Goal: Task Accomplishment & Management: Manage account settings

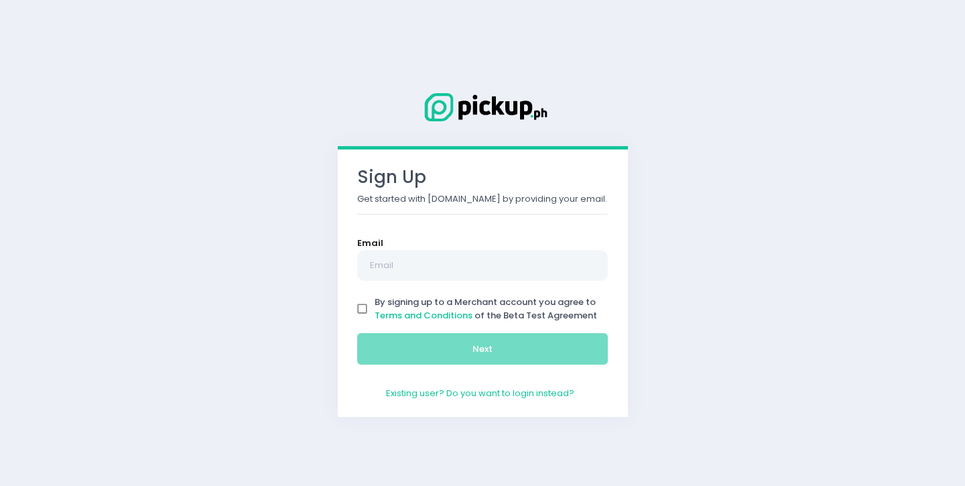
click at [263, 185] on div "Sign Up Get started with [DOMAIN_NAME] by providing your email. Email By signin…" at bounding box center [482, 243] width 965 height 486
click at [446, 268] on input "text" at bounding box center [482, 265] width 251 height 31
type input "[EMAIL_ADDRESS][DOMAIN_NAME]"
click at [370, 311] on input "By signing up to a Merchant account you agree to Terms and Conditions of the Be…" at bounding box center [362, 308] width 25 height 25
checkbox input "true"
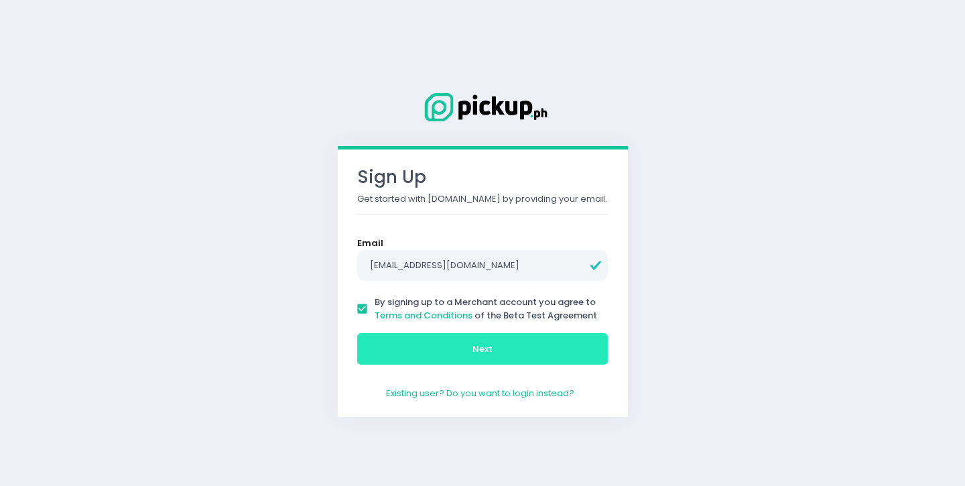
click at [410, 352] on button "Next" at bounding box center [482, 349] width 251 height 32
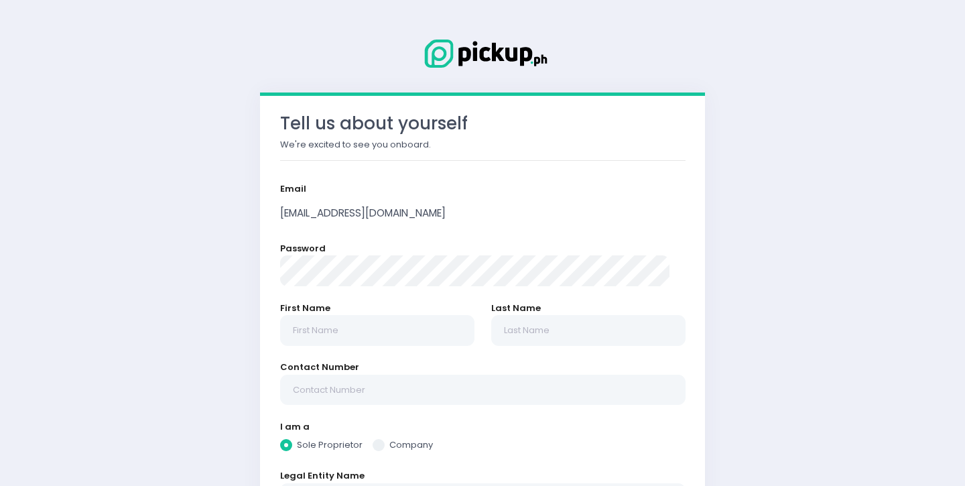
radio input "true"
click at [477, 342] on div "First Name" at bounding box center [376, 331] width 211 height 60
click at [451, 320] on input "text" at bounding box center [377, 330] width 194 height 31
type input "J"
radio input "true"
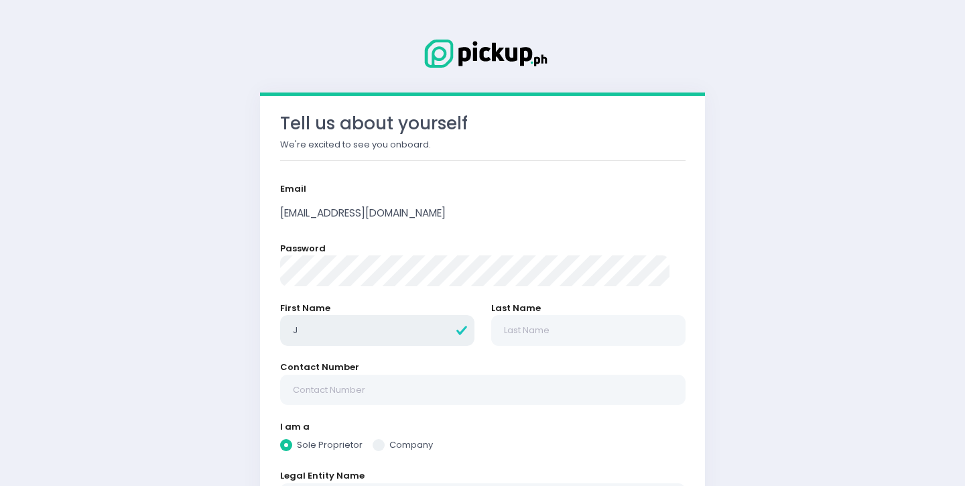
type input "Jo"
radio input "true"
type input "Jon"
radio input "true"
type input "Jone"
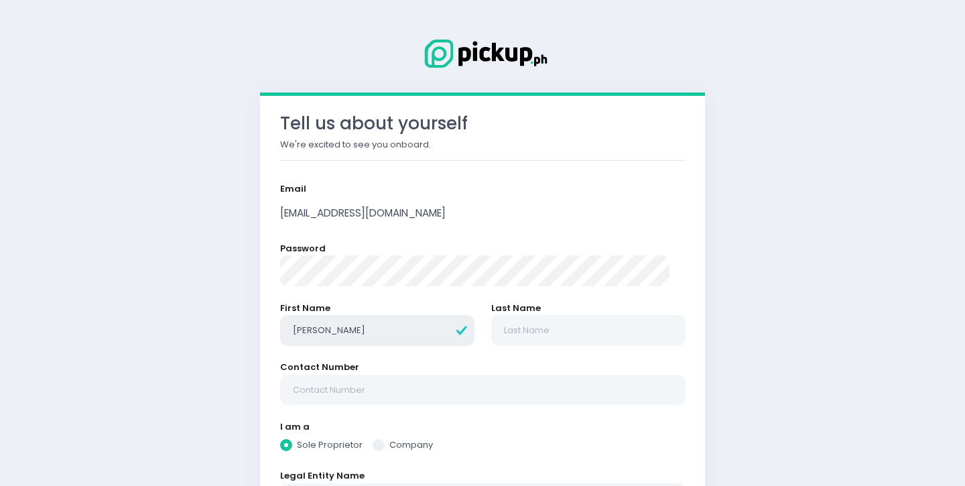
radio input "true"
type input "Jonet"
radio input "true"
type input "Jonett"
radio input "true"
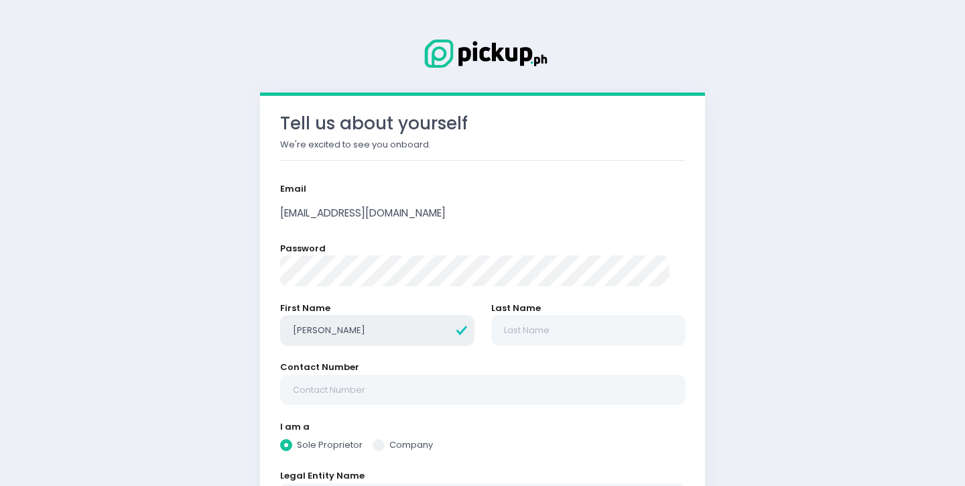
type input "[PERSON_NAME]"
radio input "true"
type input "[PERSON_NAME]"
radio input "true"
type input "U"
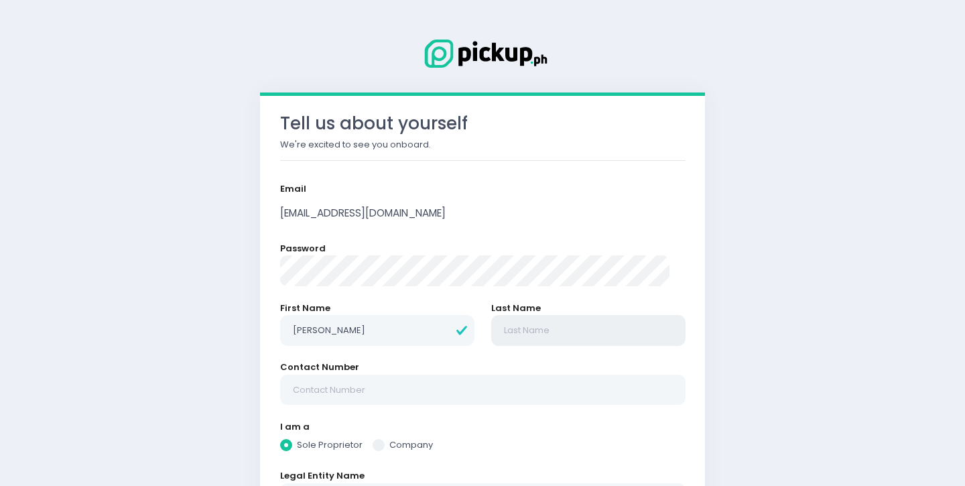
radio input "true"
type input "Uy"
radio input "true"
type input "Uy"
radio input "true"
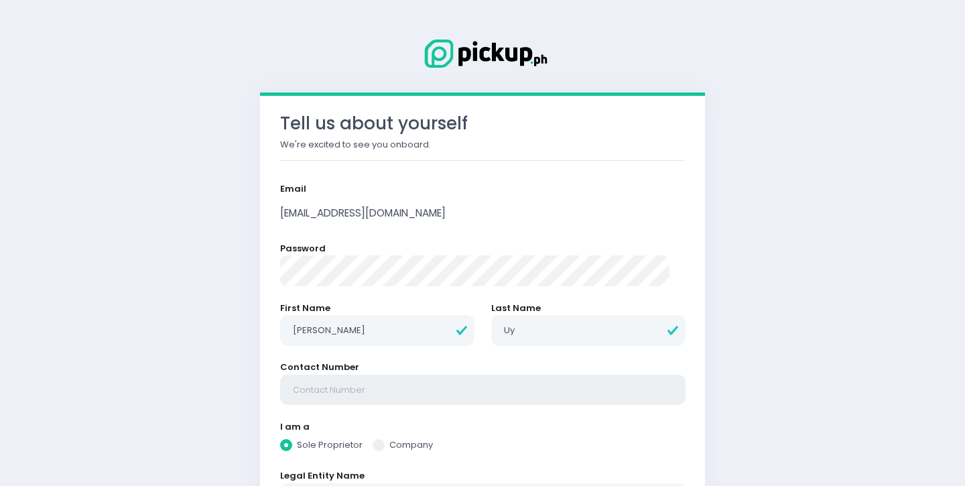
type input "0"
radio input "true"
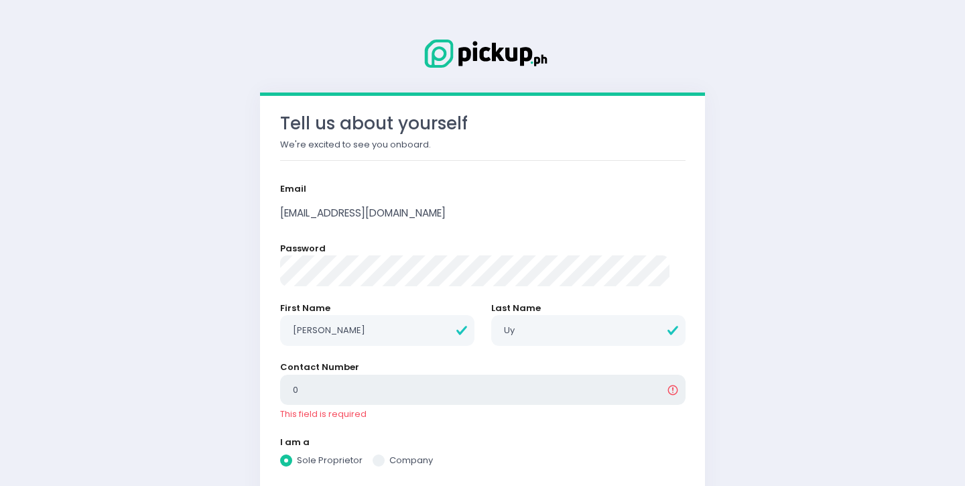
type input "09"
radio input "true"
type input "091"
radio input "true"
type input "0917"
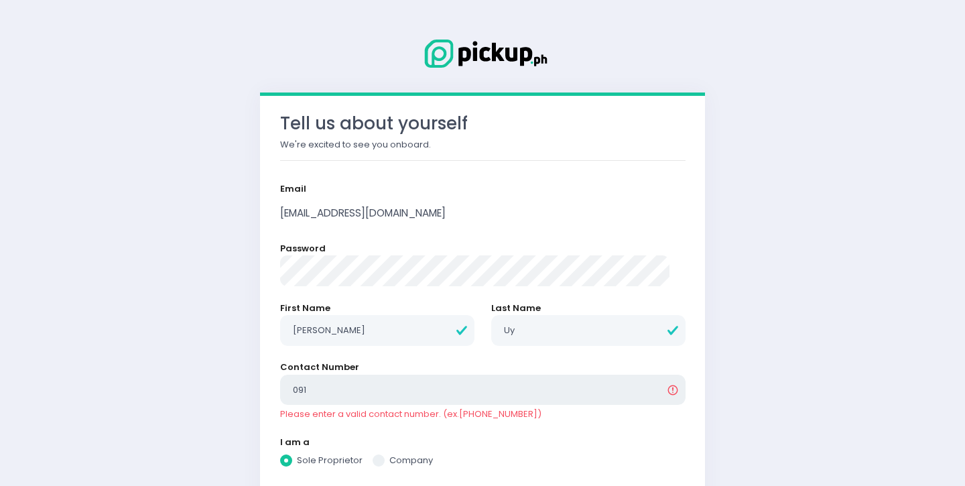
radio input "true"
type input "09177"
radio input "true"
type input "091770"
radio input "true"
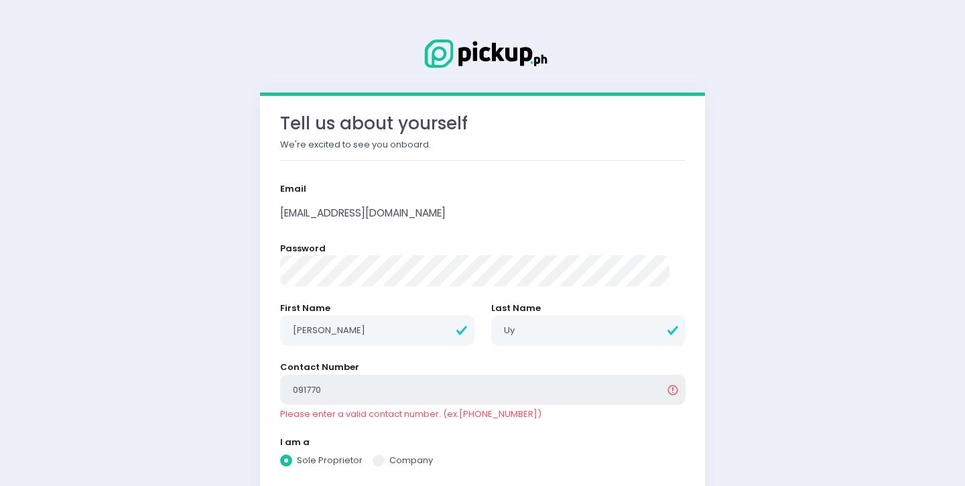
type input "09177"
radio input "true"
type input "091779"
radio input "true"
type input "0917799"
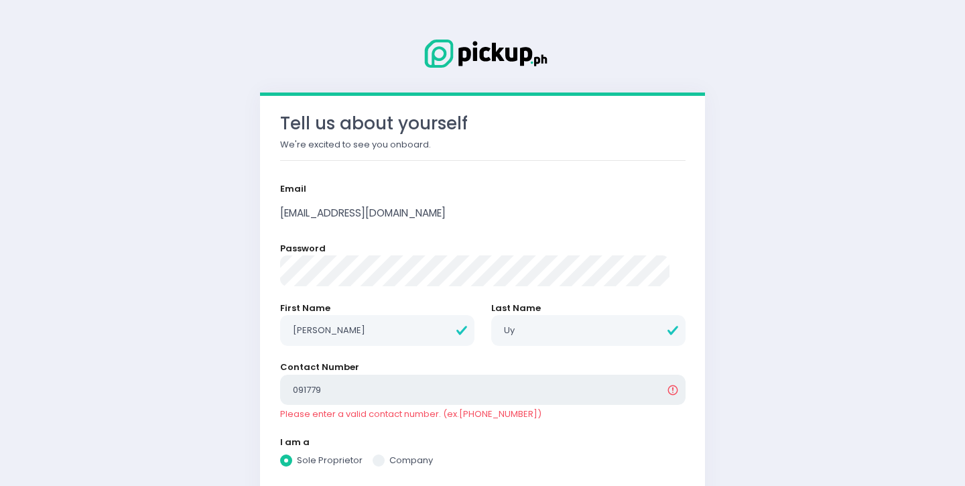
radio input "true"
type input "09177999"
radio input "true"
type input "091779991"
radio input "true"
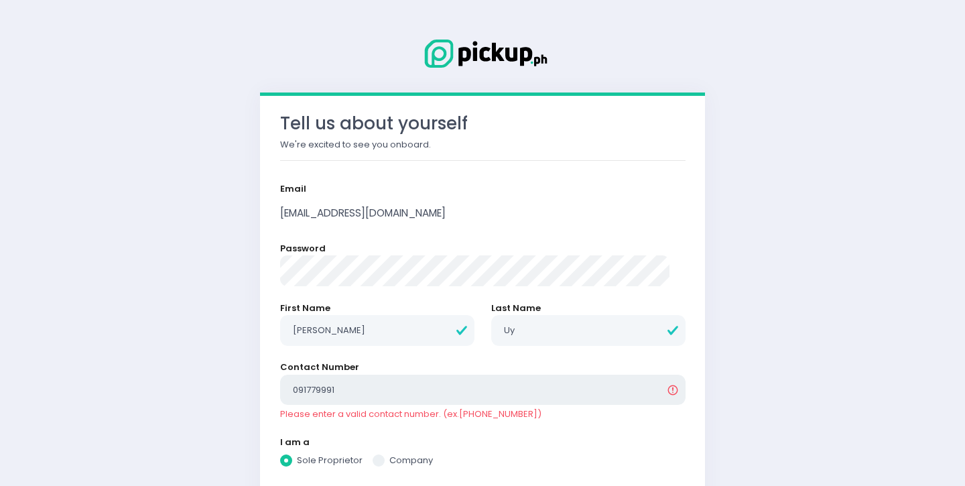
type input "0917799910"
radio input "true"
type input "09177999106"
radio input "true"
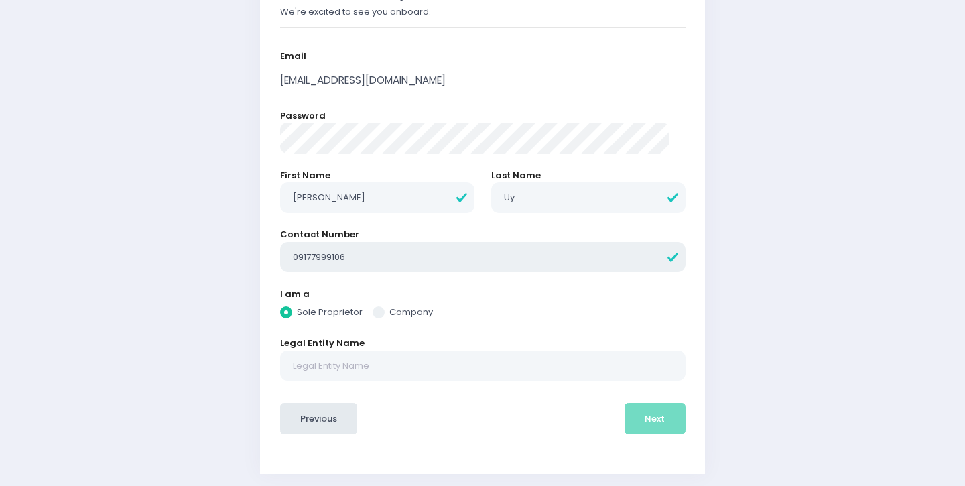
scroll to position [137, 0]
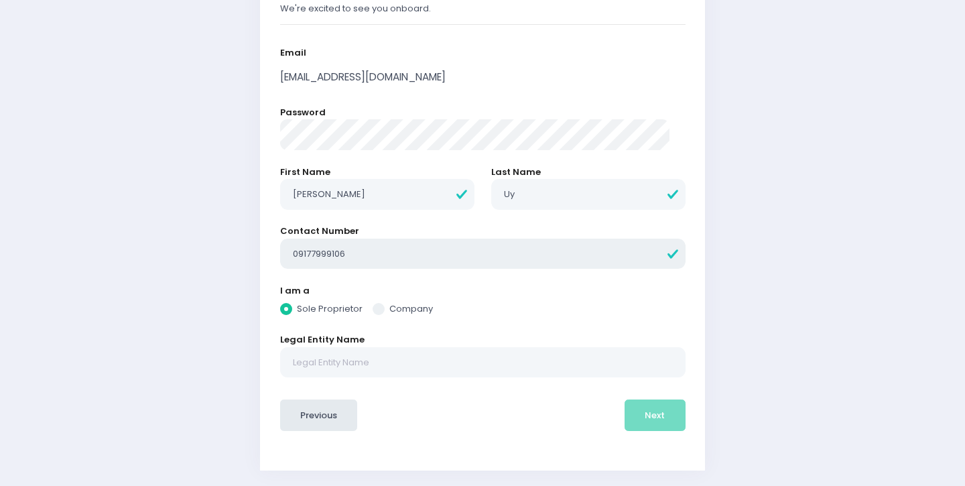
type input "09177999106"
click at [419, 357] on input "text" at bounding box center [482, 362] width 405 height 31
radio input "true"
type input "M"
radio input "true"
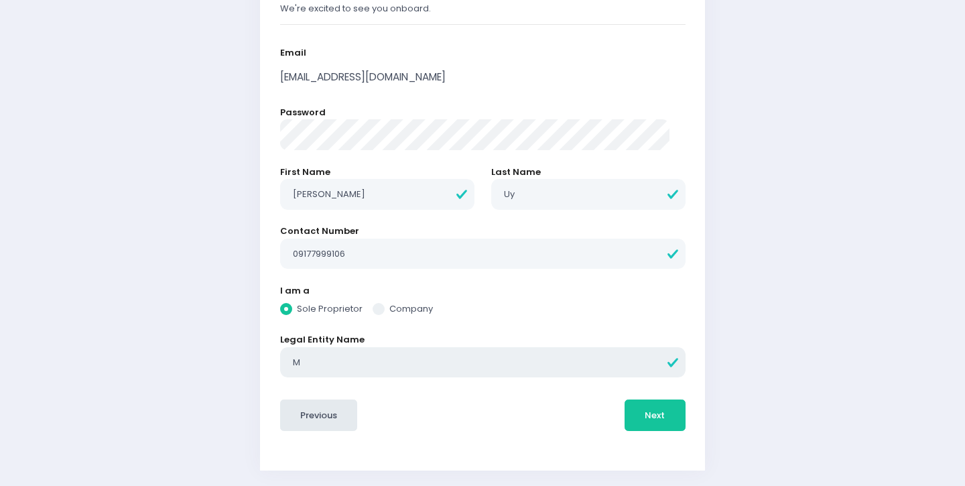
type input "Mu"
radio input "true"
type input "Mus"
radio input "true"
type input "Musu"
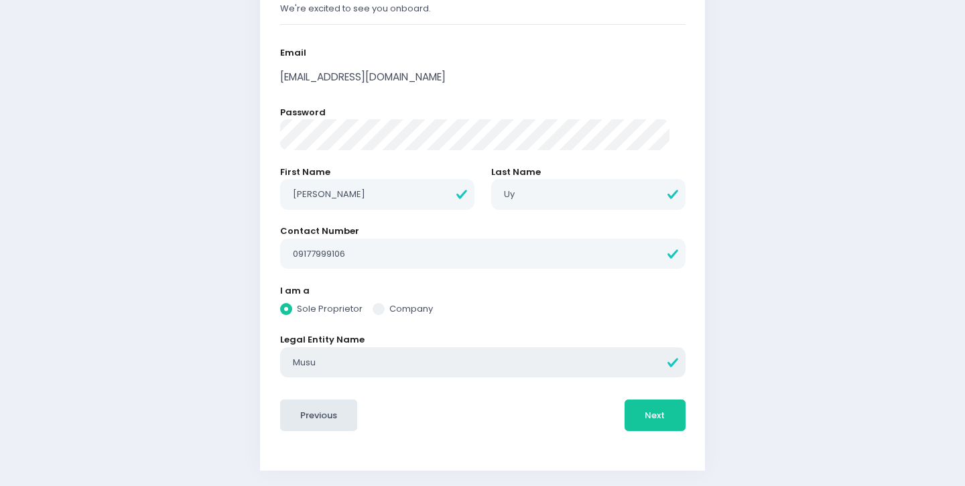
radio input "true"
type input "Musub"
radio input "true"
type input "Musubi"
click at [636, 419] on button "Next" at bounding box center [654, 415] width 61 height 32
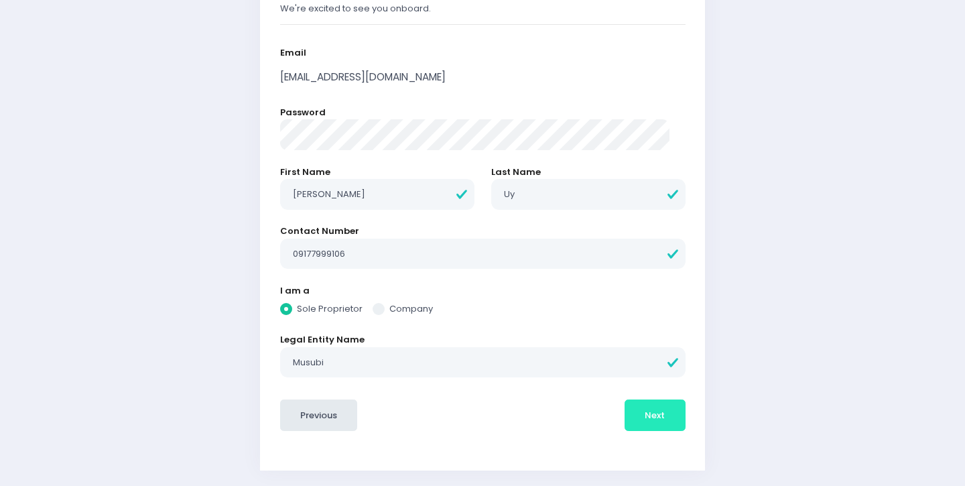
radio input "true"
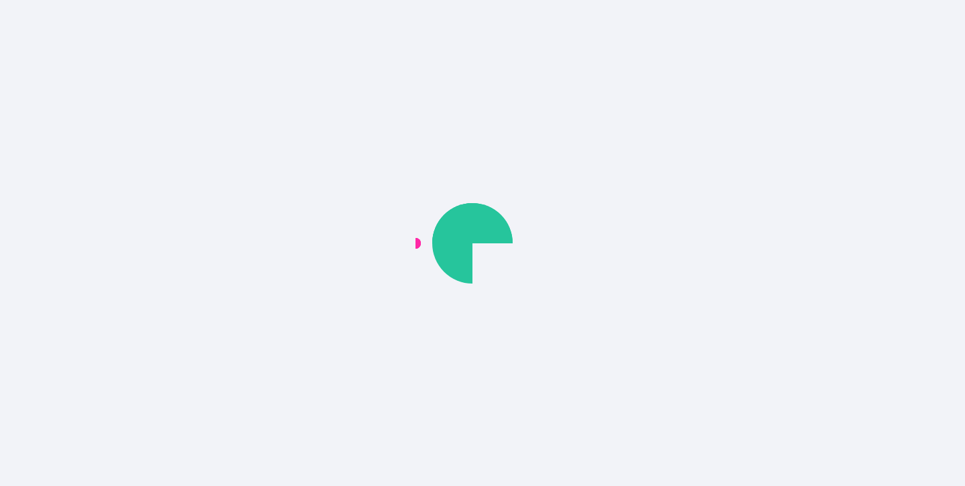
scroll to position [0, 0]
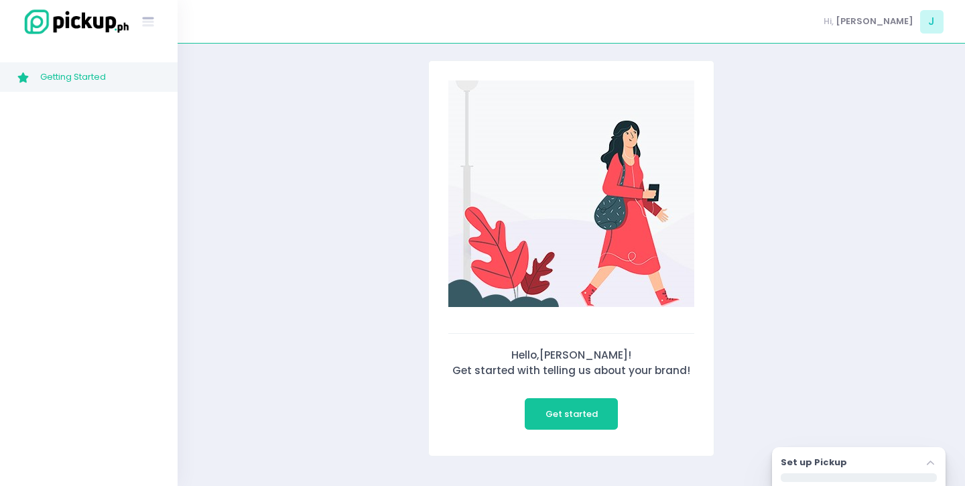
click at [295, 286] on div "Hello, Jonette ! Get started with telling us about your brand! Get started" at bounding box center [571, 258] width 754 height 396
click at [599, 423] on button "Get started" at bounding box center [571, 414] width 93 height 32
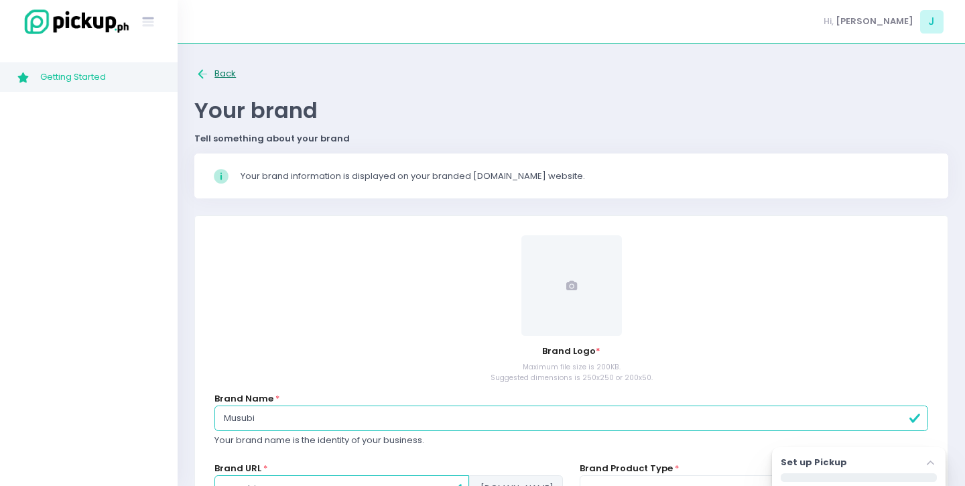
click at [222, 67] on button "Back to home Created with Sketch. Back" at bounding box center [215, 74] width 42 height 28
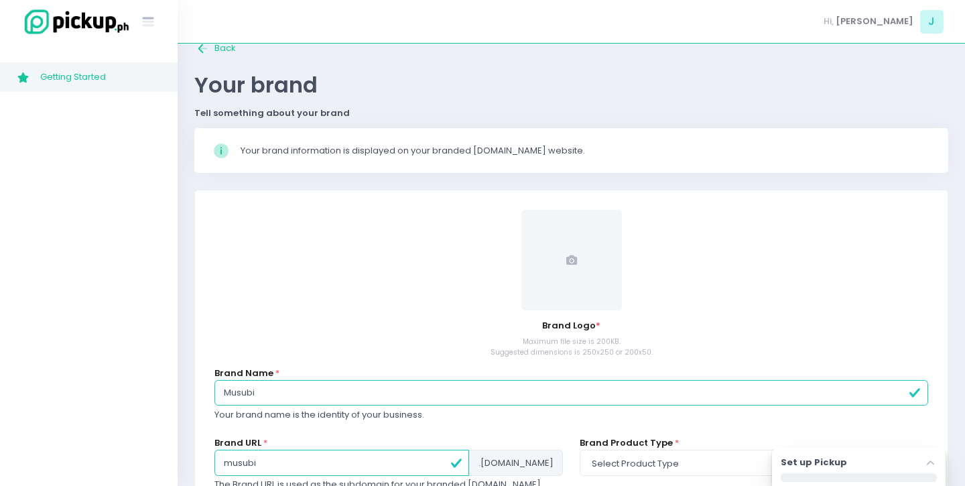
scroll to position [130, 0]
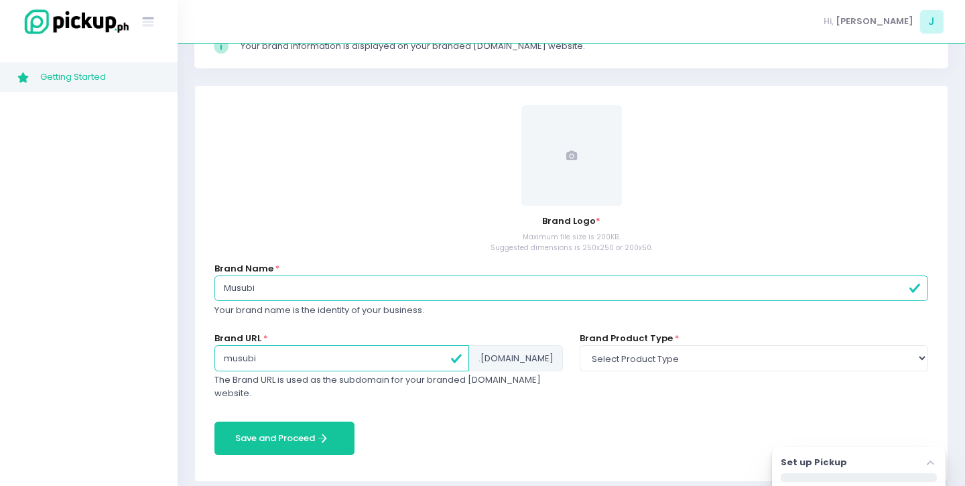
click at [554, 164] on span at bounding box center [571, 155] width 100 height 100
click at [587, 141] on span at bounding box center [571, 155] width 100 height 100
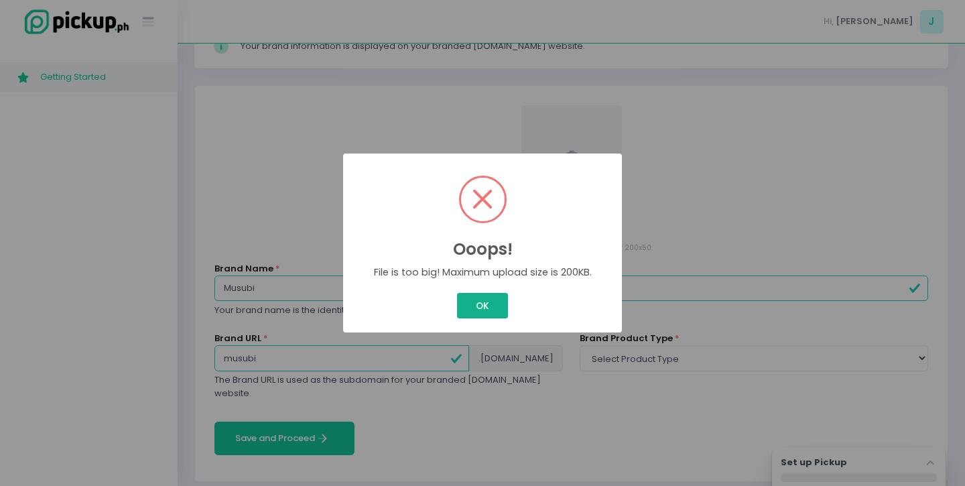
click at [500, 307] on button "OK" at bounding box center [482, 305] width 50 height 25
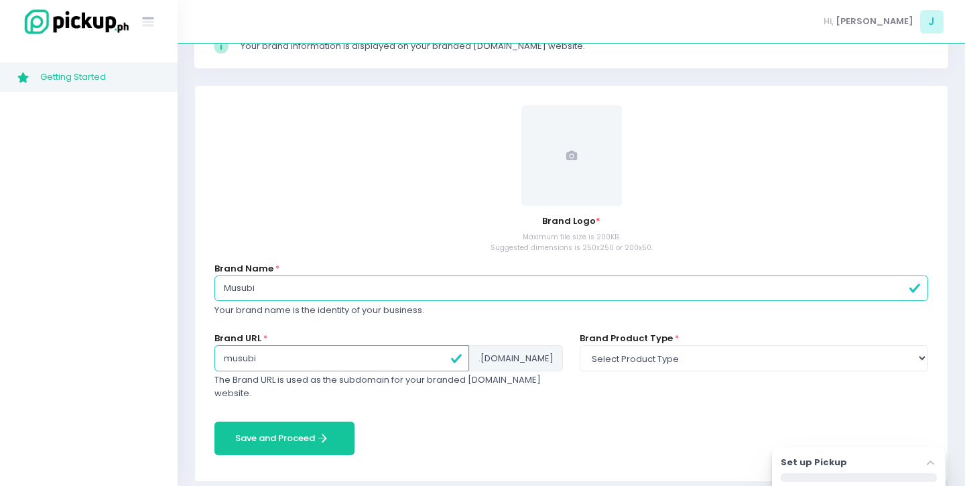
click at [557, 157] on span at bounding box center [571, 155] width 100 height 100
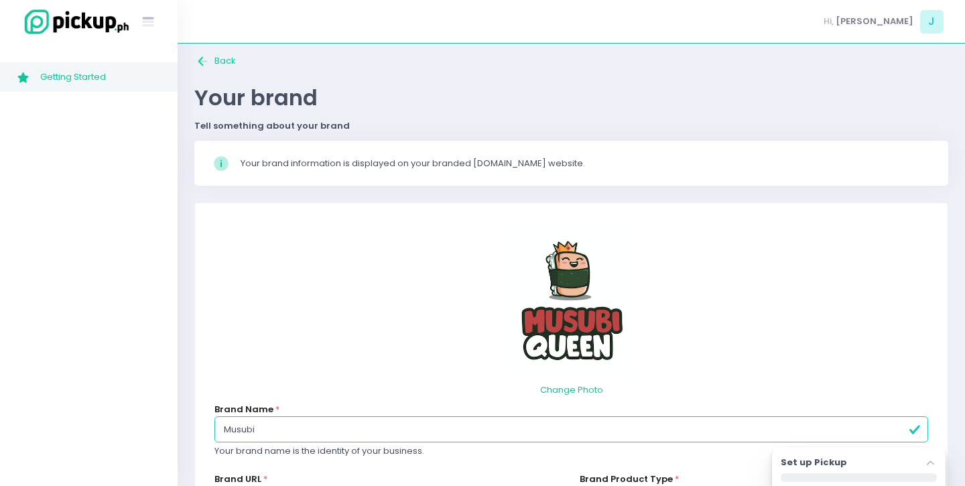
scroll to position [153, 0]
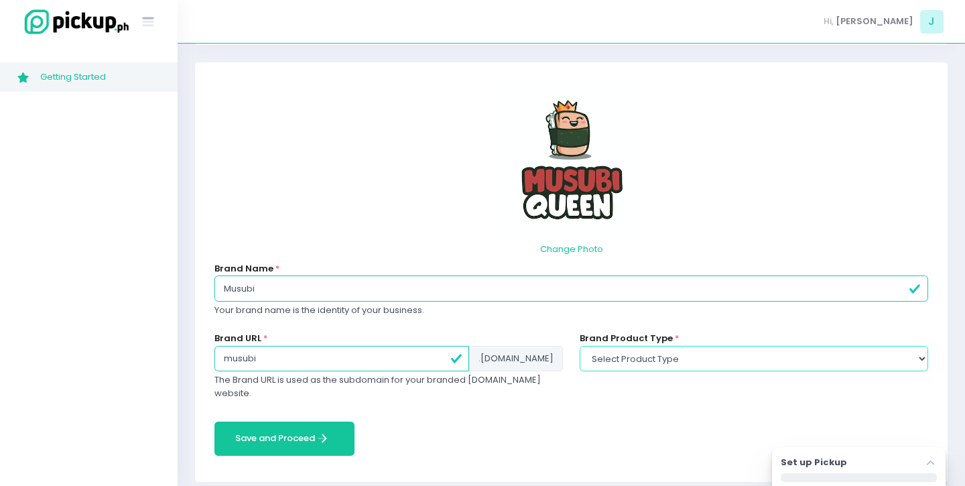
click at [623, 352] on select "Select product type food non-food" at bounding box center [754, 358] width 348 height 25
select select "food"
click option "food" at bounding box center [0, 0] width 0 height 0
click at [464, 427] on form "Change Photo Brand Name * Musubi Your brand name is the identity of your busine…" at bounding box center [571, 272] width 714 height 380
click at [322, 360] on input "musubi" at bounding box center [341, 358] width 255 height 25
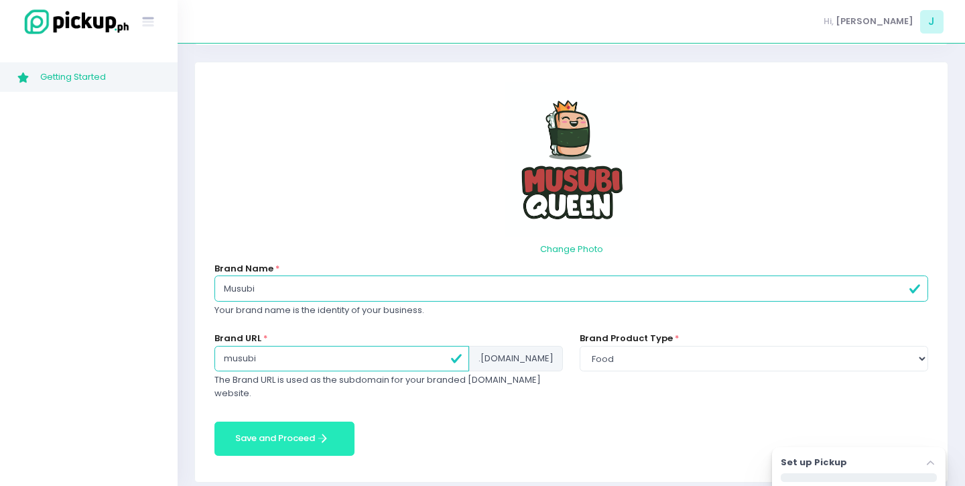
click at [287, 436] on button "Save and Proceed Save and Proceed Created with Sketch." at bounding box center [284, 438] width 140 height 34
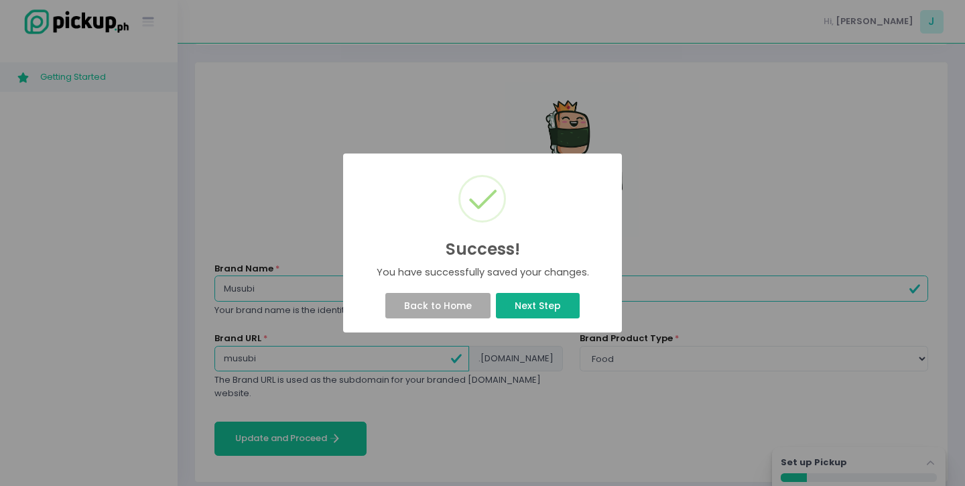
click at [536, 303] on button "Next Step" at bounding box center [537, 305] width 83 height 25
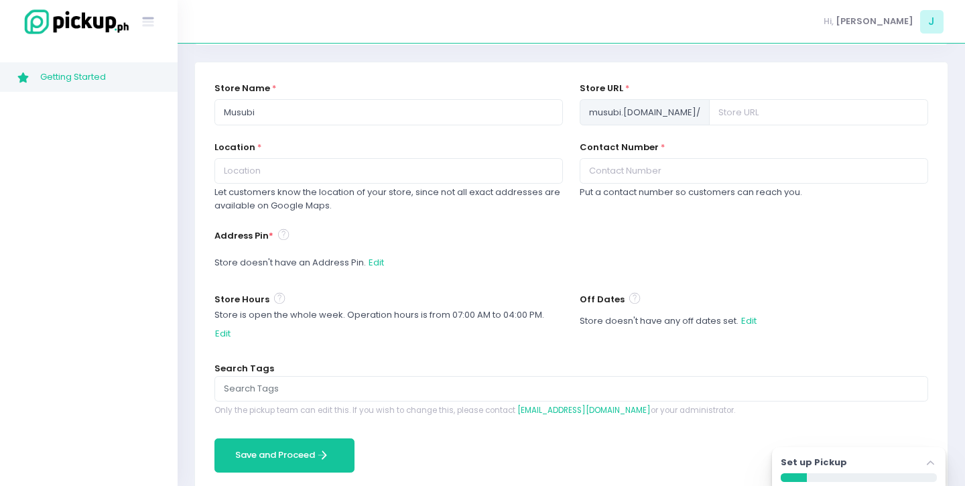
click at [495, 274] on div "Store doesn't have an Address Pin. Edit" at bounding box center [571, 262] width 714 height 25
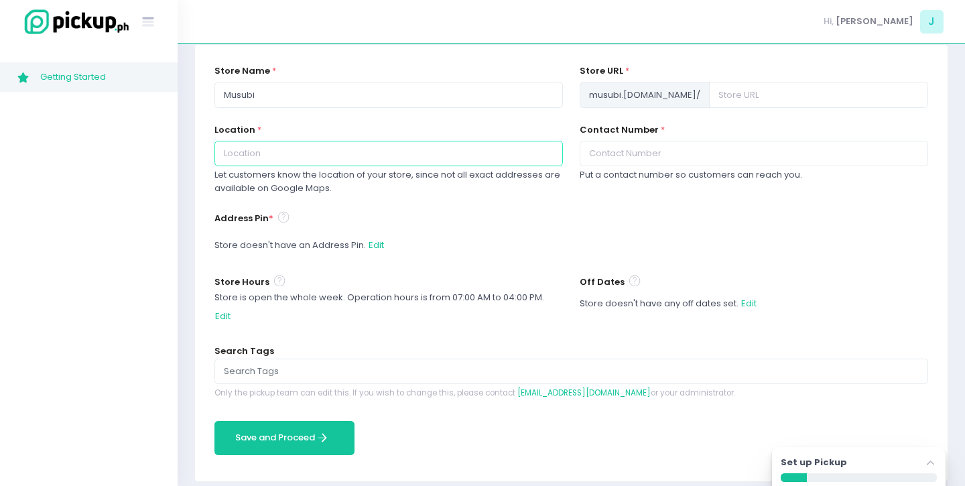
click at [419, 153] on input "text" at bounding box center [388, 153] width 348 height 25
type input "Quezon City"
click at [706, 166] on div "Contact Number * Put a contact number so customers can reach you." at bounding box center [754, 152] width 348 height 58
click at [699, 156] on input "text" at bounding box center [754, 153] width 348 height 25
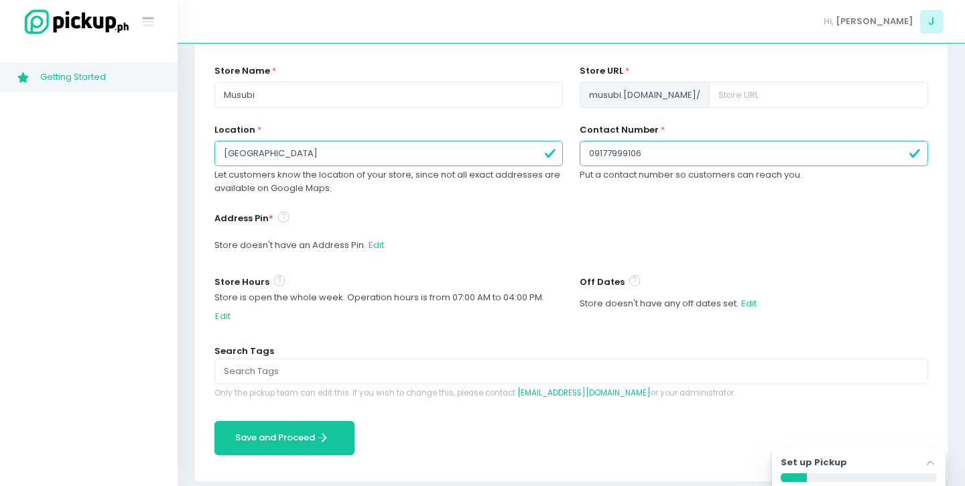
type input "09177999106"
click at [474, 203] on div "Location * Quezon City Let customers know the location of your store, since not…" at bounding box center [388, 166] width 365 height 86
click at [338, 421] on button "Save and Proceed Save and Proceed Created with Sketch." at bounding box center [284, 438] width 140 height 34
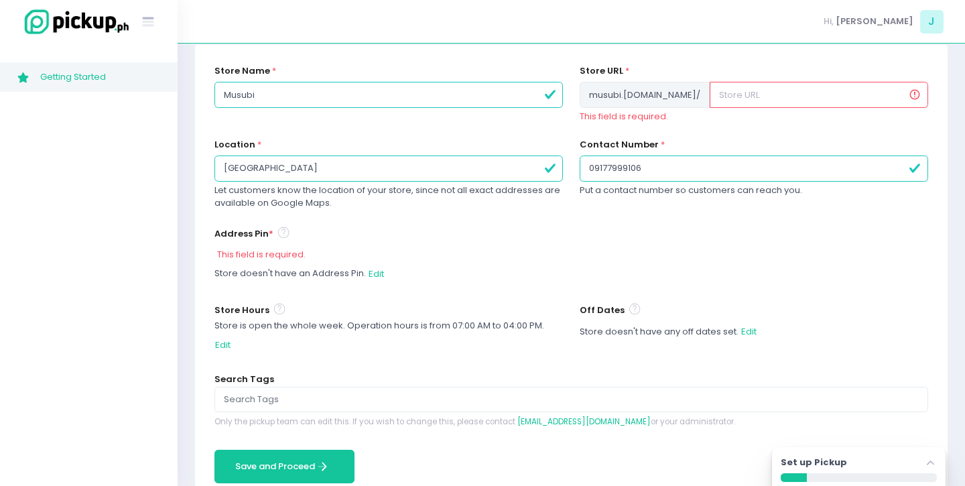
click at [246, 261] on div "Store doesn't have an Address Pin. Edit" at bounding box center [571, 273] width 714 height 25
click at [280, 272] on div "Store doesn't have an Address Pin. Edit" at bounding box center [571, 273] width 714 height 25
click at [377, 267] on button "Edit" at bounding box center [376, 273] width 17 height 25
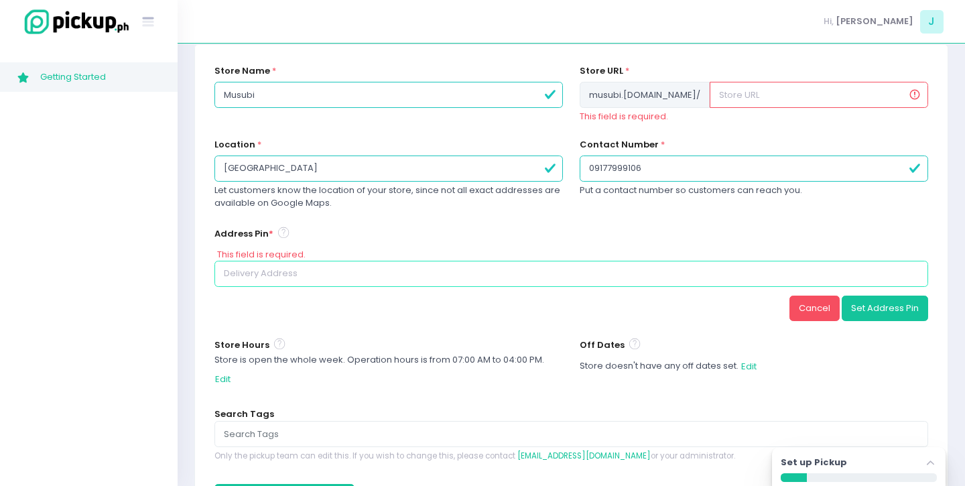
click at [375, 267] on input at bounding box center [571, 273] width 714 height 25
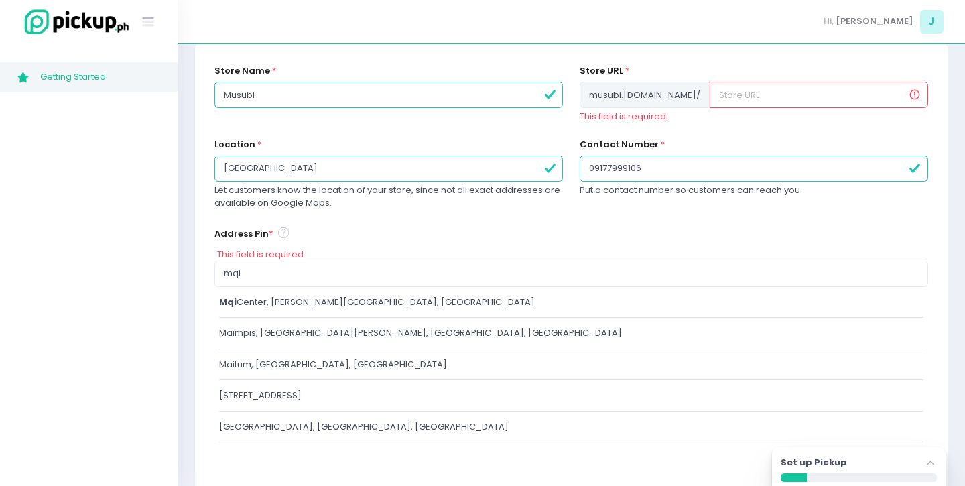
click at [370, 300] on div "mqi Center, Esteban Abada Street, Quezon City, Metro Manila, Philippines" at bounding box center [571, 301] width 705 height 13
type input "MQI Center, Esteban Abada Street, Quezon City, Metro Manila, Philippines"
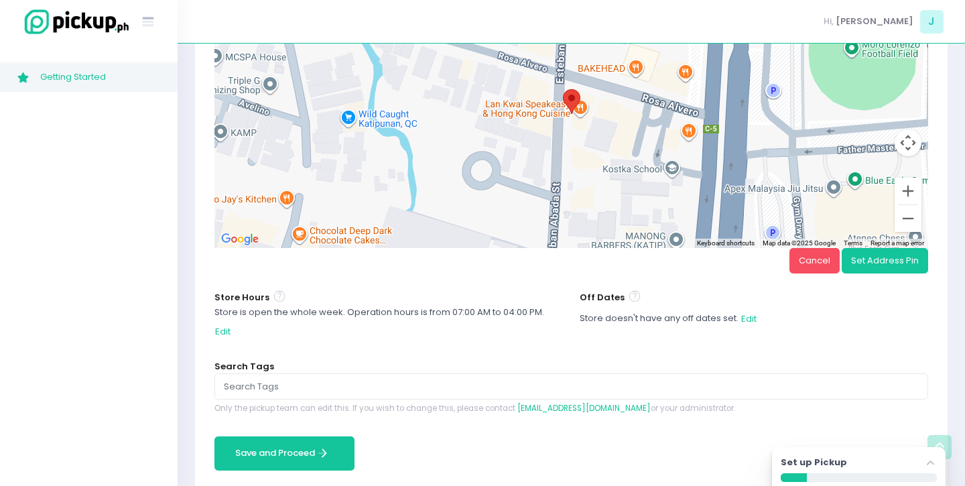
scroll to position [502, 0]
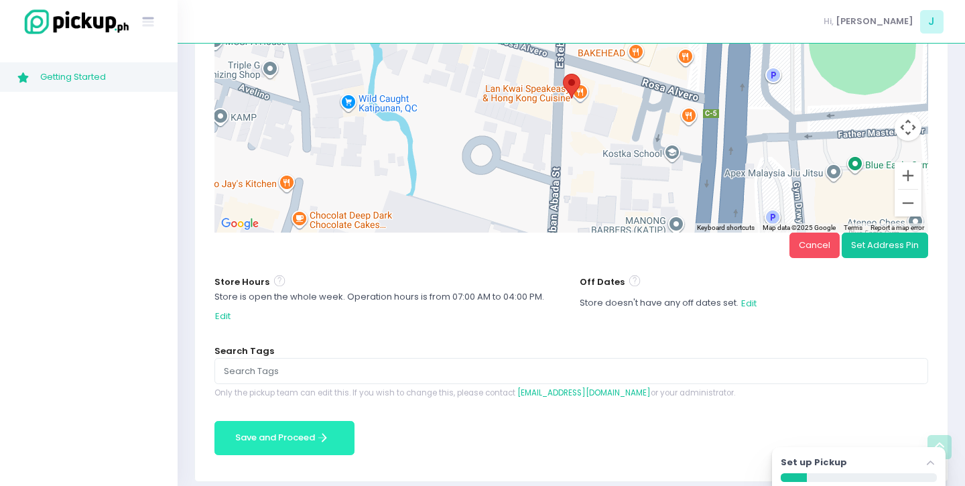
click at [284, 421] on button "Save and Proceed Save and Proceed Created with Sketch." at bounding box center [284, 438] width 140 height 34
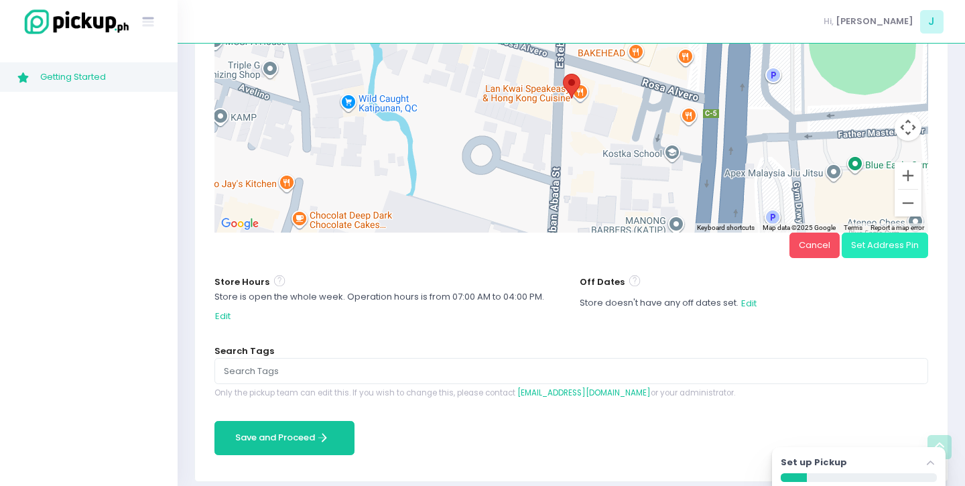
click at [889, 249] on button "Set Address Pin" at bounding box center [884, 244] width 86 height 25
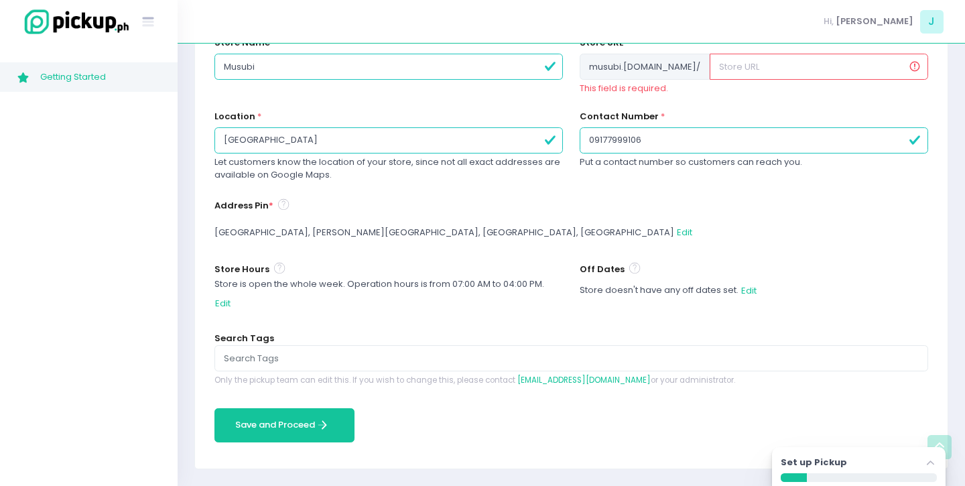
scroll to position [186, 0]
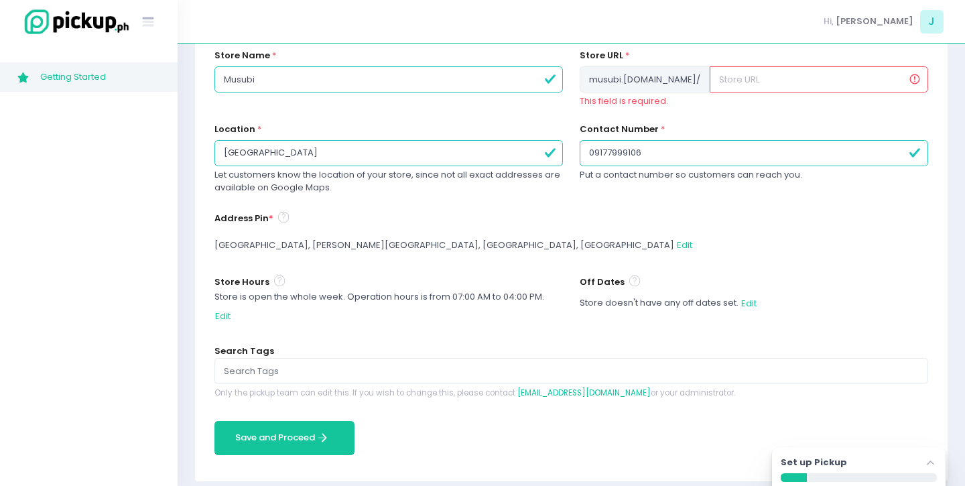
click at [726, 76] on input "text" at bounding box center [818, 78] width 218 height 25
click at [728, 131] on div "Contact Number * 09177999106 Put a contact number so customers can reach you." at bounding box center [754, 152] width 348 height 58
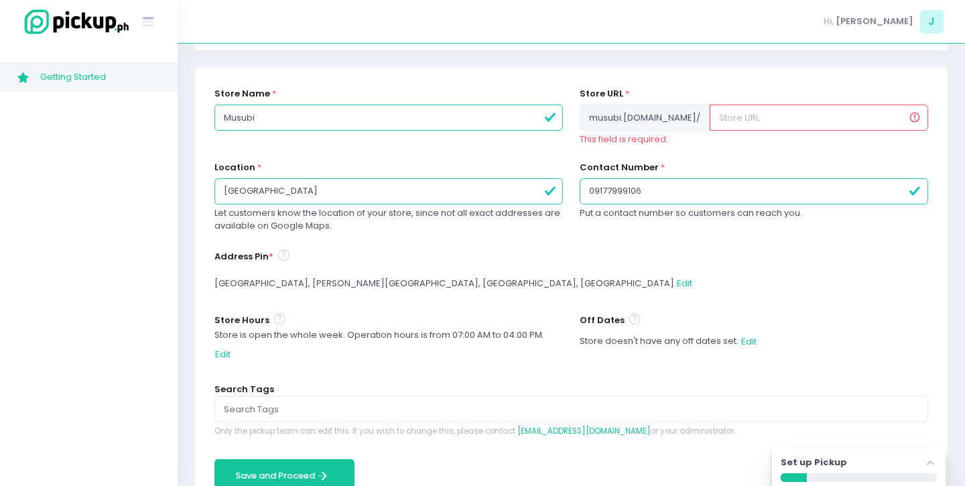
click at [673, 118] on span "musubi .pickup.ph /" at bounding box center [645, 117] width 130 height 25
click at [713, 119] on input "text" at bounding box center [818, 117] width 218 height 25
click at [911, 117] on input "text" at bounding box center [818, 117] width 218 height 25
click at [919, 121] on input "text" at bounding box center [818, 117] width 218 height 25
click at [814, 146] on div "Store URL * musubi .pickup.ph / This field is required." at bounding box center [753, 124] width 365 height 74
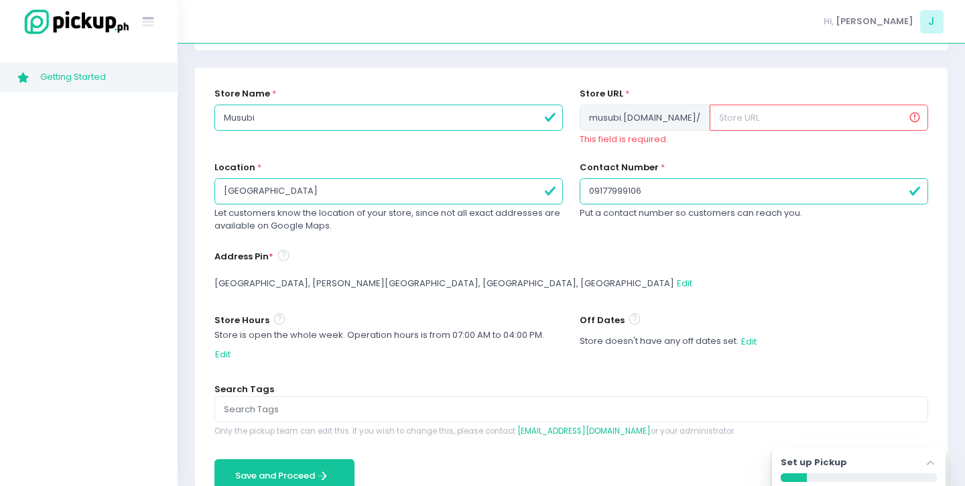
click at [606, 91] on label "Store URL" at bounding box center [602, 93] width 44 height 13
click at [726, 125] on input "text" at bounding box center [818, 117] width 218 height 25
click at [669, 117] on span "musubi .pickup.ph /" at bounding box center [645, 117] width 130 height 25
drag, startPoint x: 669, startPoint y: 117, endPoint x: 583, endPoint y: 123, distance: 86.7
click at [583, 123] on span "musubi .pickup.ph /" at bounding box center [645, 117] width 130 height 25
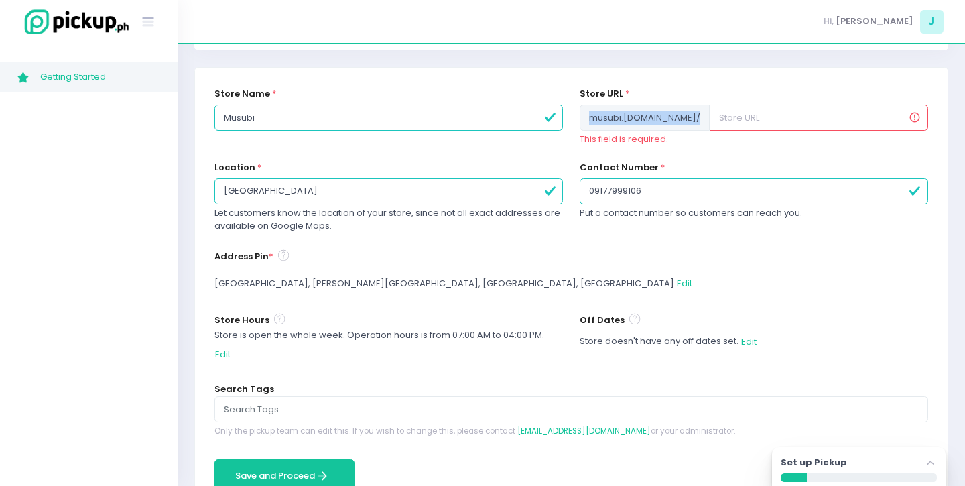
copy span "musubi .pickup.ph /"
click at [709, 123] on input "text" at bounding box center [818, 117] width 218 height 25
paste input "musubi.pickup.ph/"
type input "musubi.pickup.ph/"
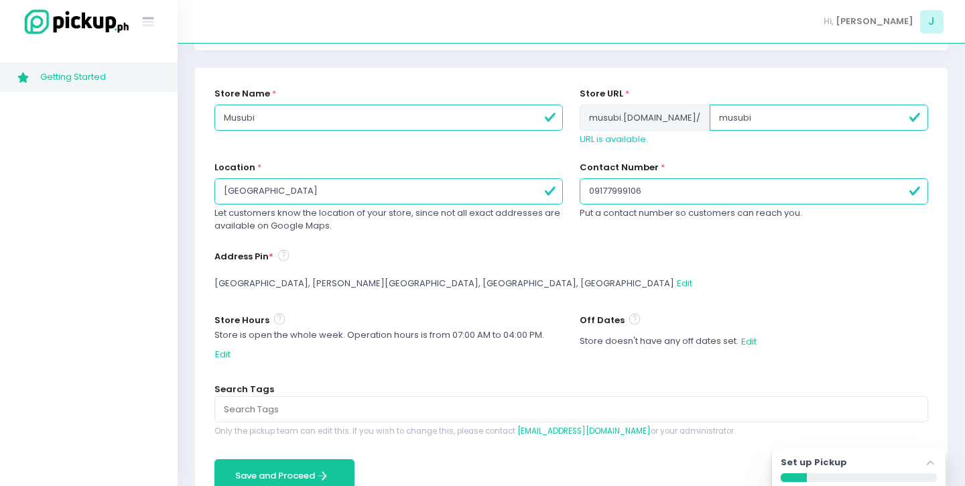
type input "musubi"
click at [711, 149] on div "Store URL * musubi .pickup.ph / musubi URL is available." at bounding box center [753, 124] width 365 height 74
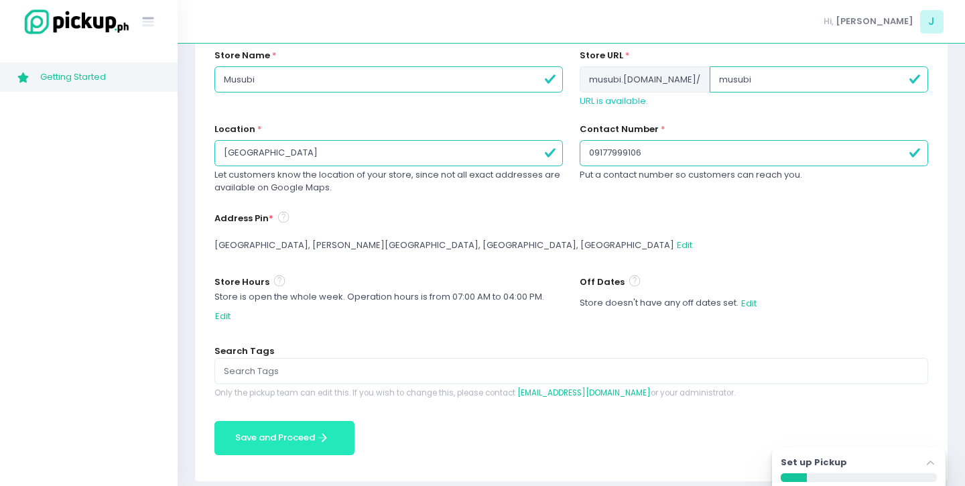
click at [334, 421] on button "Save and Proceed Save and Proceed Created with Sketch." at bounding box center [284, 438] width 140 height 34
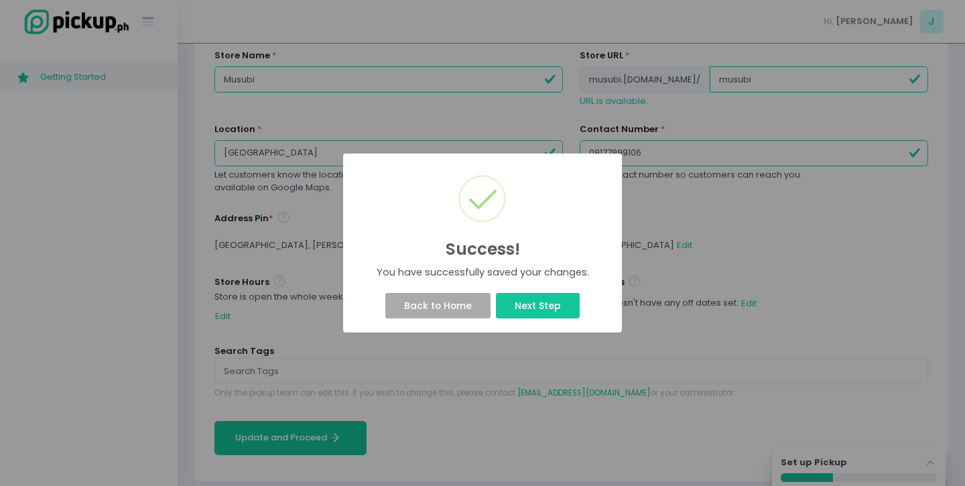
click at [542, 293] on div "Back to Home Next Step" at bounding box center [482, 305] width 257 height 31
click at [530, 314] on button "Next Step" at bounding box center [537, 305] width 83 height 25
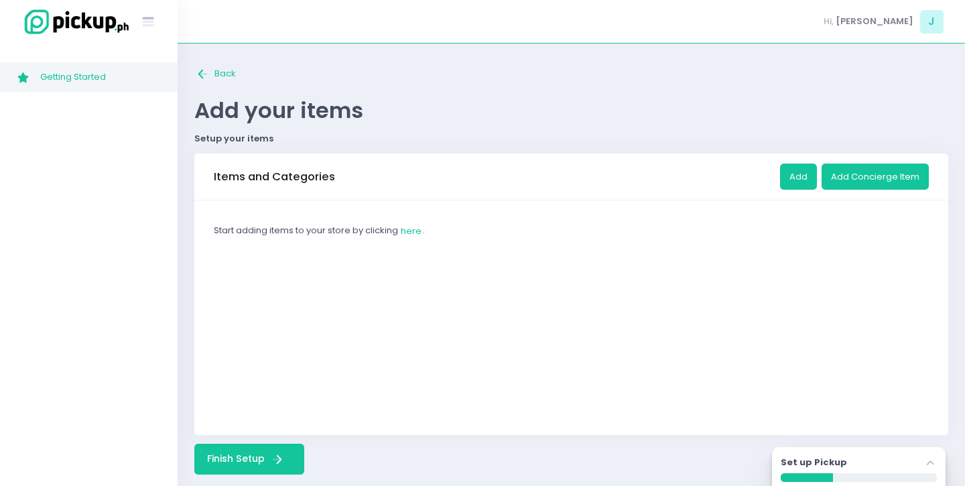
scroll to position [15, 0]
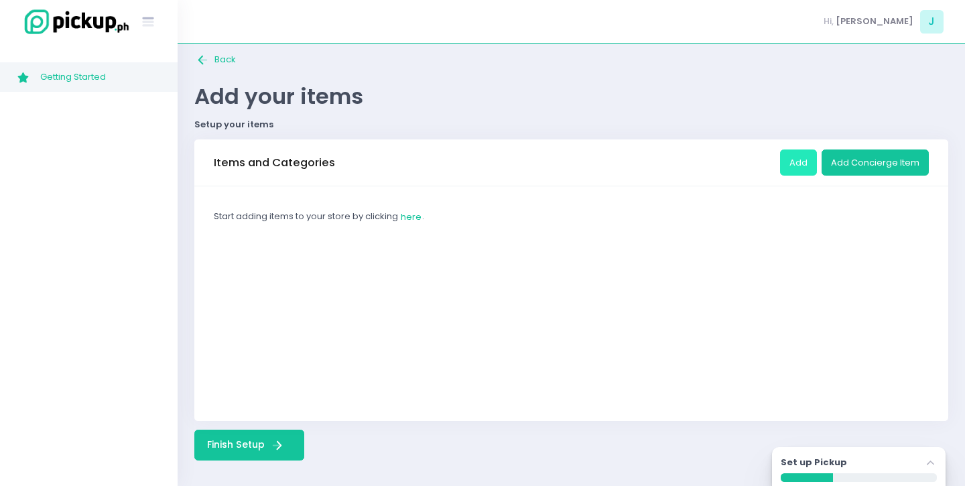
click at [785, 163] on button "Add" at bounding box center [798, 161] width 37 height 25
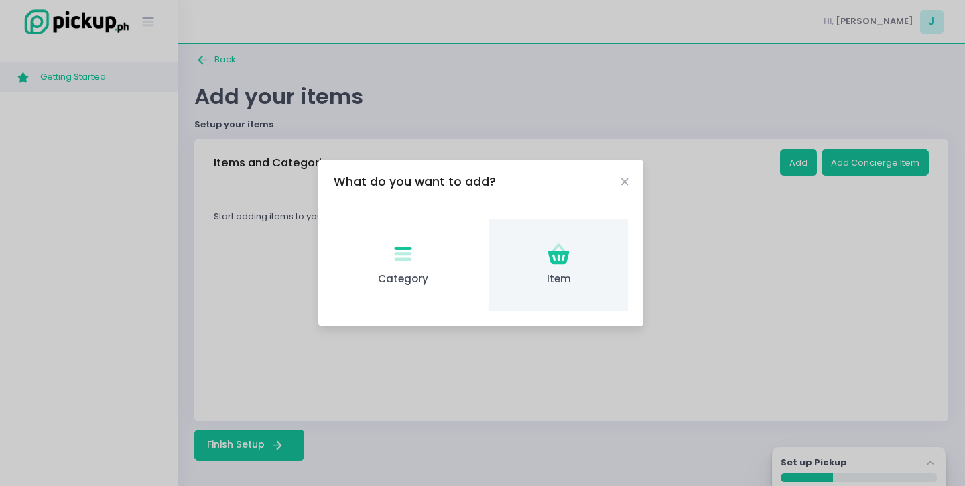
click at [549, 272] on span "Item" at bounding box center [558, 278] width 117 height 15
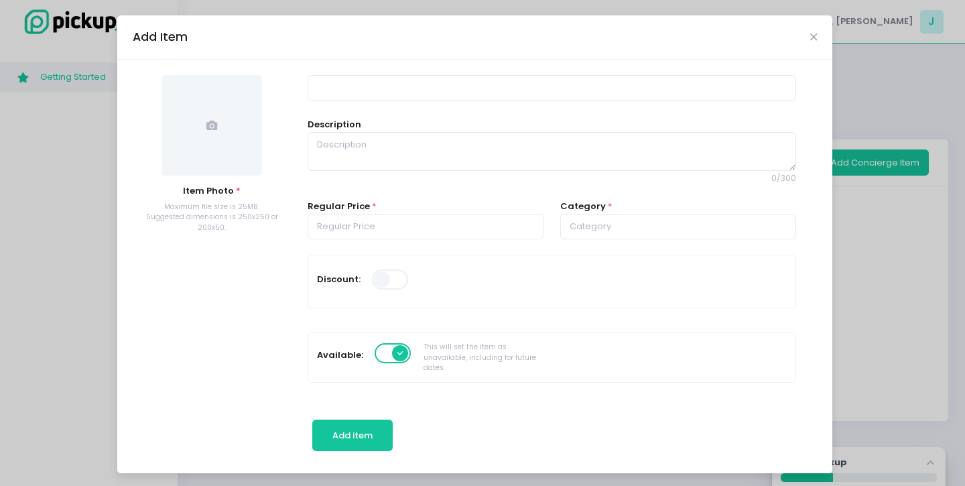
scroll to position [0, 0]
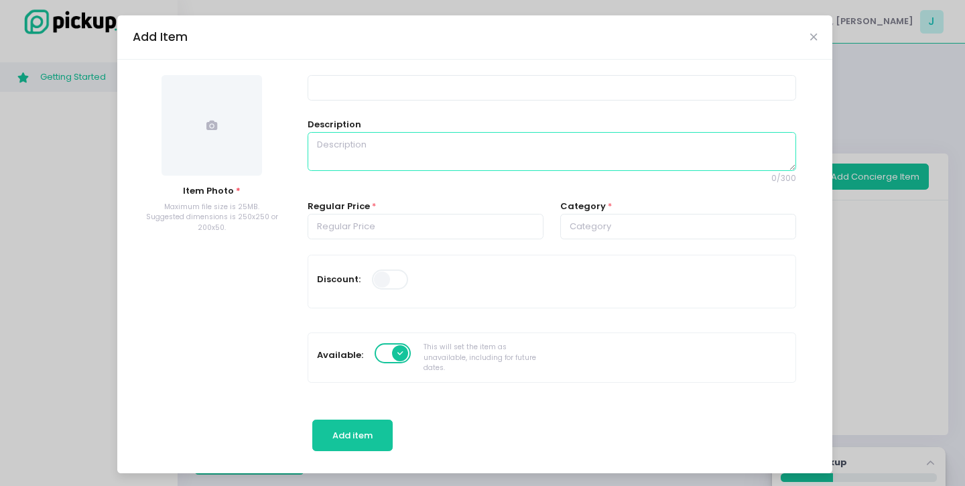
click at [362, 161] on textarea at bounding box center [552, 151] width 488 height 39
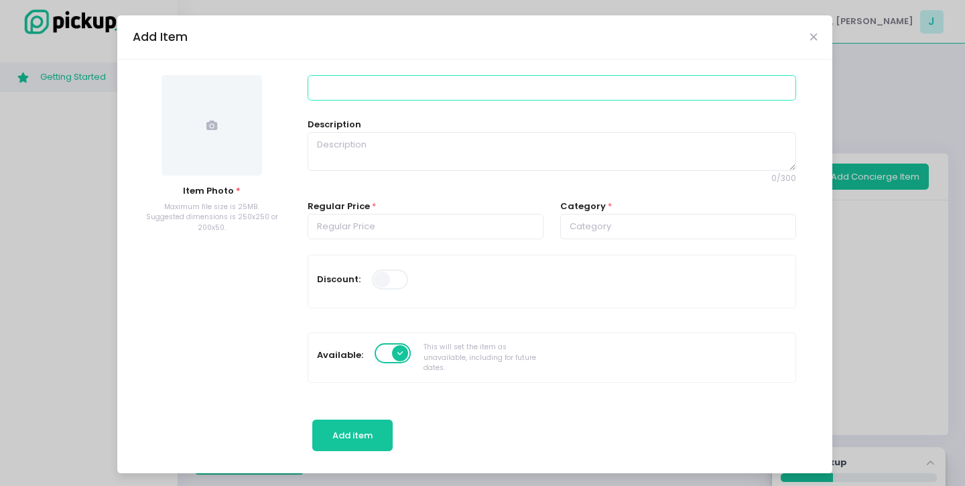
click at [364, 98] on input at bounding box center [552, 87] width 488 height 25
type input "Spam Musubi"
click at [358, 233] on input "number" at bounding box center [426, 226] width 236 height 25
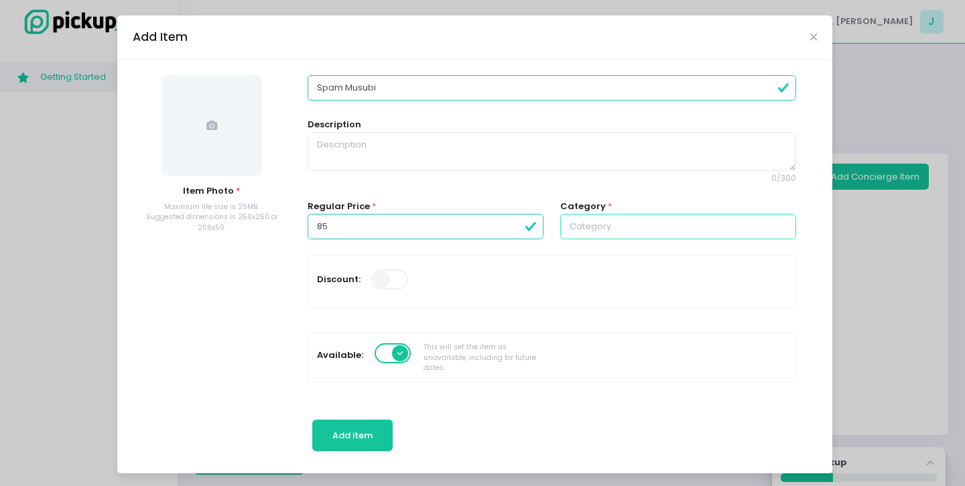
type input "85.00"
click at [595, 230] on input "text" at bounding box center [678, 226] width 236 height 25
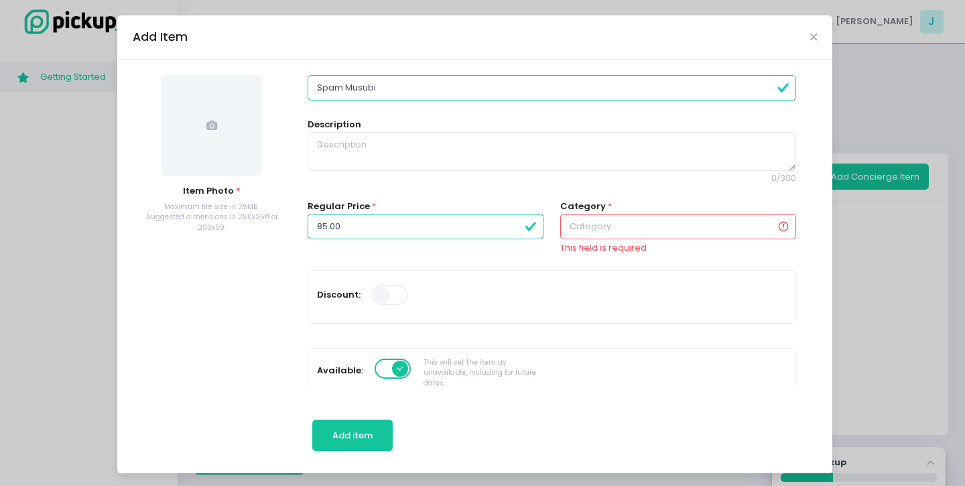
click at [467, 255] on div "Regular Price * 85.00" at bounding box center [425, 235] width 253 height 70
click at [644, 222] on input "text" at bounding box center [678, 226] width 236 height 25
click at [350, 437] on span "Add item" at bounding box center [352, 435] width 40 height 13
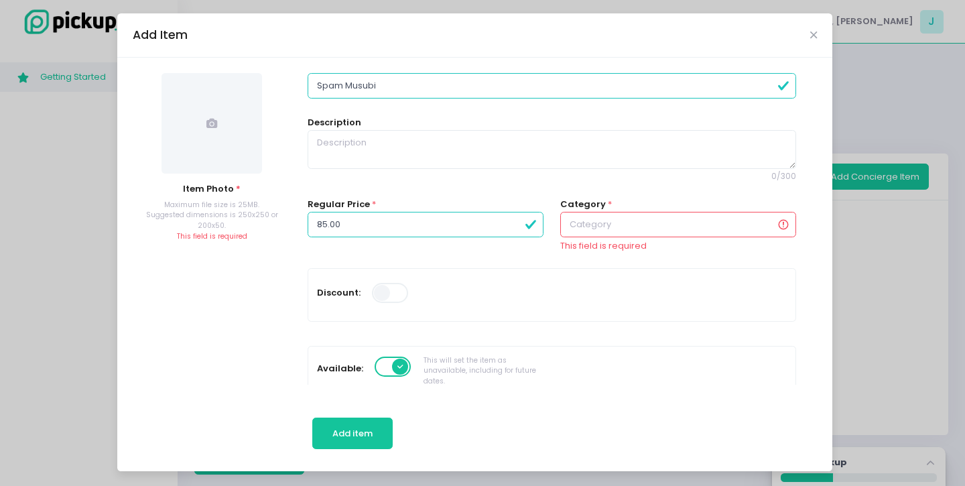
click at [222, 121] on span at bounding box center [211, 123] width 100 height 100
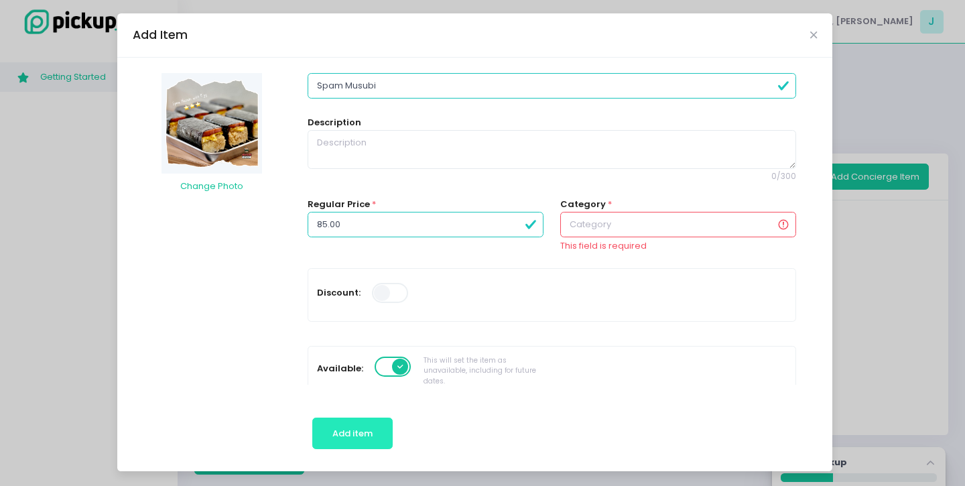
click at [340, 435] on span "Add item" at bounding box center [352, 433] width 40 height 13
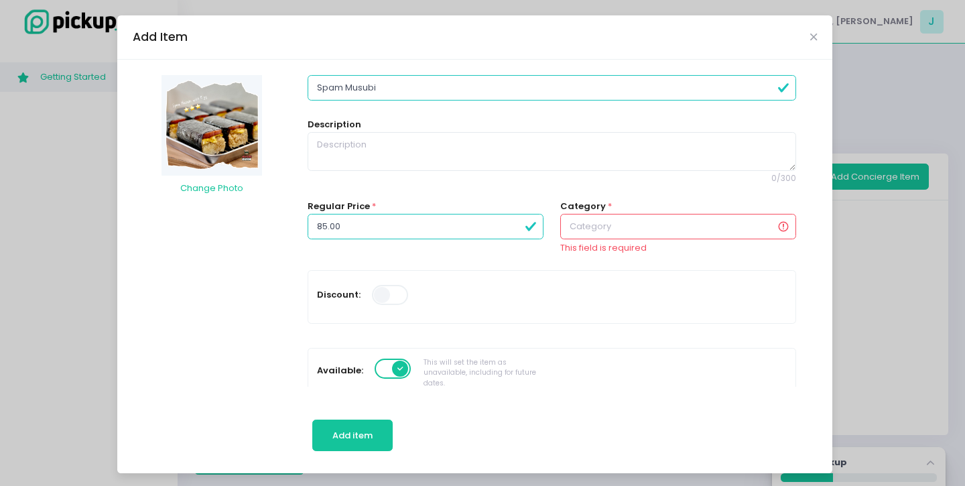
click at [809, 46] on div "Add Item" at bounding box center [474, 37] width 715 height 44
click at [811, 33] on icon "Close" at bounding box center [813, 37] width 7 height 10
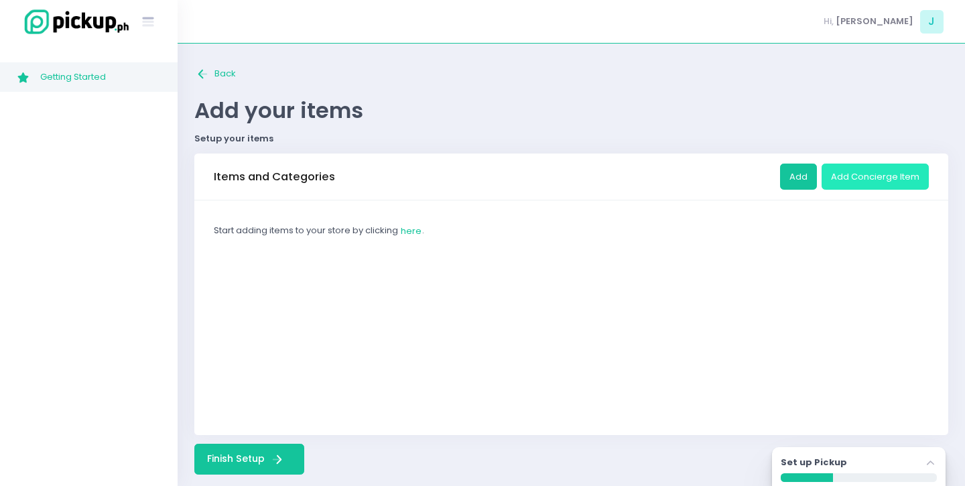
click at [848, 176] on button "Add Concierge Item" at bounding box center [874, 175] width 107 height 25
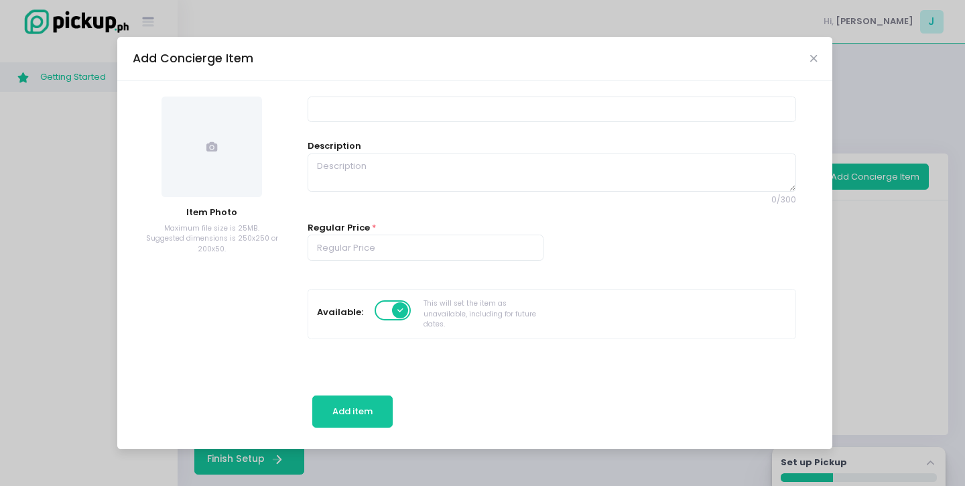
click at [817, 58] on div "Add Concierge Item" at bounding box center [474, 59] width 715 height 44
click at [817, 56] on icon "Close" at bounding box center [813, 59] width 7 height 10
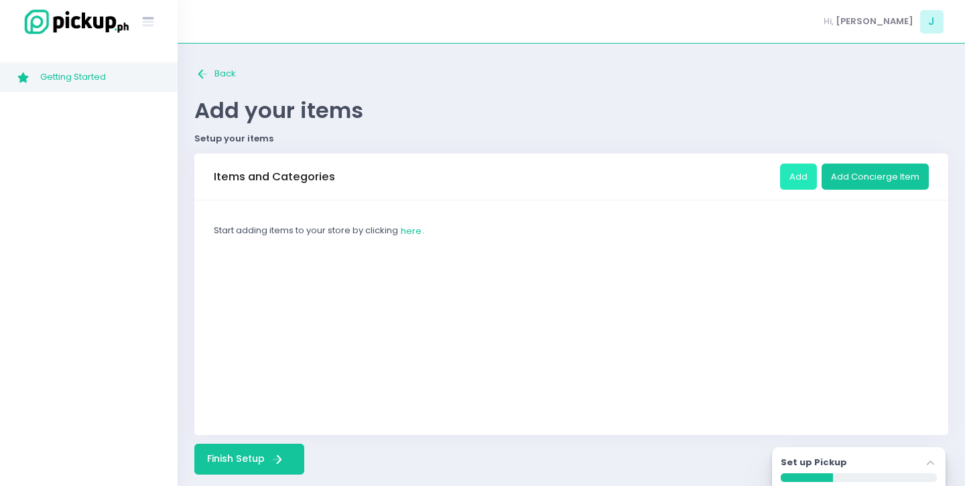
click at [797, 179] on button "Add" at bounding box center [798, 175] width 37 height 25
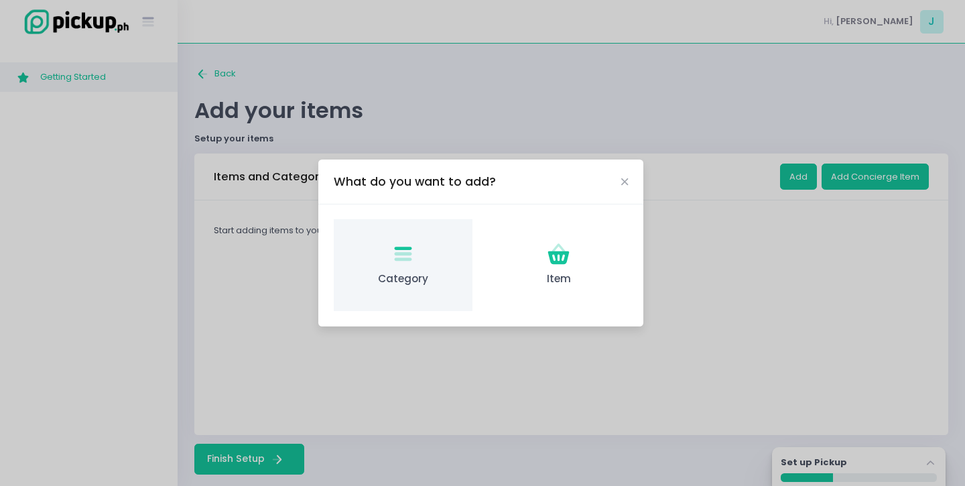
click at [399, 265] on icon "Category Created with Sketch." at bounding box center [403, 254] width 26 height 26
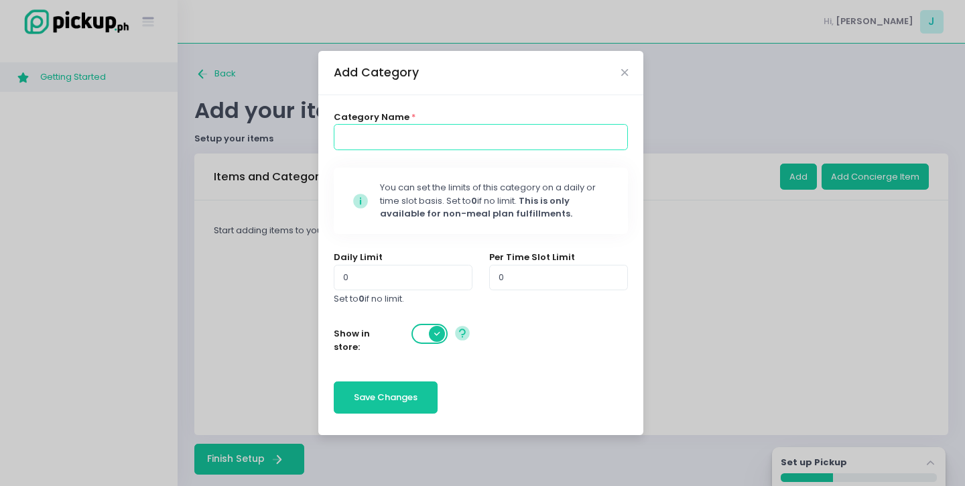
click at [437, 131] on input at bounding box center [481, 136] width 295 height 25
type input "Spam Musubi"
click at [415, 405] on button "Save Changes" at bounding box center [386, 397] width 105 height 32
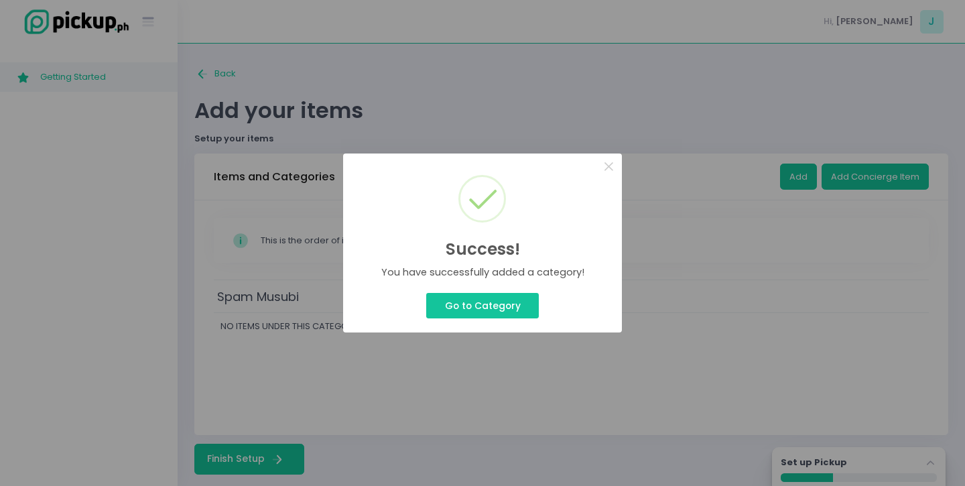
click at [551, 383] on div "Success! × You have successfully added a category! Go to Category Cancel" at bounding box center [482, 243] width 965 height 486
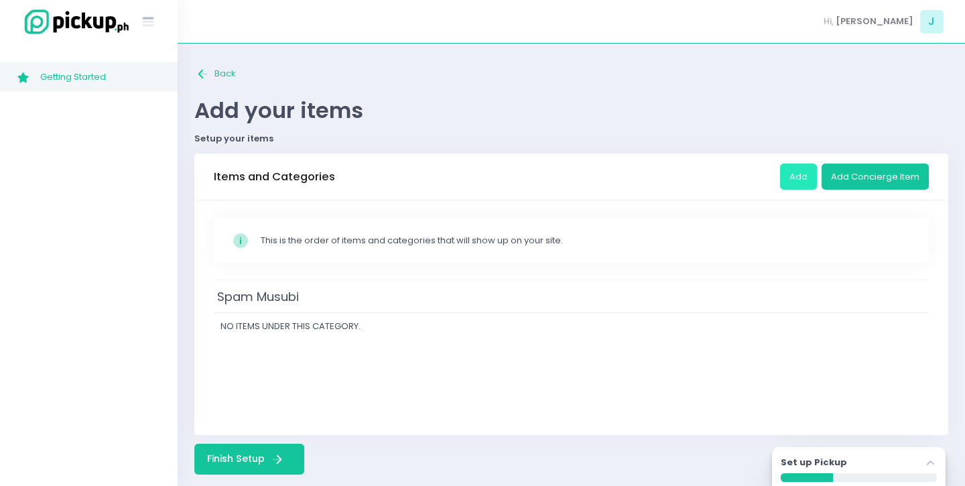
click at [785, 178] on button "Add" at bounding box center [798, 175] width 37 height 25
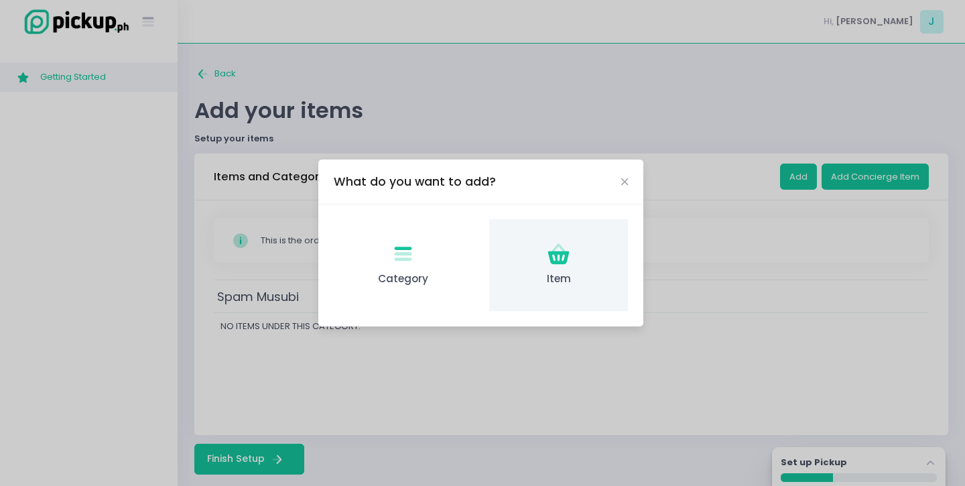
click at [563, 267] on icon "Item Created with Sketch." at bounding box center [558, 254] width 26 height 26
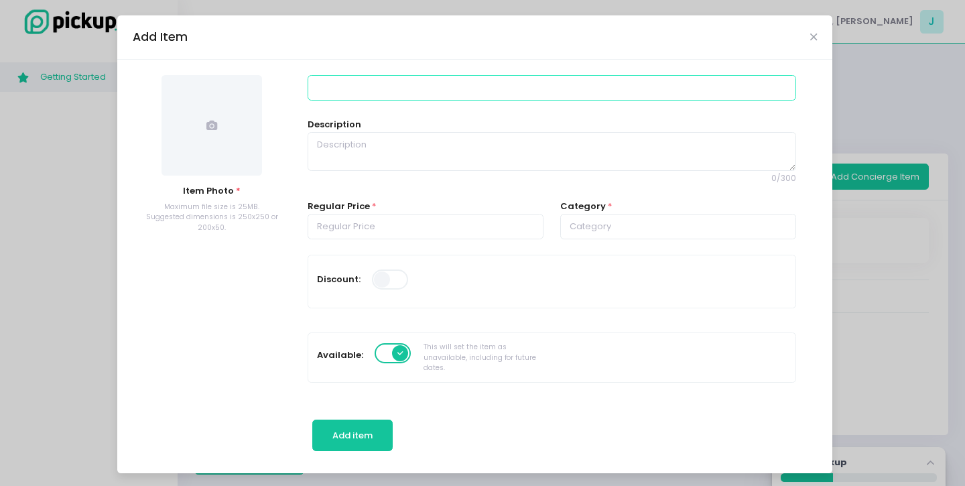
click at [399, 95] on input at bounding box center [552, 87] width 488 height 25
type input "Spam Musubi"
click at [335, 223] on input "number" at bounding box center [426, 226] width 236 height 25
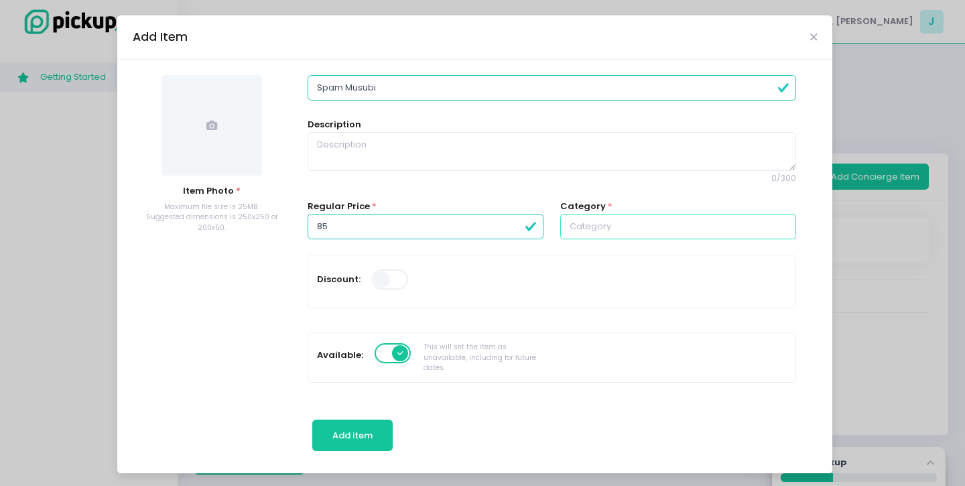
type input "85.00"
click at [620, 220] on input "text" at bounding box center [678, 226] width 236 height 25
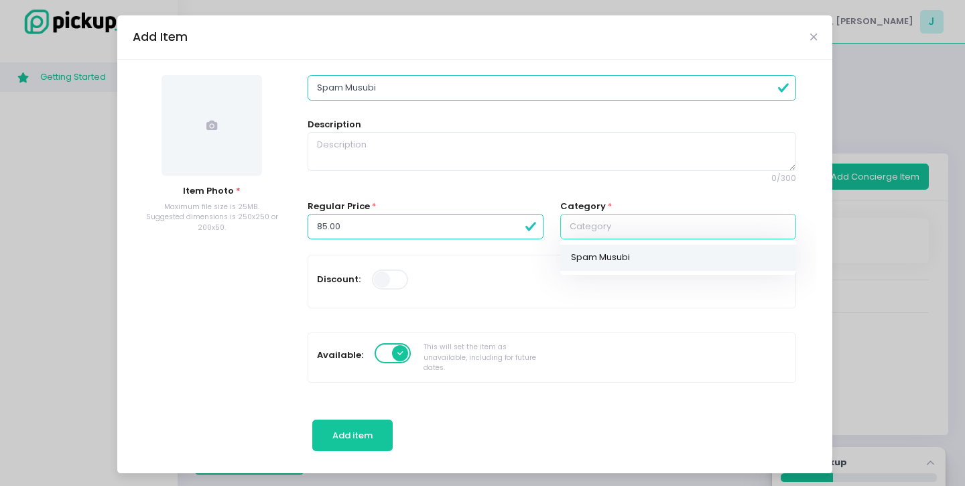
click at [606, 264] on link "Spam Musubi" at bounding box center [678, 258] width 236 height 26
type input "Spam Musubi"
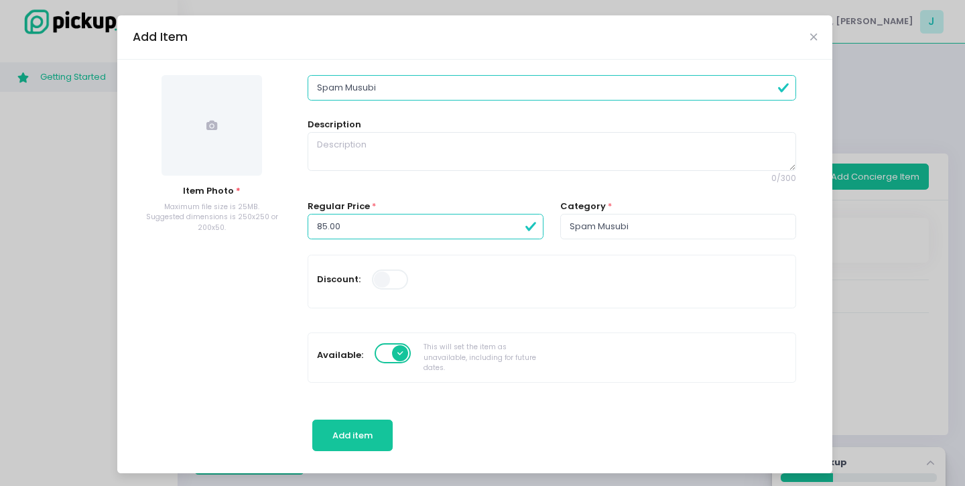
click at [203, 118] on span at bounding box center [211, 125] width 100 height 100
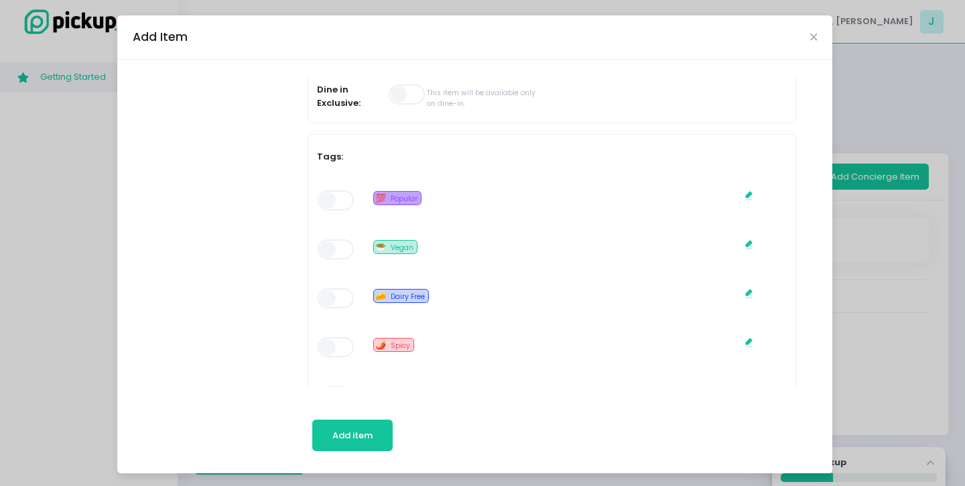
scroll to position [513, 0]
click at [341, 206] on span at bounding box center [337, 202] width 38 height 20
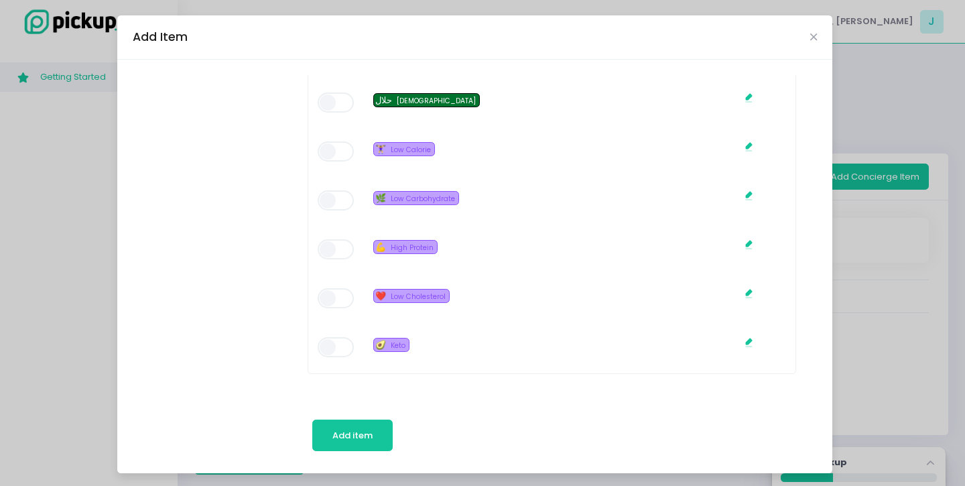
scroll to position [2, 0]
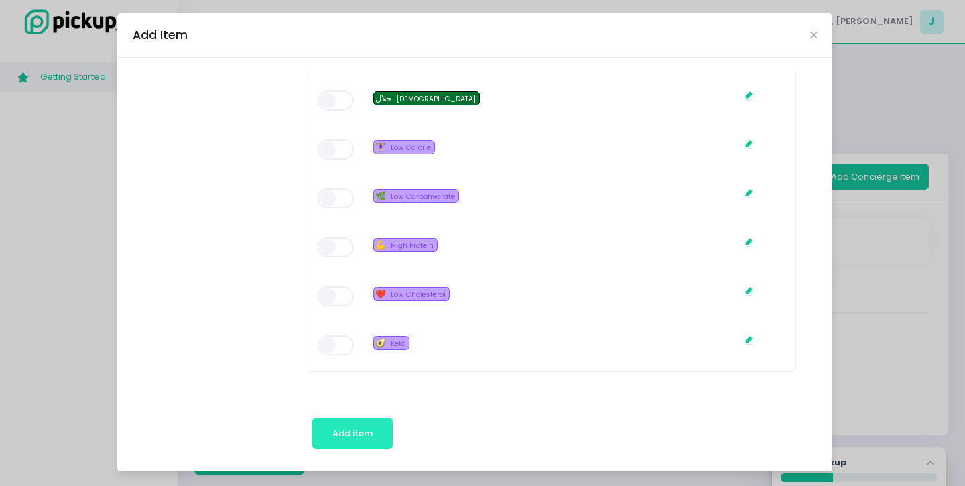
click at [351, 439] on button "Add item" at bounding box center [352, 433] width 81 height 32
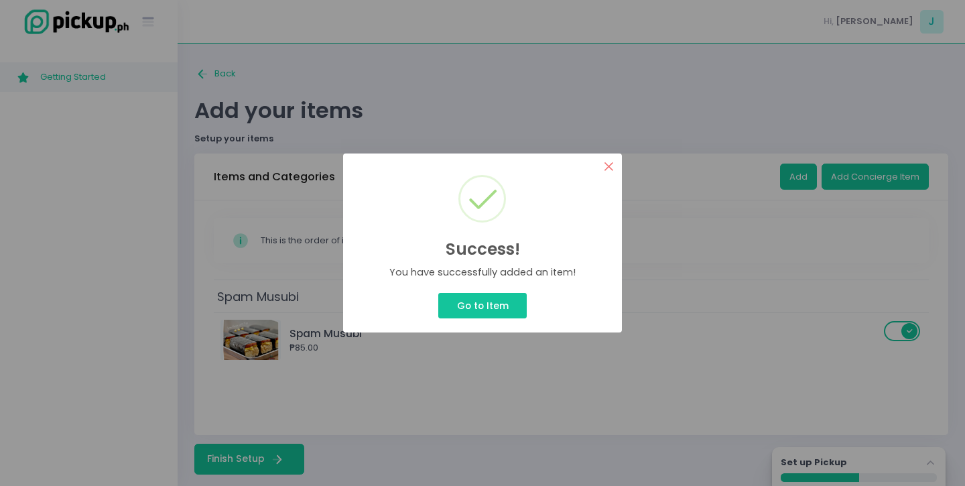
click at [598, 163] on button "×" at bounding box center [609, 166] width 26 height 26
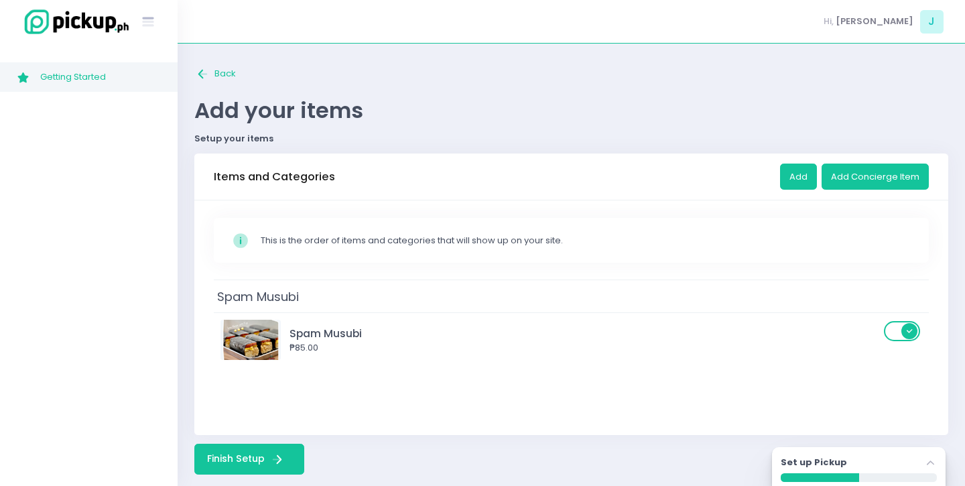
scroll to position [15, 0]
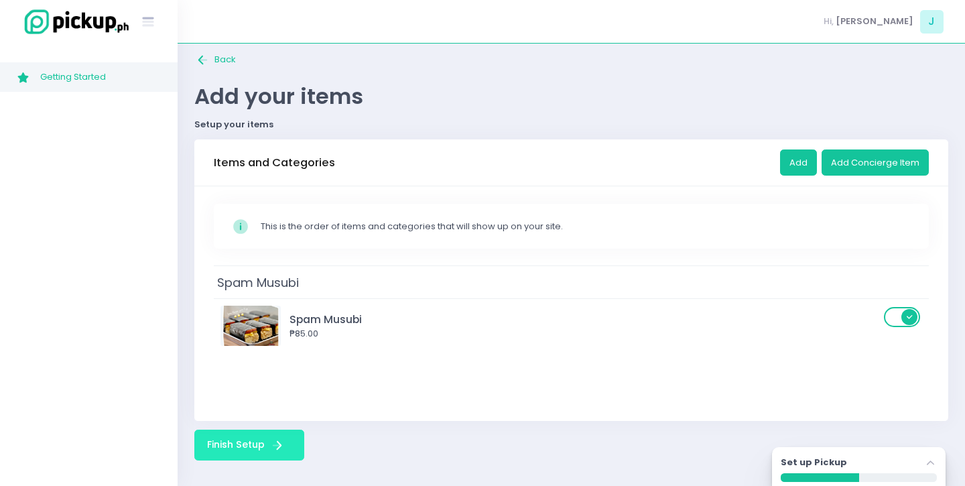
click at [267, 433] on button "Finish Setup Finish Setup Created with Sketch." at bounding box center [249, 444] width 110 height 31
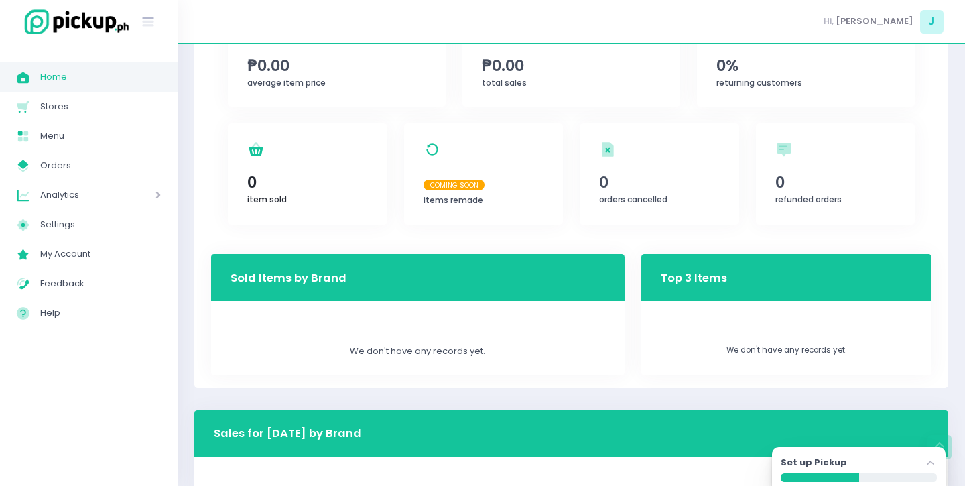
scroll to position [444, 0]
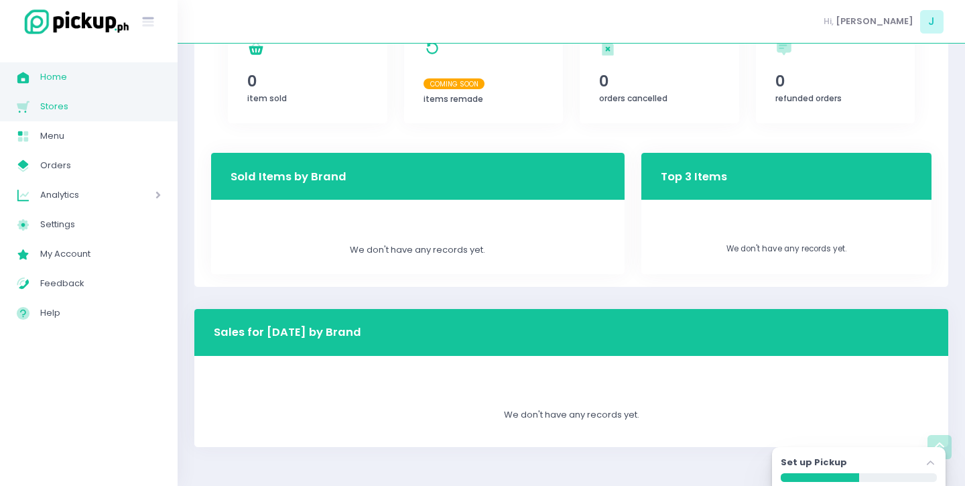
click at [71, 102] on span "Stores" at bounding box center [100, 106] width 121 height 17
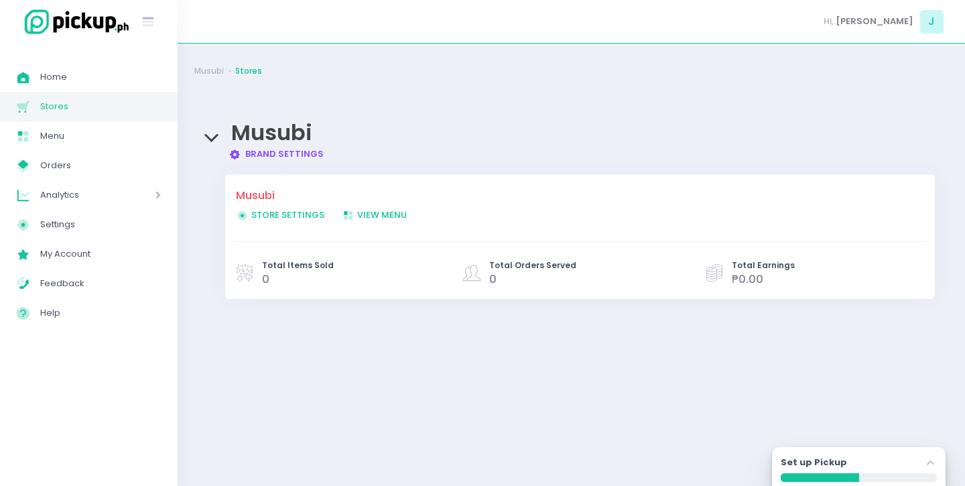
click at [285, 214] on span "Store Settings Created with Sketch. Store Settings" at bounding box center [280, 214] width 88 height 13
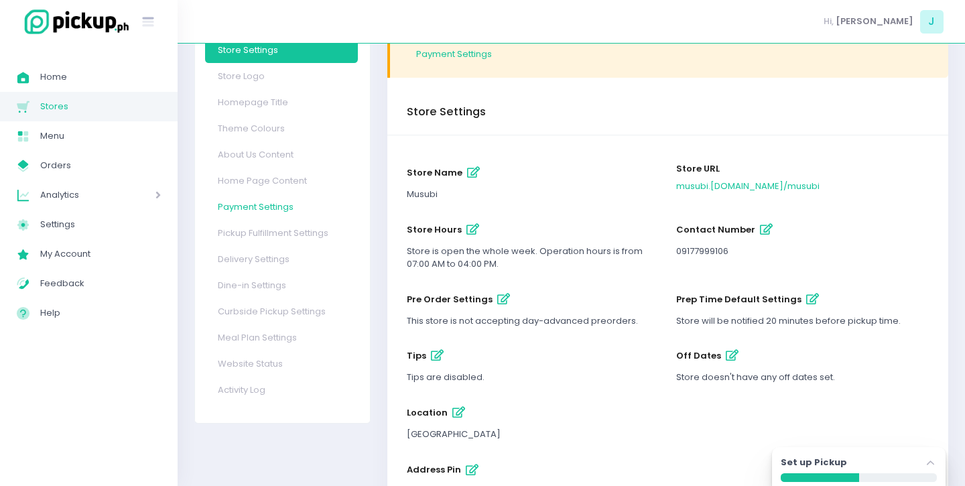
scroll to position [83, 0]
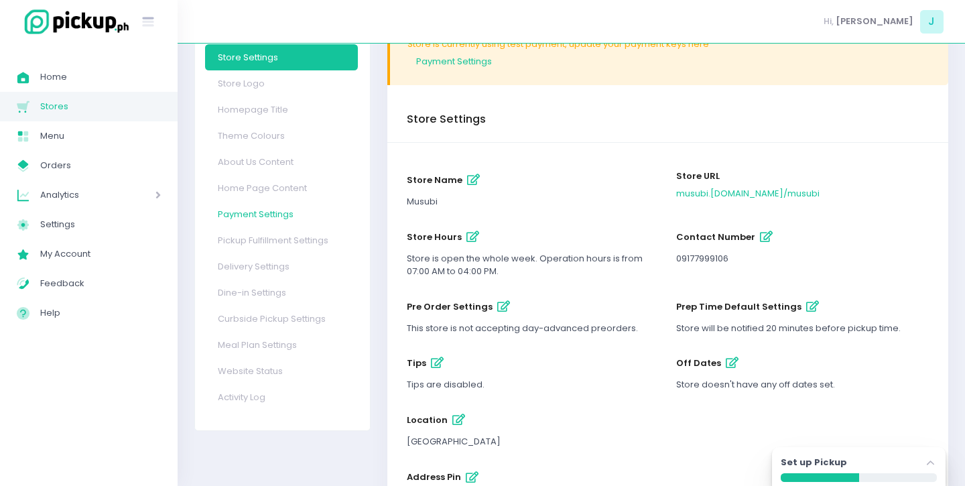
click at [259, 218] on link "Payment Settings" at bounding box center [281, 214] width 153 height 26
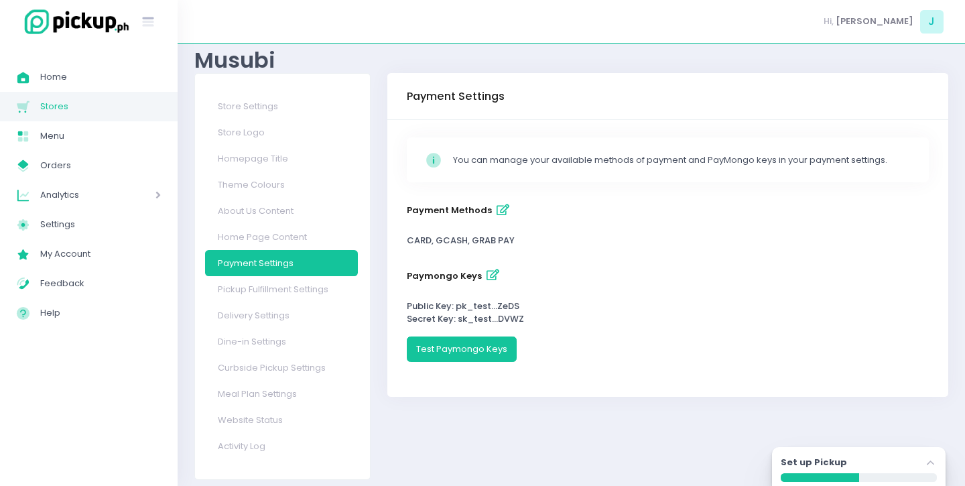
scroll to position [43, 0]
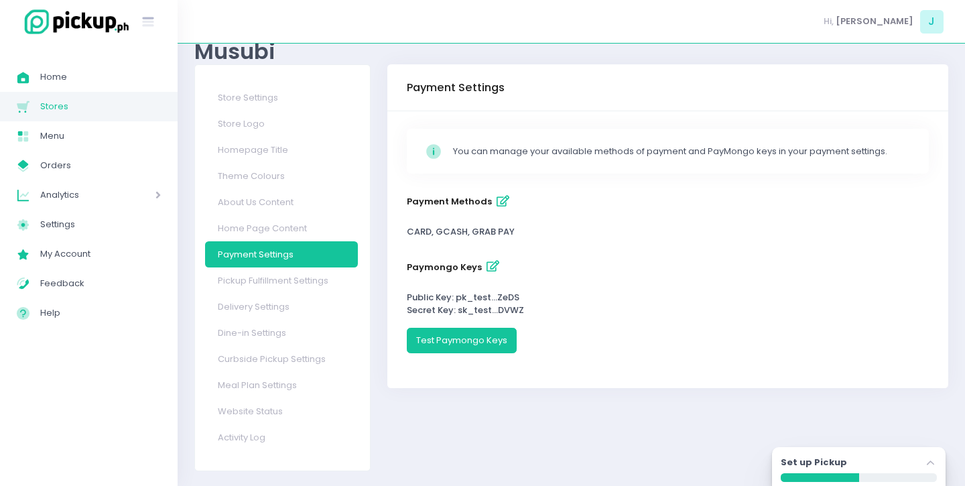
click at [488, 267] on icon "button" at bounding box center [492, 266] width 13 height 11
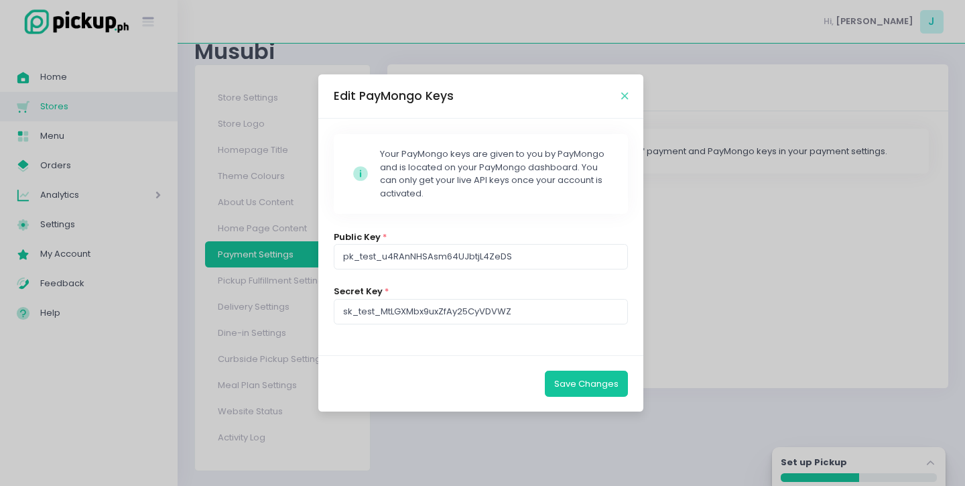
click at [624, 96] on icon "Close" at bounding box center [624, 96] width 7 height 10
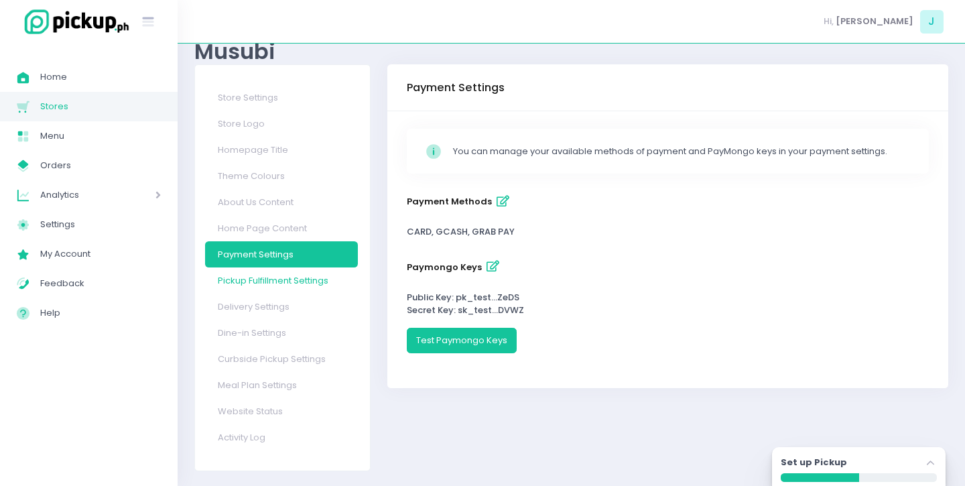
click at [333, 274] on link "Pickup Fulfillment Settings" at bounding box center [281, 280] width 153 height 26
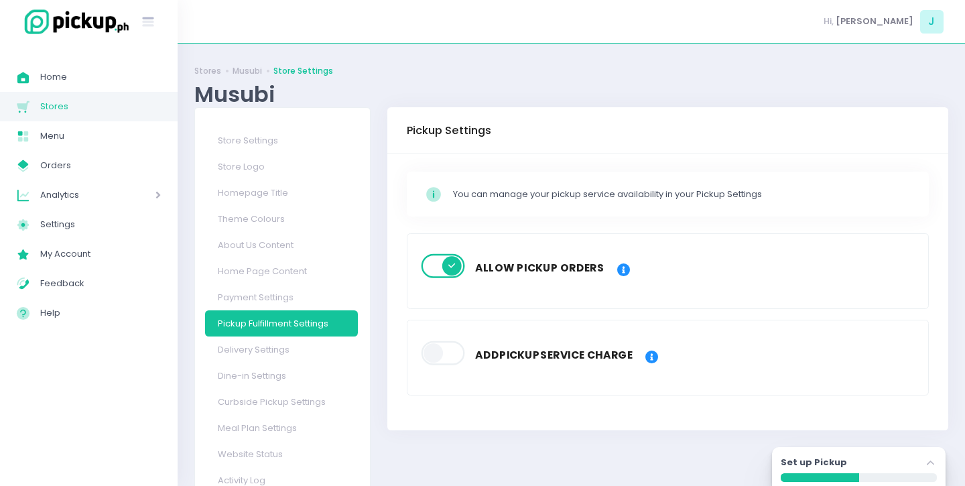
scroll to position [45, 0]
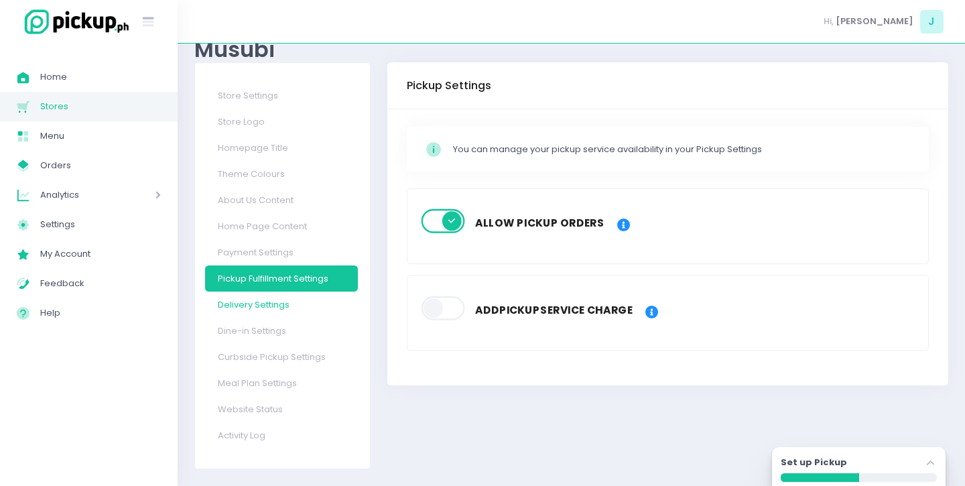
click at [297, 300] on link "Delivery Settings" at bounding box center [281, 304] width 153 height 26
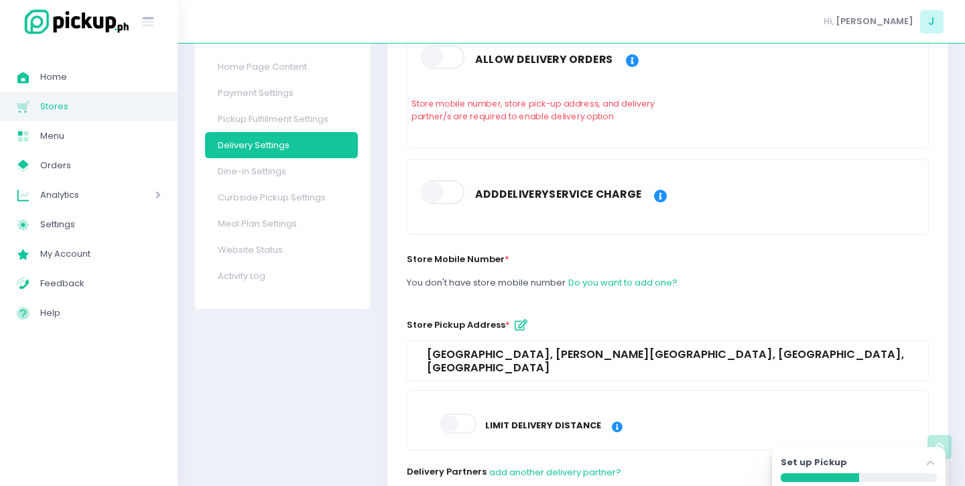
scroll to position [193, 0]
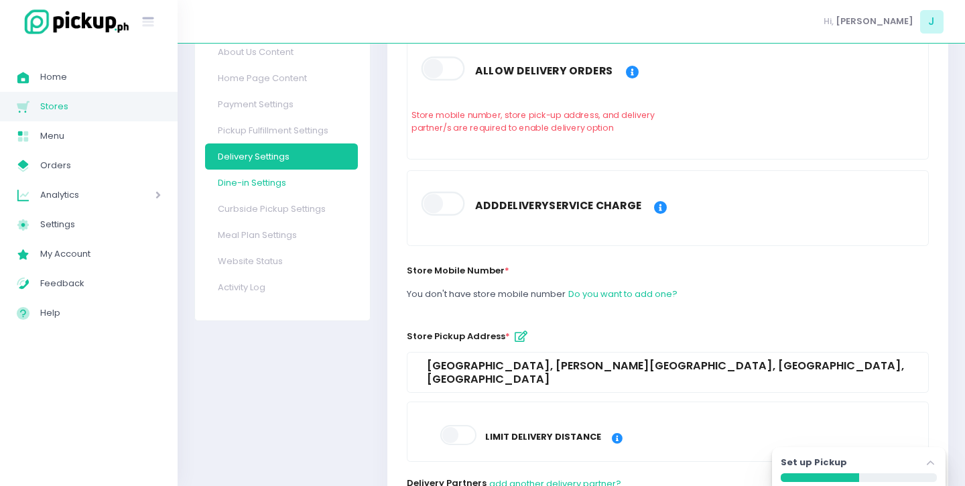
click at [272, 186] on link "Dine-in Settings" at bounding box center [281, 182] width 153 height 26
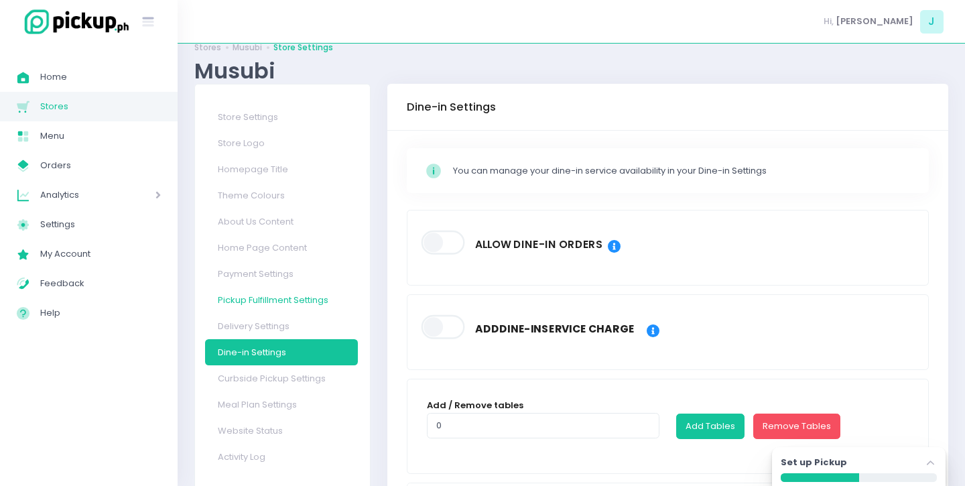
scroll to position [27, 0]
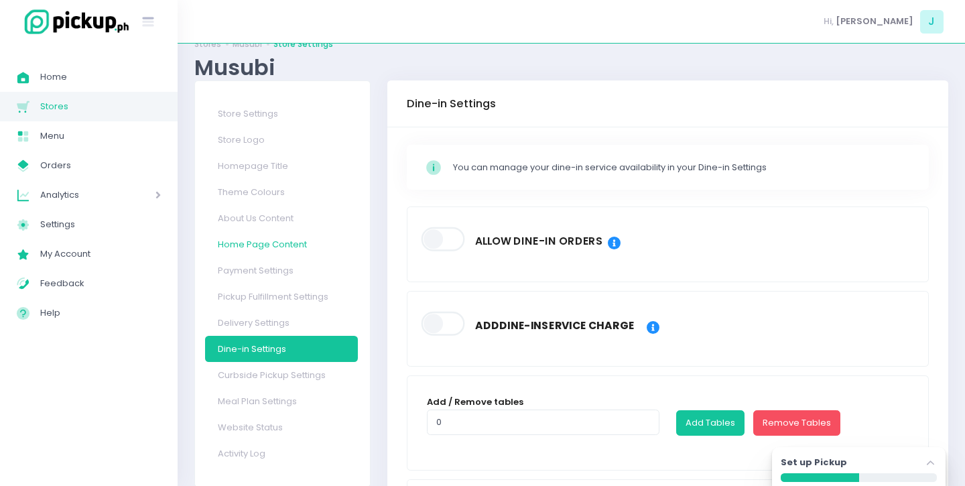
click at [264, 241] on link "Home Page Content" at bounding box center [281, 244] width 153 height 26
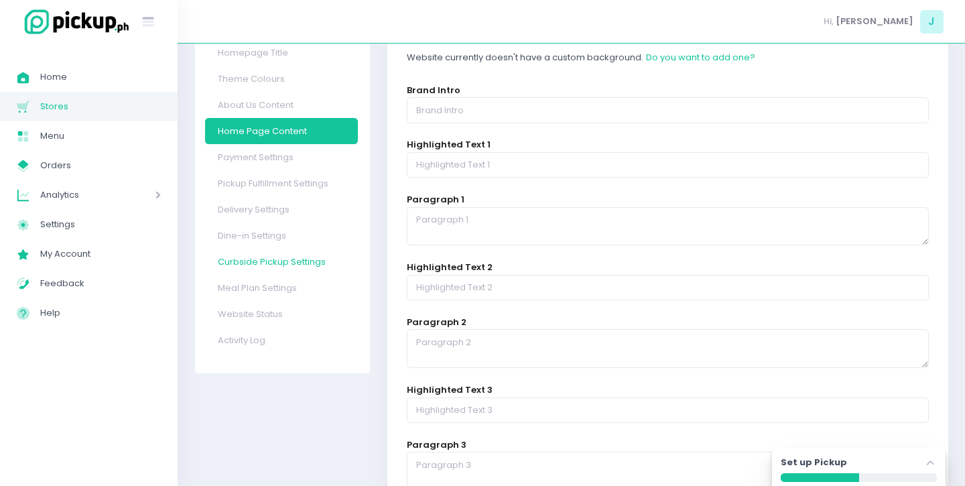
scroll to position [139, 0]
click at [265, 258] on link "Curbside Pickup Settings" at bounding box center [281, 262] width 153 height 26
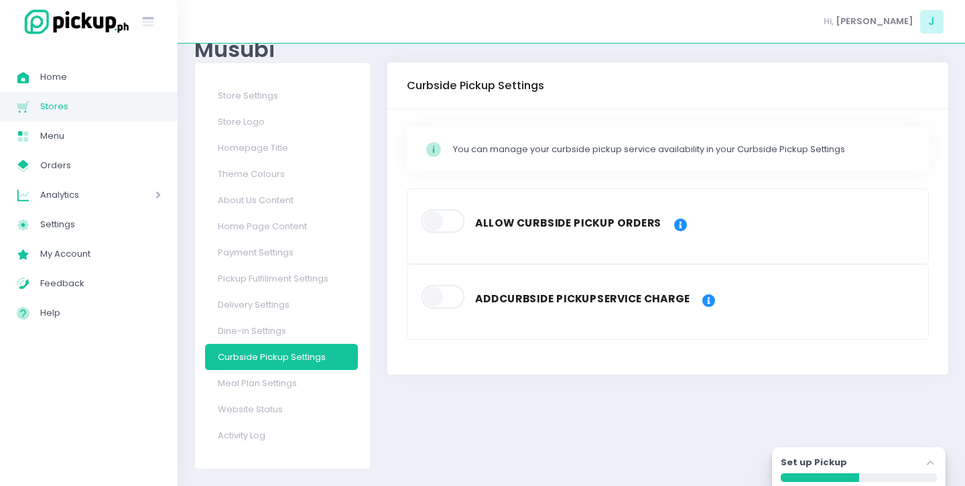
scroll to position [36, 0]
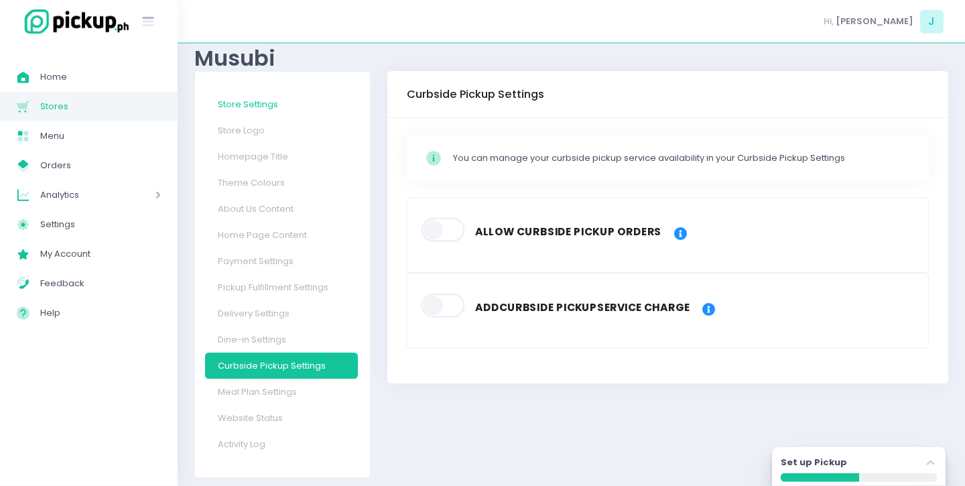
click at [255, 108] on link "Store Settings" at bounding box center [281, 104] width 153 height 26
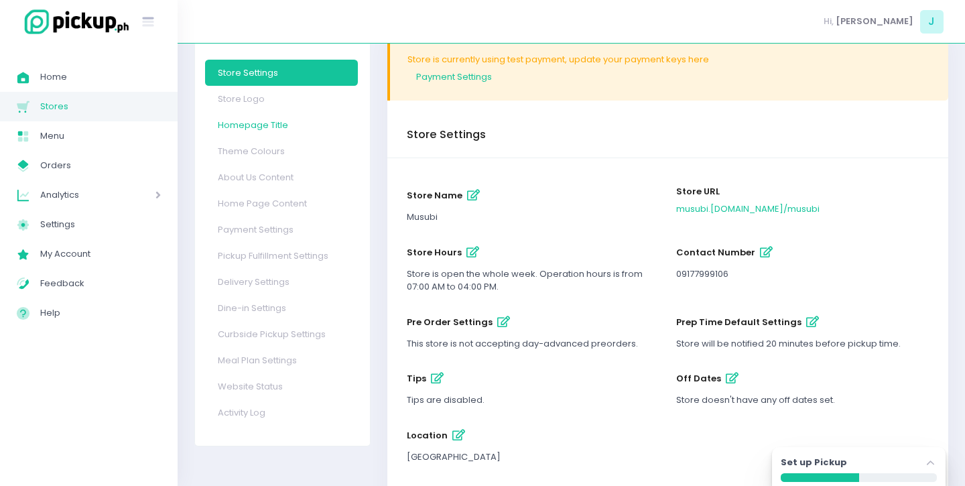
scroll to position [52, 0]
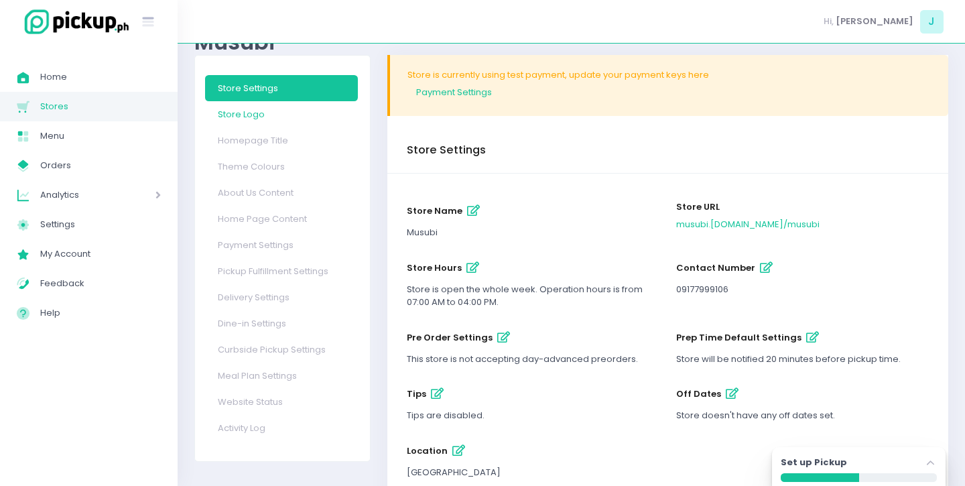
click at [251, 115] on link "Store Logo" at bounding box center [281, 114] width 153 height 26
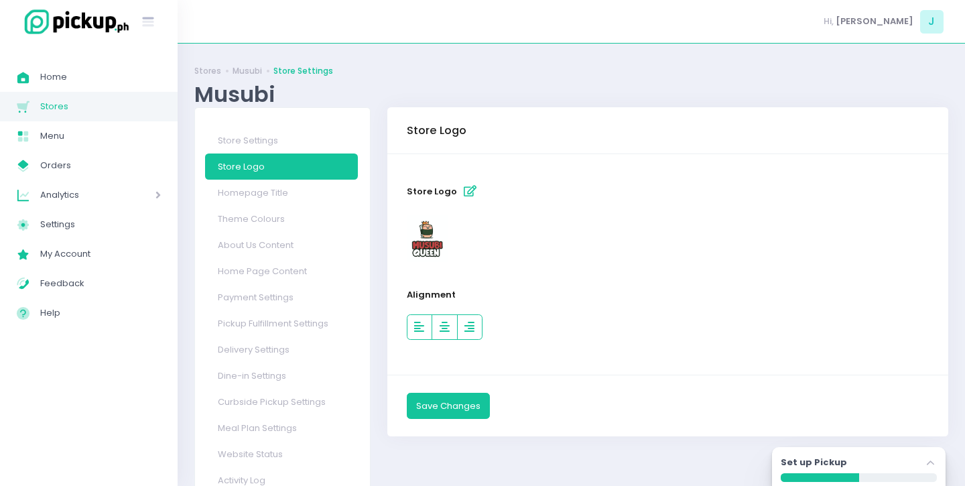
click at [252, 124] on div "Store Settings Store Logo Homepage Title Theme Colours About Us Content Home Pa…" at bounding box center [282, 310] width 175 height 405
click at [252, 147] on link "Store Settings" at bounding box center [281, 140] width 153 height 26
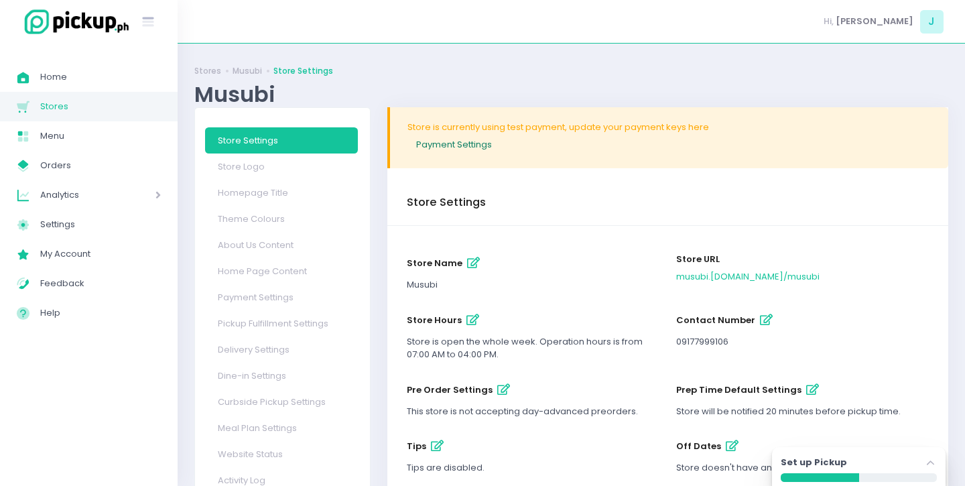
click at [454, 144] on link "Payment Settings" at bounding box center [669, 144] width 524 height 22
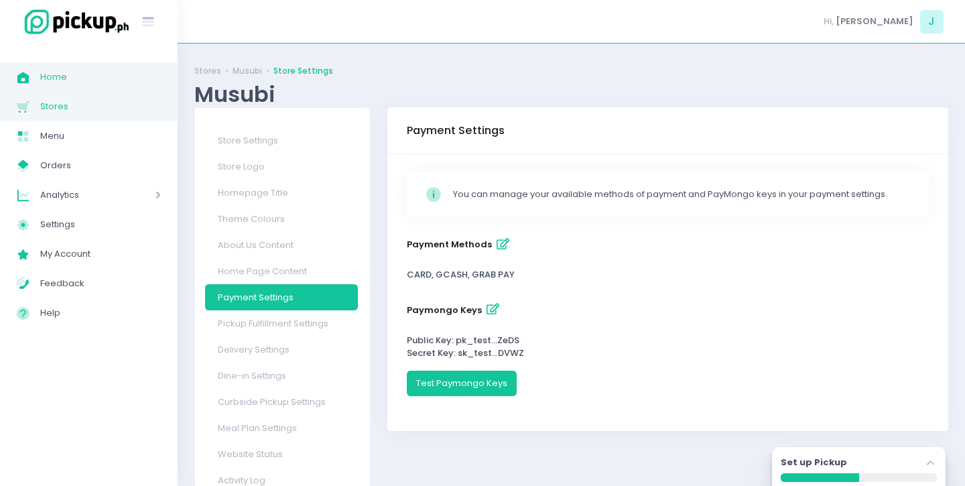
click at [103, 77] on span "Home" at bounding box center [100, 76] width 121 height 17
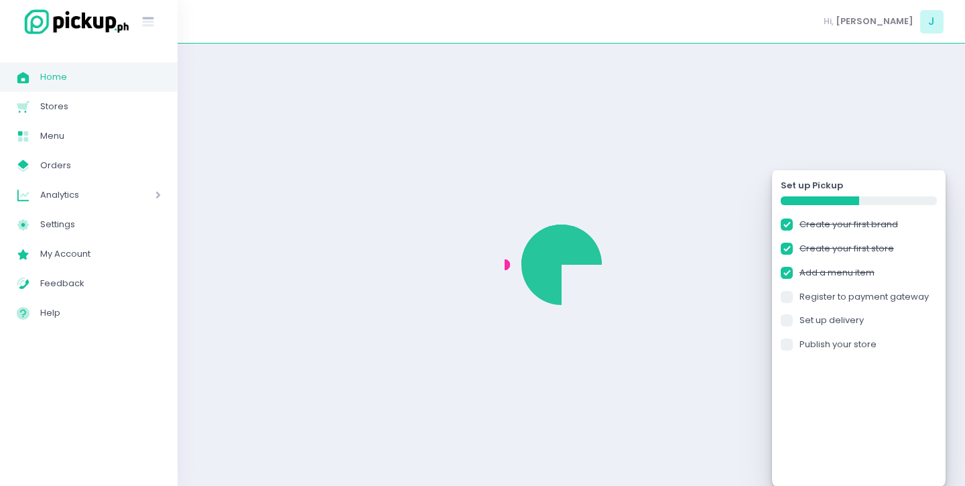
checkbox input "true"
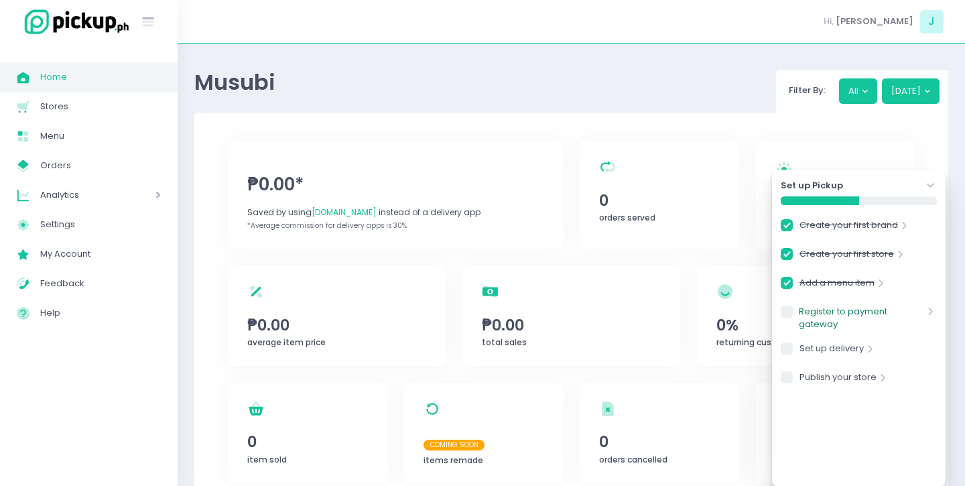
click at [877, 321] on link "Register to payment gateway" at bounding box center [861, 318] width 125 height 26
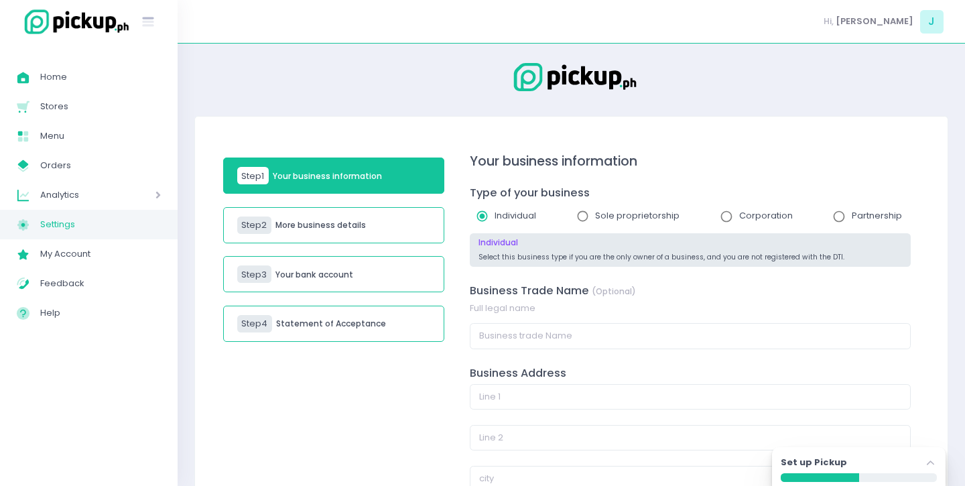
click at [386, 385] on div "Step 1 Your business information Step 2 More business details Step 3 Your bank …" at bounding box center [334, 393] width 238 height 514
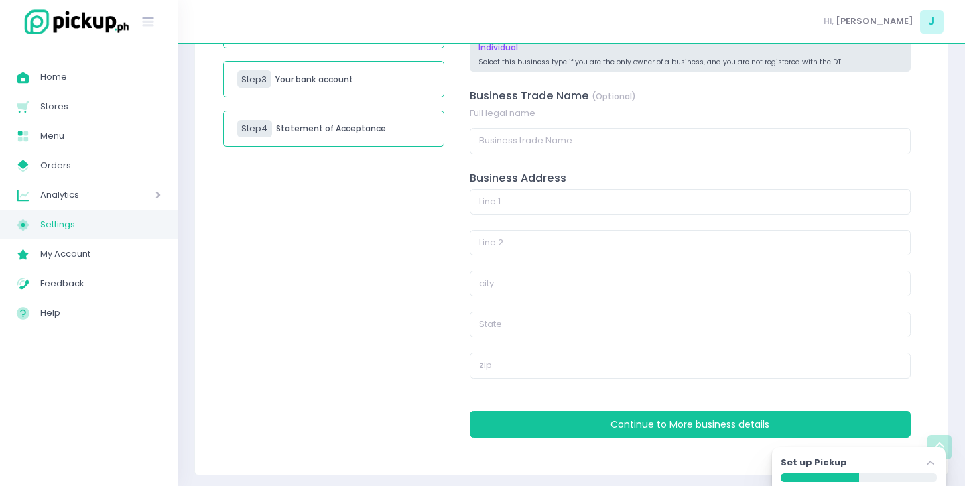
scroll to position [202, 0]
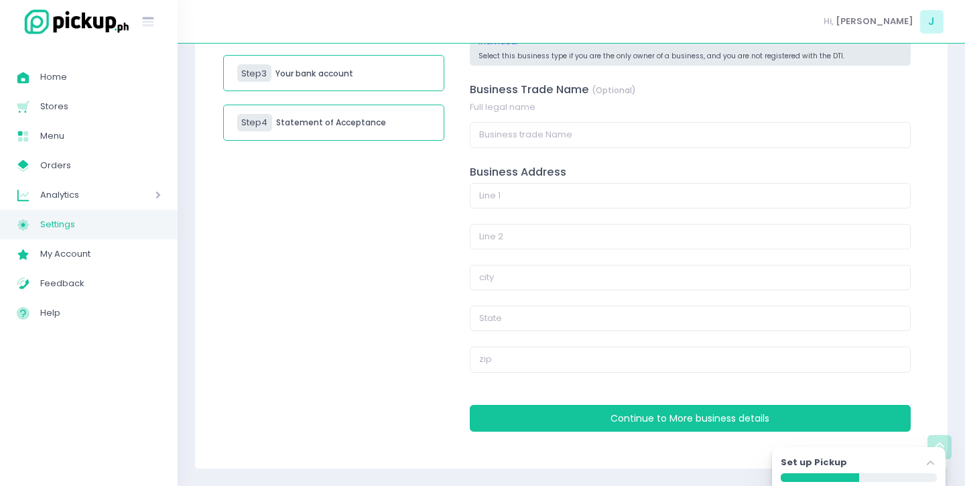
click at [529, 402] on div "Your business information Type of your business Individual Sole proprietorship …" at bounding box center [690, 192] width 458 height 514
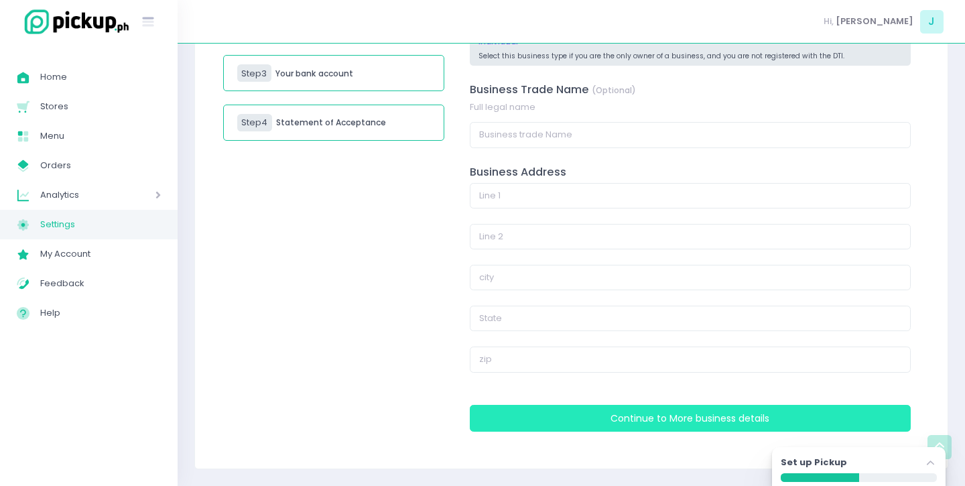
click at [530, 409] on button "Continue to More business details" at bounding box center [690, 418] width 441 height 27
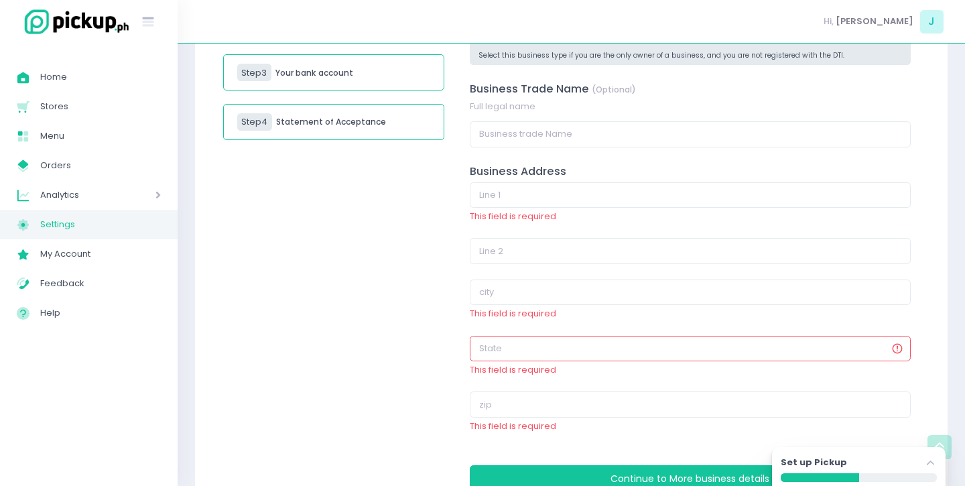
click at [504, 350] on input "text" at bounding box center [690, 348] width 441 height 25
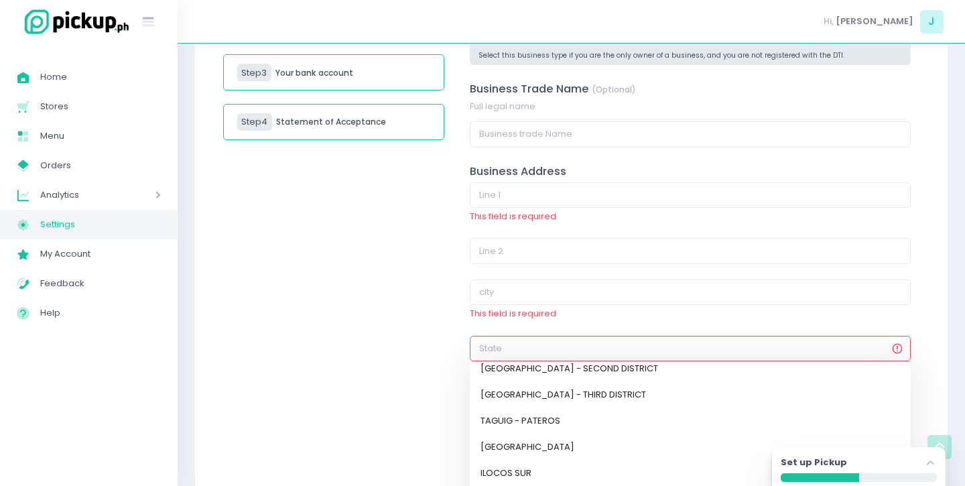
scroll to position [582, 0]
click at [494, 398] on link "NATIONAL CAPITAL REGION - THIRD DISTRICT" at bounding box center [690, 398] width 441 height 26
type input "NATIONAL CAPITAL REGION - THIRD DISTRICT"
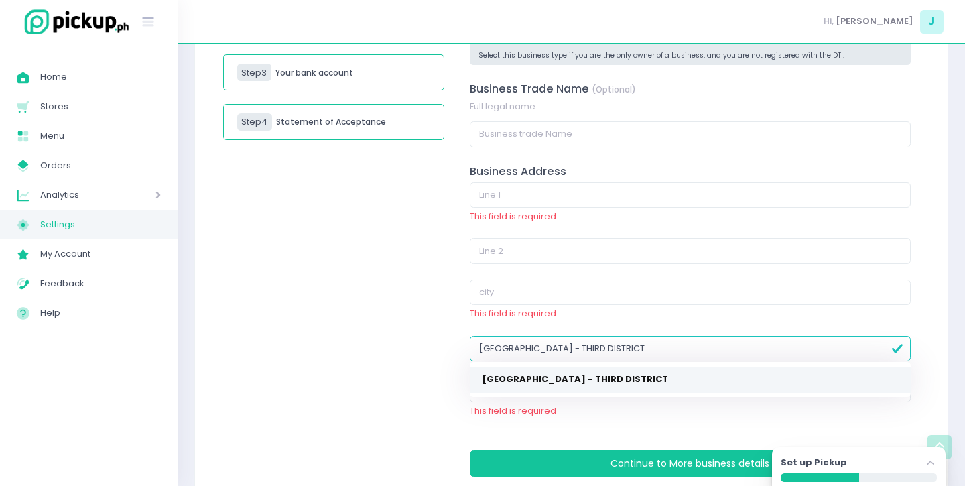
click at [547, 382] on mark "NATIONAL CAPITAL REGION - THIRD DISTRICT" at bounding box center [575, 378] width 186 height 13
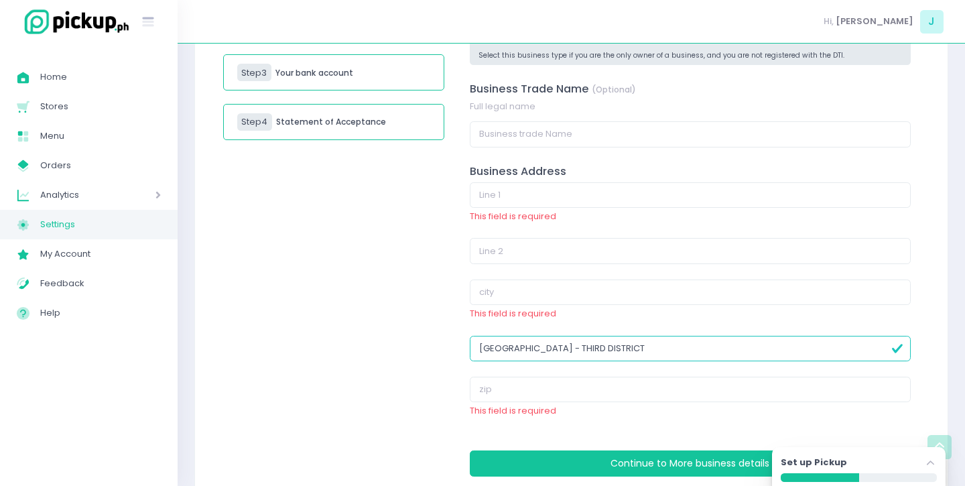
click at [366, 334] on div "Step 1 Your business information Step 2 More business details Step 3 Your bank …" at bounding box center [334, 214] width 238 height 560
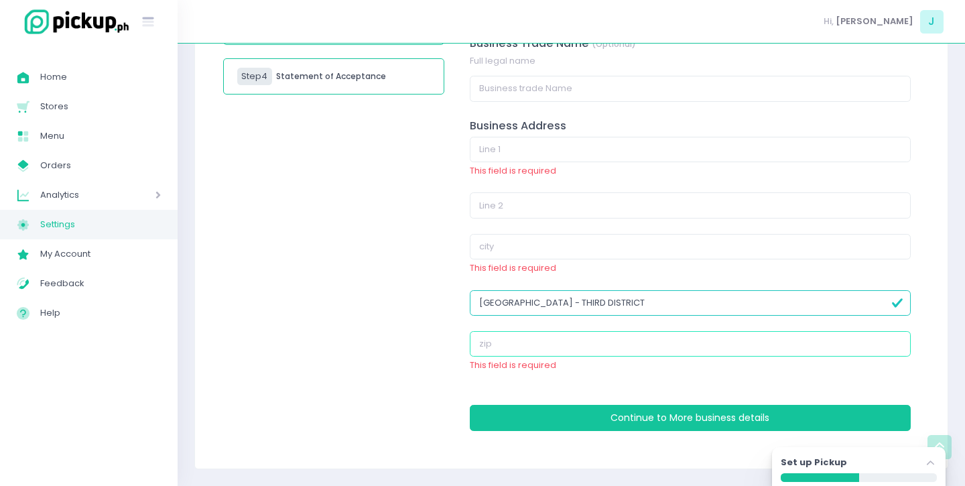
click at [529, 341] on input "text" at bounding box center [690, 343] width 441 height 25
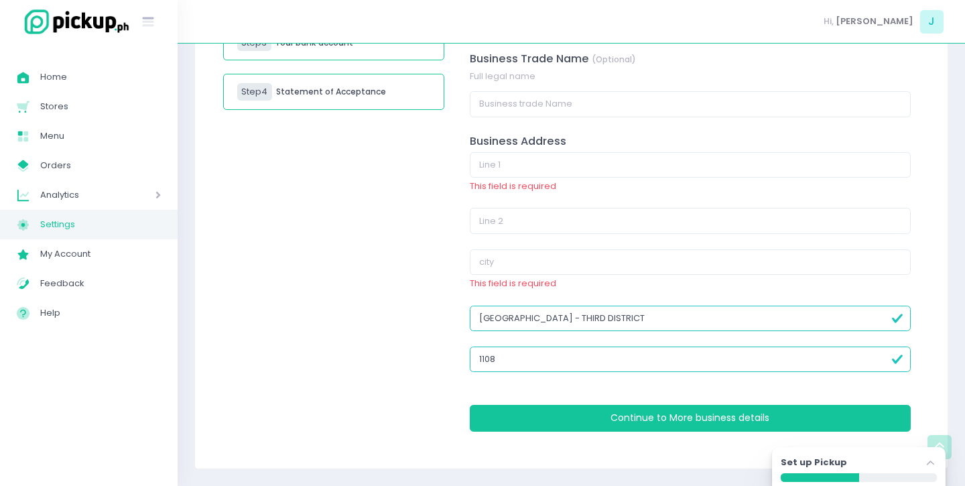
type input "1108"
click at [508, 263] on input "text" at bounding box center [690, 261] width 441 height 25
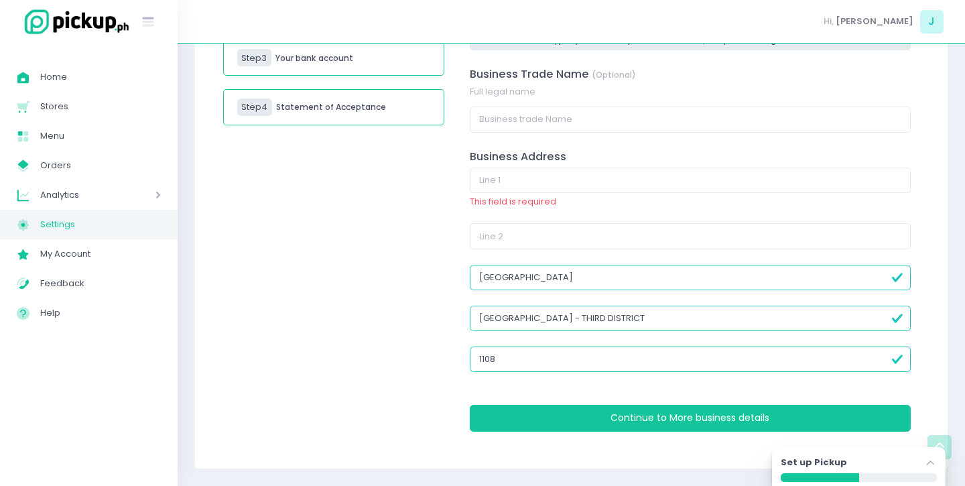
type input "quezon city"
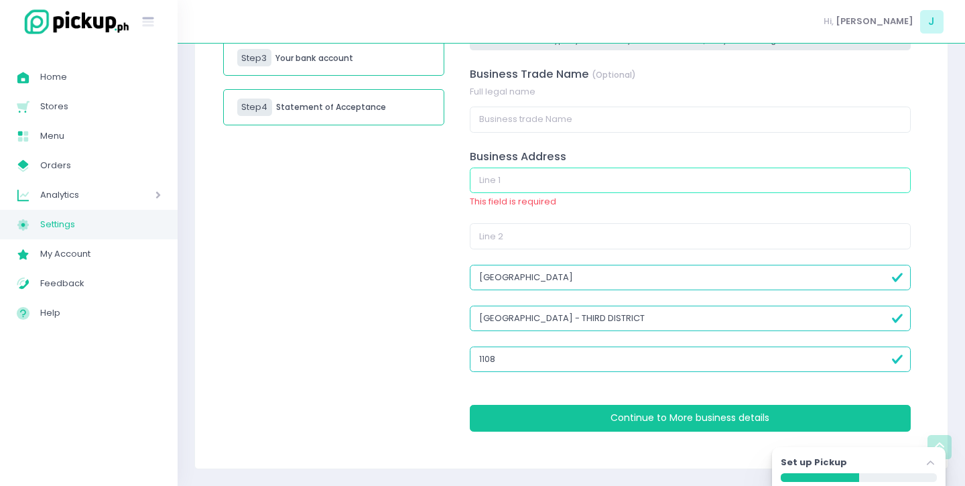
click at [488, 186] on input "text" at bounding box center [690, 179] width 441 height 25
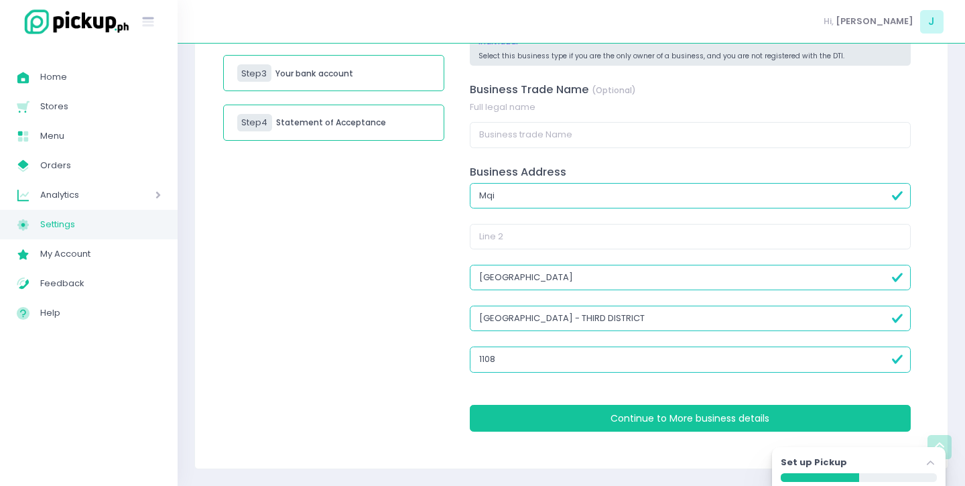
type input "Mqi"
click at [401, 345] on div "Step 1 Your business information Step 2 More business details Step 3 Your bank …" at bounding box center [334, 192] width 238 height 514
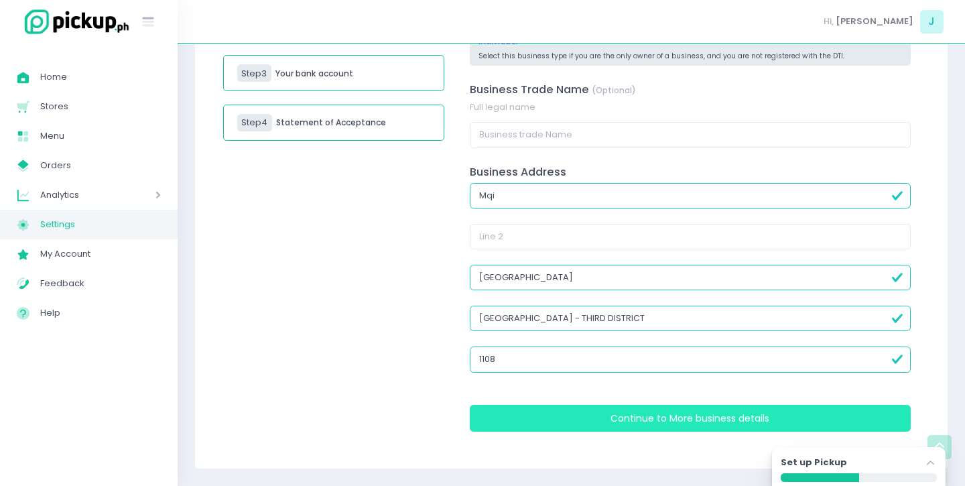
click at [525, 421] on button "Continue to More business details" at bounding box center [690, 418] width 441 height 27
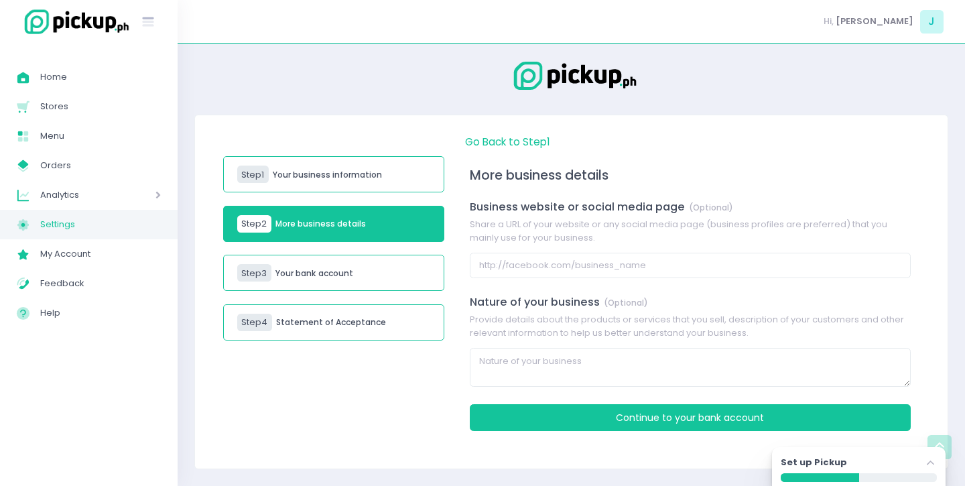
scroll to position [1, 0]
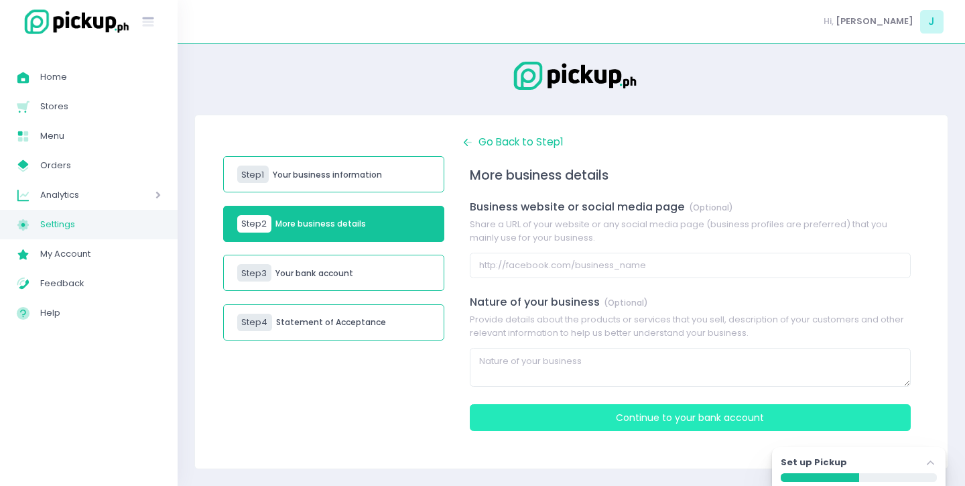
click at [567, 423] on button "Continue to Your bank account" at bounding box center [690, 417] width 441 height 27
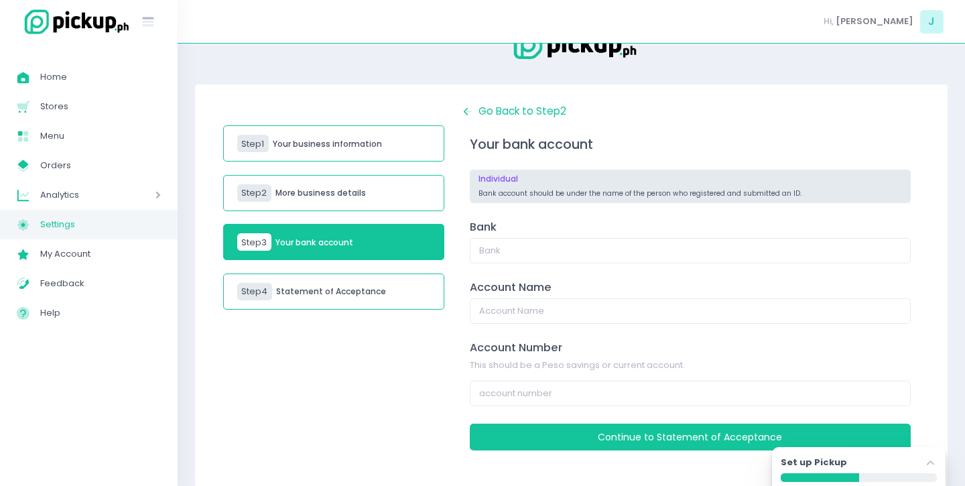
scroll to position [52, 0]
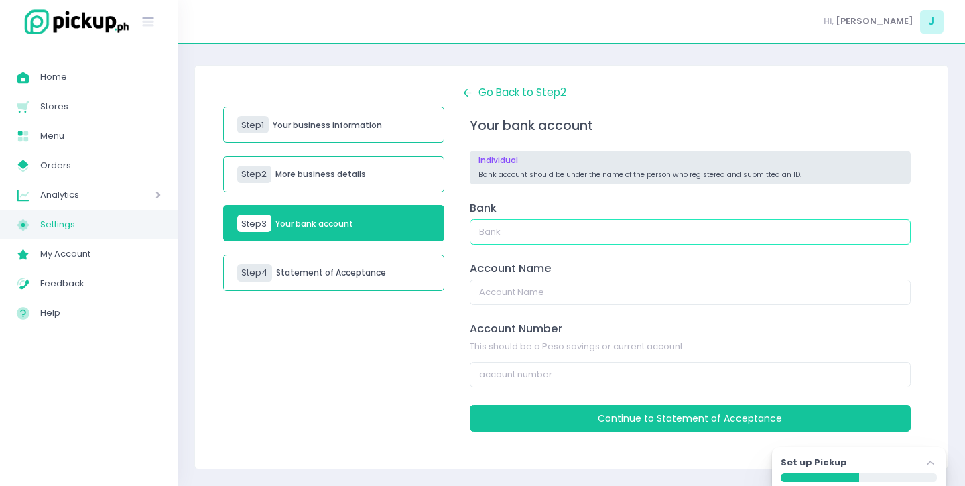
click at [509, 231] on input "text" at bounding box center [690, 231] width 441 height 25
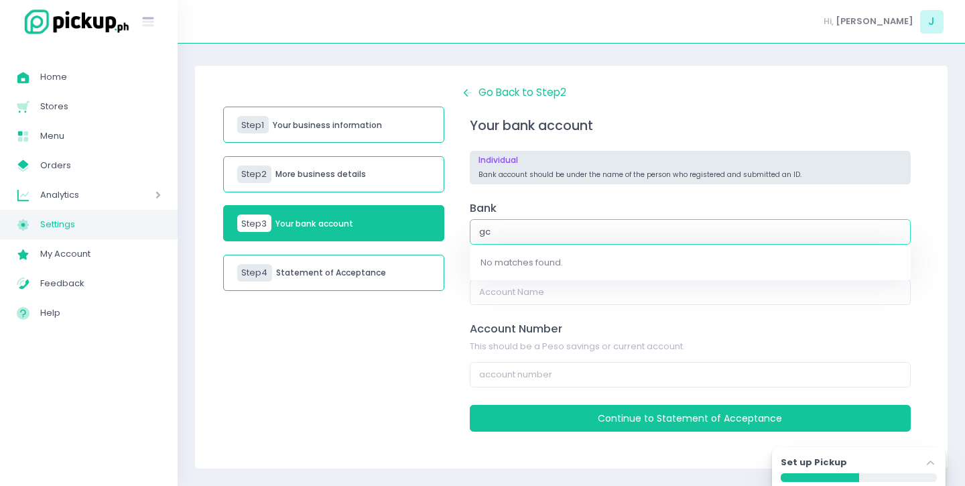
type input "g"
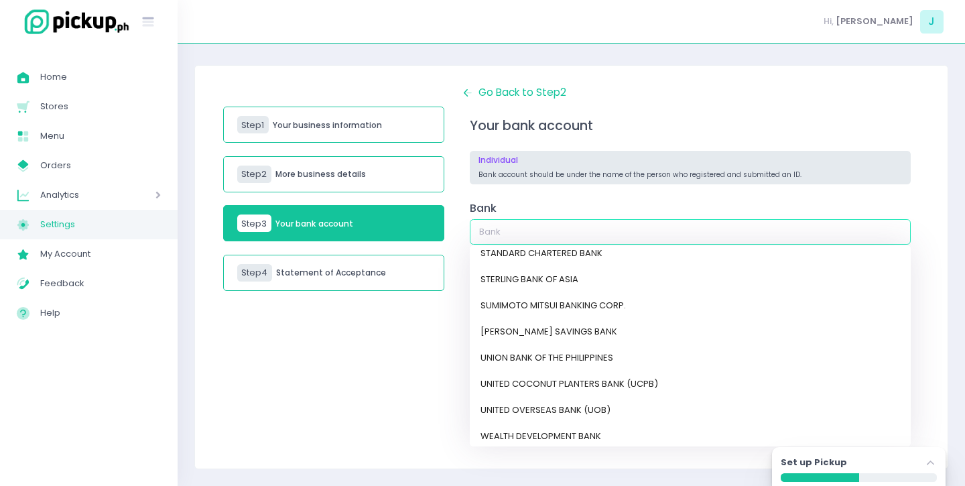
scroll to position [1088, 0]
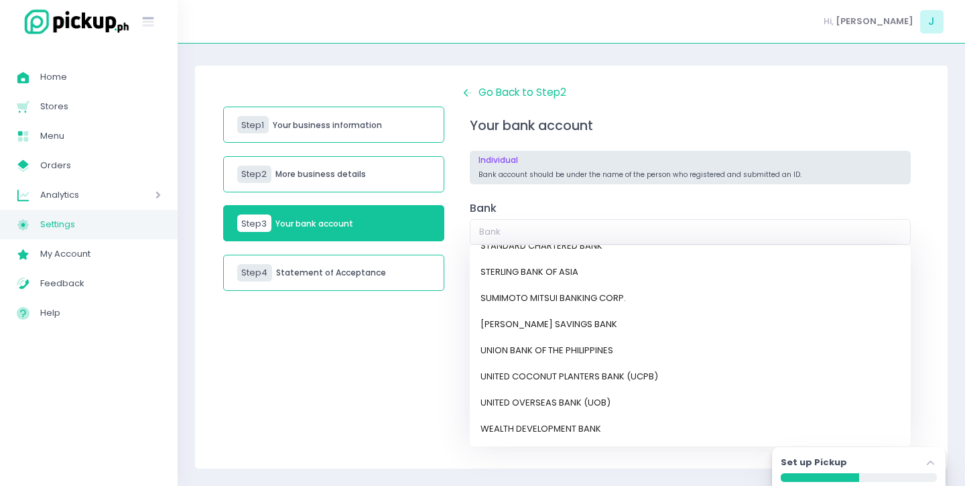
click at [383, 393] on div "Step 1 Your business information Step 2 More business details Step 3 Your bank …" at bounding box center [334, 267] width 238 height 364
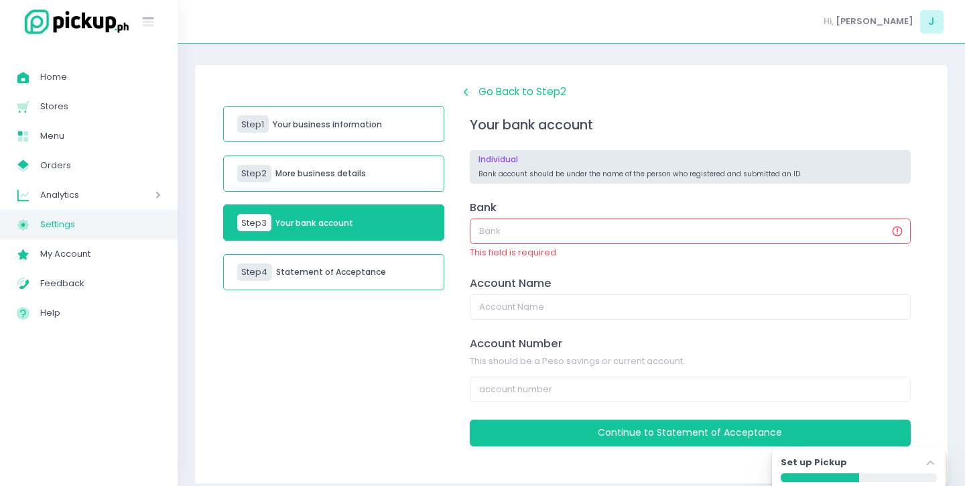
click at [383, 393] on div "Step 1 Your business information Step 2 More business details Step 3 Your bank …" at bounding box center [334, 273] width 238 height 379
click at [570, 229] on input "text" at bounding box center [690, 230] width 441 height 25
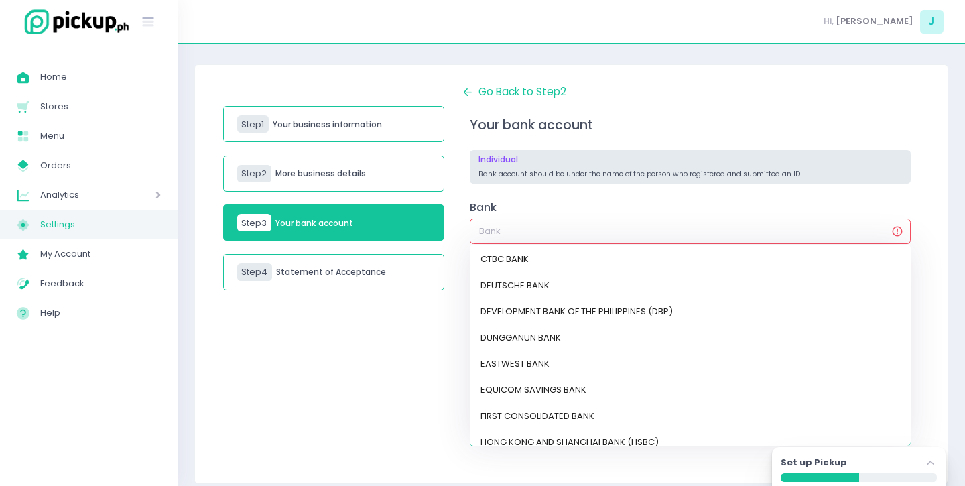
scroll to position [365, 0]
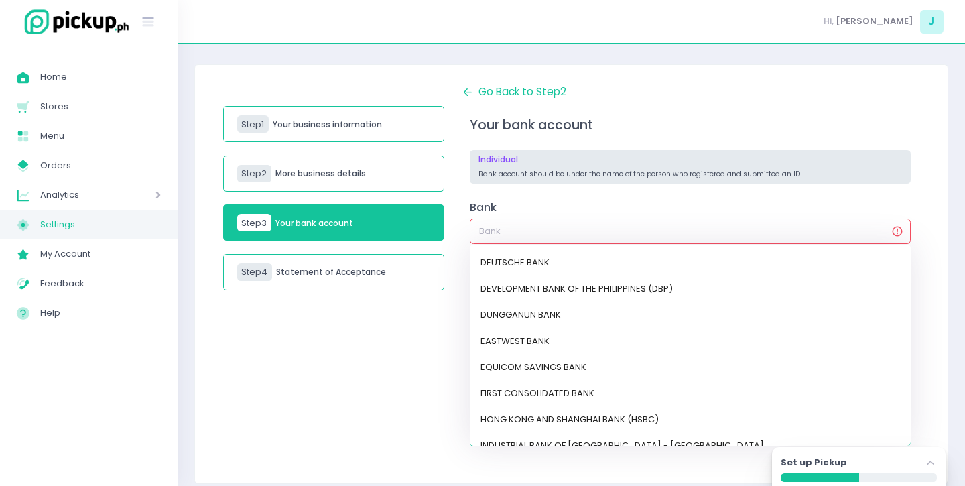
type input "G"
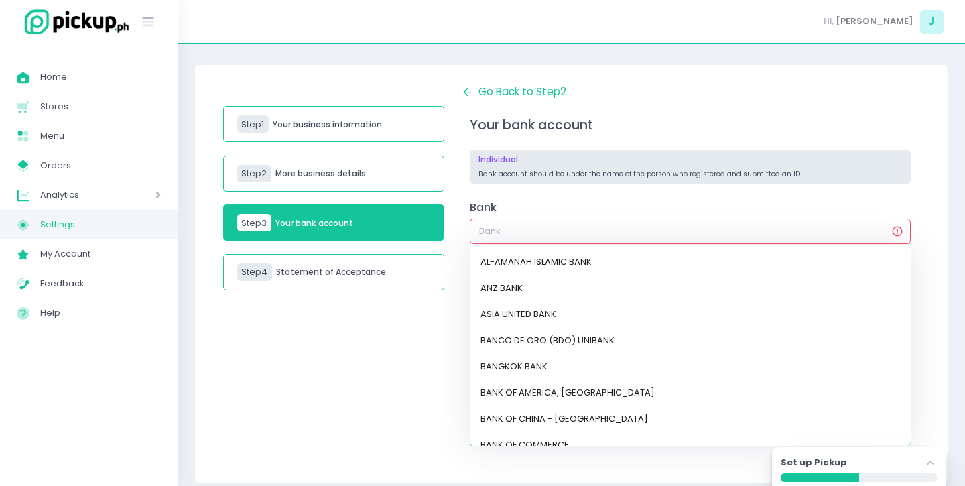
scroll to position [0, 0]
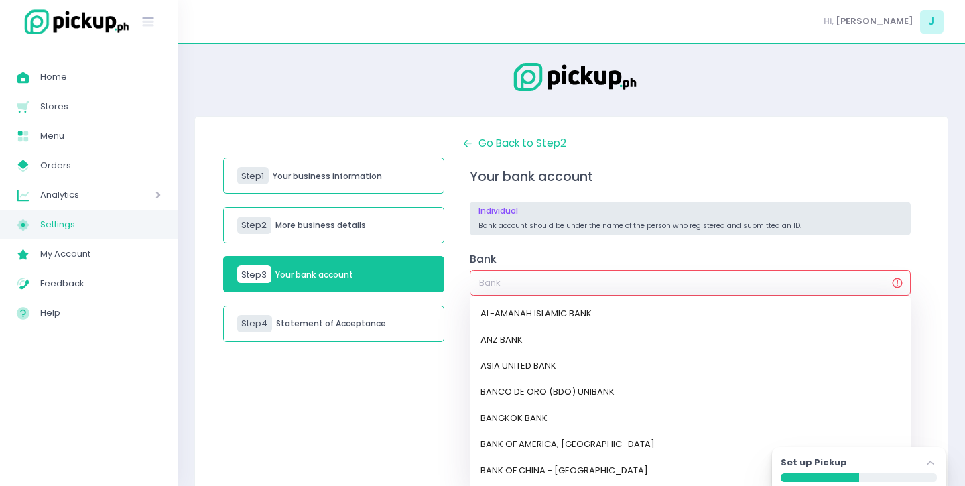
click at [395, 407] on div "Step 1 Your business information Step 2 More business details Step 3 Your bank …" at bounding box center [334, 325] width 238 height 379
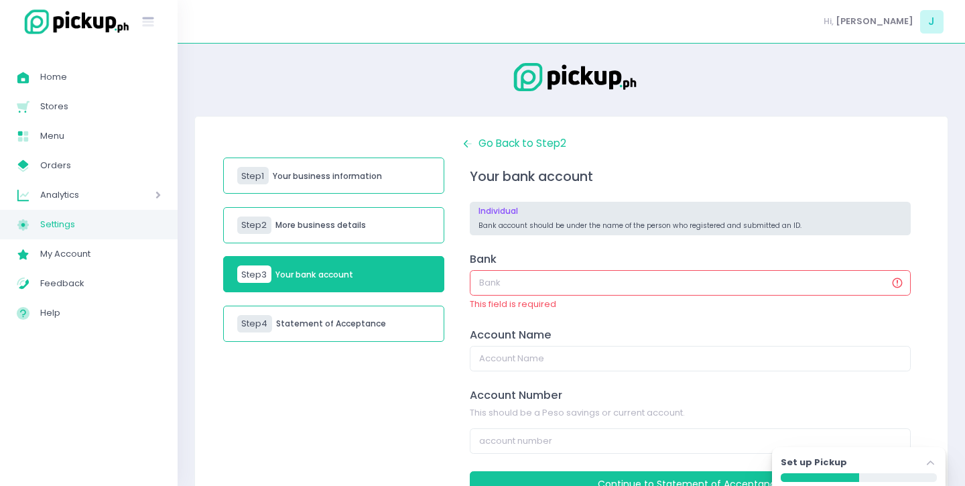
scroll to position [66, 0]
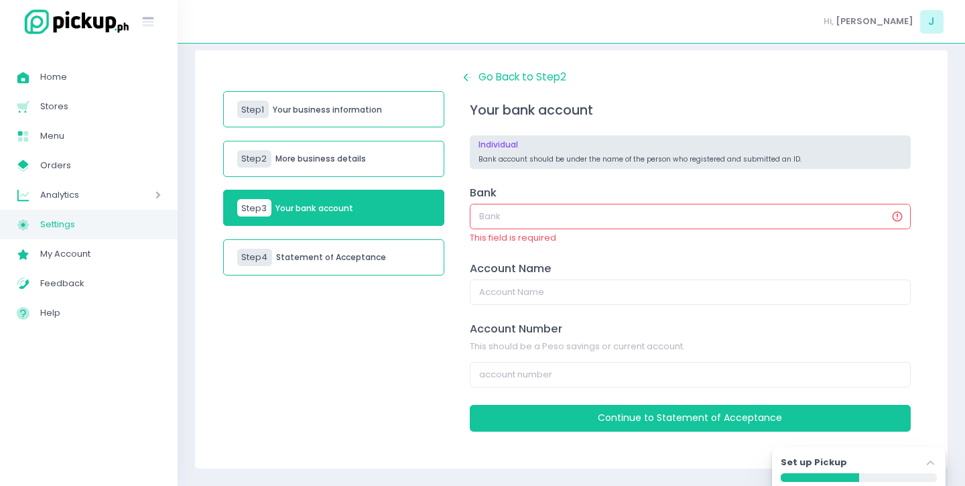
click at [395, 407] on div "Step 1 Your business information Step 2 More business details Step 3 Your bank …" at bounding box center [334, 259] width 238 height 379
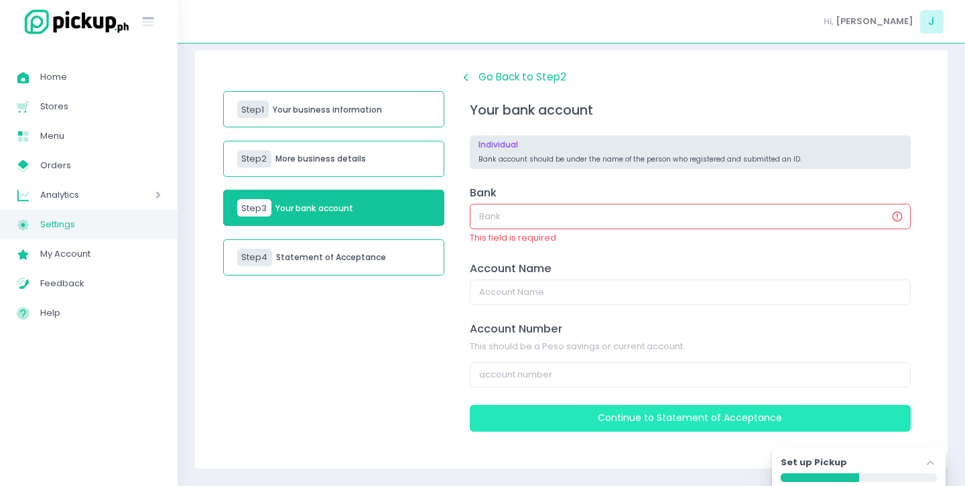
click at [544, 431] on button "Continue to Statement of Acceptance" at bounding box center [690, 418] width 441 height 27
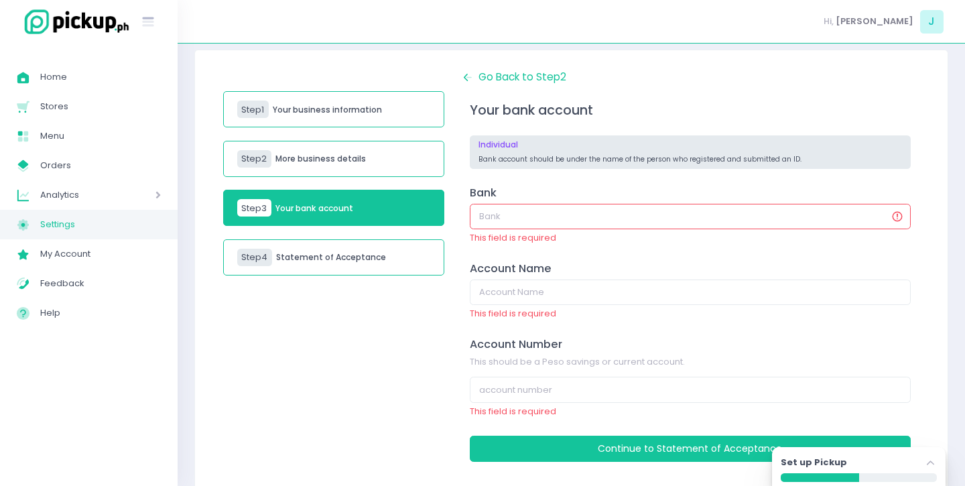
click at [494, 217] on input "text" at bounding box center [690, 216] width 441 height 25
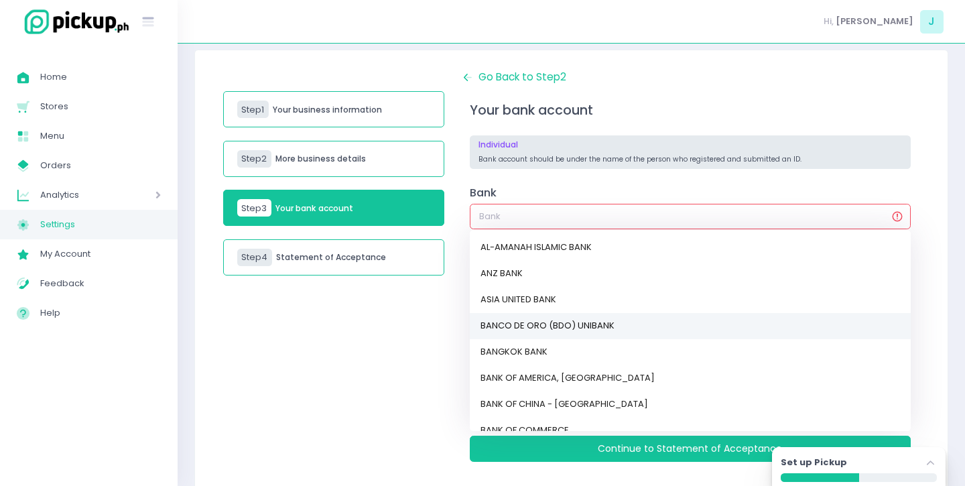
click at [515, 330] on link "BANCO DE ORO (BDO) UNIBANK" at bounding box center [690, 326] width 441 height 26
type input "BANCO DE ORO (BDO) UNIBANK"
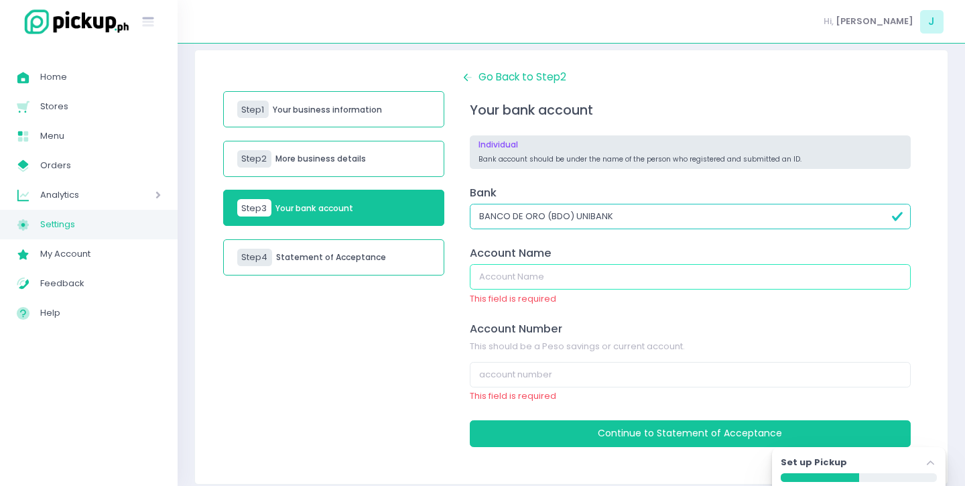
click at [498, 278] on input "text" at bounding box center [690, 276] width 441 height 25
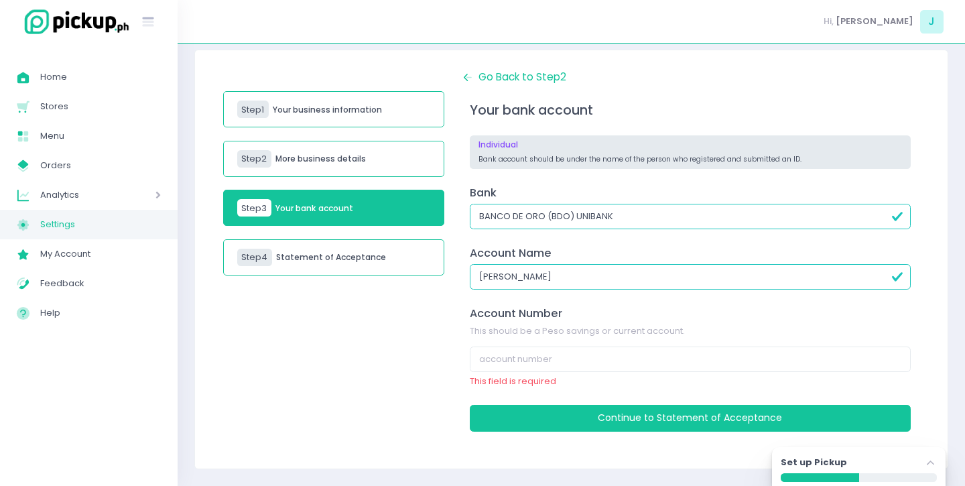
type input "[PERSON_NAME]"
click at [496, 361] on input "number" at bounding box center [690, 358] width 441 height 25
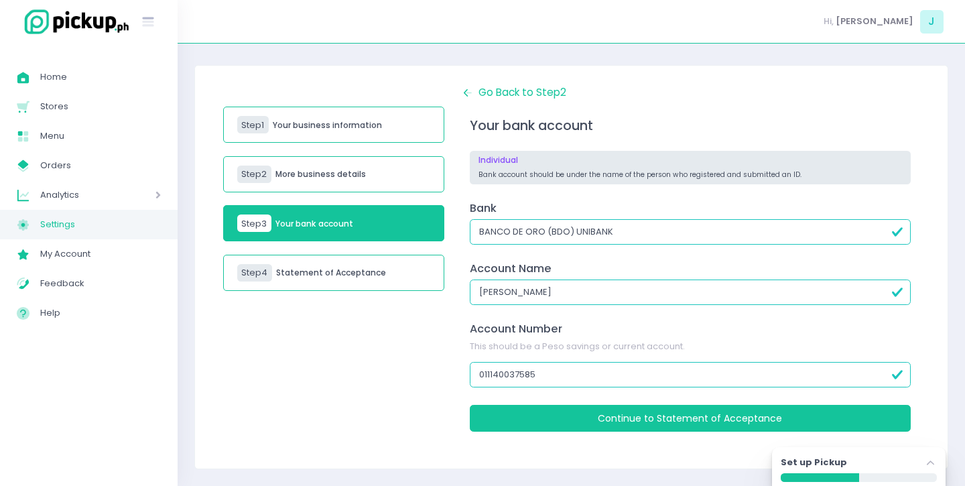
type input "011140037585"
click at [590, 404] on div "Your bank account Individual Bank account should be under the name of the perso…" at bounding box center [690, 274] width 458 height 349
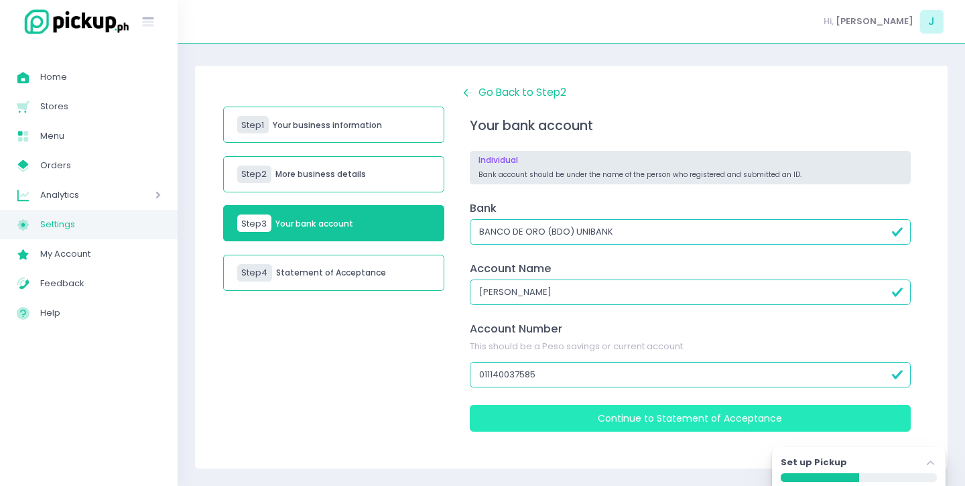
click at [590, 415] on button "Continue to Statement of Acceptance" at bounding box center [690, 418] width 441 height 27
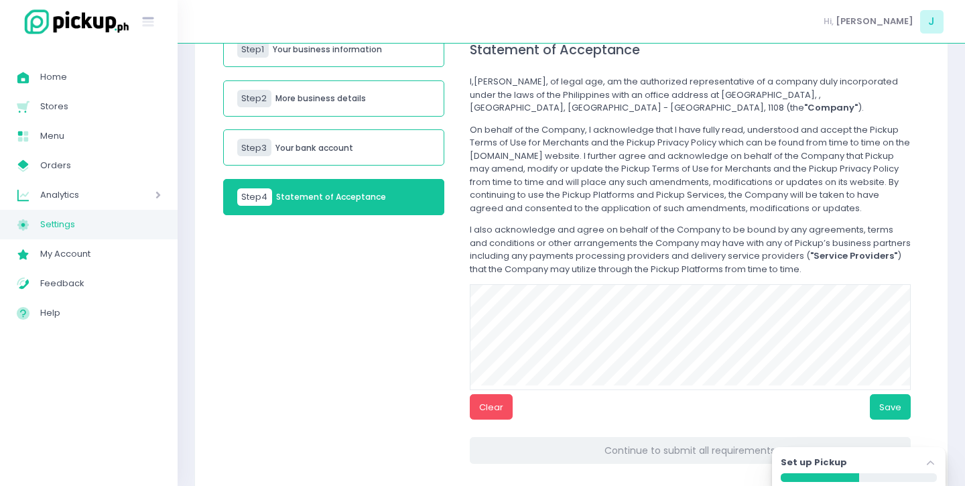
scroll to position [126, 0]
click at [899, 416] on button "Save" at bounding box center [890, 407] width 41 height 25
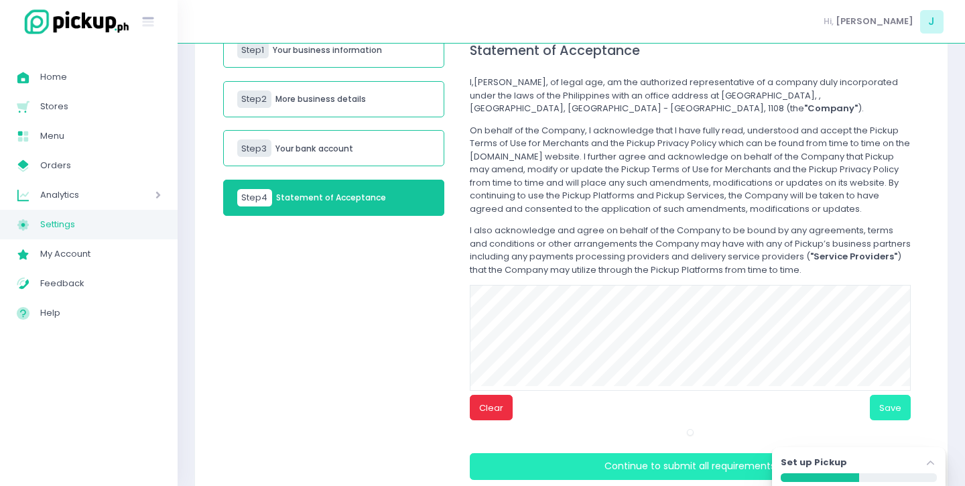
click at [501, 397] on button "Clear" at bounding box center [491, 407] width 43 height 25
click at [475, 422] on div "Clear Save" at bounding box center [690, 360] width 441 height 151
click at [482, 416] on button "Clear" at bounding box center [491, 407] width 43 height 25
click at [900, 410] on button "Save" at bounding box center [890, 407] width 41 height 25
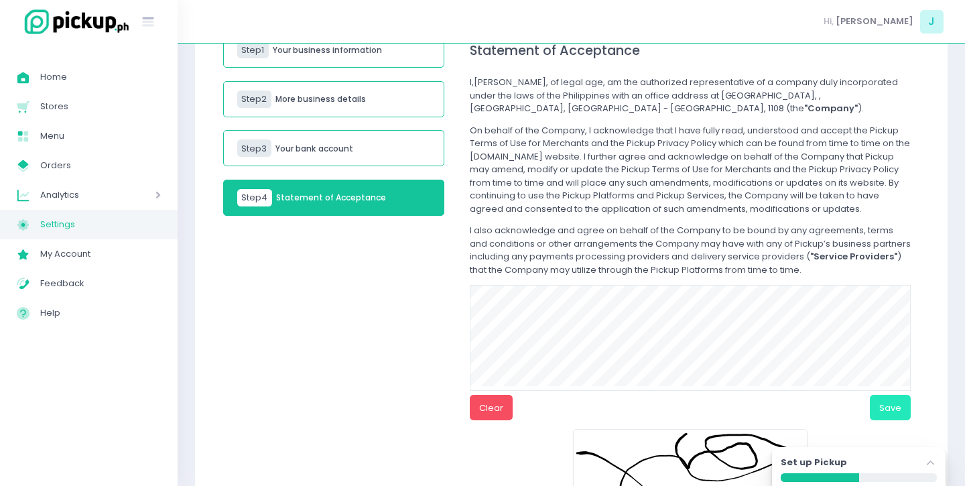
scroll to position [237, 0]
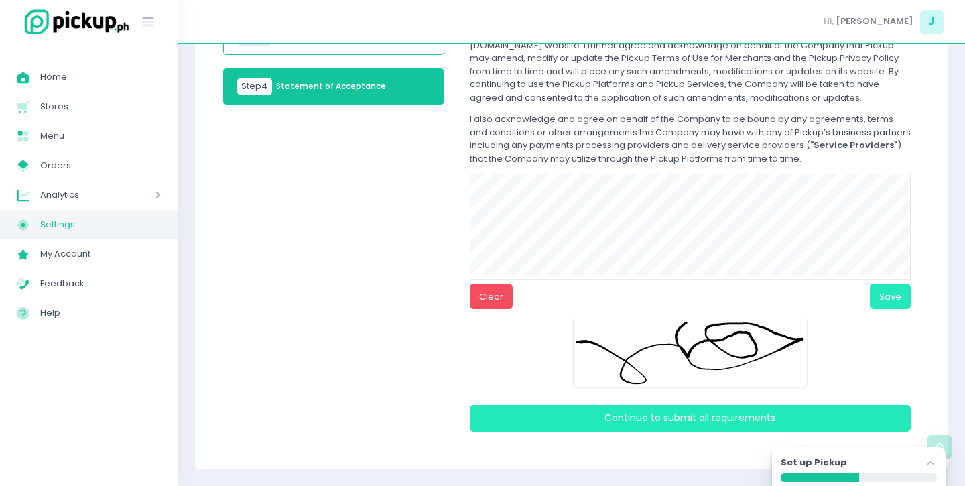
click at [762, 427] on button "Continue to Submit all requirements" at bounding box center [690, 418] width 441 height 27
click at [893, 293] on button "Save" at bounding box center [890, 295] width 41 height 25
click at [887, 310] on div "Clear Save" at bounding box center [690, 281] width 441 height 214
click at [886, 302] on button "Save" at bounding box center [890, 295] width 41 height 25
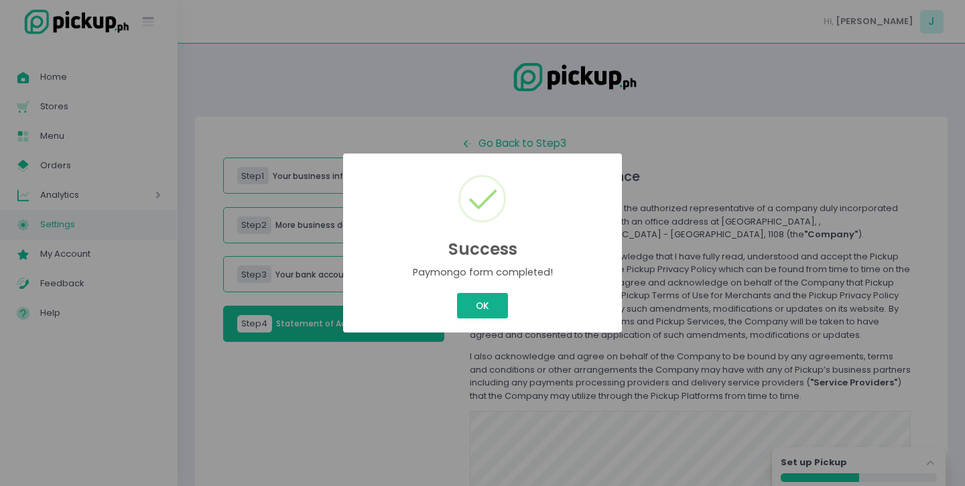
click at [490, 301] on button "OK" at bounding box center [482, 305] width 50 height 25
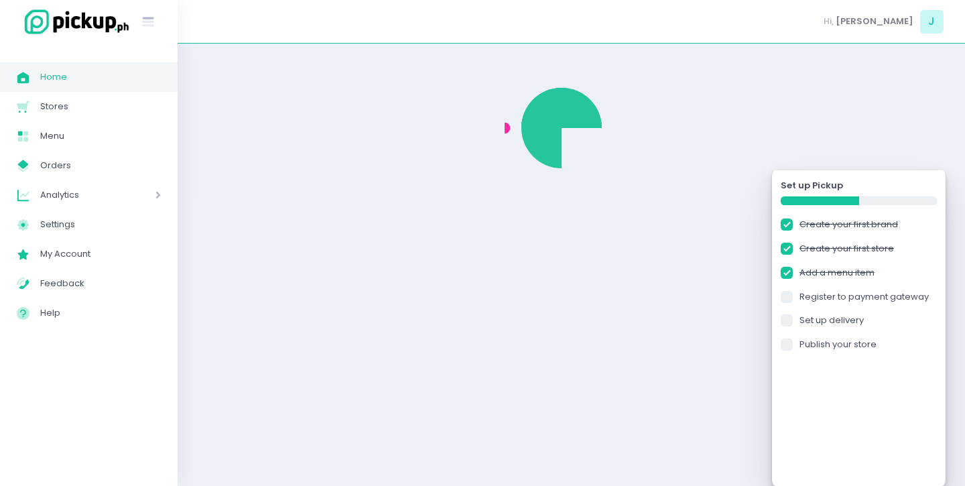
checkbox input "true"
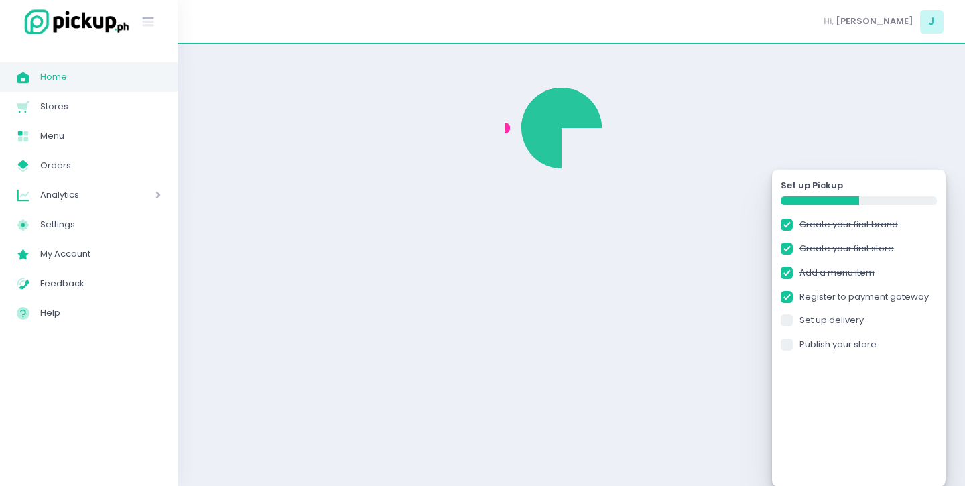
checkbox input "true"
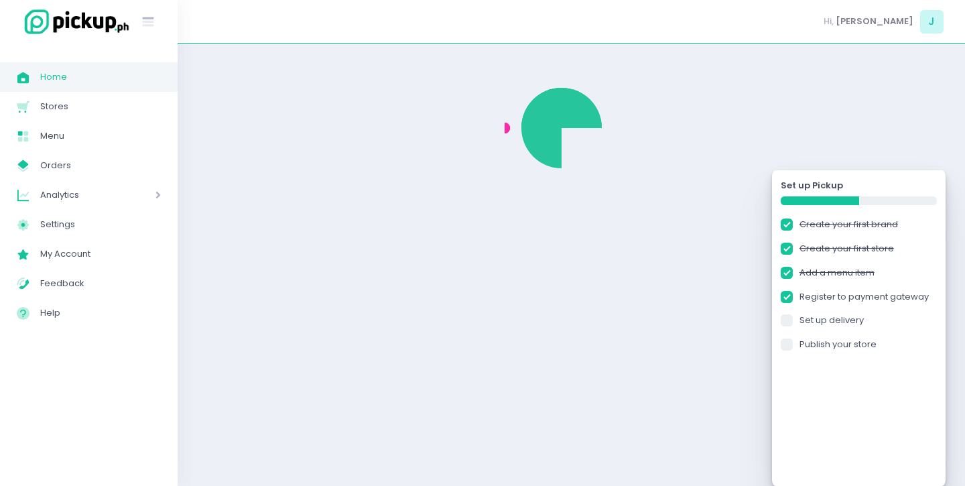
checkbox input "true"
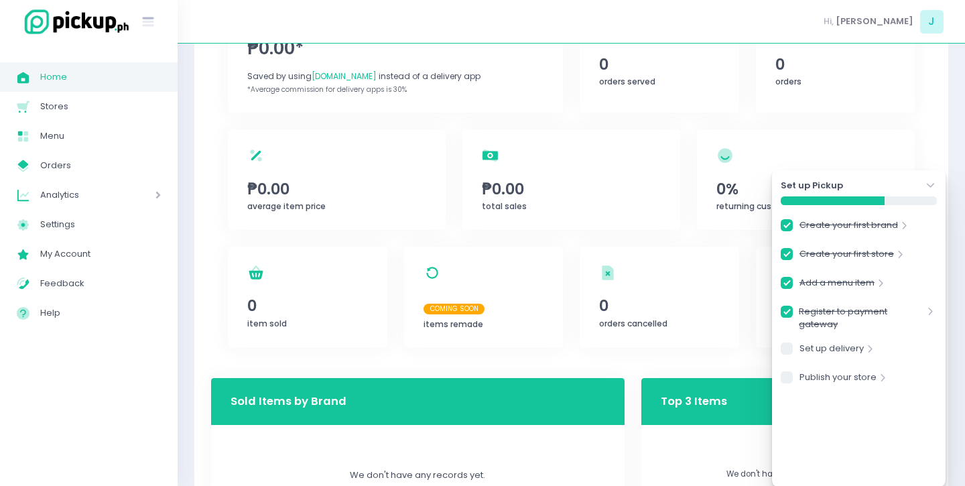
scroll to position [139, 0]
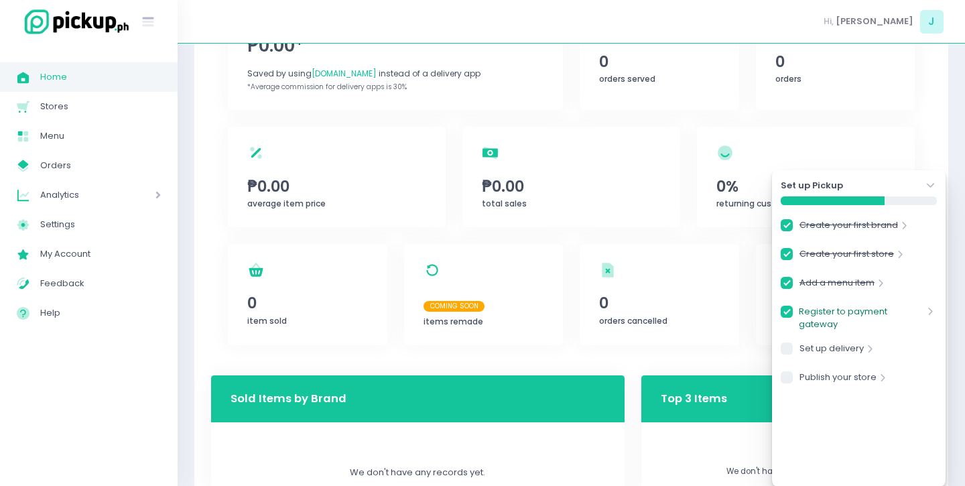
click at [882, 314] on link "Register to payment gateway" at bounding box center [861, 318] width 125 height 26
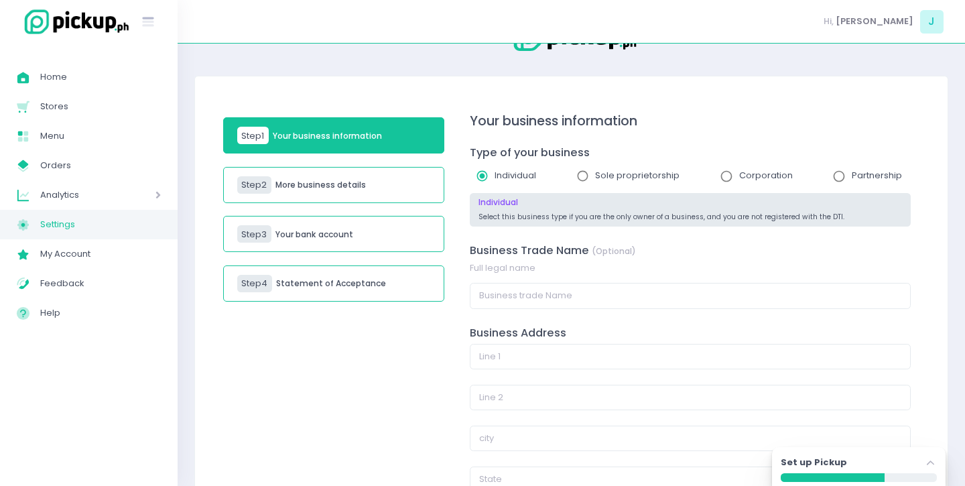
scroll to position [42, 0]
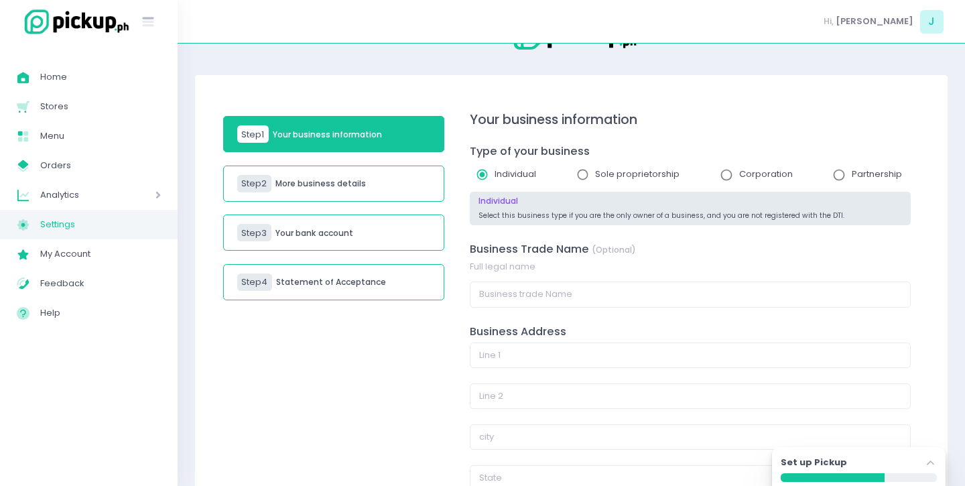
click at [348, 282] on h5 "Statement of Acceptance" at bounding box center [331, 281] width 110 height 9
click at [251, 289] on div "Step 4" at bounding box center [254, 281] width 35 height 17
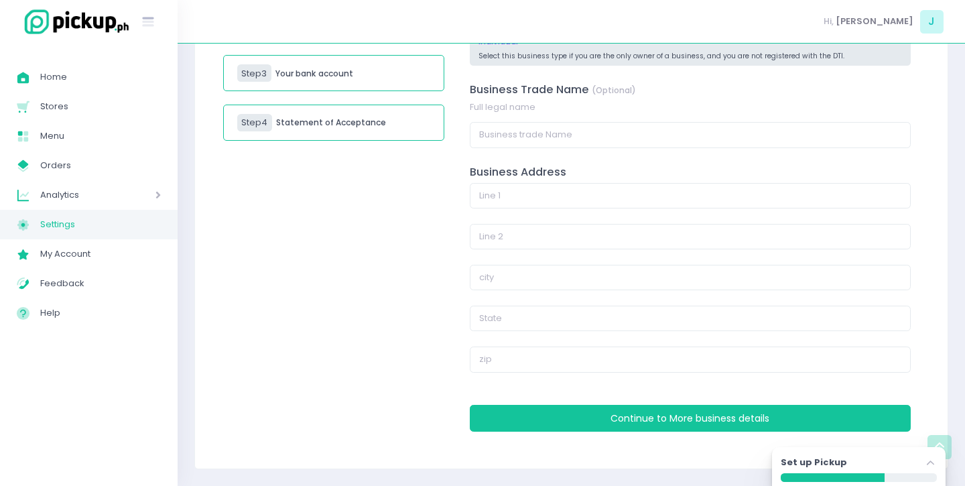
scroll to position [0, 0]
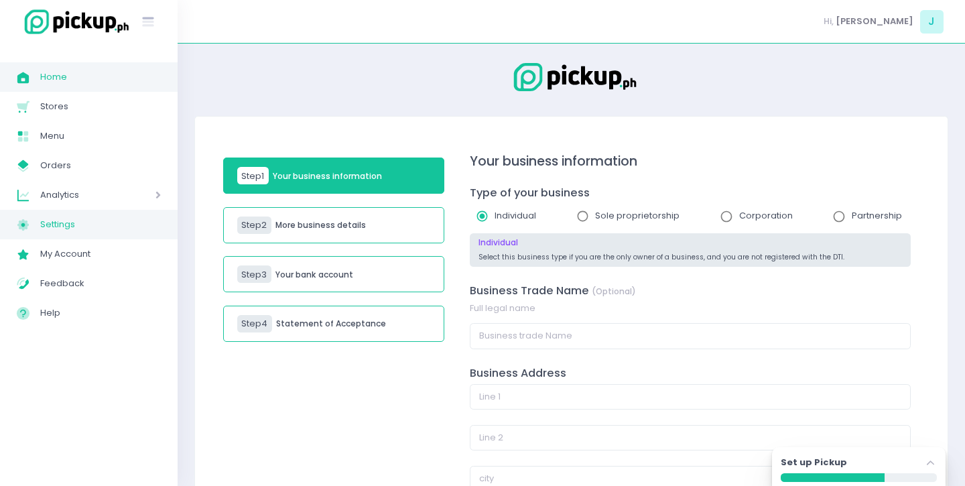
click at [69, 78] on span "Home" at bounding box center [100, 76] width 121 height 17
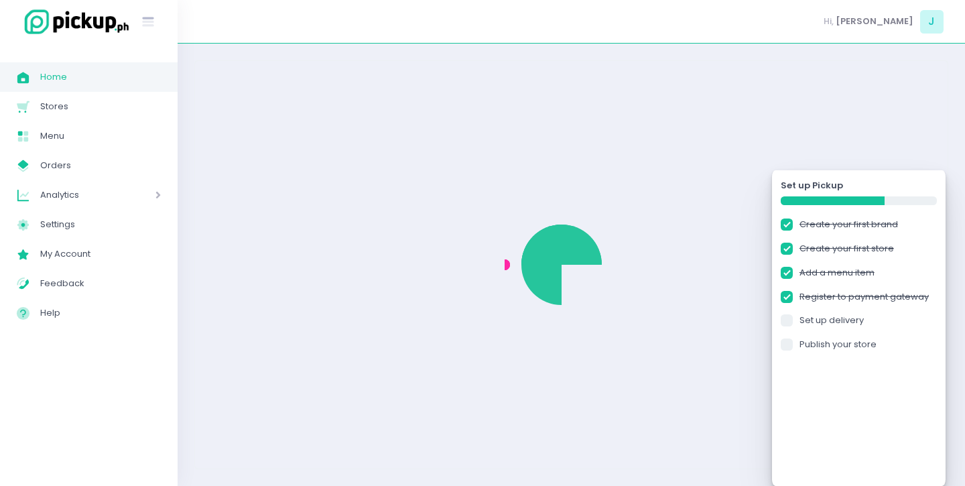
checkbox input "true"
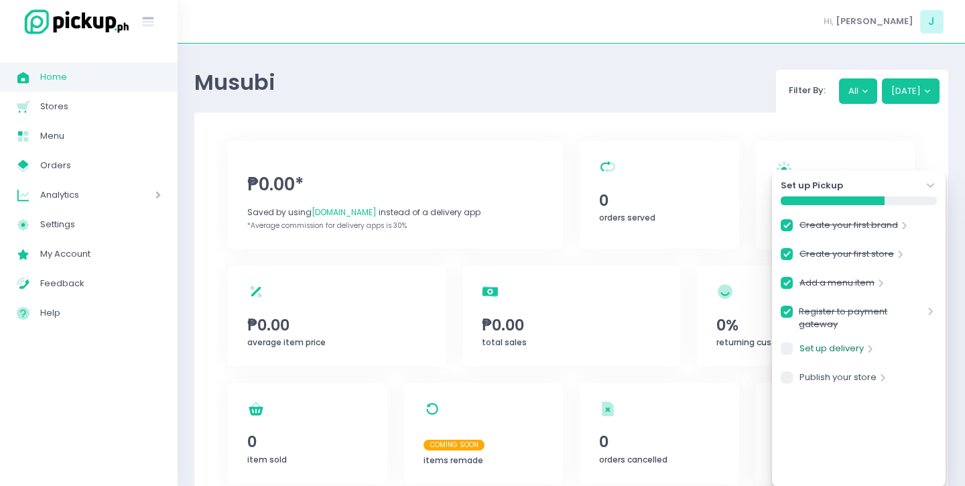
click at [862, 351] on link "Set up delivery" at bounding box center [831, 351] width 64 height 18
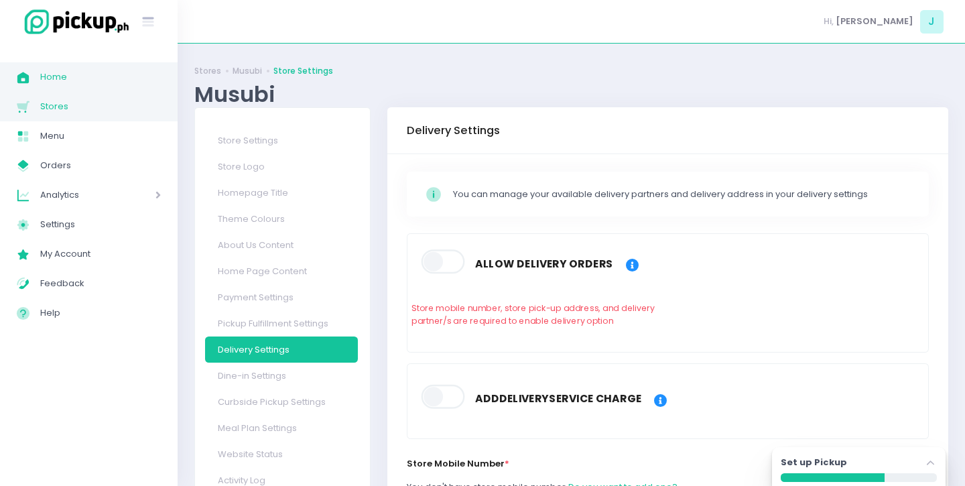
click at [109, 84] on span "Home" at bounding box center [100, 76] width 121 height 17
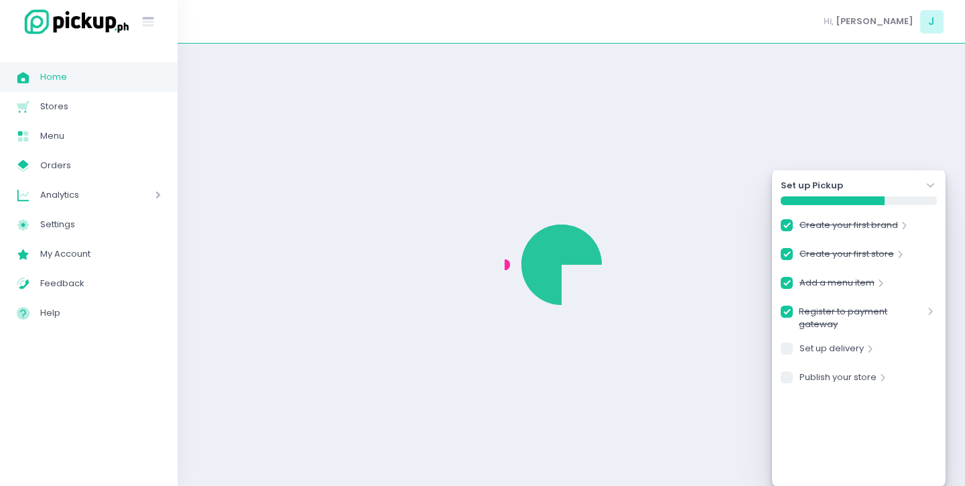
checkbox input "true"
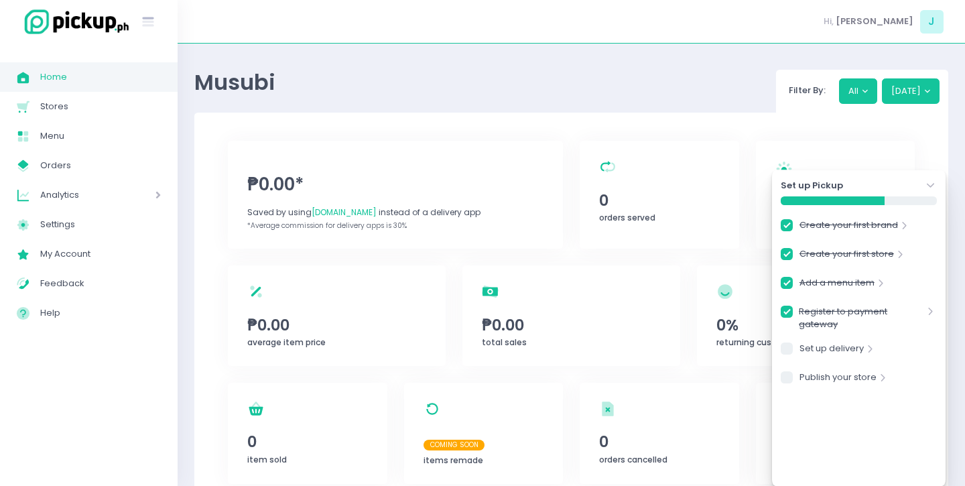
click at [861, 341] on div "Create your first brand Stockholm-icons / Navigation / Angle-right Created with…" at bounding box center [859, 303] width 156 height 170
click at [856, 347] on link "Set up delivery" at bounding box center [831, 351] width 64 height 18
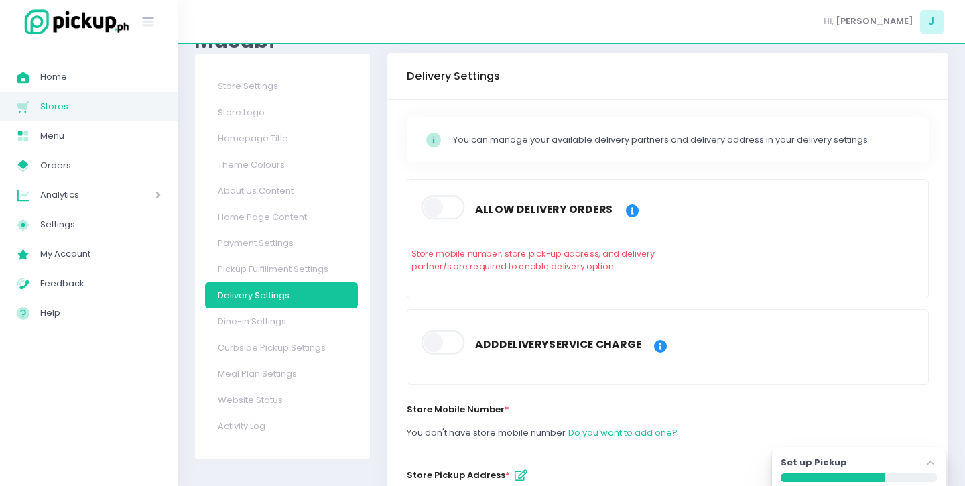
scroll to position [60, 0]
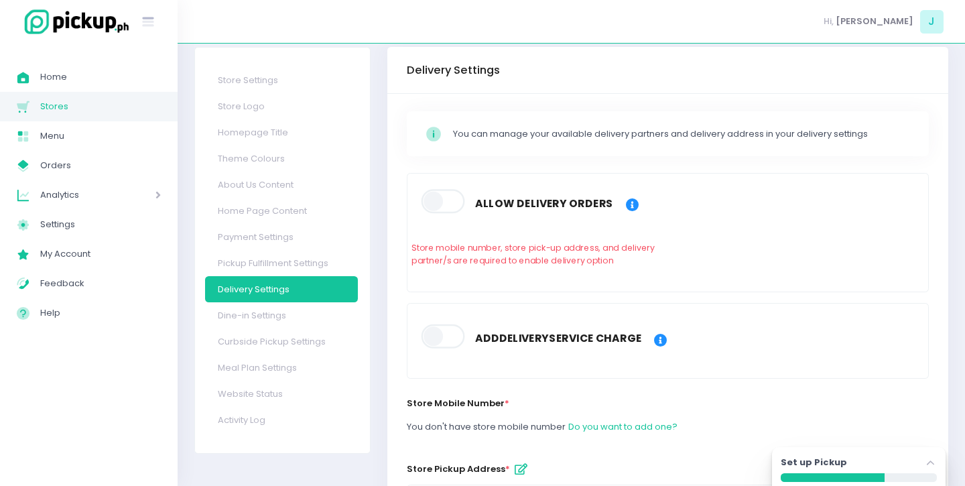
click at [452, 205] on span at bounding box center [444, 202] width 46 height 24
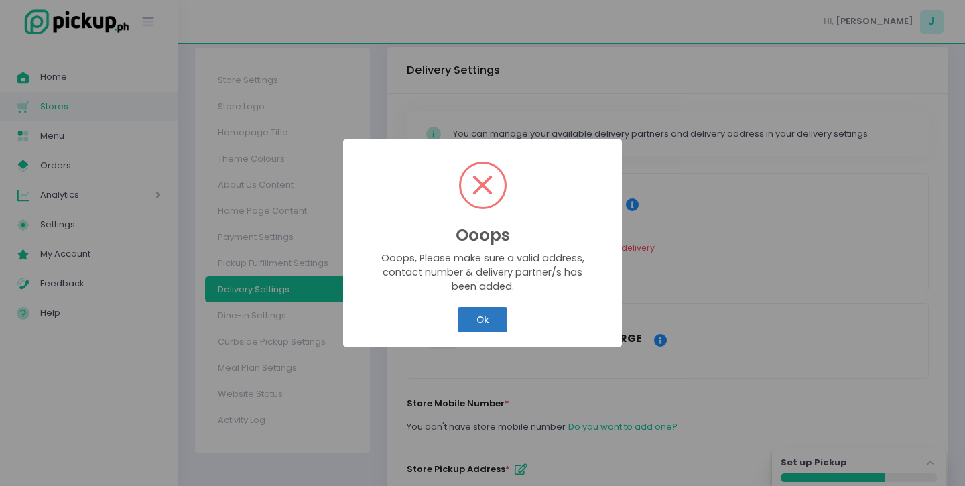
click at [476, 324] on button "Ok" at bounding box center [483, 319] width 50 height 25
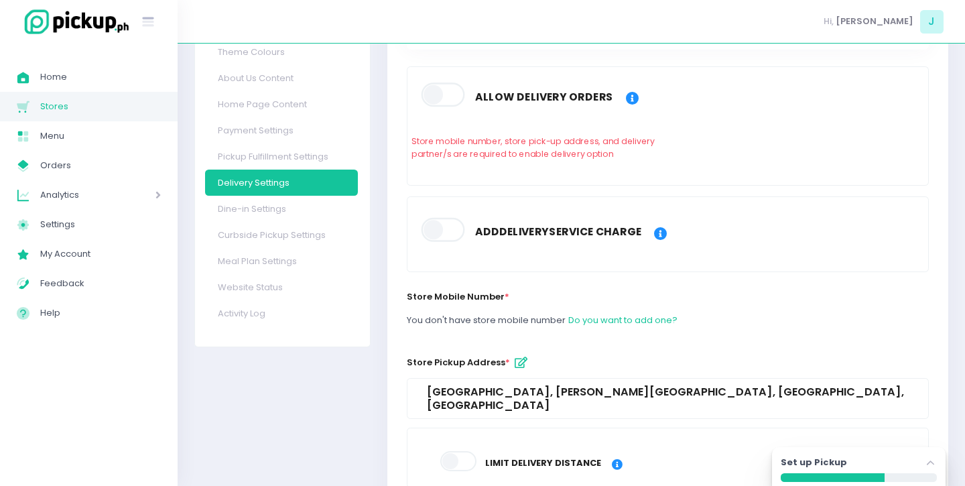
scroll to position [200, 0]
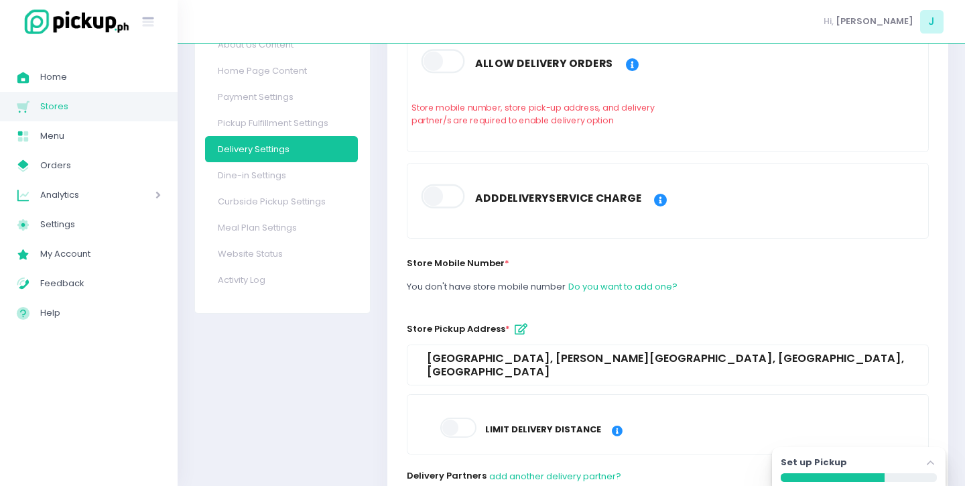
click at [439, 183] on label at bounding box center [444, 195] width 46 height 27
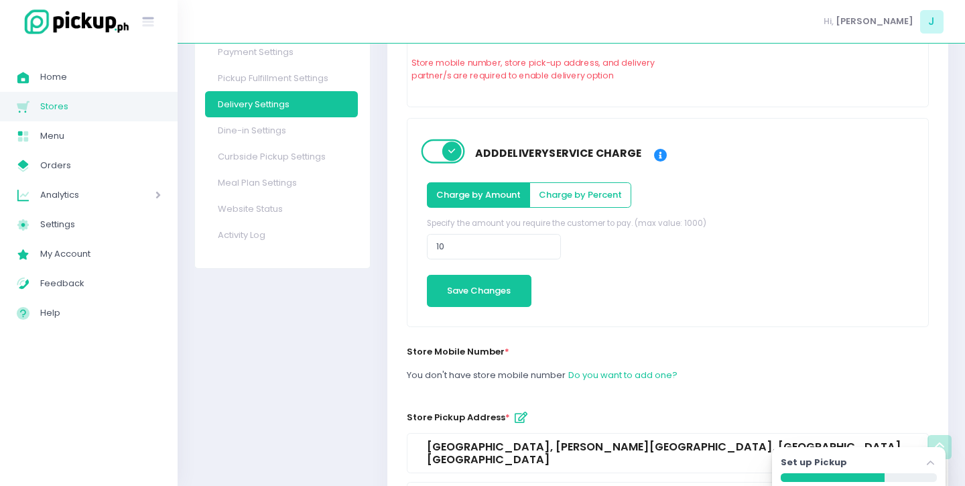
scroll to position [245, 1]
click at [553, 198] on button "Charge by Percent" at bounding box center [580, 194] width 102 height 25
click at [486, 192] on button "Charge by Amount" at bounding box center [477, 194] width 103 height 25
click at [543, 191] on button "Charge by Percent" at bounding box center [580, 194] width 102 height 25
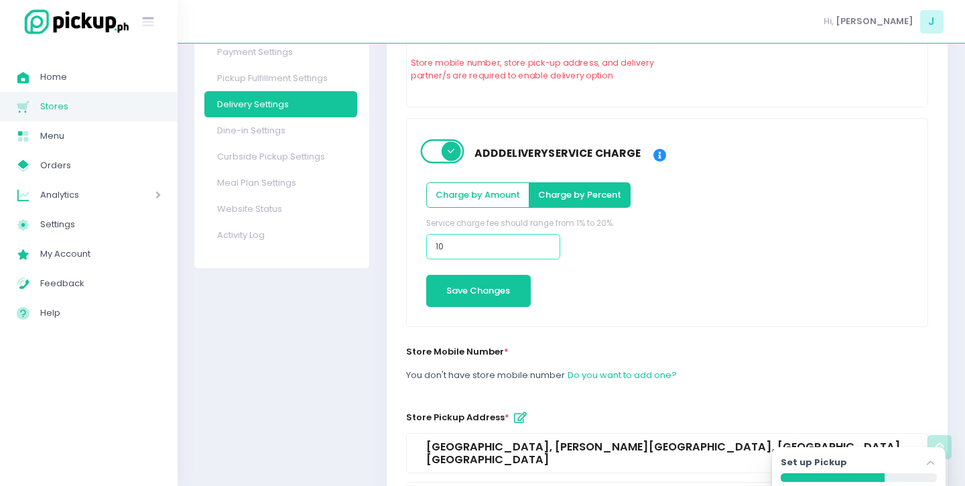
click at [486, 244] on input "10" at bounding box center [493, 246] width 134 height 25
type input "15"
click at [637, 287] on div "Charge by Amount Charge by Percent Service charge fee should range from 1% to 2…" at bounding box center [667, 240] width 498 height 133
click at [465, 250] on input "15" at bounding box center [493, 246] width 134 height 25
type input "5"
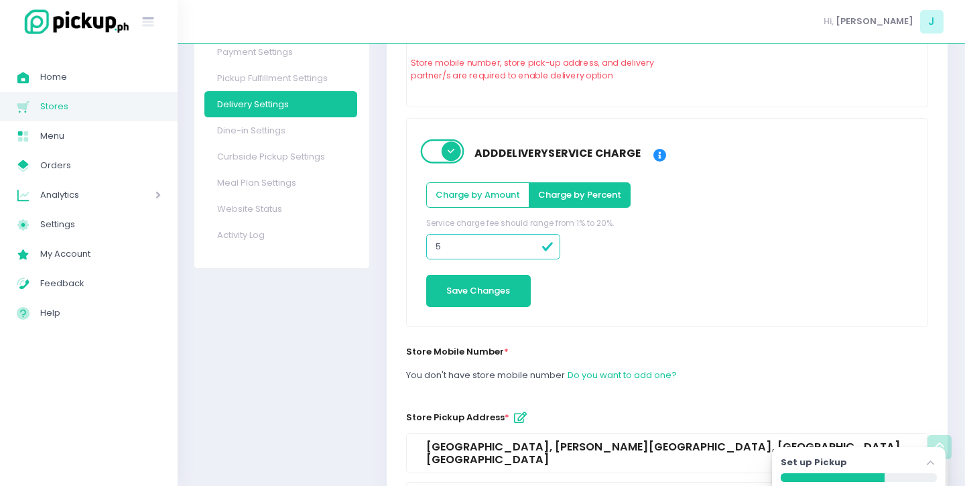
click at [586, 252] on div "Charge by Amount Charge by Percent Service charge fee should range from 1% to 2…" at bounding box center [667, 240] width 498 height 133
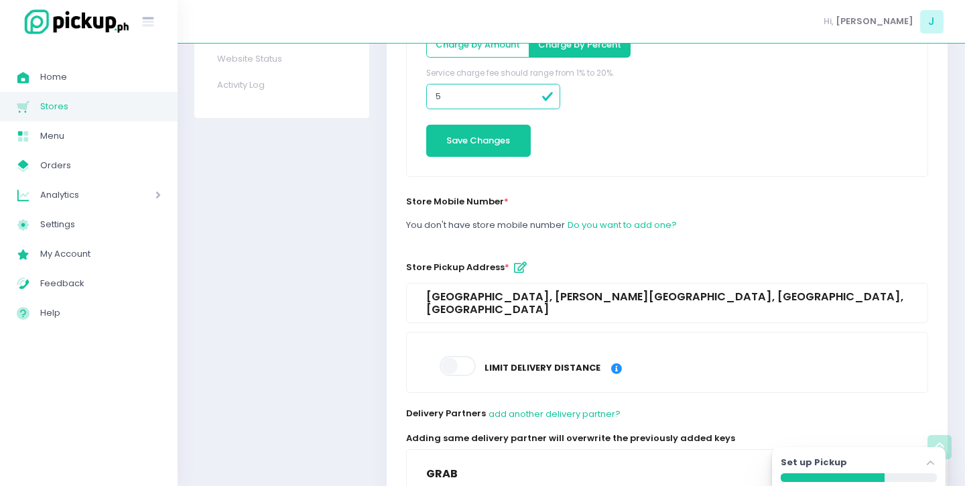
scroll to position [402, 1]
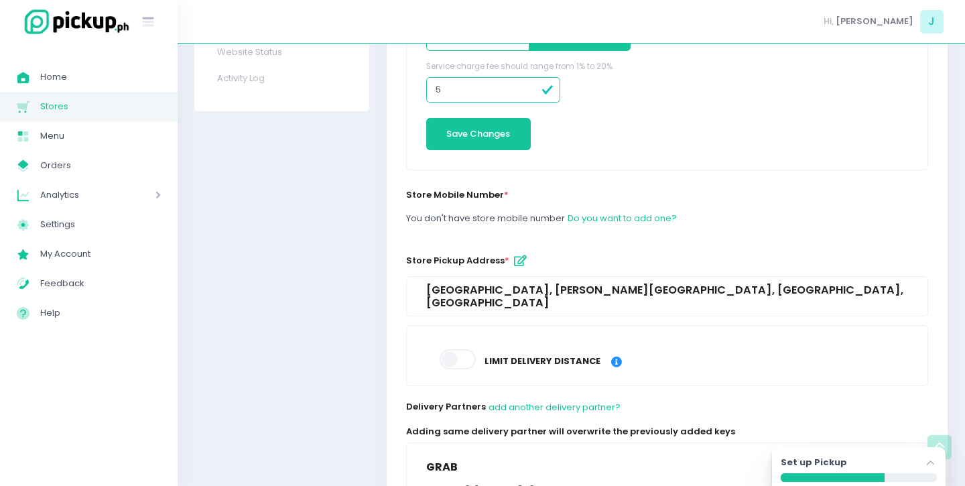
click at [458, 349] on span at bounding box center [458, 359] width 38 height 20
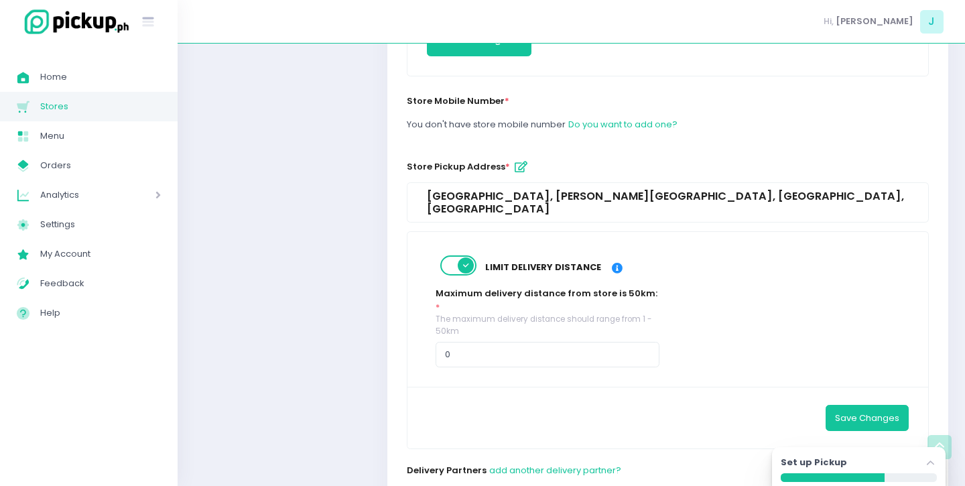
scroll to position [497, 0]
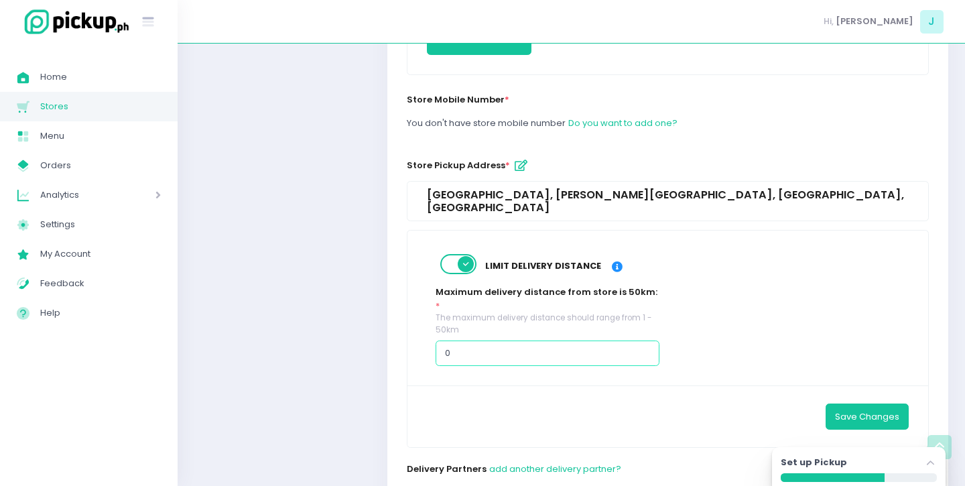
click at [474, 340] on input "0" at bounding box center [547, 352] width 224 height 25
type input "5"
click at [490, 385] on div "Save Changes" at bounding box center [667, 415] width 521 height 61
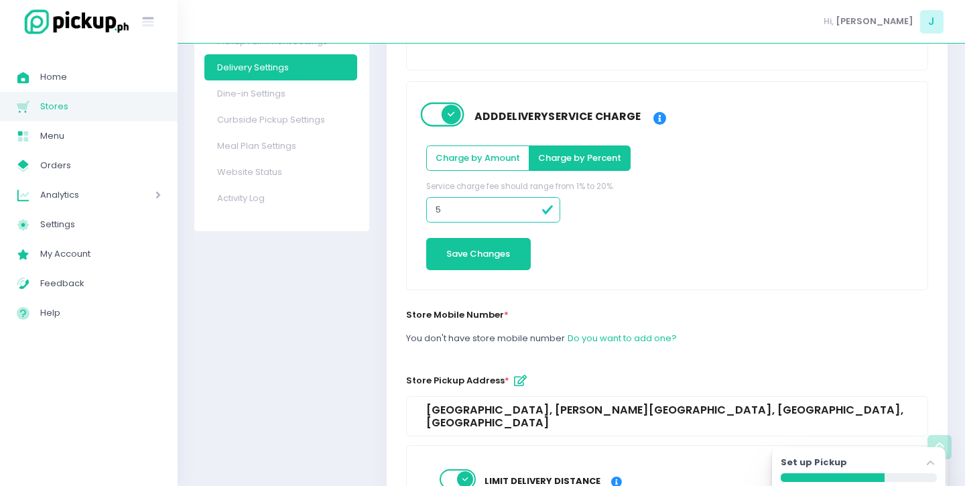
scroll to position [281, 1]
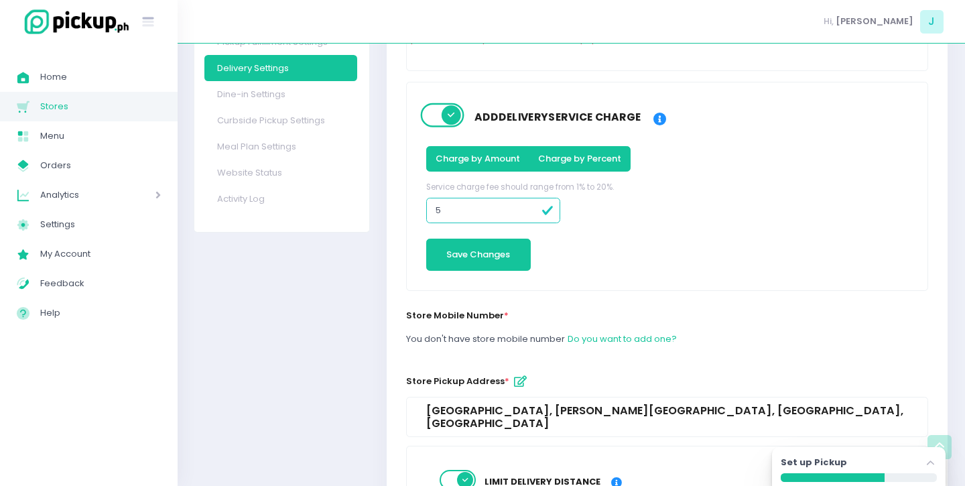
click at [474, 169] on button "Charge by Amount" at bounding box center [477, 158] width 103 height 25
click at [462, 215] on input "5" at bounding box center [493, 210] width 134 height 25
type input "49"
click at [681, 188] on label "Specify the amount you require the customer to pay. (max value: 1000)" at bounding box center [565, 188] width 279 height 12
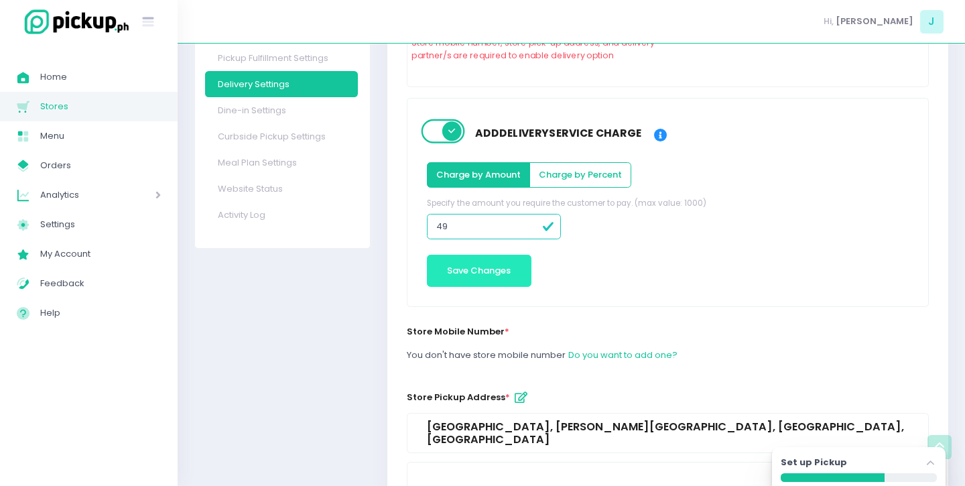
click at [494, 279] on button "Save Changes" at bounding box center [479, 271] width 105 height 32
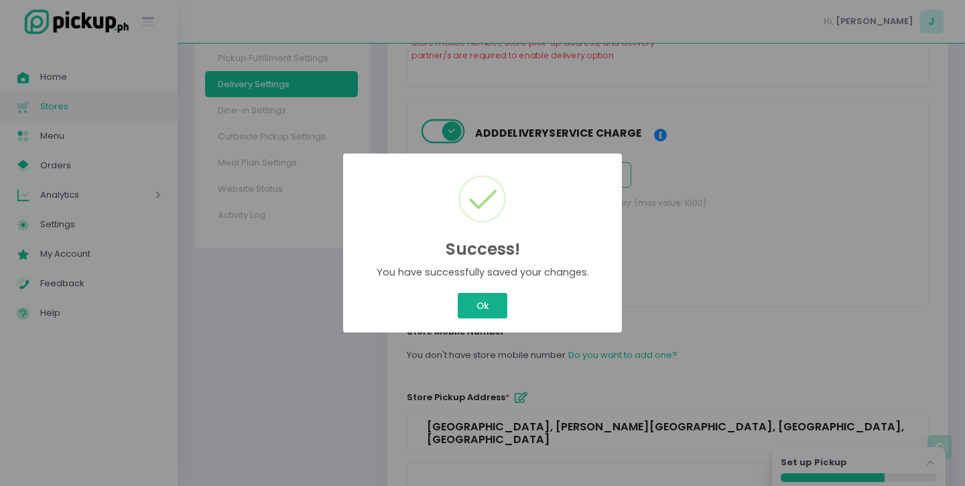
click at [476, 297] on button "Ok" at bounding box center [483, 305] width 50 height 25
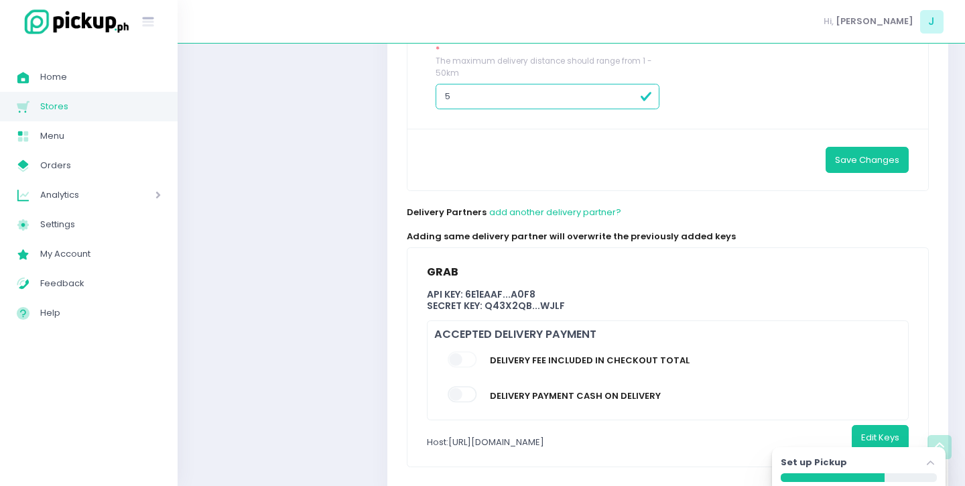
scroll to position [772, 0]
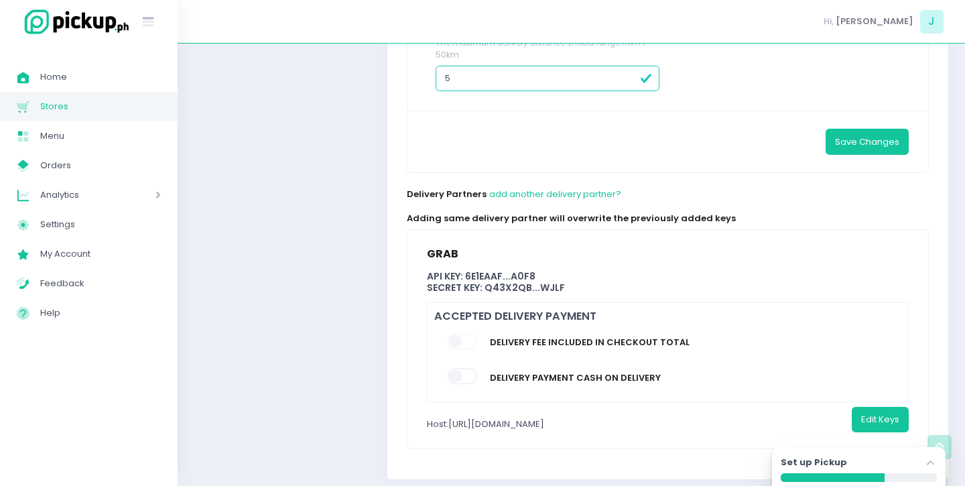
click at [460, 333] on span at bounding box center [463, 341] width 31 height 16
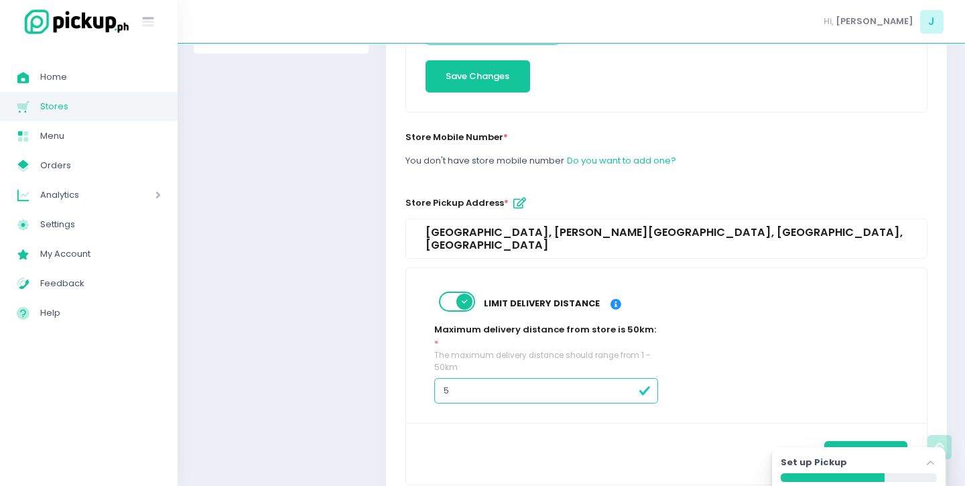
scroll to position [446, 1]
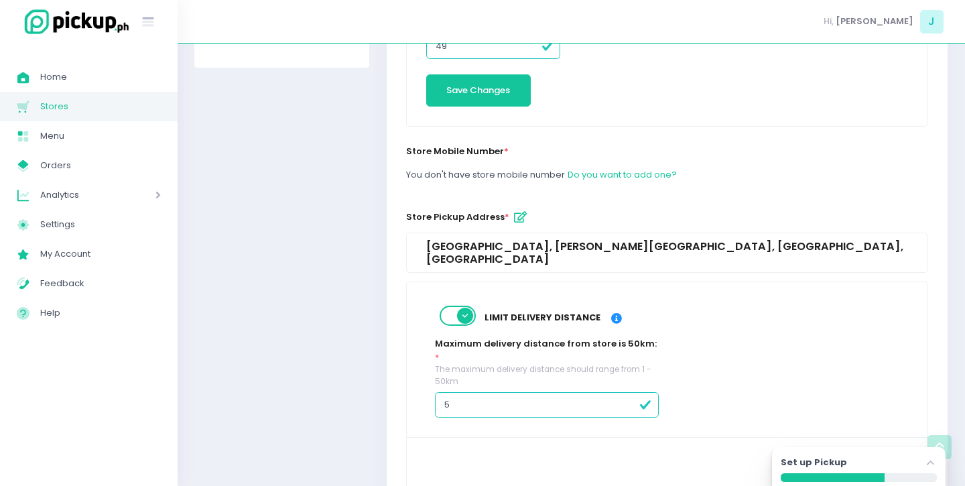
click at [623, 198] on div "Store Pickup Address *" at bounding box center [667, 214] width 522 height 36
click at [619, 172] on button "Do you want to add one?" at bounding box center [622, 174] width 111 height 25
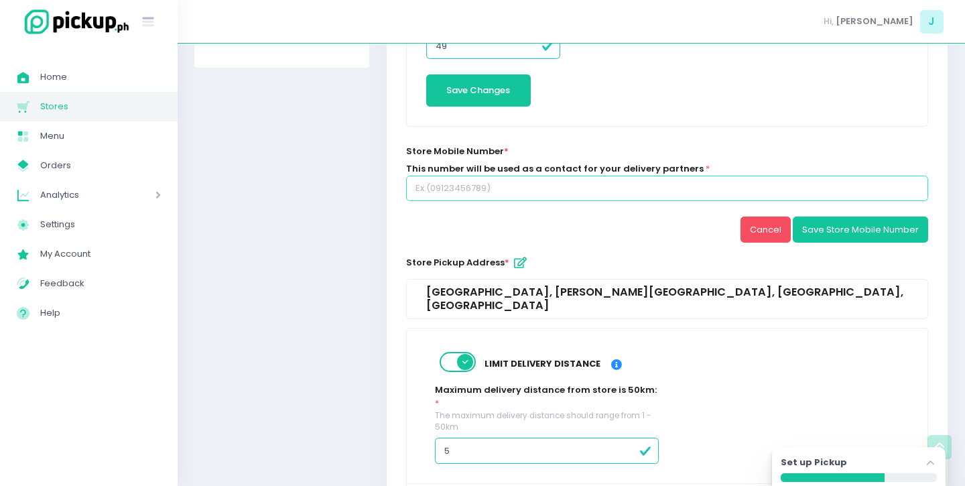
click at [546, 192] on input "text" at bounding box center [667, 188] width 522 height 25
type input "09177999106"
click at [884, 231] on button "Save Store Mobile Number" at bounding box center [860, 228] width 135 height 25
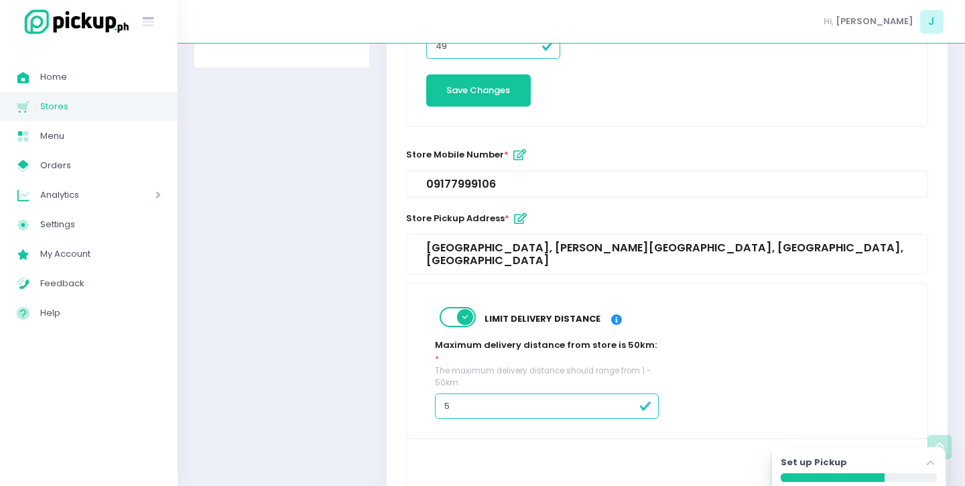
click at [482, 312] on label "Limit delivery distance" at bounding box center [542, 318] width 129 height 31
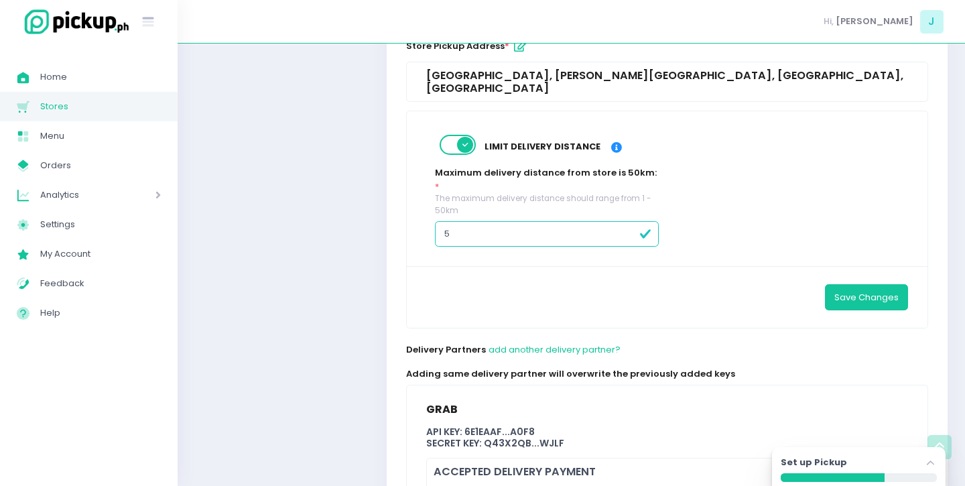
scroll to position [772, 1]
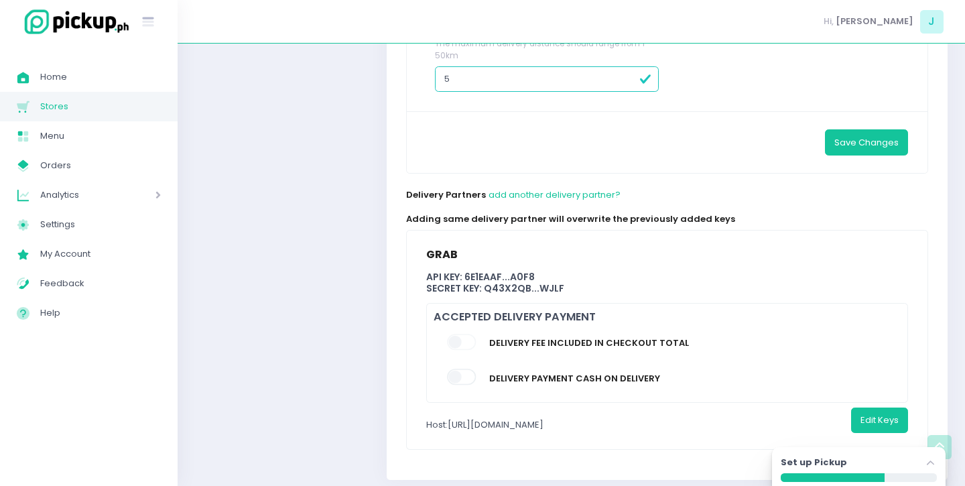
click at [923, 458] on div "Set up Pickup Stockholm-icons / Navigation / Angle-up Created with Sketch." at bounding box center [859, 464] width 156 height 17
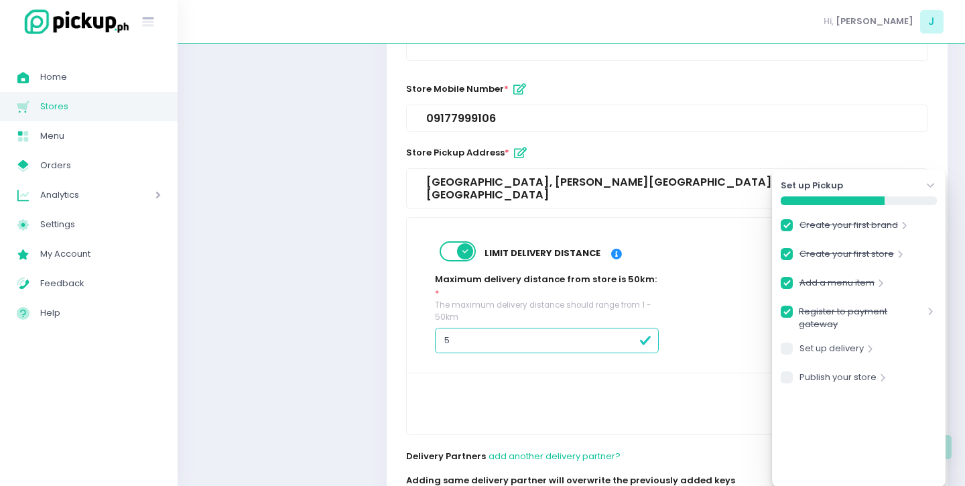
scroll to position [508, 1]
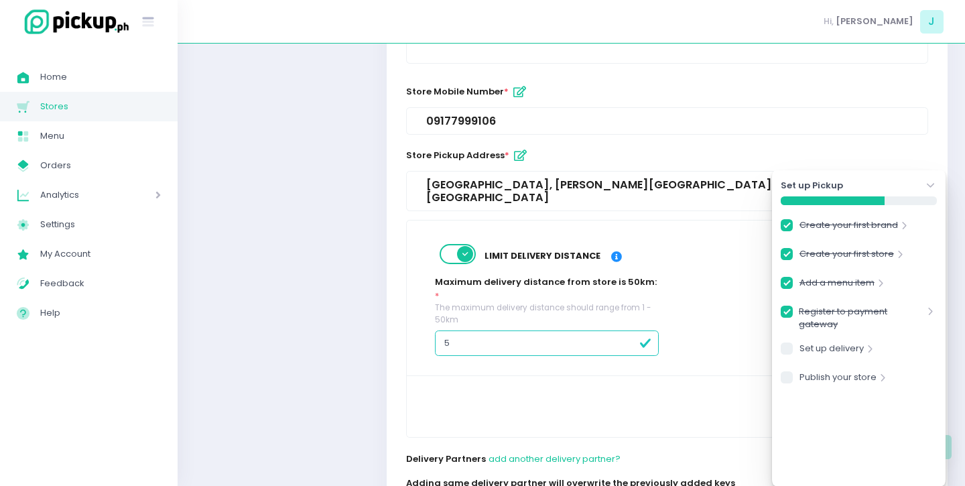
click at [299, 377] on div "Store Settings Store Logo Homepage Title Theme Colours About Us Content Home Pa…" at bounding box center [282, 180] width 193 height 1162
click at [937, 184] on div "Set up Pickup Stockholm-icons / Navigation / Angle-down Created with Sketch. Cr…" at bounding box center [859, 328] width 174 height 316
click at [922, 183] on div "Set up Pickup Stockholm-icons / Navigation / Angle-down Created with Sketch." at bounding box center [859, 185] width 156 height 13
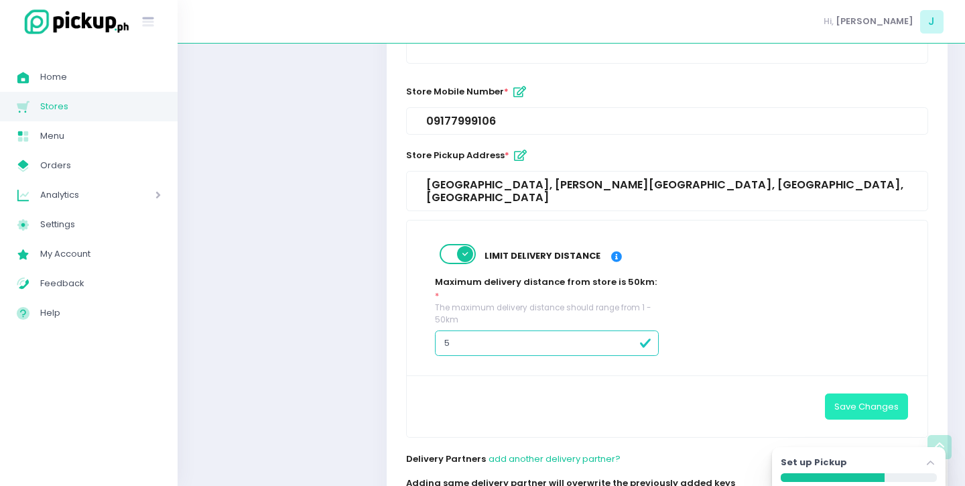
click at [864, 393] on button "Save Changes" at bounding box center [866, 405] width 83 height 25
click at [490, 307] on div "Success! × You have successfully saved your changes. Ok Cancel" at bounding box center [482, 243] width 965 height 486
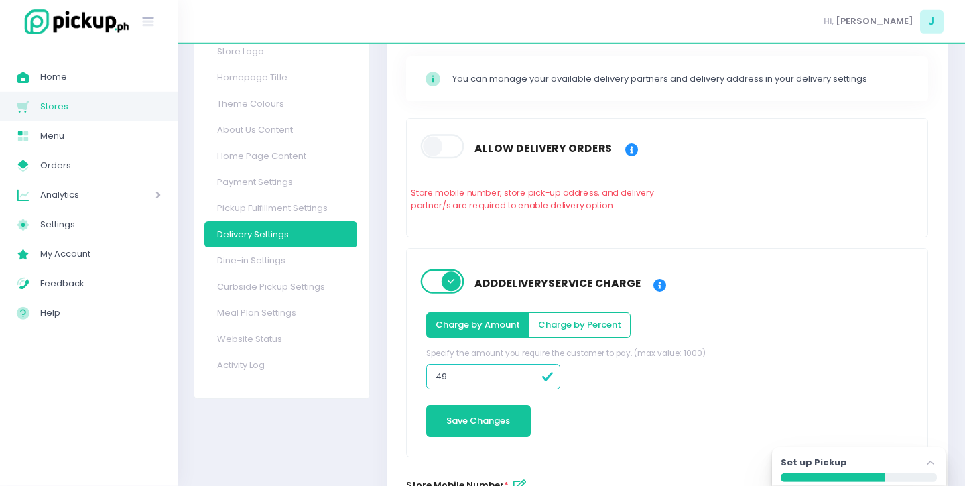
scroll to position [40, 1]
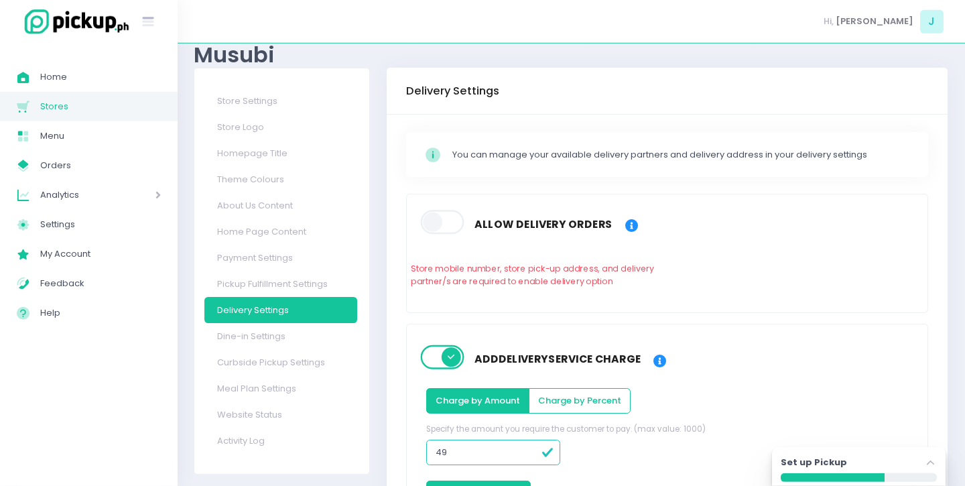
click at [440, 226] on span at bounding box center [443, 222] width 46 height 24
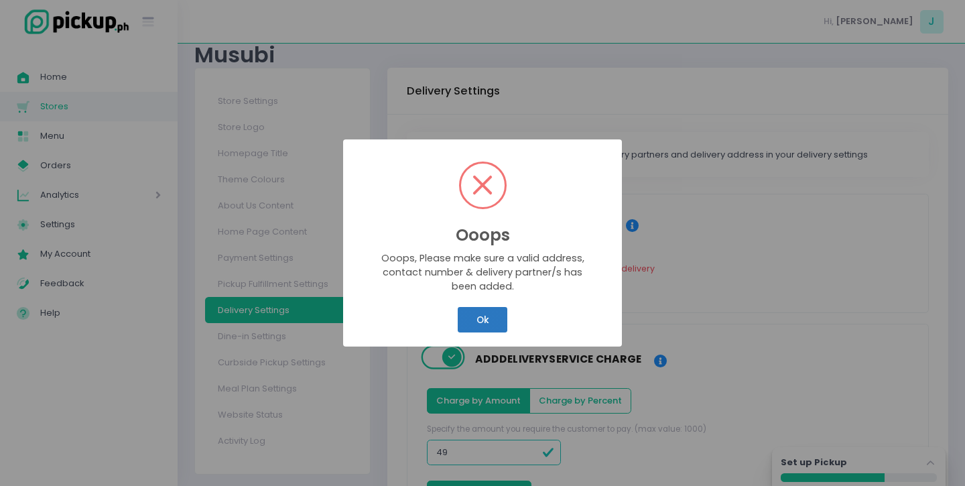
click at [480, 328] on button "Ok" at bounding box center [483, 319] width 50 height 25
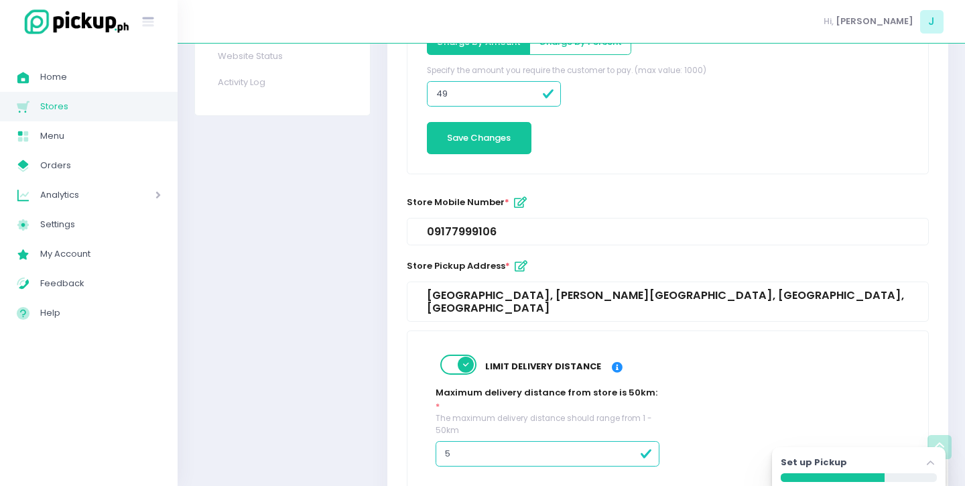
scroll to position [418, 0]
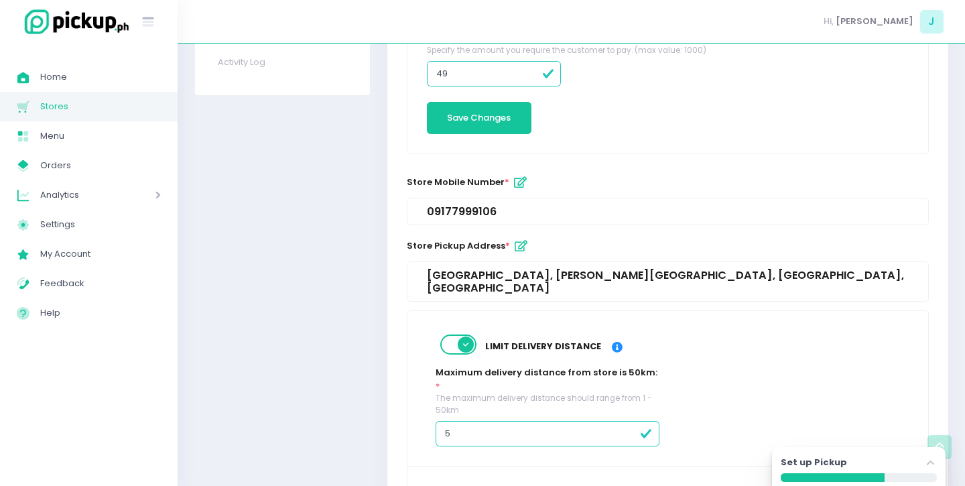
click at [519, 279] on div "MQI Center, Esteban Abada Street, Quezon City, Metro Manila, Philippines" at bounding box center [668, 282] width 482 height 26
click at [516, 247] on icon "button" at bounding box center [521, 246] width 13 height 11
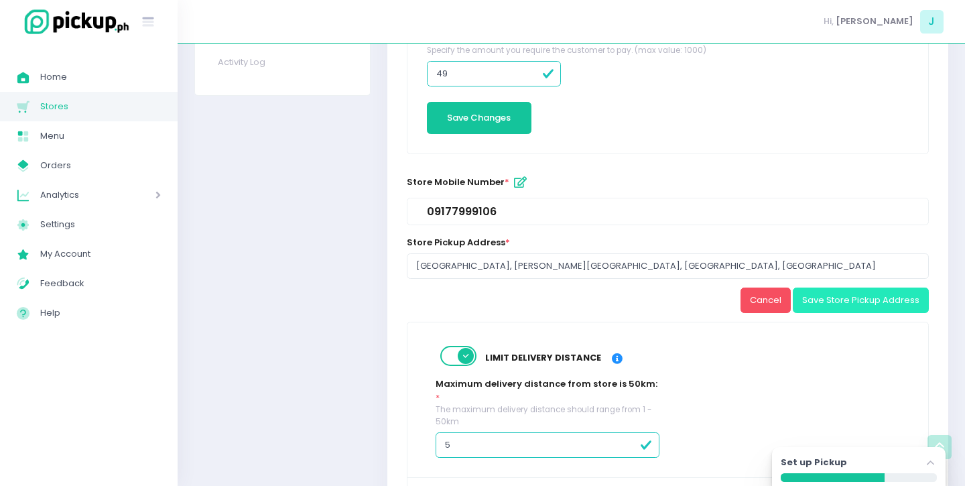
click at [841, 299] on button "Save Store Pickup Address" at bounding box center [861, 299] width 136 height 25
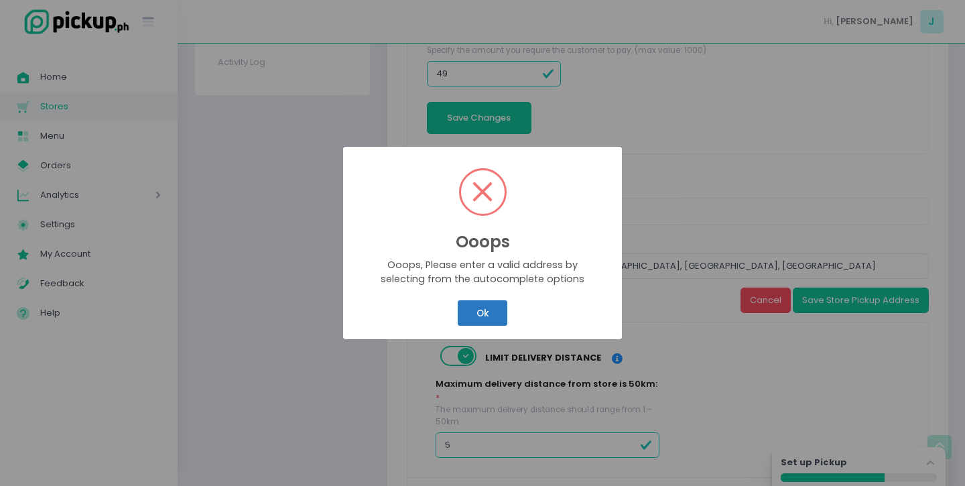
click at [470, 326] on button "Ok" at bounding box center [483, 312] width 50 height 25
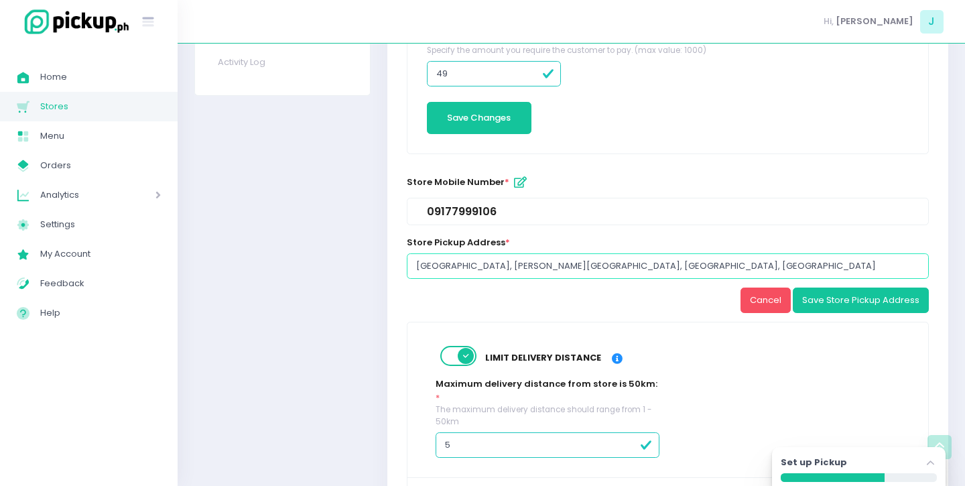
click at [485, 269] on input "MQI Center, Esteban Abada Street, Quezon City, Metro Manila, Philippines" at bounding box center [668, 265] width 522 height 25
click at [470, 266] on input "MQI Center, Esteban Abada Street, Quezon City, Metro Manila, Philippines" at bounding box center [668, 265] width 522 height 25
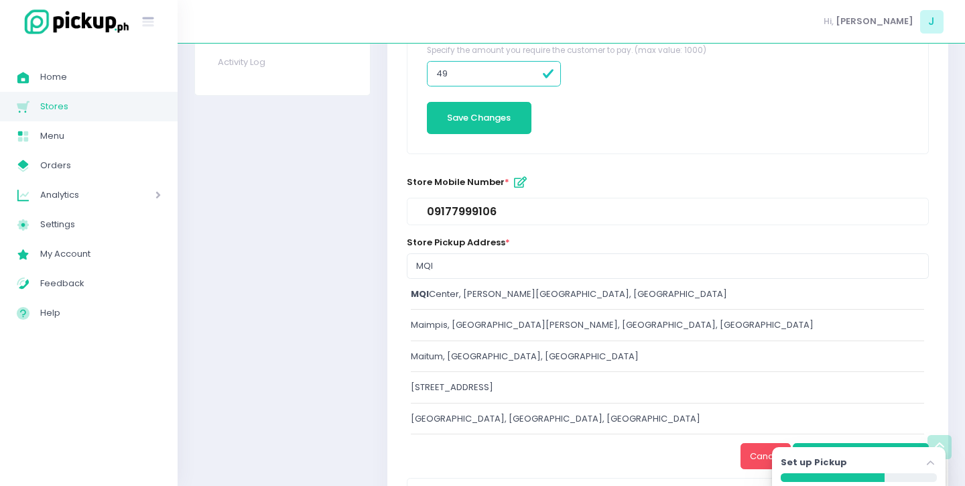
click at [467, 296] on div "MQI Center, Esteban Abada Street, Quezon City, Metro Manila, Philippines" at bounding box center [667, 293] width 513 height 13
type input "MQI Center, Esteban Abada Street, Quezon City, Metro Manila, Philippines"
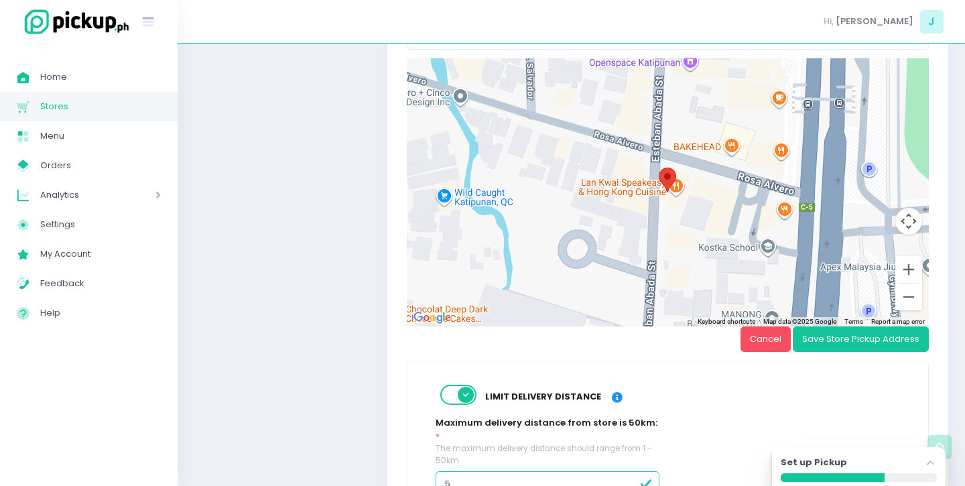
scroll to position [648, 0]
click at [836, 342] on button "Save Store Pickup Address" at bounding box center [861, 338] width 136 height 25
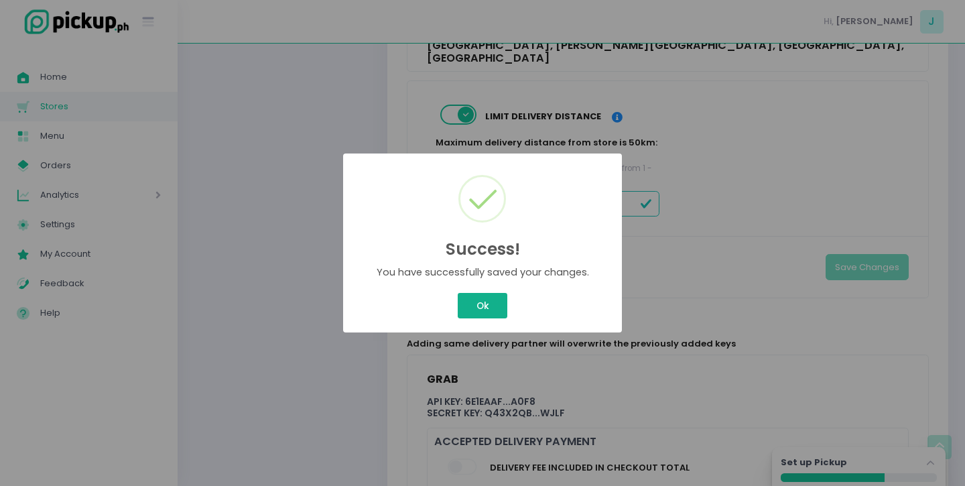
click at [477, 307] on button "Ok" at bounding box center [483, 305] width 50 height 25
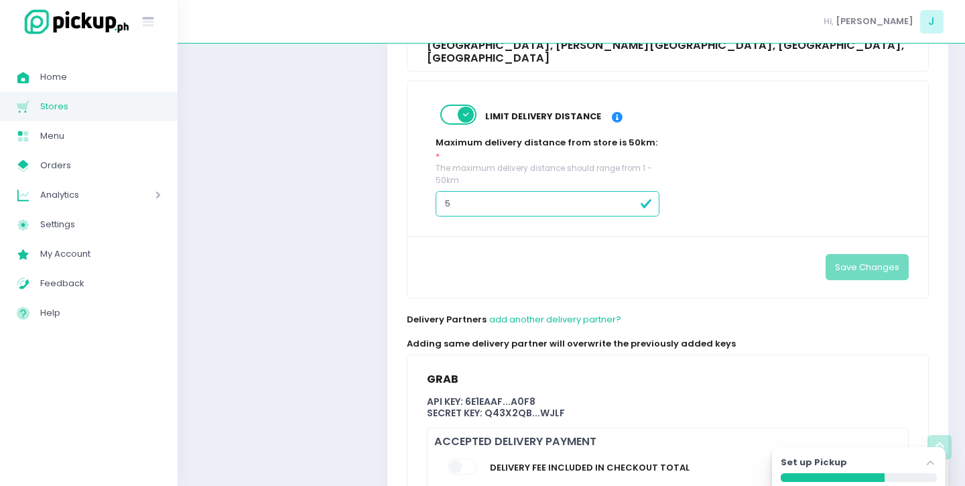
click at [933, 458] on icon "Stockholm-icons / Navigation / Angle-up Created with Sketch." at bounding box center [930, 462] width 13 height 13
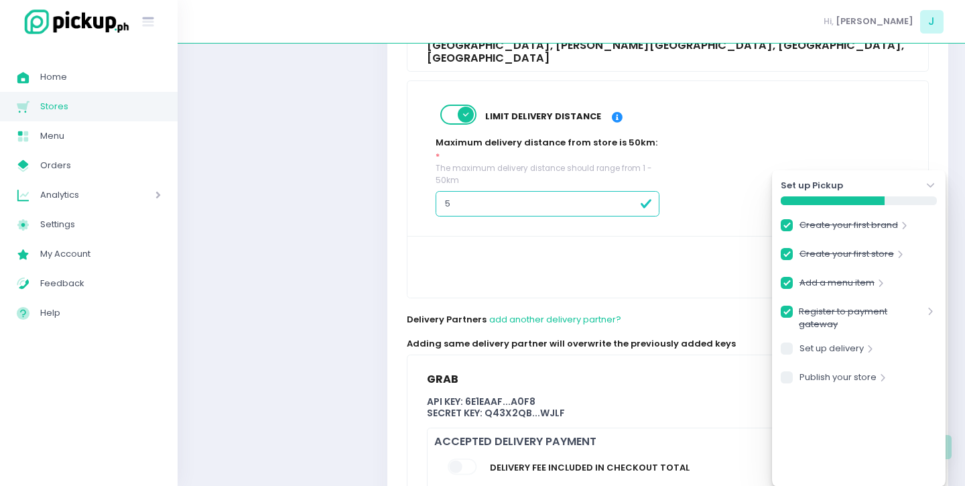
click at [866, 350] on icon "Stockholm-icons / Navigation / Angle-right Created with Sketch." at bounding box center [870, 348] width 13 height 13
checkbox input "true"
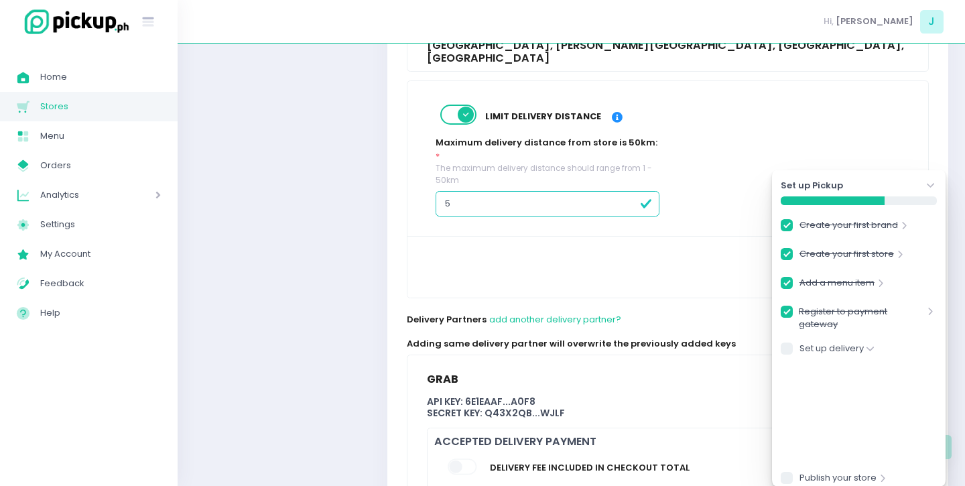
click at [934, 183] on icon "Stockholm-icons / Navigation / Angle-down Created with Sketch." at bounding box center [930, 185] width 13 height 13
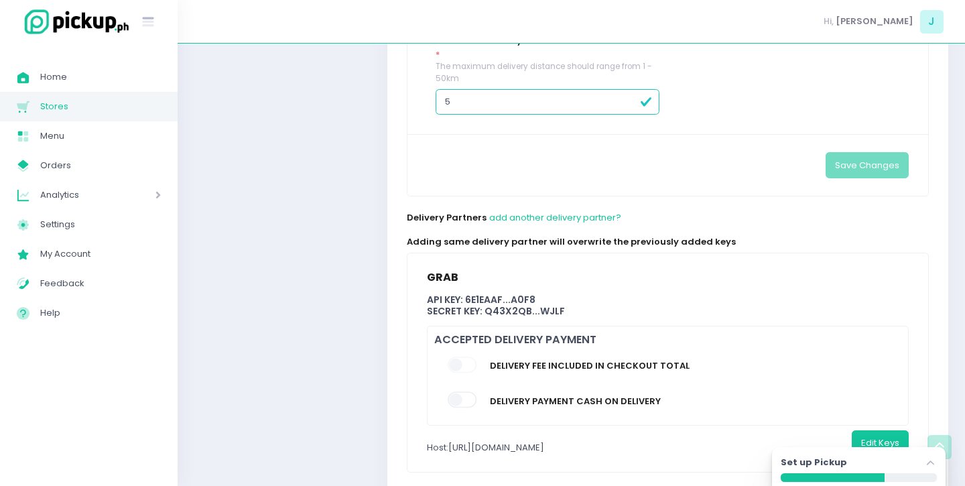
scroll to position [772, 0]
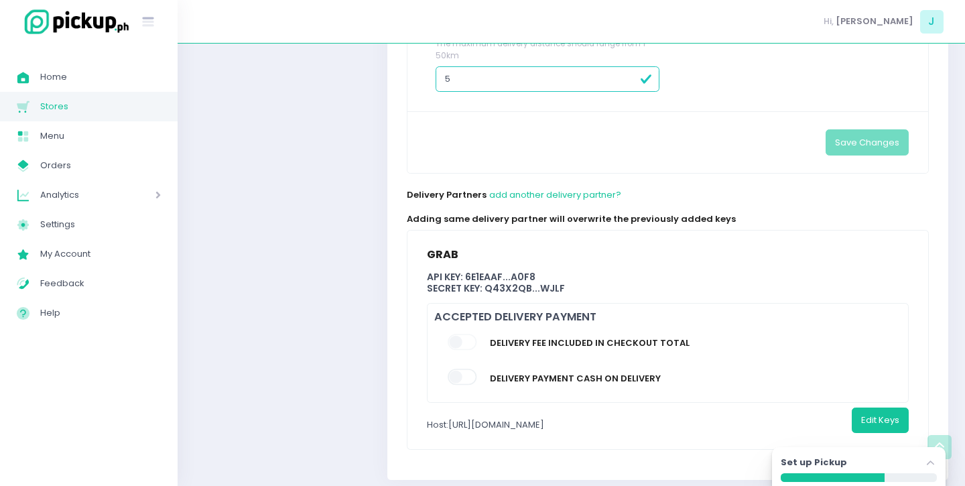
click at [474, 283] on div "Secret Key: Q43X2qB ... WJLF" at bounding box center [668, 288] width 482 height 11
click at [896, 408] on button "Edit Keys" at bounding box center [880, 420] width 57 height 25
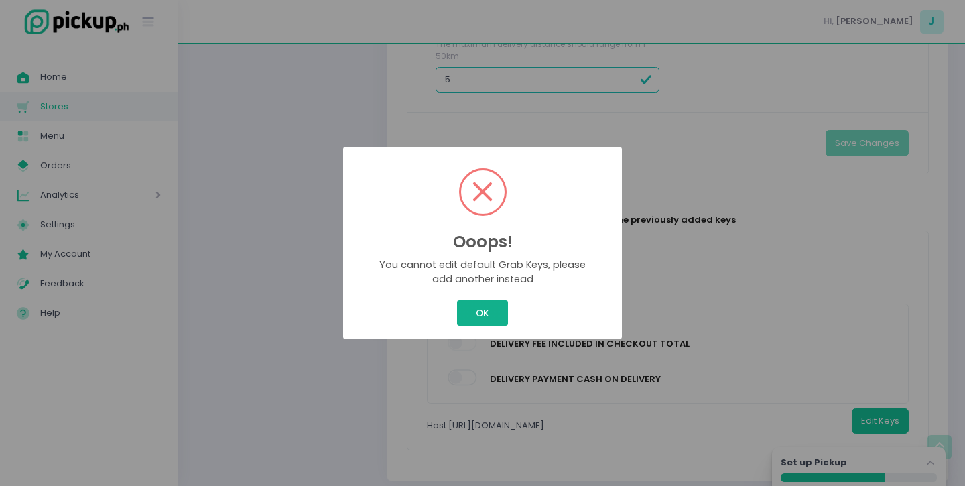
click at [485, 313] on button "OK" at bounding box center [482, 312] width 50 height 25
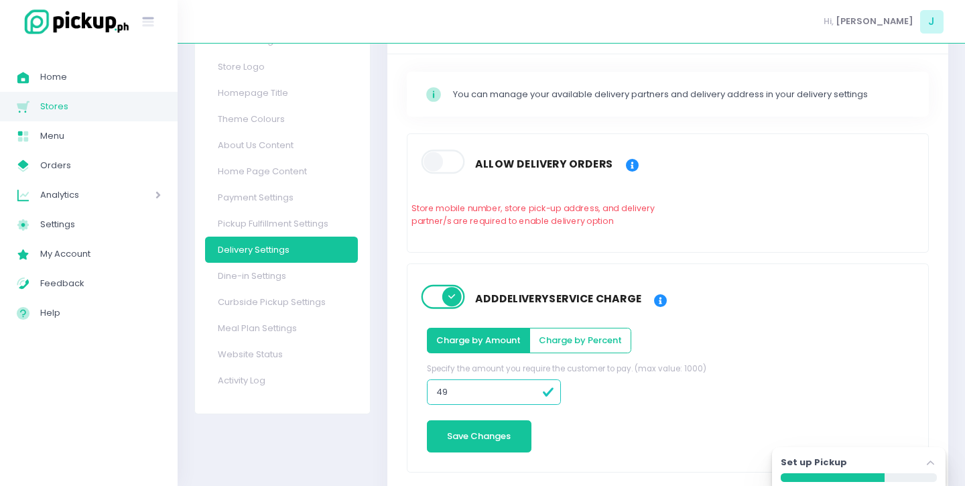
scroll to position [0, 0]
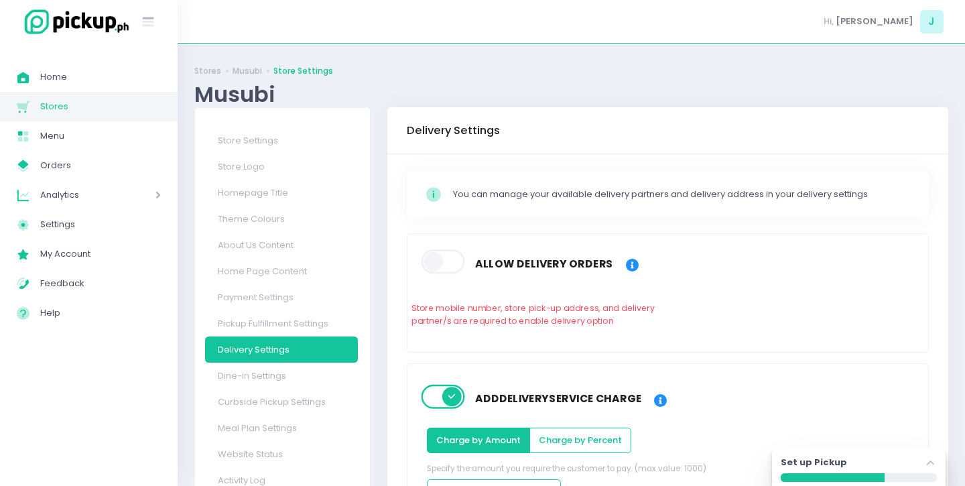
click at [902, 455] on div "Set up Pickup Stockholm-icons / Navigation / Angle-up Created with Sketch." at bounding box center [859, 466] width 174 height 39
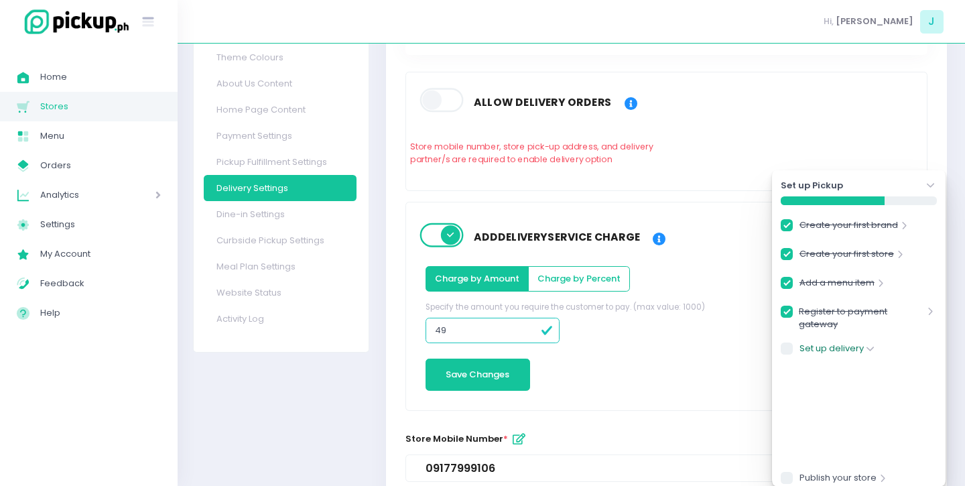
scroll to position [134, 1]
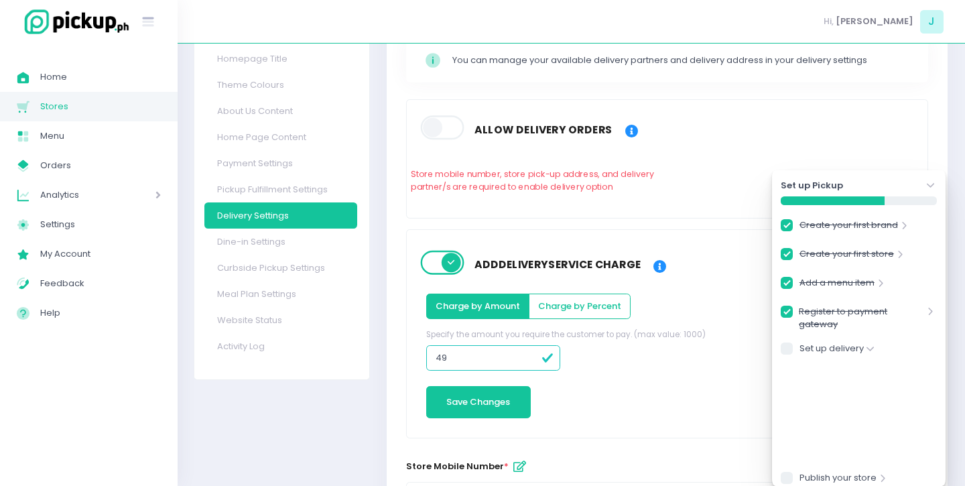
click at [434, 133] on span at bounding box center [443, 128] width 46 height 24
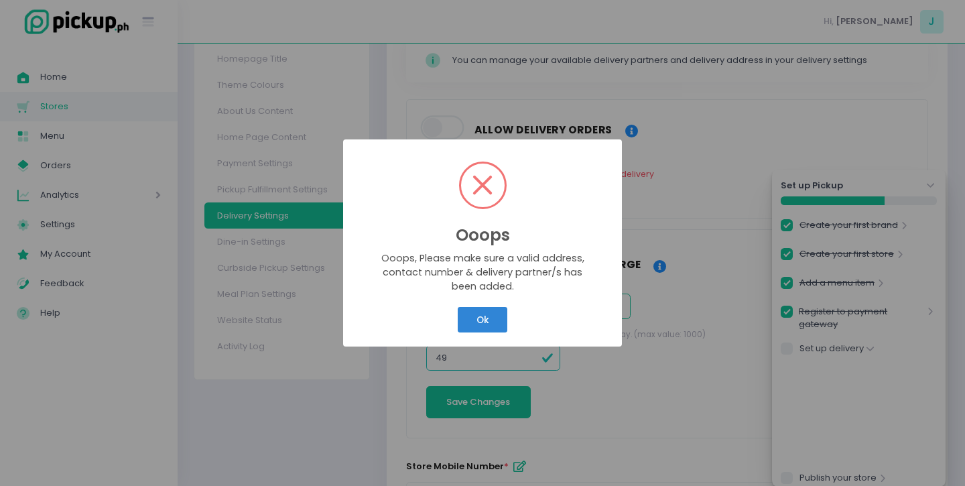
scroll to position [134, 0]
click at [503, 316] on button "Ok" at bounding box center [483, 319] width 50 height 25
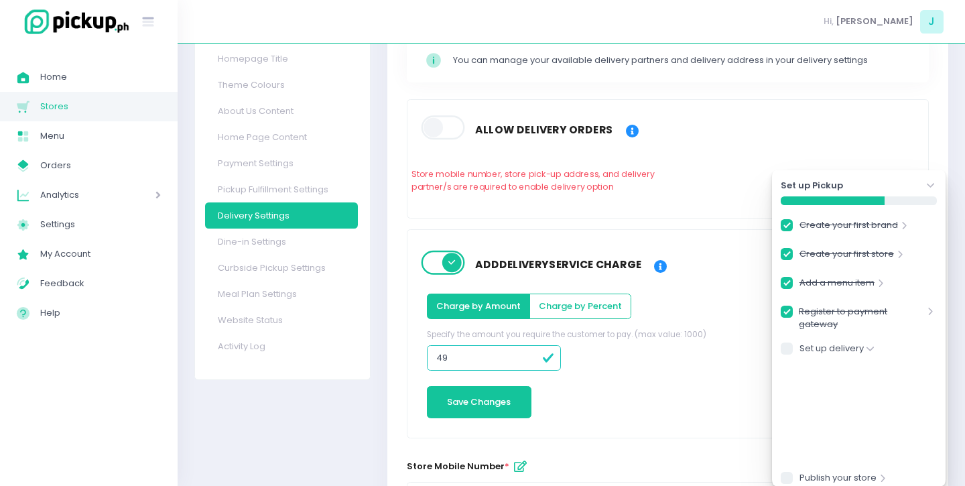
click at [626, 134] on icon at bounding box center [632, 131] width 13 height 13
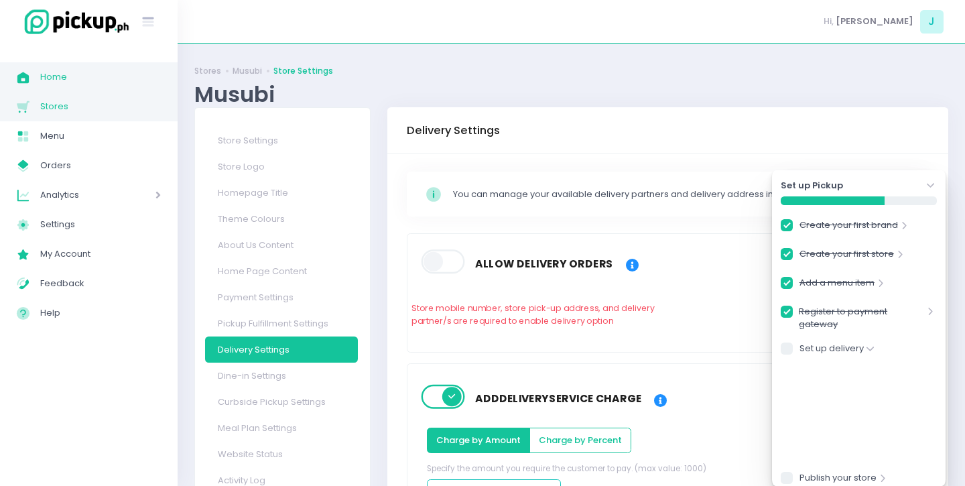
click at [73, 77] on span "Home" at bounding box center [100, 76] width 121 height 17
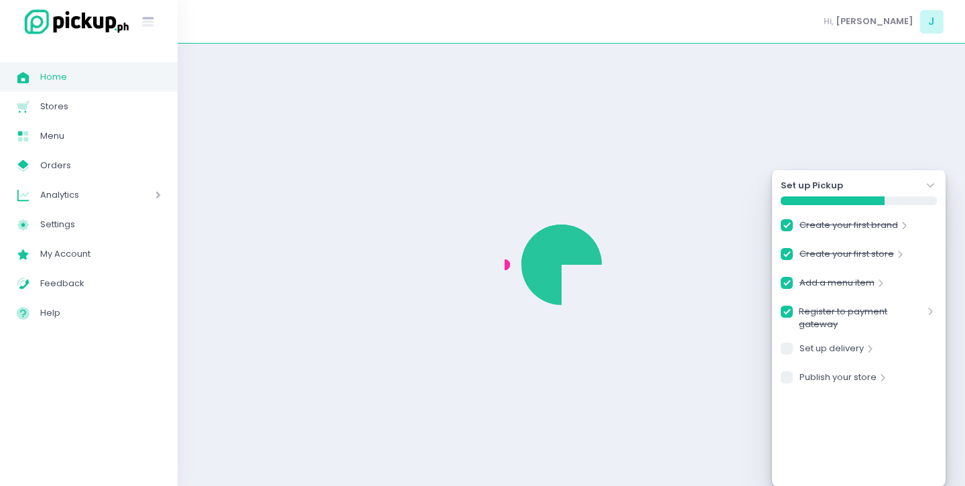
checkbox input "true"
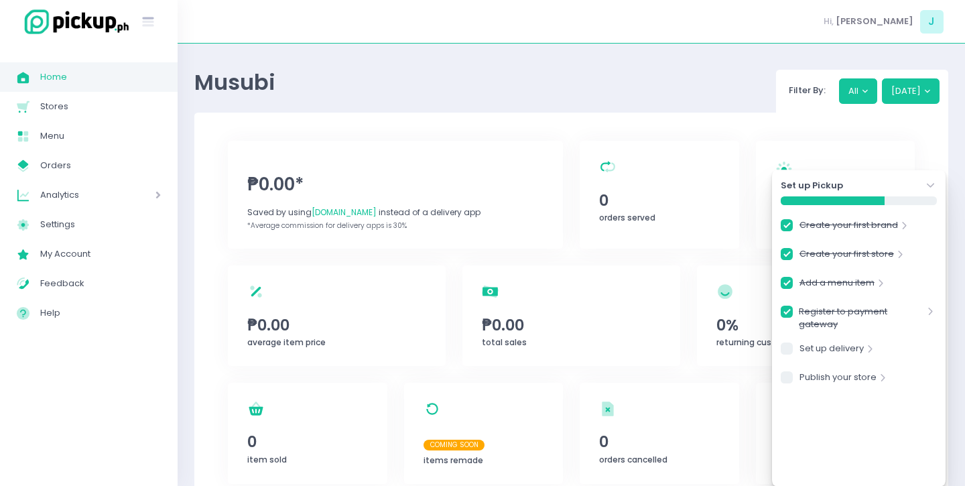
click at [933, 184] on icon "Stockholm-icons / Navigation / Angle-down Created with Sketch." at bounding box center [930, 185] width 13 height 13
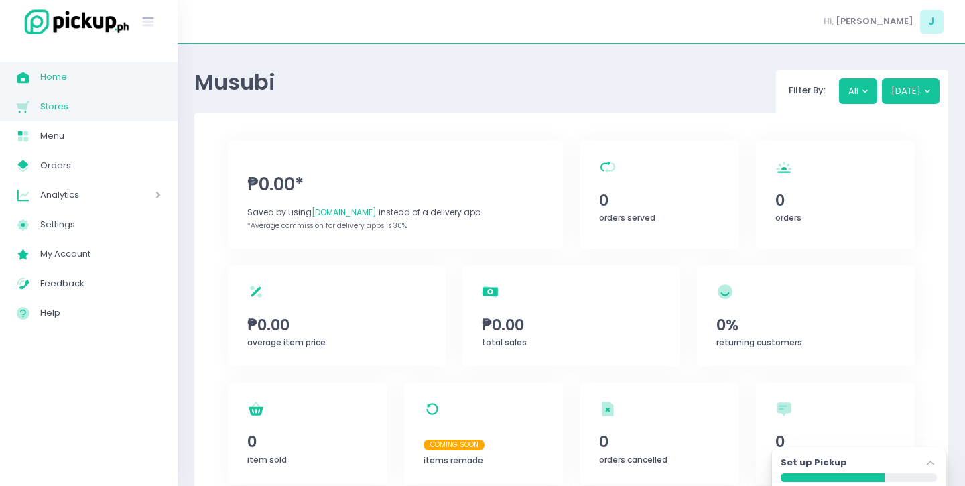
click at [70, 116] on link "Stores Created with Sketch. Stores" at bounding box center [89, 106] width 178 height 29
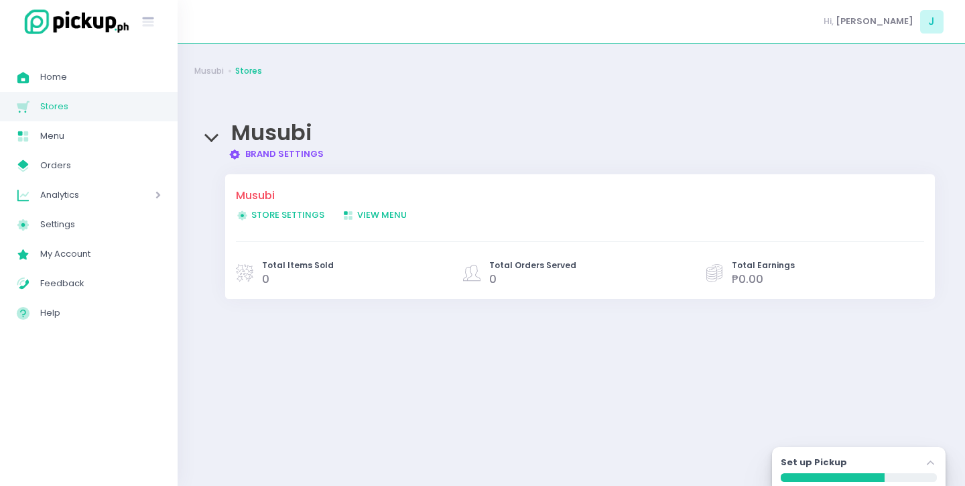
click at [377, 213] on span "View Menu Created with Sketch. View Menu" at bounding box center [374, 214] width 65 height 13
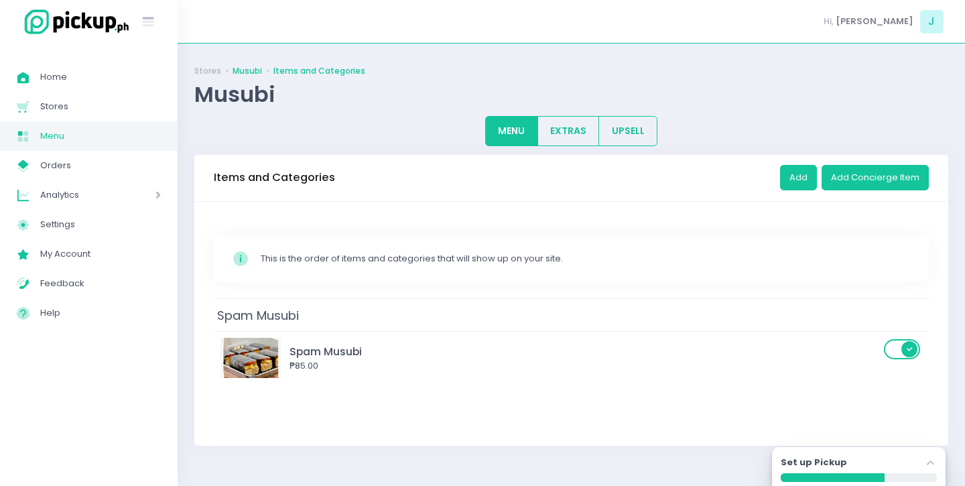
click at [249, 74] on link "Musubi" at bounding box center [246, 71] width 29 height 12
click at [216, 74] on link "Stores" at bounding box center [207, 71] width 27 height 12
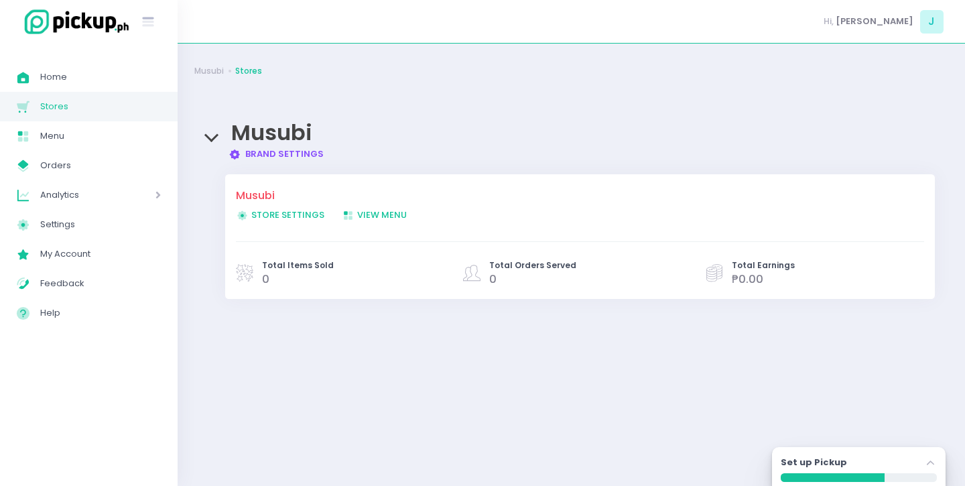
click at [259, 218] on span "Store Settings Created with Sketch. Store Settings" at bounding box center [280, 214] width 88 height 13
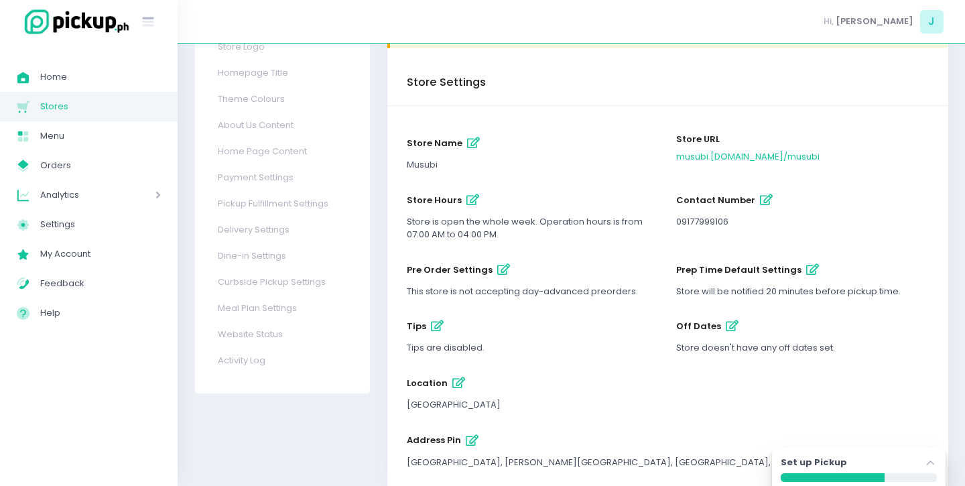
scroll to position [154, 0]
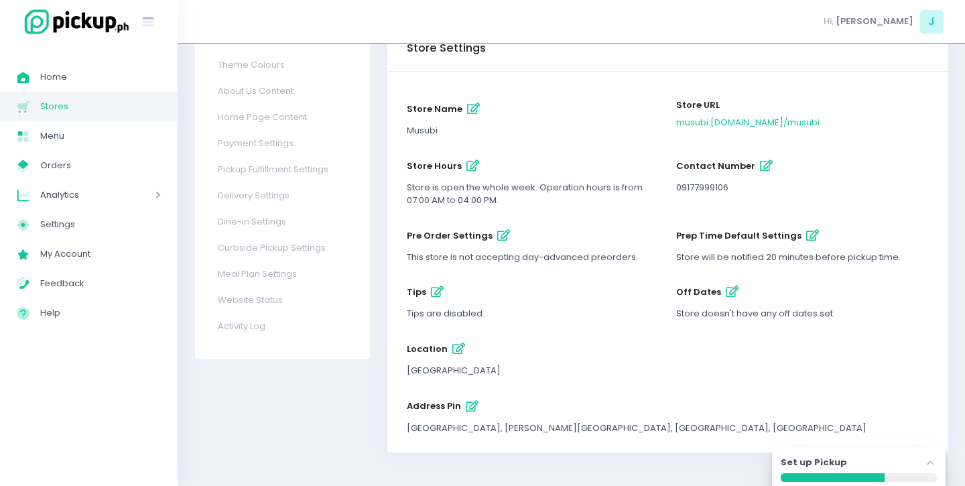
click at [426, 300] on button "tips" at bounding box center [437, 292] width 22 height 22
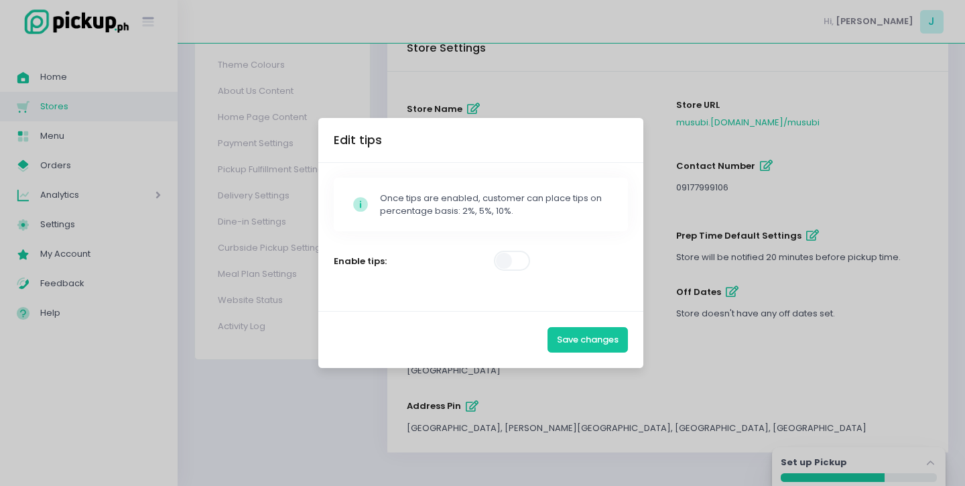
click at [513, 255] on span at bounding box center [513, 261] width 38 height 20
click at [590, 340] on button "Save changes" at bounding box center [587, 339] width 80 height 25
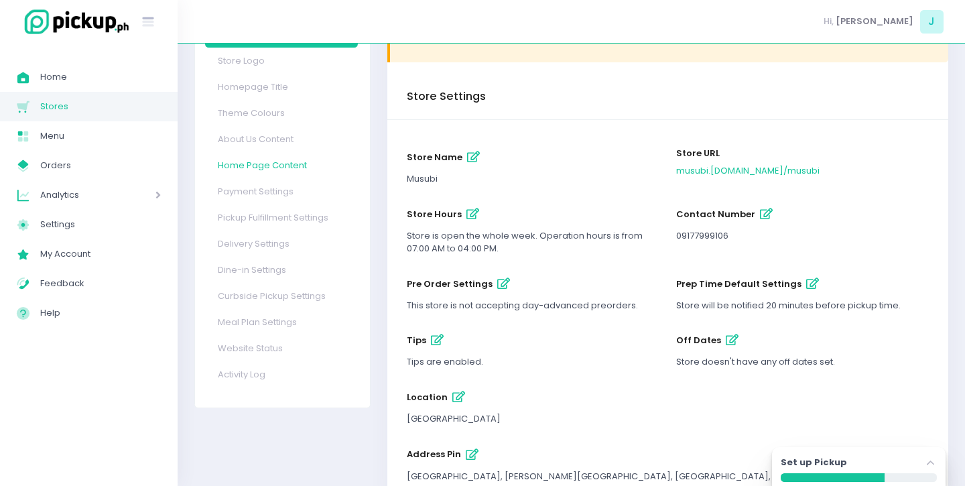
scroll to position [103, 0]
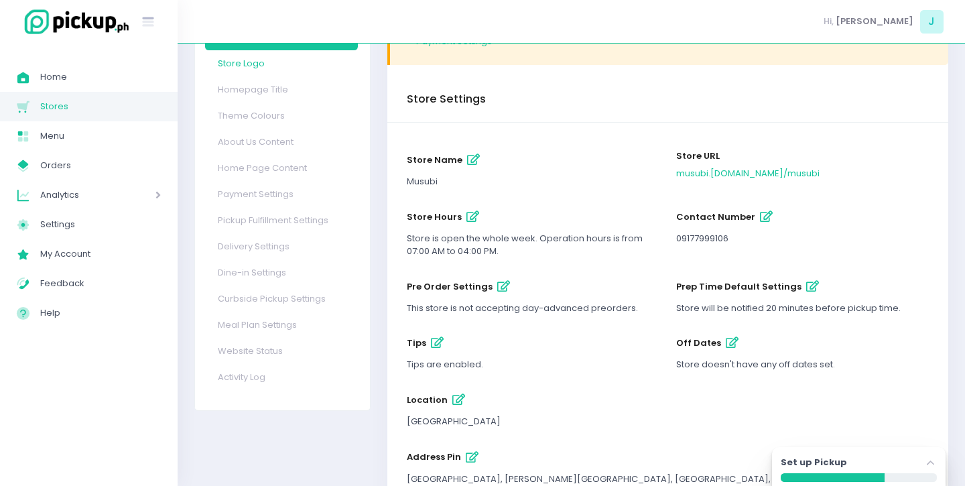
click at [250, 68] on link "Store Logo" at bounding box center [281, 63] width 153 height 26
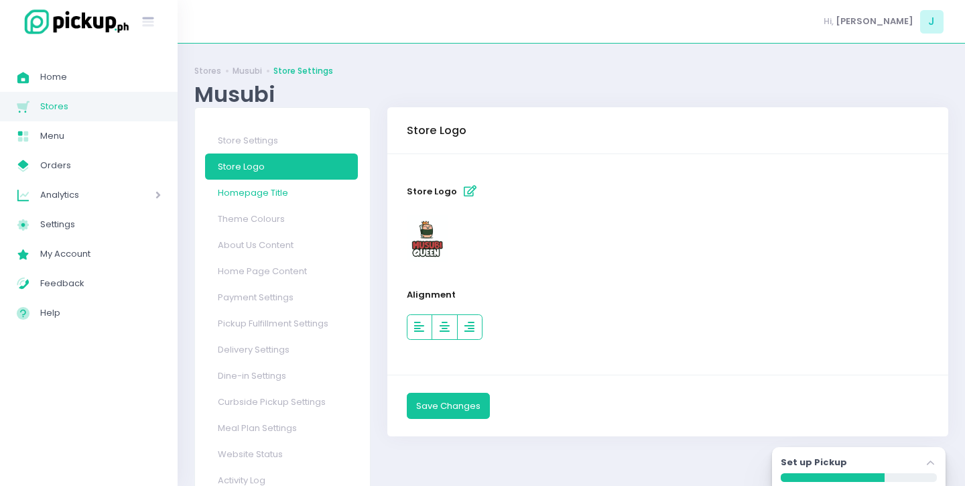
click at [260, 196] on link "Homepage Title" at bounding box center [281, 193] width 153 height 26
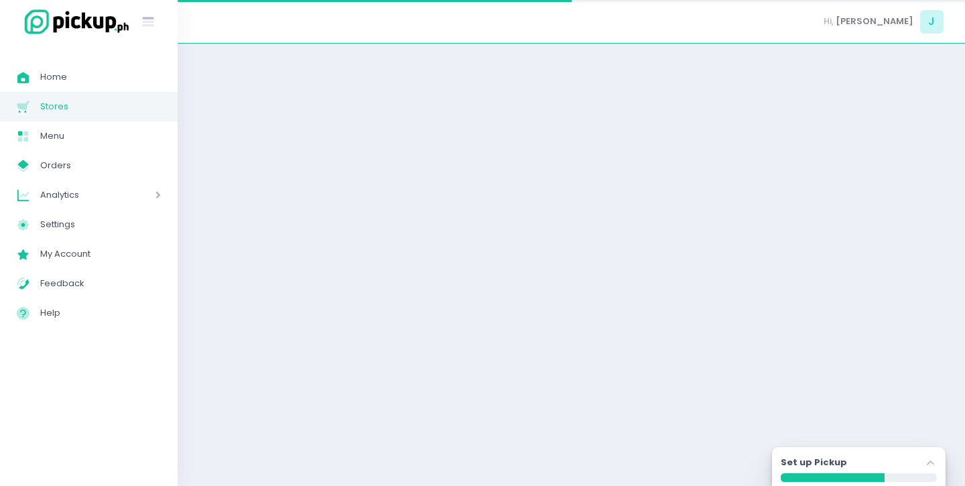
select select "normal"
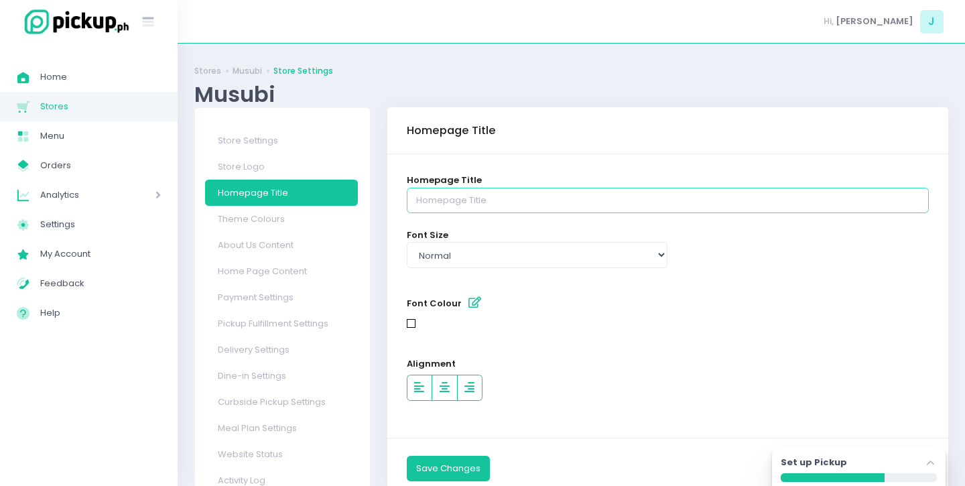
click at [500, 202] on input "text" at bounding box center [668, 200] width 522 height 25
type input "Musubi"
click at [591, 339] on div "Font Colour" at bounding box center [667, 311] width 539 height 57
select select "large"
click option "large" at bounding box center [0, 0] width 0 height 0
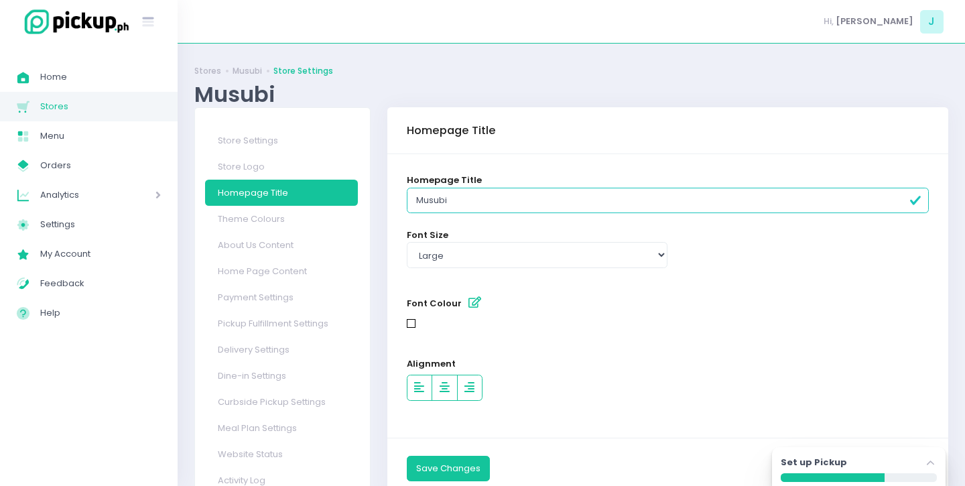
click at [599, 370] on div "Alignment" at bounding box center [668, 378] width 522 height 43
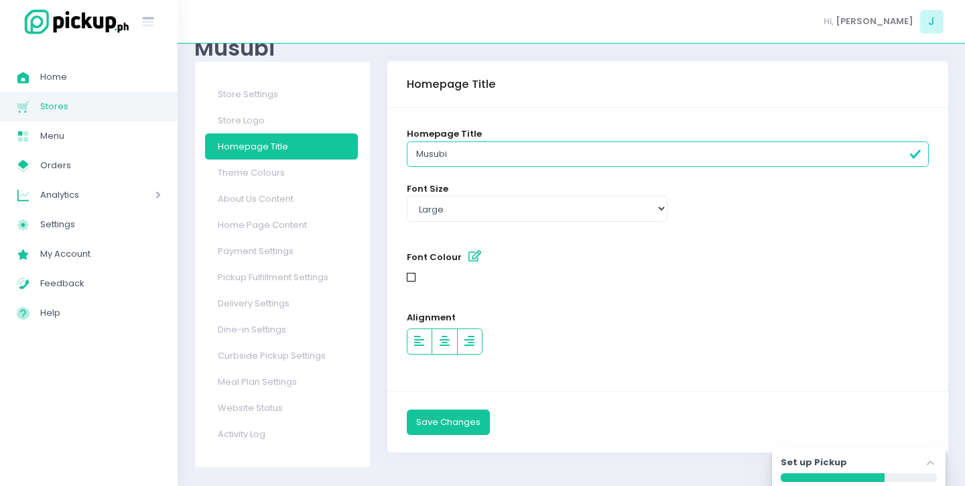
click at [468, 253] on icon "button" at bounding box center [474, 256] width 13 height 11
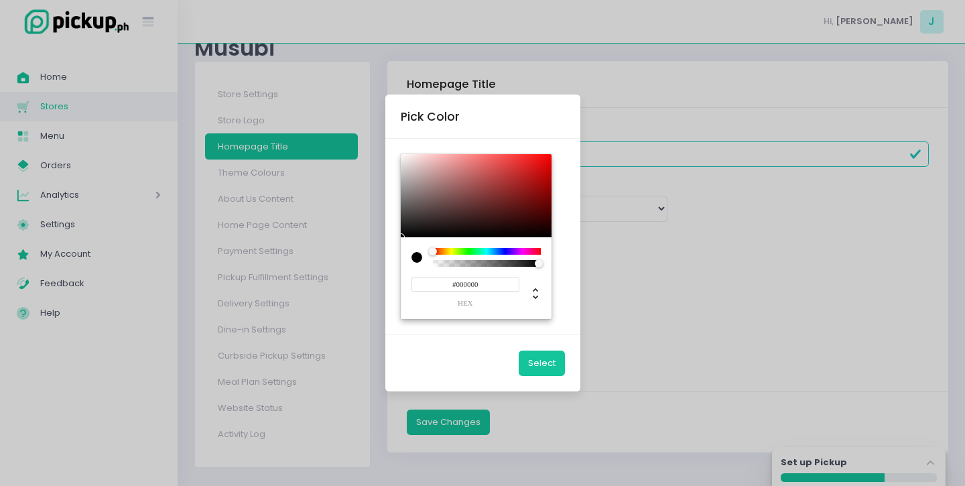
click at [529, 172] on div at bounding box center [476, 195] width 151 height 83
type input "#CE1515"
click at [536, 170] on div at bounding box center [476, 195] width 151 height 83
click at [547, 364] on button "Select" at bounding box center [542, 362] width 46 height 25
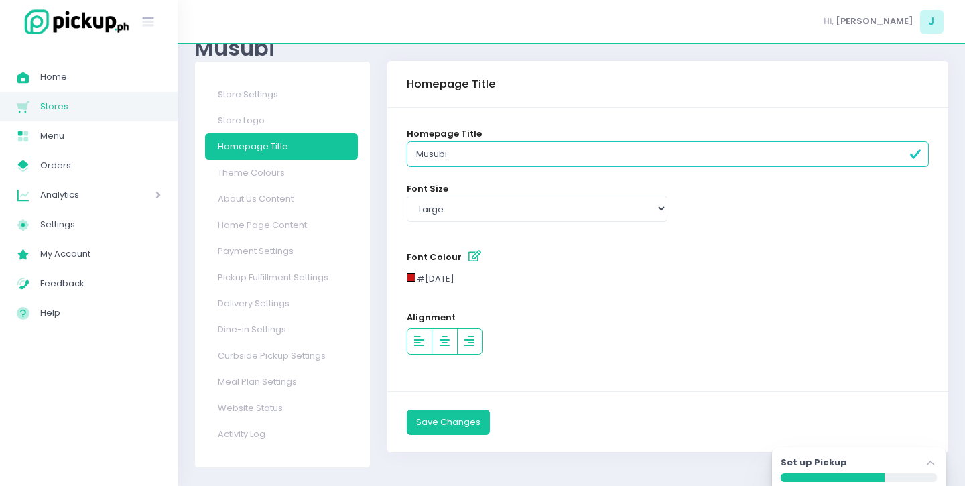
click at [567, 323] on div "Alignment" at bounding box center [668, 332] width 522 height 43
click at [470, 426] on button "Save Changes" at bounding box center [448, 421] width 83 height 25
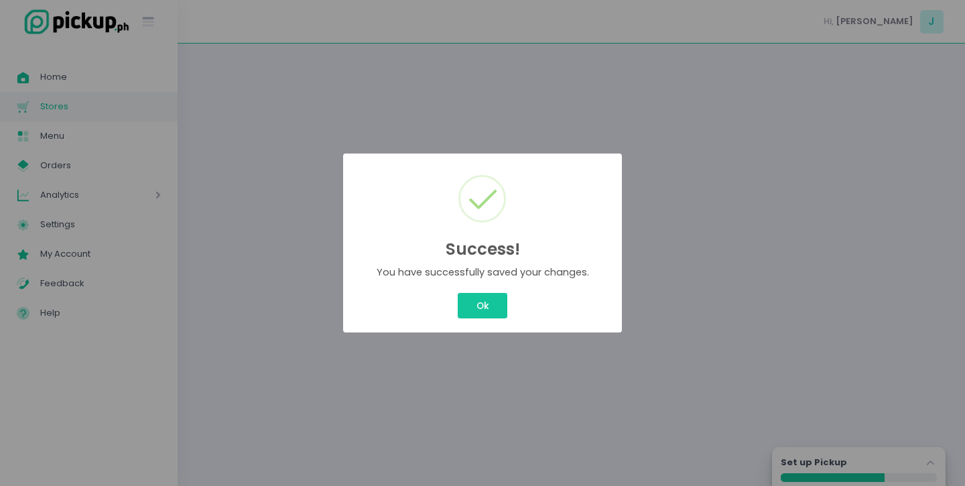
scroll to position [0, 0]
select select "large"
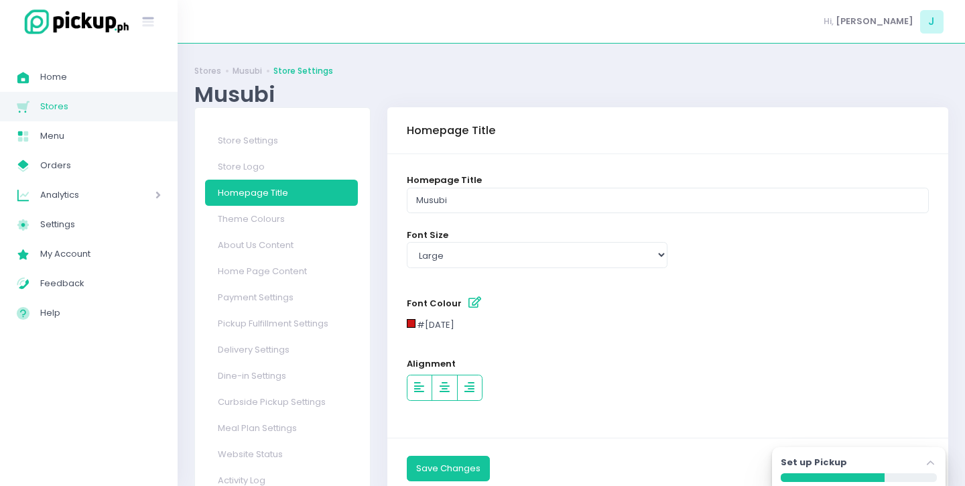
click at [485, 303] on div "Success! × You have successfully saved your changes. Ok Cancel" at bounding box center [482, 243] width 965 height 486
click at [279, 277] on link "Home Page Content" at bounding box center [281, 271] width 153 height 26
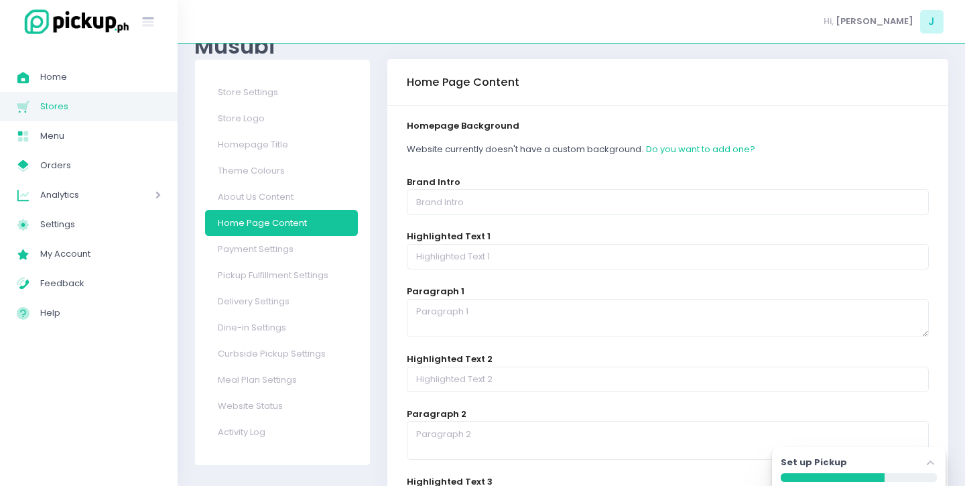
scroll to position [55, 0]
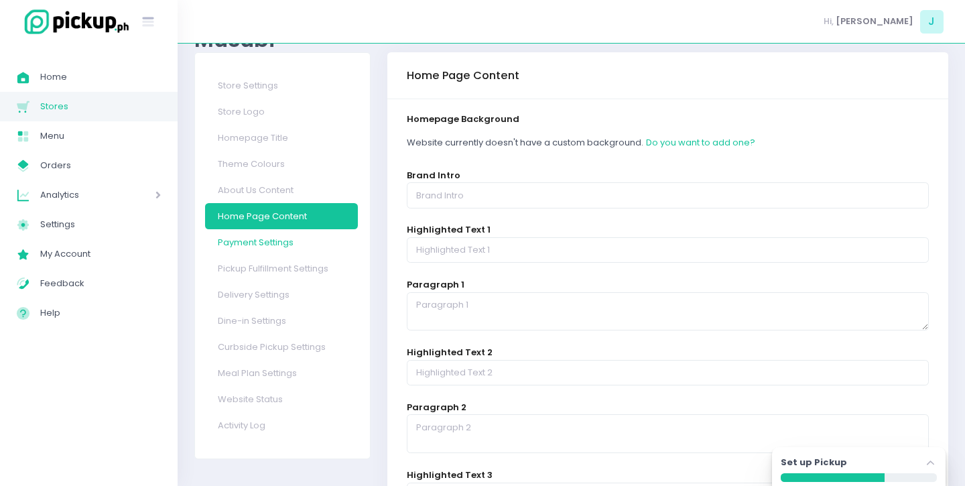
click at [265, 245] on link "Payment Settings" at bounding box center [281, 242] width 153 height 26
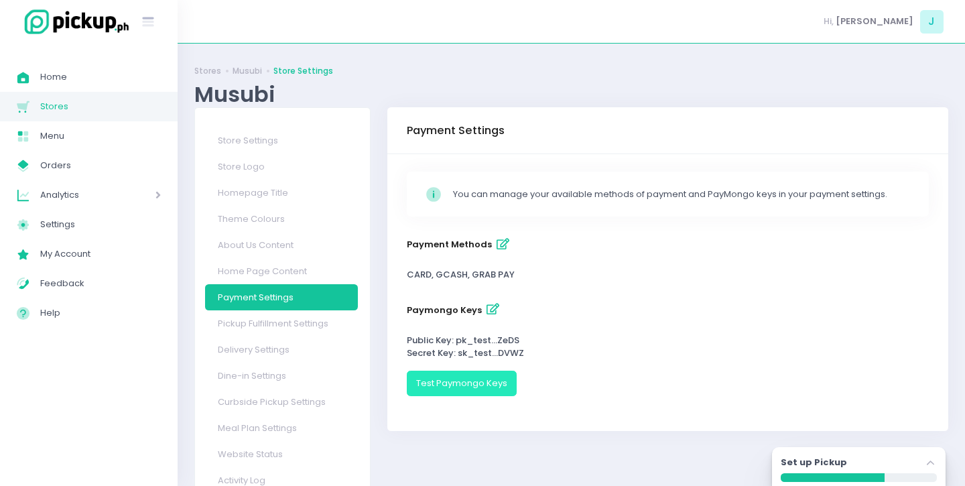
click at [425, 374] on button "Test Paymongo Keys" at bounding box center [462, 382] width 110 height 25
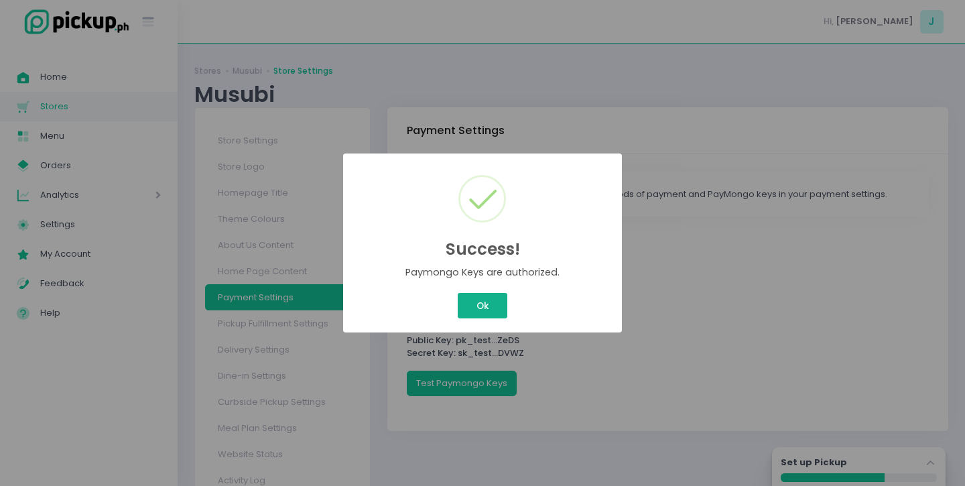
click at [478, 316] on button "Ok" at bounding box center [483, 305] width 50 height 25
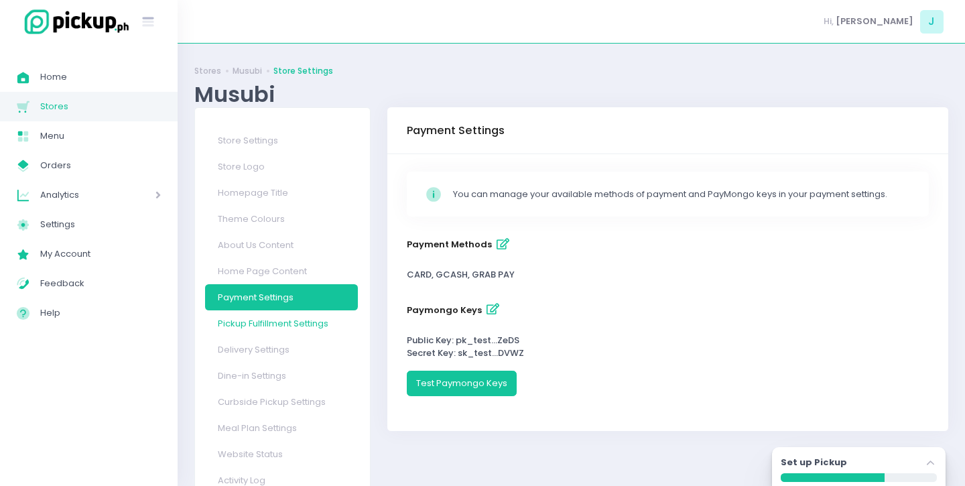
click at [304, 326] on link "Pickup Fulfillment Settings" at bounding box center [281, 323] width 153 height 26
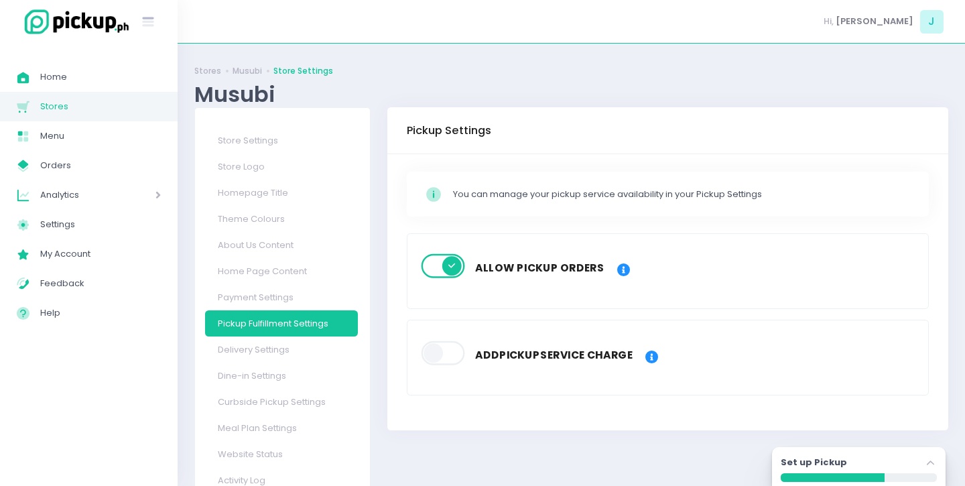
click at [431, 351] on span at bounding box center [444, 353] width 46 height 24
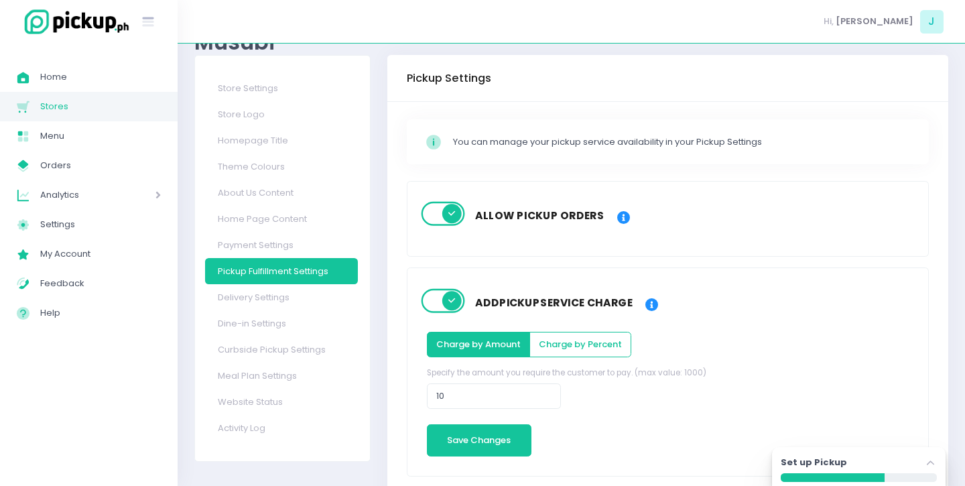
scroll to position [70, 1]
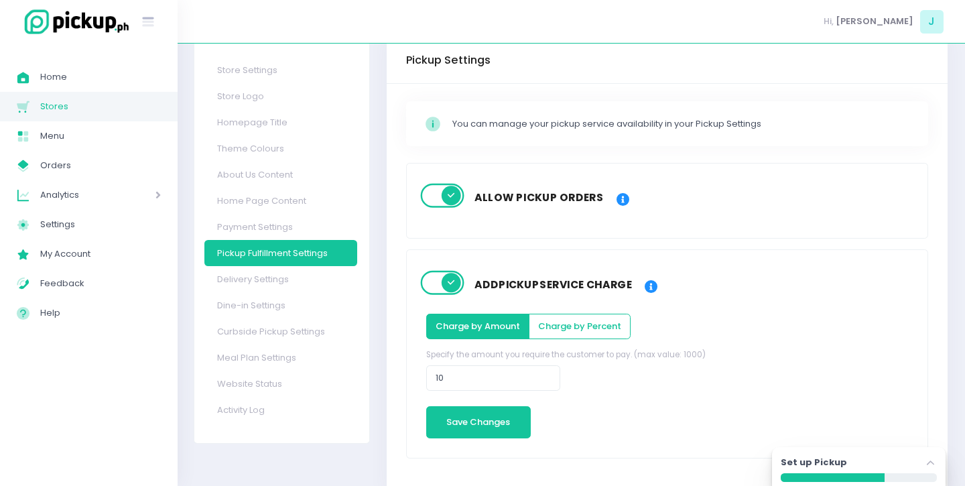
click at [439, 291] on span at bounding box center [443, 283] width 46 height 24
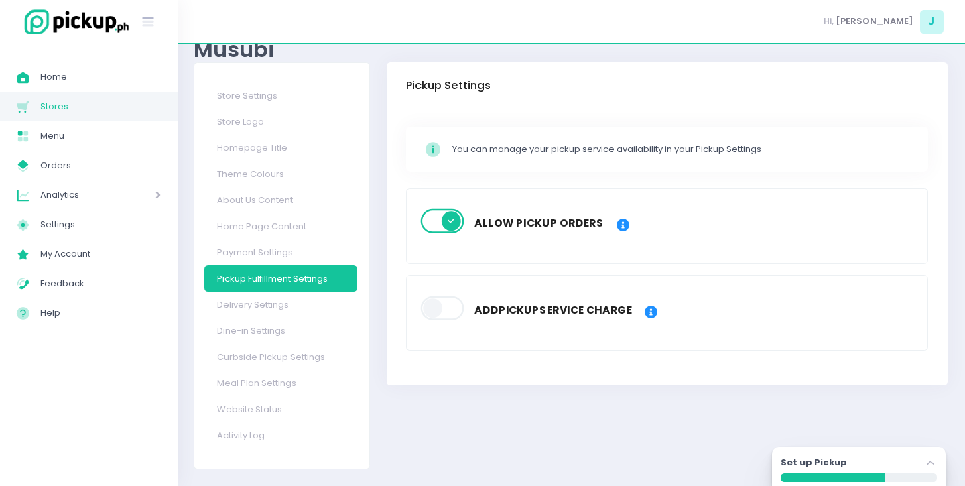
scroll to position [45, 0]
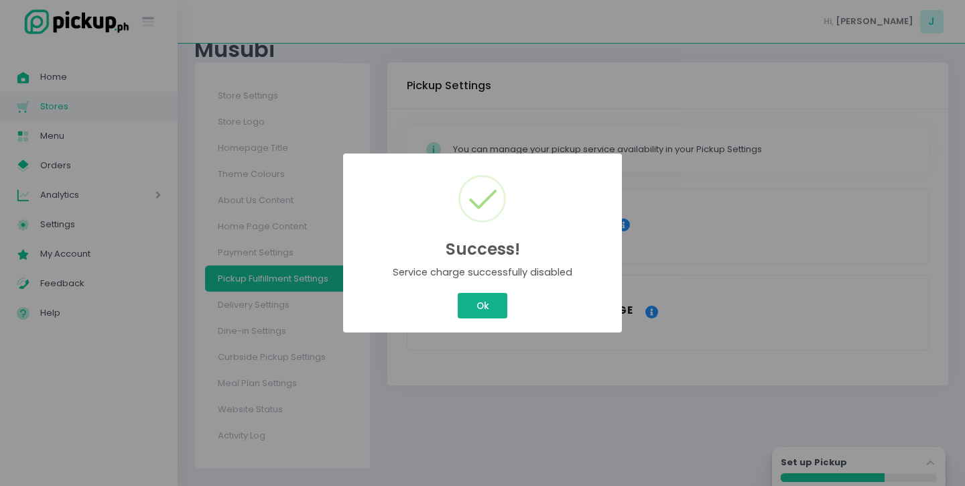
click at [490, 300] on button "Ok" at bounding box center [483, 305] width 50 height 25
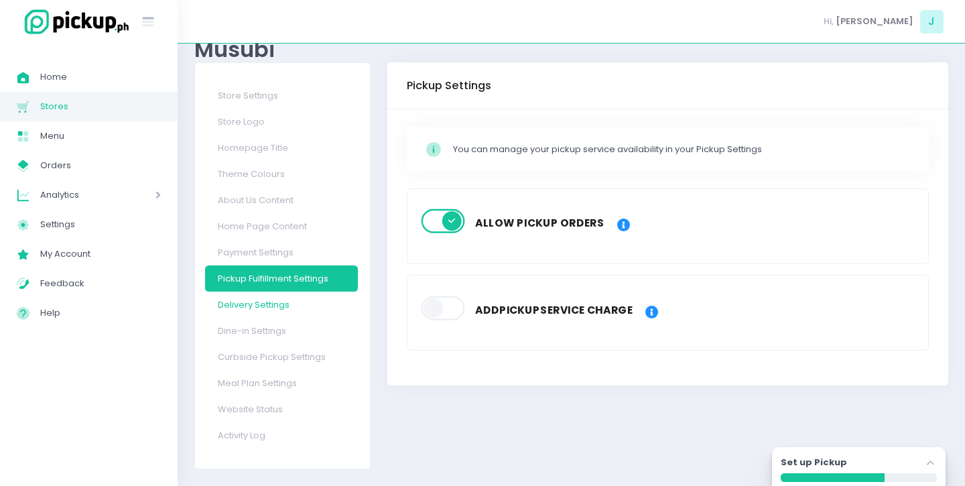
click at [297, 309] on link "Delivery Settings" at bounding box center [281, 304] width 153 height 26
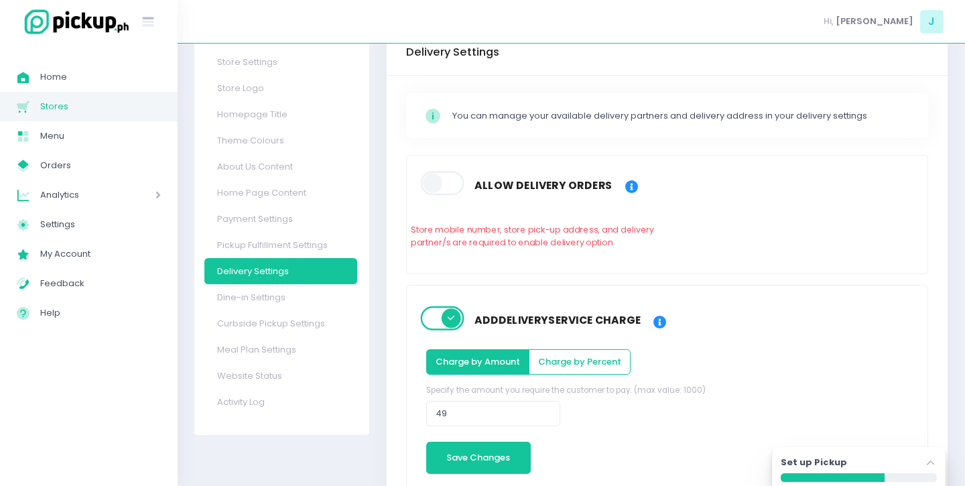
scroll to position [105, 1]
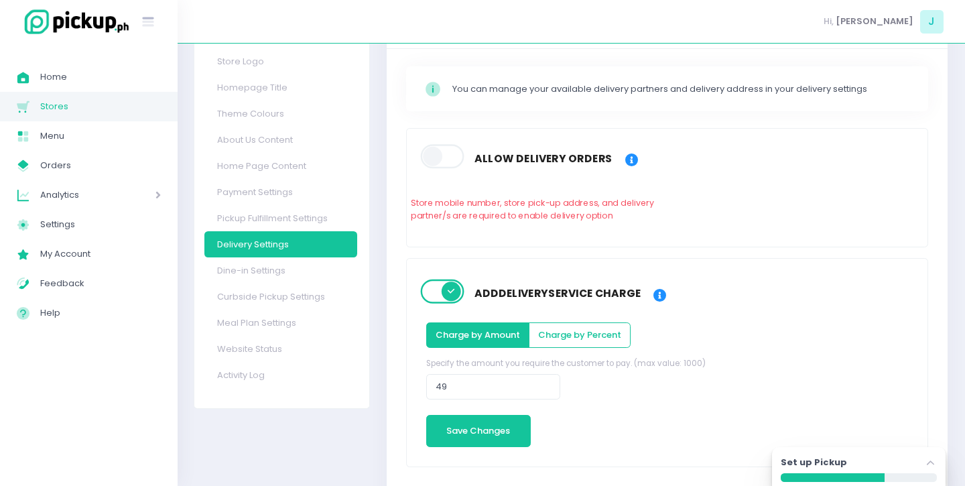
click at [430, 159] on span at bounding box center [443, 157] width 46 height 24
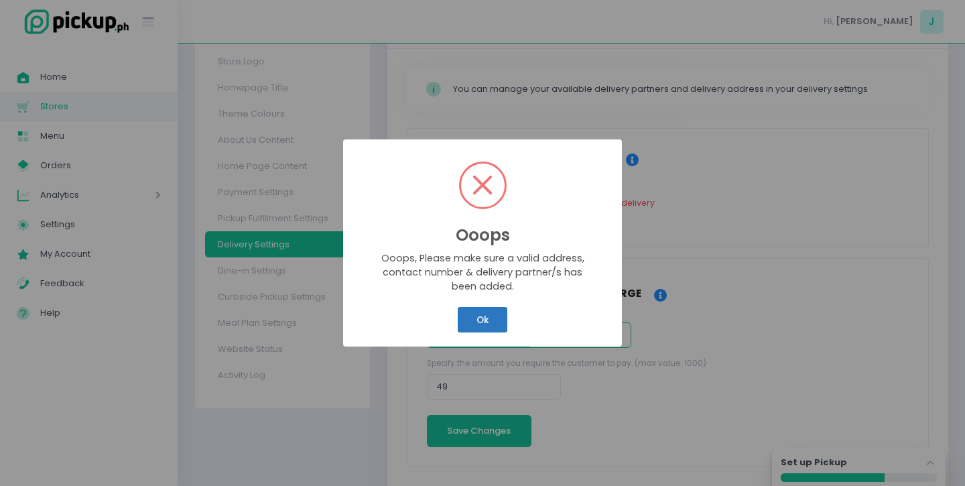
click at [480, 332] on button "Ok" at bounding box center [483, 319] width 50 height 25
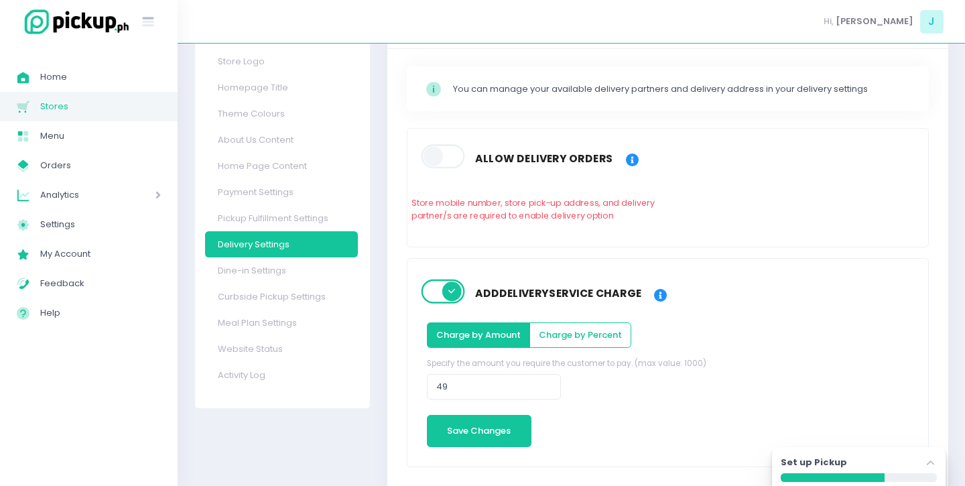
click at [451, 299] on span at bounding box center [444, 291] width 46 height 24
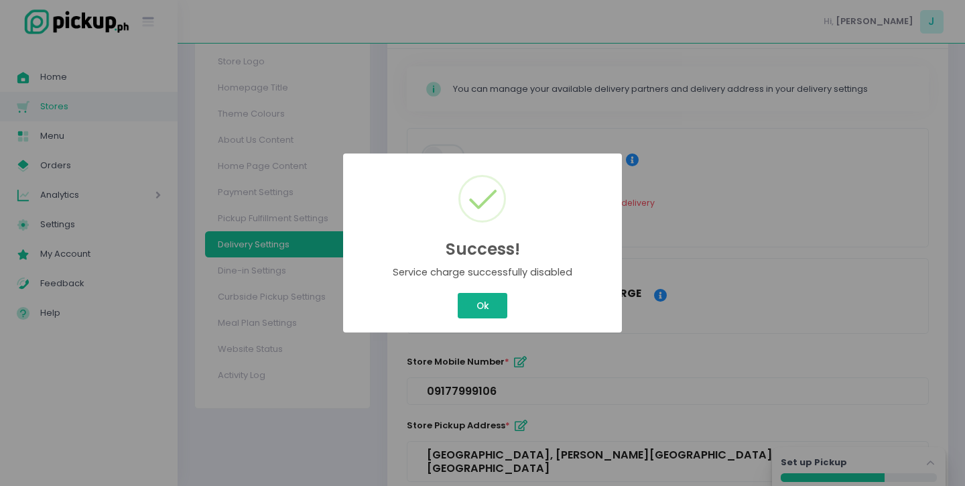
click at [497, 314] on button "Ok" at bounding box center [483, 305] width 50 height 25
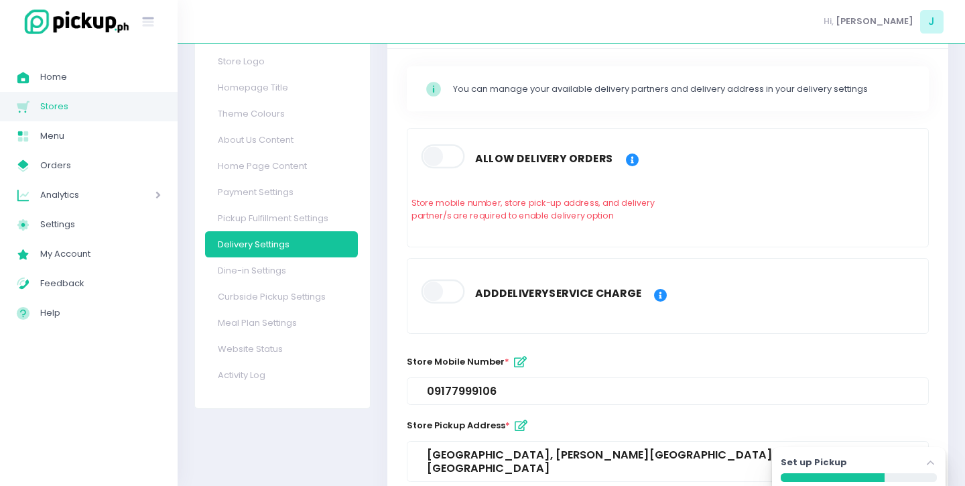
click at [436, 152] on span at bounding box center [444, 157] width 46 height 24
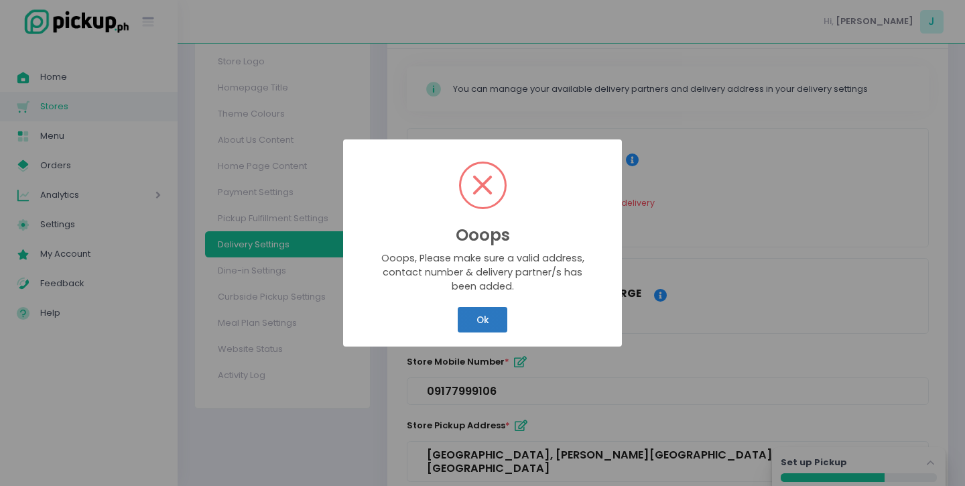
click at [482, 317] on button "Ok" at bounding box center [483, 319] width 50 height 25
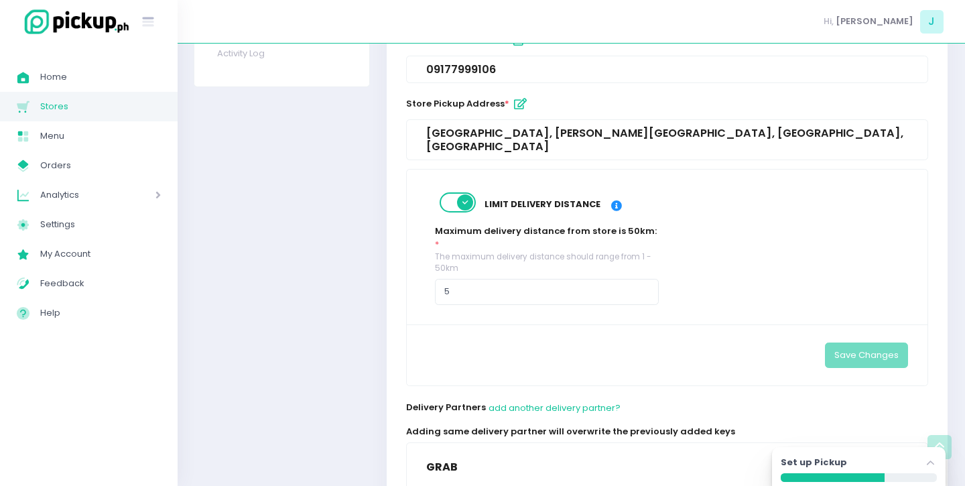
scroll to position [427, 1]
click at [458, 192] on span at bounding box center [458, 202] width 38 height 20
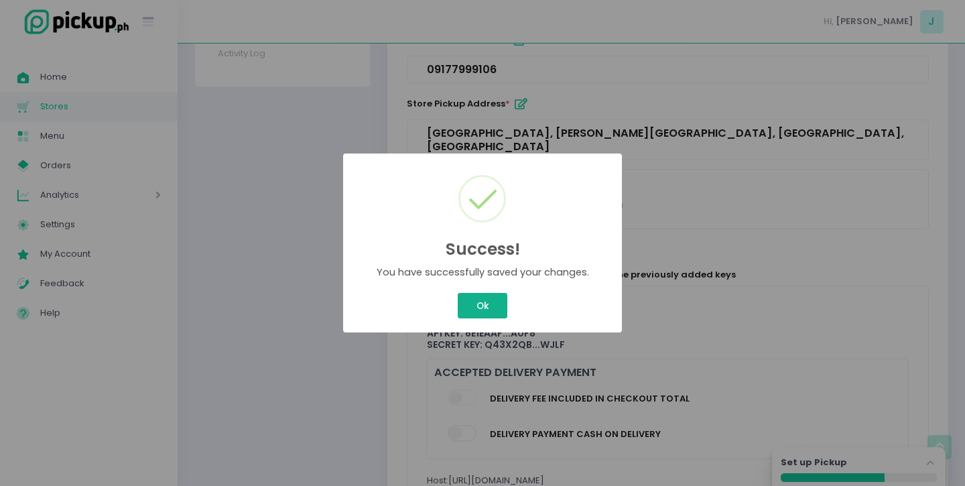
click at [466, 297] on div "Success! × You have successfully saved your changes. Ok Cancel" at bounding box center [482, 243] width 965 height 486
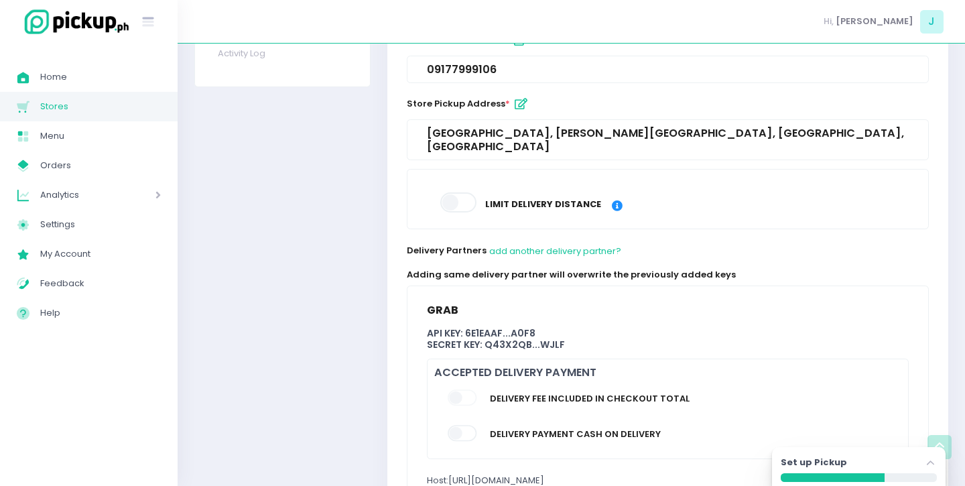
click at [456, 390] on span at bounding box center [463, 398] width 31 height 16
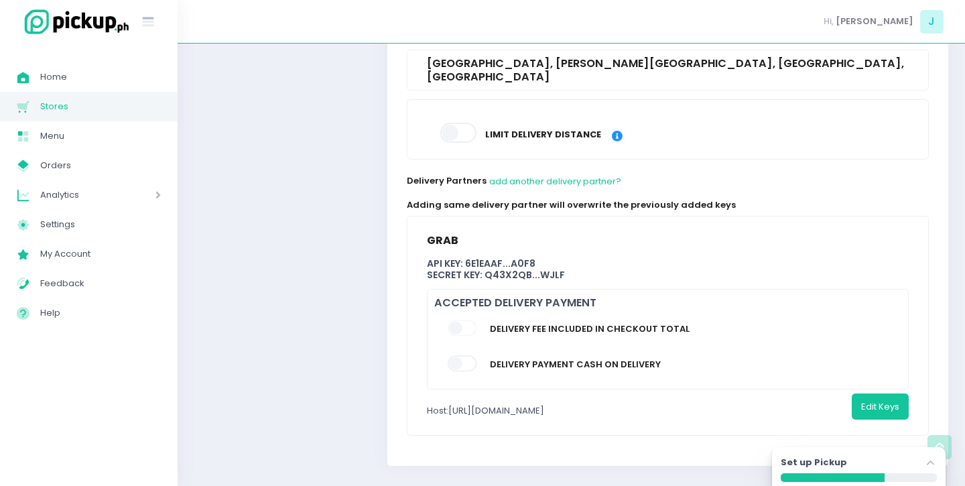
click at [503, 402] on div "Host: https://partner-api.grab.com/grab-express" at bounding box center [485, 410] width 117 height 35
click at [544, 395] on div "Host: https://partner-api.grab.com/grab-express" at bounding box center [485, 410] width 117 height 35
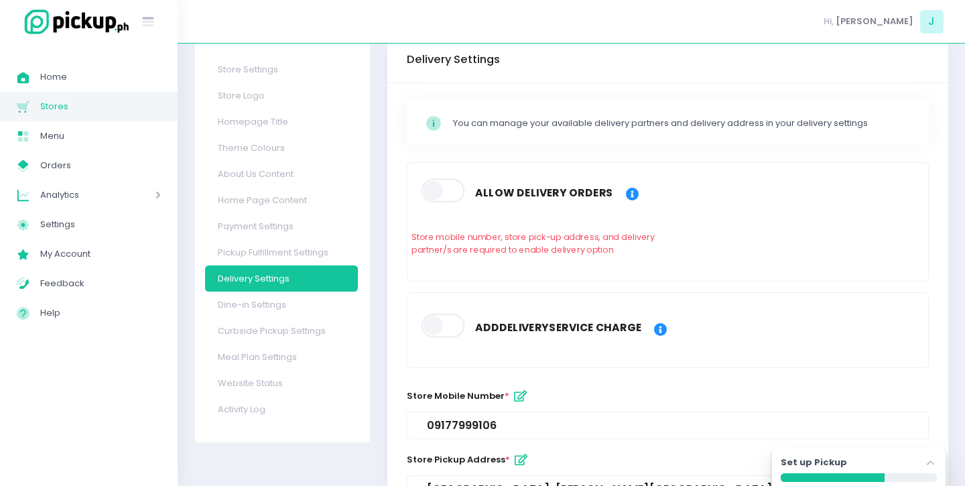
scroll to position [65, 0]
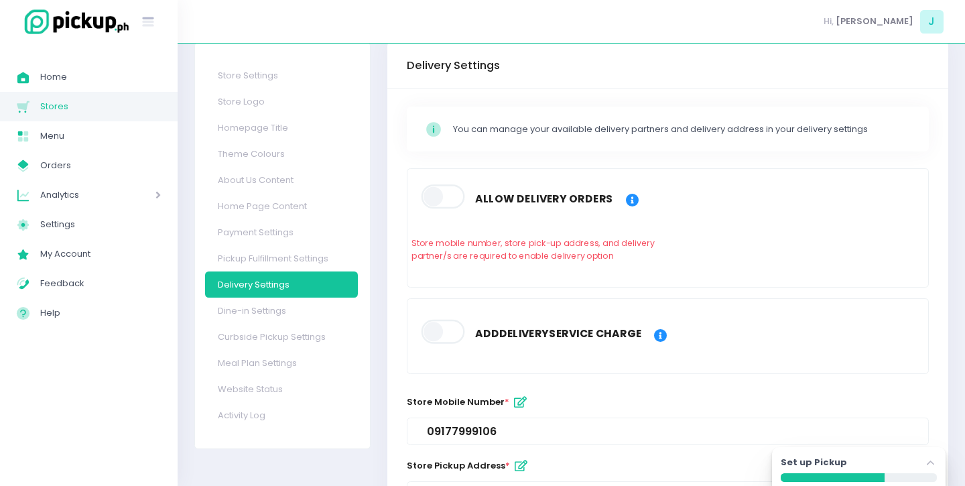
click at [429, 317] on span at bounding box center [431, 336] width 72 height 42
click at [433, 329] on span at bounding box center [444, 332] width 46 height 24
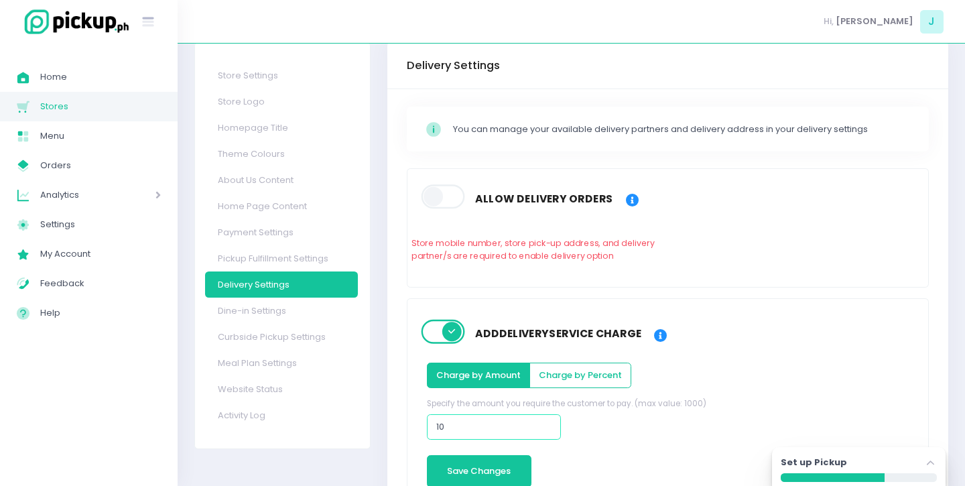
click at [473, 415] on input "10" at bounding box center [494, 426] width 134 height 25
type input "0"
type input "49"
click at [465, 475] on button "Save Changes" at bounding box center [479, 471] width 105 height 32
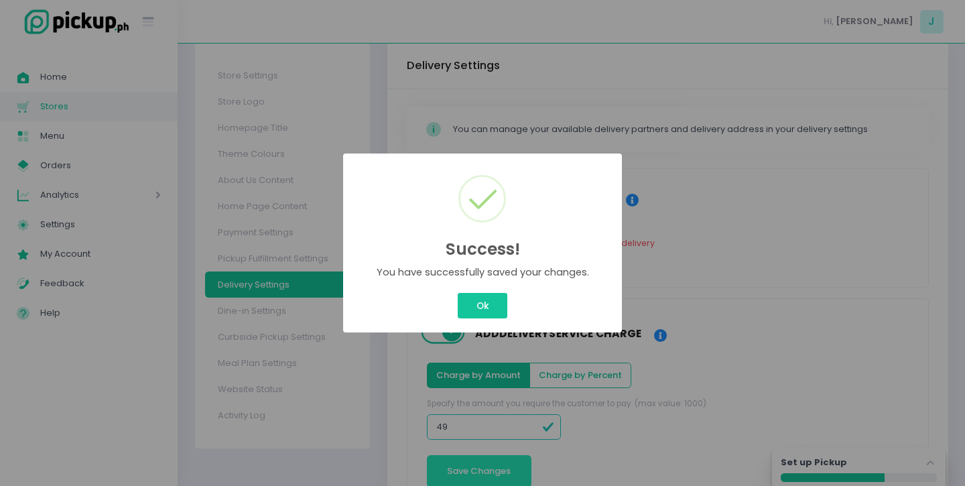
click at [458, 293] on button "Ok" at bounding box center [483, 305] width 50 height 25
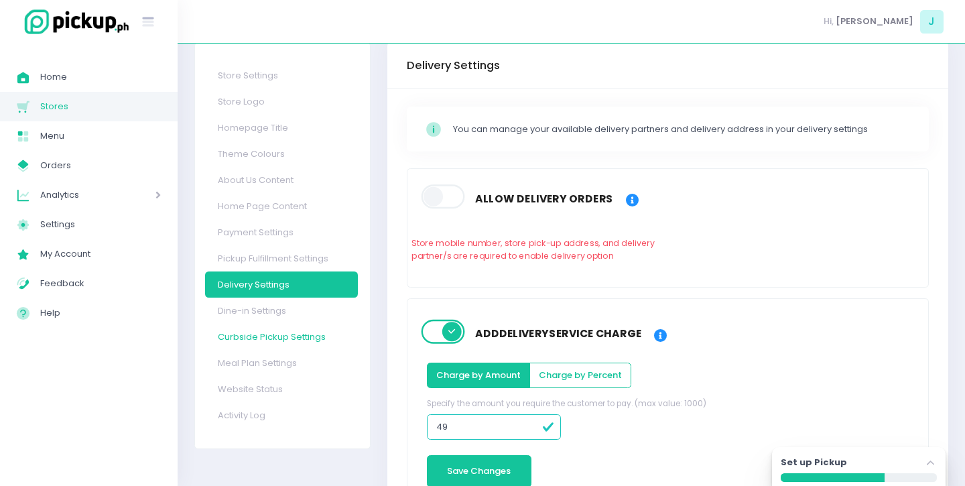
click at [288, 334] on link "Curbside Pickup Settings" at bounding box center [281, 337] width 153 height 26
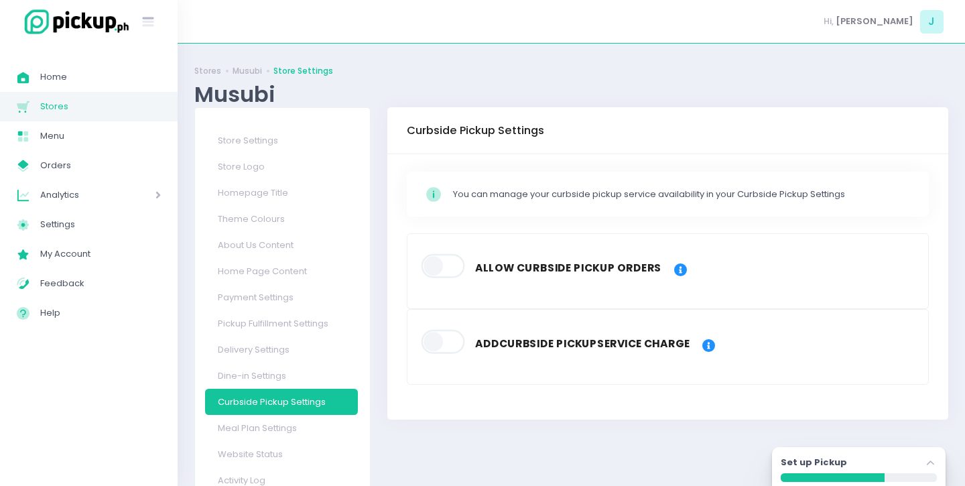
click at [443, 273] on span at bounding box center [444, 266] width 46 height 24
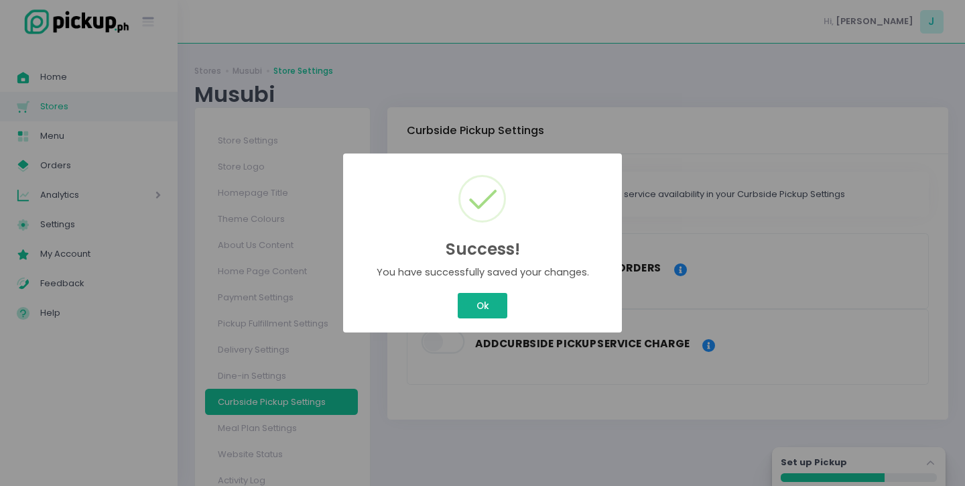
click at [486, 305] on button "Ok" at bounding box center [483, 305] width 50 height 25
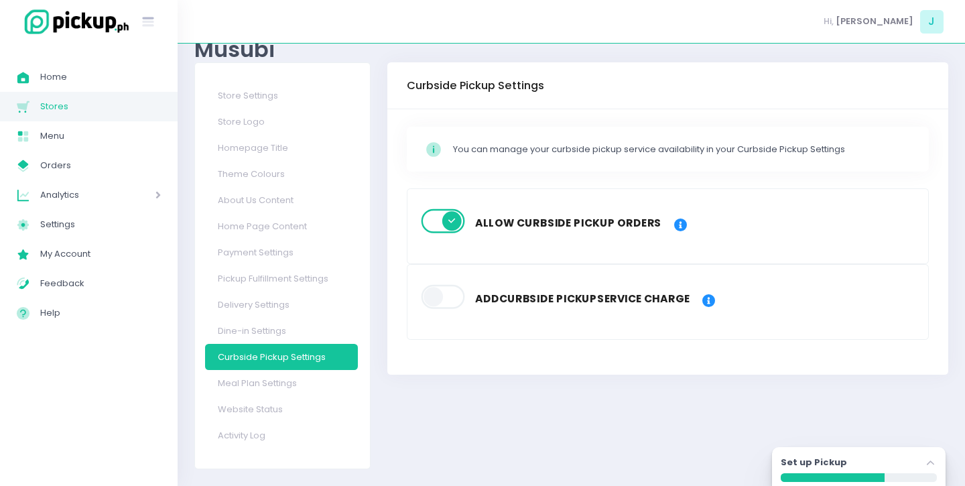
scroll to position [45, 1]
click at [275, 384] on link "Meal Plan Settings" at bounding box center [280, 383] width 153 height 26
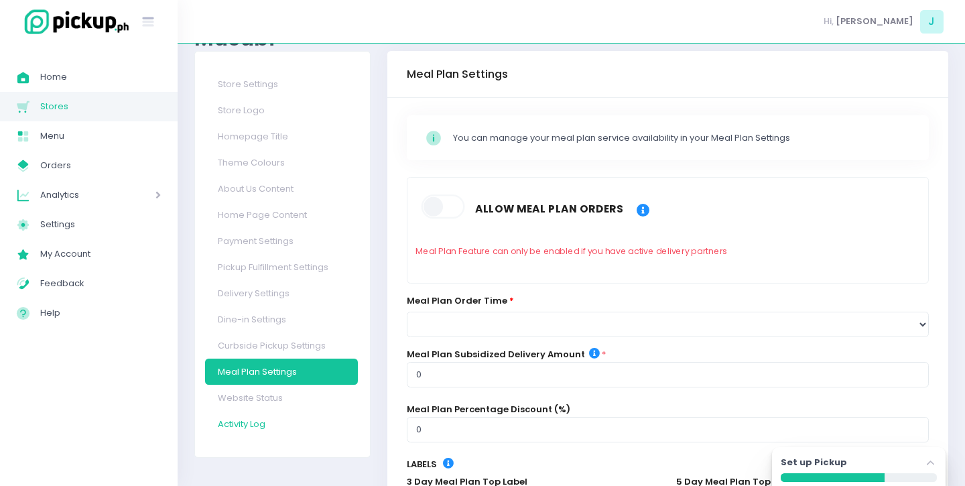
scroll to position [111, 0]
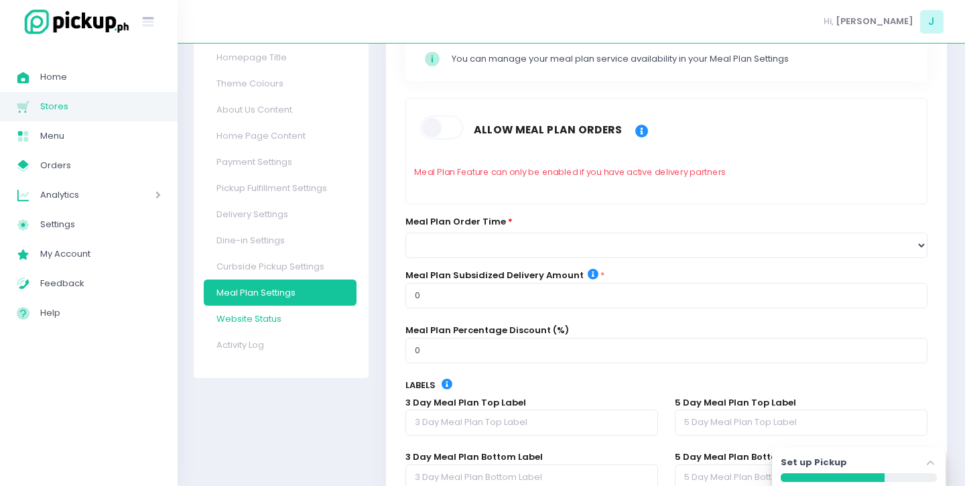
click at [270, 320] on link "Website Status" at bounding box center [280, 319] width 153 height 26
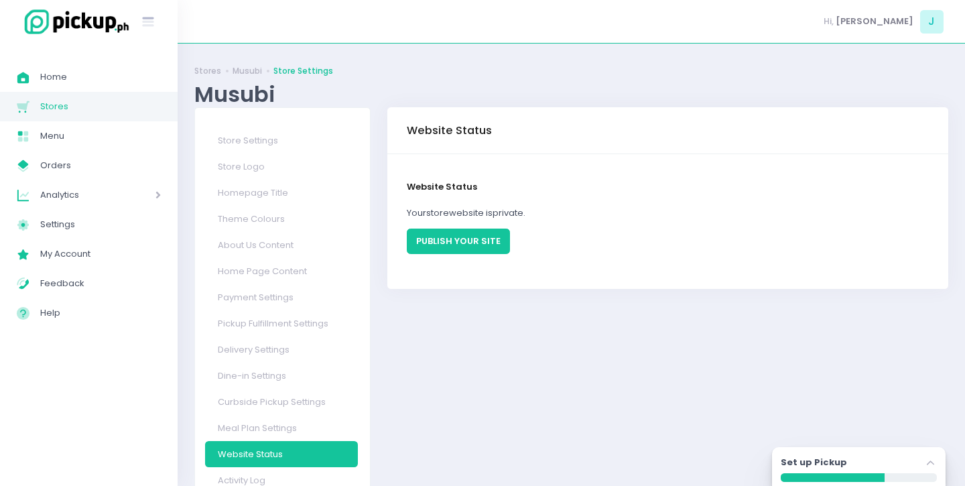
click at [482, 241] on button "PUBLISH YOUR SITE" at bounding box center [458, 240] width 103 height 25
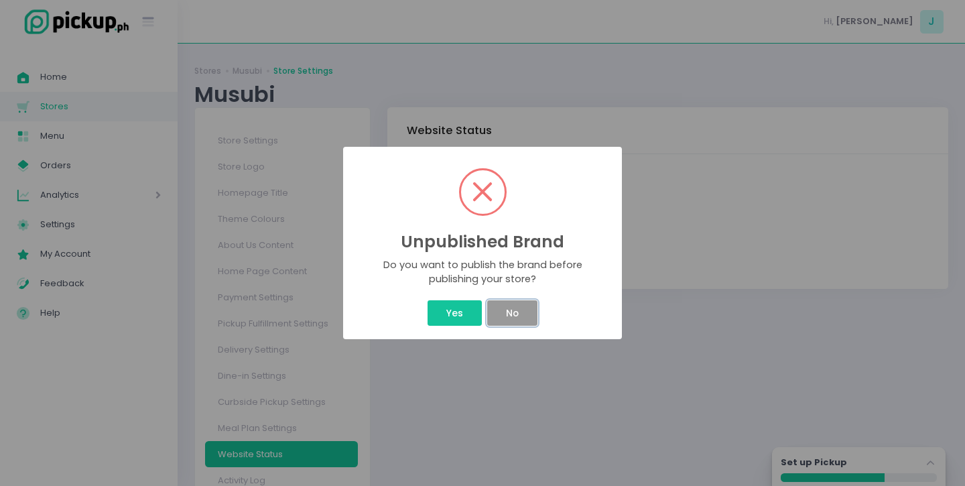
click at [509, 311] on button "No" at bounding box center [512, 312] width 50 height 25
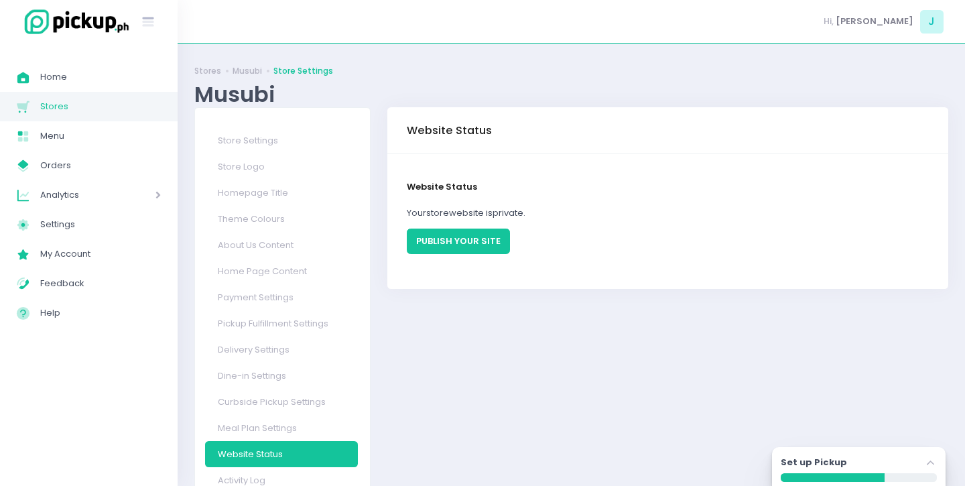
scroll to position [45, 0]
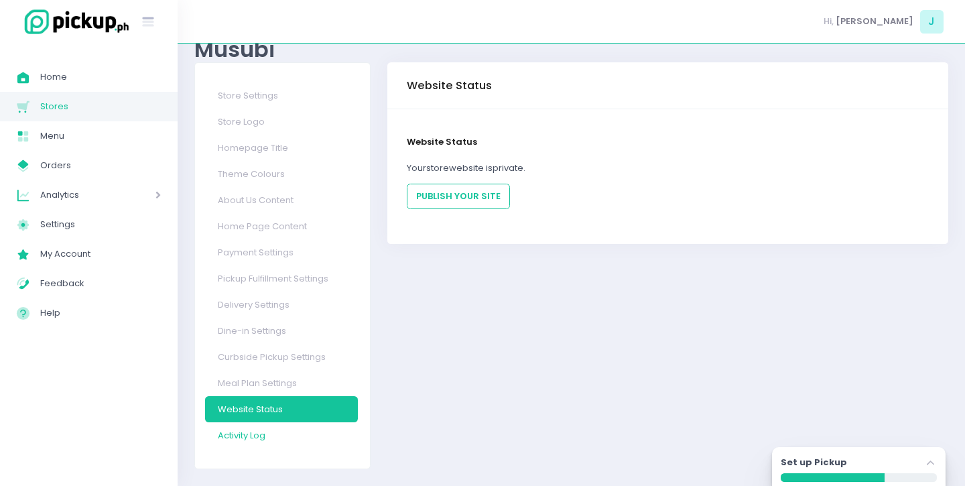
click at [279, 435] on link "Activity Log" at bounding box center [281, 435] width 153 height 26
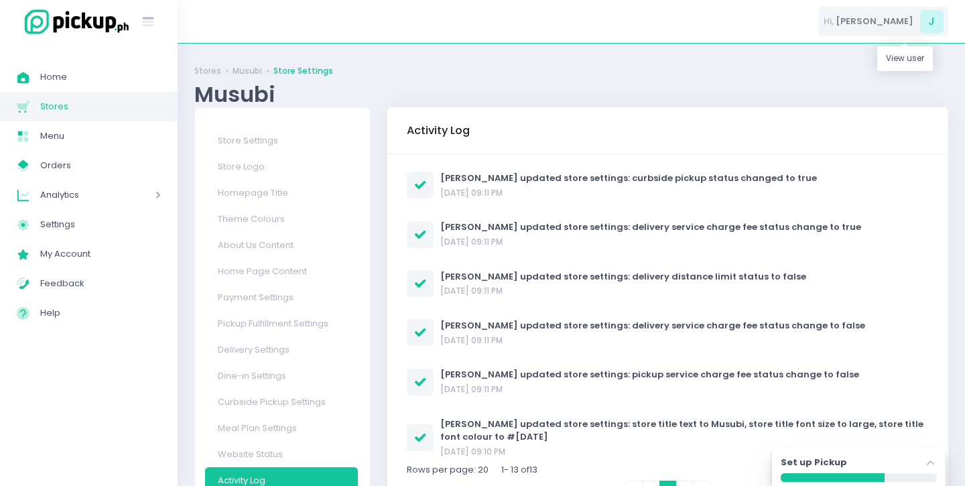
click at [932, 24] on span "J" at bounding box center [931, 21] width 23 height 23
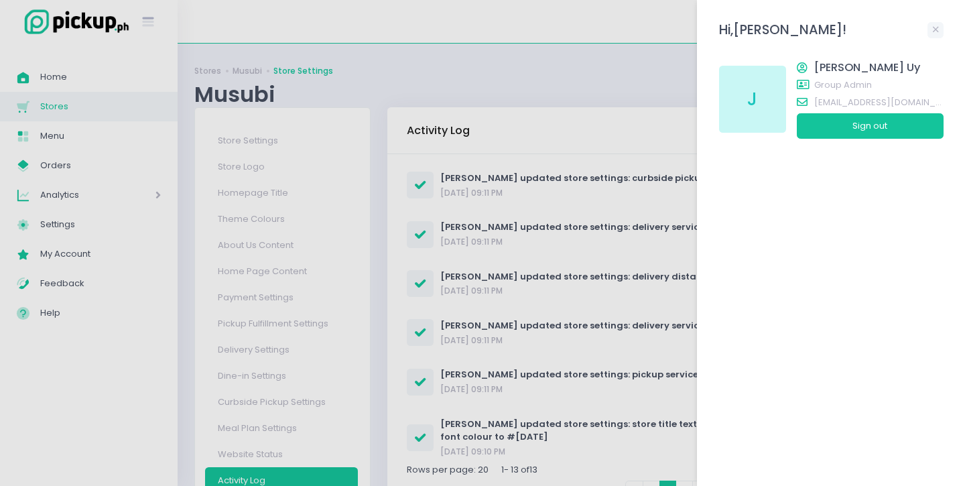
click at [154, 17] on div at bounding box center [482, 243] width 965 height 486
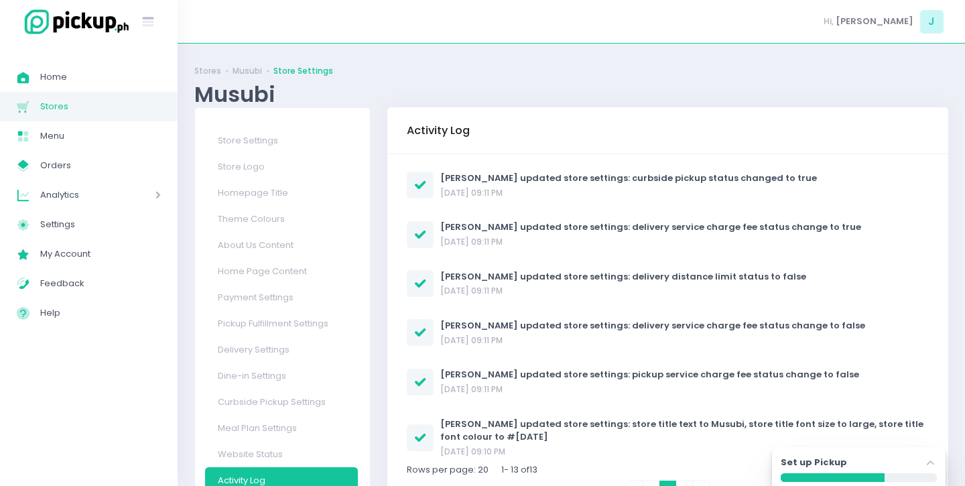
click at [154, 17] on icon "Stockholm-icons / Text / Menu Created with Sketch." at bounding box center [147, 21] width 17 height 17
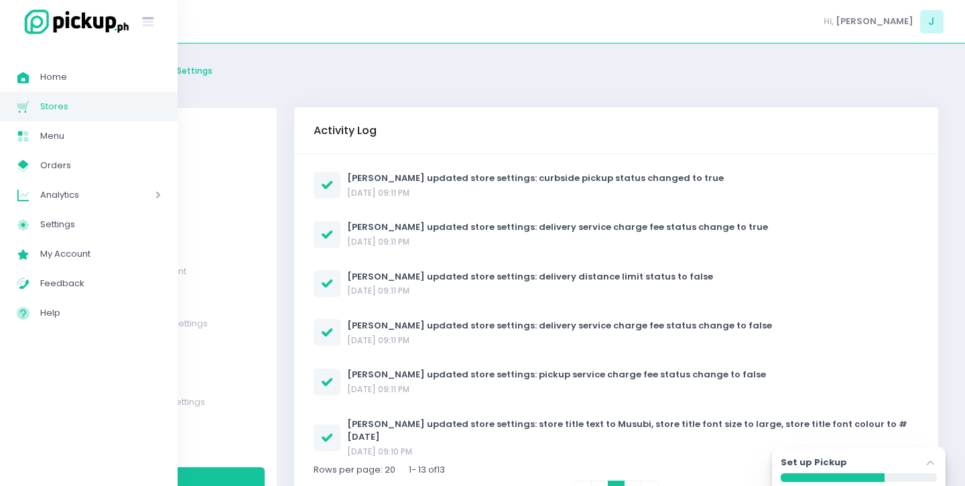
click at [18, 25] on img at bounding box center [74, 21] width 114 height 29
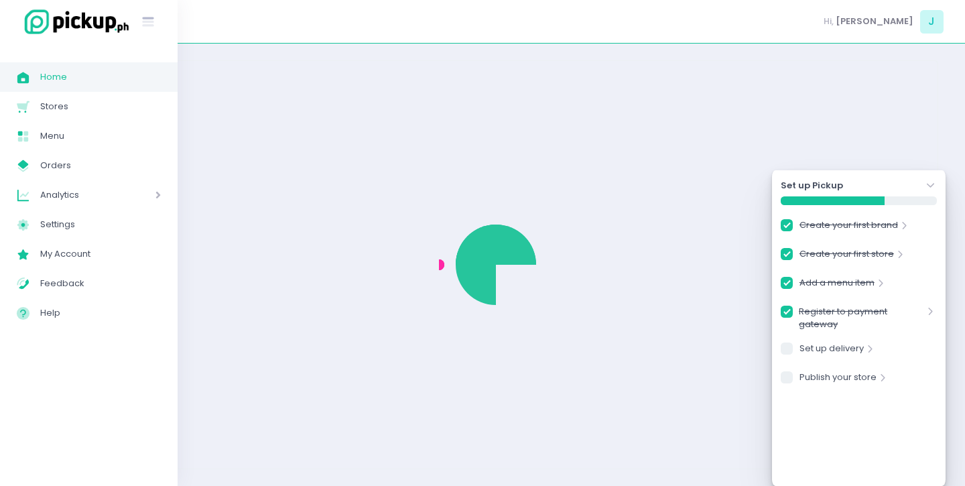
checkbox input "true"
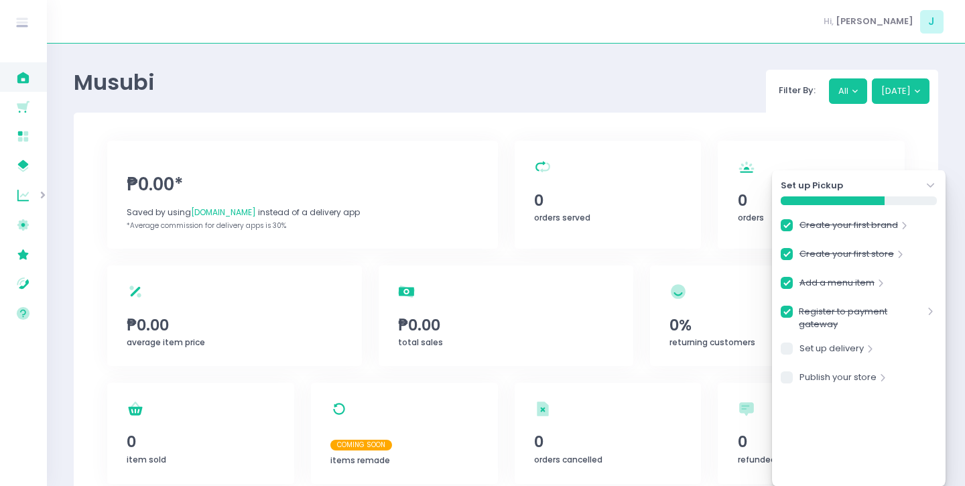
click at [425, 72] on div "Musubi Filter By: All Today" at bounding box center [506, 86] width 864 height 52
click at [841, 374] on link "Publish your store" at bounding box center [837, 379] width 77 height 18
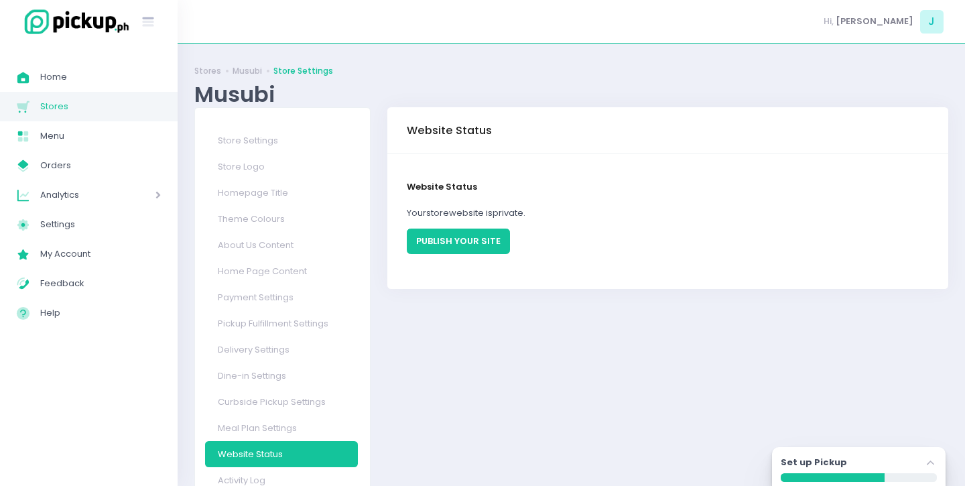
click at [486, 237] on button "PUBLISH YOUR SITE" at bounding box center [458, 240] width 103 height 25
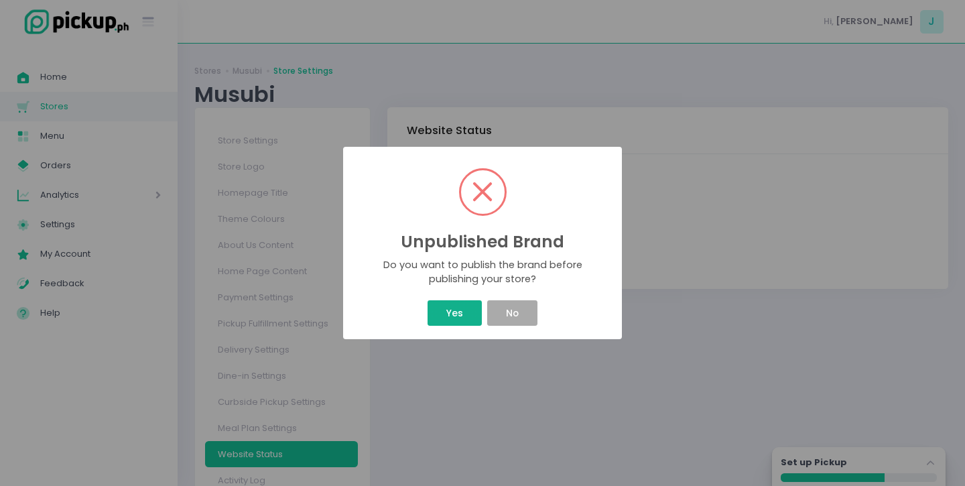
click at [466, 316] on button "Yes" at bounding box center [454, 312] width 54 height 25
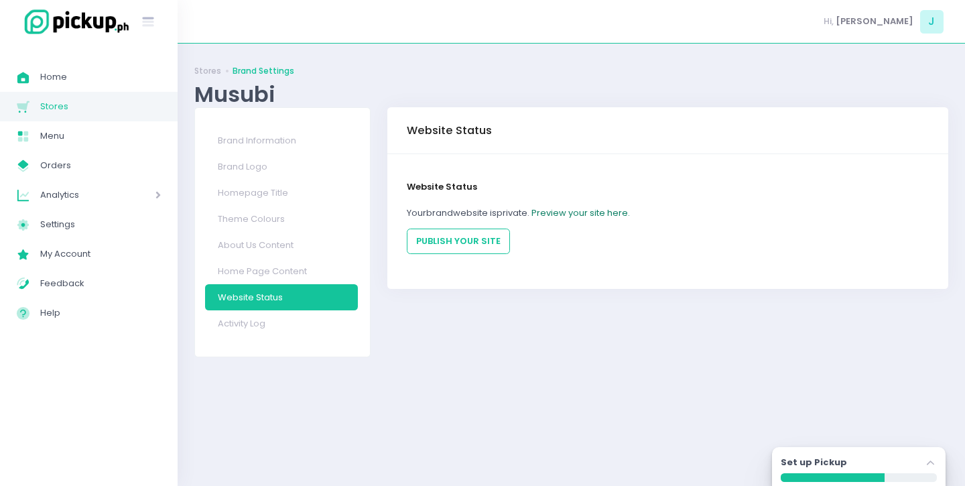
click at [611, 212] on link "Preview your site here." at bounding box center [580, 212] width 98 height 13
click at [278, 272] on link "Home Page Content" at bounding box center [281, 271] width 153 height 26
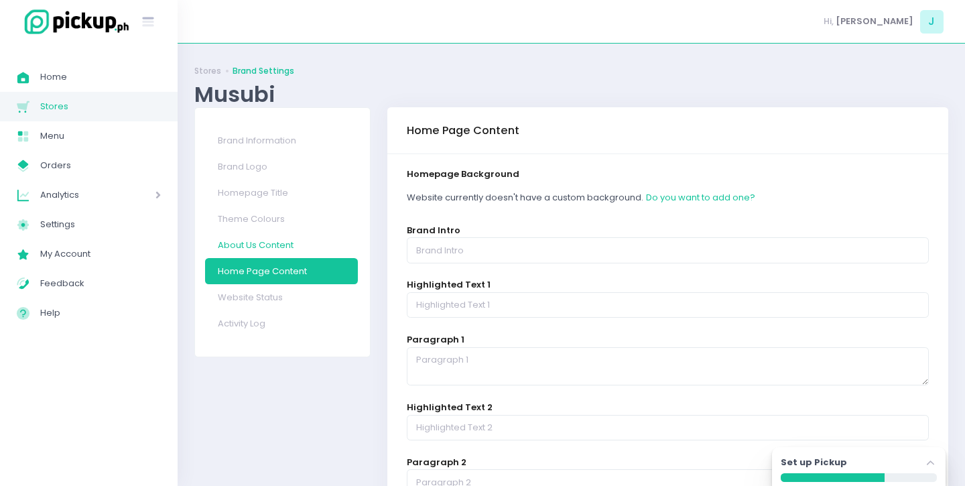
click at [279, 250] on link "About Us Content" at bounding box center [281, 245] width 153 height 26
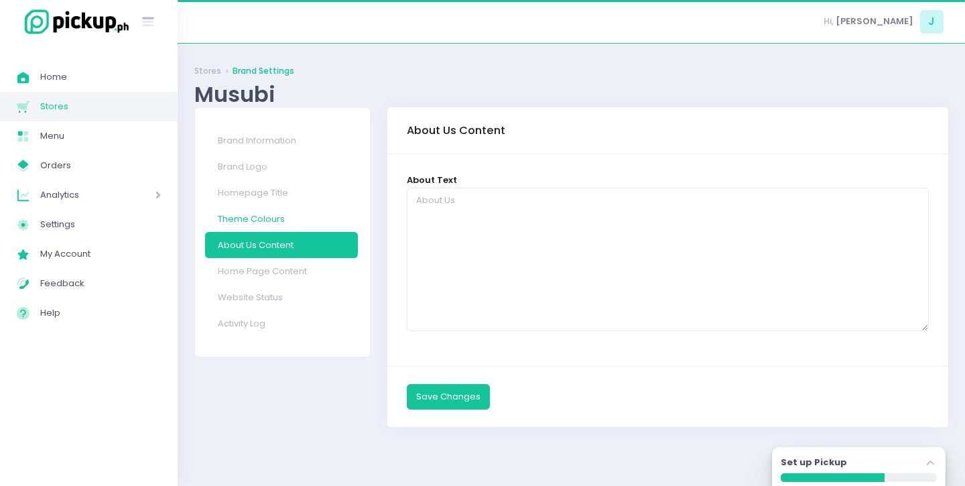
click at [271, 227] on link "Theme Colours" at bounding box center [281, 219] width 153 height 26
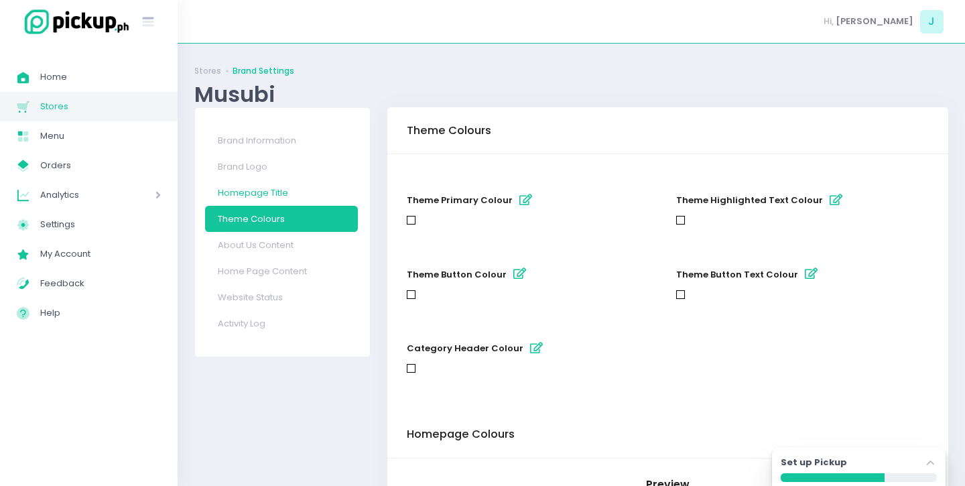
click at [264, 193] on link "Homepage Title" at bounding box center [281, 193] width 153 height 26
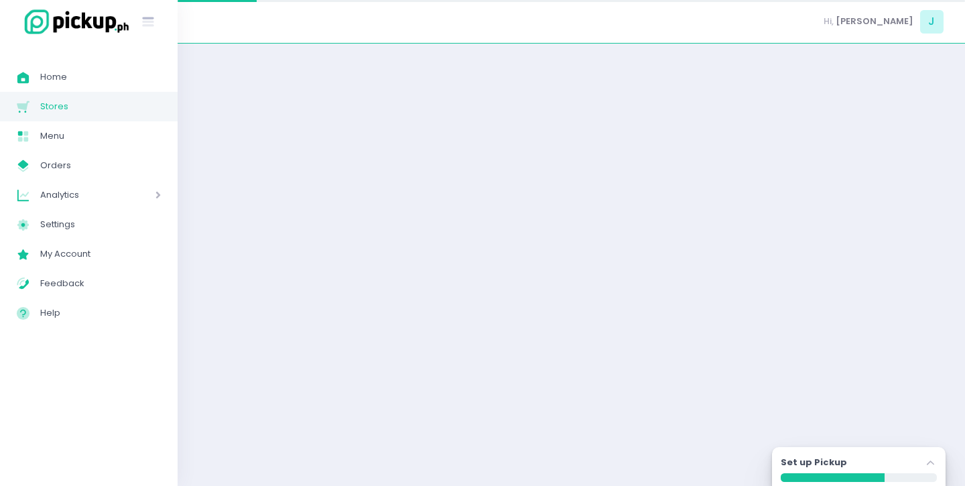
select select "normal"
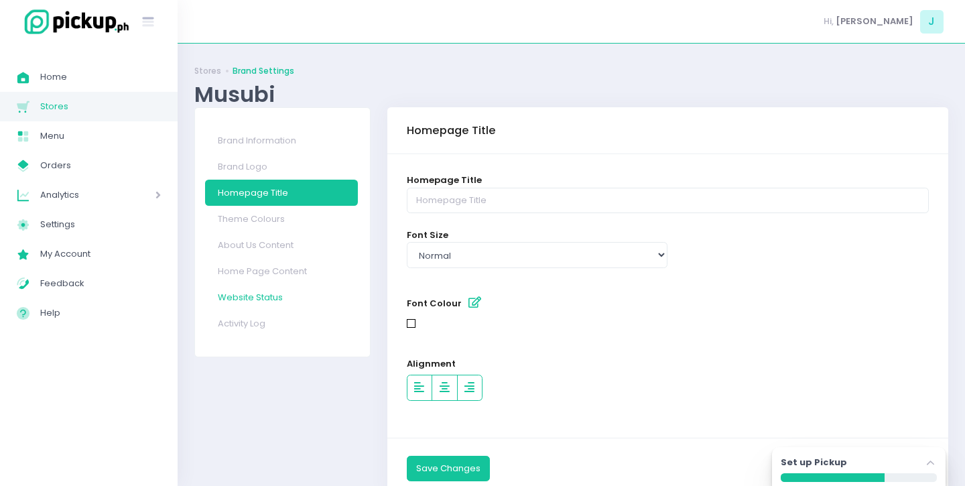
click at [250, 303] on link "Website Status" at bounding box center [281, 297] width 153 height 26
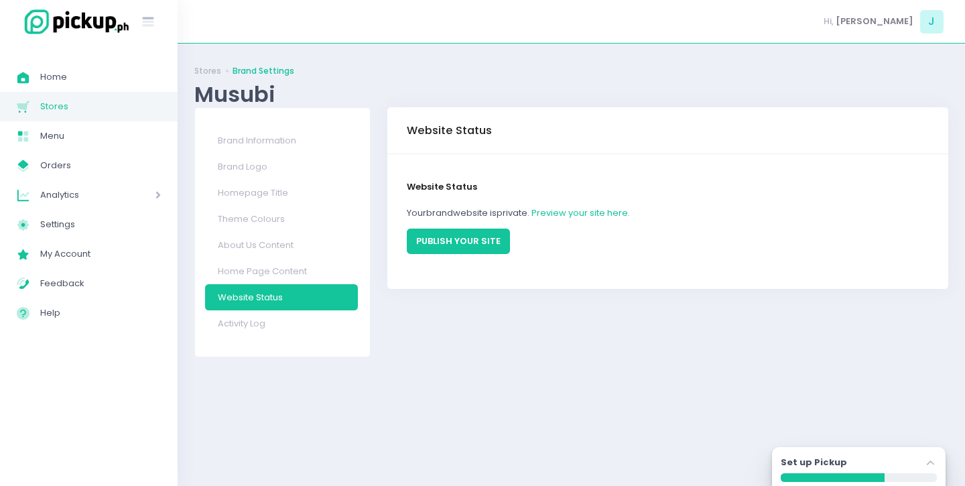
click at [454, 243] on button "PUBLISH YOUR SITE" at bounding box center [458, 240] width 103 height 25
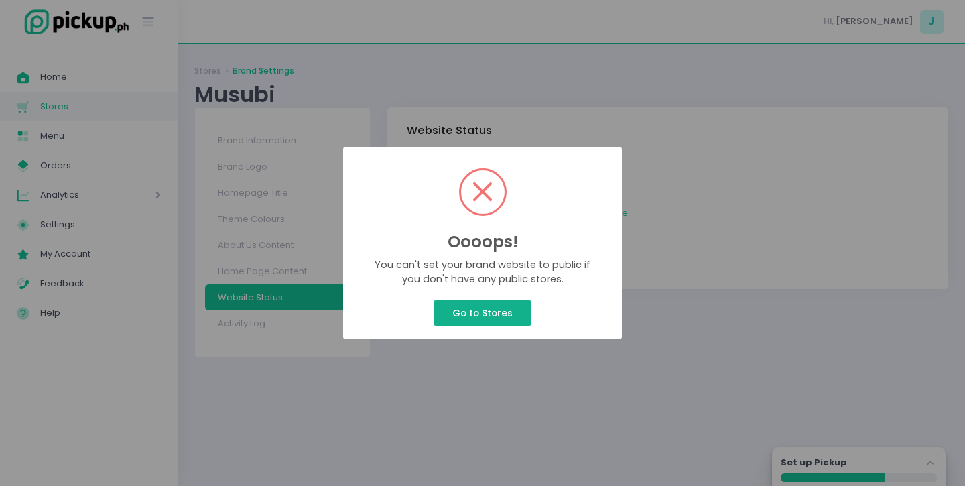
click at [482, 319] on button "Go to Stores" at bounding box center [481, 312] width 97 height 25
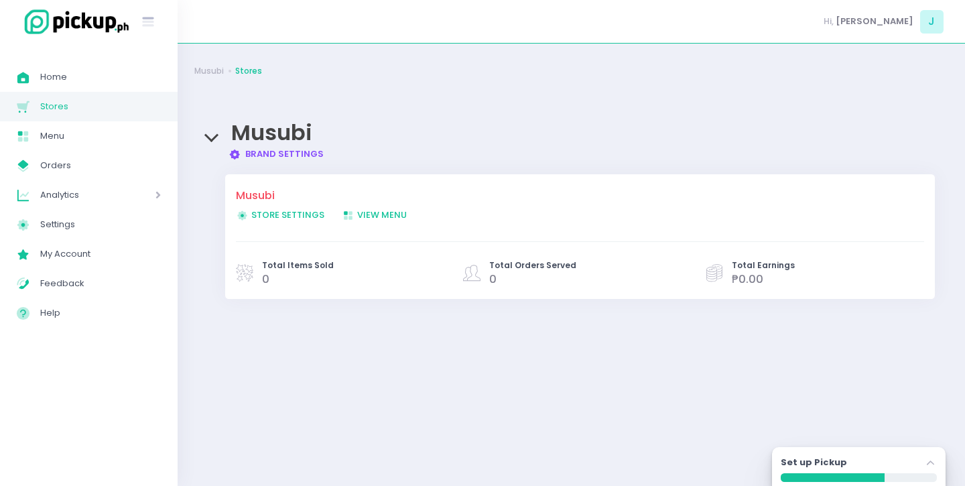
click at [289, 211] on span "Store Settings Created with Sketch. Store Settings" at bounding box center [280, 214] width 88 height 13
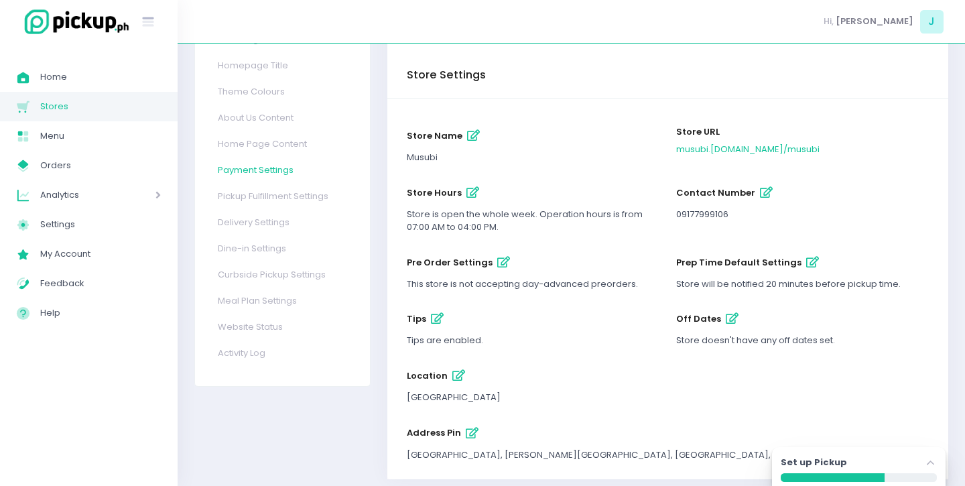
scroll to position [154, 0]
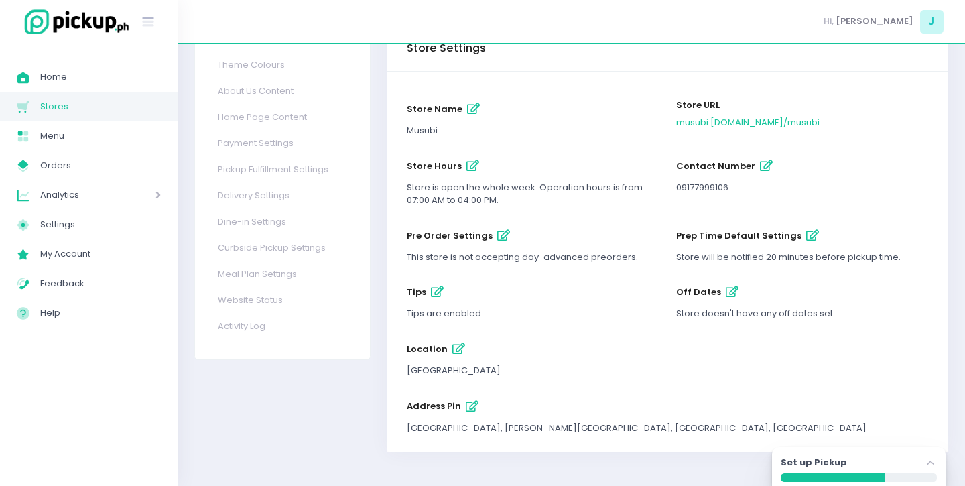
click at [806, 234] on icon "button" at bounding box center [812, 235] width 13 height 11
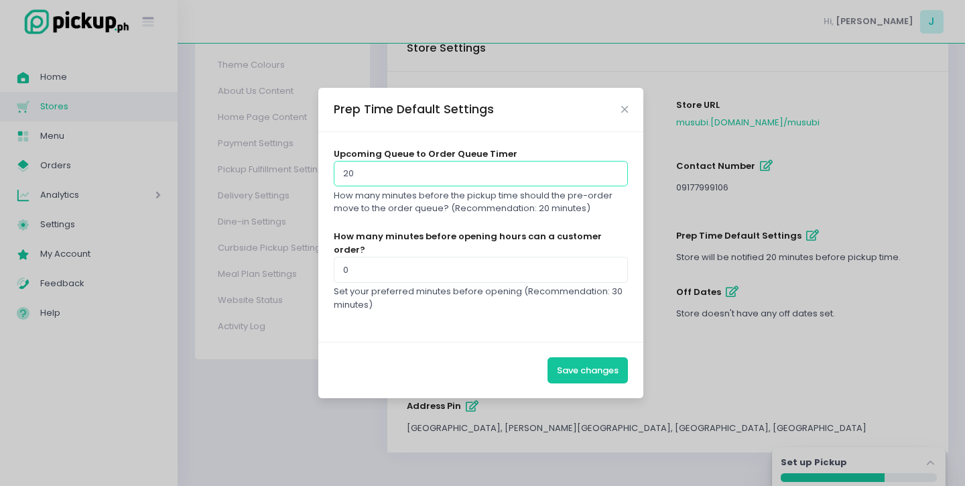
click at [535, 181] on input "20" at bounding box center [481, 173] width 295 height 25
type input "2"
type input "45"
click at [573, 328] on div "Upcoming Queue to Order Queue Timer 45 How many minutes before the pickup time …" at bounding box center [480, 237] width 325 height 210
click at [496, 268] on input "0" at bounding box center [481, 269] width 295 height 25
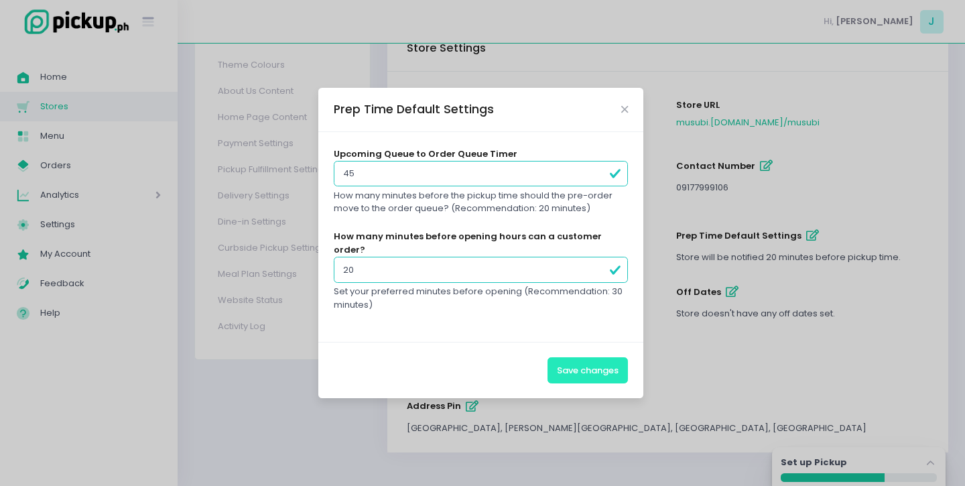
type input "20"
click at [590, 372] on button "Save changes" at bounding box center [587, 369] width 80 height 25
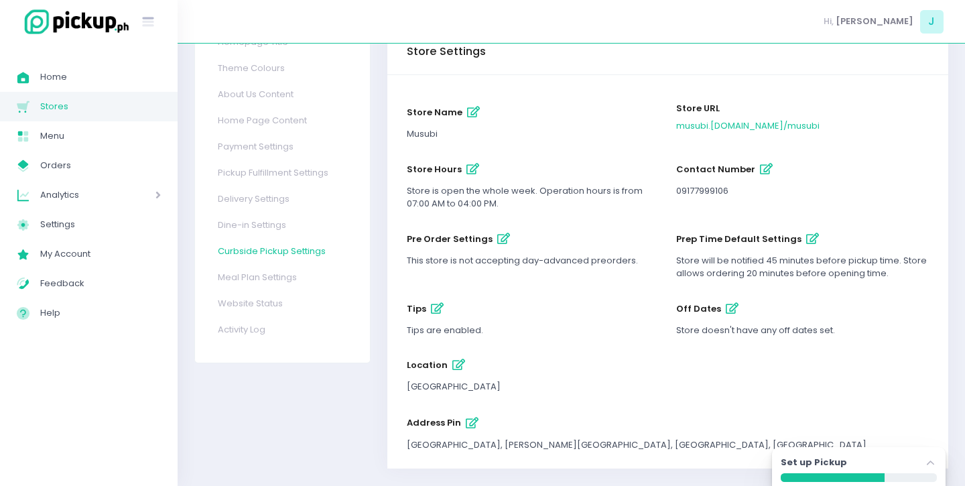
scroll to position [142, 0]
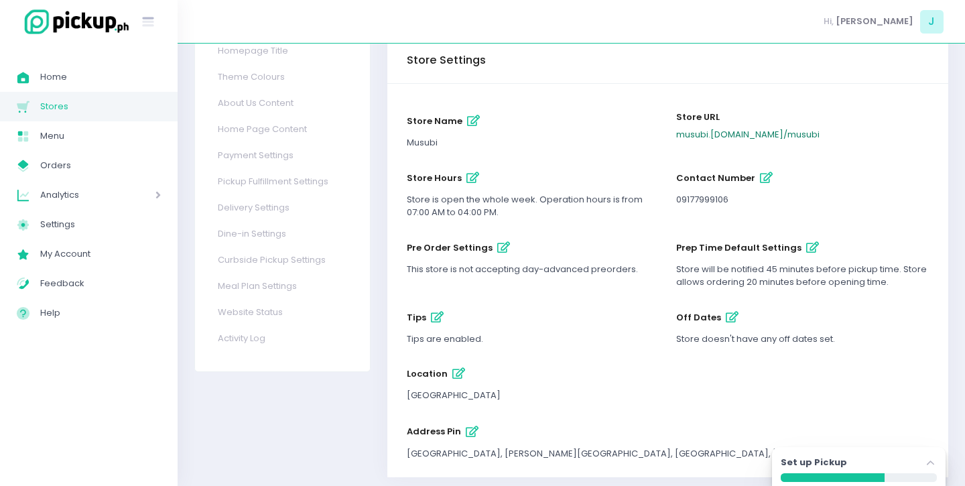
click at [735, 136] on link "musubi .pickup.ph / musubi" at bounding box center [747, 134] width 143 height 13
click at [316, 381] on div "Store Settings Store Logo Homepage Title Theme Colours About Us Content Home Pa…" at bounding box center [282, 229] width 193 height 529
click at [321, 418] on div "Store Settings Store Logo Homepage Title Theme Colours About Us Content Home Pa…" at bounding box center [282, 229] width 193 height 529
click at [265, 314] on link "Website Status" at bounding box center [281, 312] width 153 height 26
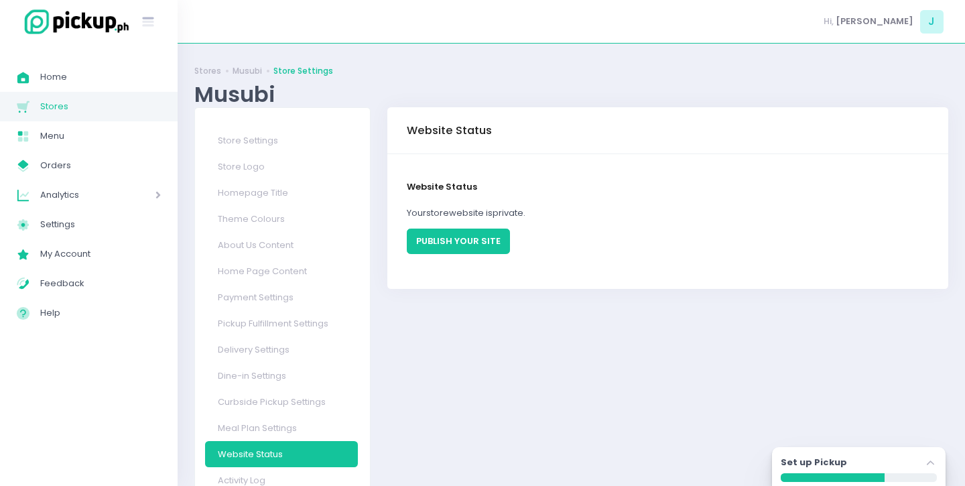
click at [440, 236] on button "PUBLISH YOUR SITE" at bounding box center [458, 240] width 103 height 25
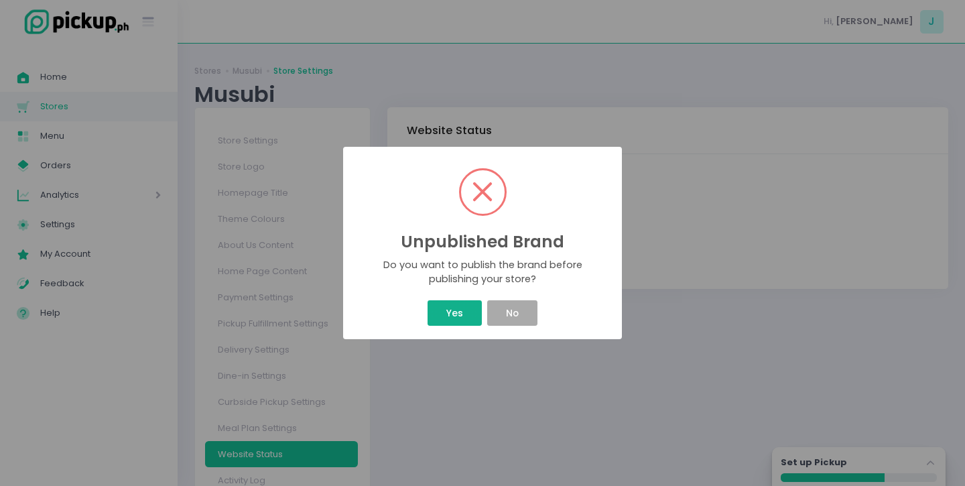
click at [468, 322] on button "Yes" at bounding box center [454, 312] width 54 height 25
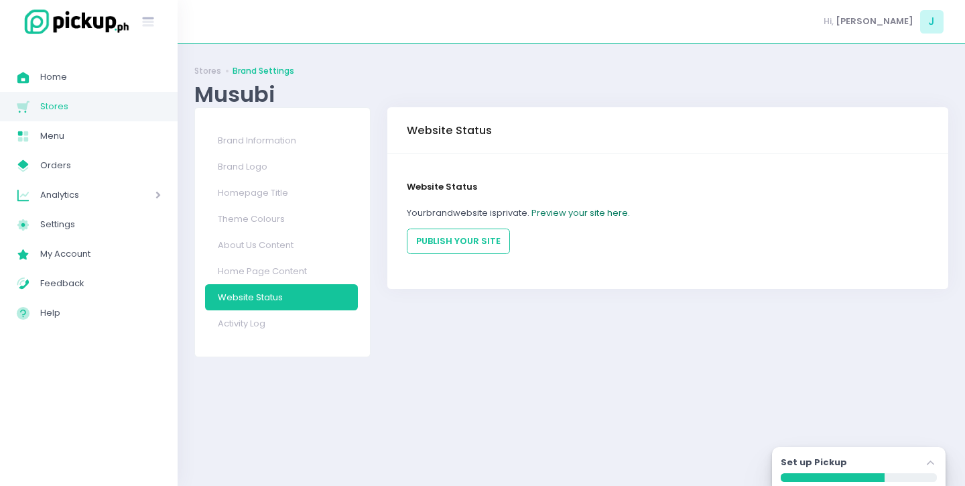
click at [598, 212] on link "Preview your site here." at bounding box center [580, 212] width 98 height 13
click at [135, 100] on span "Stores" at bounding box center [100, 106] width 121 height 17
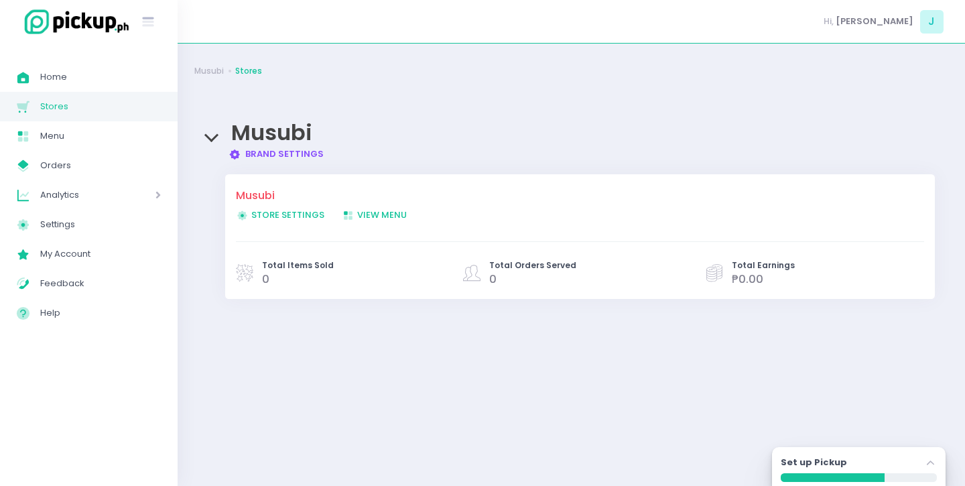
click at [247, 157] on link "Brand Settings Created with Sketch. Brand Settings" at bounding box center [276, 153] width 96 height 13
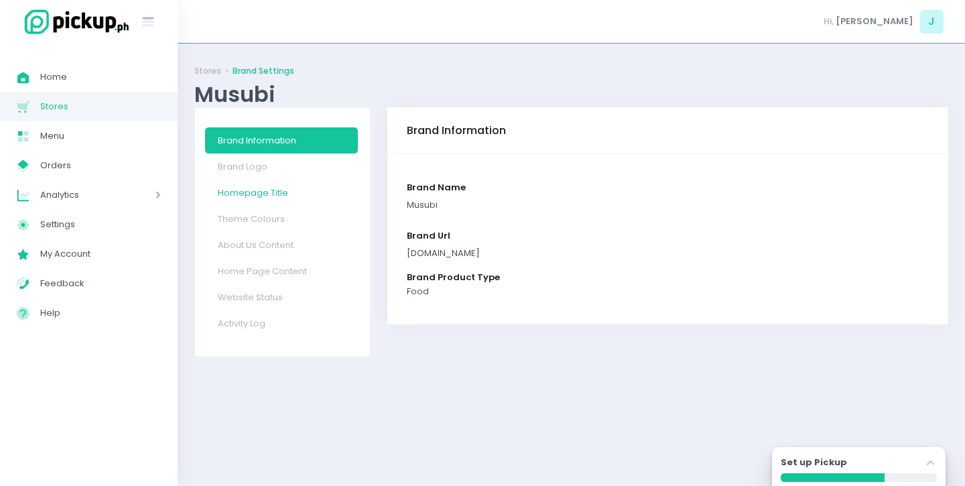
click at [253, 184] on link "Homepage Title" at bounding box center [281, 193] width 153 height 26
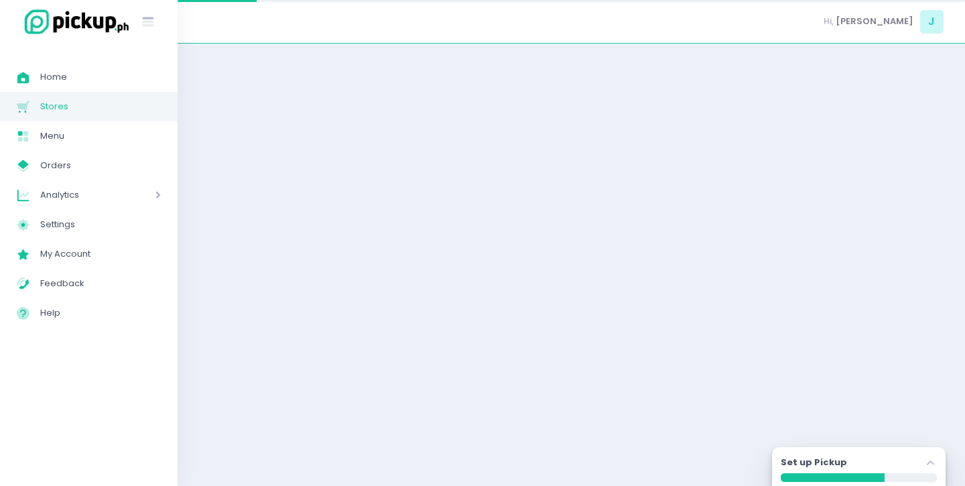
select select "normal"
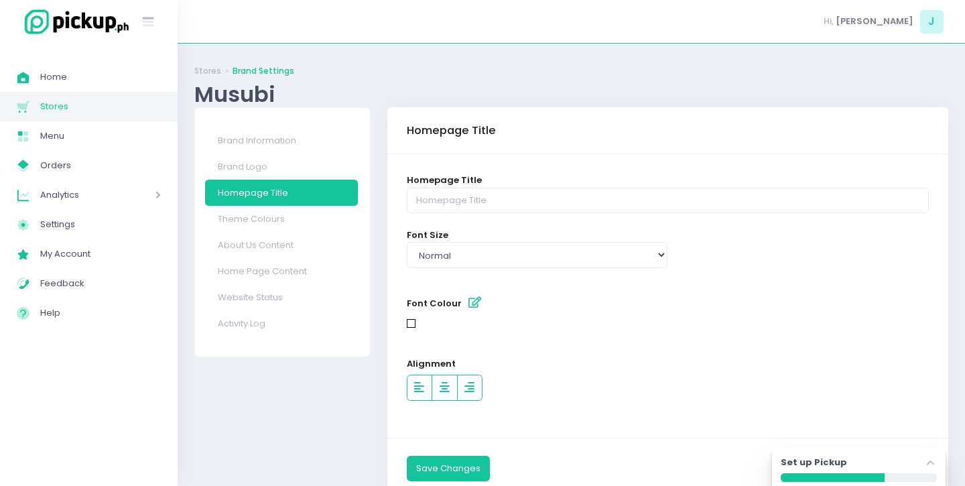
scroll to position [46, 0]
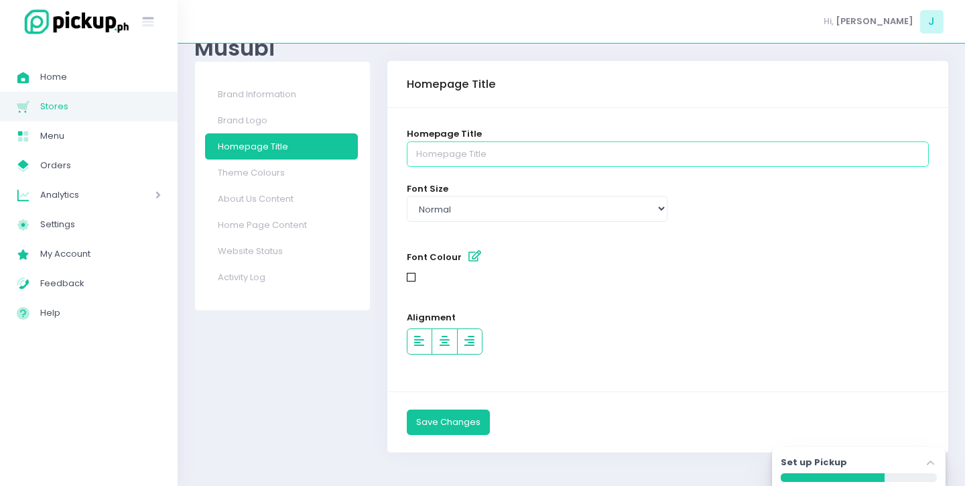
click at [506, 156] on input "text" at bounding box center [668, 153] width 522 height 25
type input "MUSUBI"
click at [517, 199] on select "Select type small normal large" at bounding box center [537, 208] width 261 height 25
select select "large"
click option "large" at bounding box center [0, 0] width 0 height 0
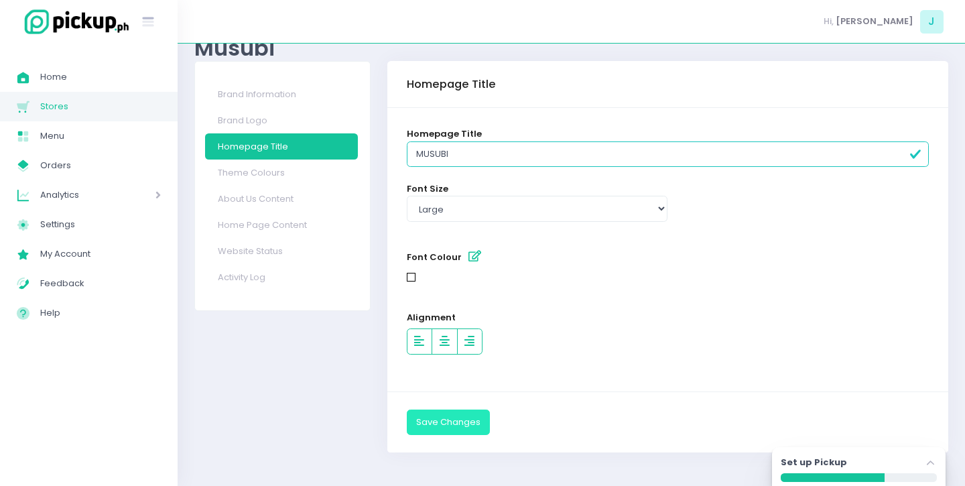
click at [465, 421] on button "Save Changes" at bounding box center [448, 421] width 83 height 25
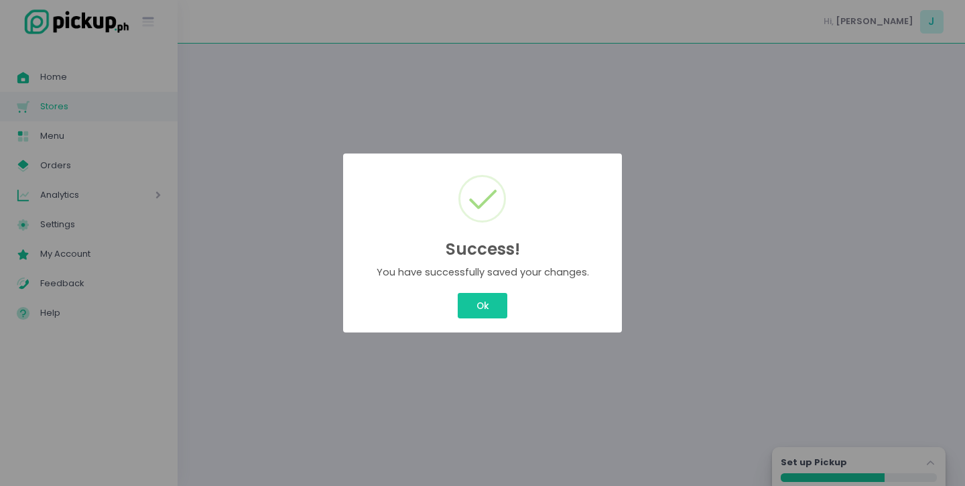
scroll to position [0, 0]
select select "large"
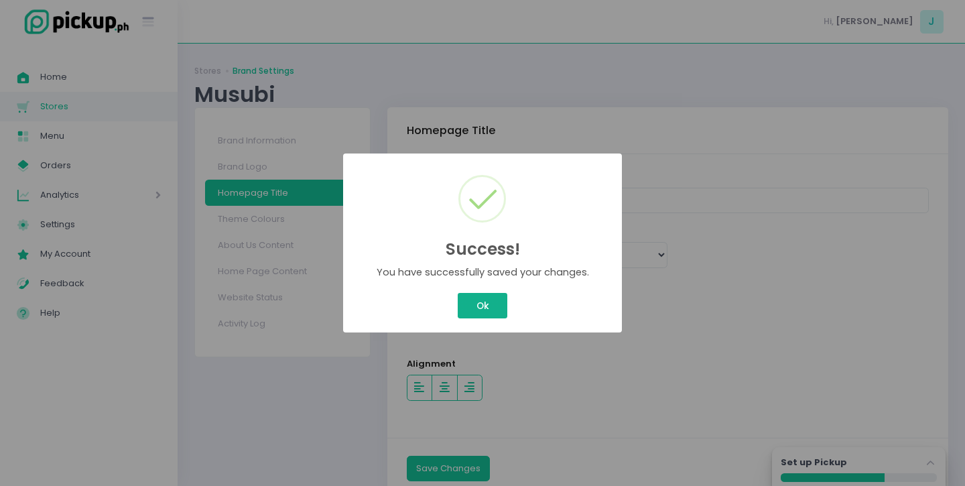
click at [488, 312] on button "Ok" at bounding box center [483, 305] width 50 height 25
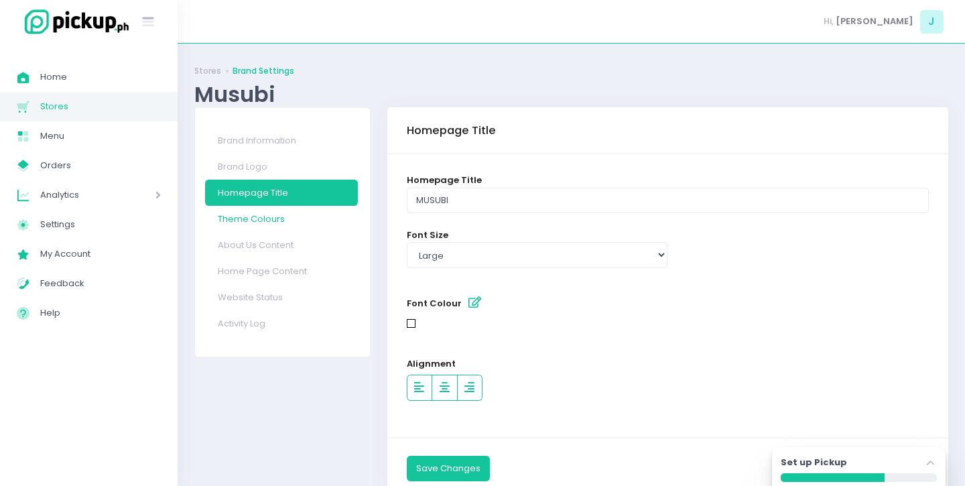
click at [267, 216] on link "Theme Colours" at bounding box center [281, 219] width 153 height 26
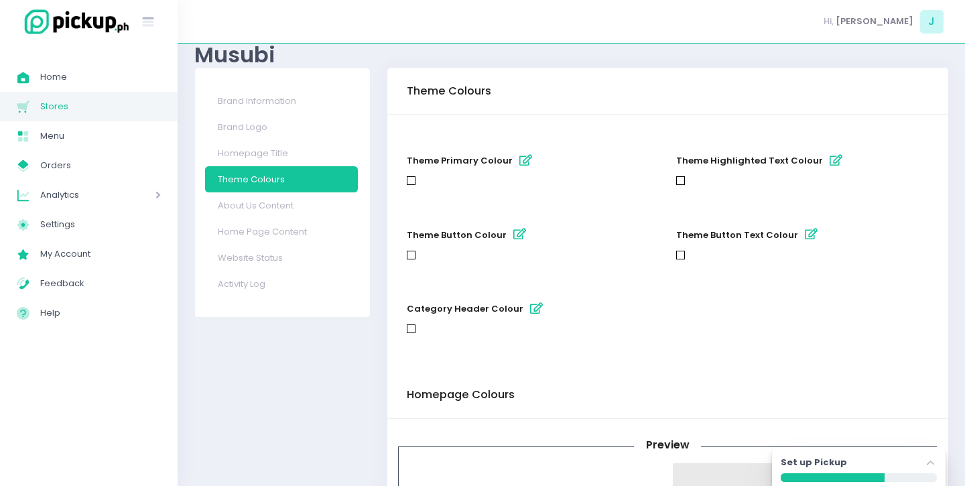
scroll to position [45, 0]
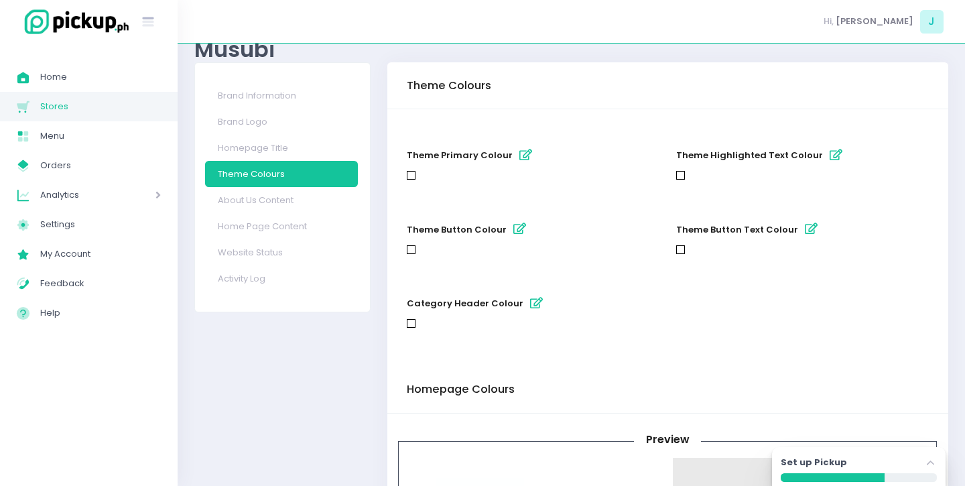
click at [413, 178] on div at bounding box center [411, 175] width 9 height 9
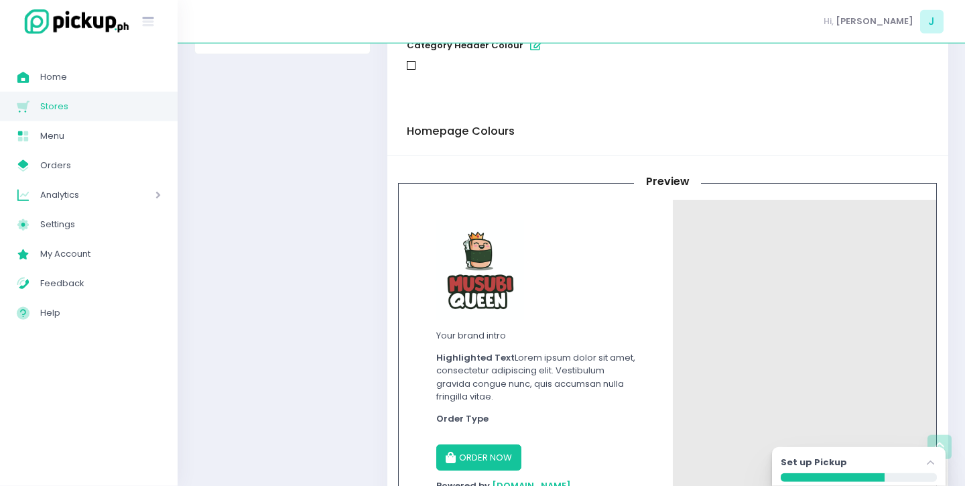
scroll to position [0, 0]
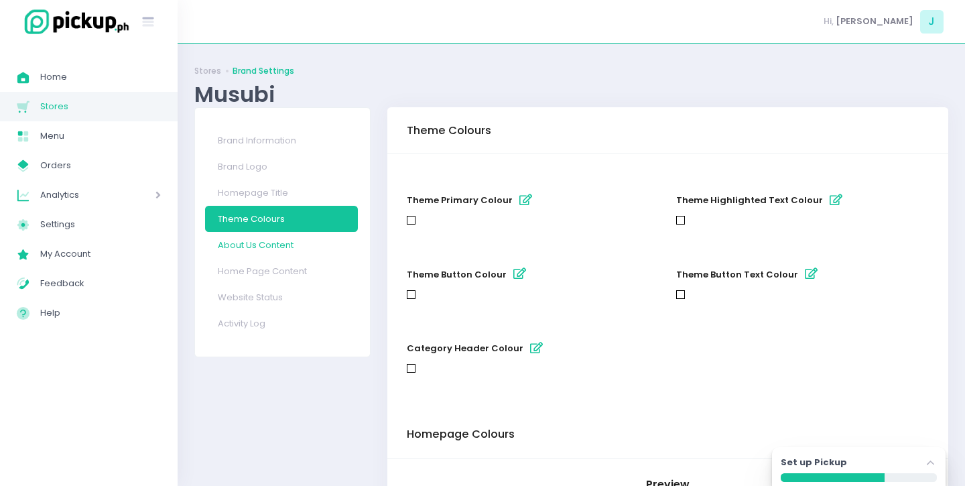
click at [275, 239] on link "About Us Content" at bounding box center [281, 245] width 153 height 26
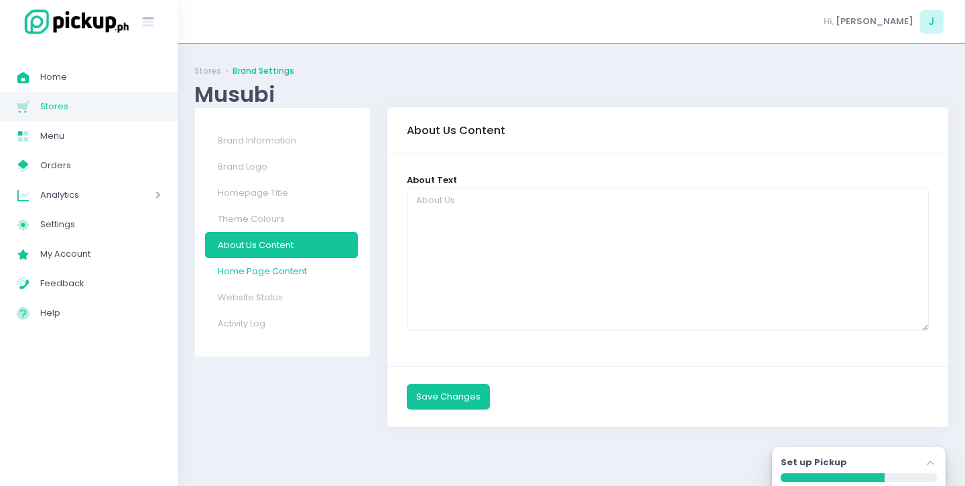
click at [268, 272] on link "Home Page Content" at bounding box center [281, 271] width 153 height 26
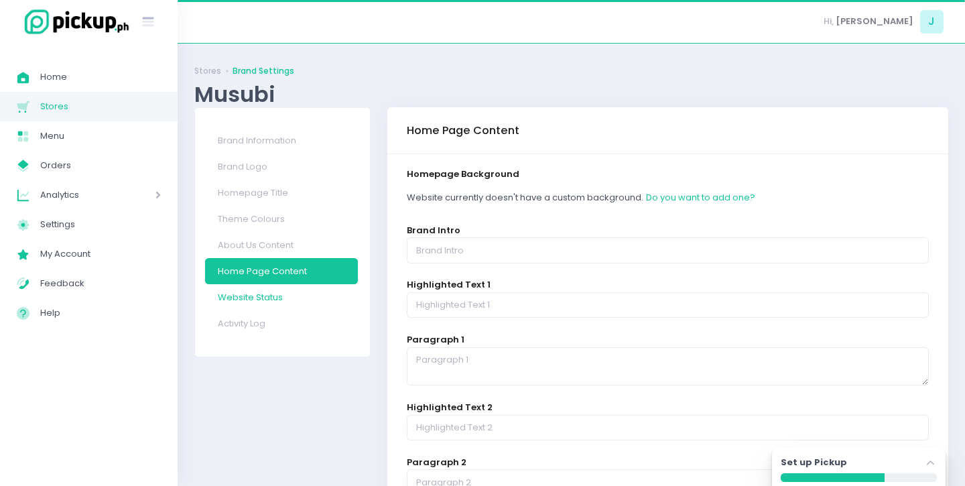
click at [275, 304] on link "Website Status" at bounding box center [281, 297] width 153 height 26
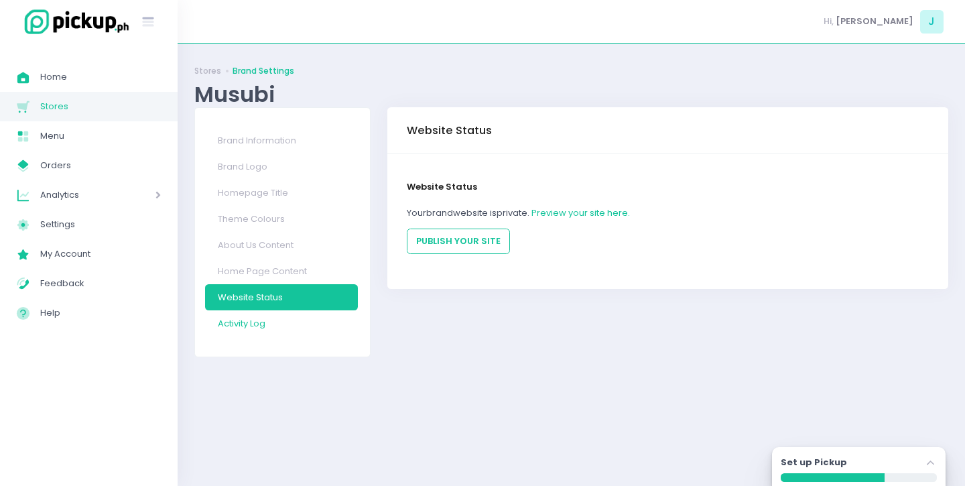
click at [251, 330] on link "Activity Log" at bounding box center [281, 323] width 153 height 26
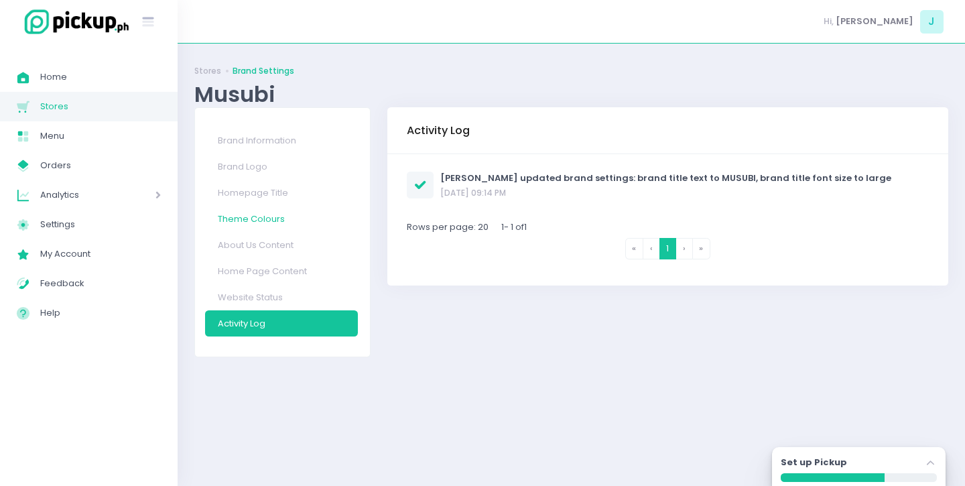
click at [255, 216] on link "Theme Colours" at bounding box center [281, 219] width 153 height 26
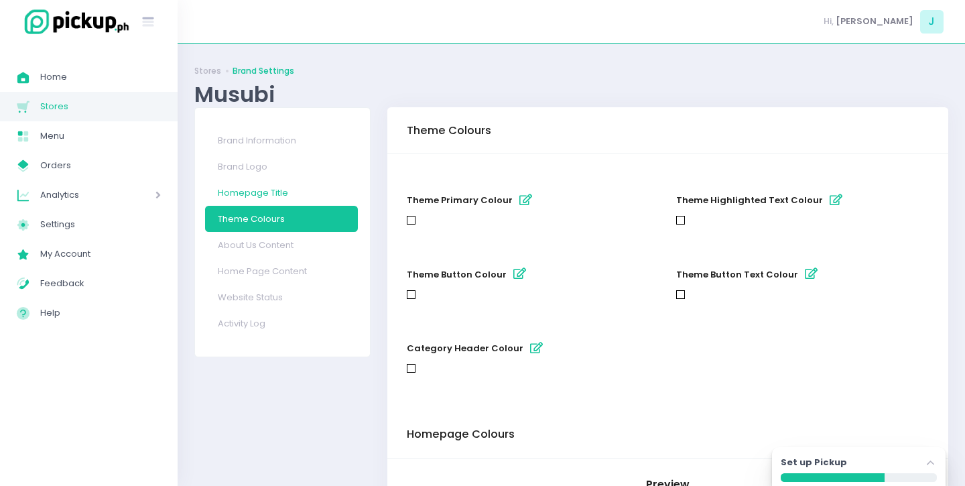
click at [276, 189] on link "Homepage Title" at bounding box center [281, 193] width 153 height 26
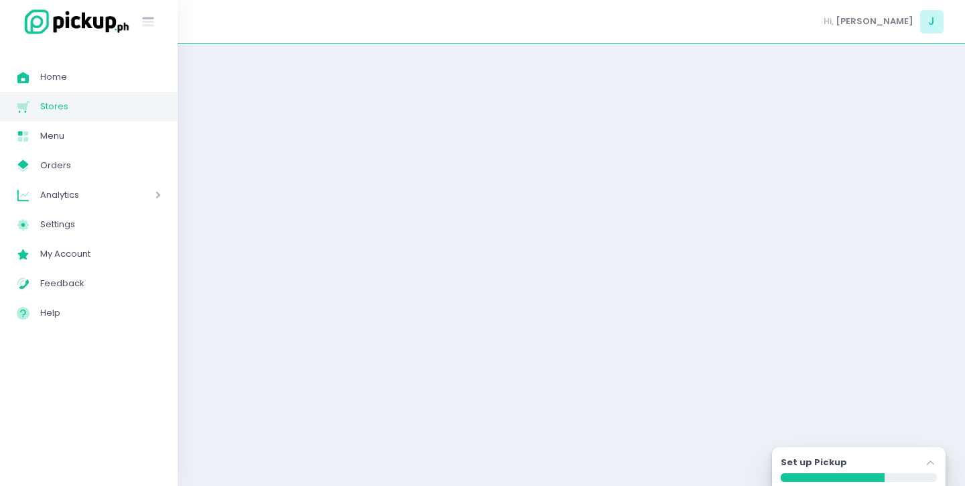
select select "large"
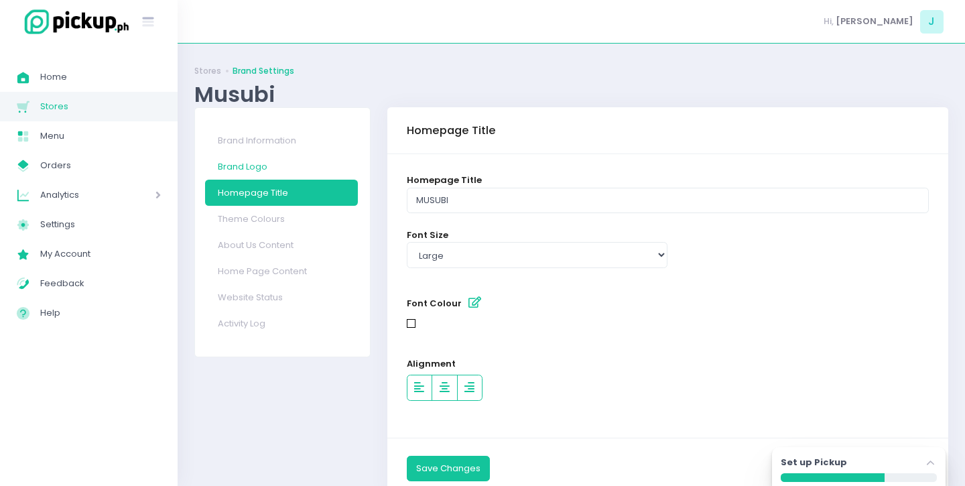
click at [274, 163] on link "Brand Logo" at bounding box center [281, 166] width 153 height 26
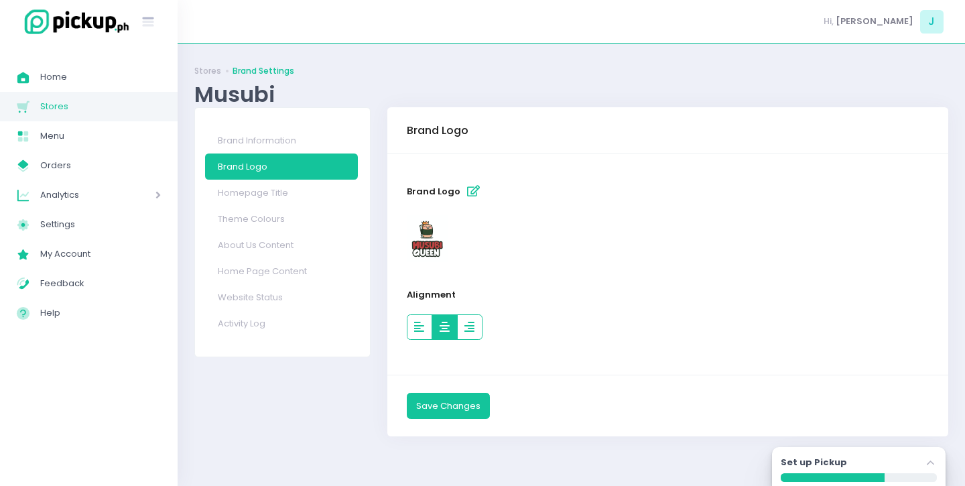
click at [446, 326] on icon "button" at bounding box center [444, 327] width 10 height 11
click at [458, 407] on button "Save Changes" at bounding box center [448, 405] width 83 height 25
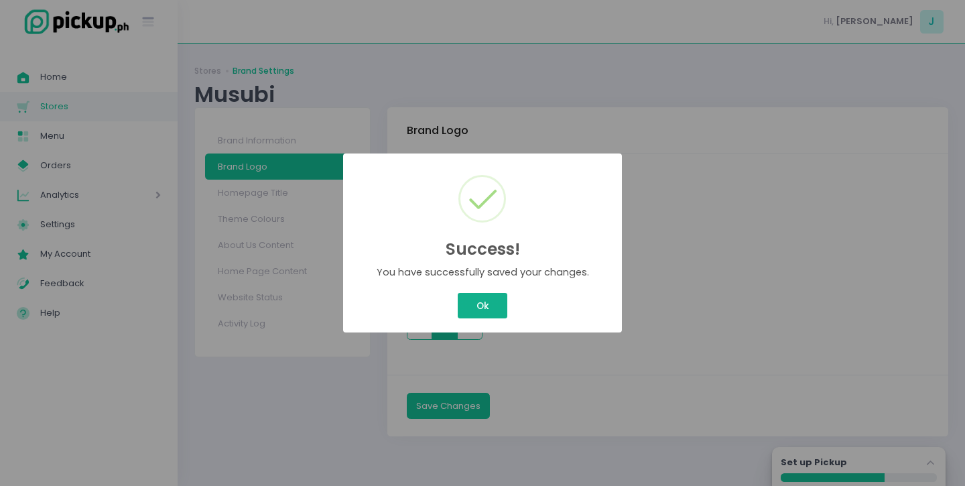
click at [501, 308] on div "Success! × You have successfully saved your changes. Ok Cancel" at bounding box center [482, 243] width 965 height 486
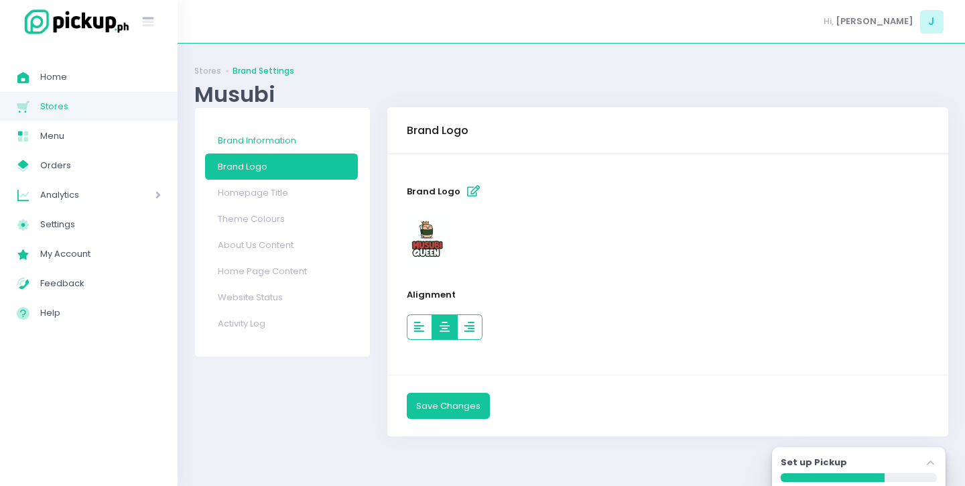
click at [261, 137] on link "Brand Information" at bounding box center [281, 140] width 153 height 26
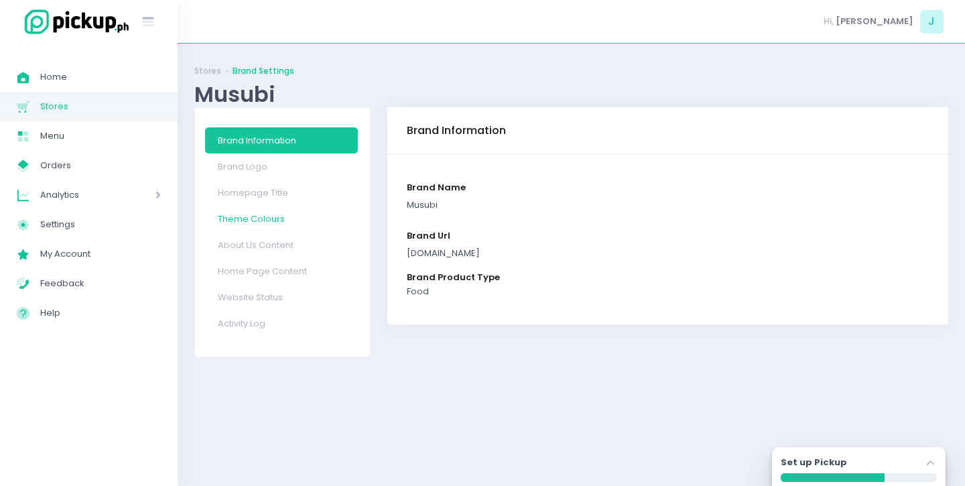
click at [254, 218] on link "Theme Colours" at bounding box center [281, 219] width 153 height 26
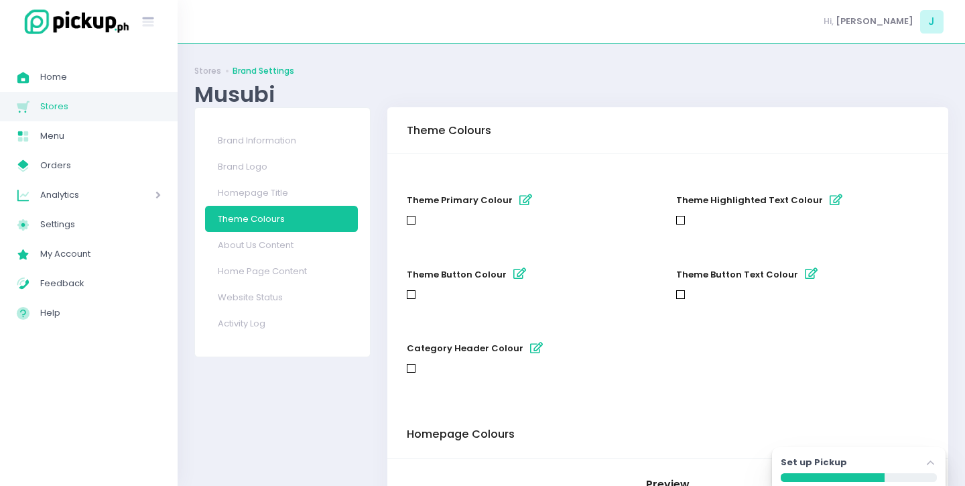
click at [519, 201] on icon "button" at bounding box center [525, 199] width 13 height 11
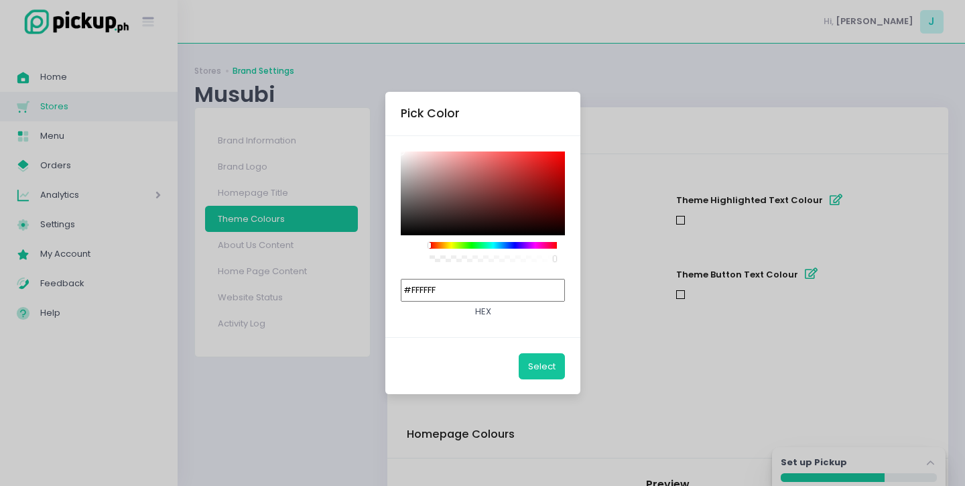
type input "#C11C1C"
click at [541, 172] on div at bounding box center [483, 193] width 165 height 84
click at [541, 172] on div at bounding box center [541, 171] width 8 height 8
click at [543, 371] on button "Select" at bounding box center [542, 365] width 46 height 25
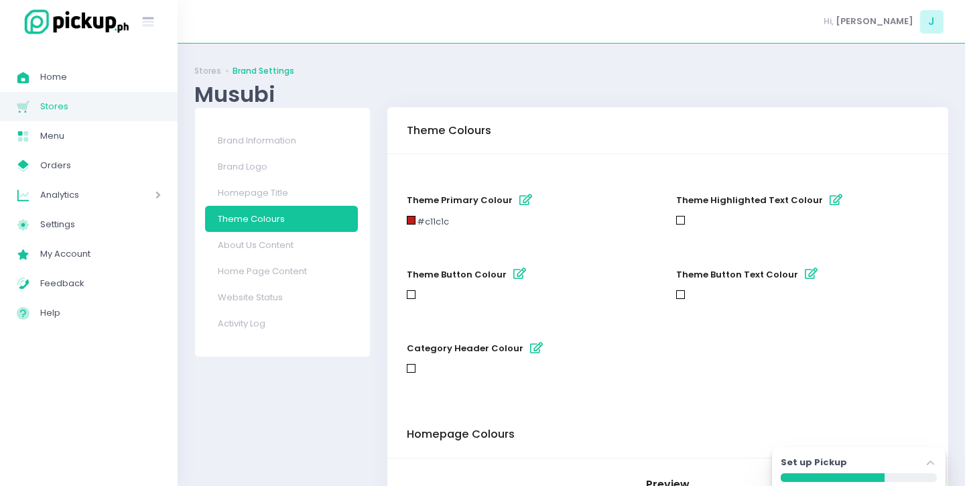
click at [412, 298] on div at bounding box center [411, 294] width 9 height 9
click at [513, 275] on icon "button" at bounding box center [519, 273] width 13 height 11
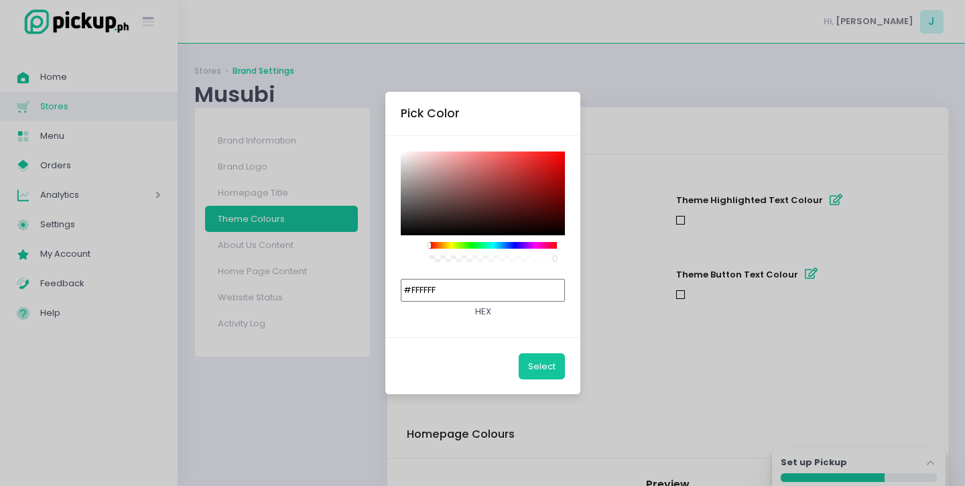
click at [550, 172] on div at bounding box center [483, 193] width 165 height 84
click at [535, 245] on div at bounding box center [492, 245] width 127 height 7
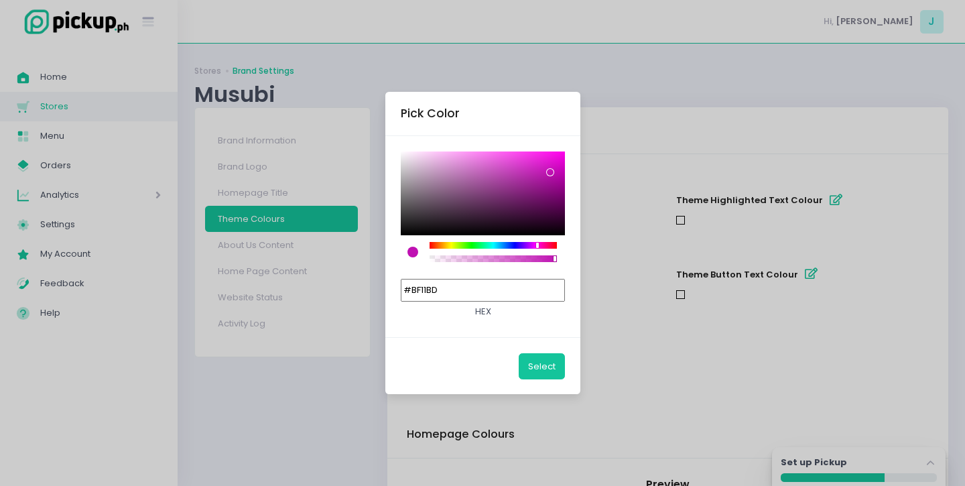
click at [536, 246] on div at bounding box center [537, 245] width 3 height 5
click at [476, 249] on div at bounding box center [493, 255] width 144 height 27
click at [490, 247] on div at bounding box center [492, 245] width 127 height 7
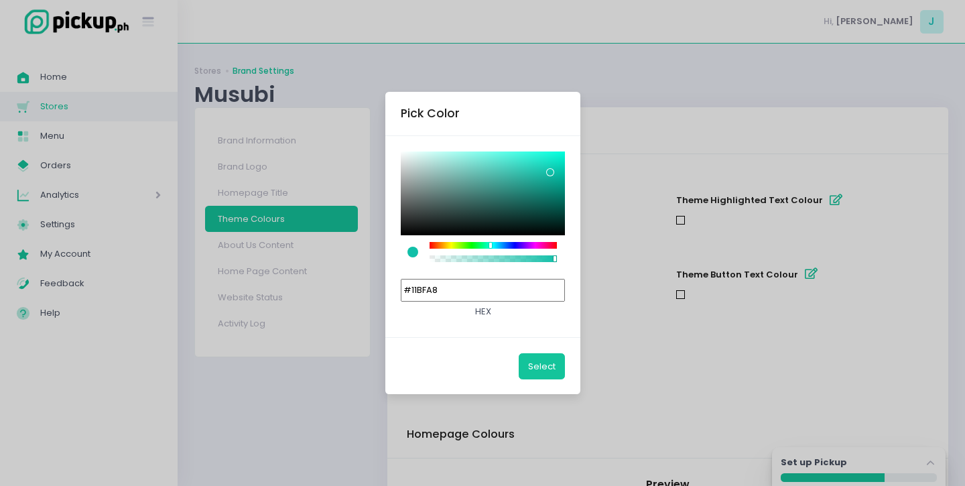
click at [506, 245] on div at bounding box center [492, 245] width 127 height 7
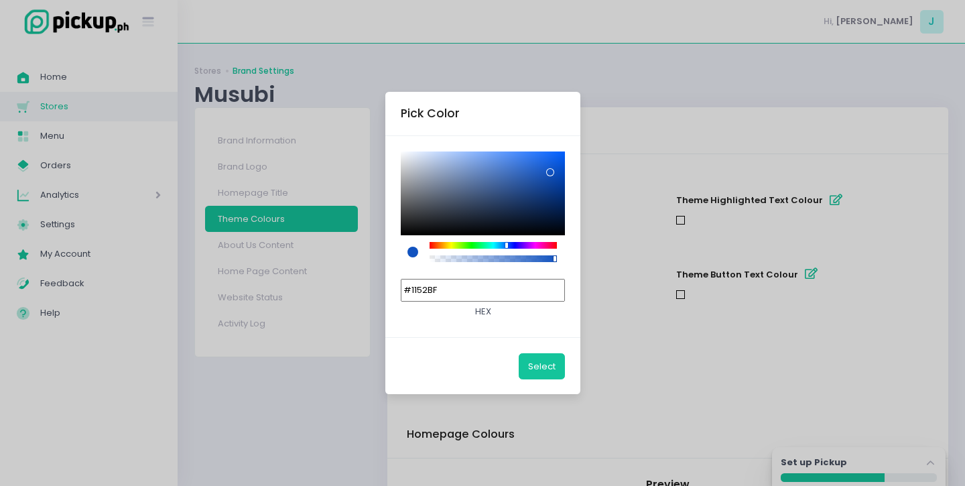
click at [494, 247] on div at bounding box center [492, 245] width 127 height 7
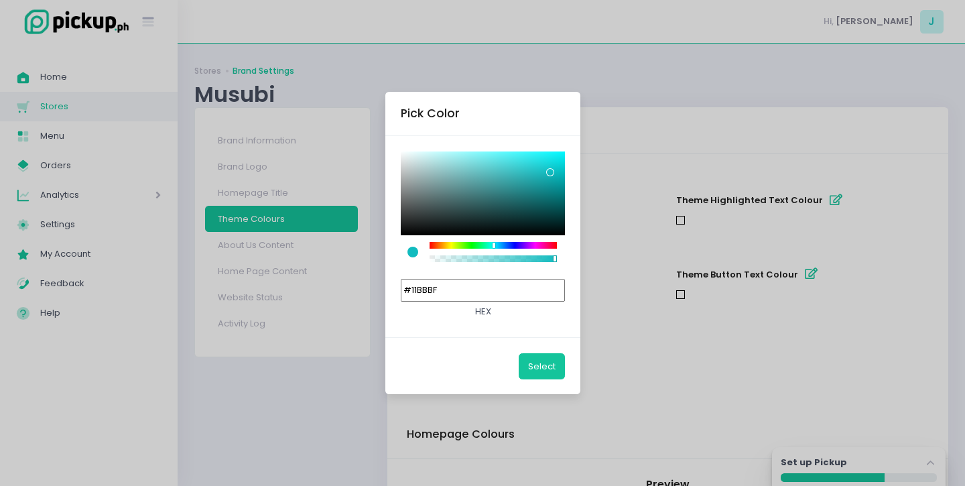
click at [552, 165] on div at bounding box center [483, 193] width 165 height 84
click at [549, 163] on div at bounding box center [483, 193] width 165 height 84
click at [480, 245] on div at bounding box center [492, 245] width 127 height 7
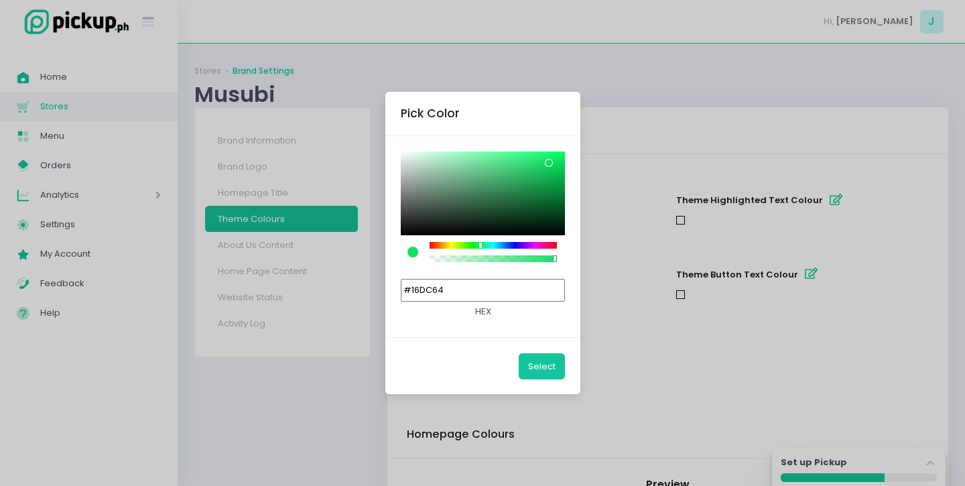
click at [483, 245] on div at bounding box center [492, 245] width 127 height 7
click at [543, 200] on div at bounding box center [483, 193] width 165 height 84
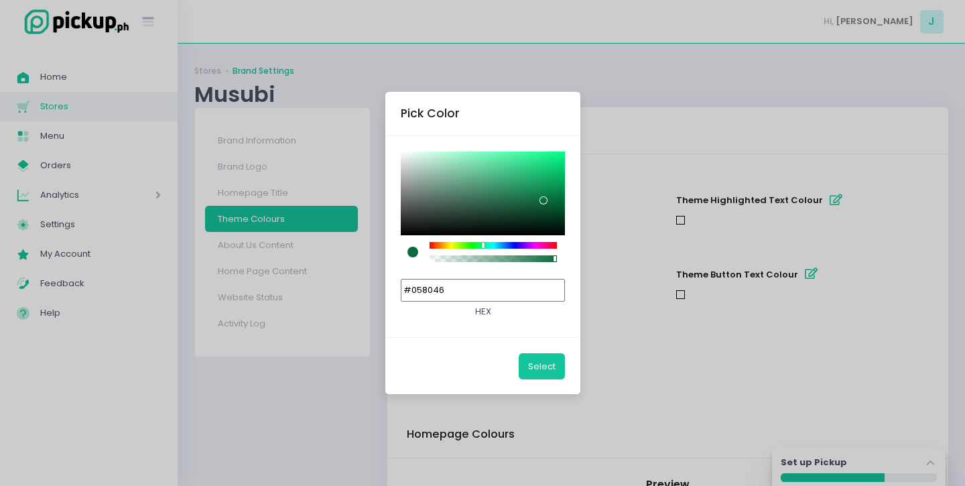
click at [559, 193] on div at bounding box center [483, 193] width 165 height 84
click at [523, 259] on div at bounding box center [492, 258] width 123 height 7
type input "#058046BD"
click at [540, 362] on button "Select" at bounding box center [542, 365] width 46 height 25
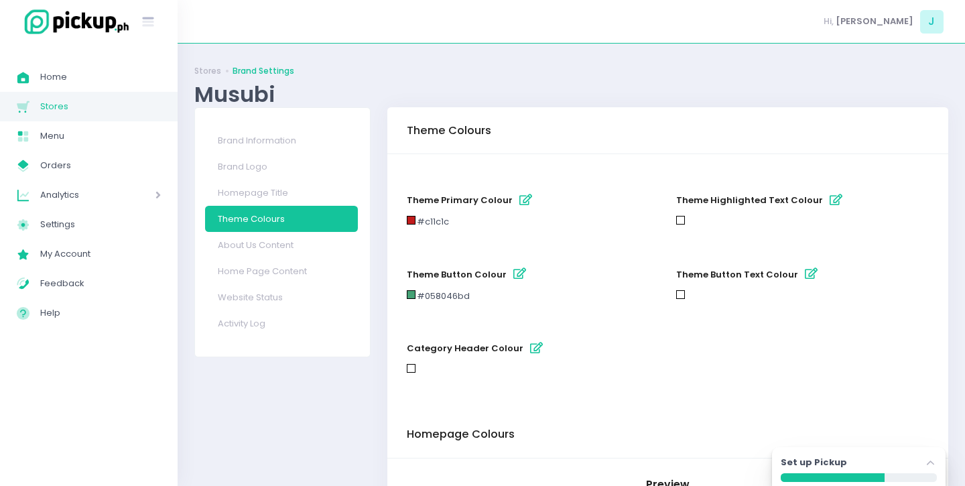
click at [620, 338] on div "category header colour" at bounding box center [533, 357] width 253 height 40
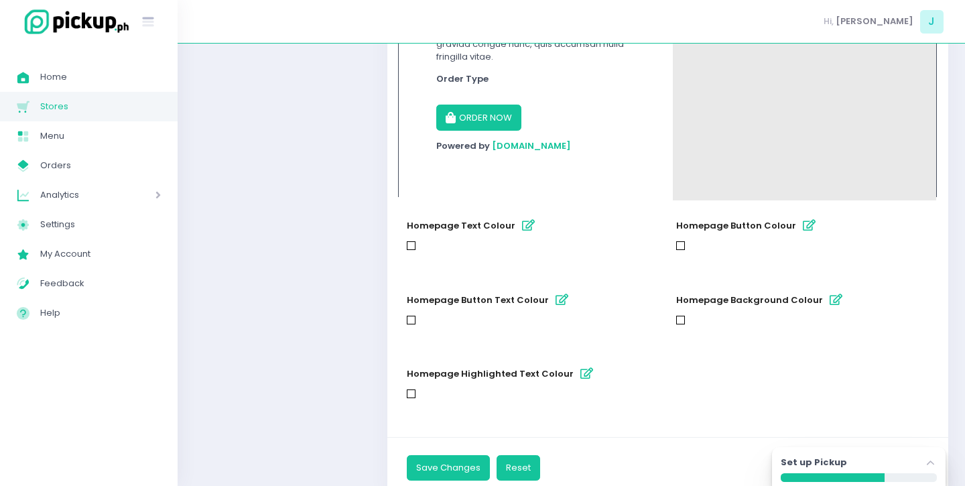
scroll to position [688, 0]
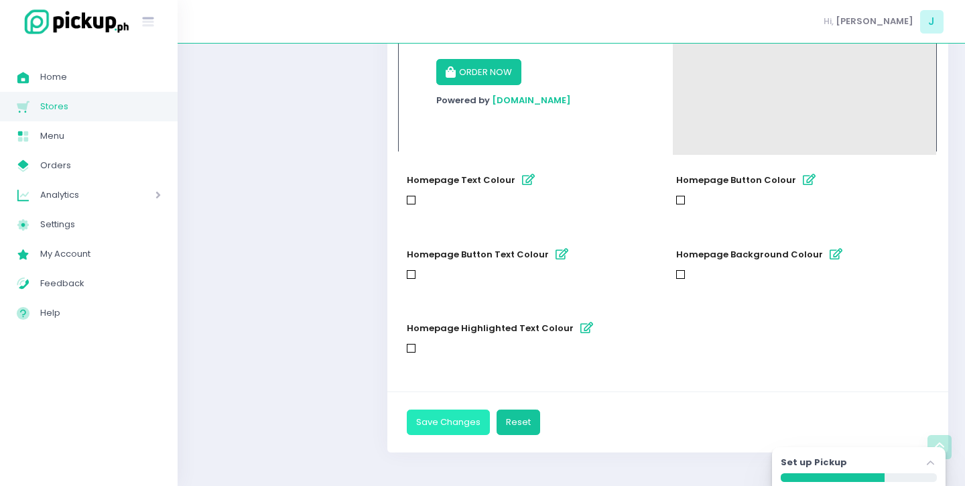
click at [460, 415] on button "Save Changes" at bounding box center [448, 421] width 83 height 25
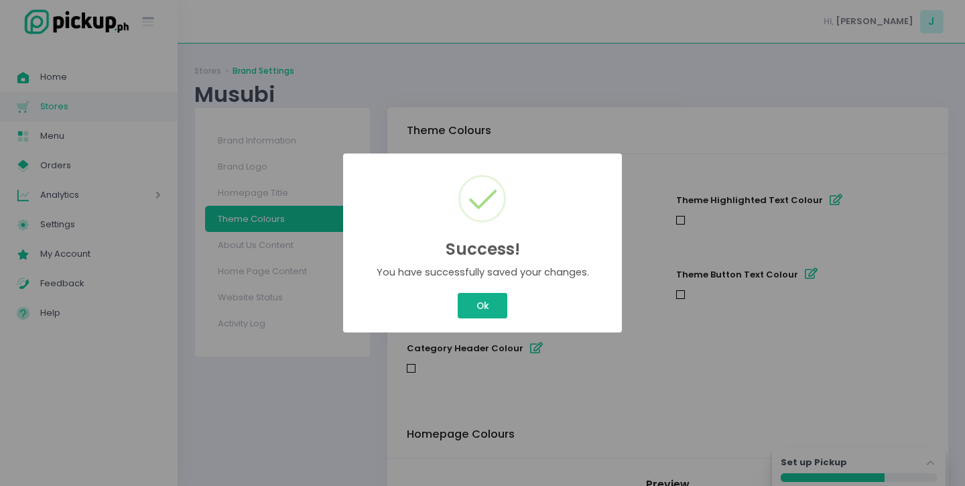
click at [487, 318] on div "Success! × You have successfully saved your changes. Ok Cancel" at bounding box center [482, 243] width 965 height 486
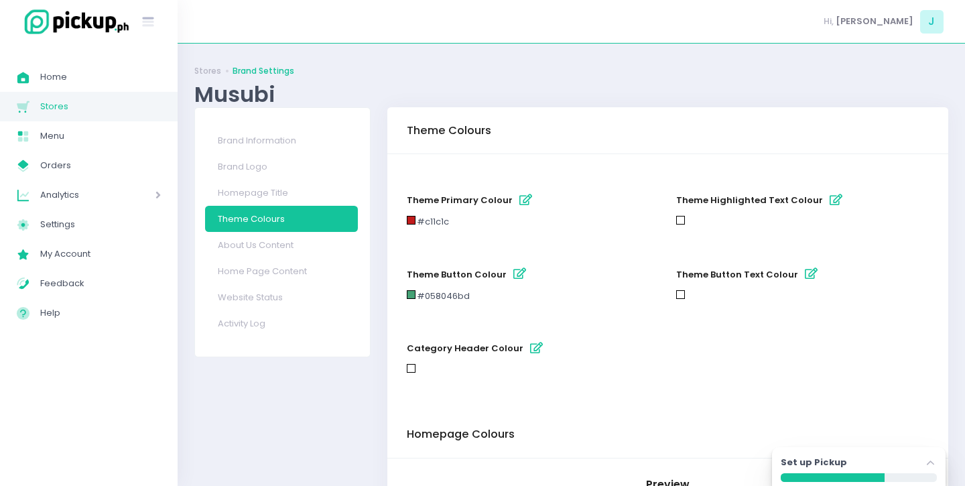
click at [205, 64] on div "Stores Brand Settings Musubi" at bounding box center [571, 83] width 754 height 47
click at [205, 66] on link "Stores" at bounding box center [207, 71] width 27 height 12
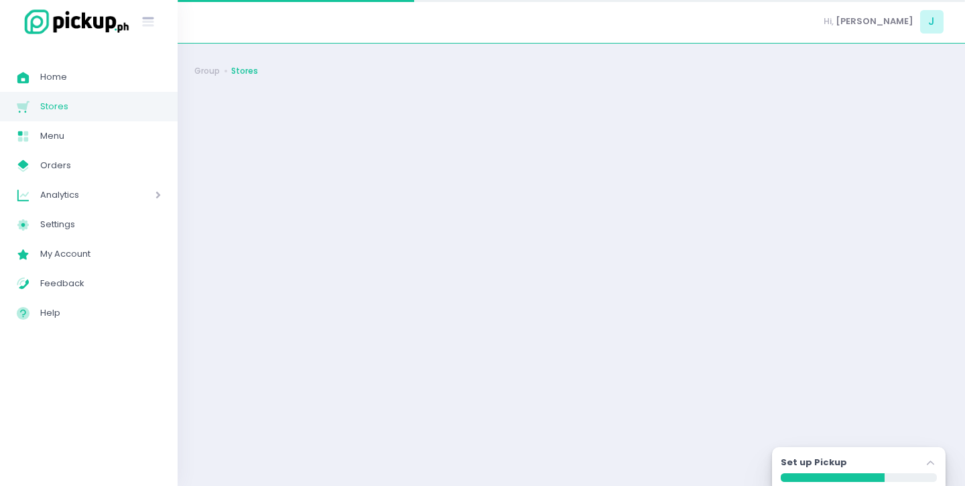
click at [205, 66] on link "Group" at bounding box center [206, 71] width 25 height 12
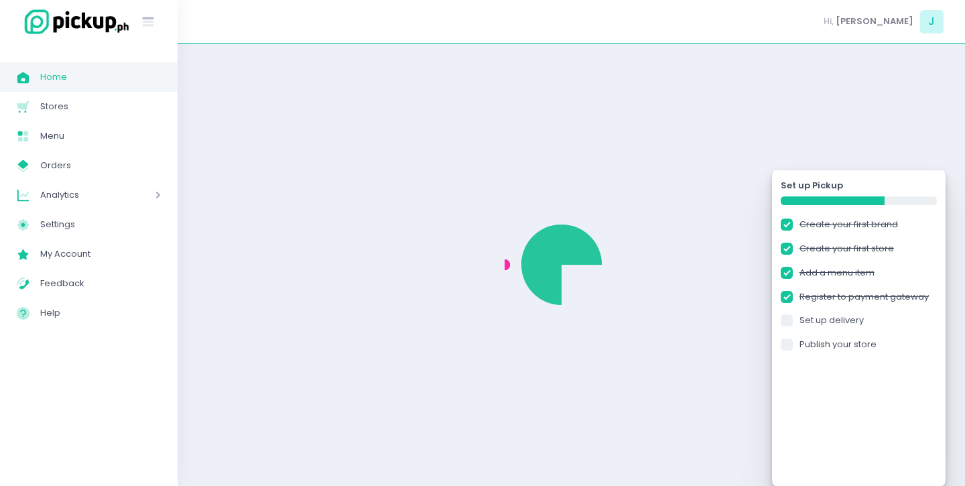
checkbox input "true"
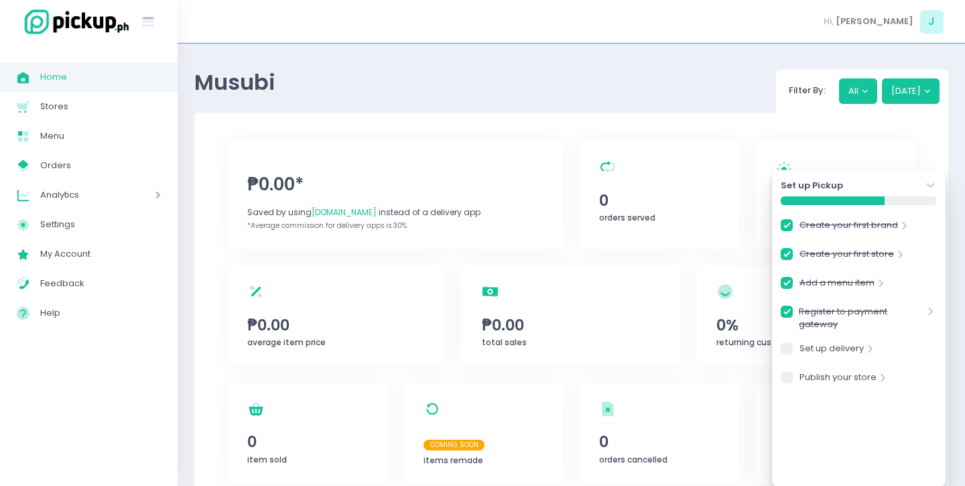
click at [931, 182] on icon "Stockholm-icons / Navigation / Angle-down Created with Sketch." at bounding box center [930, 185] width 13 height 13
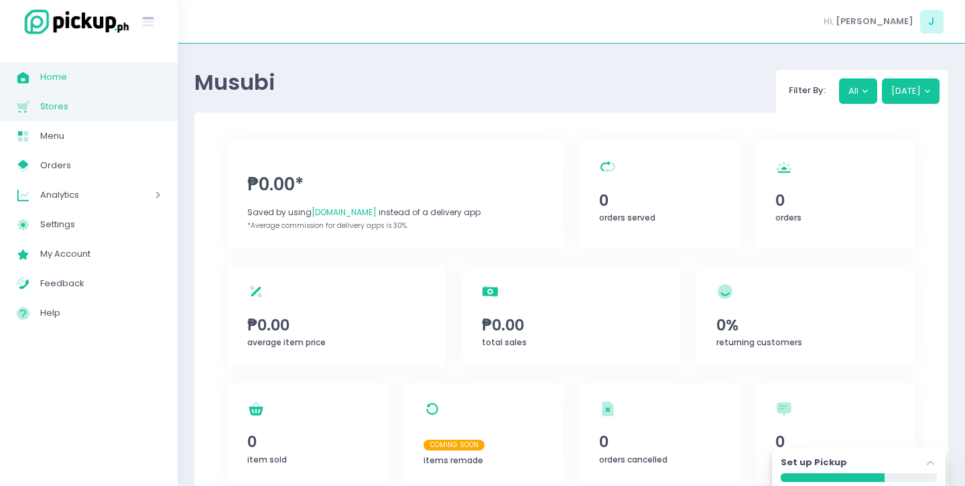
click at [66, 112] on span "Stores" at bounding box center [100, 106] width 121 height 17
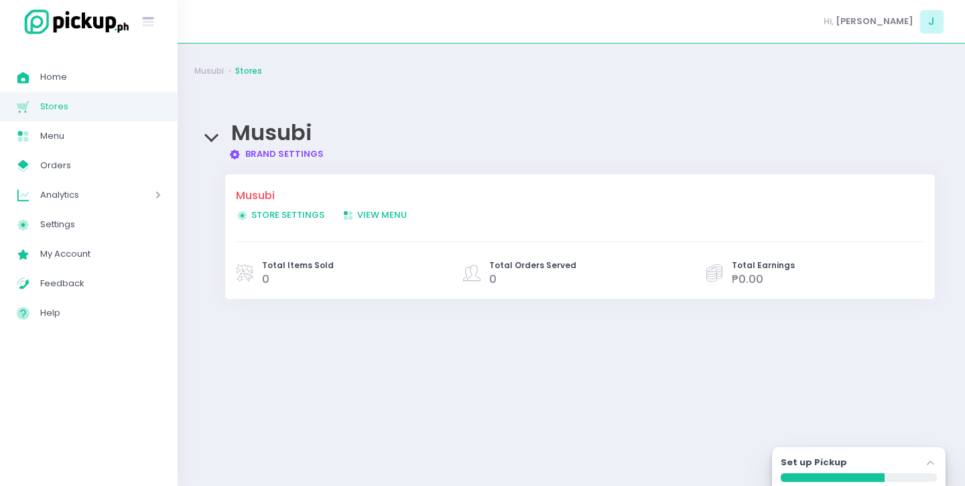
click at [297, 214] on span "Store Settings Created with Sketch. Store Settings" at bounding box center [280, 214] width 88 height 13
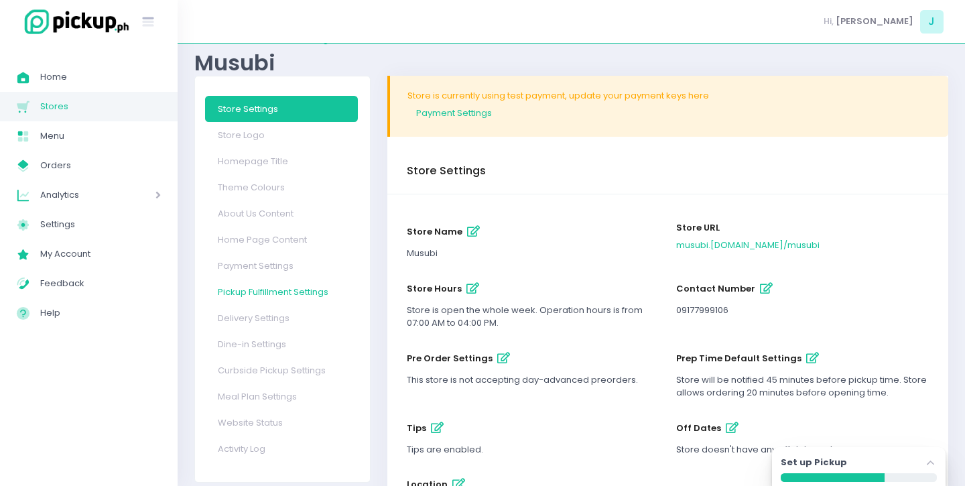
scroll to position [35, 0]
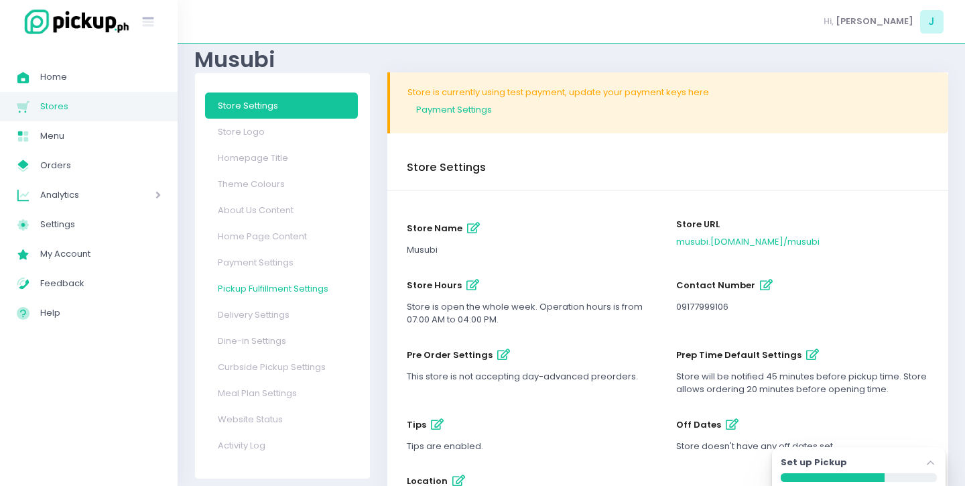
click at [269, 297] on link "Pickup Fulfillment Settings" at bounding box center [281, 288] width 153 height 26
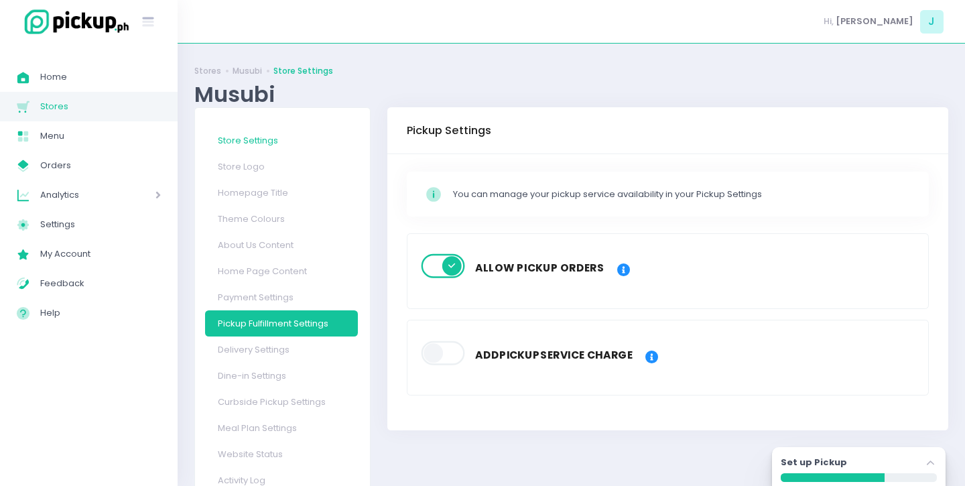
click at [254, 137] on link "Store Settings" at bounding box center [281, 140] width 153 height 26
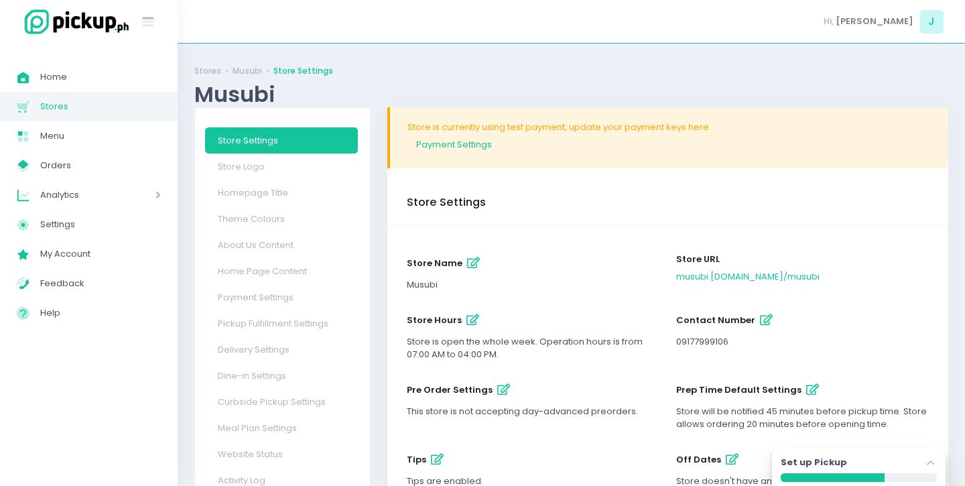
click at [462, 322] on button "store hours" at bounding box center [473, 320] width 22 height 22
select select "07:00"
select select "16:00"
select select "07:00"
select select "16:00"
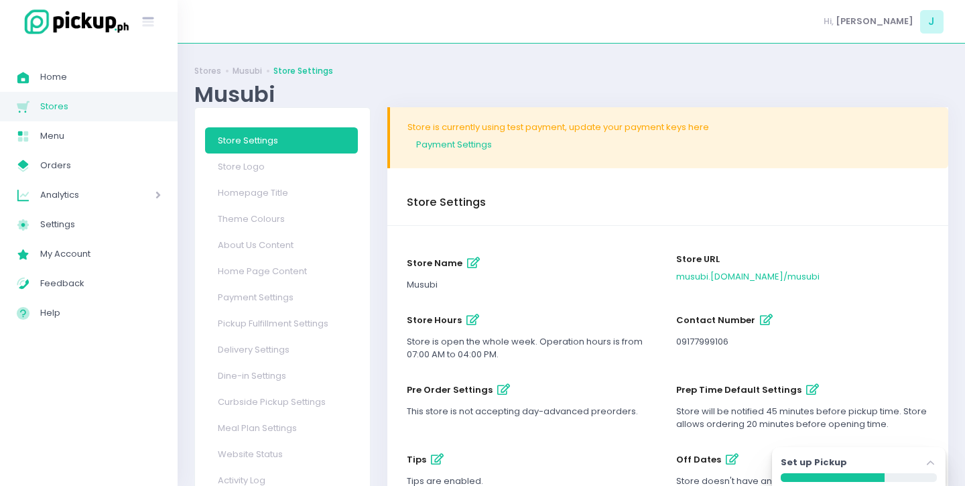
select select "07:00"
select select "16:00"
select select "07:00"
select select "16:00"
select select "07:00"
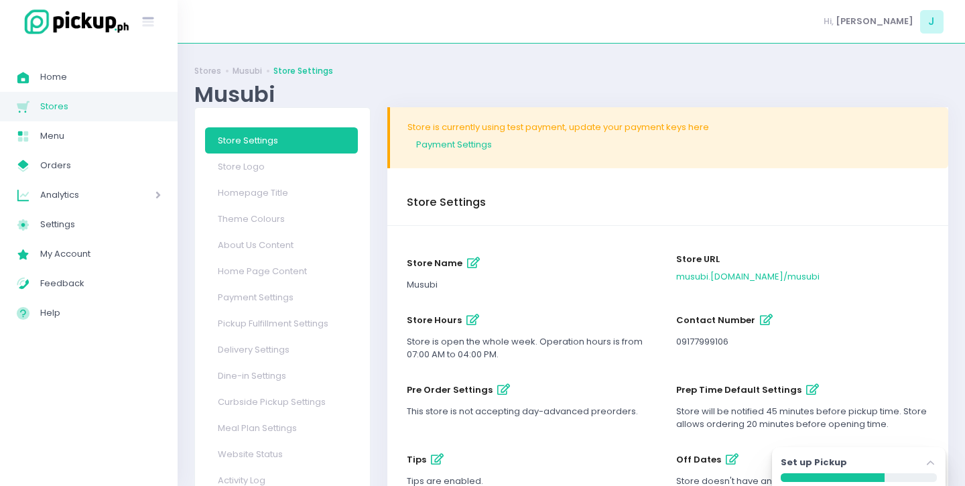
select select "16:00"
select select "07:00"
select select "16:00"
select select "07:00"
select select "16:00"
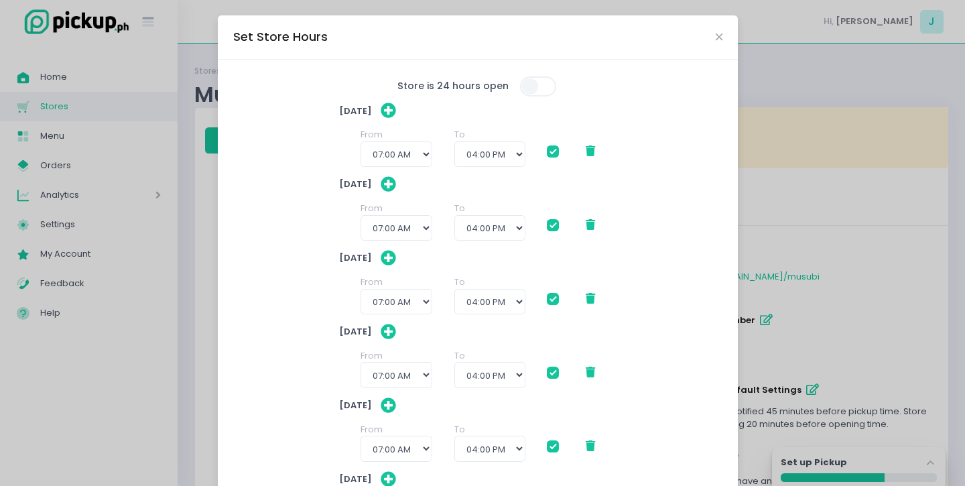
click at [527, 84] on span at bounding box center [539, 86] width 38 height 20
checkbox input "true"
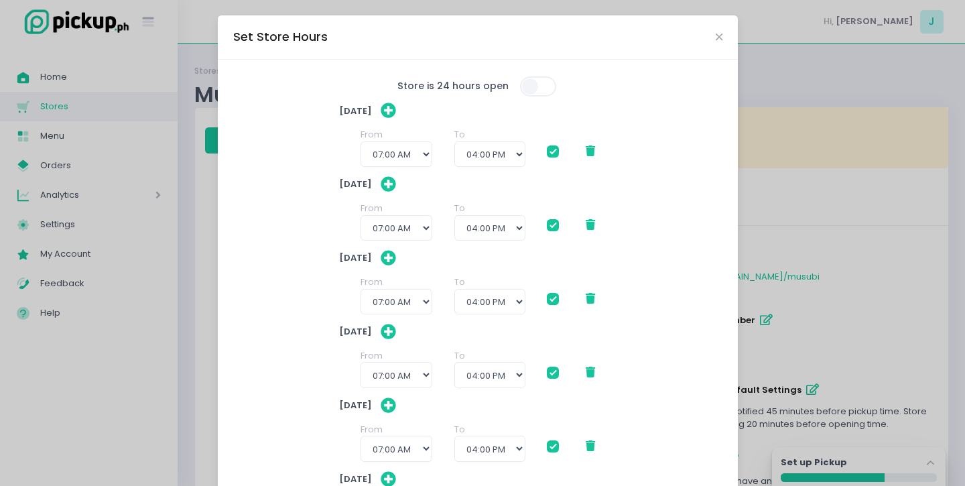
checkbox input "true"
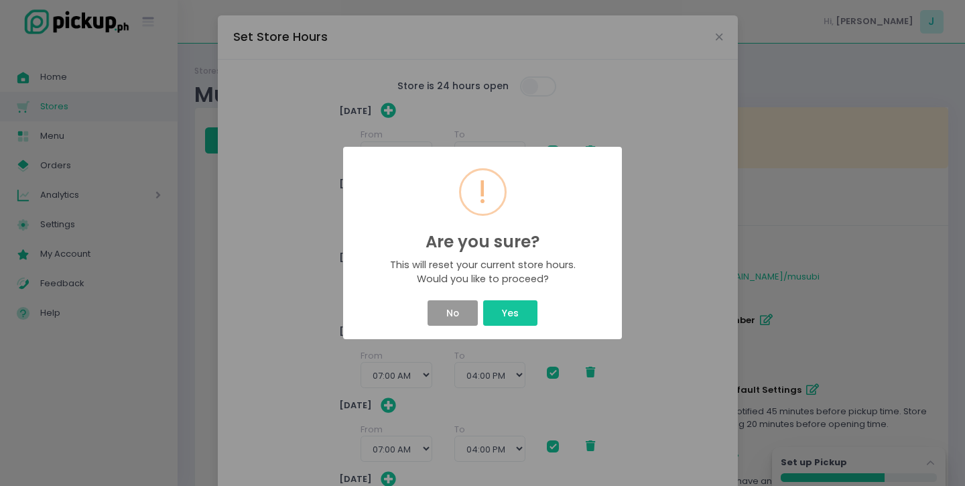
click at [450, 313] on button "No" at bounding box center [452, 312] width 50 height 25
checkbox input "true"
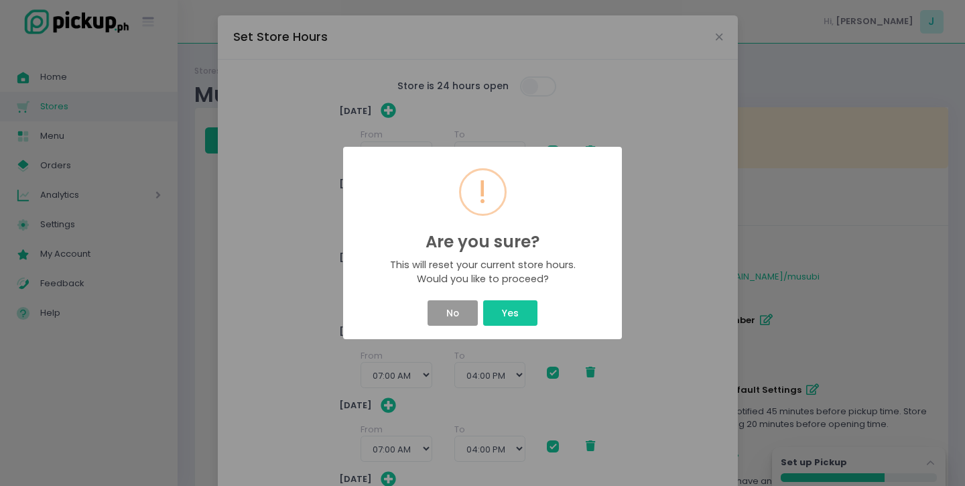
checkbox input "true"
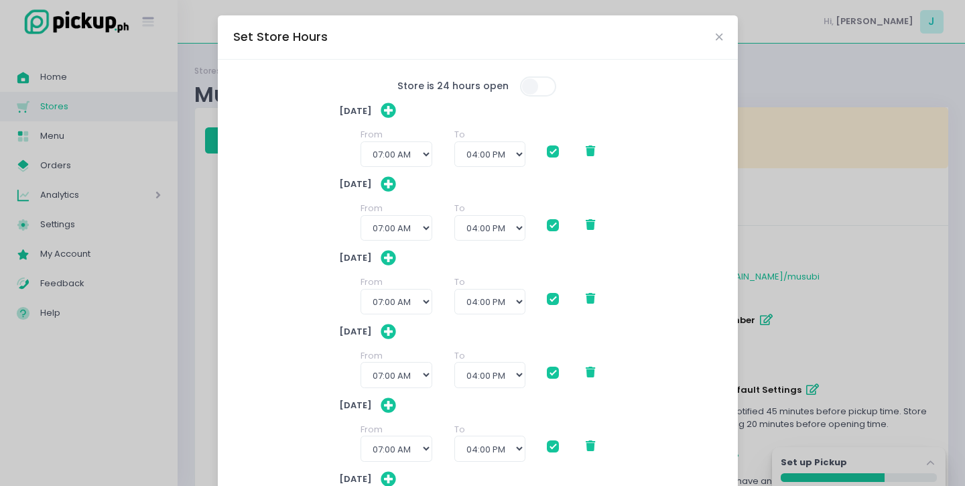
scroll to position [43, 0]
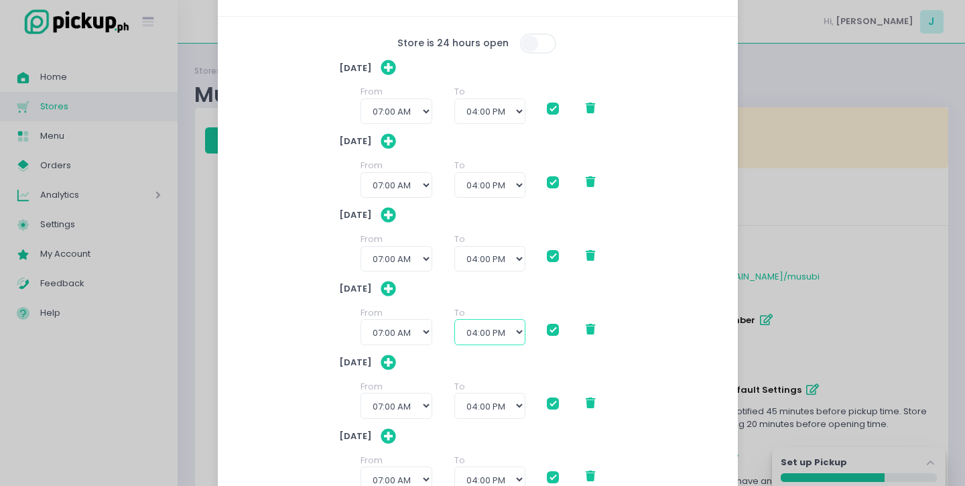
checkbox input "true"
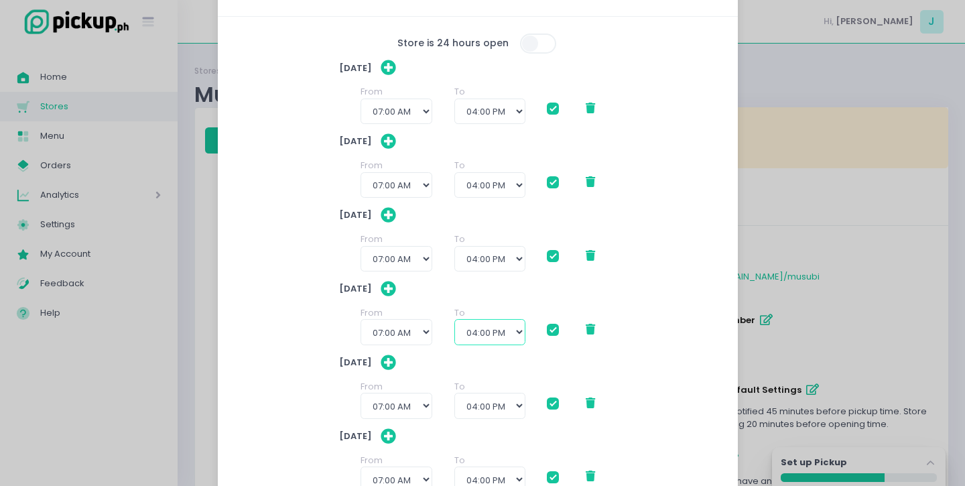
checkbox input "true"
click at [454, 319] on select "08:00 AM 08:30 AM 09:00 AM 09:30 AM 10:00 AM 10:30 AM 11:00 AM 11:30 AM 12:00 P…" at bounding box center [489, 331] width 71 height 25
select select "23:30"
click option "11:30 PM" at bounding box center [0, 0] width 0 height 0
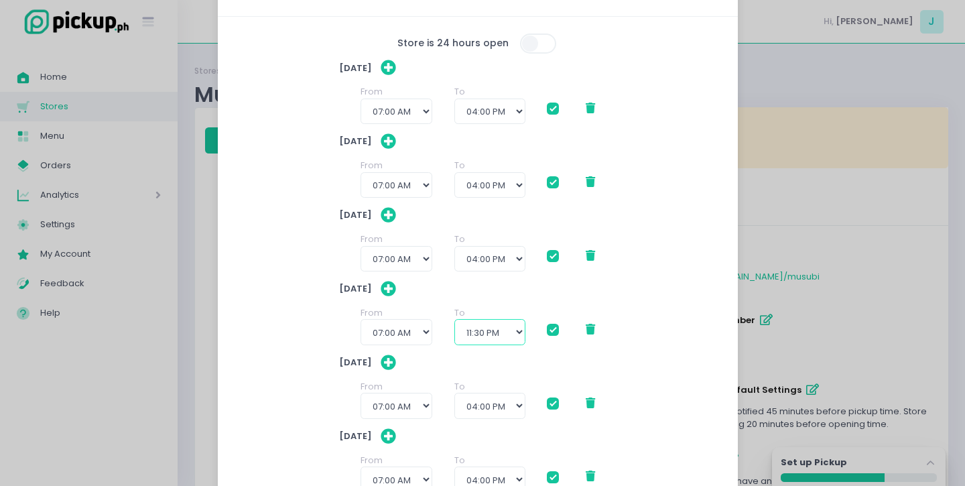
checkbox input "true"
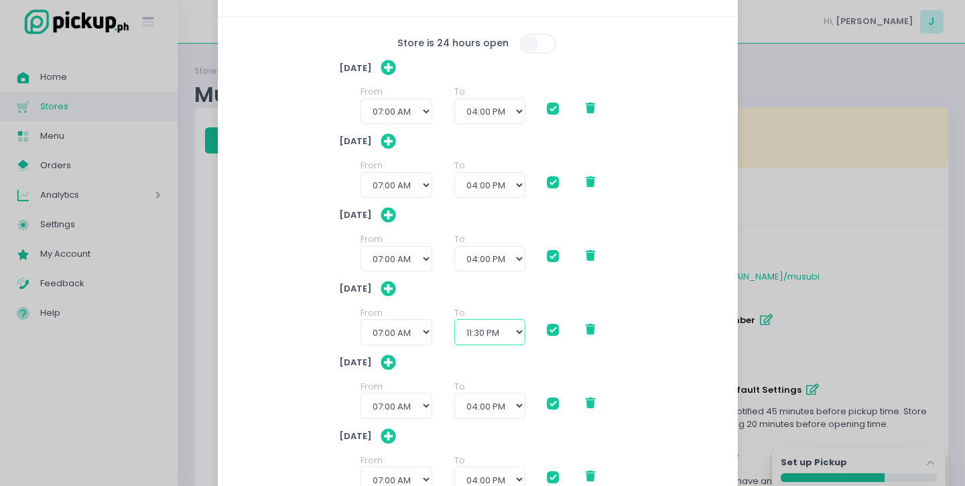
checkbox input "true"
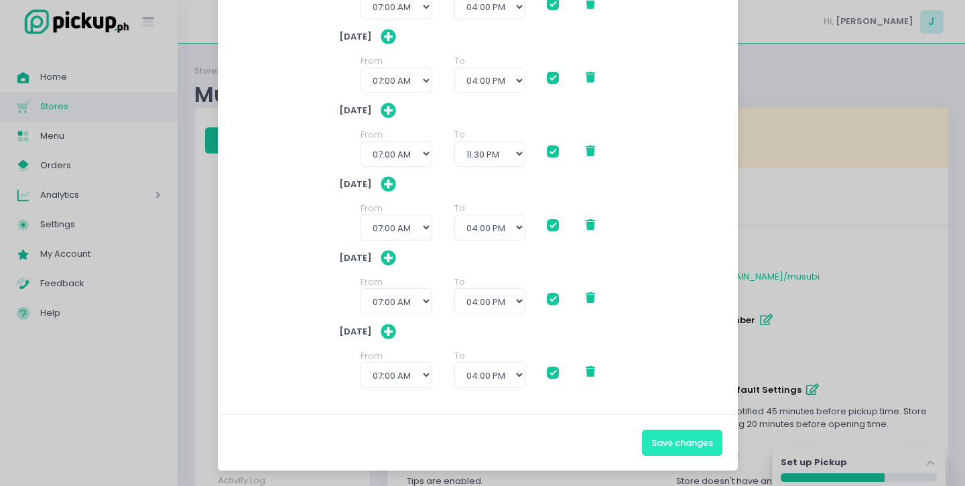
click at [679, 450] on button "Save changes" at bounding box center [682, 441] width 80 height 25
checkbox input "true"
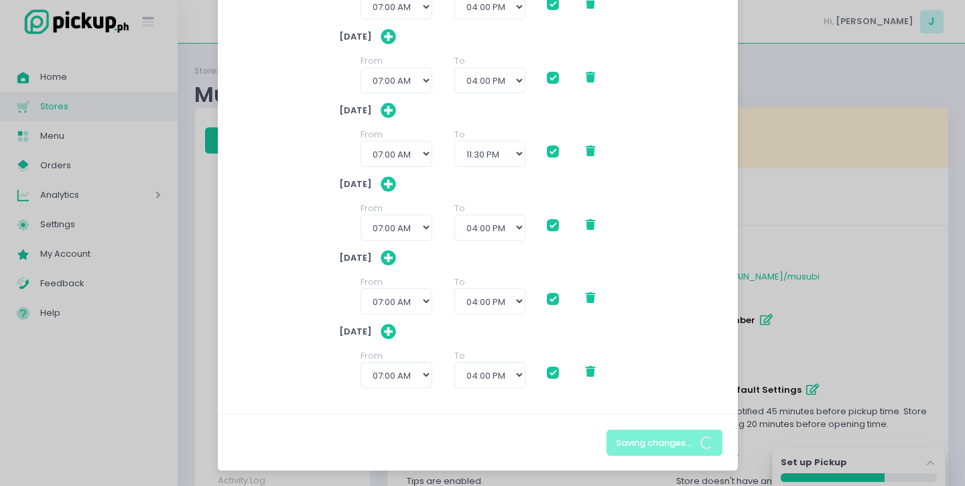
checkbox input "true"
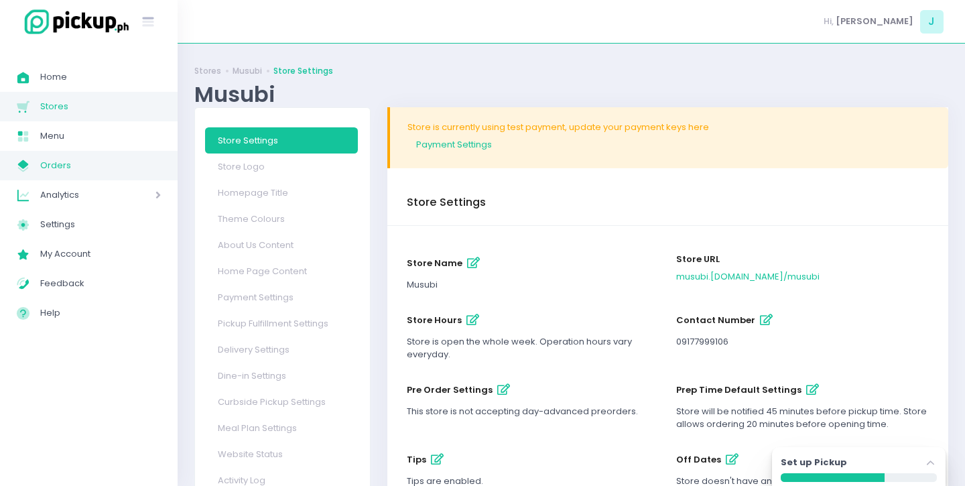
click at [78, 162] on span "Orders" at bounding box center [100, 165] width 121 height 17
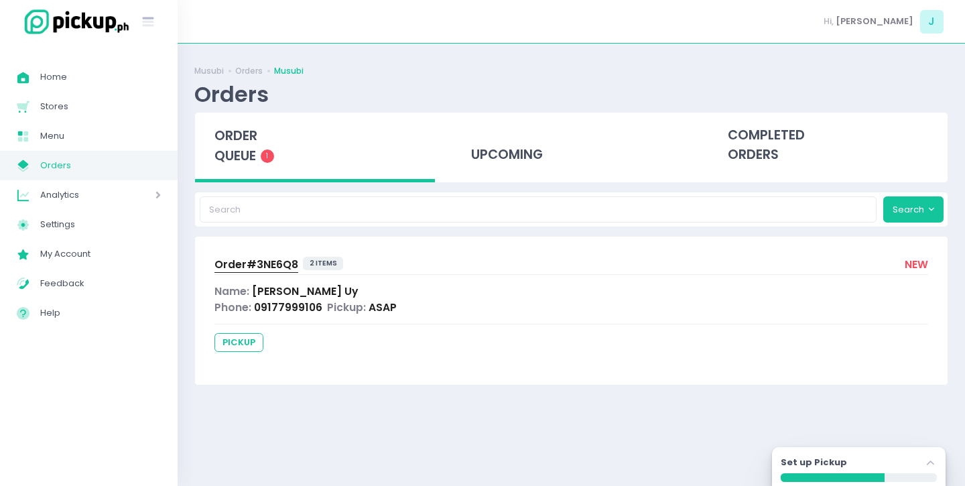
click at [405, 314] on div "Phone: 09177999106 Pickup: ASAP" at bounding box center [571, 306] width 714 height 15
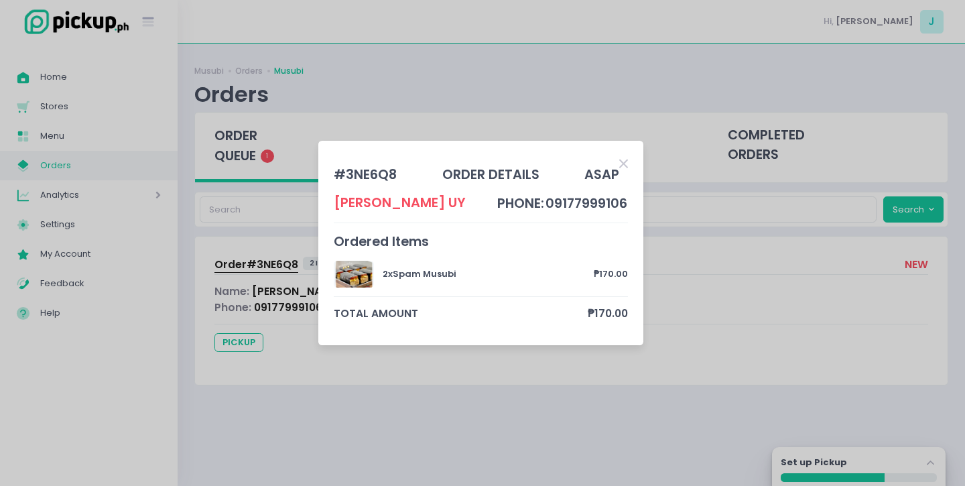
click at [624, 170] on icon "Close" at bounding box center [623, 163] width 9 height 13
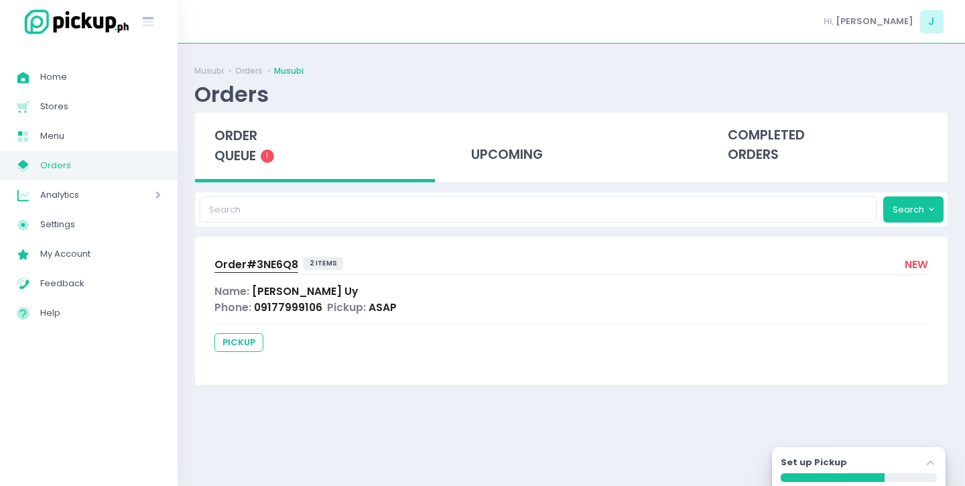
click at [249, 340] on span "pickup" at bounding box center [238, 342] width 49 height 19
click at [311, 283] on div "Order# 3NE6Q8 2 items new Name: Jonette Uy Phone: 09177999106 Pickup: ASAP pick…" at bounding box center [571, 309] width 752 height 147
click at [379, 311] on span "ASAP" at bounding box center [382, 307] width 28 height 14
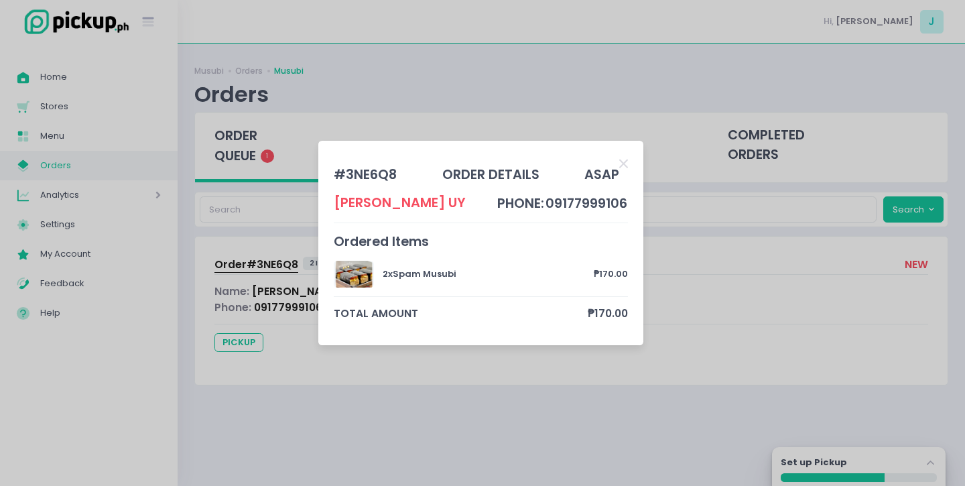
click at [635, 159] on div "# 3NE6Q8 order details ASAP Jonette Uy phone: 09177999106 Ordered Items 2 x Spa…" at bounding box center [480, 243] width 325 height 204
click at [886, 270] on div "# 3NE6Q8 order details ASAP Jonette Uy phone: 09177999106 Ordered Items 2 x Spa…" at bounding box center [482, 243] width 965 height 486
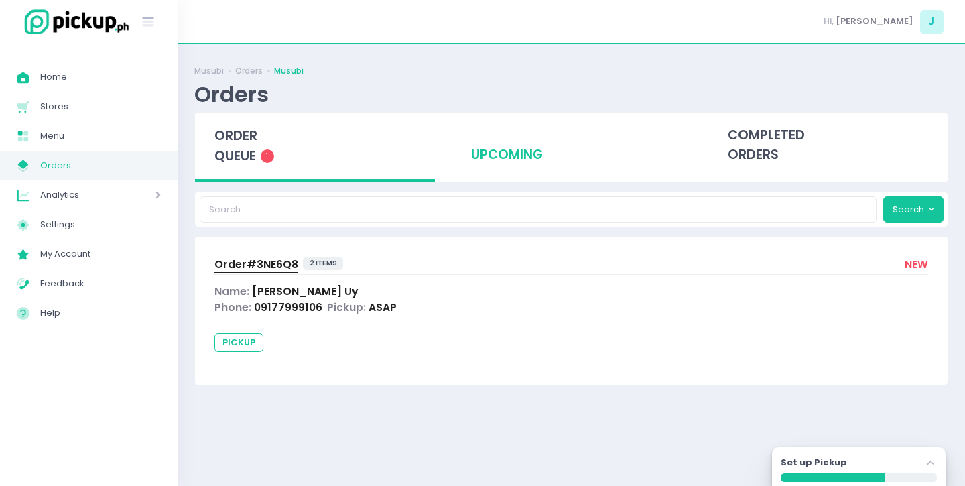
click at [504, 157] on div "upcoming" at bounding box center [572, 146] width 240 height 66
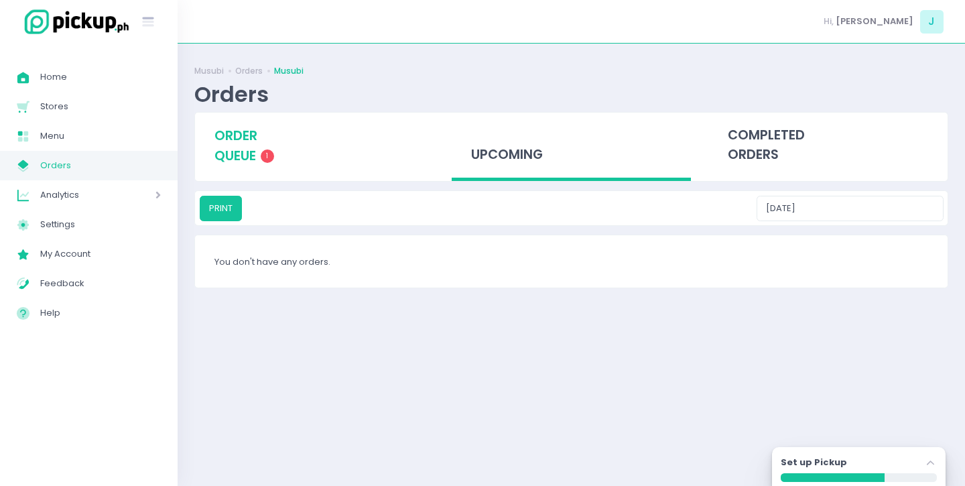
click at [232, 159] on span "order queue" at bounding box center [235, 146] width 43 height 38
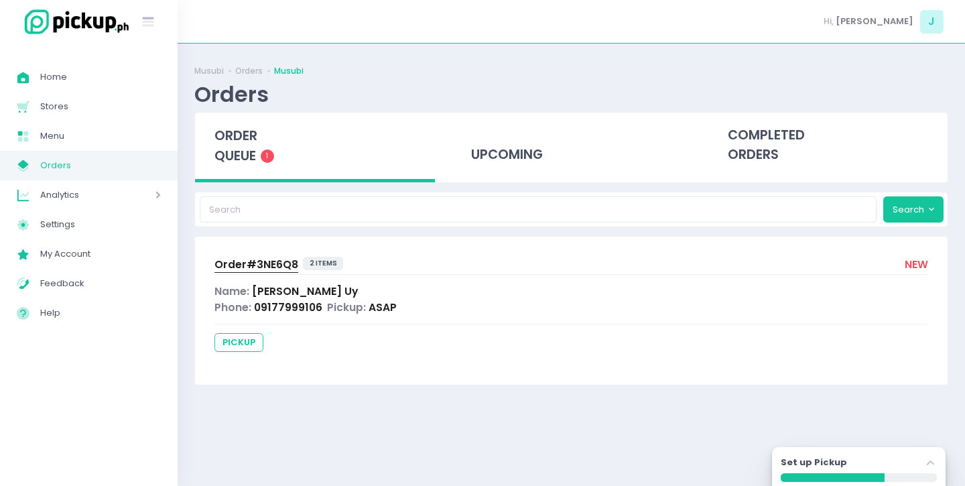
click at [243, 267] on span "Order# 3NE6Q8" at bounding box center [256, 264] width 84 height 14
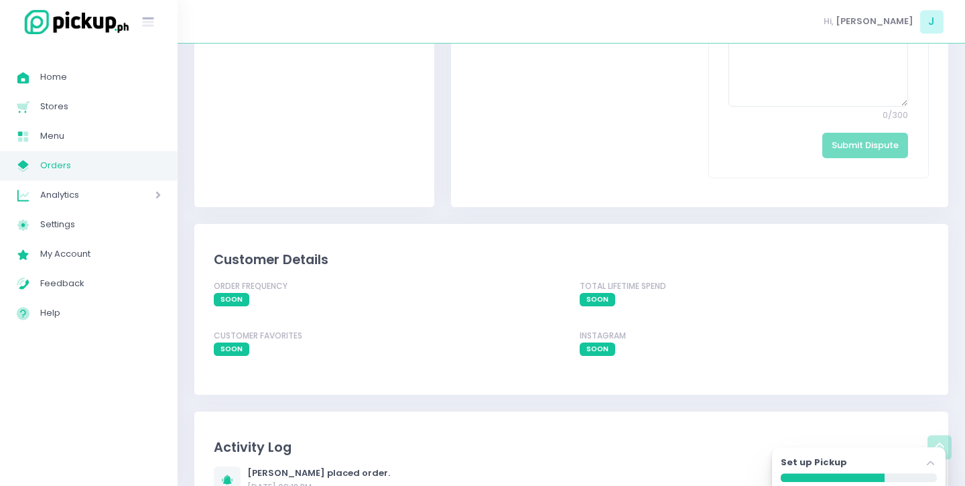
scroll to position [902, 0]
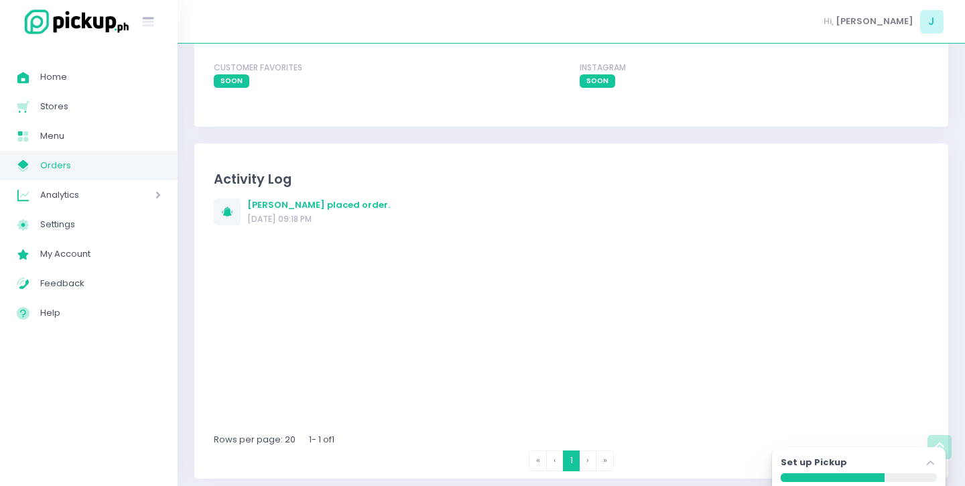
click at [287, 200] on span "Jonette Uy" at bounding box center [287, 204] width 80 height 13
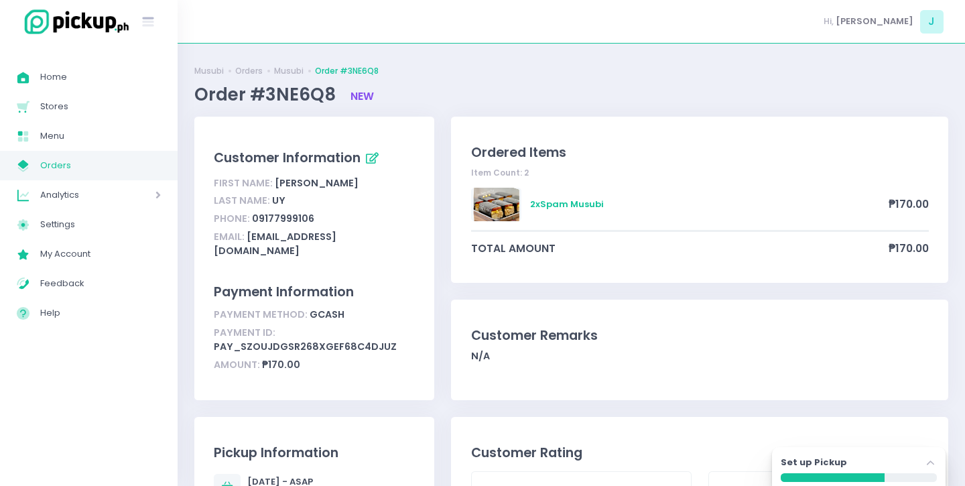
click at [572, 202] on div "2 x Spam Musubi ₱170.00" at bounding box center [700, 209] width 458 height 43
click at [78, 88] on link "Home Created with Sketch. Home" at bounding box center [89, 76] width 178 height 29
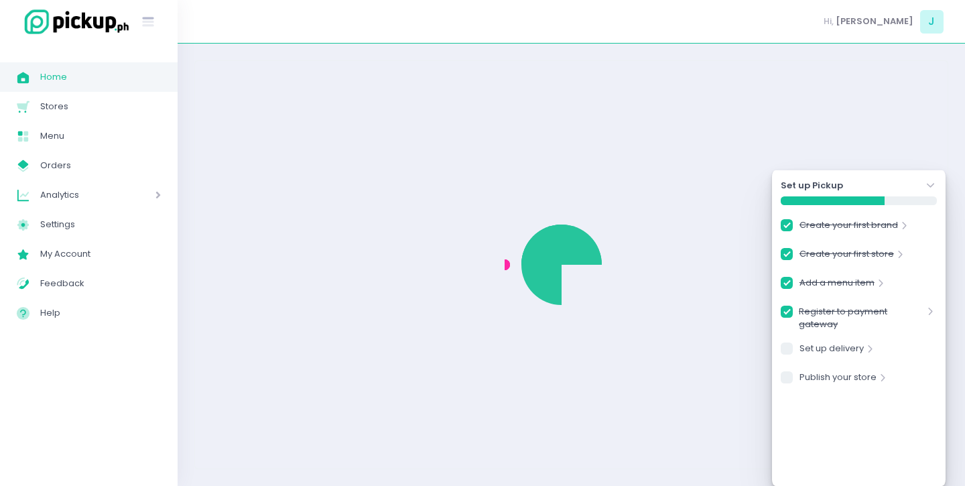
checkbox input "true"
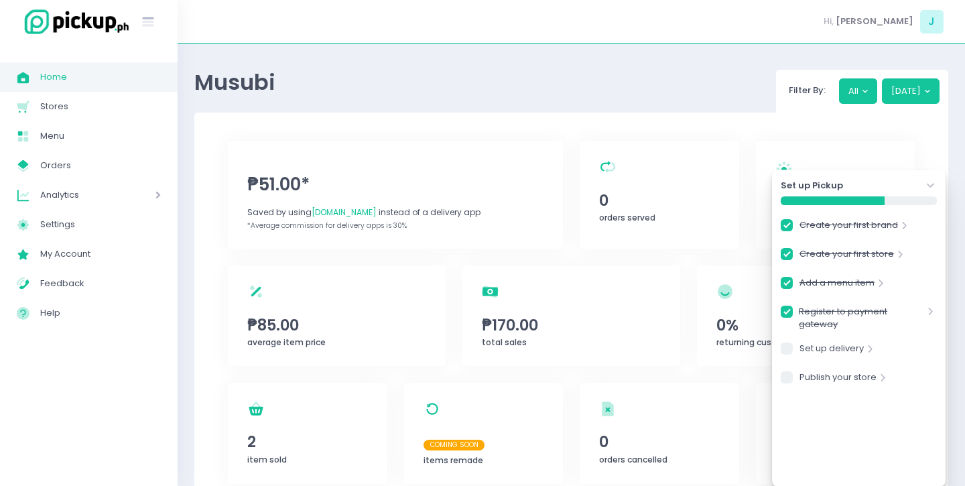
click at [929, 188] on icon "Stockholm-icons / Navigation / Angle-down Created with Sketch." at bounding box center [930, 185] width 13 height 13
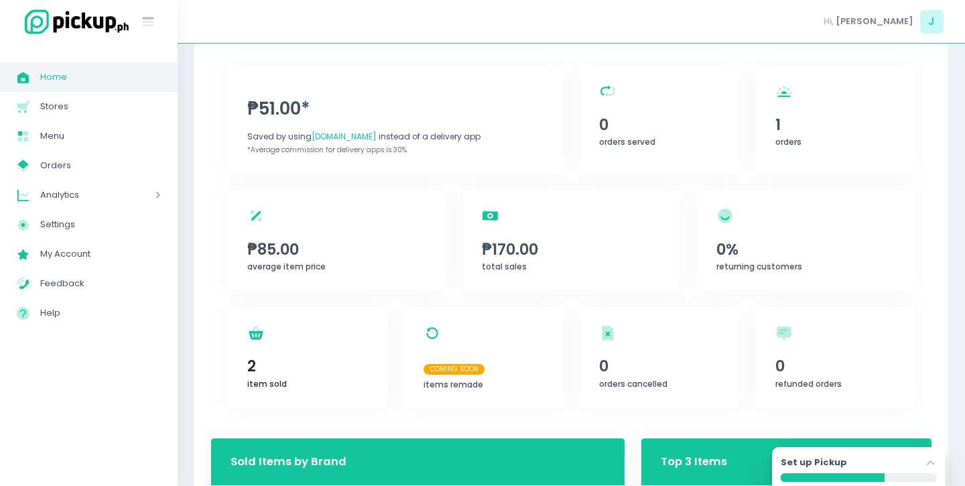
click at [279, 344] on div "item sold Created with Sketch. 2 item sold" at bounding box center [307, 357] width 159 height 101
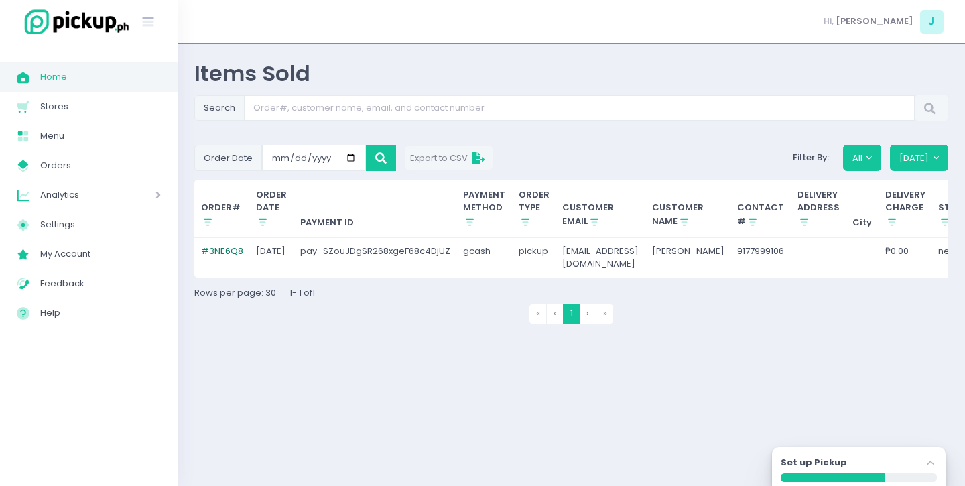
click at [220, 247] on link "# 3NE6Q8" at bounding box center [222, 251] width 42 height 13
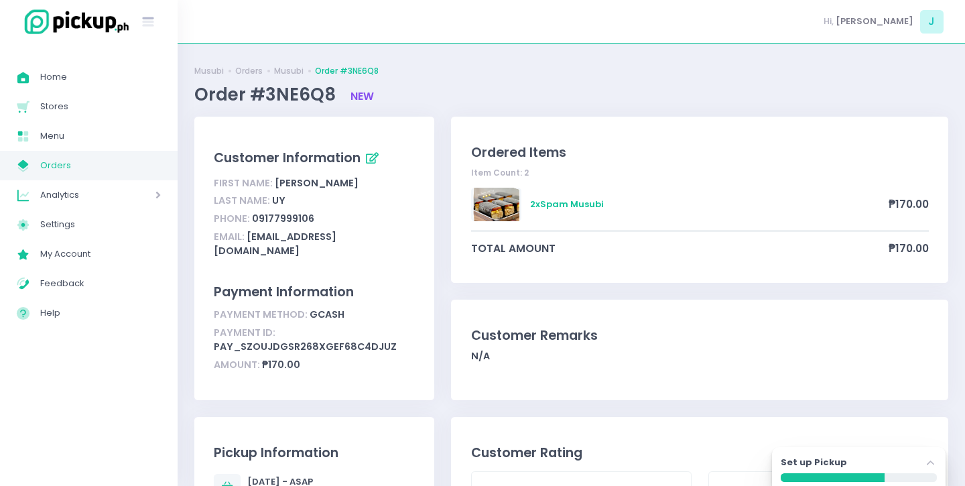
click at [314, 282] on div "Payment Information" at bounding box center [314, 291] width 201 height 19
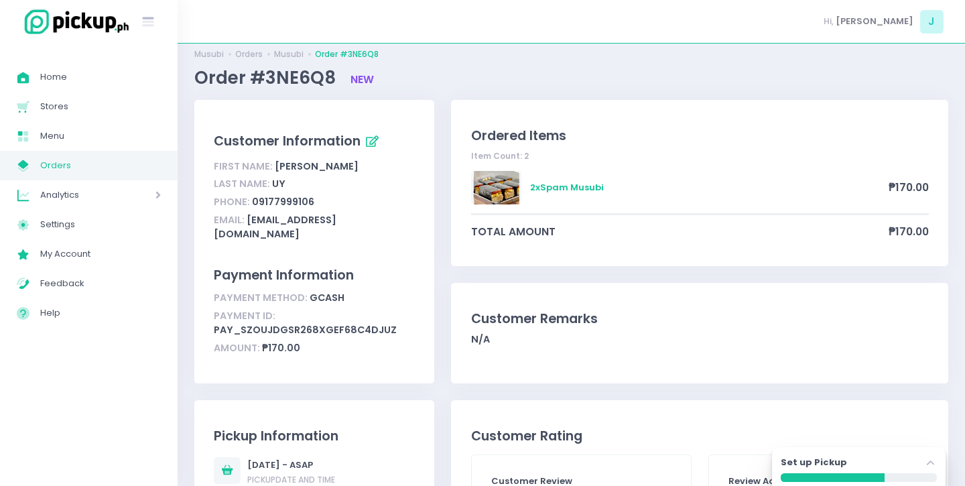
scroll to position [19, 0]
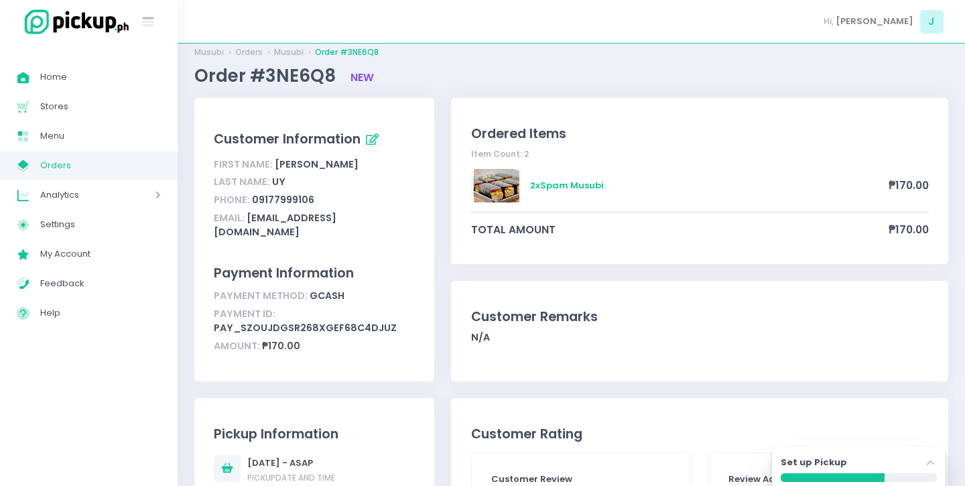
click at [372, 137] on icon "button" at bounding box center [372, 139] width 13 height 11
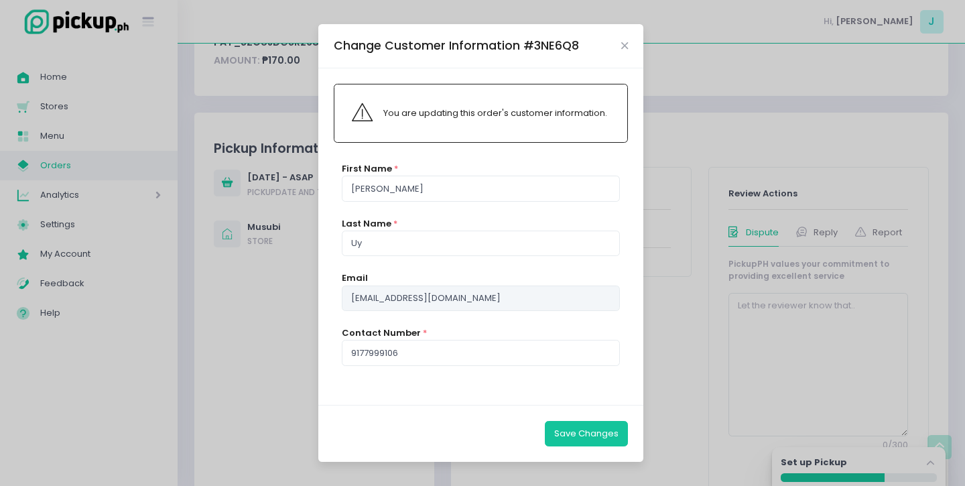
scroll to position [332, 0]
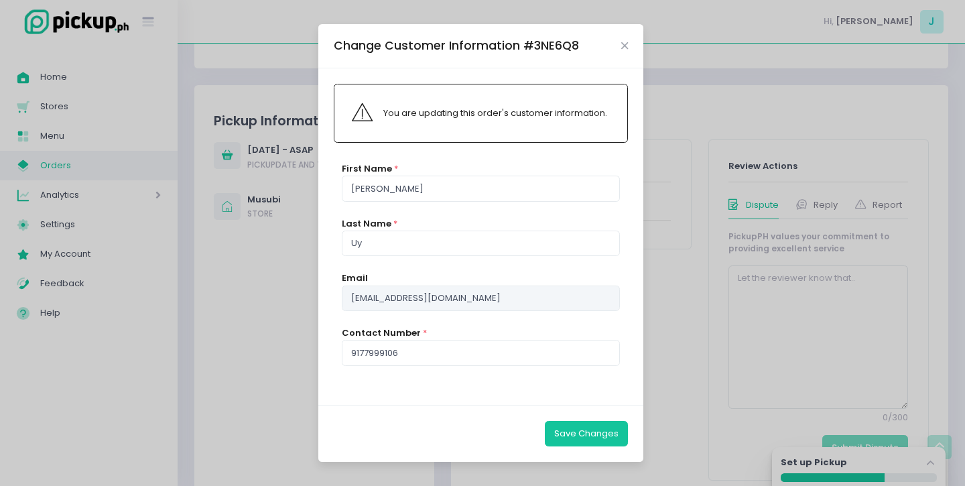
click at [625, 40] on div "Change Customer Information # 3NE6Q8" at bounding box center [480, 46] width 325 height 44
click at [622, 49] on icon "Close" at bounding box center [624, 46] width 7 height 10
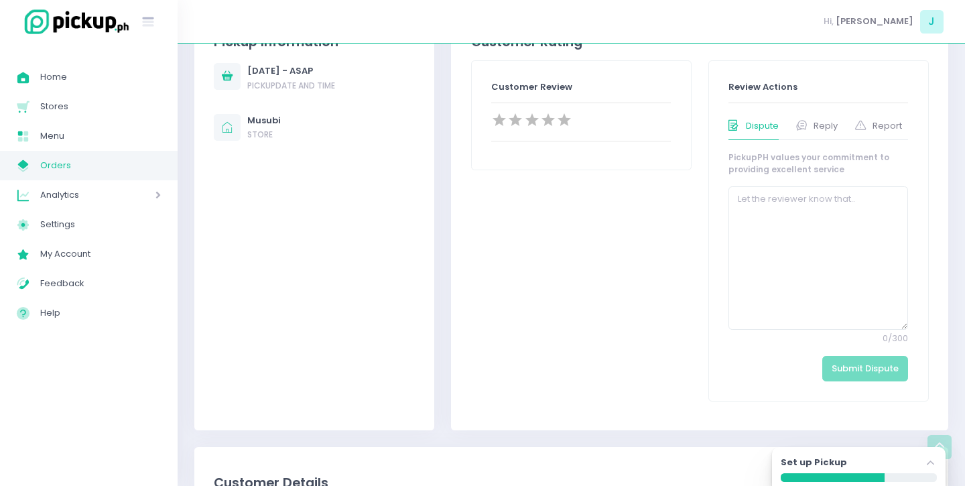
scroll to position [321, 0]
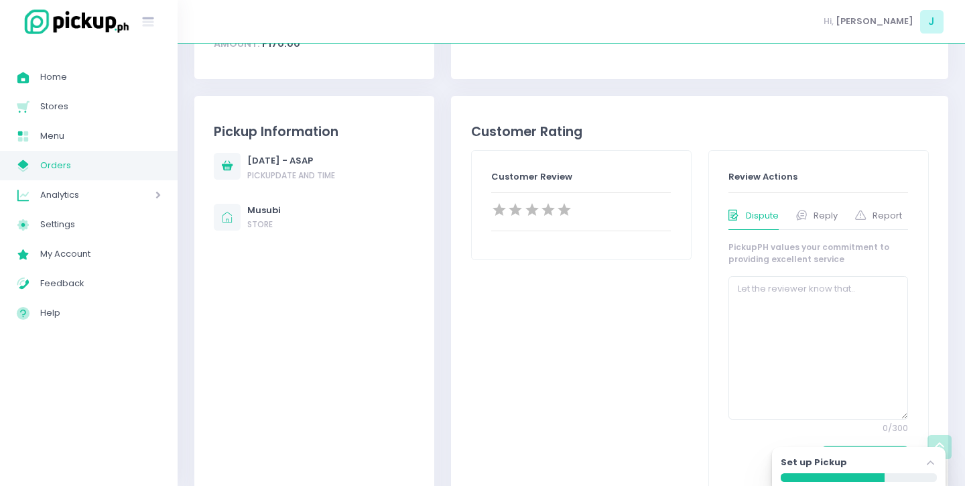
click at [304, 154] on div "September 3, 2025 - ASAP" at bounding box center [291, 160] width 88 height 13
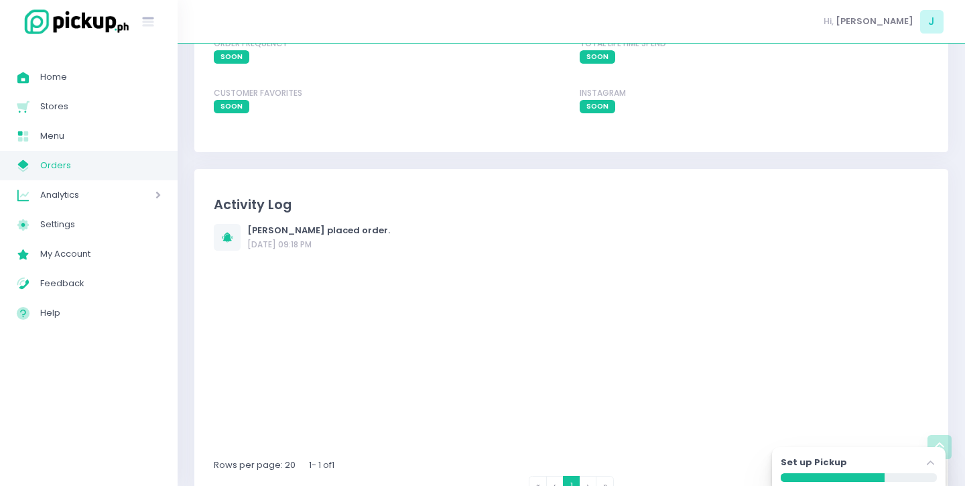
scroll to position [902, 0]
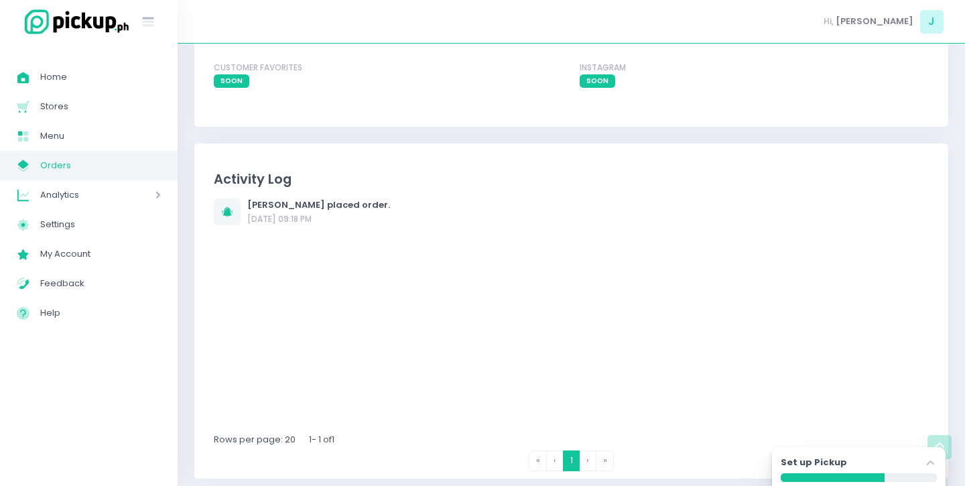
click at [165, 194] on div "Analytics Created with Sketch. Analytics" at bounding box center [89, 194] width 178 height 29
click at [88, 259] on span "Settings" at bounding box center [100, 253] width 121 height 17
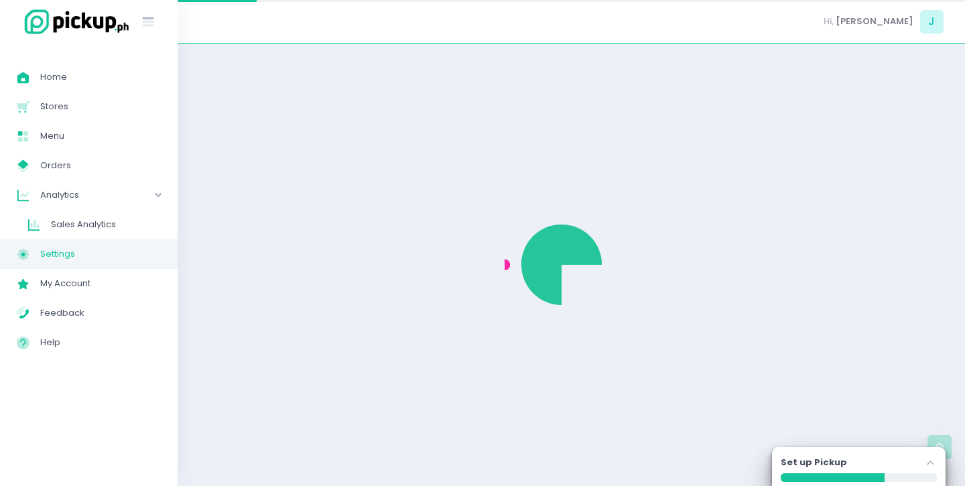
select select "active"
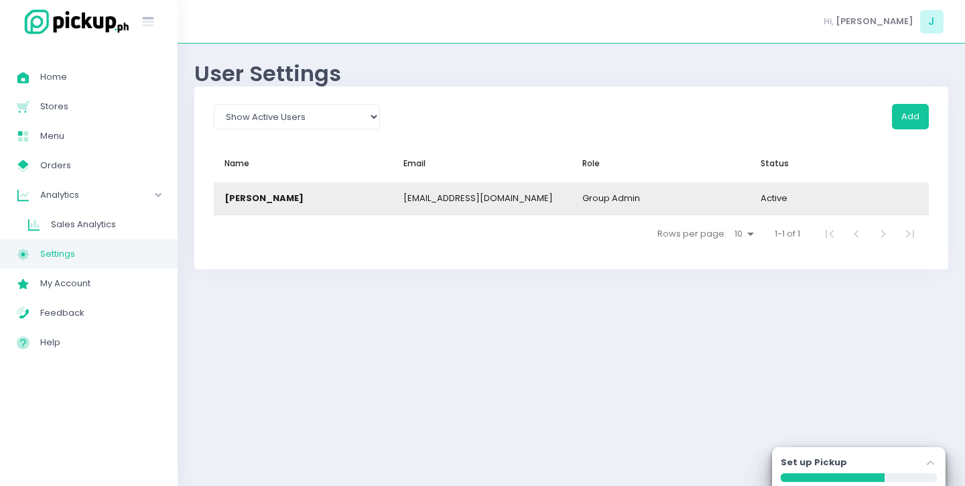
click at [491, 194] on div "[EMAIL_ADDRESS][DOMAIN_NAME]" at bounding box center [477, 198] width 149 height 13
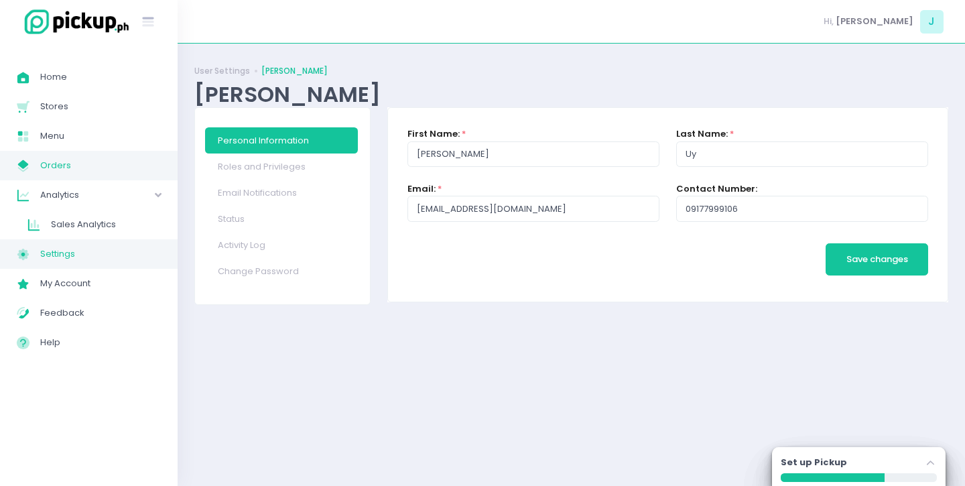
click at [63, 157] on span "Orders" at bounding box center [100, 165] width 121 height 17
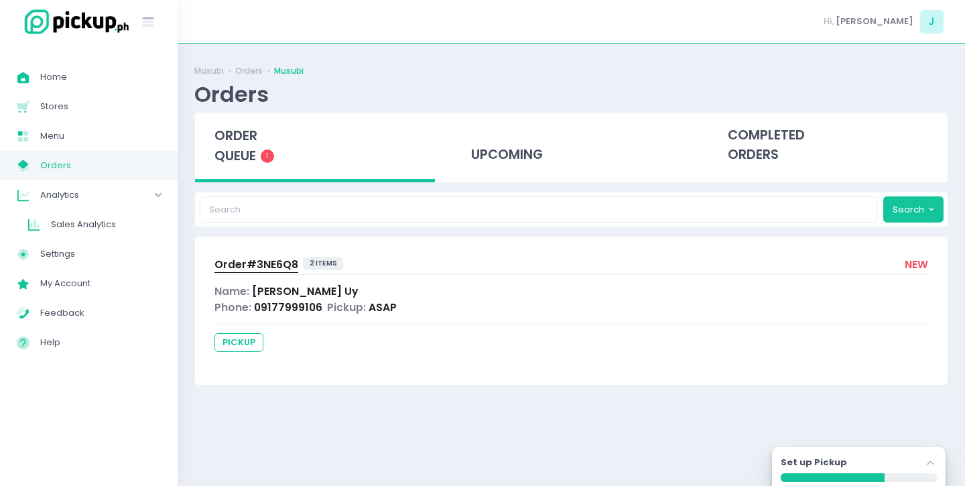
click at [248, 157] on span "order queue" at bounding box center [235, 146] width 43 height 38
click at [248, 160] on span "order queue" at bounding box center [235, 146] width 43 height 38
click at [269, 155] on span "1" at bounding box center [267, 155] width 13 height 13
click at [254, 209] on input "search" at bounding box center [538, 208] width 677 height 25
click at [742, 157] on div "completed orders" at bounding box center [827, 146] width 240 height 66
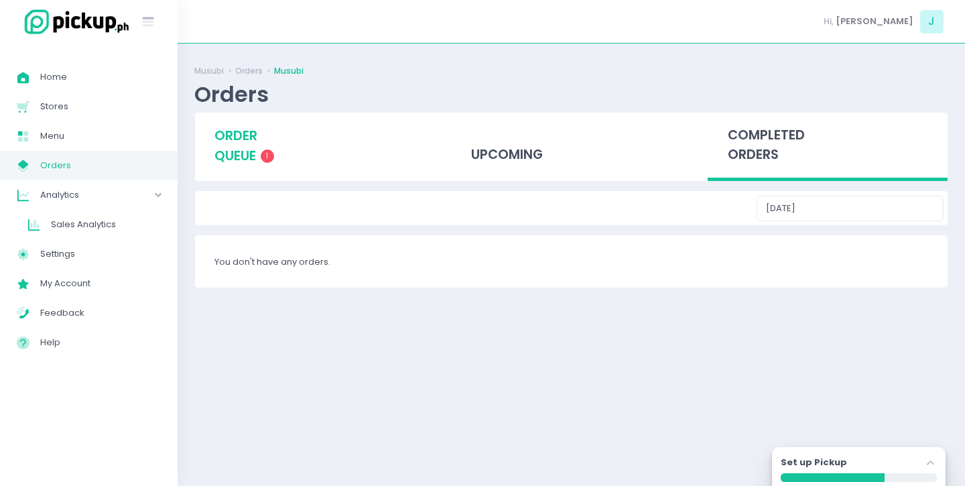
click at [250, 159] on span "order queue" at bounding box center [235, 146] width 43 height 38
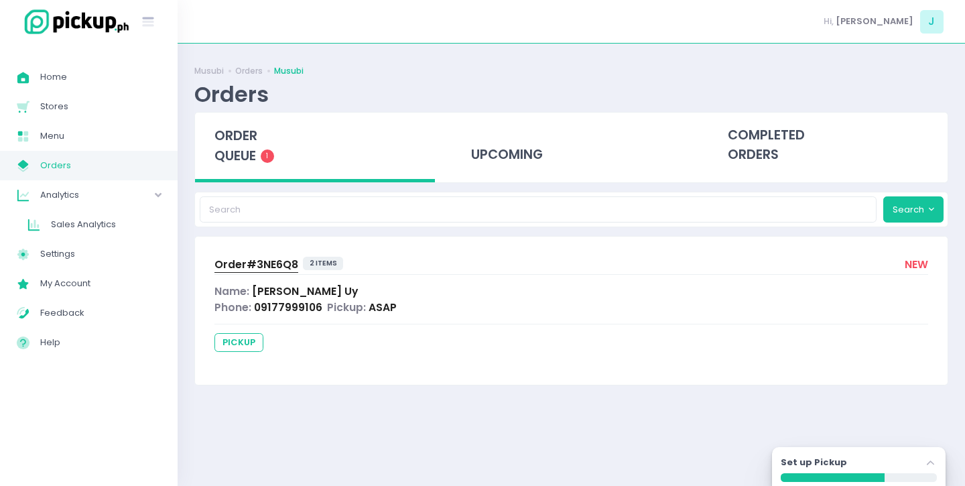
click at [256, 279] on div "Order# 3NE6Q8 2 items new Name: Jonette Uy Phone: 09177999106 Pickup: ASAP pick…" at bounding box center [571, 309] width 752 height 147
click at [255, 267] on span "Order# 3NE6Q8" at bounding box center [256, 264] width 84 height 14
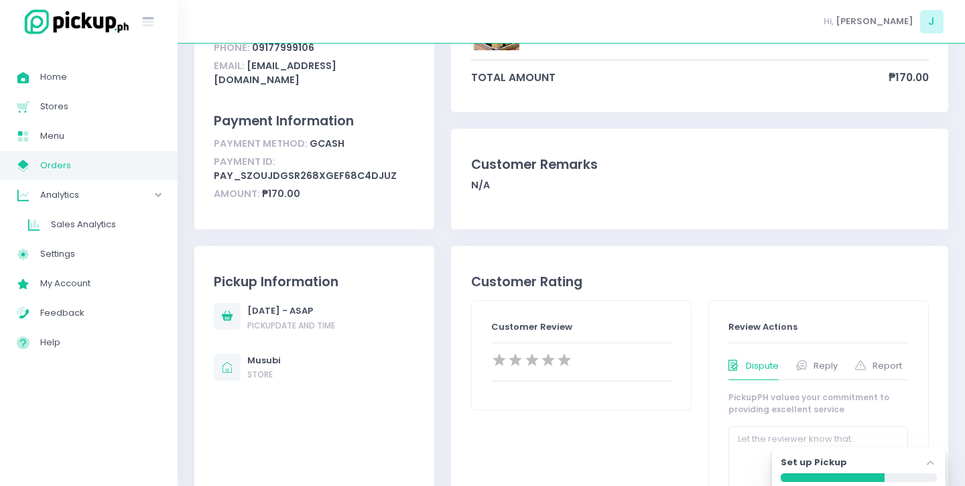
scroll to position [172, 0]
click at [281, 306] on div "September 3, 2025 - ASAP" at bounding box center [291, 309] width 88 height 13
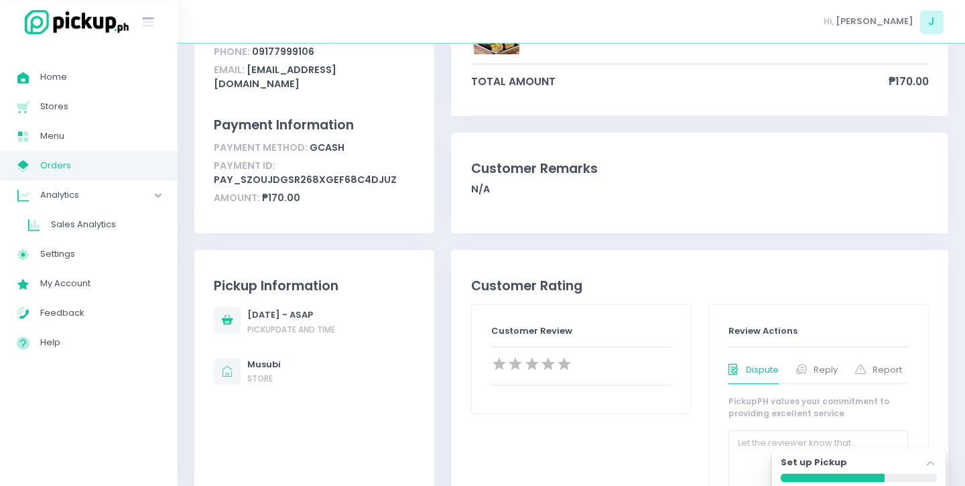
scroll to position [0, 0]
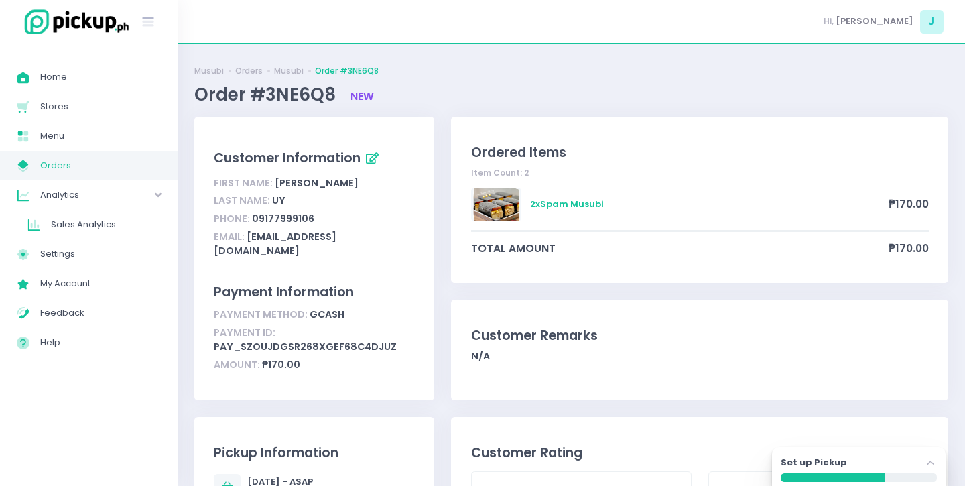
click at [362, 103] on span "new" at bounding box center [361, 96] width 23 height 14
click at [351, 72] on link "Order #3NE6Q8" at bounding box center [347, 71] width 64 height 12
click at [62, 139] on span "Menu" at bounding box center [100, 135] width 121 height 17
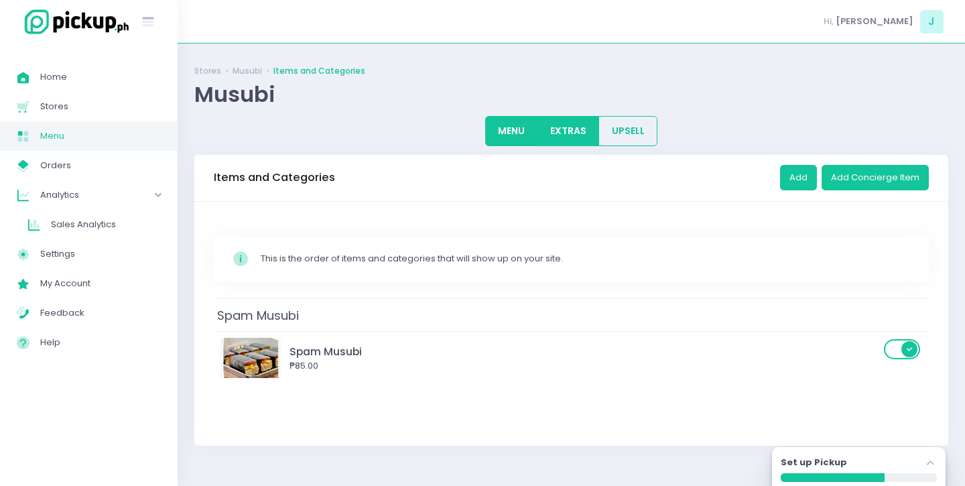
click at [564, 123] on button "EXTRAS" at bounding box center [568, 131] width 62 height 30
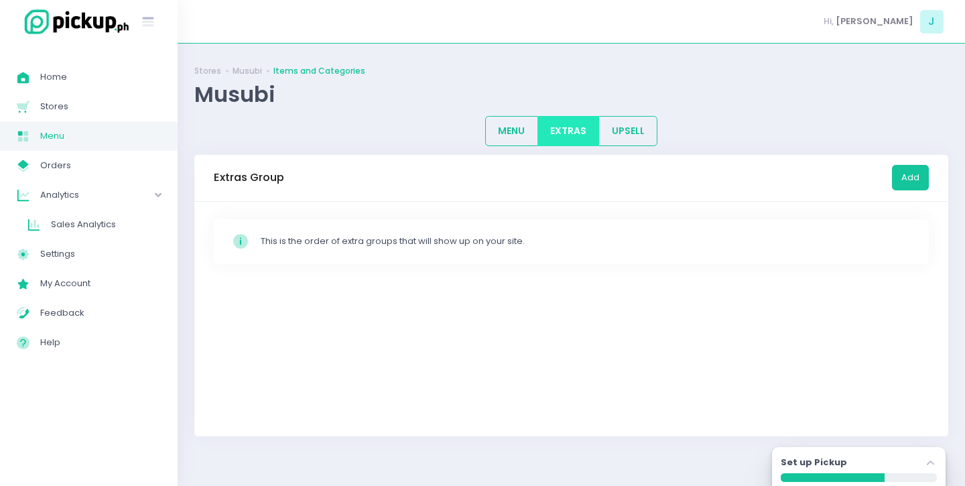
click at [547, 128] on button "EXTRAS" at bounding box center [568, 131] width 62 height 30
click at [516, 129] on button "MENU" at bounding box center [511, 131] width 53 height 30
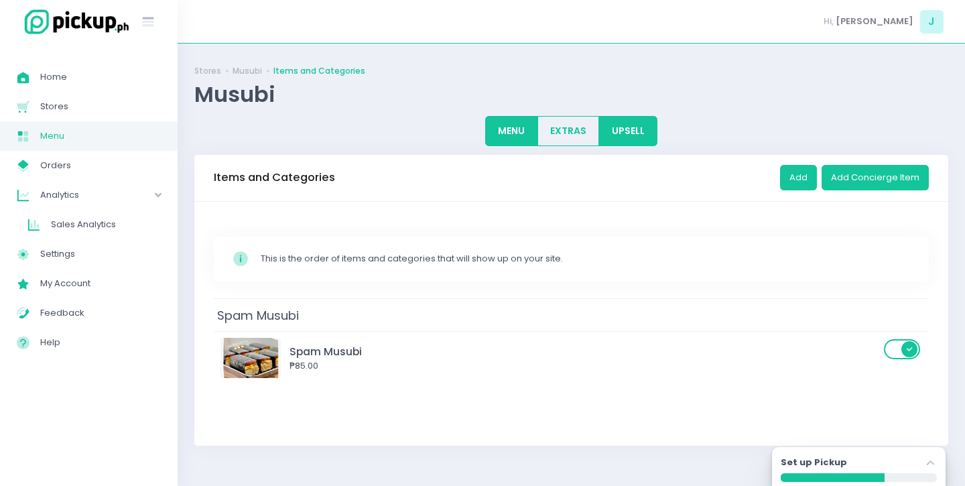
click at [627, 121] on button "UPSELL" at bounding box center [627, 131] width 59 height 30
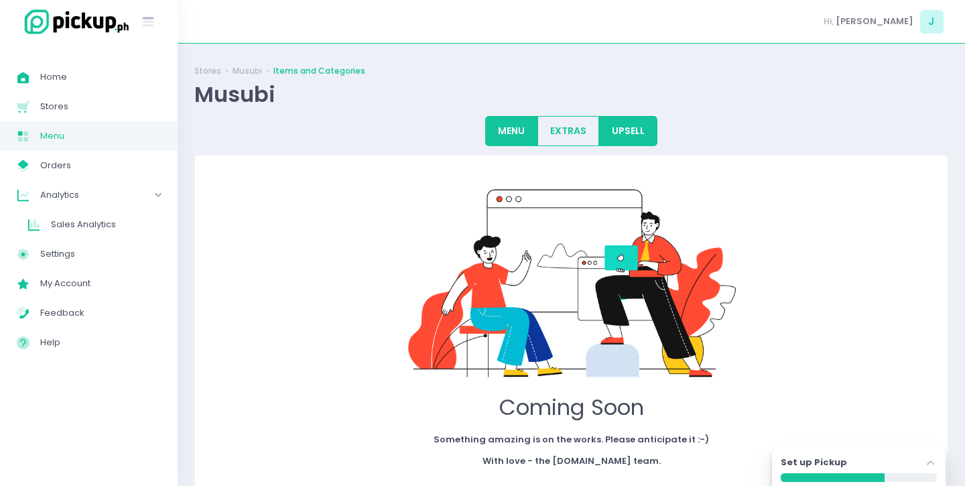
click at [538, 119] on button "MENU" at bounding box center [511, 131] width 53 height 30
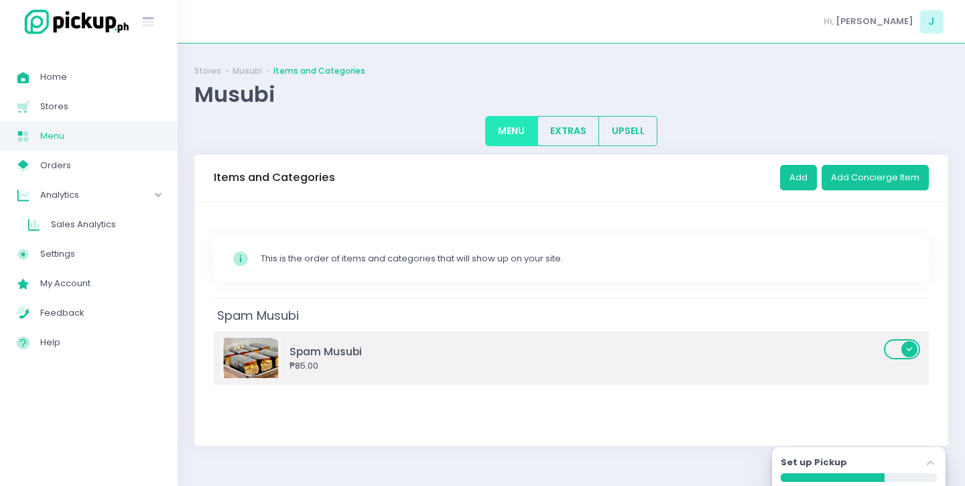
click at [836, 354] on div "Spam Musubi" at bounding box center [584, 351] width 590 height 15
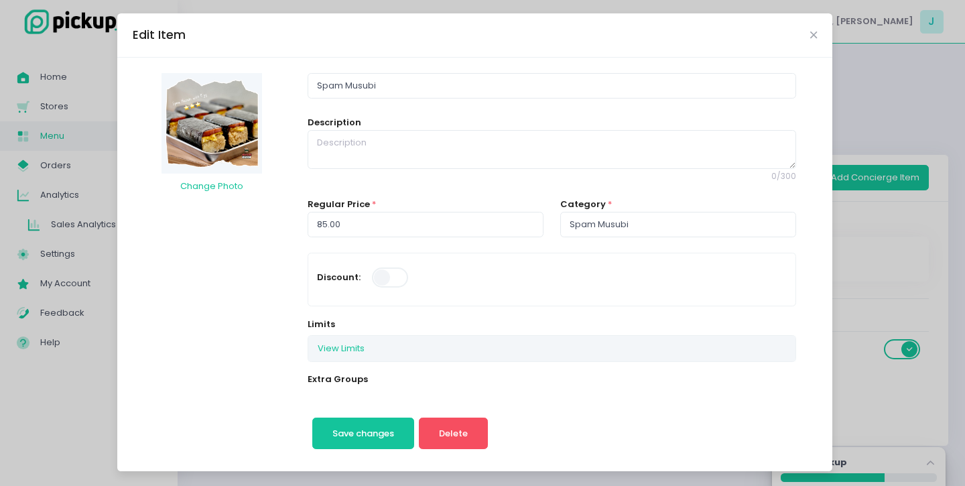
click at [818, 35] on div "Edit Item" at bounding box center [474, 35] width 715 height 44
click at [815, 35] on icon "Close" at bounding box center [813, 35] width 7 height 10
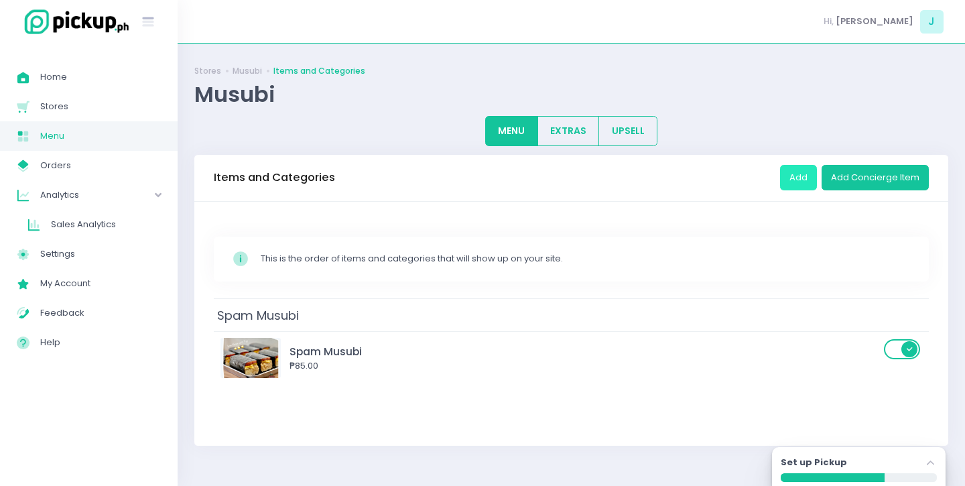
click at [799, 180] on button "Add" at bounding box center [798, 177] width 37 height 25
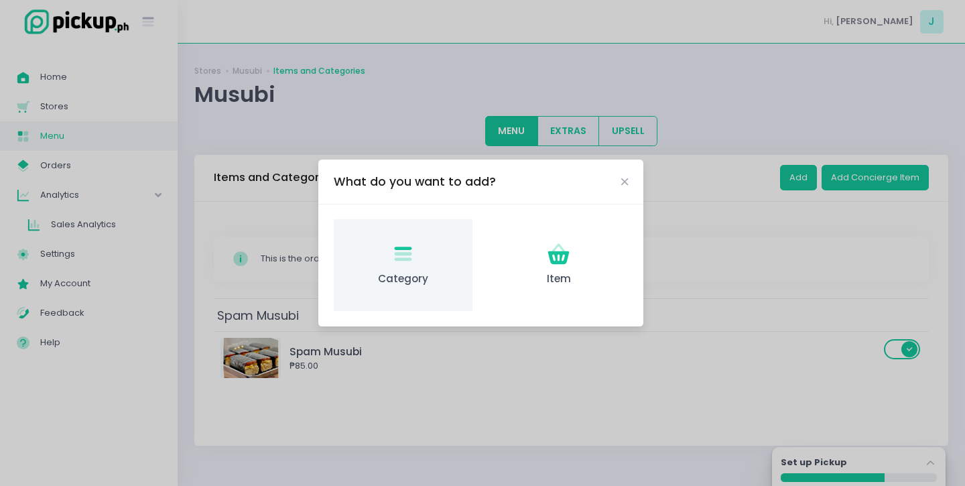
click at [394, 281] on span "Category" at bounding box center [402, 278] width 117 height 15
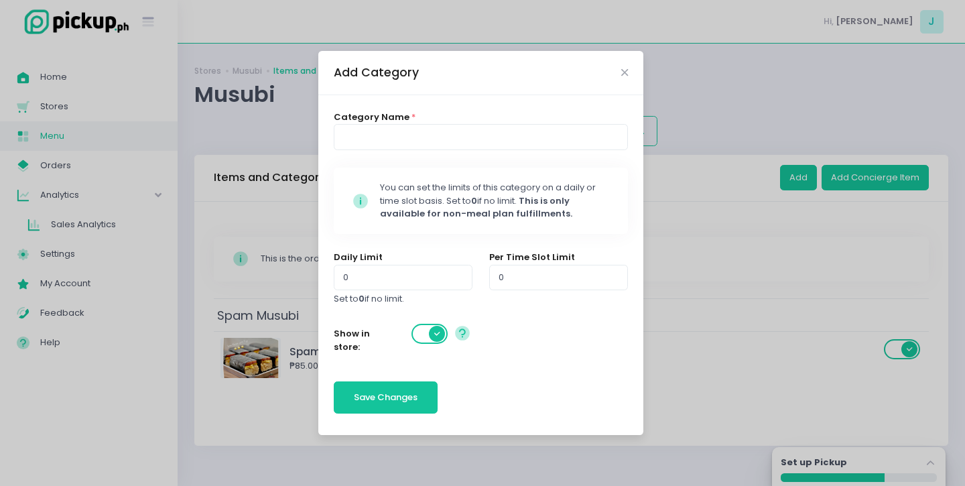
click at [431, 124] on div "Category Name *" at bounding box center [481, 132] width 295 height 42
click at [431, 131] on input at bounding box center [481, 136] width 295 height 25
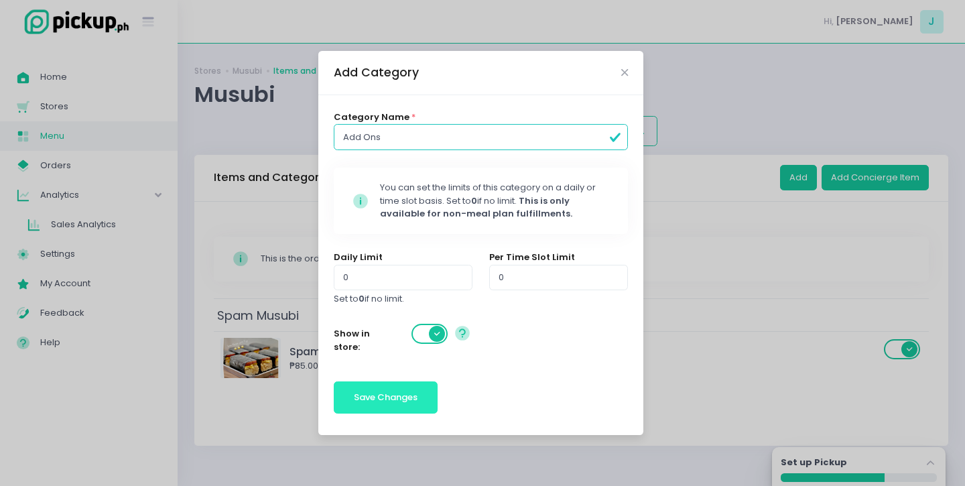
type input "Add Ons"
click at [415, 403] on span "Save Changes" at bounding box center [386, 397] width 64 height 13
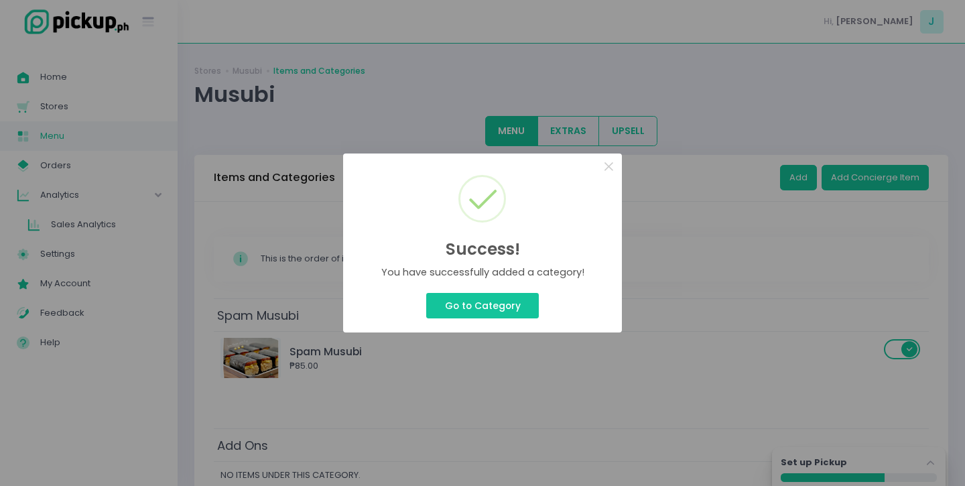
click at [642, 283] on div "Success! × You have successfully added a category! Go to Category Cancel" at bounding box center [482, 243] width 965 height 486
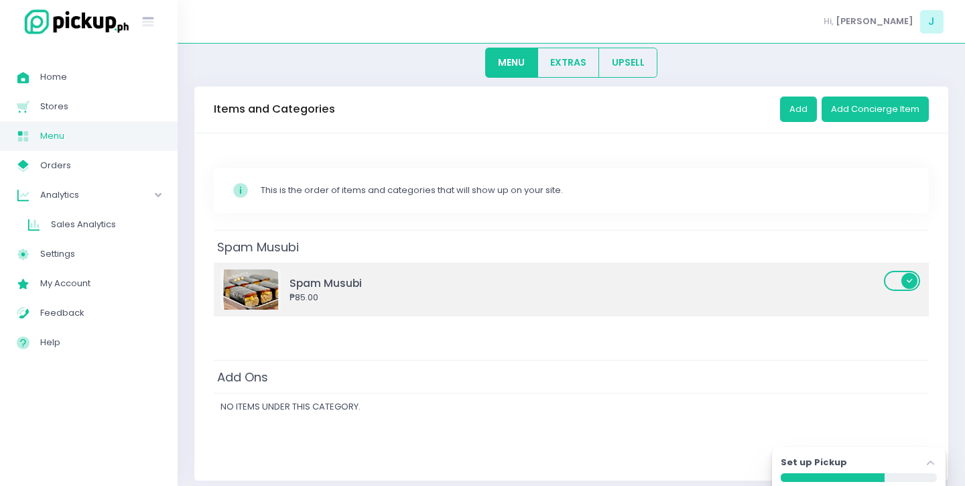
scroll to position [80, 0]
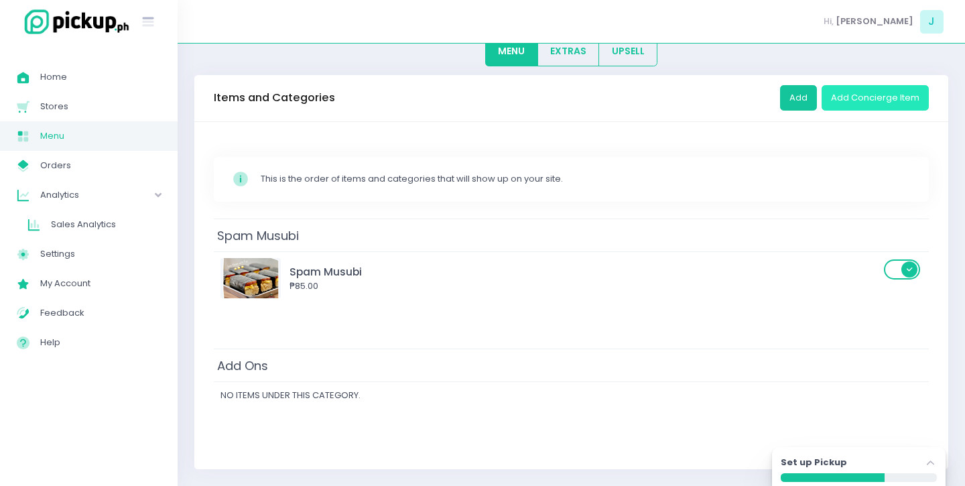
click at [853, 99] on button "Add Concierge Item" at bounding box center [874, 97] width 107 height 25
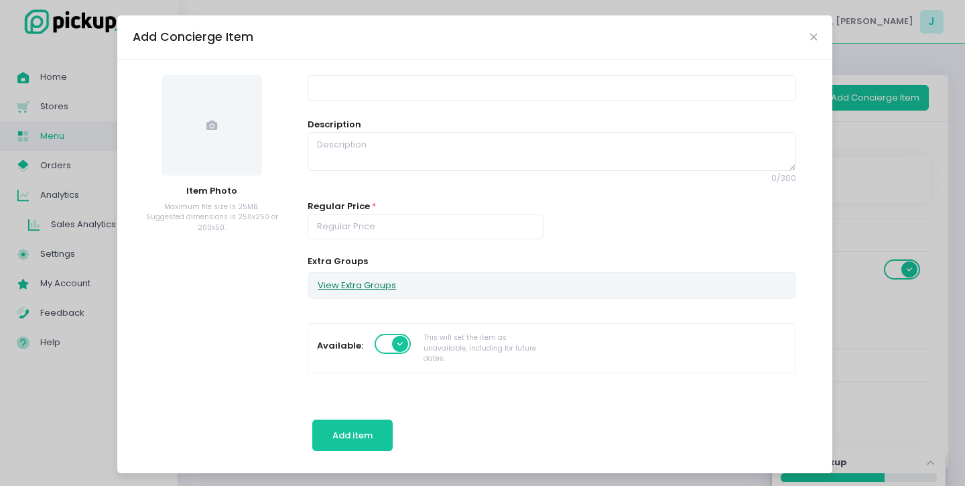
click at [356, 287] on button "View Extra Groups" at bounding box center [356, 285] width 97 height 25
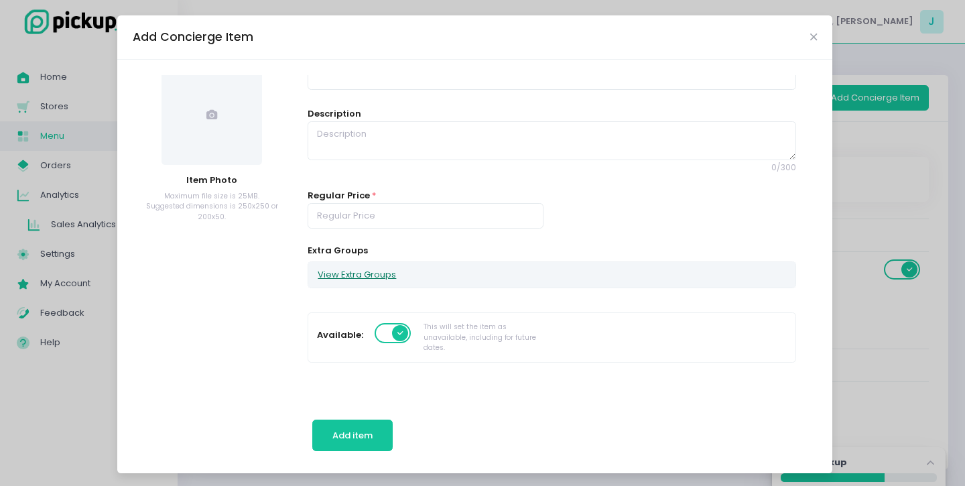
click at [379, 276] on button "View Extra Groups" at bounding box center [356, 274] width 97 height 25
click at [805, 37] on div "Add Concierge Item" at bounding box center [474, 37] width 715 height 44
click at [819, 38] on div "Add Concierge Item" at bounding box center [474, 37] width 715 height 44
click at [813, 36] on icon "Close" at bounding box center [813, 37] width 7 height 10
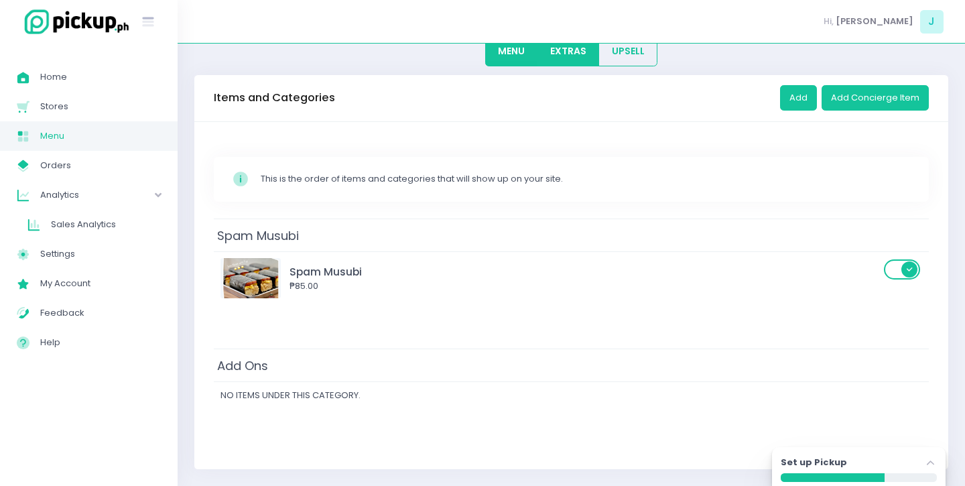
click at [575, 58] on button "EXTRAS" at bounding box center [568, 51] width 62 height 30
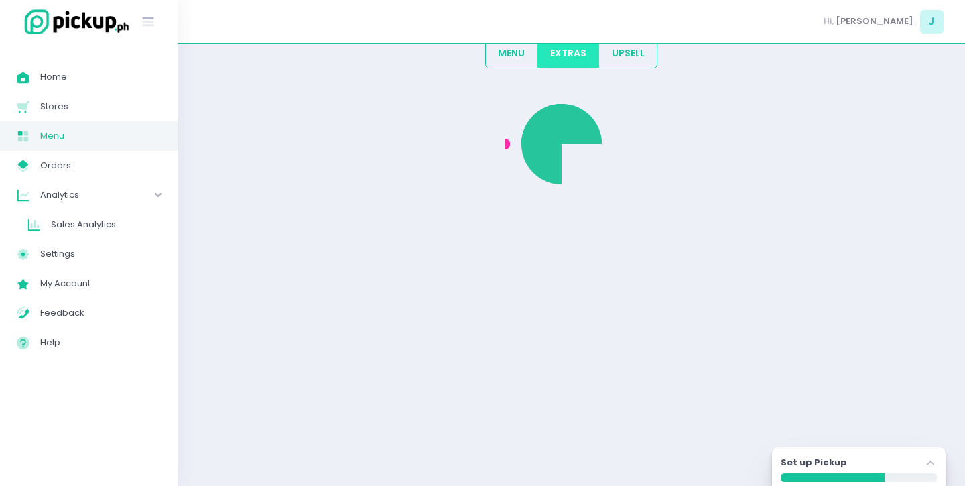
scroll to position [0, 0]
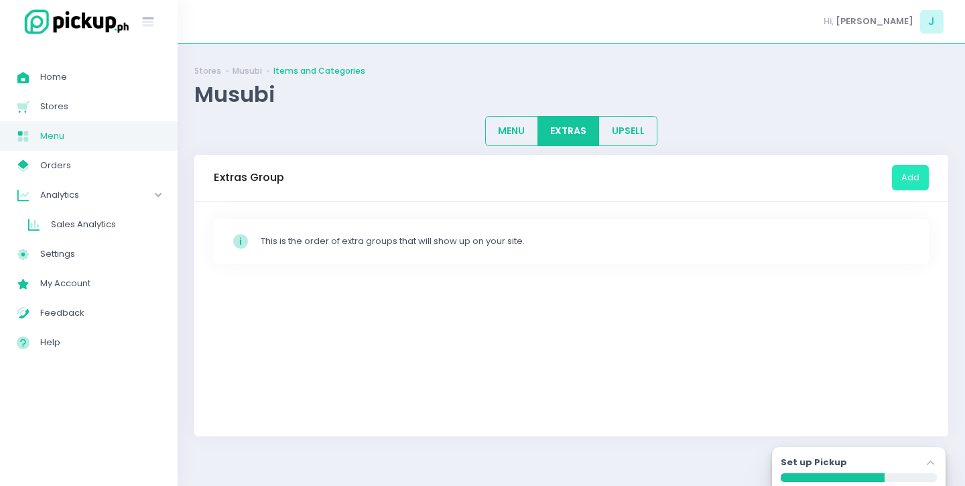
click at [920, 180] on button "Add" at bounding box center [910, 177] width 37 height 25
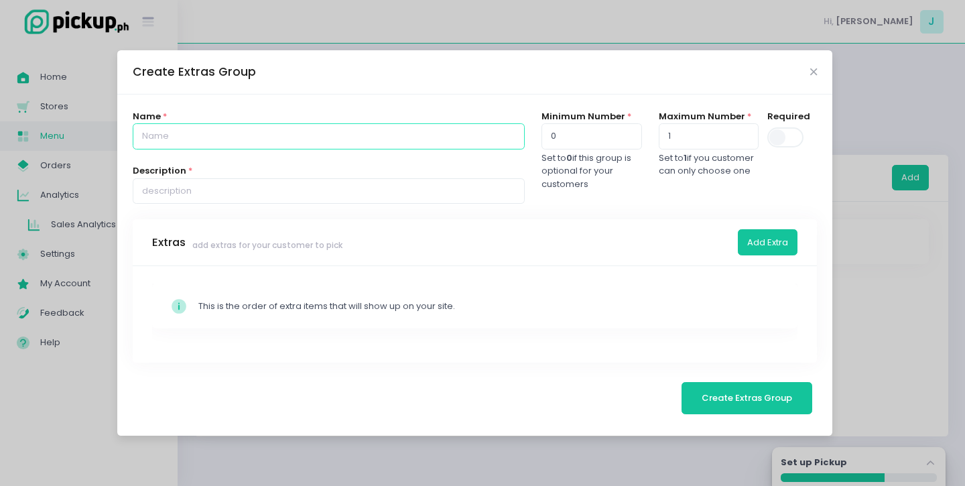
click at [375, 145] on input "text" at bounding box center [329, 135] width 392 height 25
type input "Add Ons"
click at [352, 192] on input "text" at bounding box center [329, 190] width 392 height 25
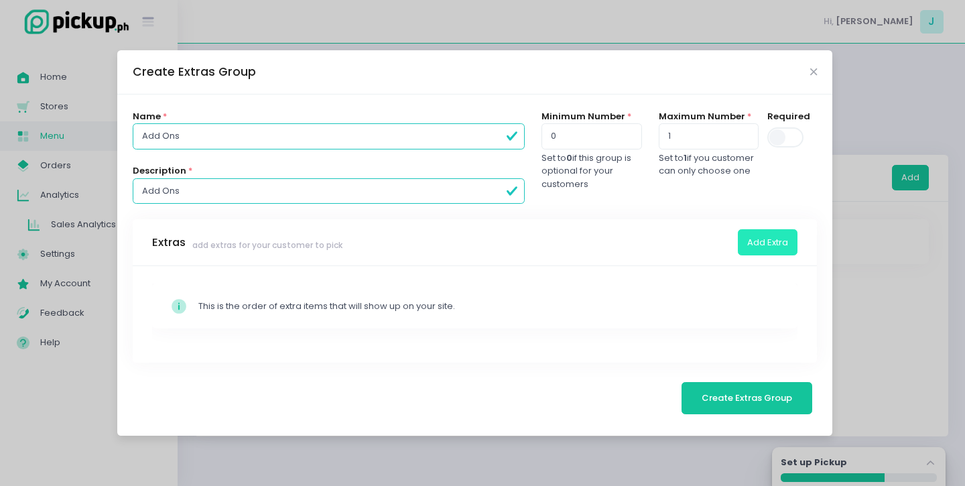
type input "Add Ons"
click at [738, 240] on button "Add Extra" at bounding box center [768, 241] width 60 height 25
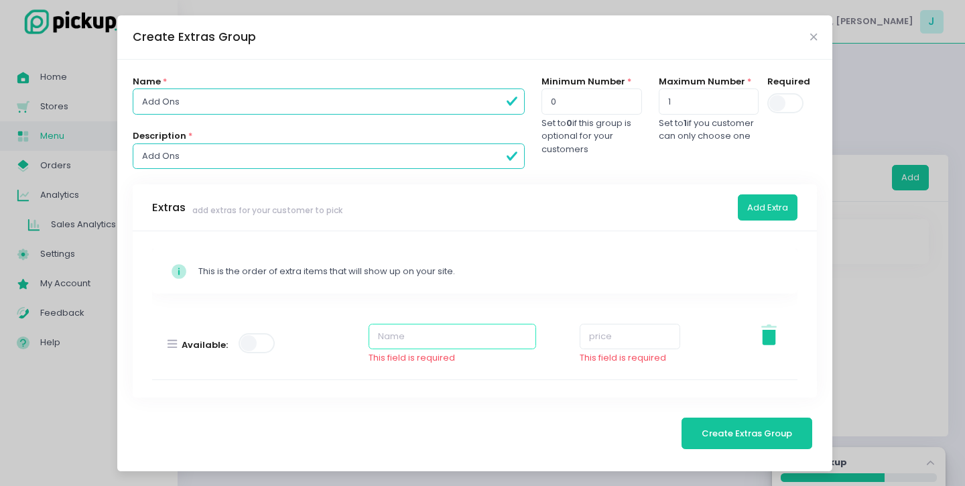
click at [416, 340] on input "text" at bounding box center [451, 336] width 167 height 25
type input "Kewpie"
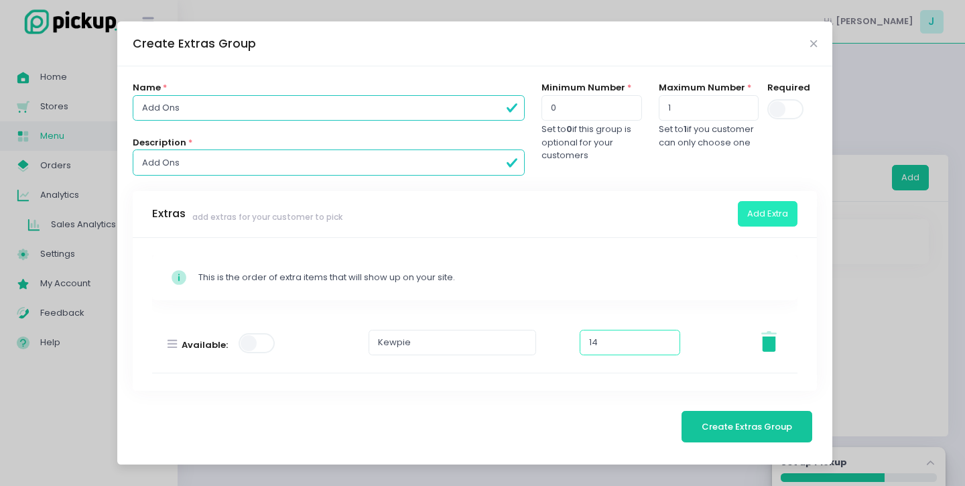
type input "14"
click at [778, 216] on button "Add Extra" at bounding box center [768, 213] width 60 height 25
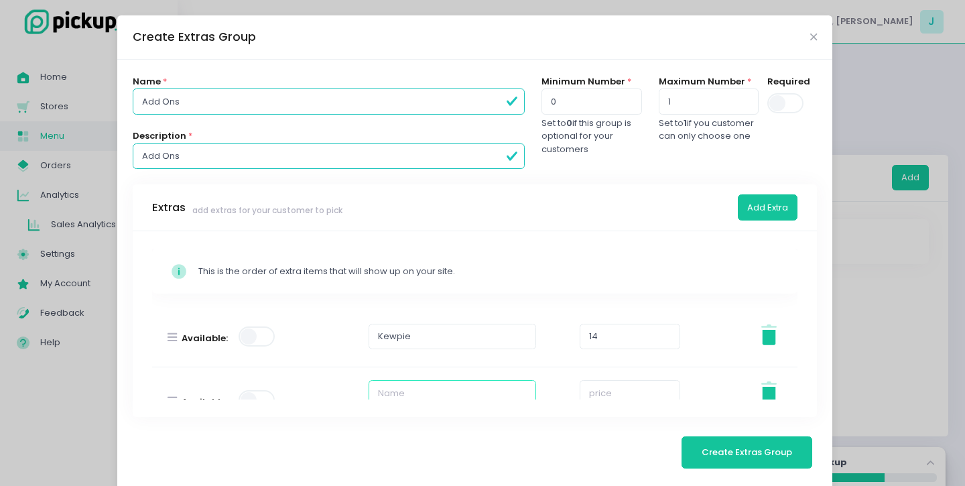
click at [504, 392] on input "text" at bounding box center [451, 392] width 167 height 25
type input "Sriracha"
type input "14"
click at [760, 210] on button "Add Extra" at bounding box center [768, 206] width 60 height 25
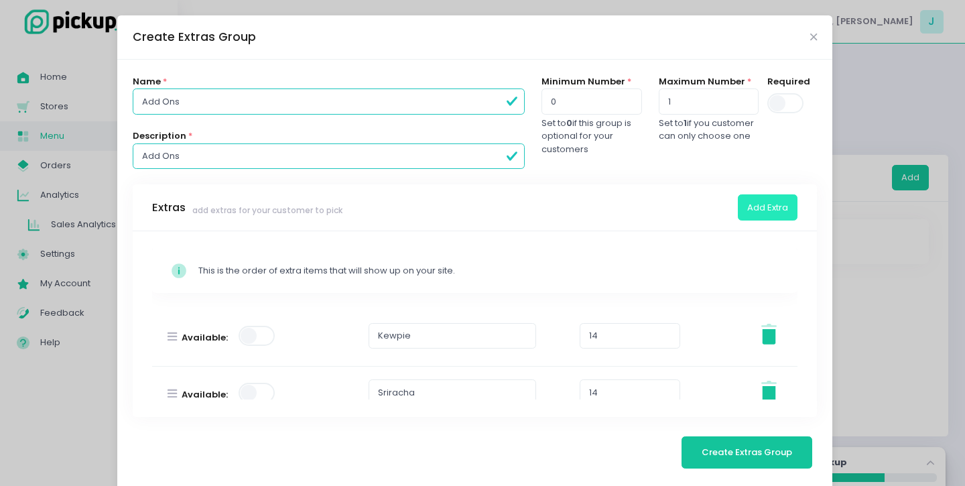
scroll to position [94, 0]
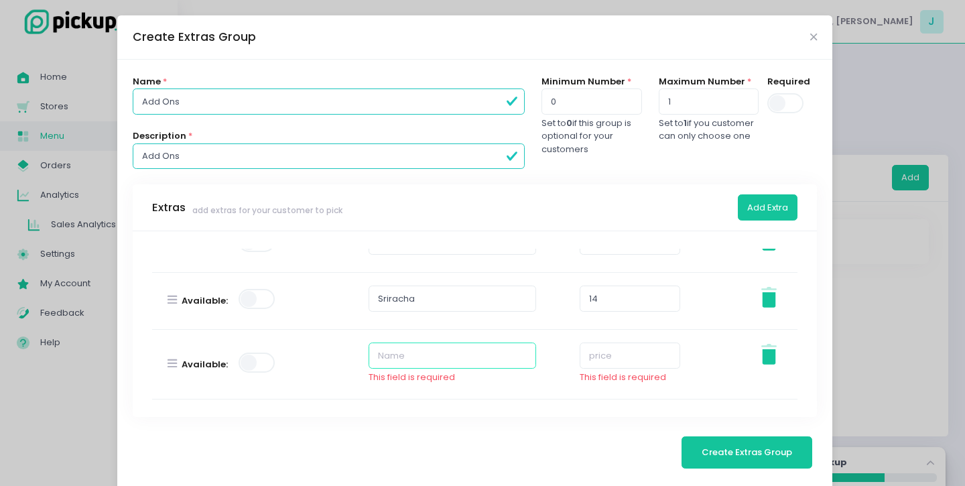
click at [415, 357] on input "text" at bounding box center [451, 354] width 167 height 25
type input "Egg"
click at [638, 358] on input "number" at bounding box center [630, 354] width 100 height 25
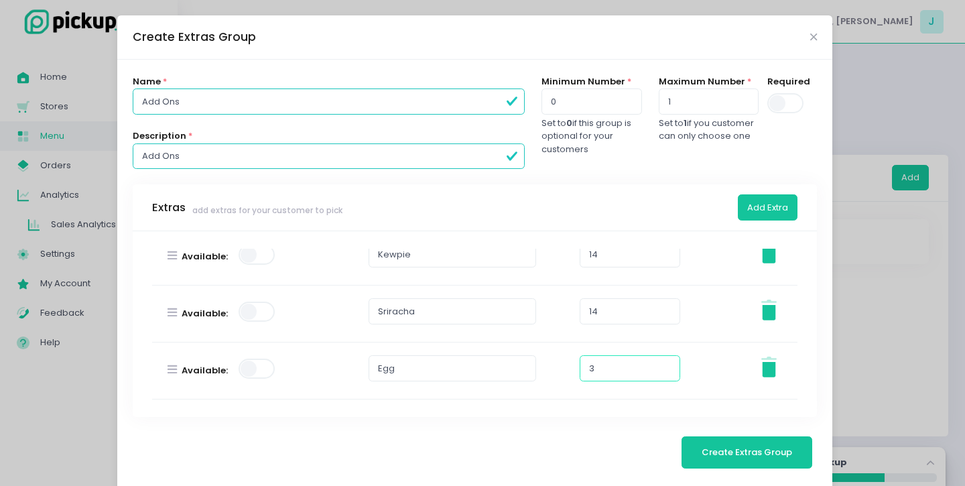
scroll to position [82, 0]
type input "30"
click at [762, 196] on button "Add Extra" at bounding box center [768, 206] width 60 height 25
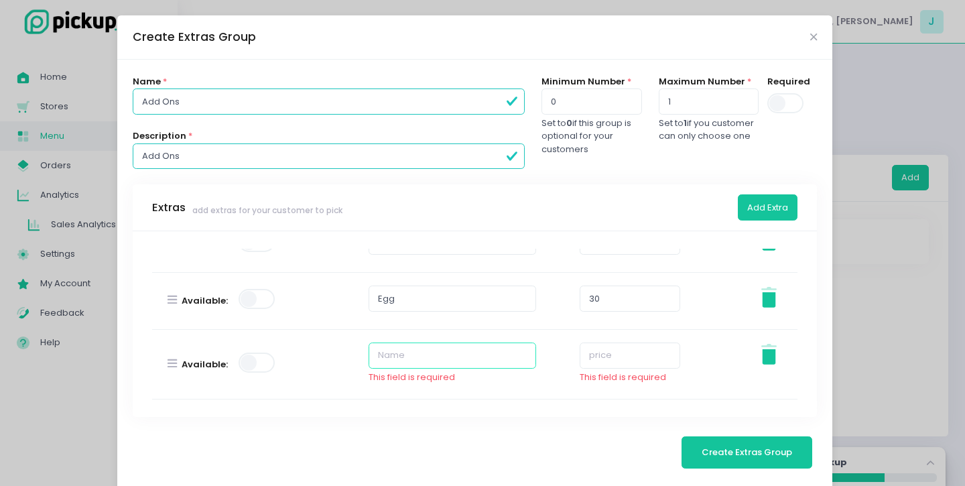
click at [441, 350] on input "text" at bounding box center [451, 354] width 167 height 25
type input "Bacon"
click at [598, 362] on input "number" at bounding box center [630, 354] width 100 height 25
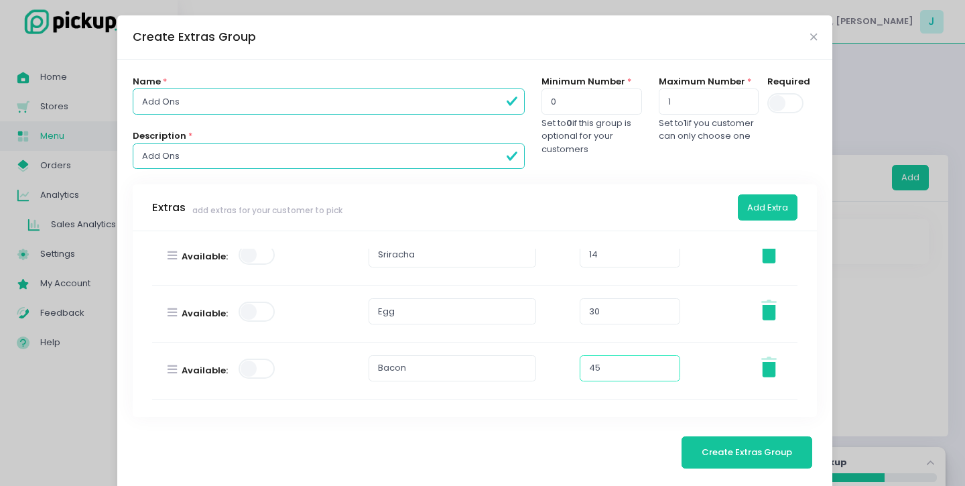
scroll to position [19, 0]
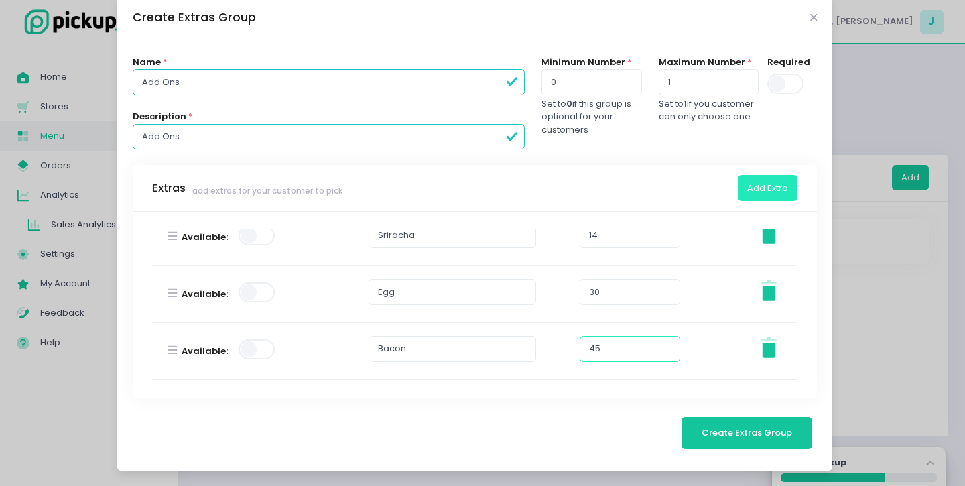
type input "45"
click at [757, 187] on button "Add Extra" at bounding box center [768, 187] width 60 height 25
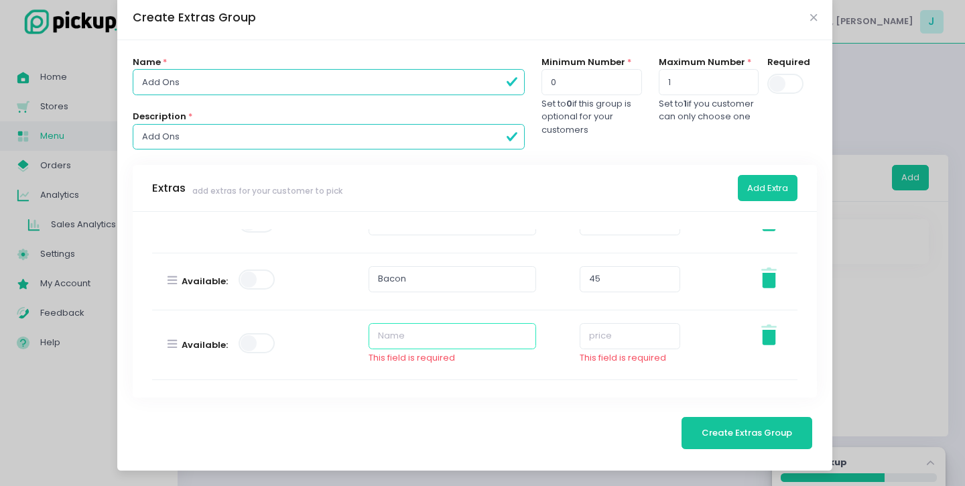
click at [439, 346] on input "text" at bounding box center [451, 335] width 167 height 25
type input "Double Spam"
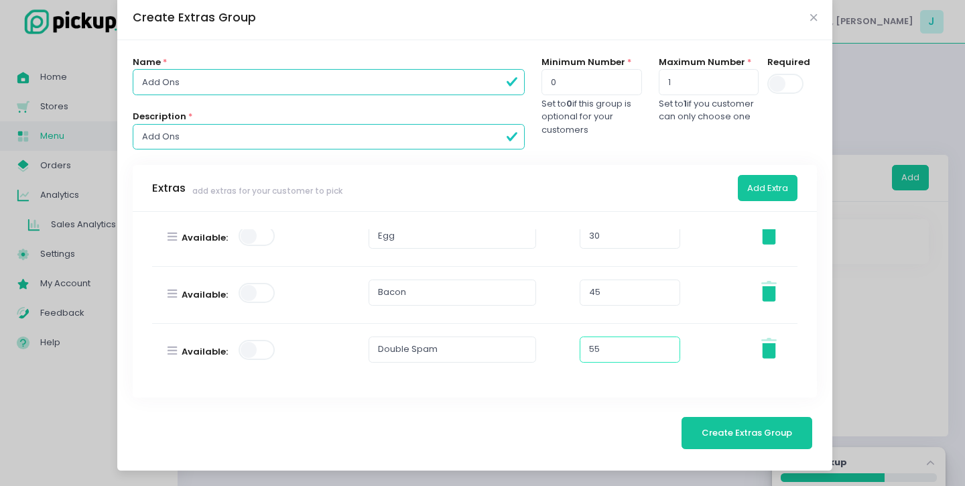
scroll to position [0, 0]
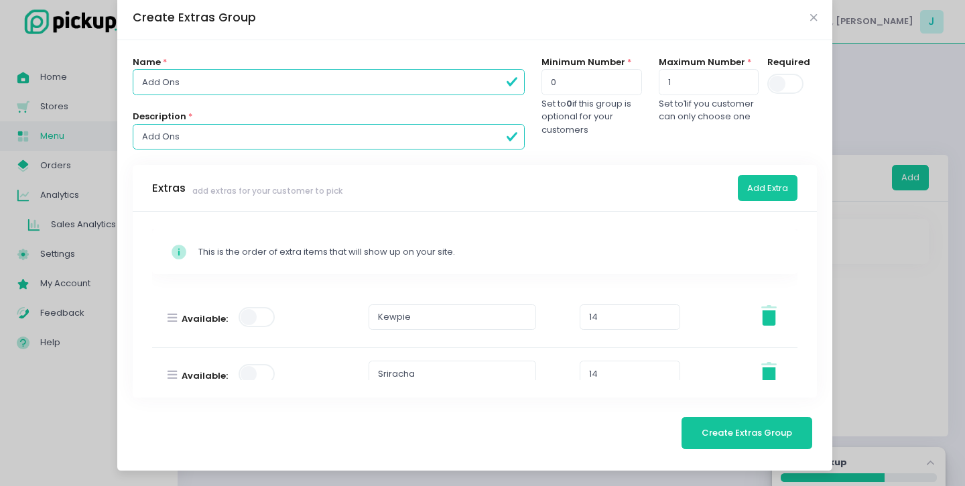
type input "55"
click at [247, 317] on span at bounding box center [258, 317] width 38 height 20
click at [250, 374] on span at bounding box center [258, 374] width 38 height 20
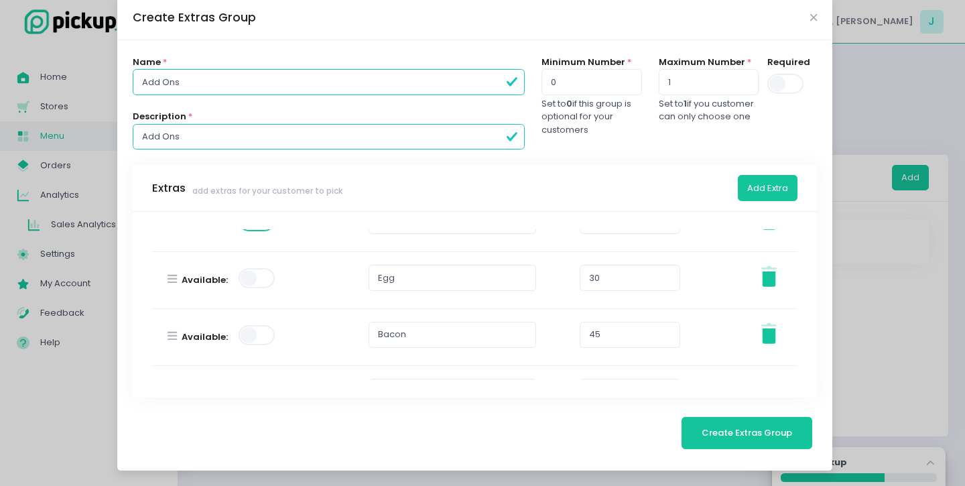
scroll to position [196, 0]
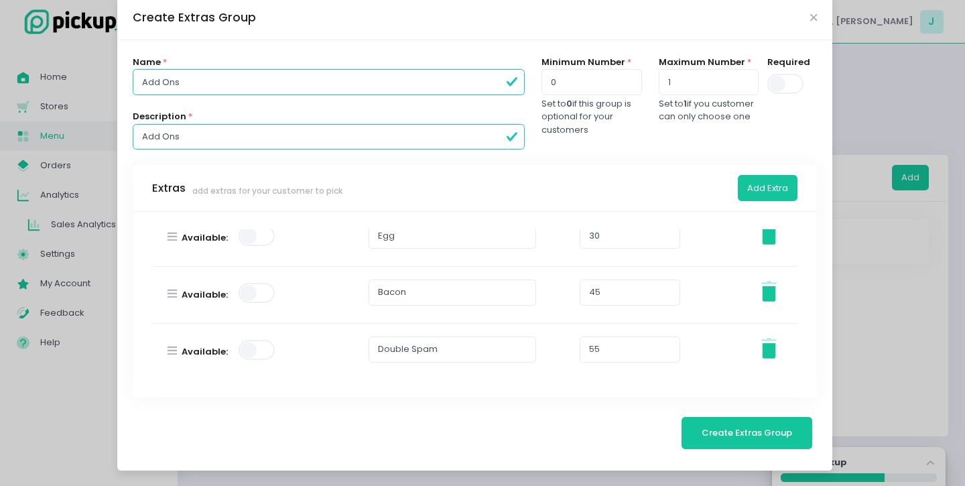
click at [251, 242] on span at bounding box center [258, 236] width 38 height 20
click at [255, 287] on span at bounding box center [258, 293] width 38 height 20
click at [261, 348] on span at bounding box center [258, 350] width 38 height 20
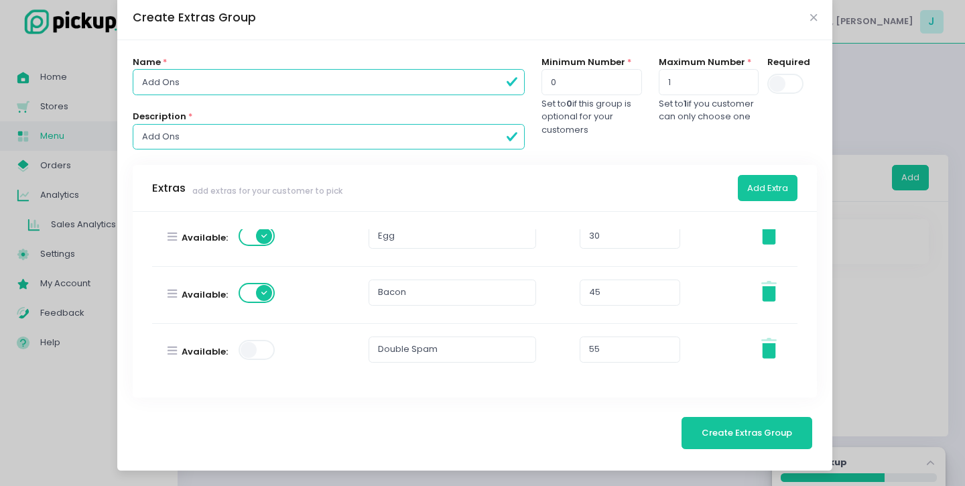
click at [728, 439] on button "Create Extras Group" at bounding box center [746, 433] width 131 height 32
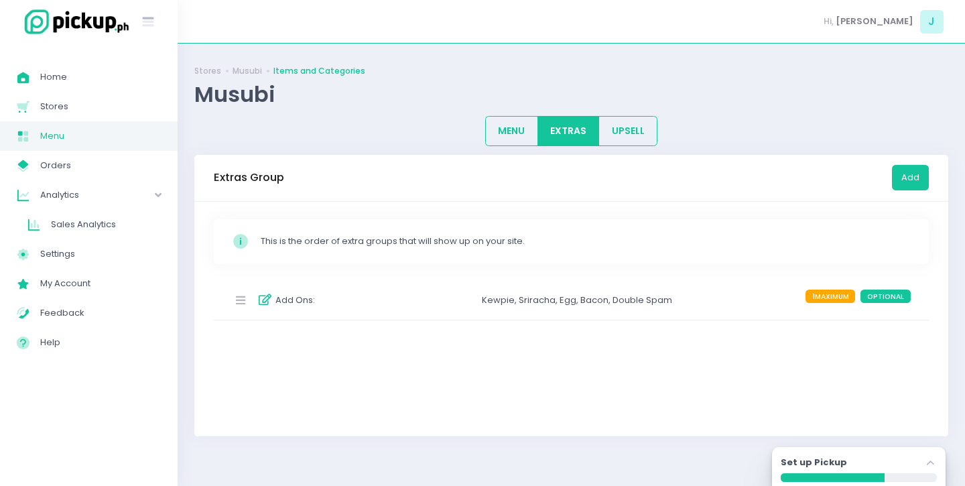
click at [697, 319] on div "Add Ons : Kewpie , Sriracha , Egg , Bacon , Double Spam 1 MAXIMUM OPTIONAL" at bounding box center [571, 301] width 715 height 40
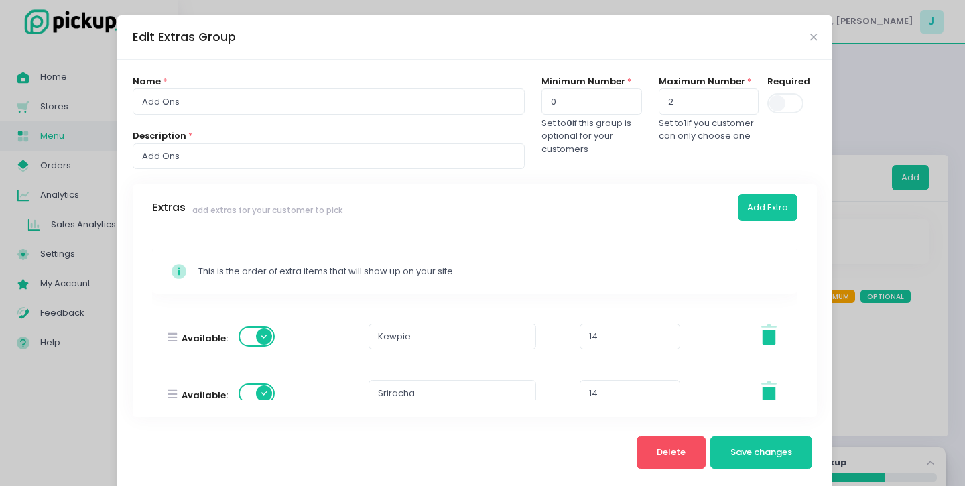
click at [743, 98] on input "2" at bounding box center [709, 100] width 100 height 25
click at [732, 100] on input "3" at bounding box center [709, 100] width 100 height 25
click at [732, 100] on input "4" at bounding box center [709, 100] width 100 height 25
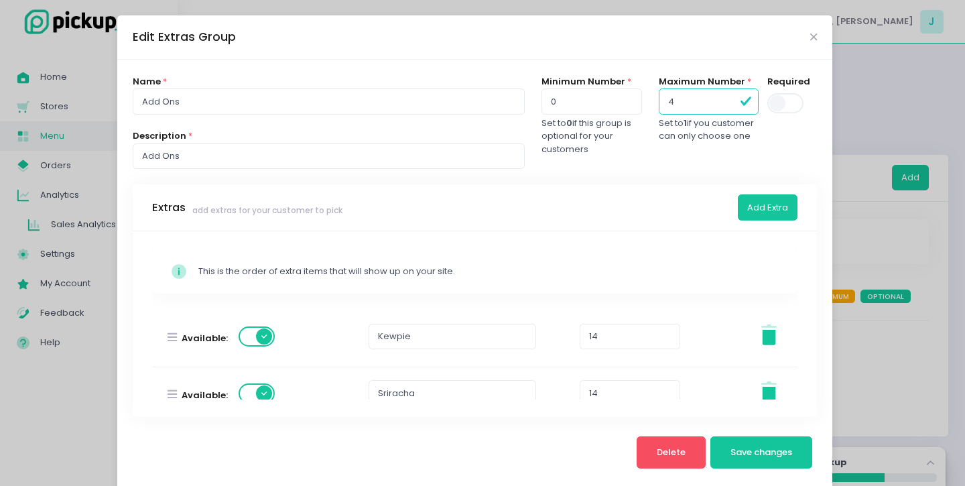
type input "5"
click at [732, 100] on input "5" at bounding box center [709, 100] width 100 height 25
click at [789, 141] on div "Required" at bounding box center [796, 129] width 58 height 109
click at [742, 449] on span "Save changes" at bounding box center [761, 452] width 62 height 13
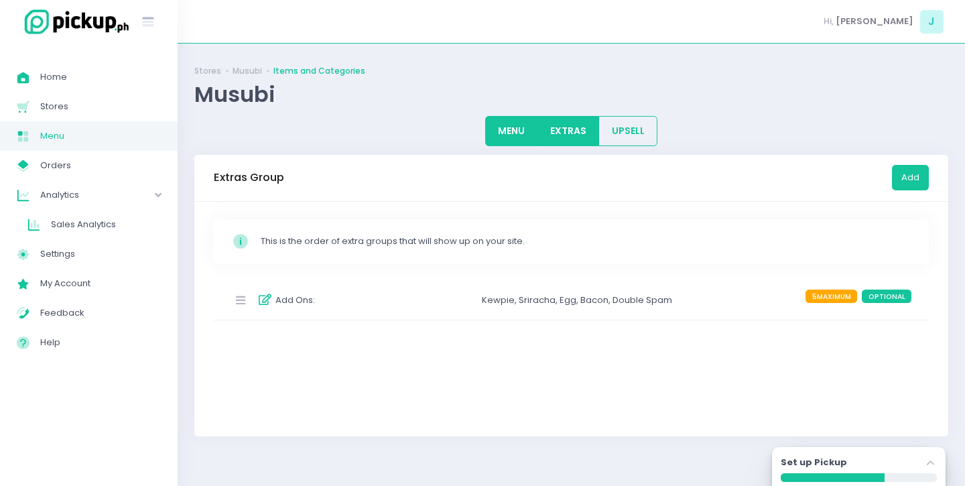
click at [513, 135] on button "MENU" at bounding box center [511, 131] width 53 height 30
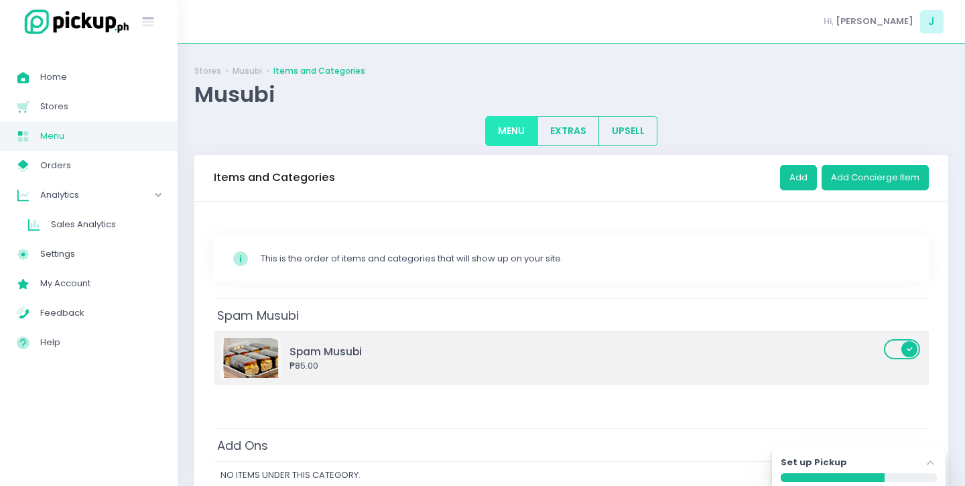
click at [849, 382] on td "Spam Musubi ₱85.00" at bounding box center [571, 358] width 715 height 54
click at [605, 375] on div "Spam Musubi ₱85.00" at bounding box center [551, 358] width 663 height 40
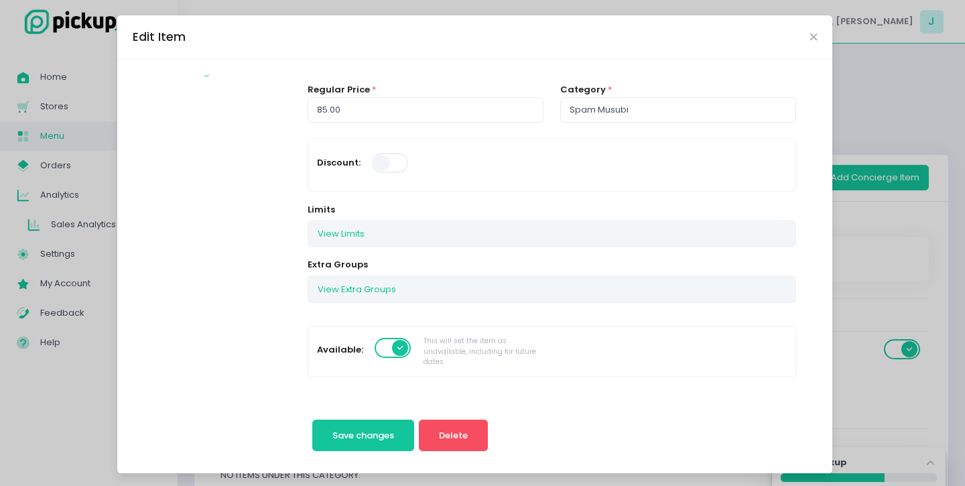
scroll to position [119, 0]
click at [354, 288] on button "View Extra Groups" at bounding box center [356, 285] width 97 height 25
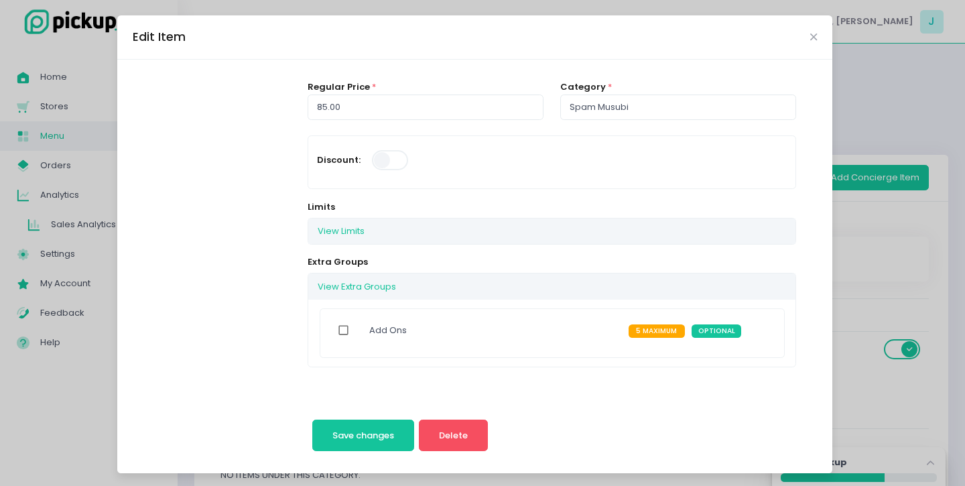
click at [340, 332] on input "checkbox" at bounding box center [343, 330] width 25 height 31
checkbox input "true"
click at [356, 437] on span "Save changes" at bounding box center [363, 435] width 62 height 13
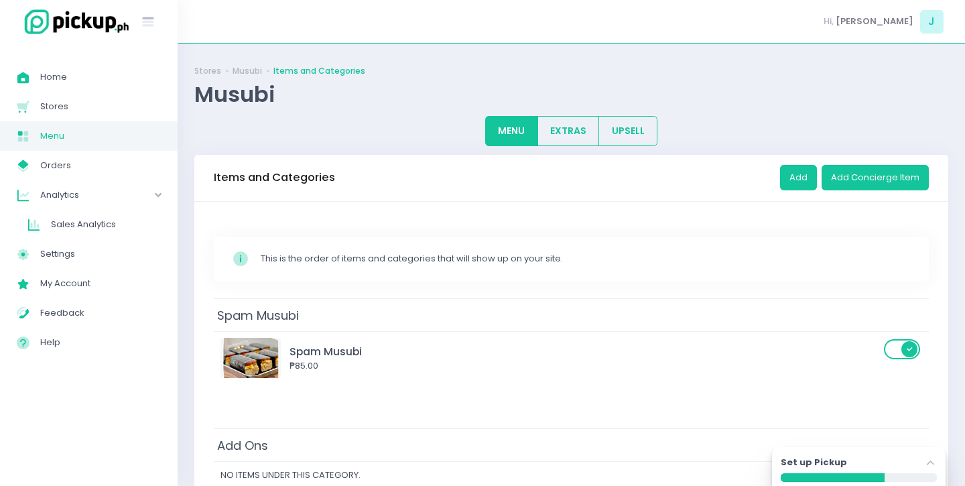
click at [423, 178] on div "Items and Categories Add Add Concierge Item" at bounding box center [571, 178] width 754 height 47
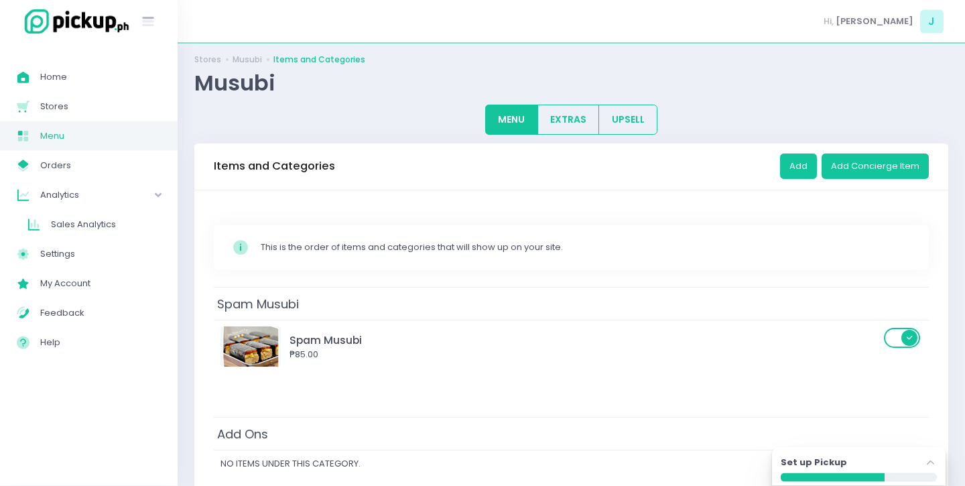
scroll to position [0, 0]
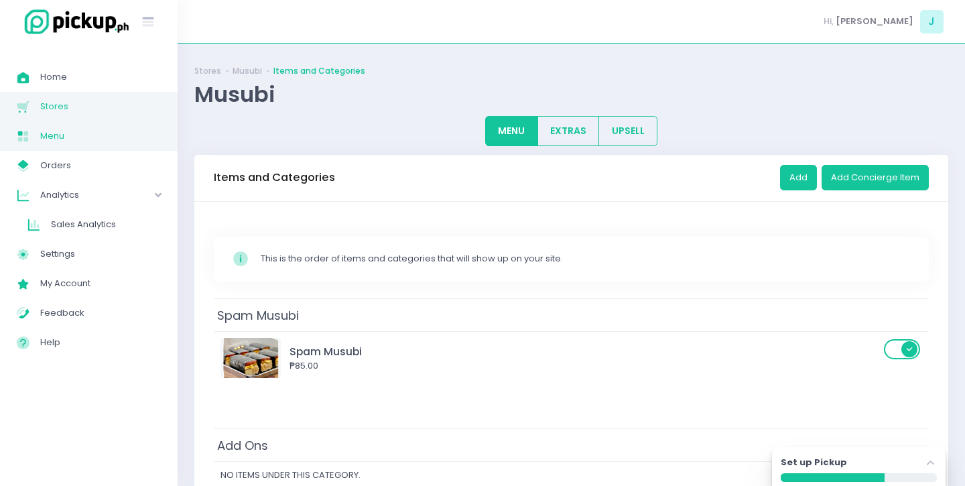
click at [64, 109] on span "Stores" at bounding box center [100, 106] width 121 height 17
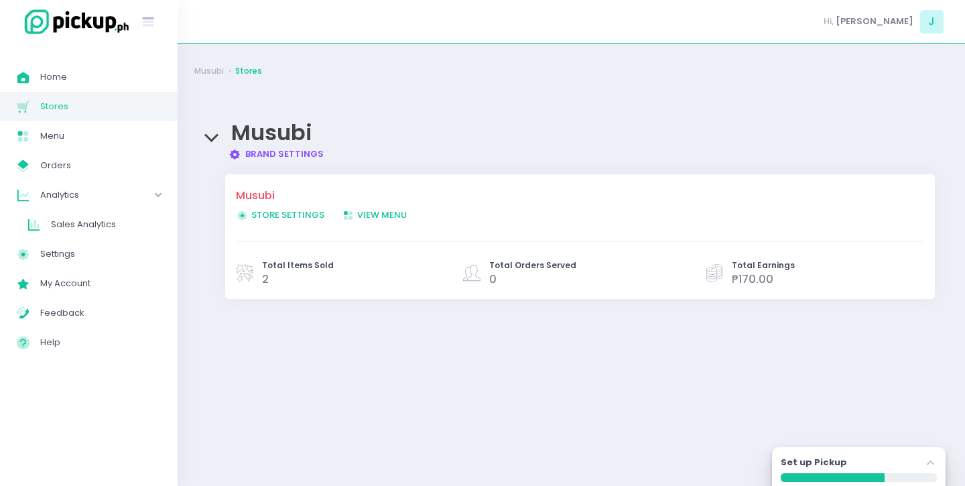
click at [273, 150] on link "Brand Settings Created with Sketch. Brand Settings" at bounding box center [276, 153] width 96 height 13
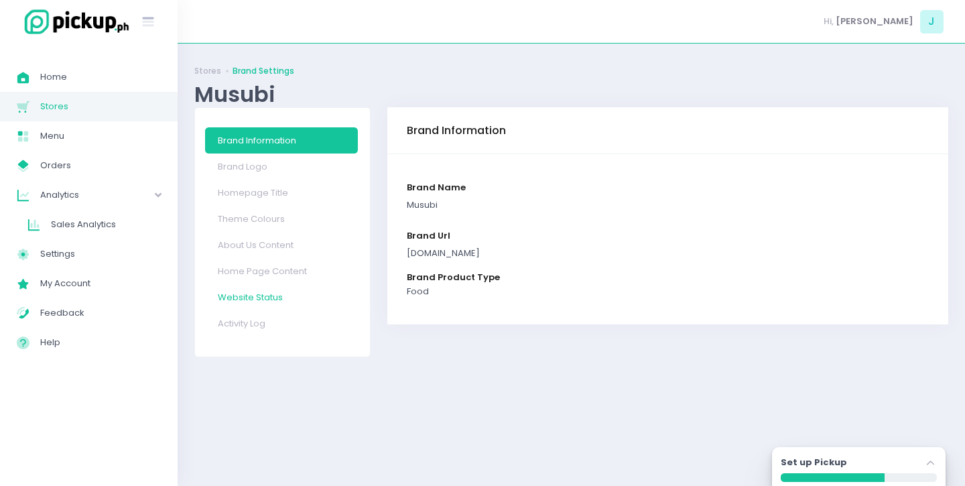
click at [250, 299] on link "Website Status" at bounding box center [281, 297] width 153 height 26
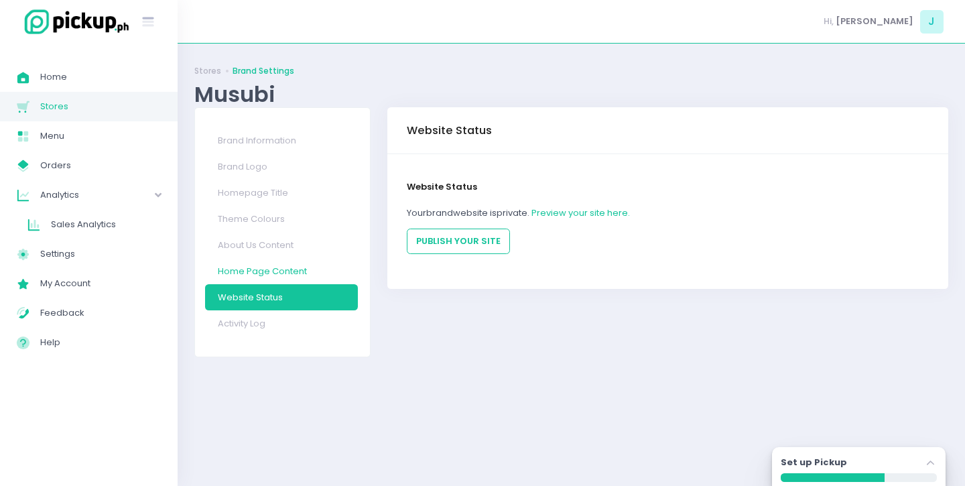
click at [257, 269] on link "Home Page Content" at bounding box center [281, 271] width 153 height 26
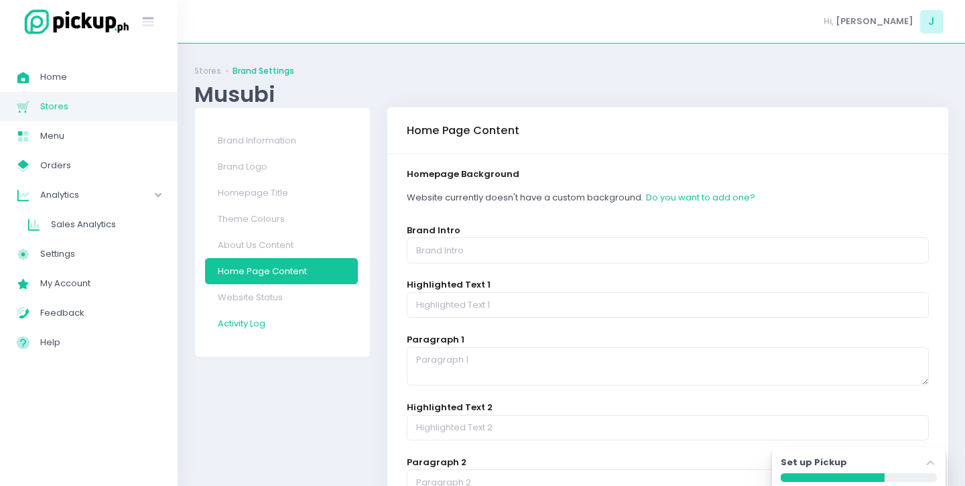
click at [257, 321] on link "Activity Log" at bounding box center [281, 323] width 153 height 26
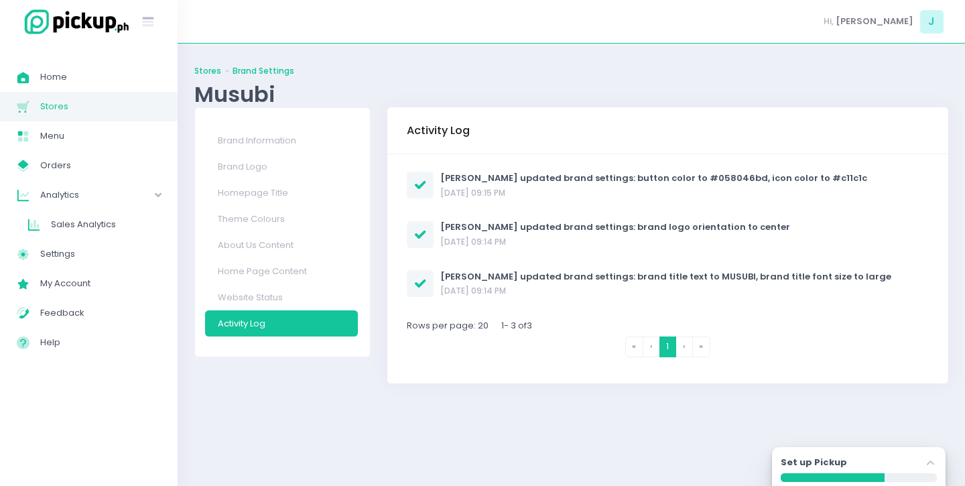
click at [216, 75] on link "Stores" at bounding box center [207, 71] width 27 height 12
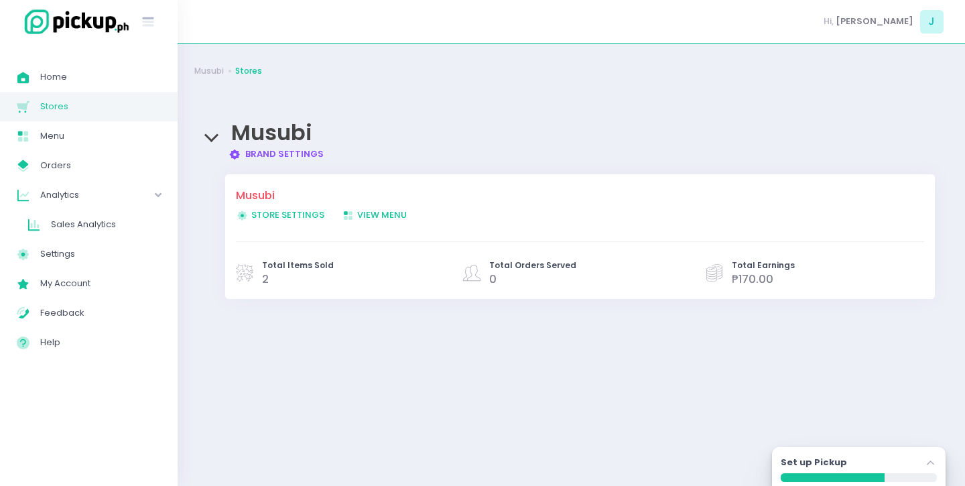
click at [261, 213] on span "Store Settings Created with Sketch. Store Settings" at bounding box center [280, 214] width 88 height 13
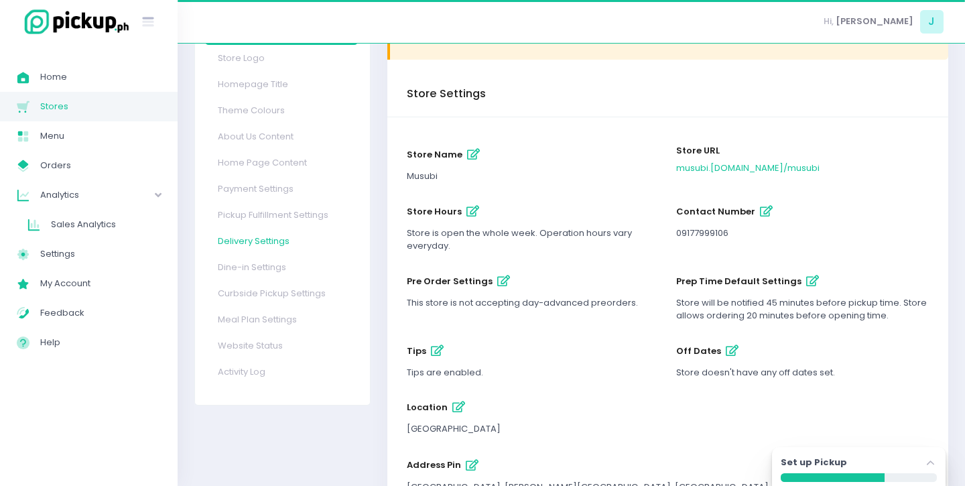
scroll to position [117, 0]
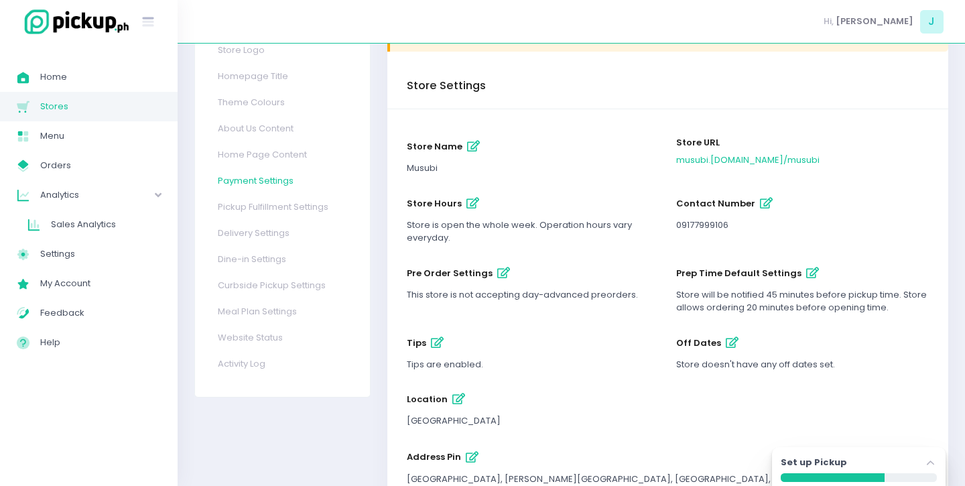
click at [257, 186] on link "Payment Settings" at bounding box center [281, 180] width 153 height 26
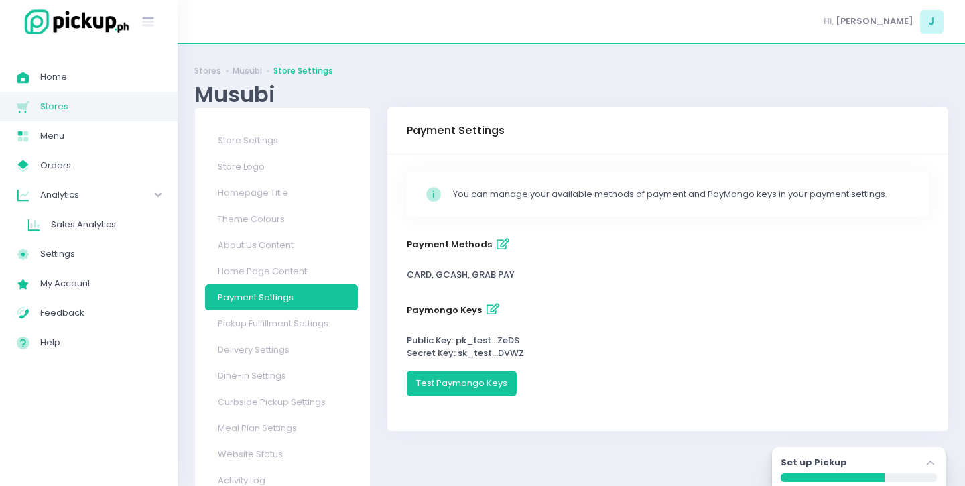
scroll to position [45, 0]
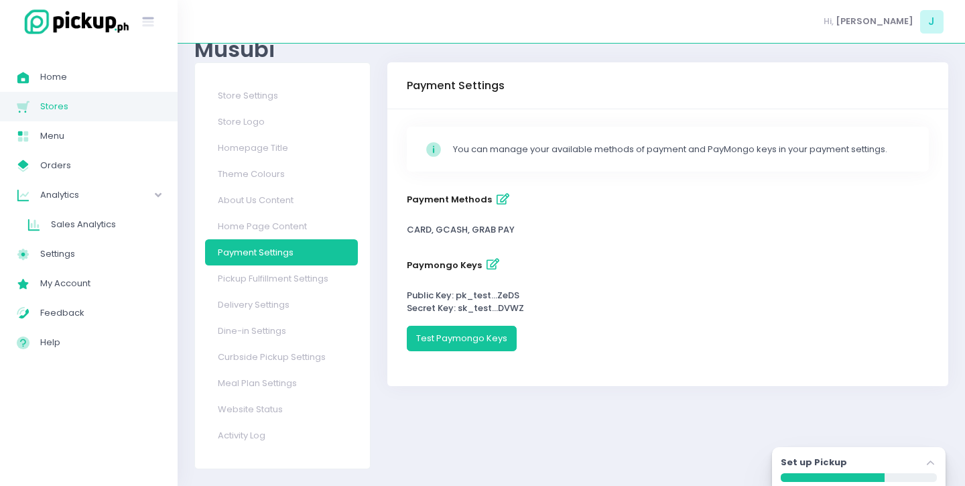
click at [490, 261] on icon "button" at bounding box center [492, 264] width 13 height 11
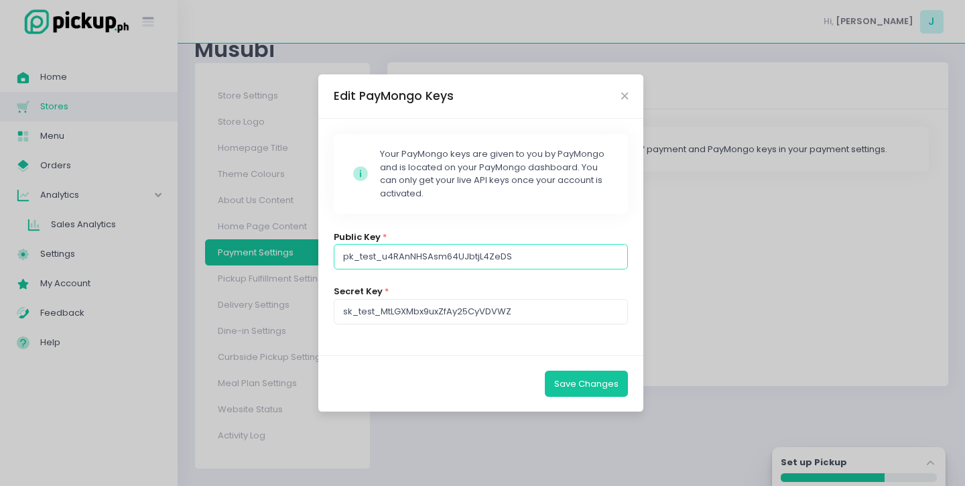
click at [525, 253] on input "pk_test_u4RAnNHSAsm64UJbtjL4ZeDS" at bounding box center [481, 256] width 295 height 25
click at [622, 92] on icon "Close" at bounding box center [624, 96] width 7 height 10
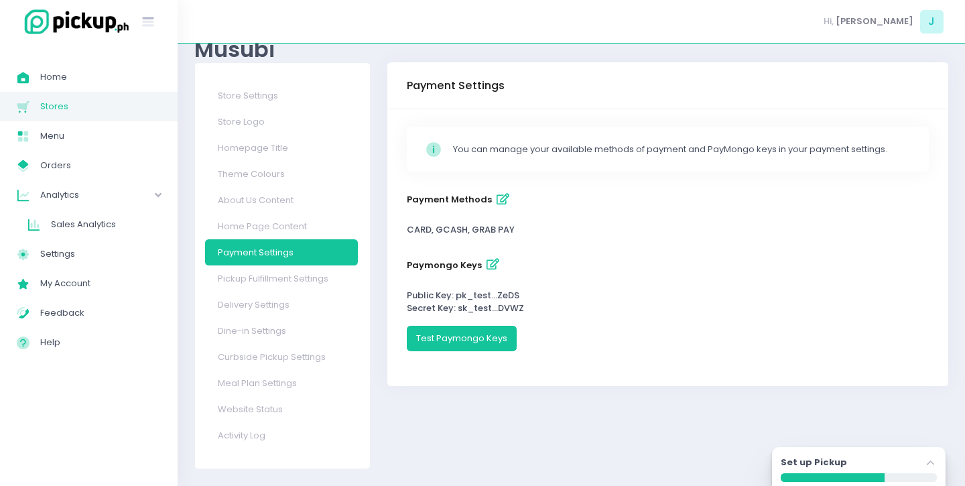
click at [498, 197] on icon "button" at bounding box center [502, 199] width 13 height 11
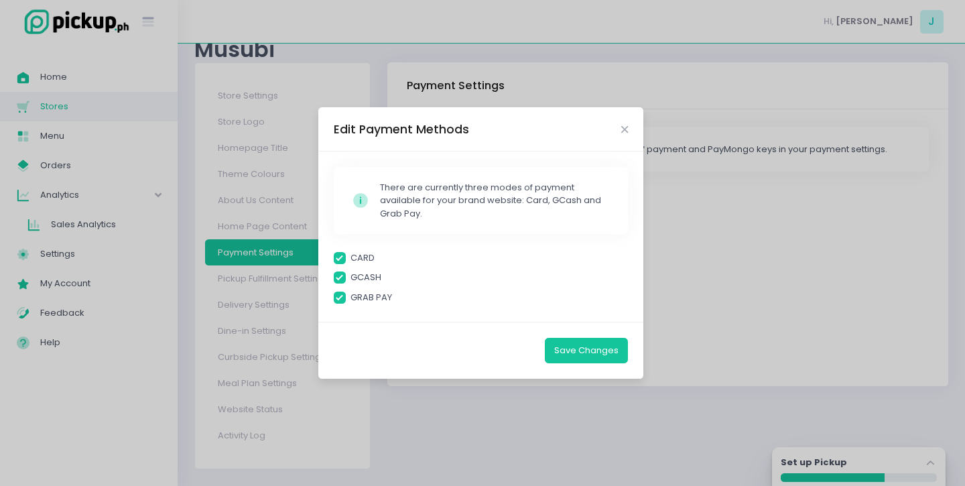
click at [339, 260] on span at bounding box center [340, 258] width 12 height 12
click at [350, 260] on input "CARD" at bounding box center [354, 255] width 9 height 9
checkbox input "false"
checkbox input "true"
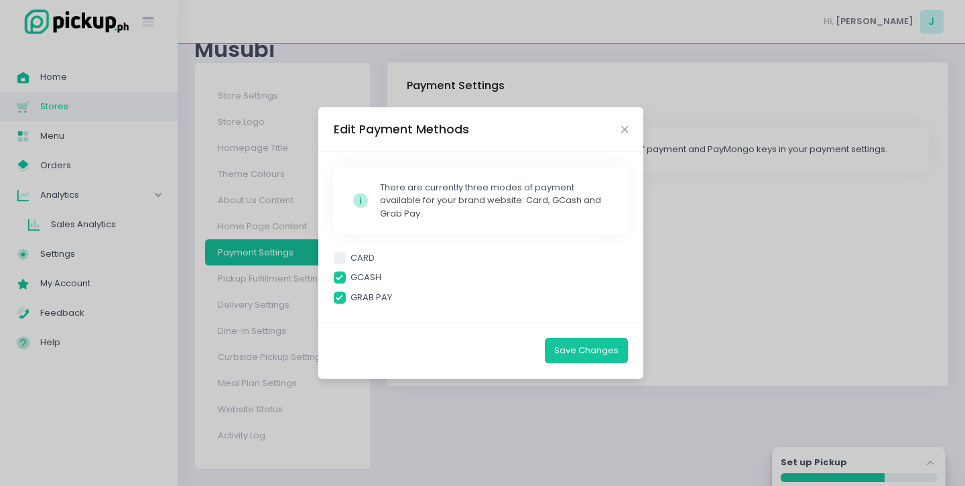
checkbox input "true"
click at [340, 296] on span at bounding box center [340, 297] width 12 height 12
click at [350, 296] on input "GRAB PAY" at bounding box center [354, 295] width 9 height 9
checkbox input "false"
click at [573, 352] on button "Save Changes" at bounding box center [586, 350] width 83 height 25
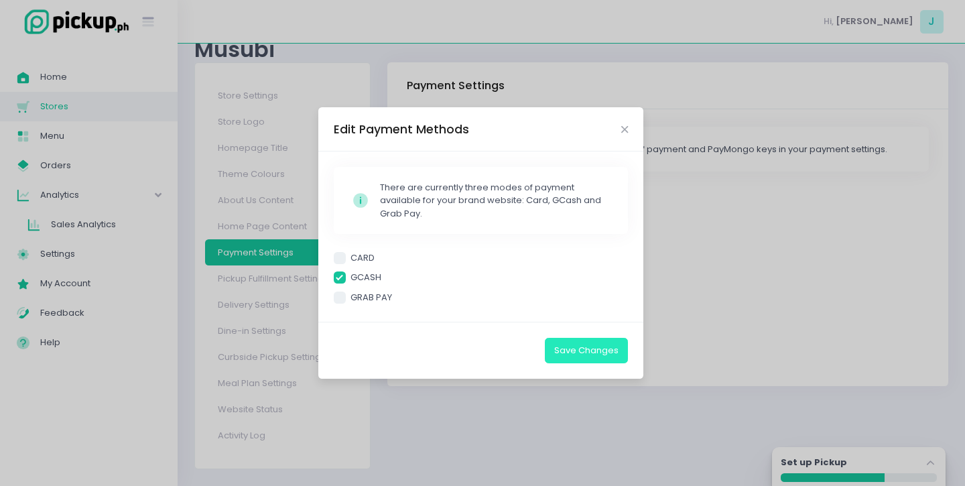
checkbox input "true"
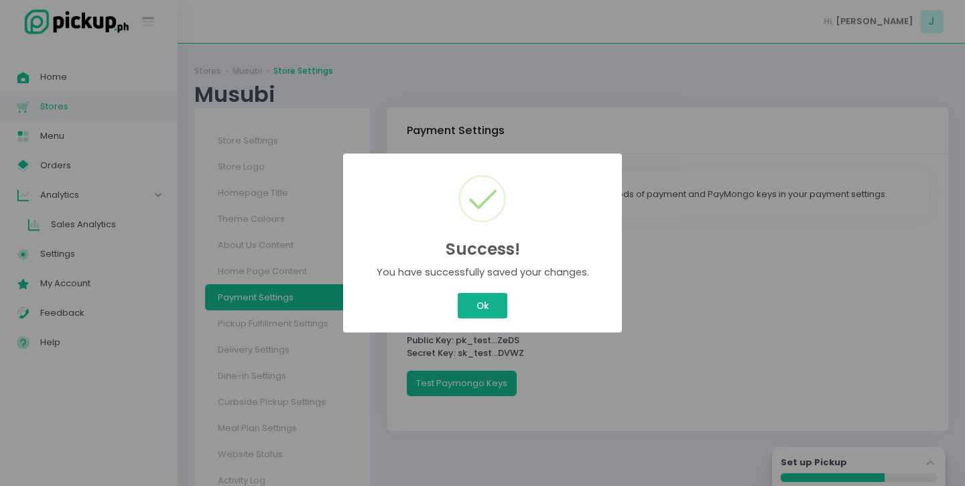
click at [484, 308] on div "Success! × You have successfully saved your changes. Ok Cancel" at bounding box center [482, 243] width 965 height 486
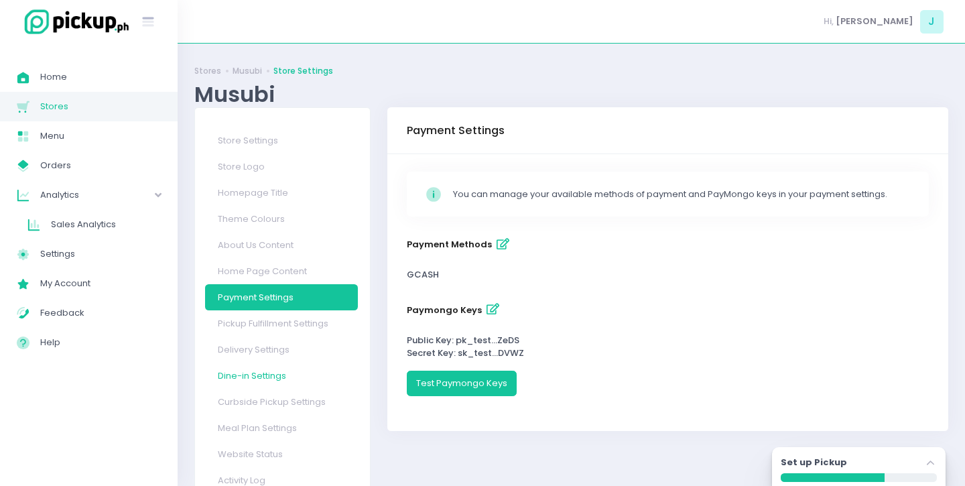
scroll to position [45, 0]
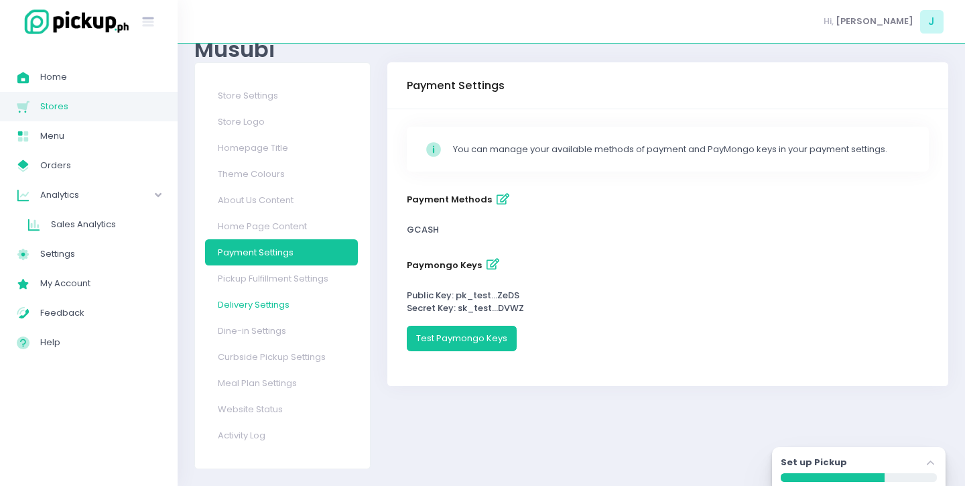
click at [277, 305] on link "Delivery Settings" at bounding box center [281, 304] width 153 height 26
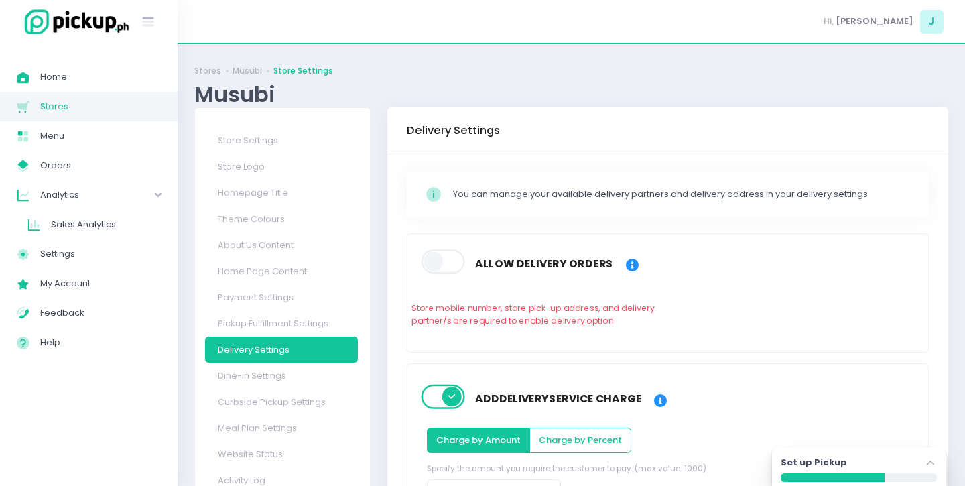
scroll to position [116, 0]
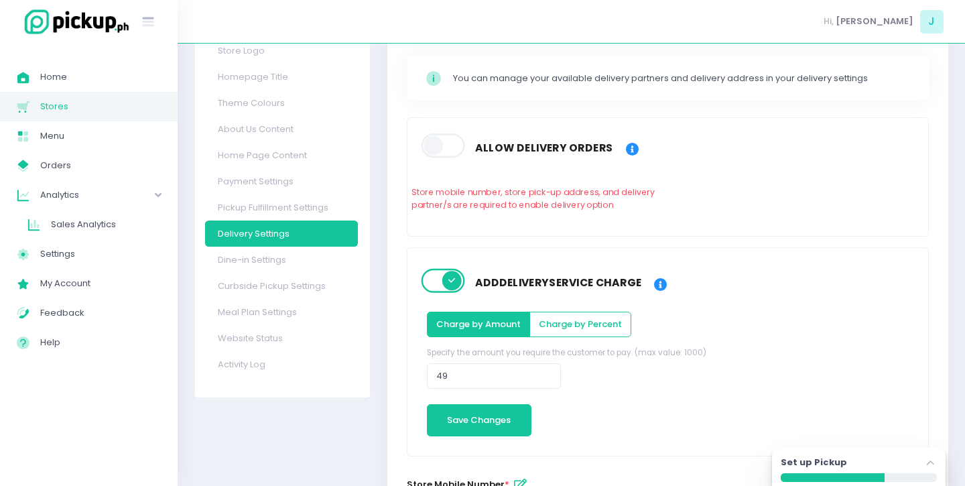
click at [435, 142] on span at bounding box center [444, 146] width 46 height 24
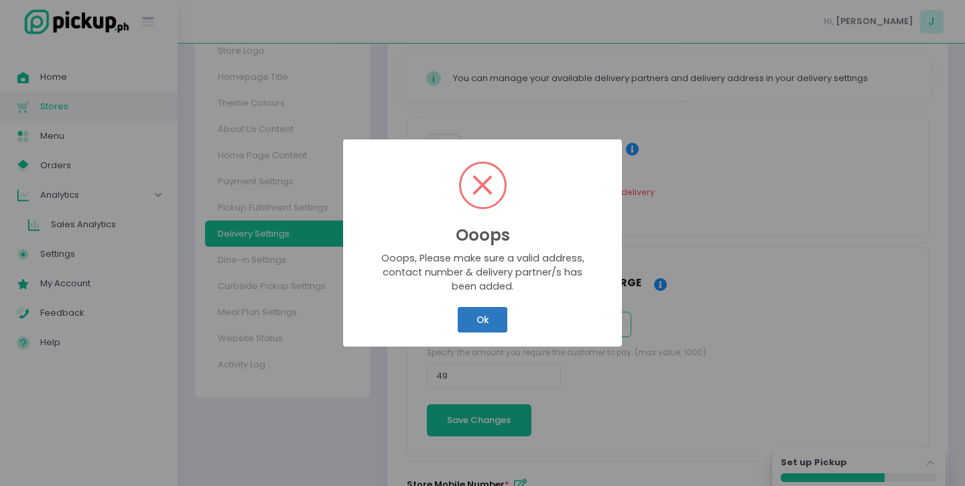
click at [480, 323] on button "Ok" at bounding box center [483, 319] width 50 height 25
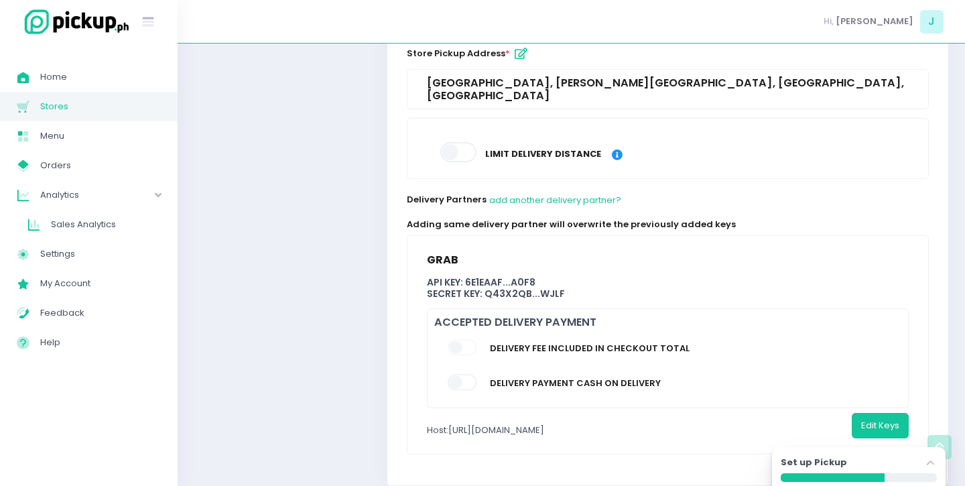
scroll to position [614, 0]
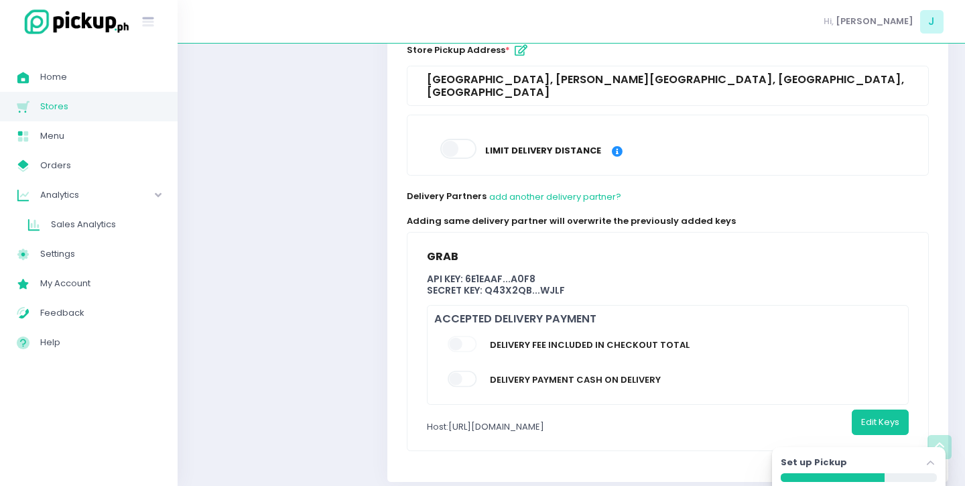
click at [464, 336] on span at bounding box center [463, 344] width 31 height 16
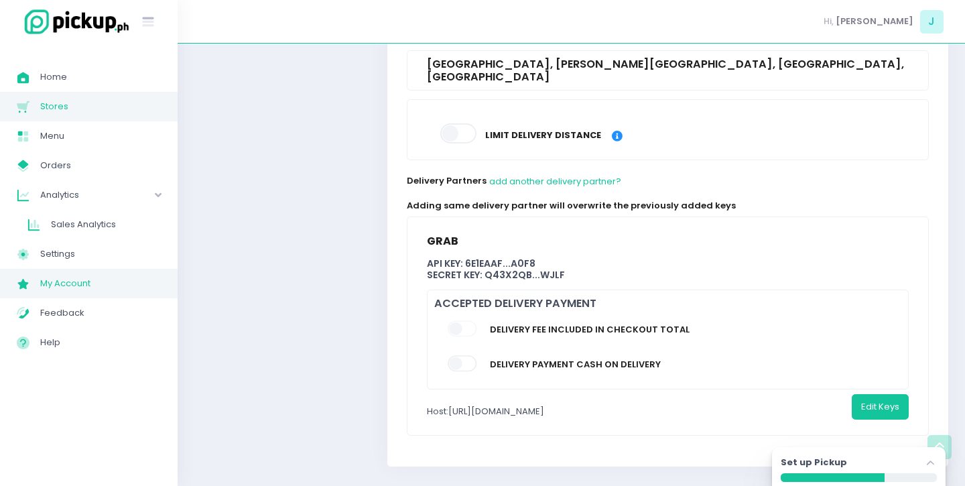
click at [63, 291] on span "My Account" at bounding box center [100, 283] width 121 height 17
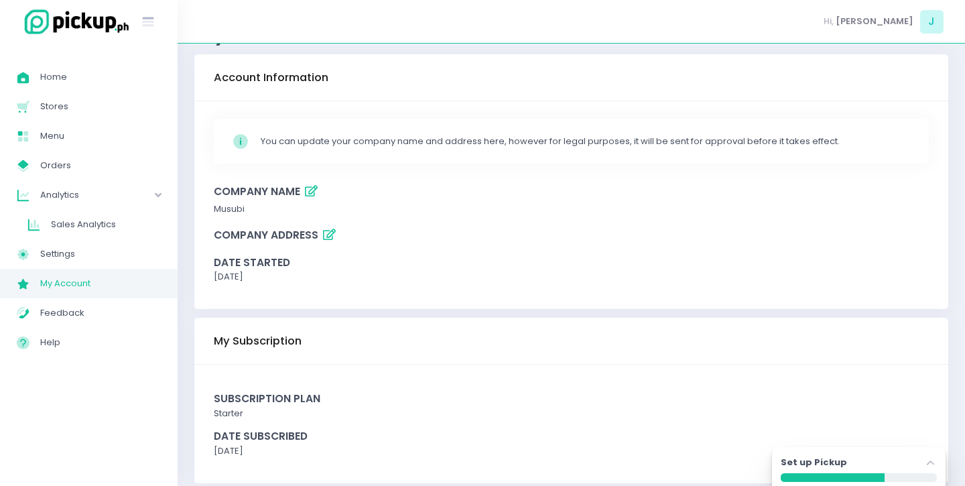
scroll to position [64, 0]
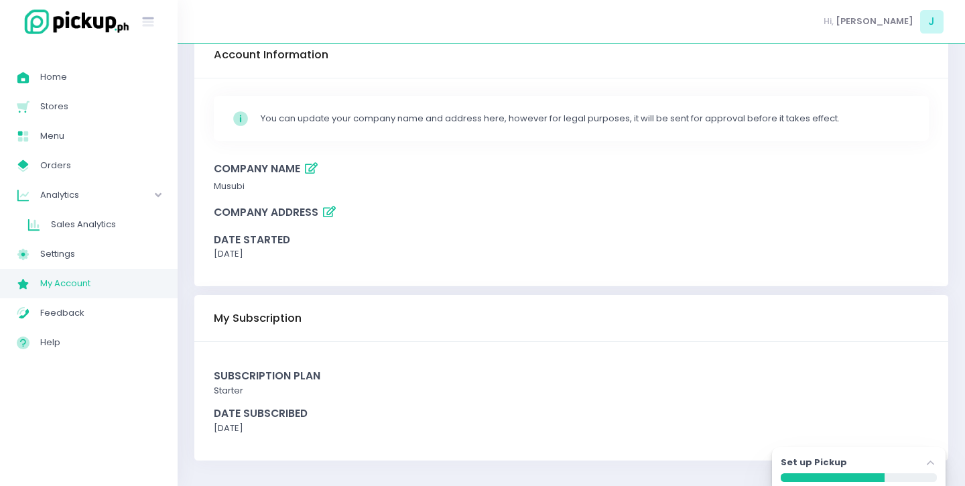
click at [233, 390] on span "starter" at bounding box center [228, 390] width 29 height 13
click at [91, 314] on span "Feedback" at bounding box center [100, 312] width 121 height 17
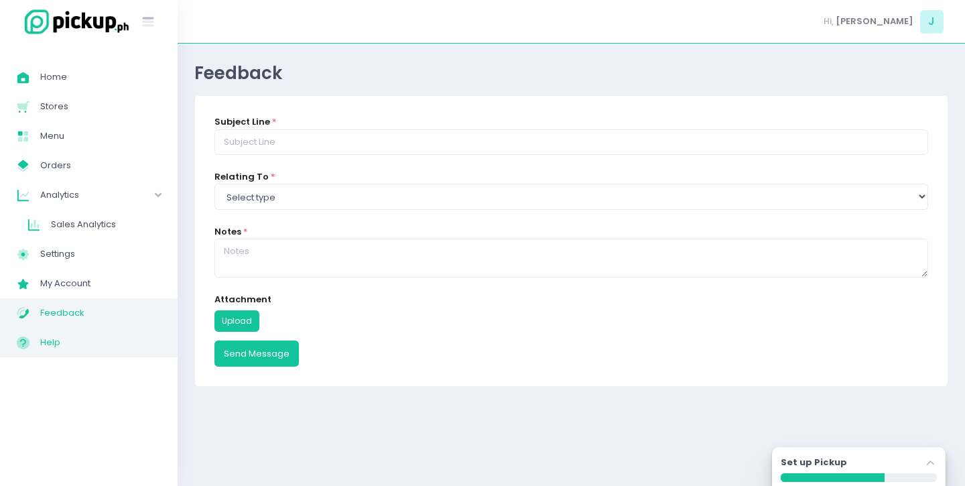
click at [66, 356] on link "Help Created with Sketch. Help" at bounding box center [89, 342] width 178 height 29
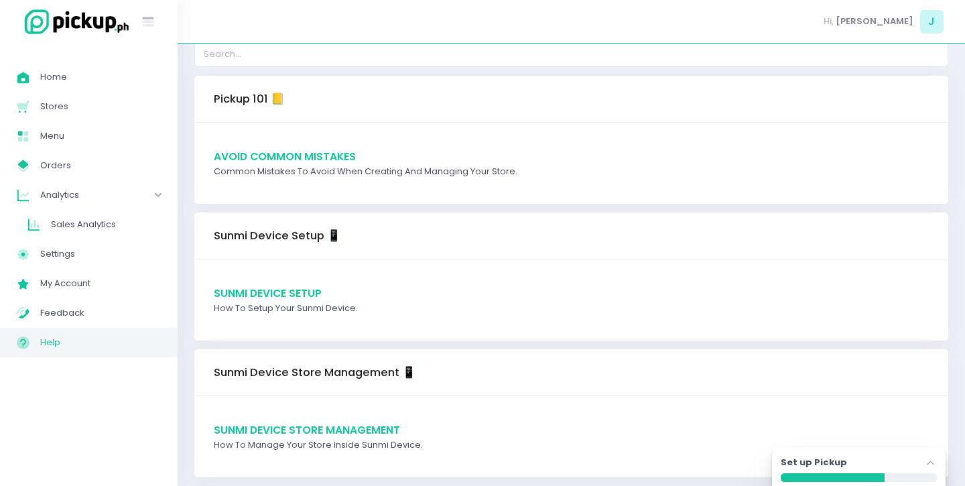
scroll to position [50, 0]
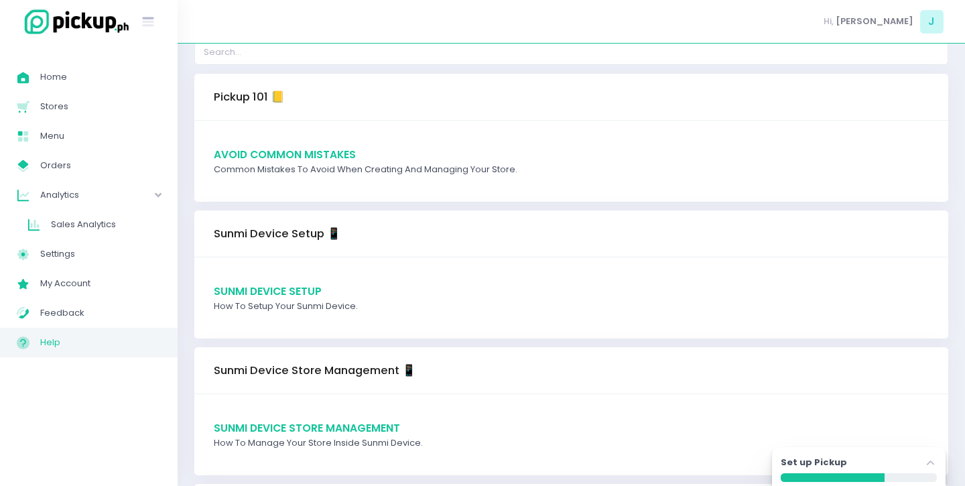
click at [315, 151] on span "Avoid Common Mistakes" at bounding box center [285, 154] width 142 height 14
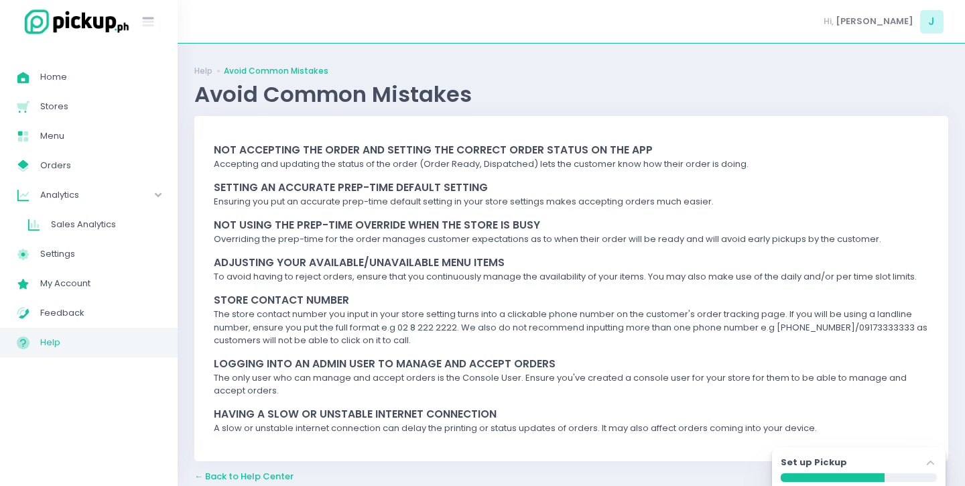
scroll to position [13, 0]
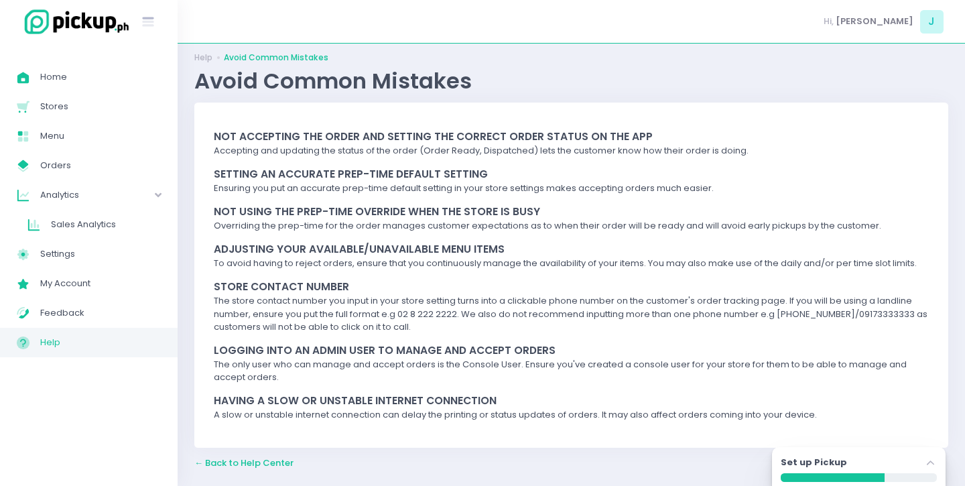
click at [239, 466] on span "← Back to Help Center" at bounding box center [243, 462] width 99 height 13
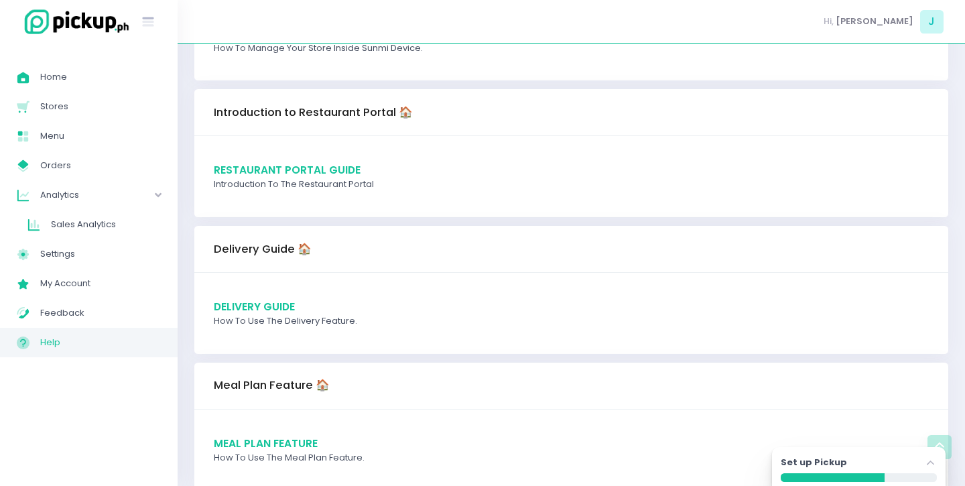
scroll to position [451, 0]
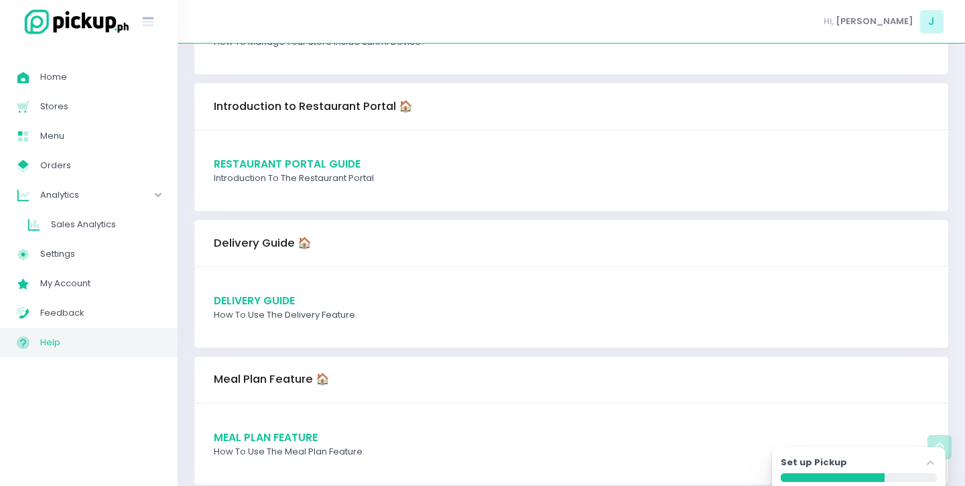
click at [278, 162] on span "Restaurant Portal Guide" at bounding box center [287, 164] width 147 height 14
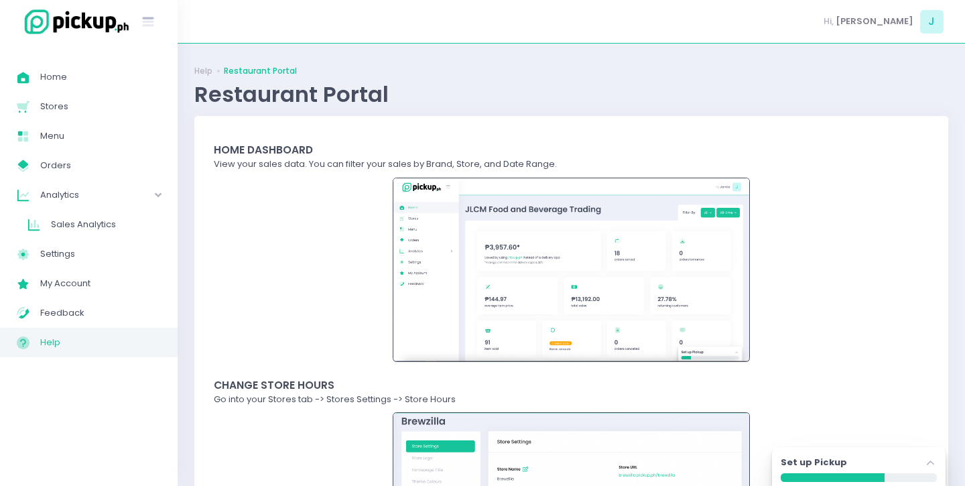
click at [76, 341] on span "Help" at bounding box center [100, 342] width 121 height 17
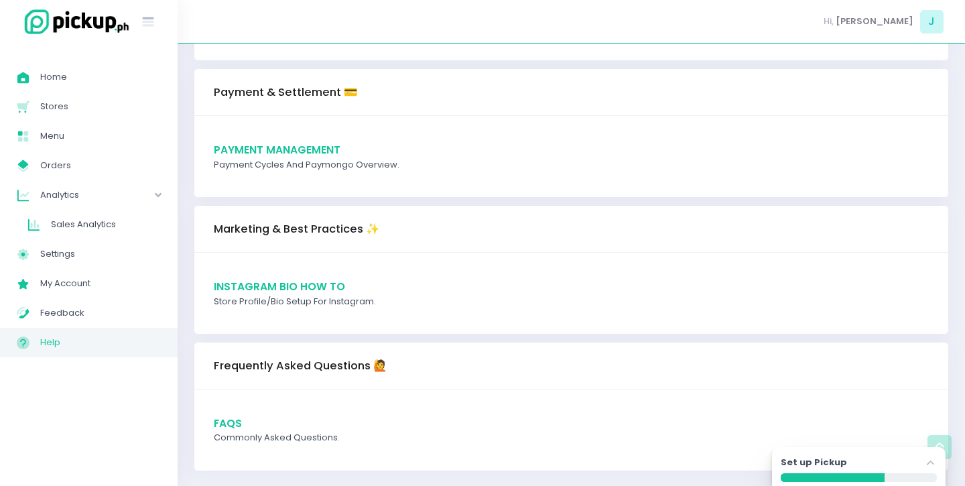
scroll to position [1431, 0]
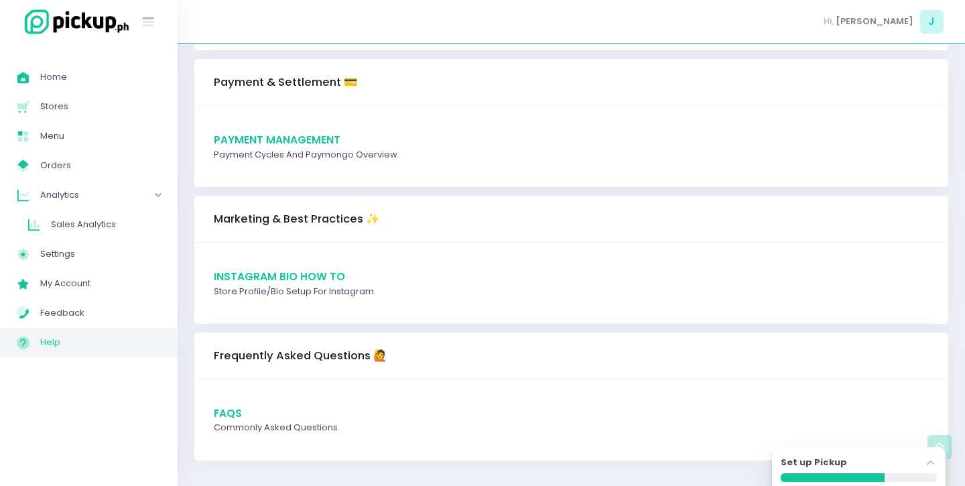
click at [230, 413] on span "FAQs" at bounding box center [228, 413] width 28 height 14
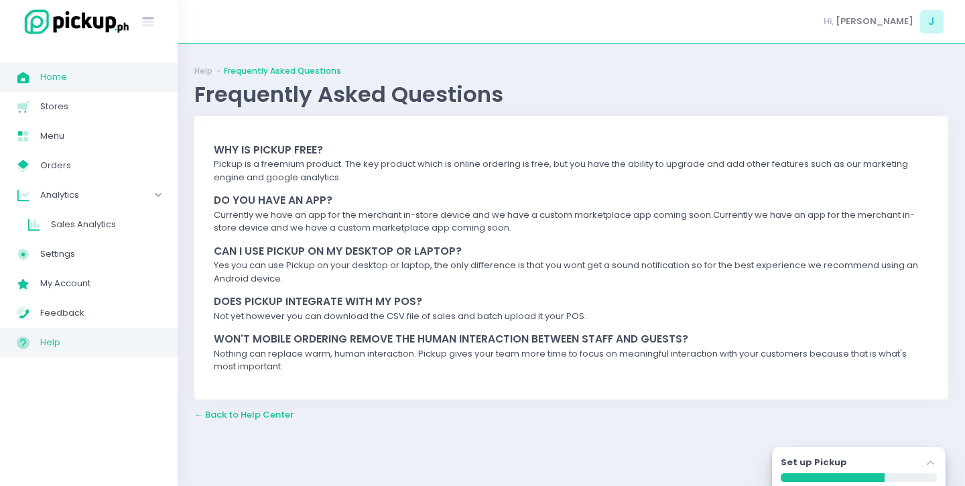
click at [115, 84] on span "Home" at bounding box center [100, 76] width 121 height 17
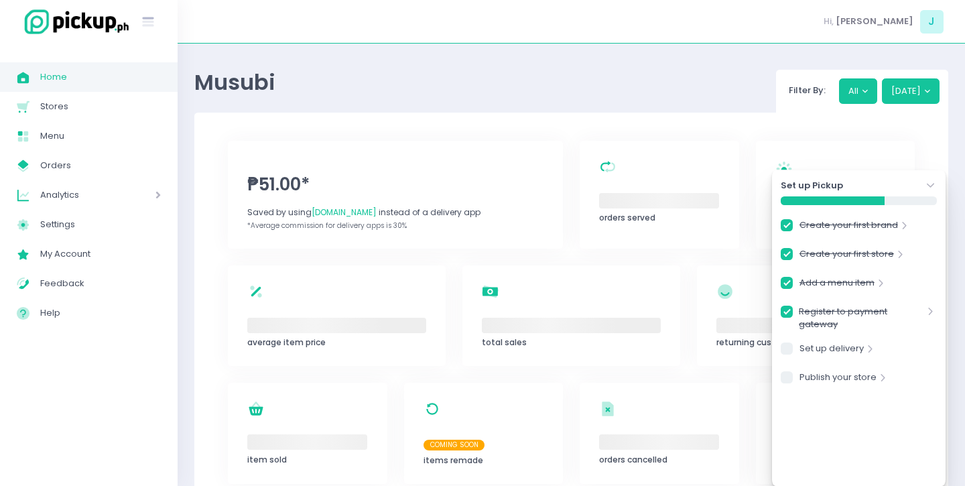
checkbox input "true"
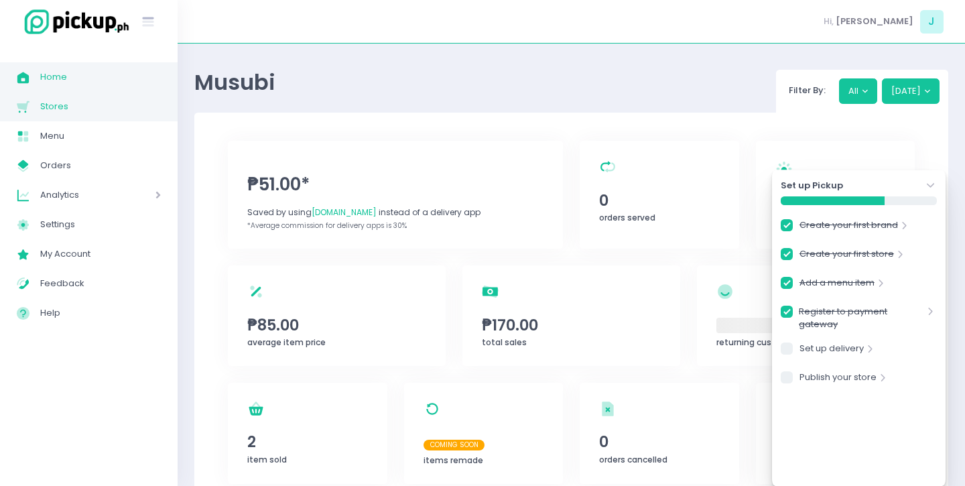
click at [94, 112] on span "Stores" at bounding box center [100, 106] width 121 height 17
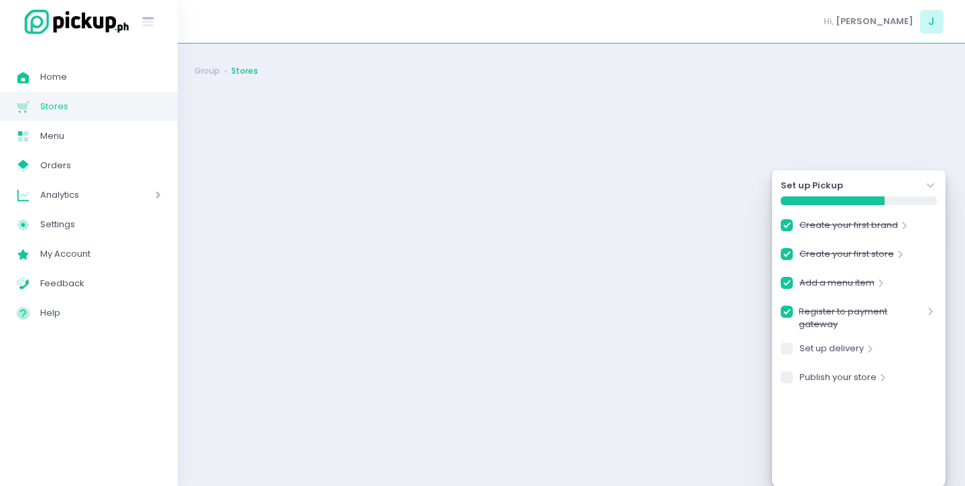
checkbox input "true"
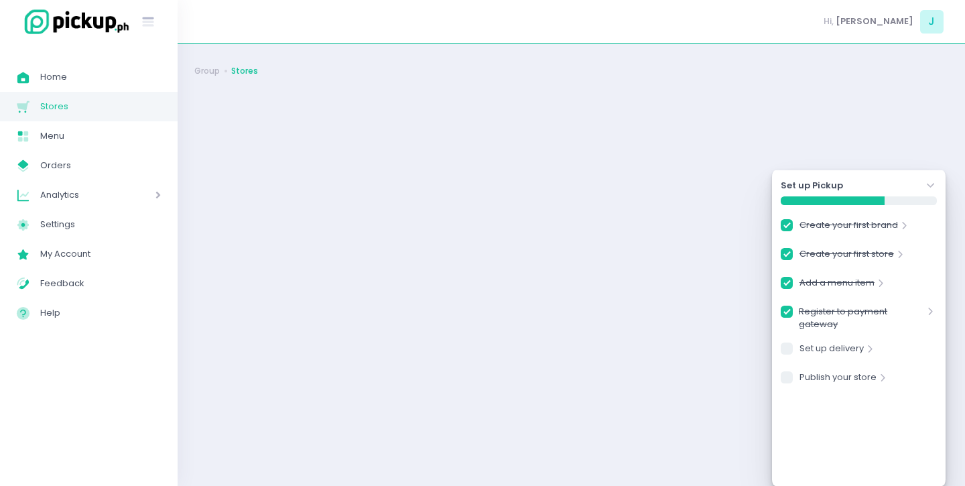
checkbox input "true"
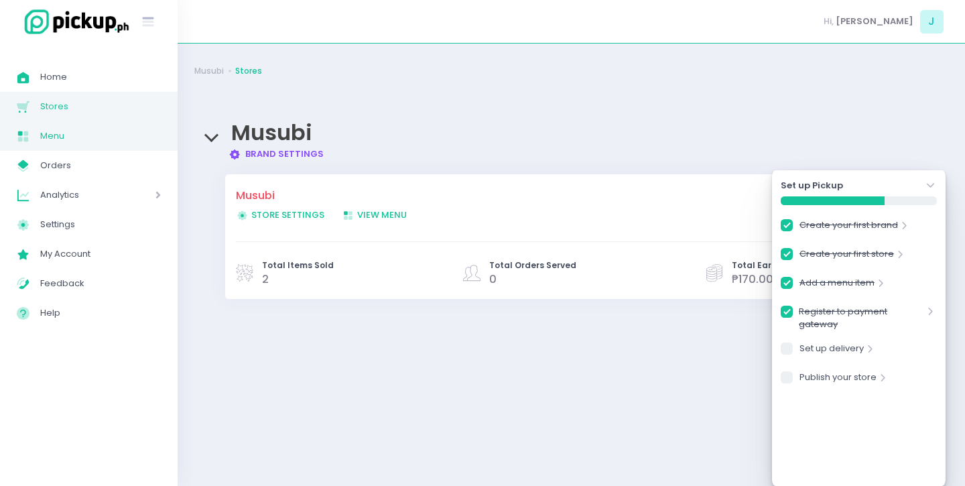
click at [76, 146] on link "Menu Created with Sketch. Menu" at bounding box center [89, 135] width 178 height 29
checkbox input "true"
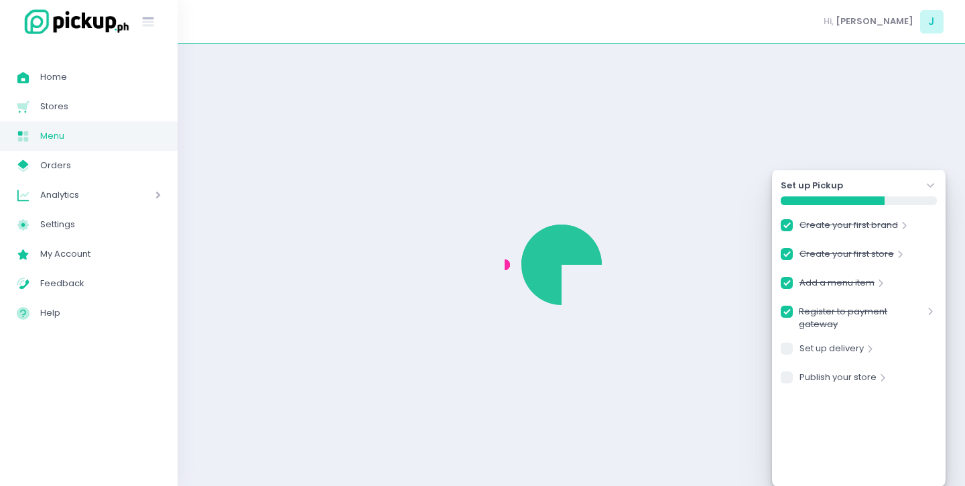
checkbox input "true"
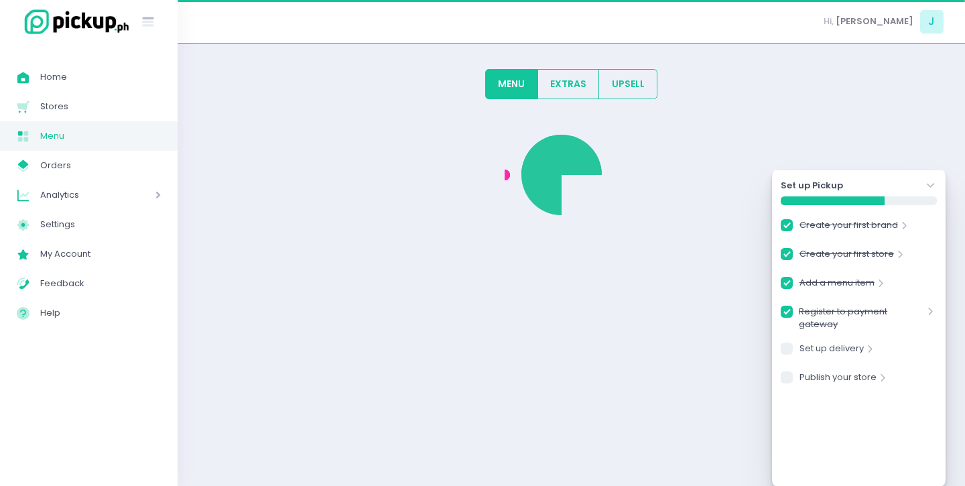
checkbox input "true"
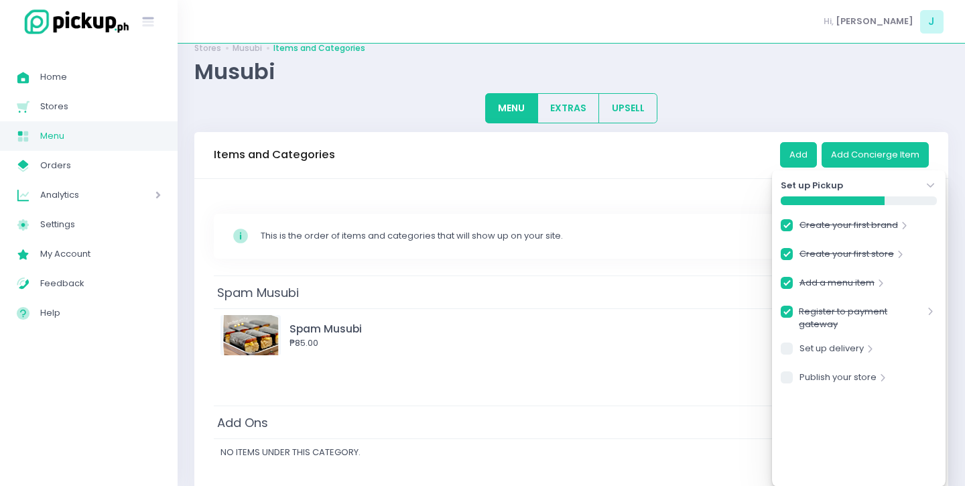
scroll to position [79, 0]
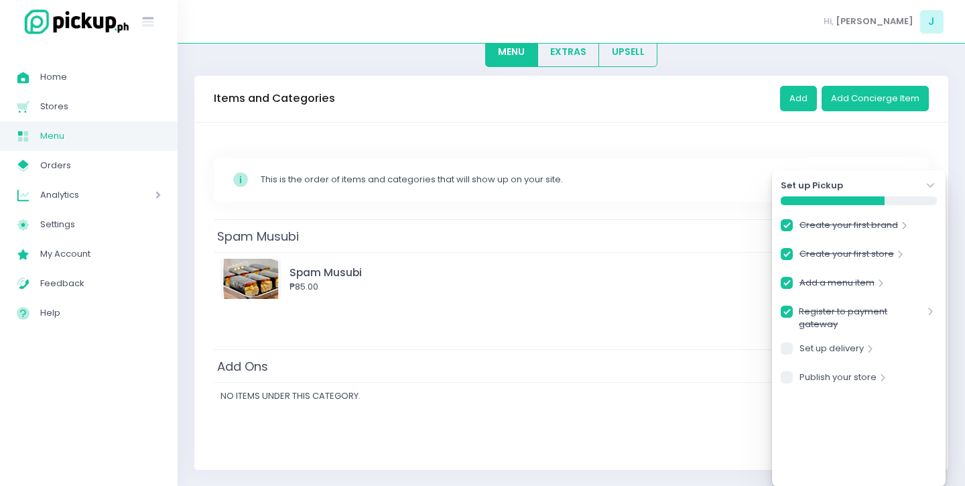
click at [931, 184] on icon "Stockholm-icons / Navigation / Angle-down Created with Sketch." at bounding box center [930, 185] width 13 height 13
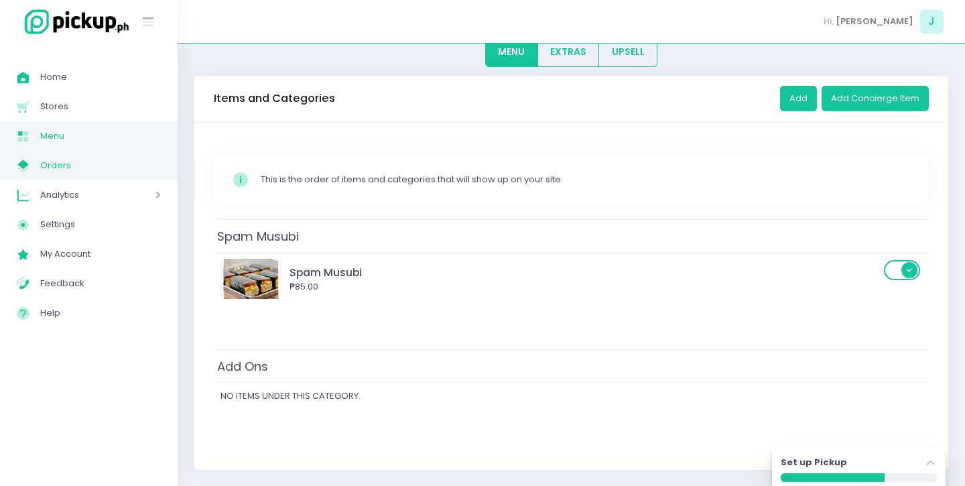
click at [103, 165] on span "Orders" at bounding box center [100, 165] width 121 height 17
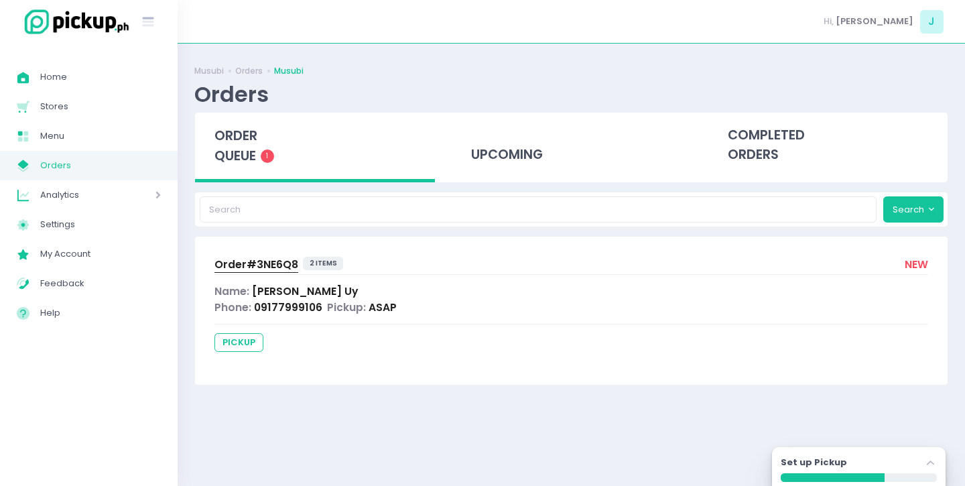
click at [243, 315] on div "Phone: 09177999106" at bounding box center [268, 306] width 108 height 15
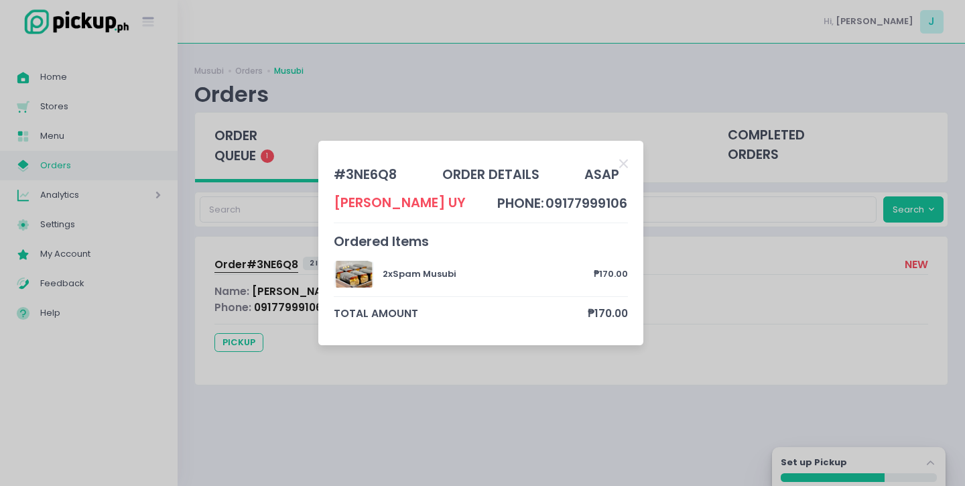
click at [369, 198] on div "Jonette Uy" at bounding box center [400, 202] width 132 height 19
click at [630, 159] on div "# 3NE6Q8 order details ASAP Jonette Uy phone: 09177999106 Ordered Items 2 x Spa…" at bounding box center [480, 243] width 325 height 204
click at [621, 165] on icon "Close" at bounding box center [623, 163] width 9 height 13
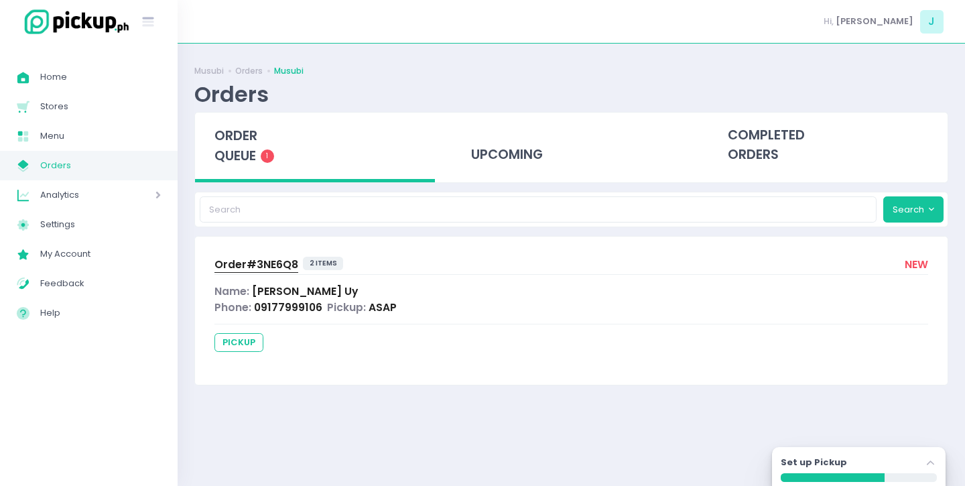
click at [275, 268] on span "Order# 3NE6Q8" at bounding box center [256, 264] width 84 height 14
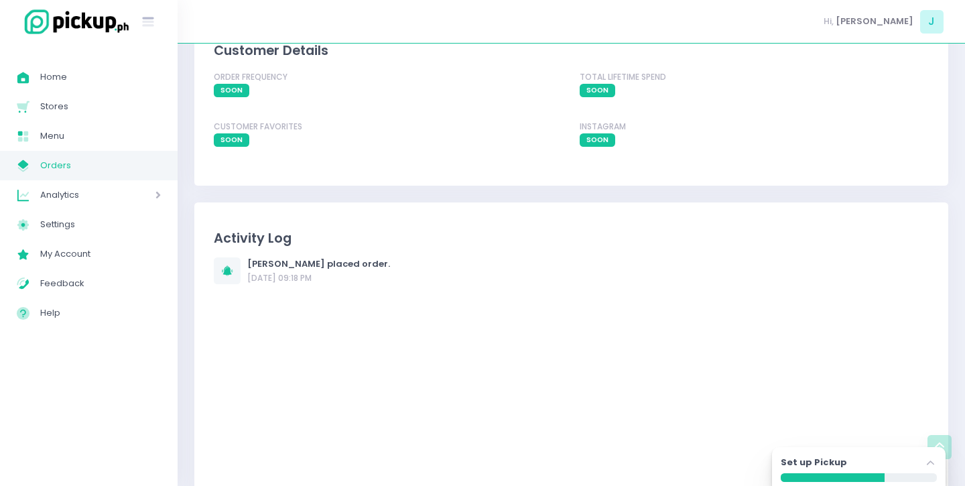
scroll to position [902, 0]
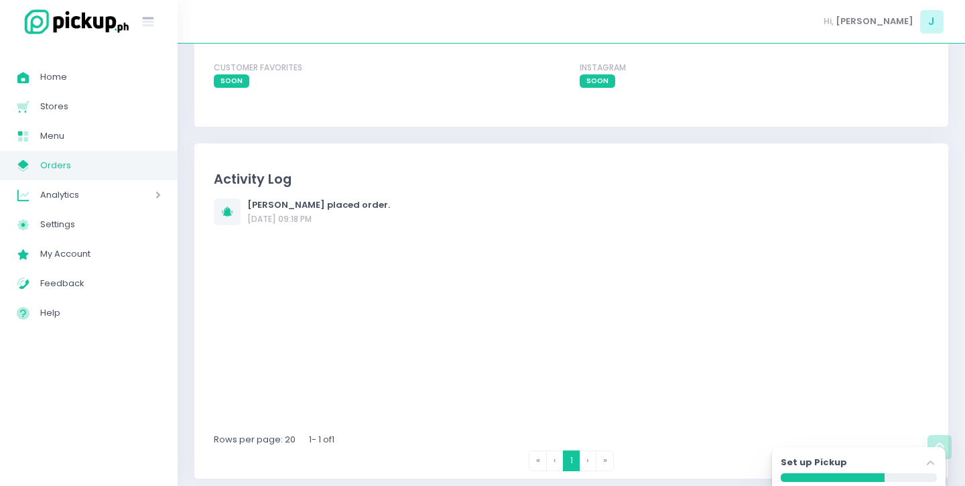
click at [312, 213] on span "03/09/2025 09:18 PM" at bounding box center [279, 218] width 64 height 11
click at [295, 198] on span "Jonette Uy" at bounding box center [287, 204] width 80 height 13
click at [327, 198] on span "placed order." at bounding box center [358, 204] width 63 height 13
click at [228, 204] on icon at bounding box center [227, 211] width 11 height 15
click at [271, 198] on span "Jonette Uy" at bounding box center [287, 204] width 80 height 13
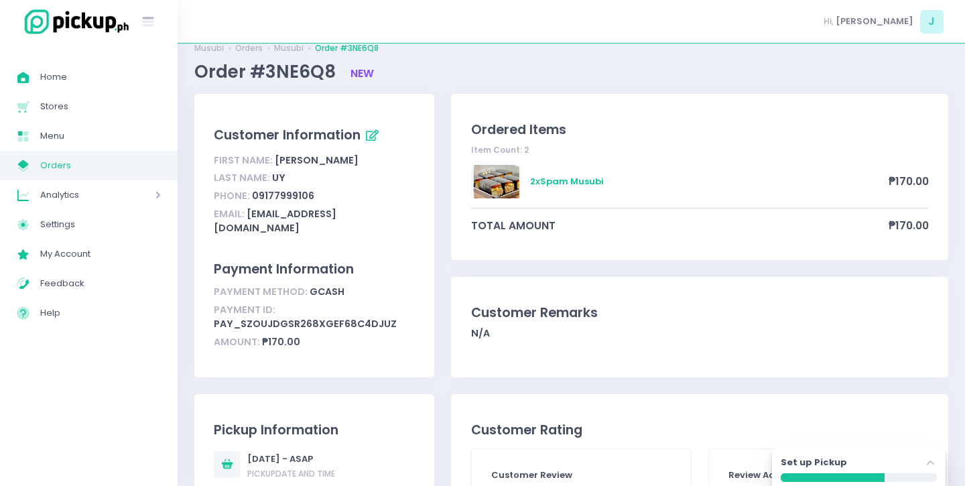
scroll to position [24, 0]
click at [359, 69] on span "new" at bounding box center [361, 72] width 23 height 14
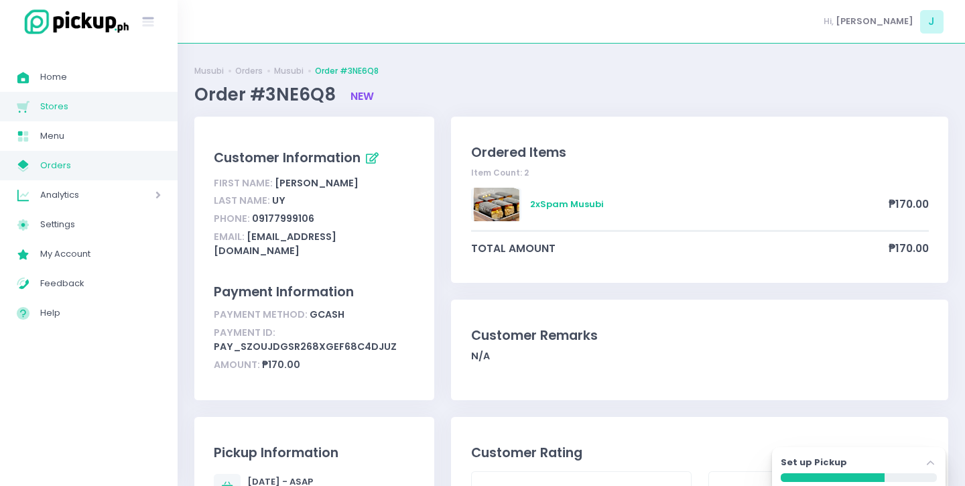
click at [79, 113] on span "Stores" at bounding box center [100, 106] width 121 height 17
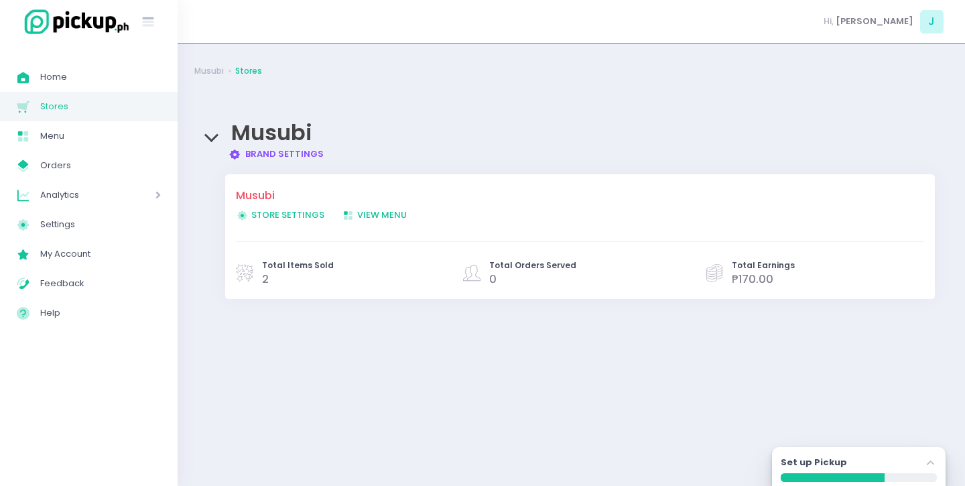
click at [281, 215] on span "Store Settings Created with Sketch. Store Settings" at bounding box center [280, 214] width 88 height 13
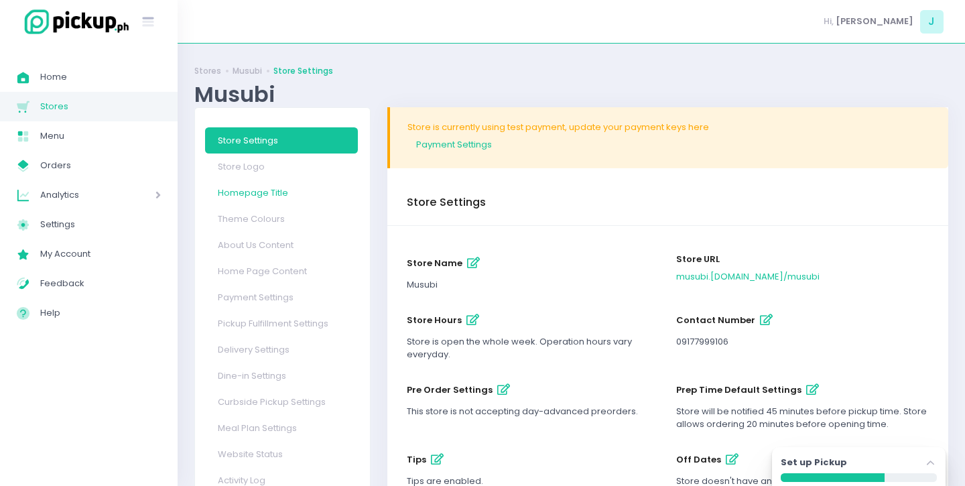
click at [258, 194] on link "Homepage Title" at bounding box center [281, 193] width 153 height 26
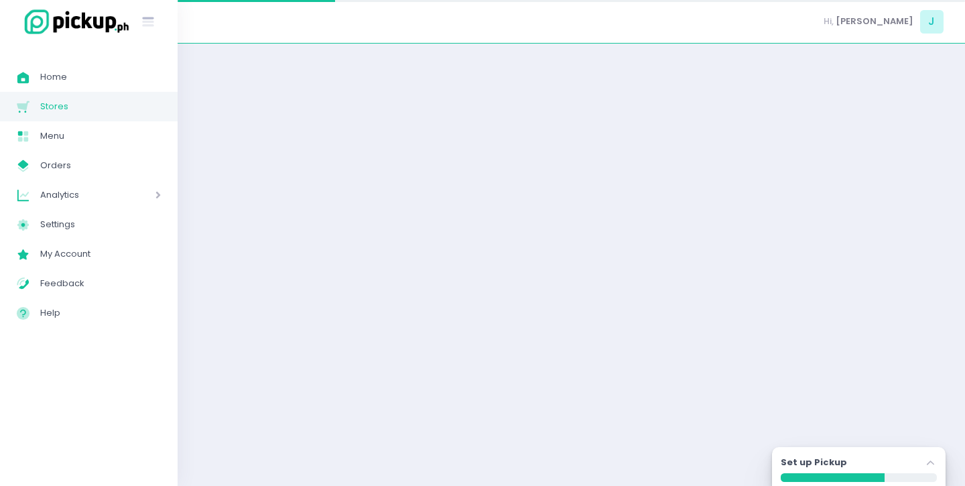
select select "large"
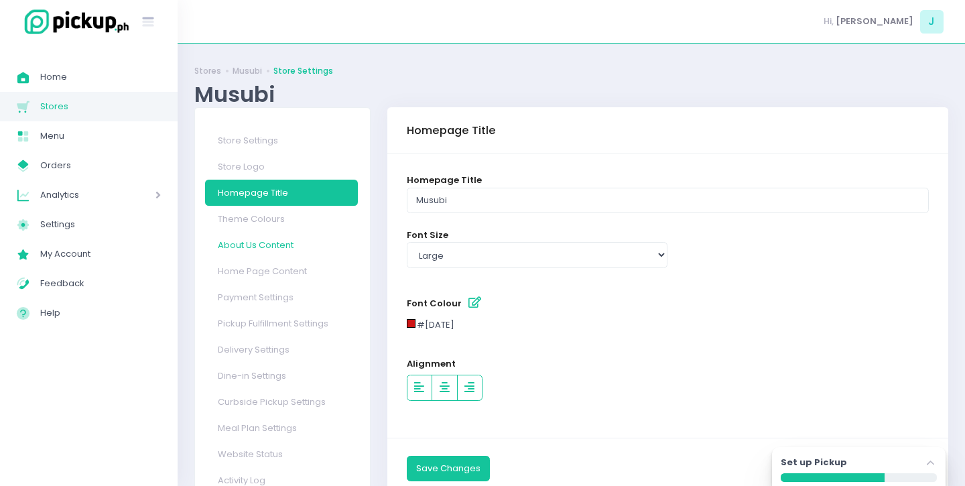
click at [275, 247] on link "About Us Content" at bounding box center [281, 245] width 153 height 26
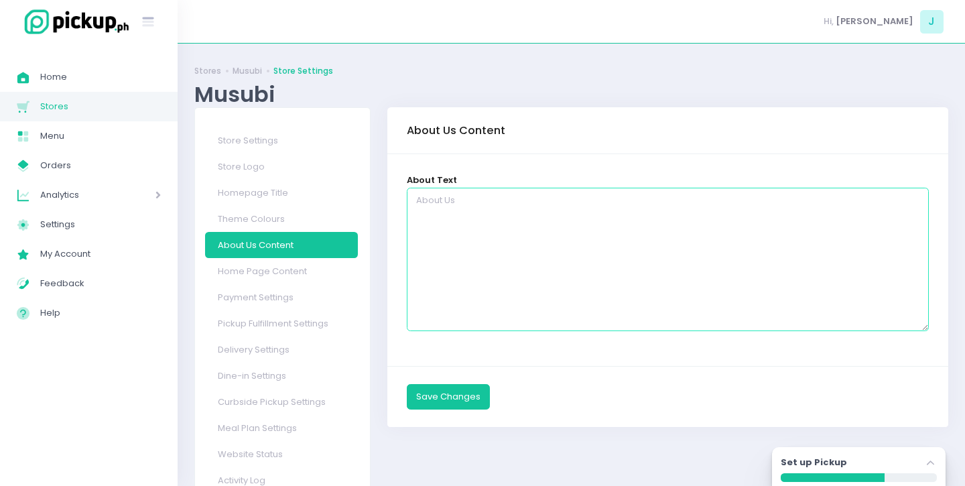
click at [454, 214] on textarea at bounding box center [668, 259] width 522 height 143
paste textarea "Available for same-day pick-ups, and advance orders. FOR PICK UP You will recei…"
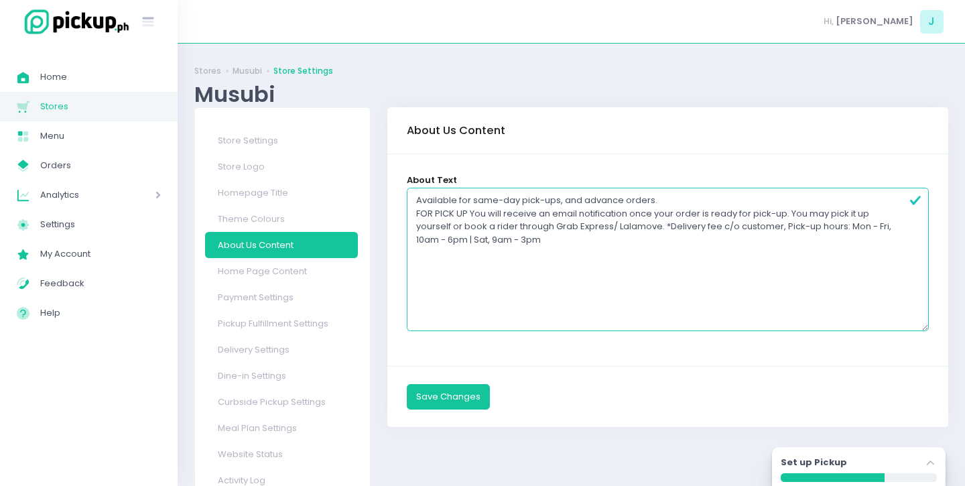
click at [454, 236] on textarea "Available for same-day pick-ups, and advance orders. FOR PICK UP You will recei…" at bounding box center [668, 259] width 522 height 143
click at [502, 241] on textarea "Available for same-day pick-ups, and advance orders. FOR PICK UP You will recei…" at bounding box center [668, 259] width 522 height 143
click at [533, 243] on textarea "Available for same-day pick-ups, and advance orders. FOR PICK UP You will recei…" at bounding box center [668, 259] width 522 height 143
type textarea "Available for same-day pick-ups, and advance orders. FOR PICK UP You will recei…"
click at [461, 394] on button "Save Changes" at bounding box center [448, 396] width 83 height 25
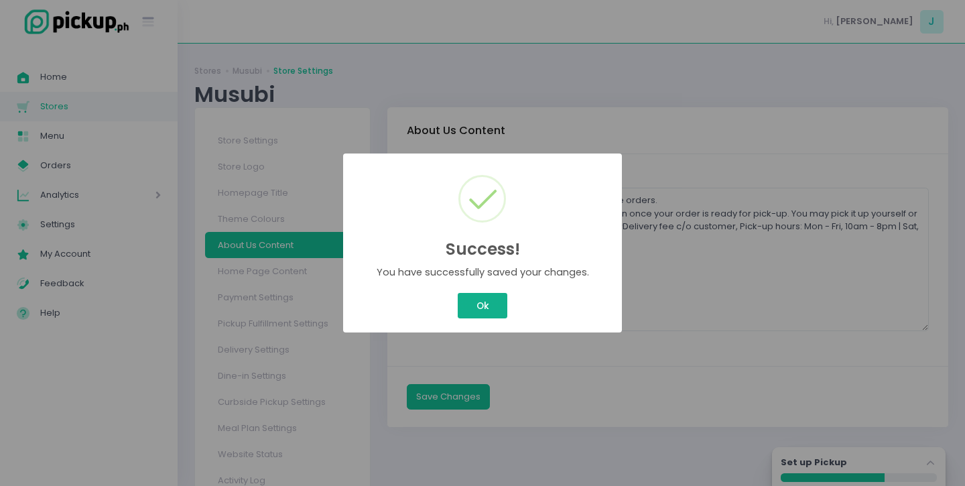
click at [480, 303] on div "Success! × You have successfully saved your changes. Ok Cancel" at bounding box center [482, 242] width 279 height 179
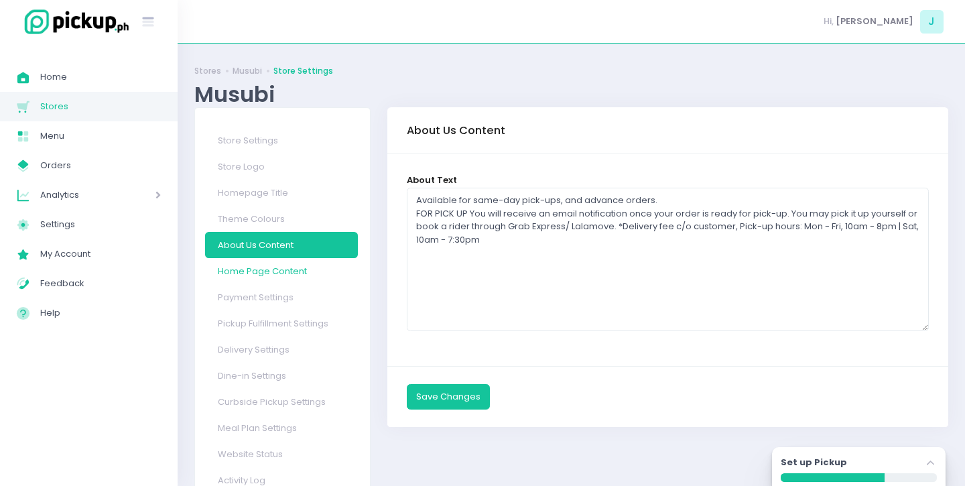
click at [270, 272] on link "Home Page Content" at bounding box center [281, 271] width 153 height 26
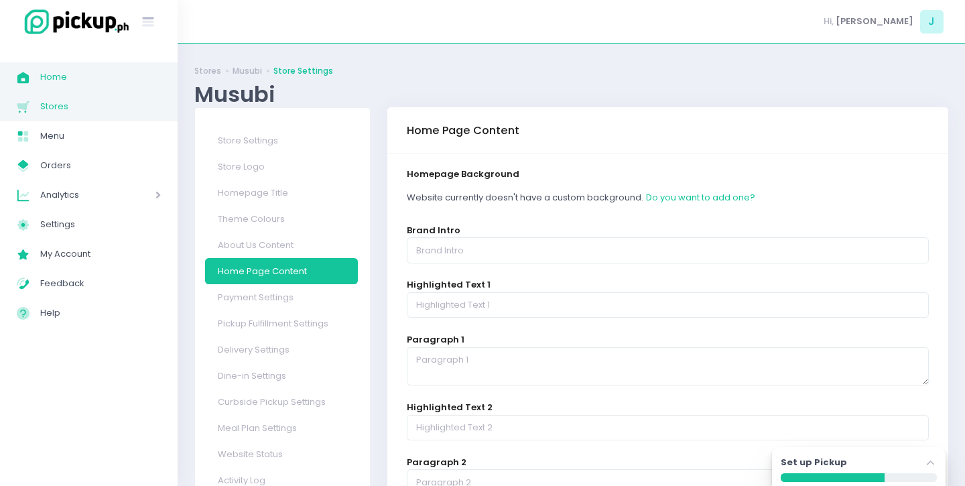
click at [39, 71] on span "Home Created with Sketch." at bounding box center [28, 76] width 23 height 17
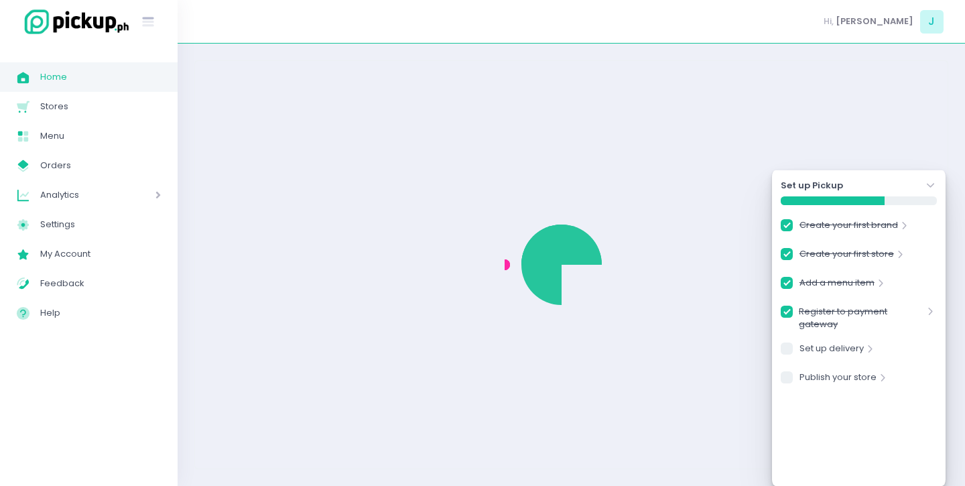
checkbox input "true"
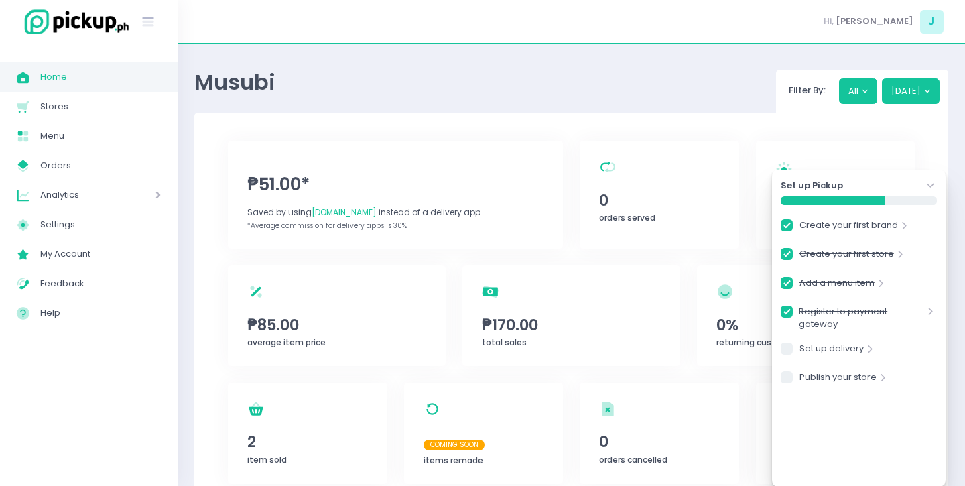
click at [936, 182] on icon "Stockholm-icons / Navigation / Angle-down Created with Sketch." at bounding box center [930, 185] width 13 height 13
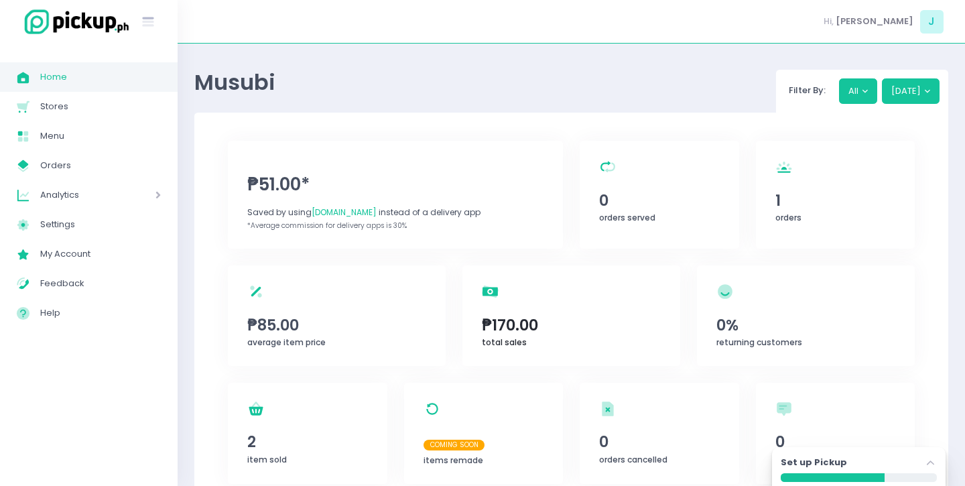
click at [563, 299] on div "total sales Created with Sketch. ₱170.00 total sales" at bounding box center [571, 315] width 218 height 100
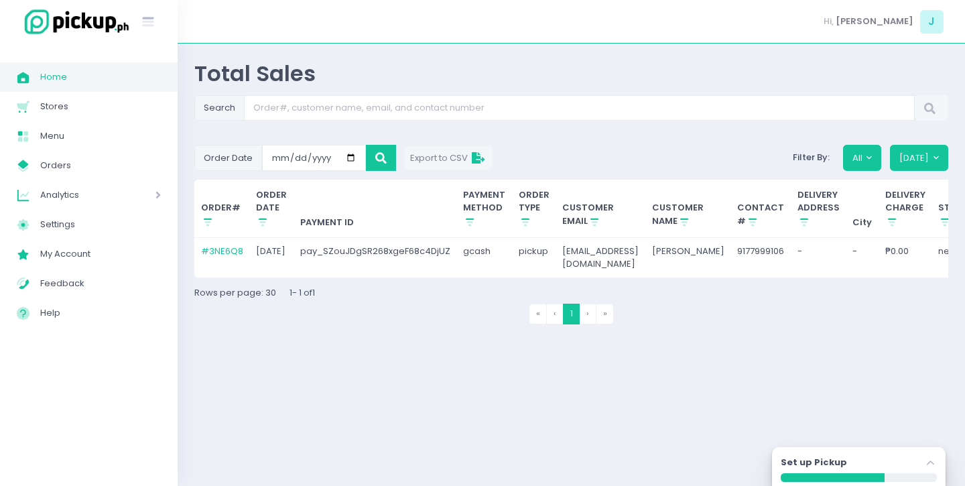
click at [351, 249] on td "pay_SZouJDgSR268xgeF68c4DjUZ" at bounding box center [374, 258] width 163 height 40
click at [215, 249] on link "# 3NE6Q8" at bounding box center [222, 251] width 42 height 13
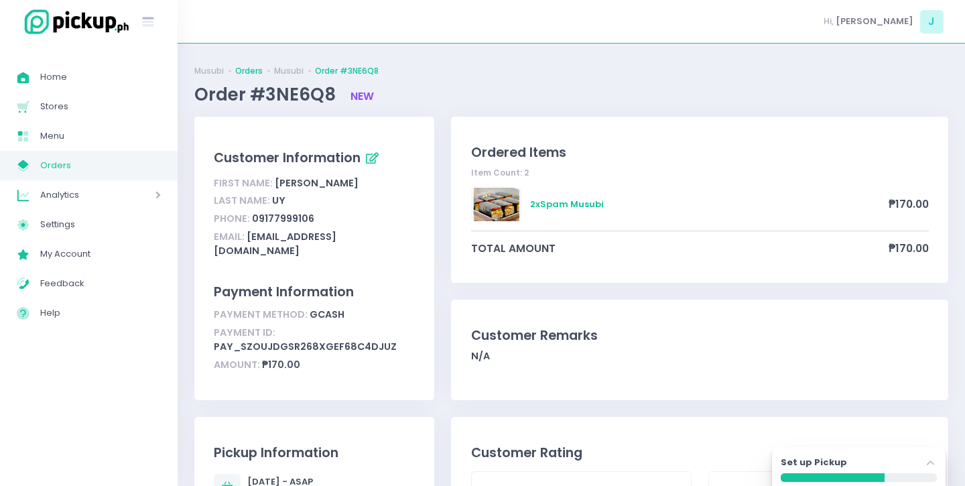
click at [243, 74] on link "Orders" at bounding box center [248, 71] width 27 height 12
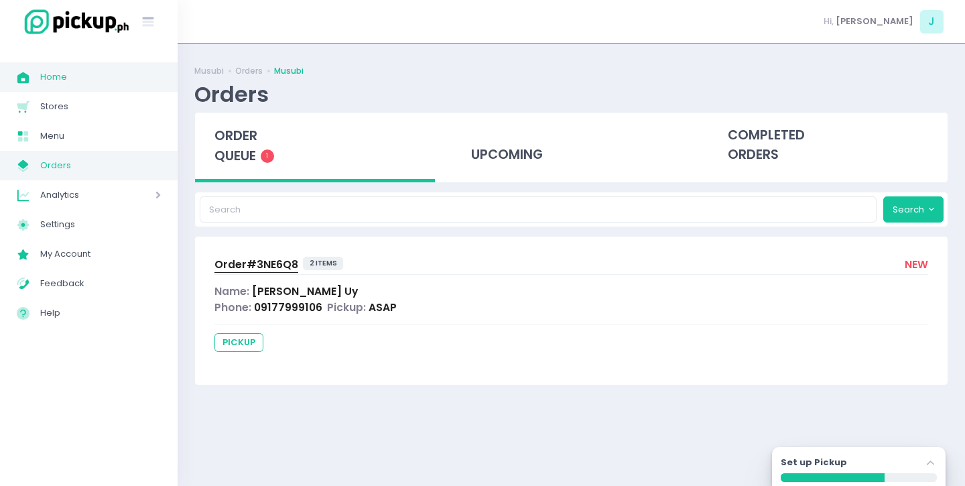
click at [74, 70] on span "Home" at bounding box center [100, 76] width 121 height 17
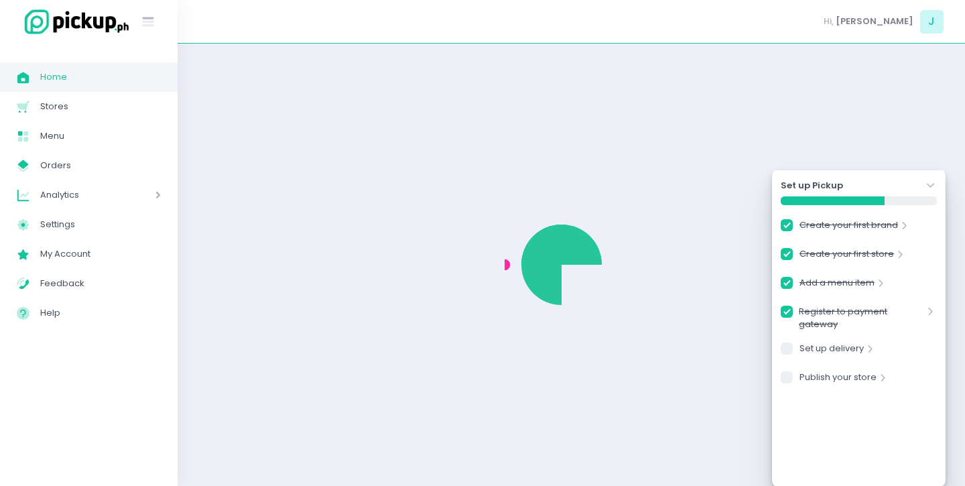
checkbox input "true"
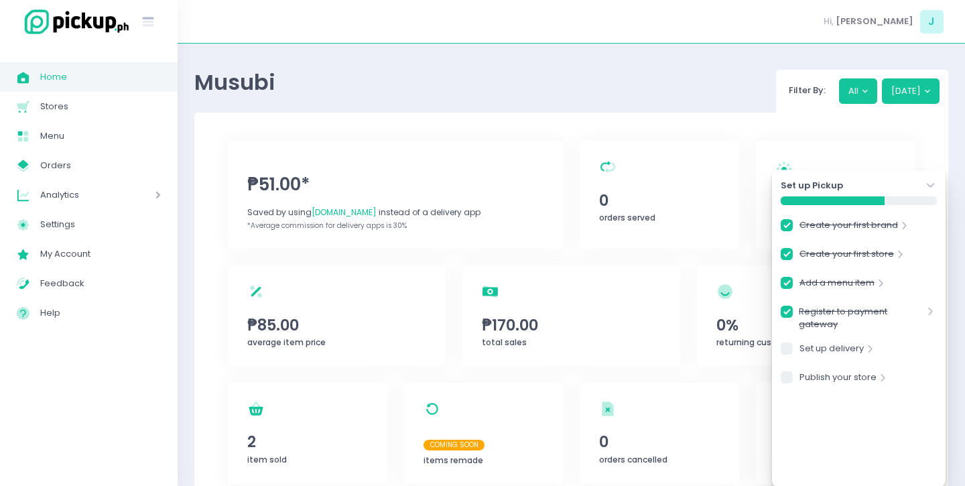
click at [935, 185] on icon "Stockholm-icons / Navigation / Angle-down Created with Sketch." at bounding box center [930, 185] width 13 height 13
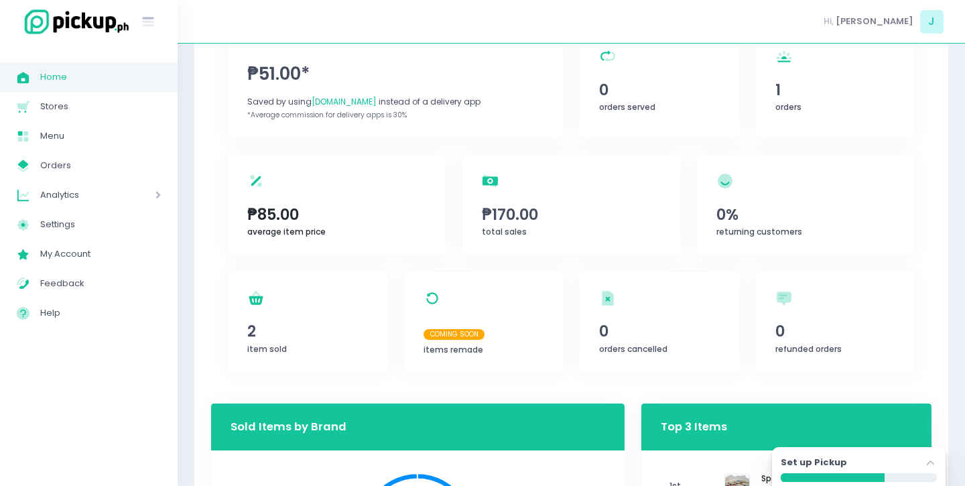
scroll to position [112, 0]
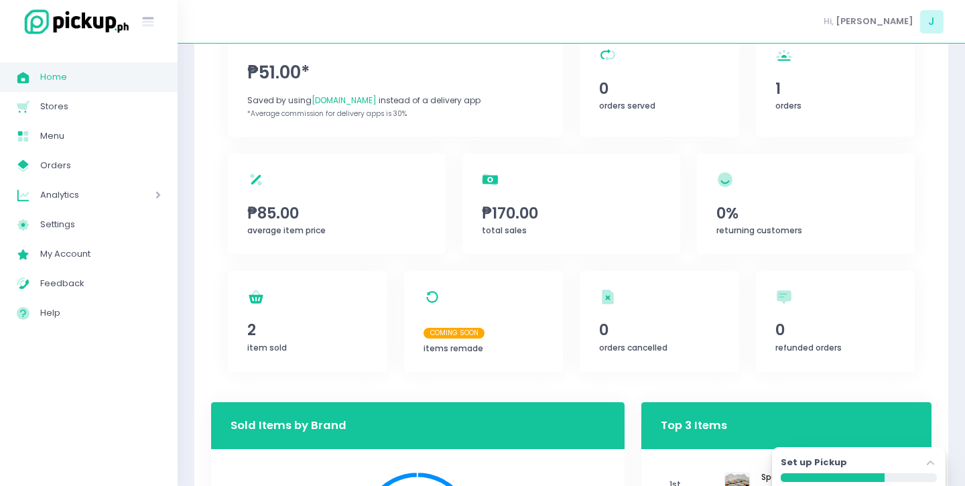
click at [192, 250] on div "Musubi Filter By: All Today ₱51.00* Saved by using PickUp.ph instead of a deliv…" at bounding box center [571, 484] width 787 height 1073
click at [107, 223] on span "Settings" at bounding box center [100, 224] width 121 height 17
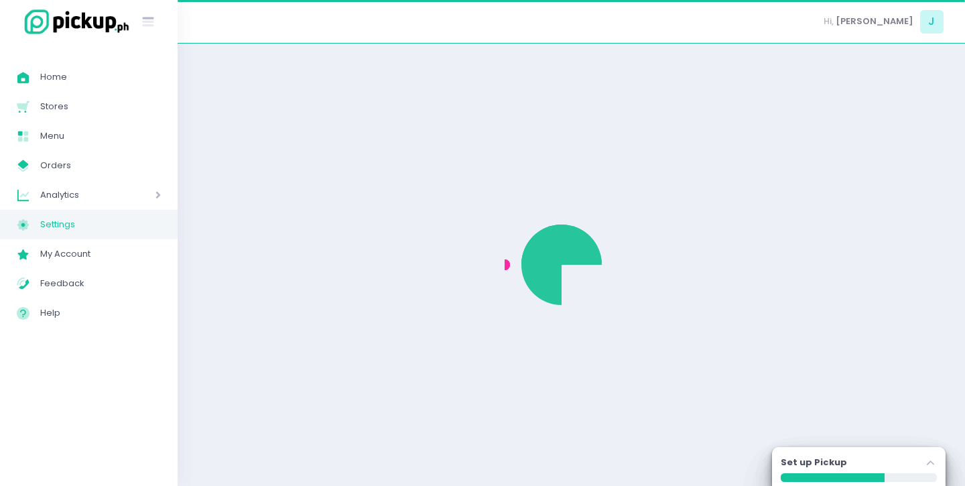
select select "active"
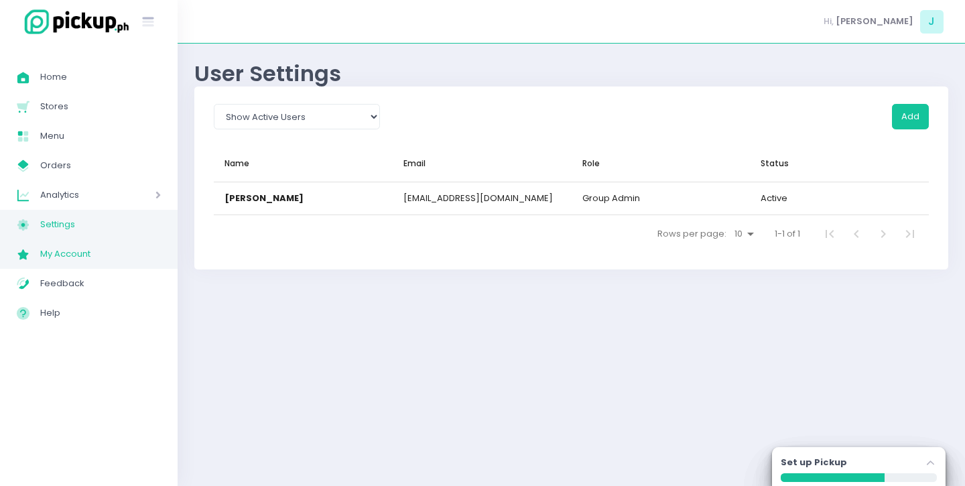
click at [96, 254] on span "My Account" at bounding box center [100, 253] width 121 height 17
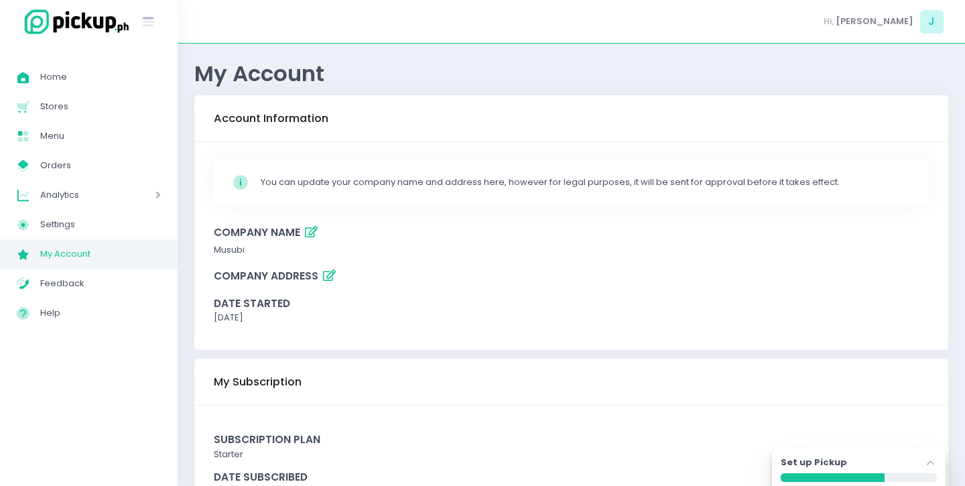
scroll to position [64, 0]
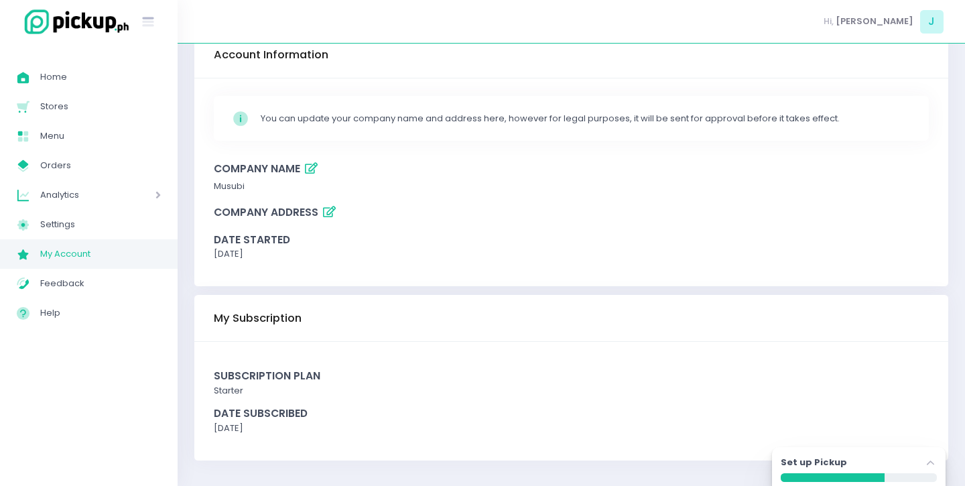
click at [268, 381] on div "Subscription Plan" at bounding box center [571, 375] width 715 height 15
click at [930, 24] on span "J" at bounding box center [931, 21] width 23 height 23
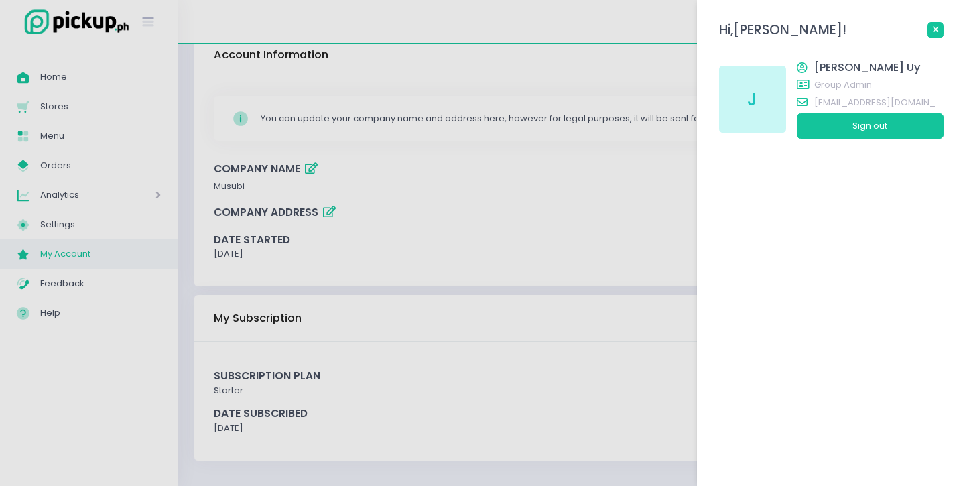
click at [935, 32] on icon at bounding box center [935, 29] width 5 height 5
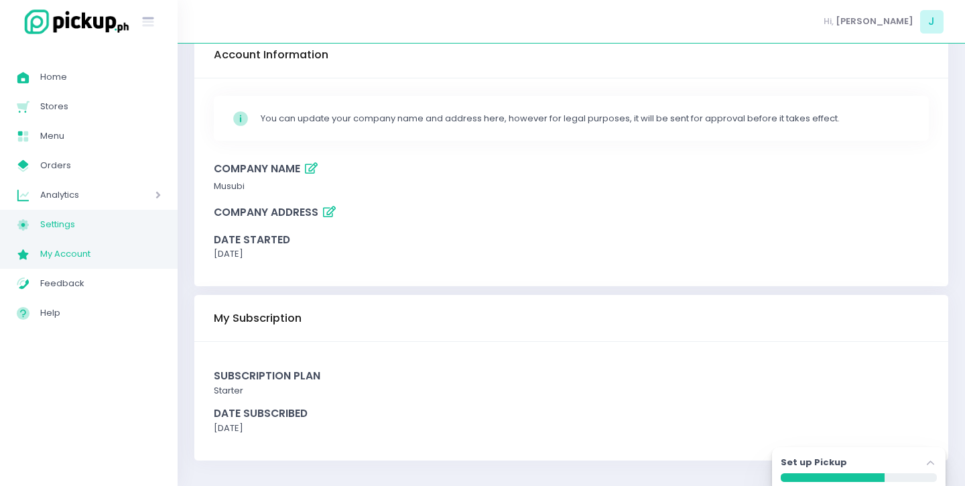
click at [69, 224] on span "Settings" at bounding box center [100, 224] width 121 height 17
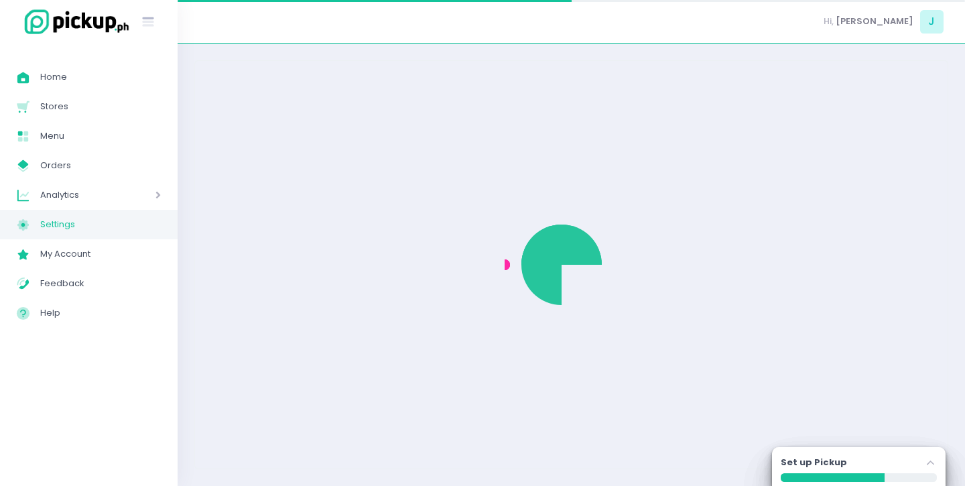
select select "active"
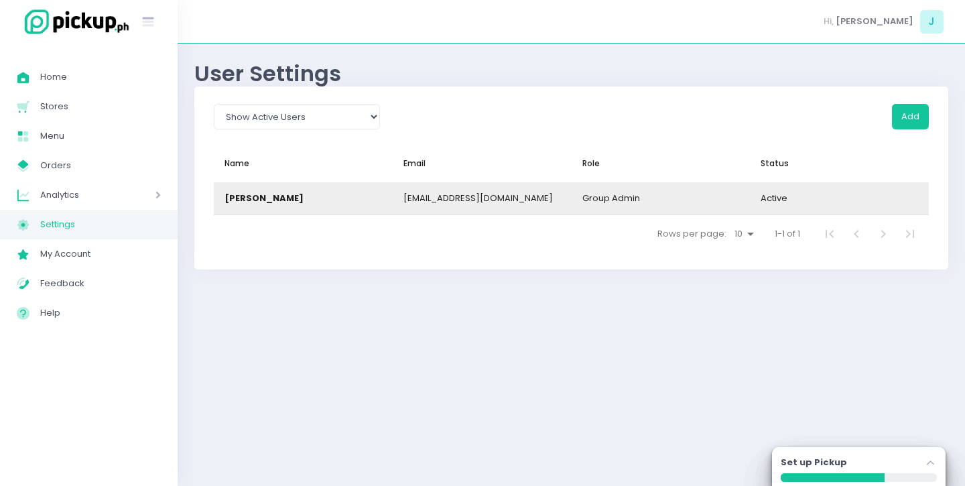
click at [640, 200] on div "group admin" at bounding box center [660, 198] width 179 height 32
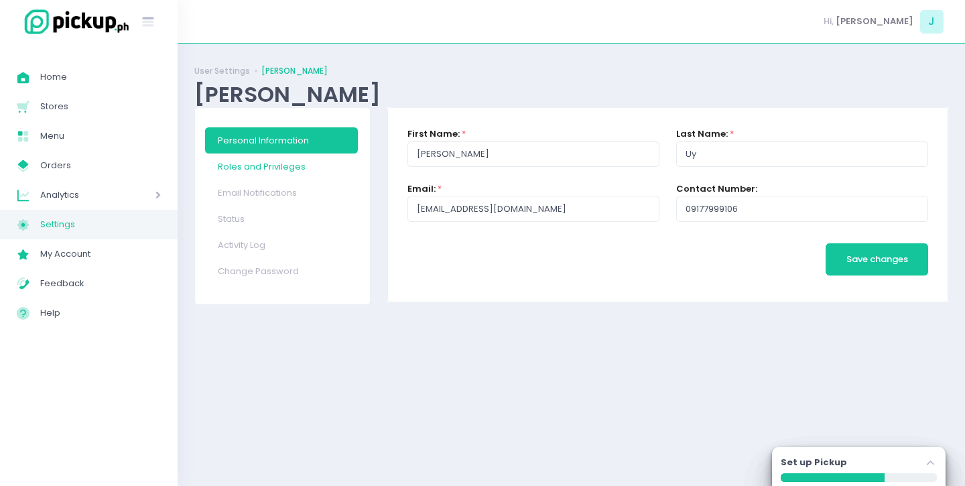
click at [287, 163] on link "Roles and Privileges" at bounding box center [281, 166] width 153 height 26
checkbox input "true"
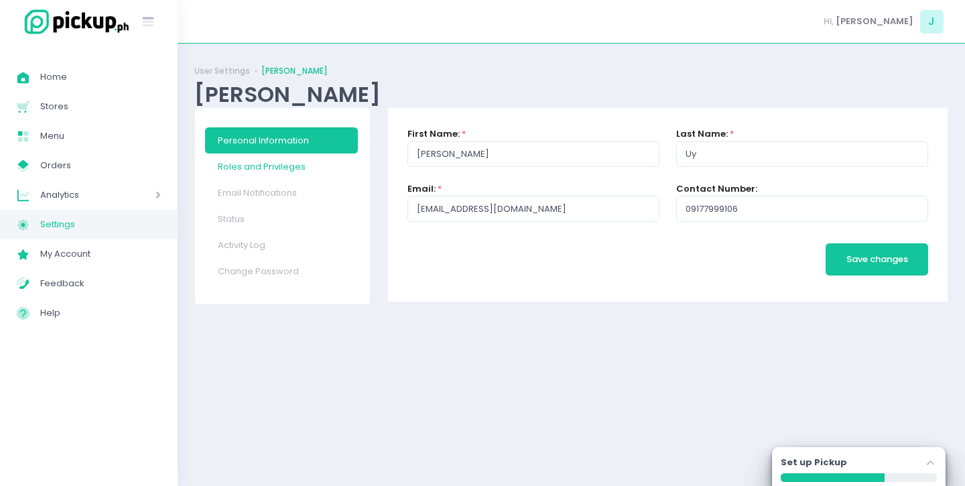
checkbox input "true"
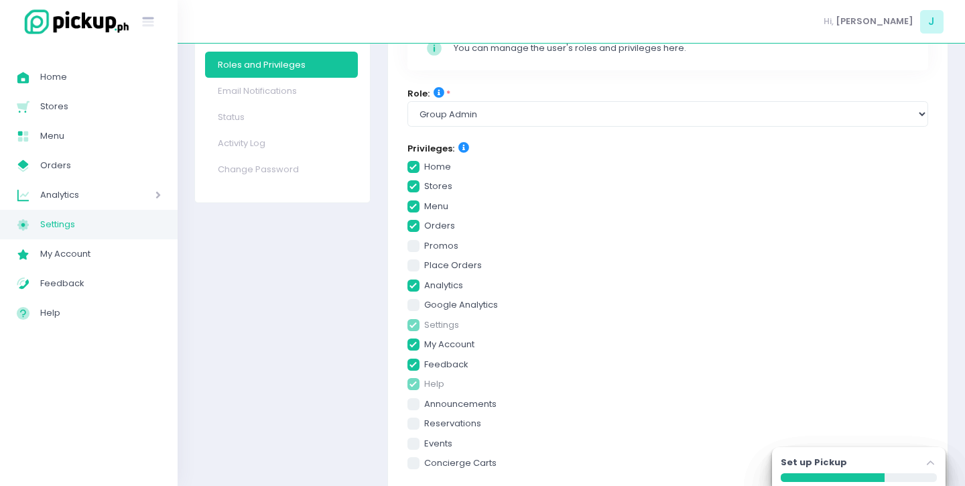
scroll to position [103, 0]
click at [414, 267] on span at bounding box center [413, 264] width 12 height 12
click at [424, 266] on input "place orders" at bounding box center [428, 261] width 9 height 9
checkbox input "true"
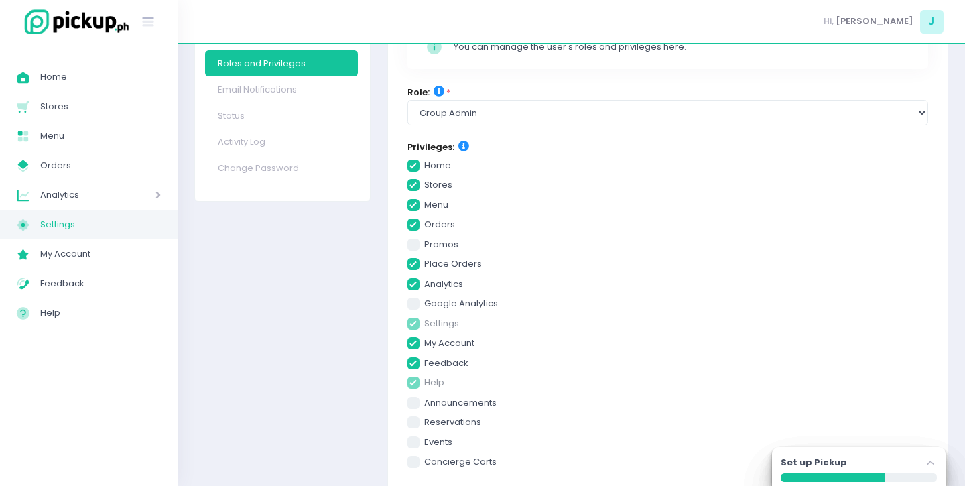
checkbox input "true"
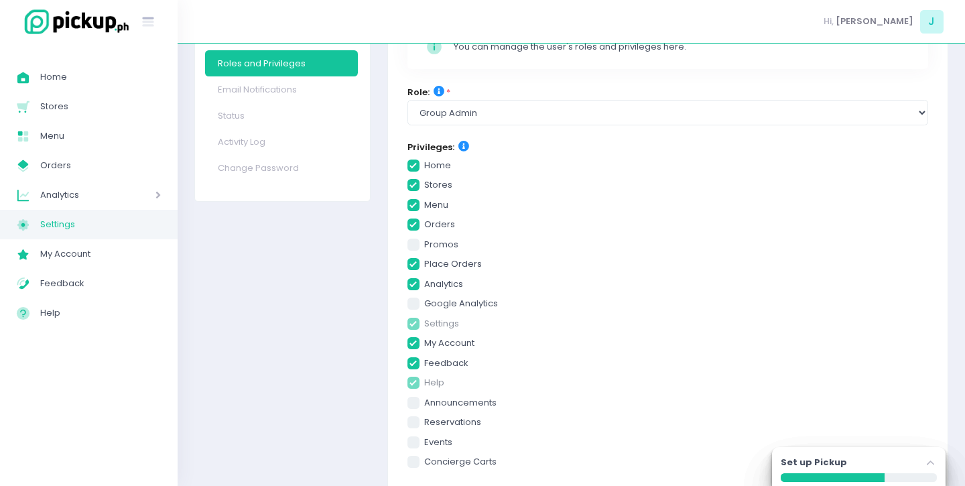
checkbox input "true"
click at [416, 249] on span at bounding box center [413, 245] width 12 height 12
click at [424, 247] on input "promos" at bounding box center [428, 242] width 9 height 9
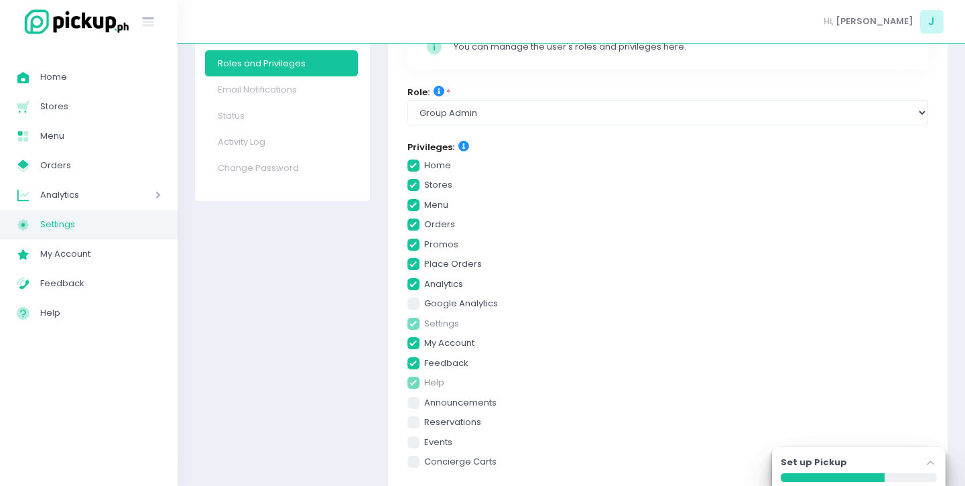
checkbox input "true"
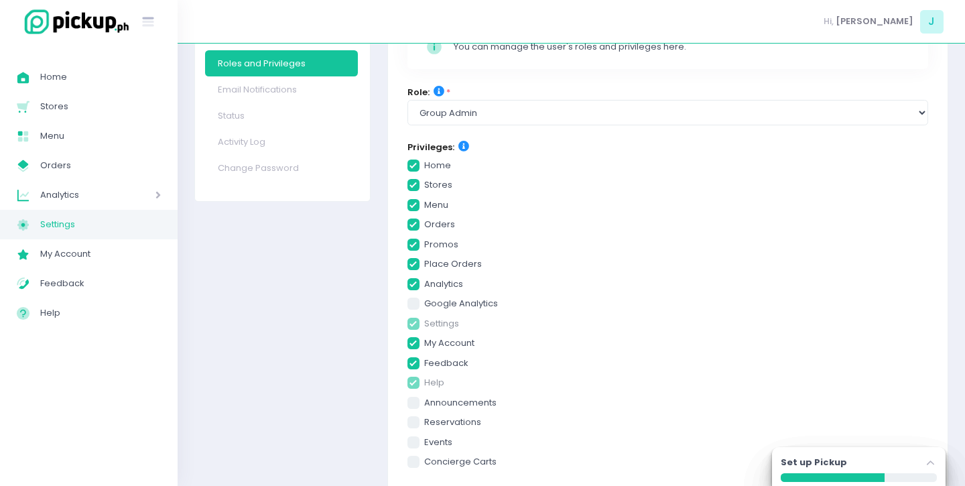
checkbox input "true"
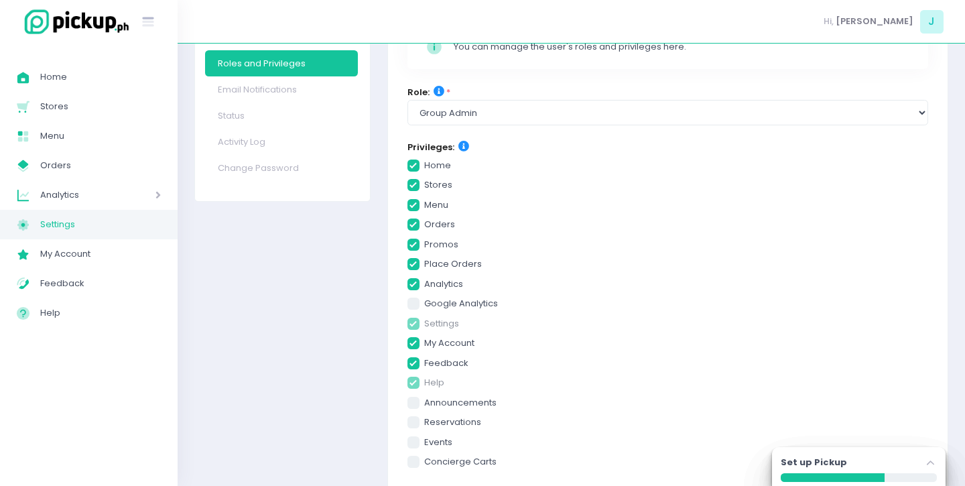
checkbox input "true"
click at [413, 299] on span at bounding box center [413, 303] width 12 height 12
click at [424, 299] on input "google analytics" at bounding box center [428, 301] width 9 height 9
checkbox input "true"
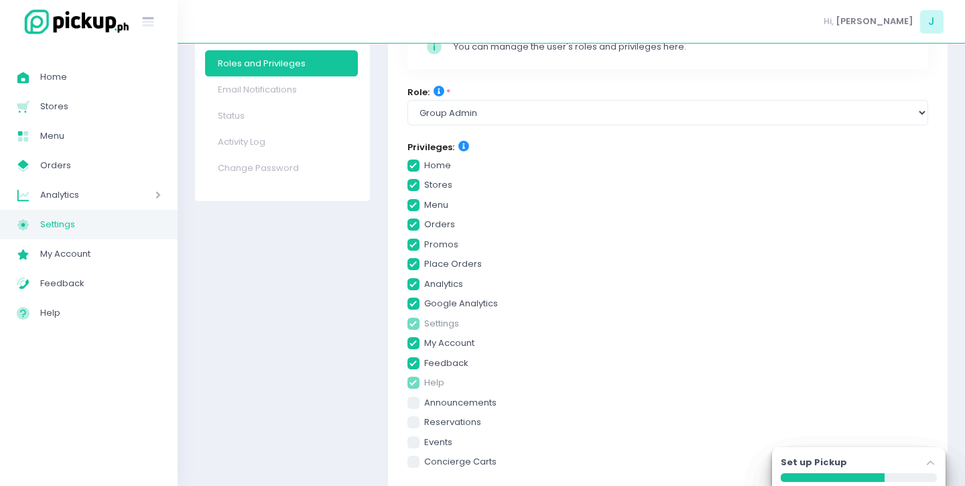
checkbox input "true"
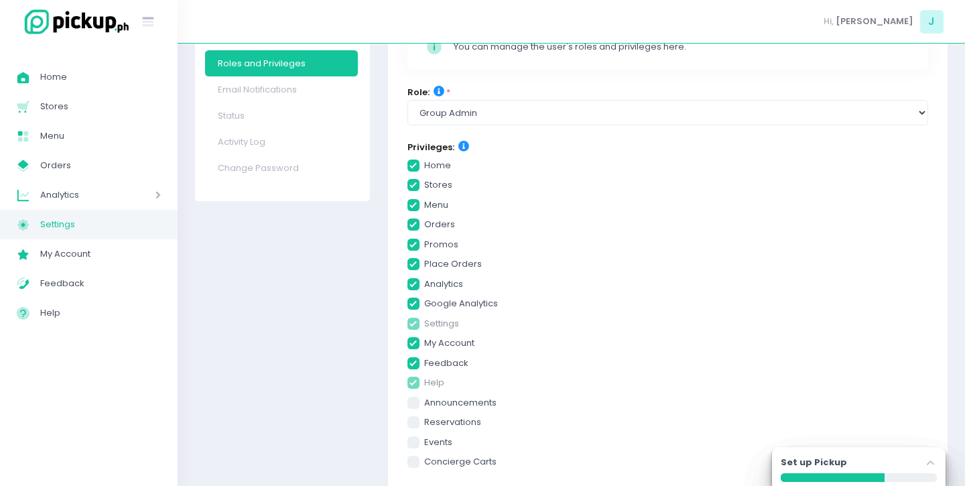
checkbox input "true"
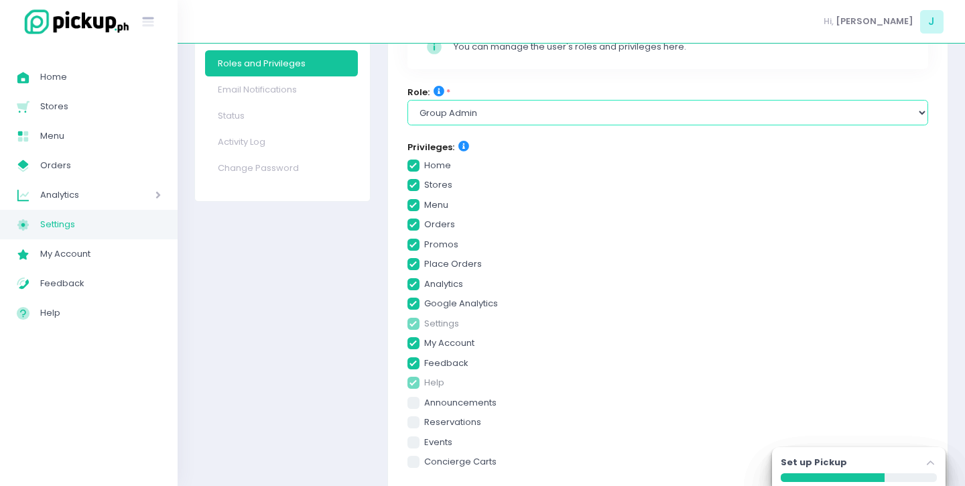
select select "console_user"
click option "console user" at bounding box center [0, 0] width 0 height 0
checkbox input "true"
checkbox input "false"
checkbox input "true"
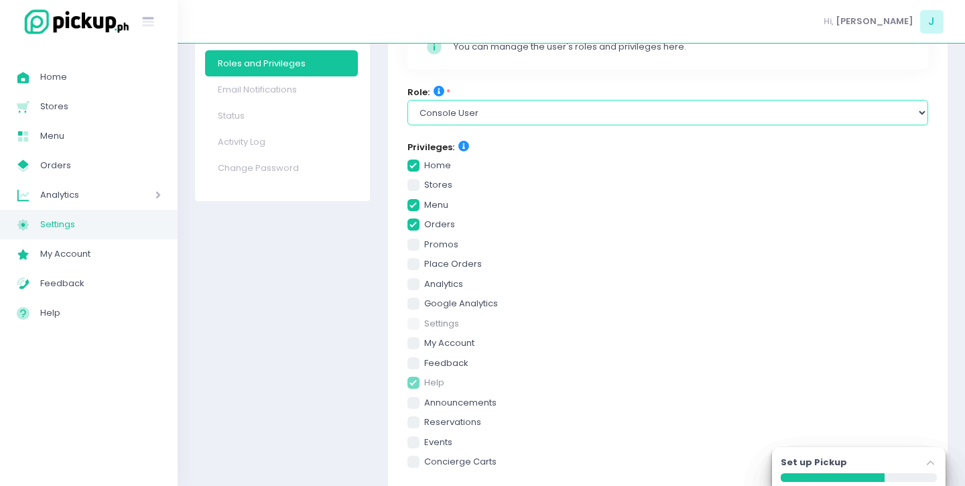
checkbox input "true"
checkbox input "false"
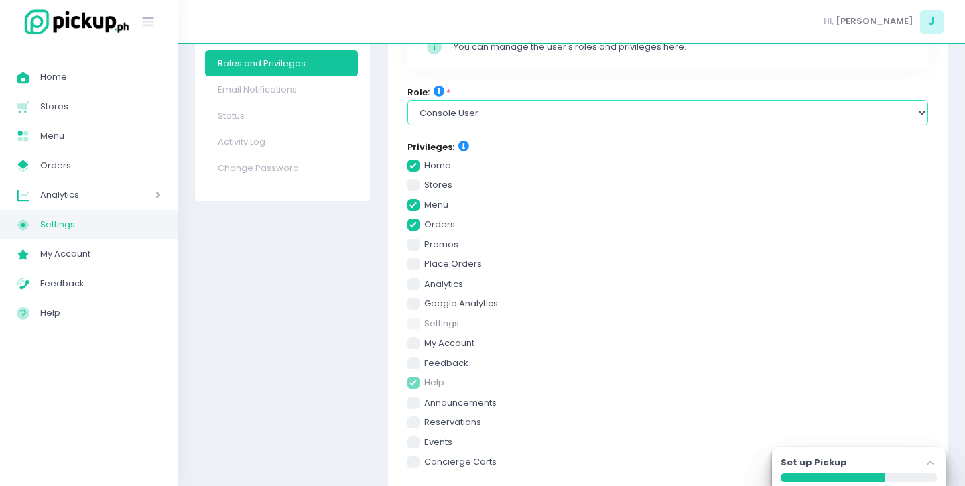
checkbox input "false"
checkbox input "true"
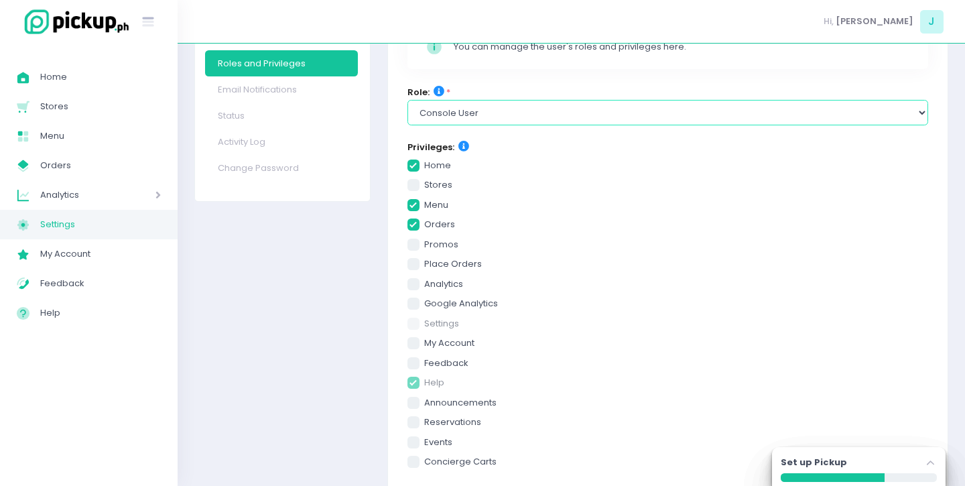
checkbox input "true"
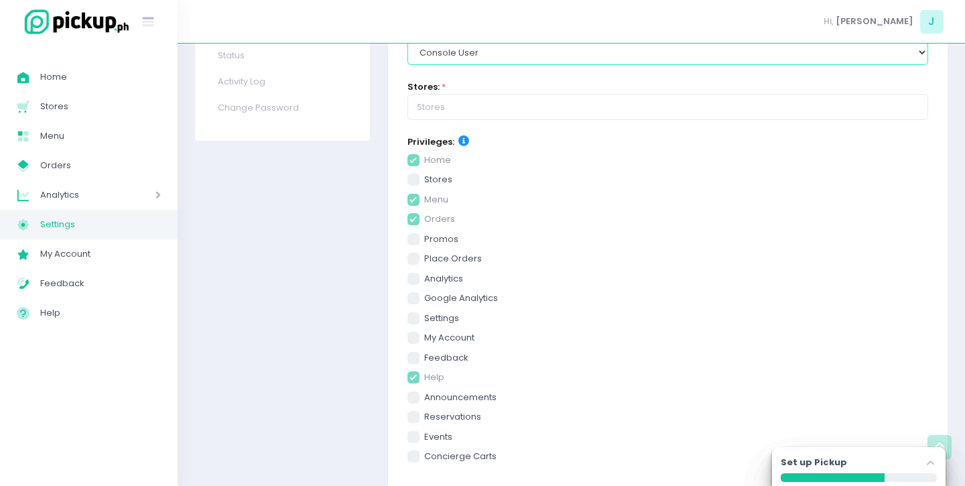
scroll to position [237, 0]
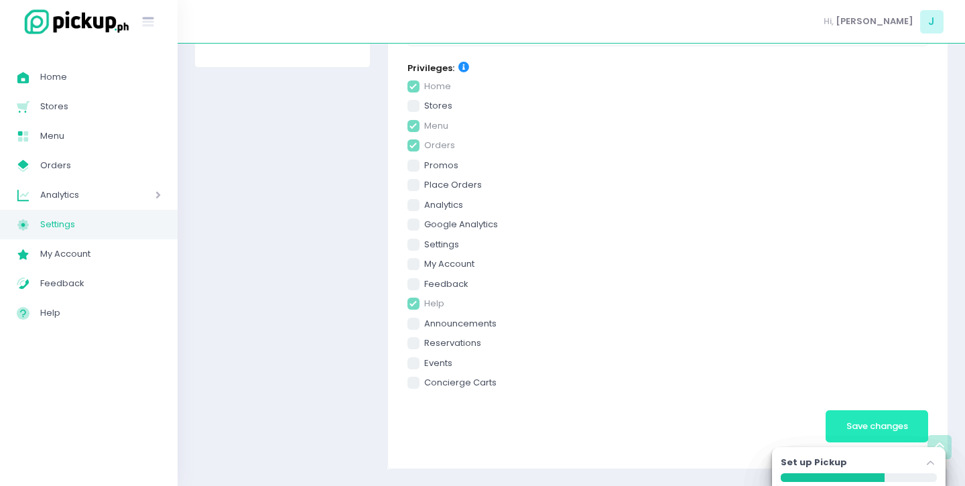
click at [887, 421] on span "Save changes" at bounding box center [877, 425] width 62 height 13
checkbox input "true"
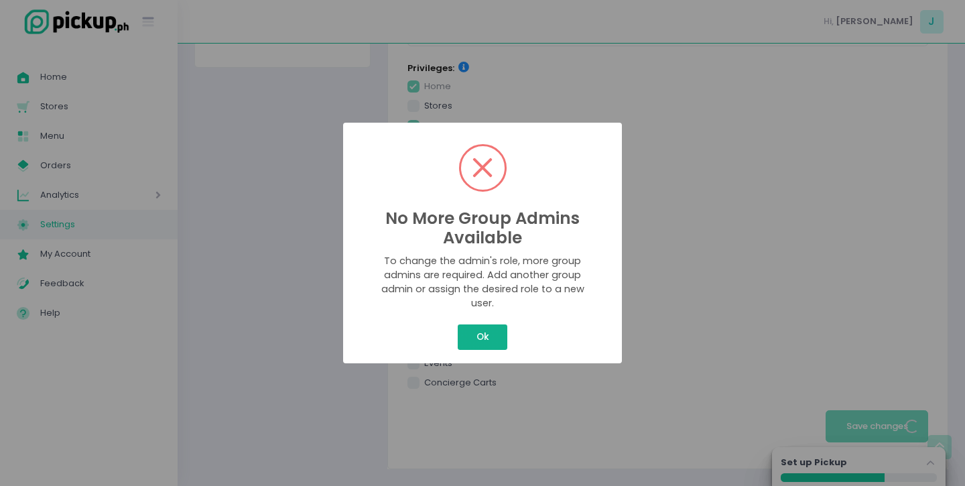
click at [498, 342] on button "Ok" at bounding box center [483, 336] width 50 height 25
checkbox input "true"
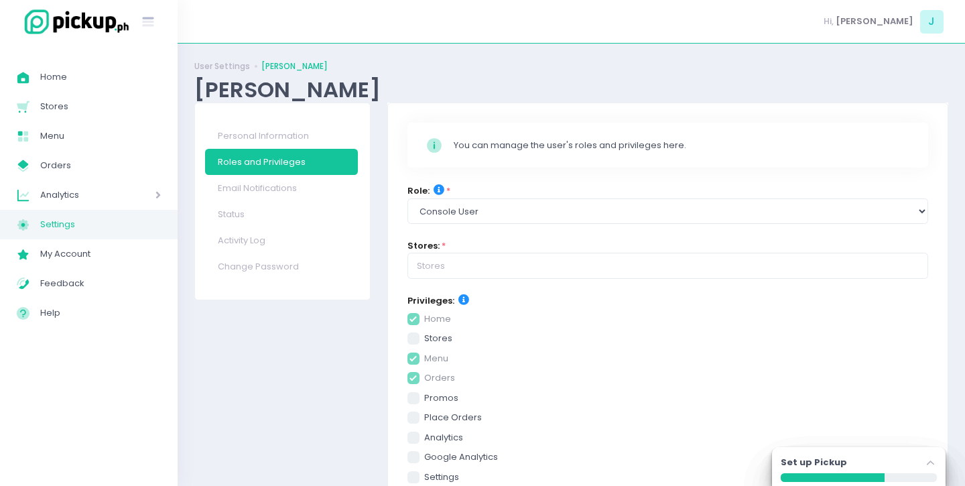
scroll to position [0, 0]
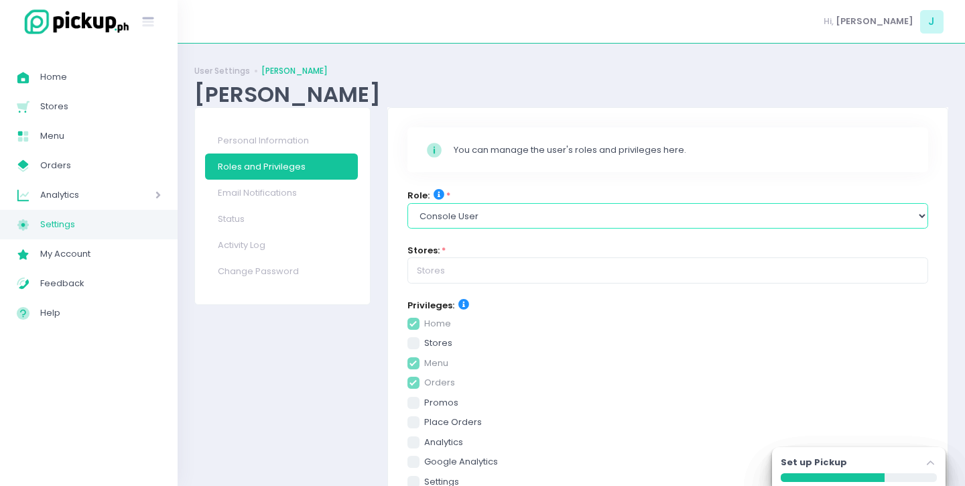
select select "group_admin"
click option "group admin" at bounding box center [0, 0] width 0 height 0
checkbox input "true"
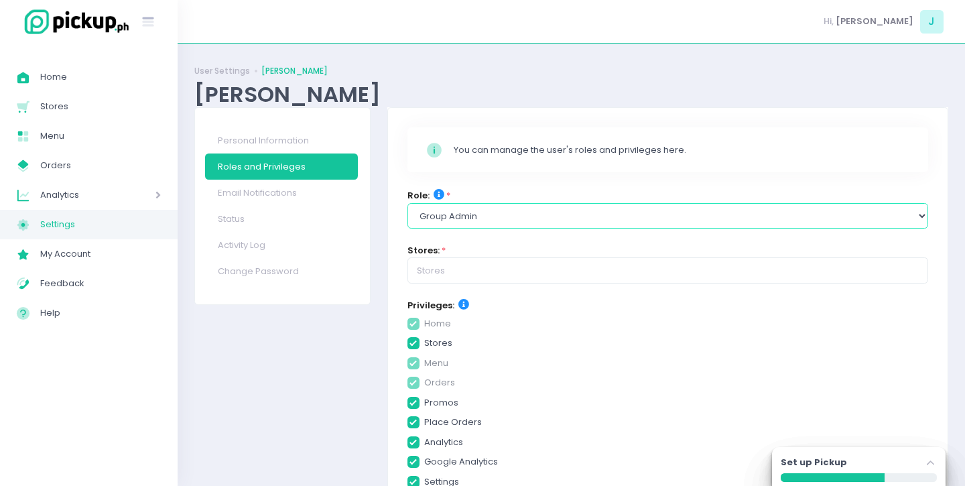
checkbox input "true"
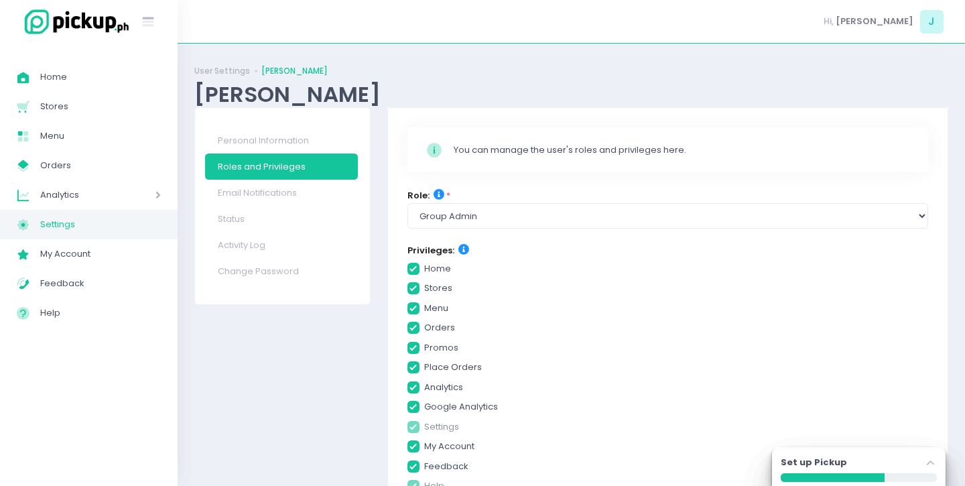
click at [569, 350] on label "promos" at bounding box center [667, 347] width 521 height 13
click at [433, 350] on input "promos" at bounding box center [428, 345] width 9 height 9
click at [245, 133] on link "Personal Information" at bounding box center [281, 140] width 153 height 26
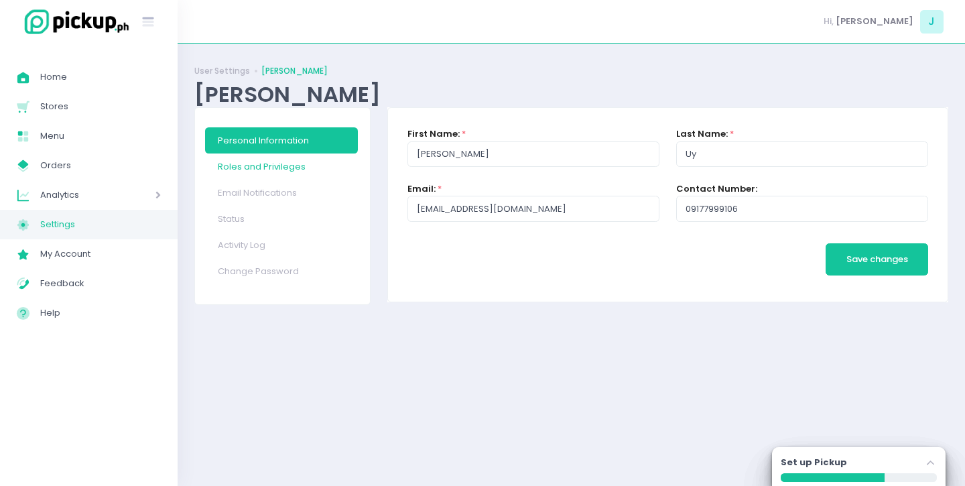
click at [307, 173] on link "Roles and Privileges" at bounding box center [281, 166] width 153 height 26
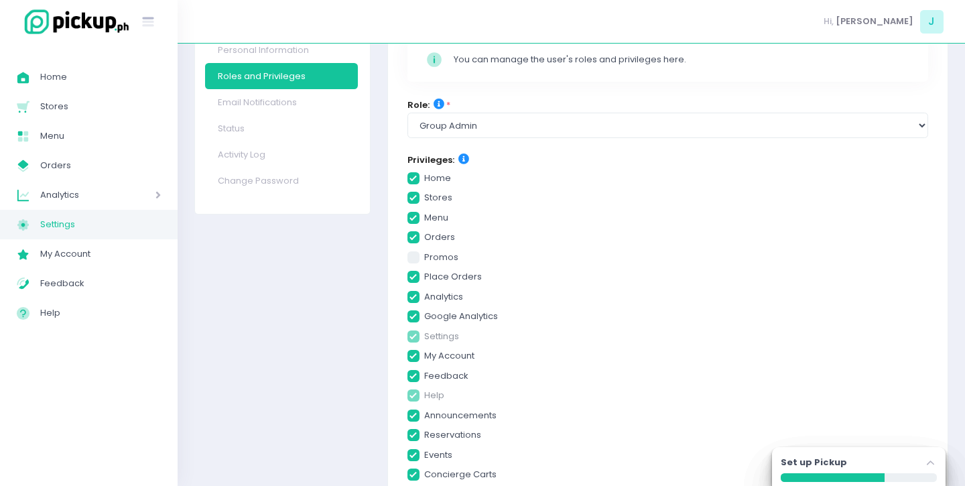
scroll to position [48, 0]
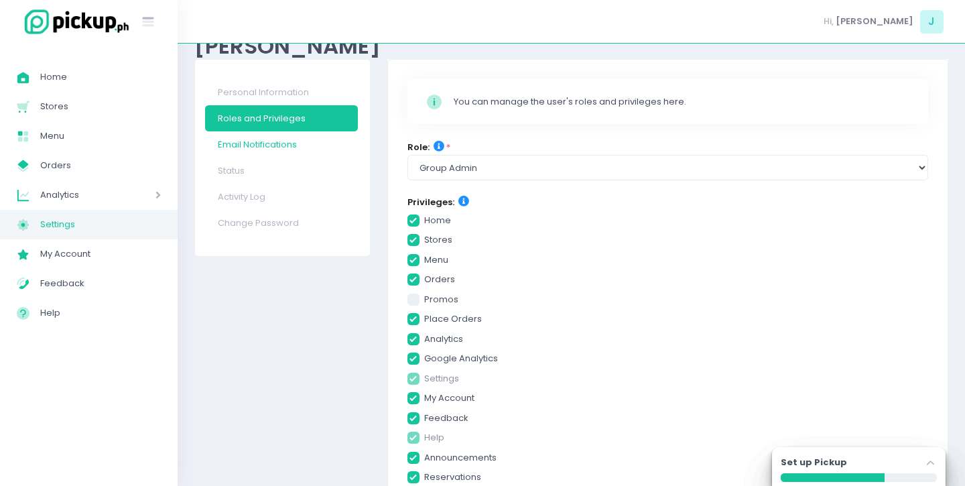
click at [237, 151] on link "Email Notifications" at bounding box center [281, 144] width 153 height 26
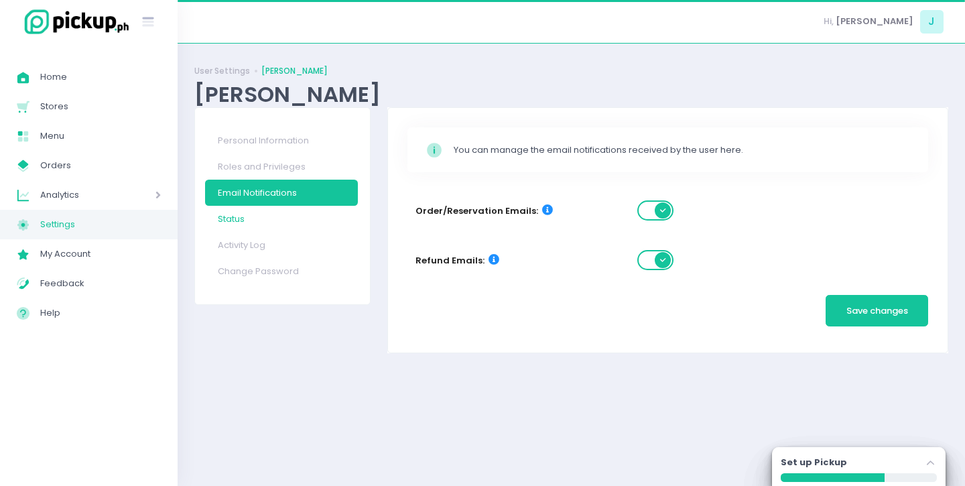
click at [237, 215] on link "Status" at bounding box center [281, 219] width 153 height 26
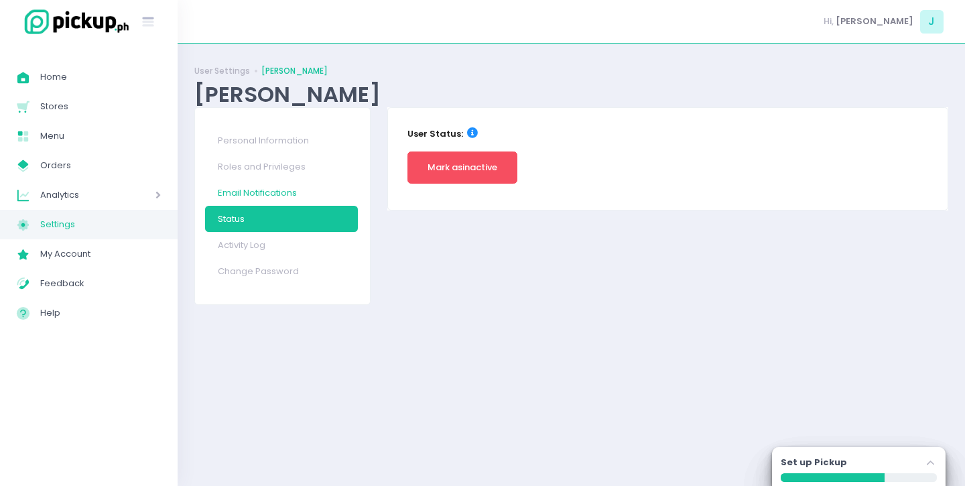
click at [256, 191] on link "Email Notifications" at bounding box center [281, 193] width 153 height 26
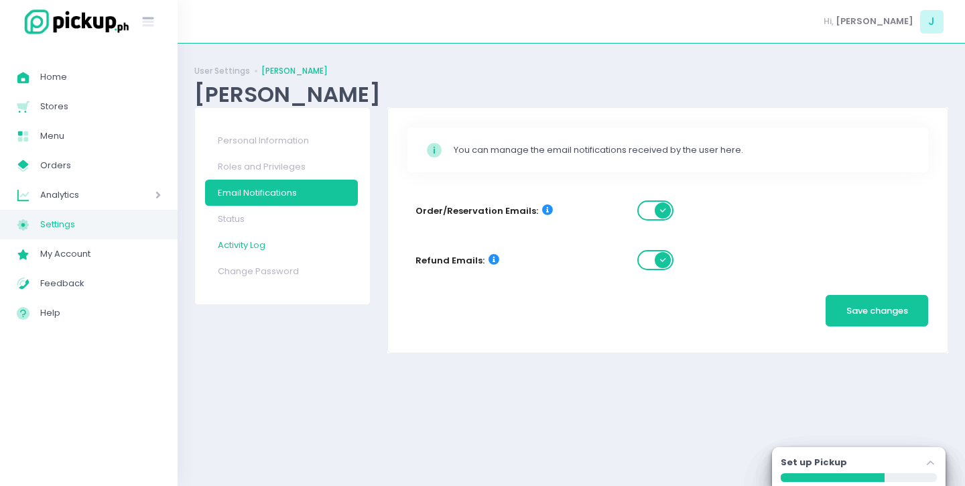
click at [291, 252] on link "Activity Log" at bounding box center [281, 245] width 153 height 26
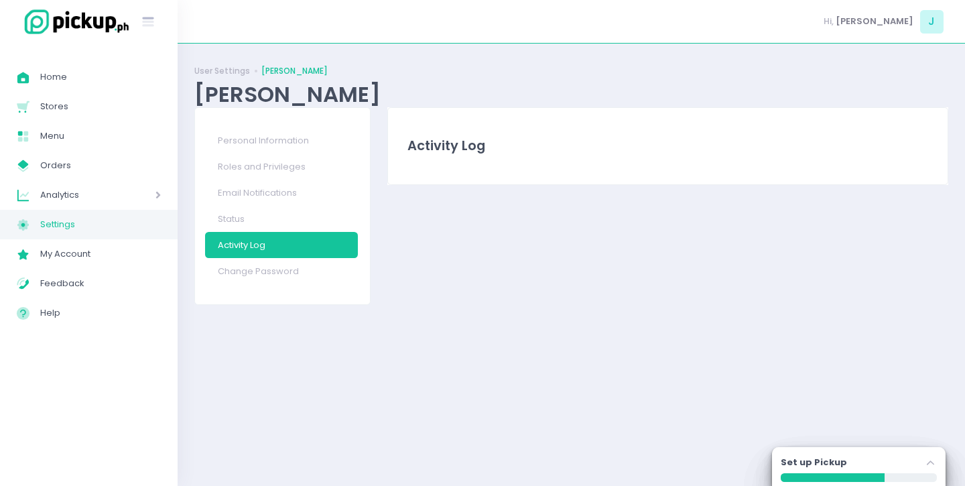
click at [78, 205] on div "Analytics Created with Sketch. Analytics" at bounding box center [89, 194] width 178 height 29
click at [74, 224] on span "Sales Analytics" at bounding box center [106, 224] width 110 height 17
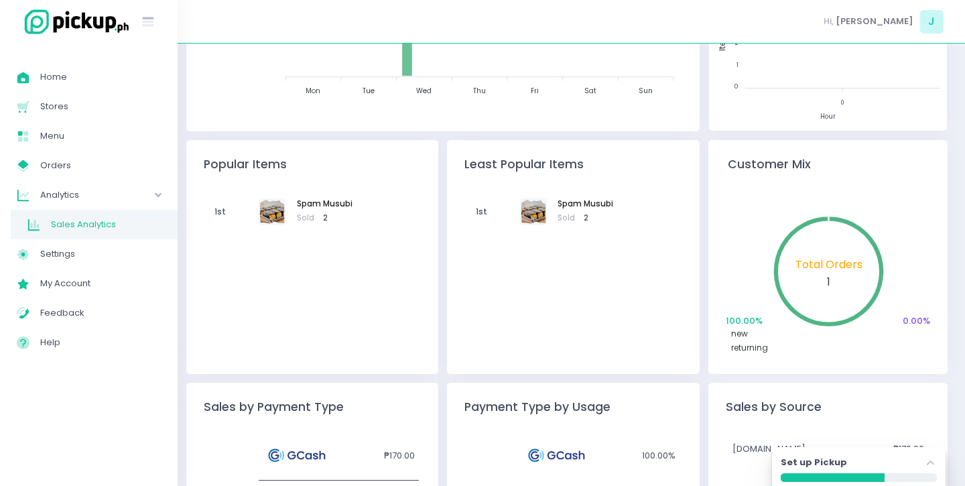
scroll to position [270, 0]
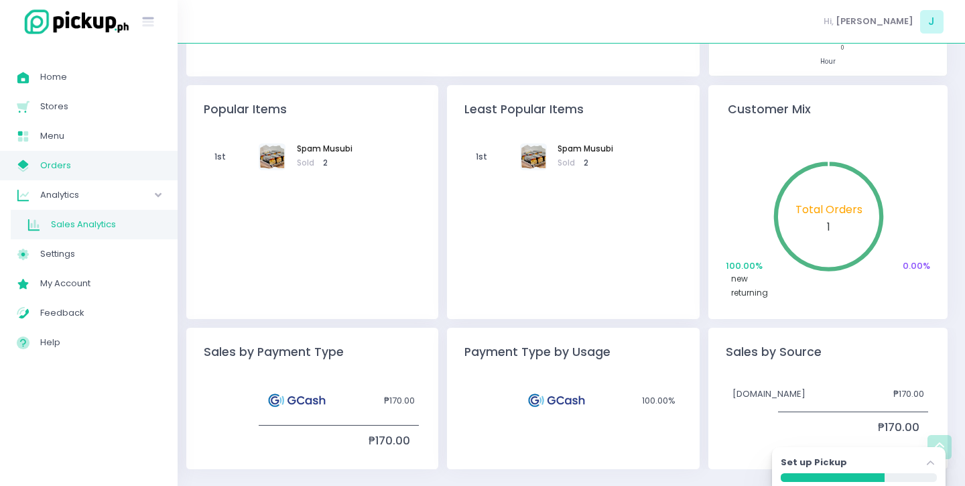
click at [65, 169] on span "Orders" at bounding box center [100, 165] width 121 height 17
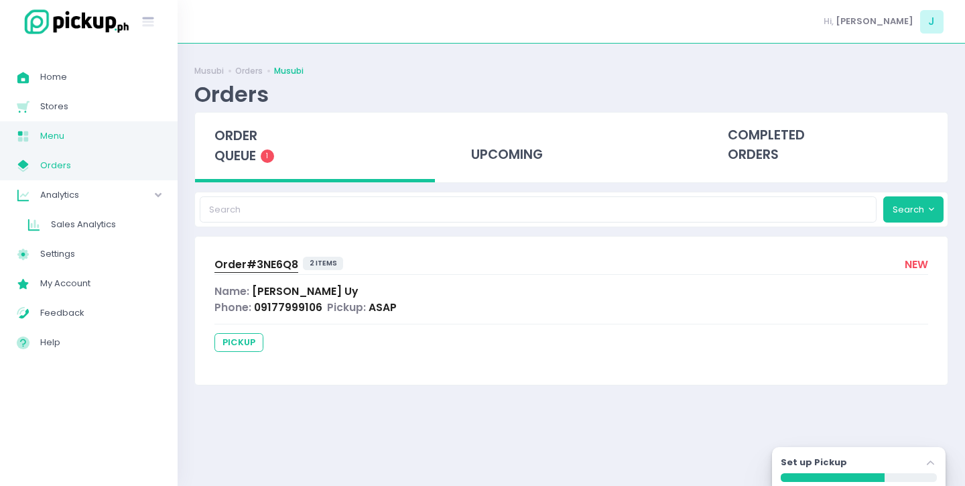
click at [58, 141] on span "Menu" at bounding box center [100, 135] width 121 height 17
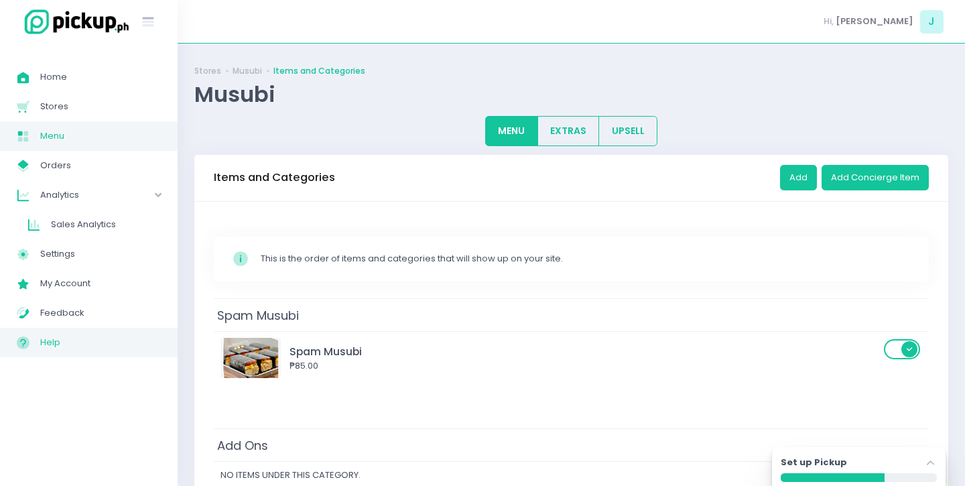
click at [62, 342] on span "Help" at bounding box center [100, 342] width 121 height 17
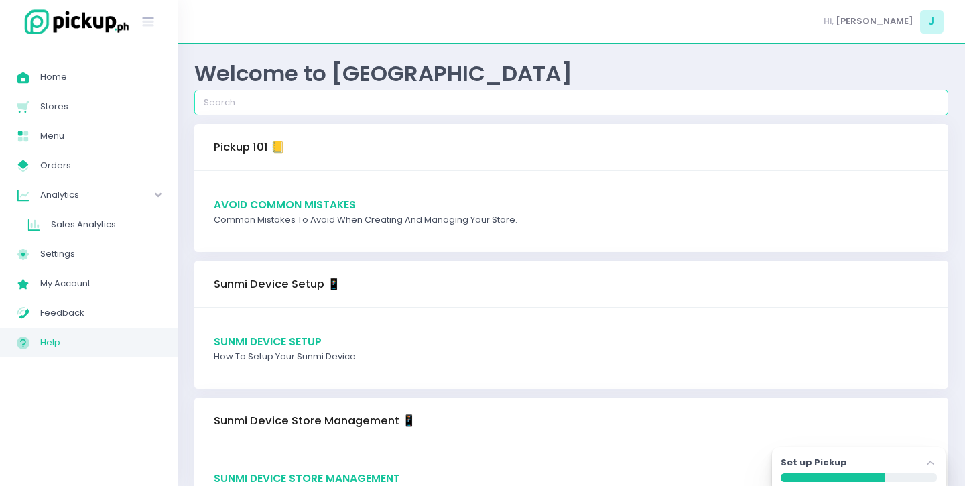
click at [370, 105] on input "search" at bounding box center [571, 102] width 754 height 25
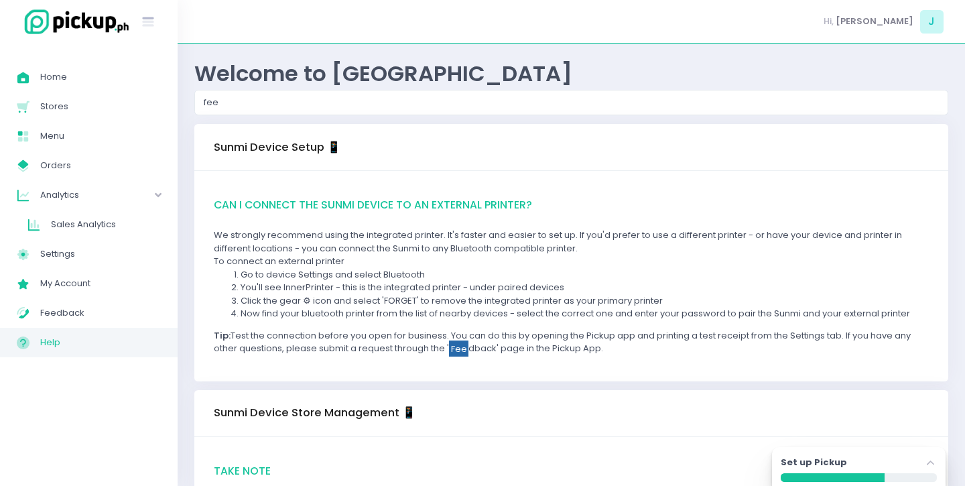
click at [414, 362] on div "Can I connect the Sunmi device to an external printer? We strongly recommend us…" at bounding box center [571, 276] width 754 height 210
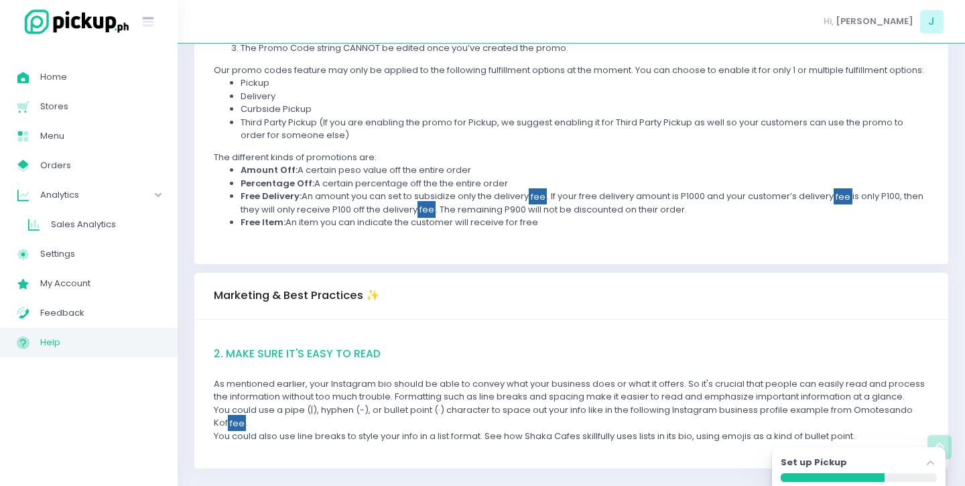
scroll to position [2153, 0]
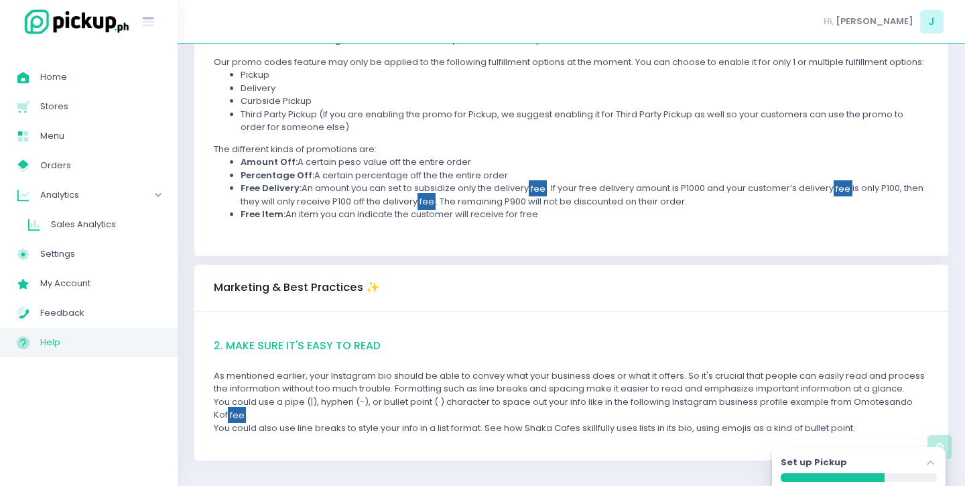
click at [549, 446] on div "2. Make sure it's easy to read As mentioned earlier, your Instagram bio should …" at bounding box center [571, 386] width 754 height 149
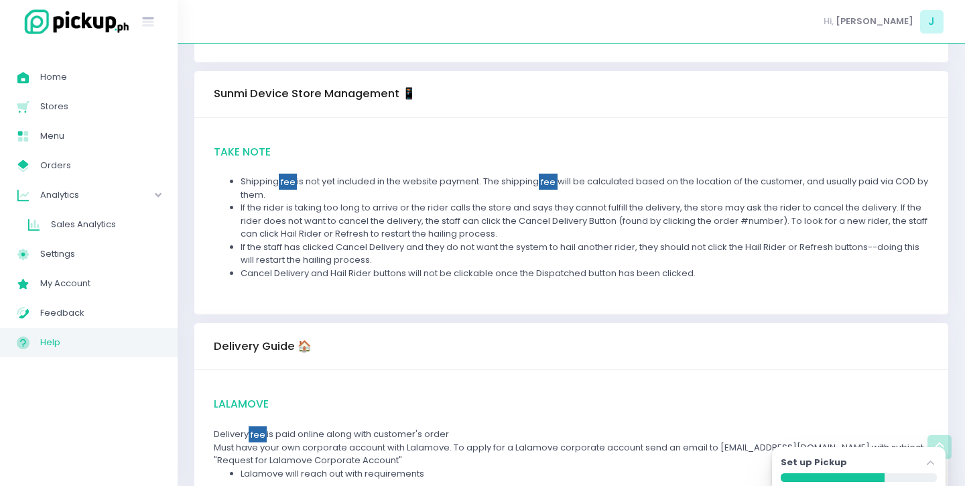
scroll to position [0, 0]
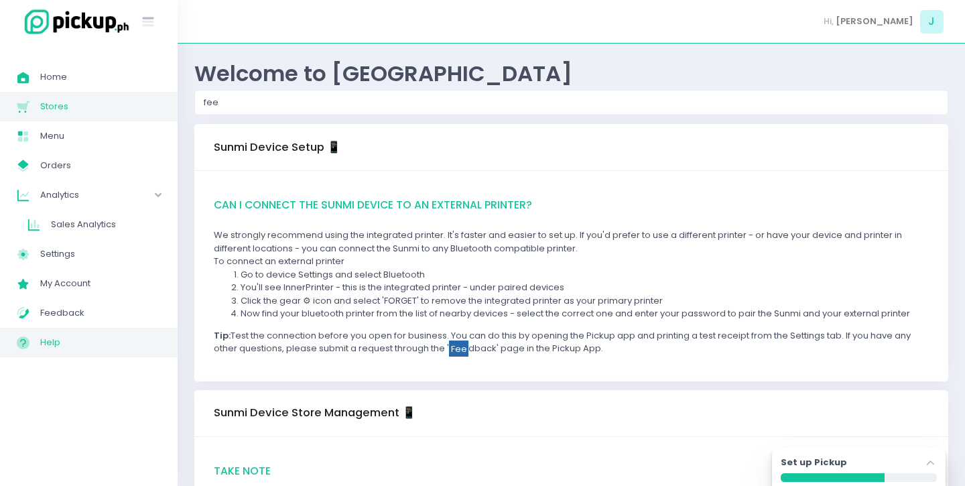
click at [64, 101] on span "Stores" at bounding box center [100, 106] width 121 height 17
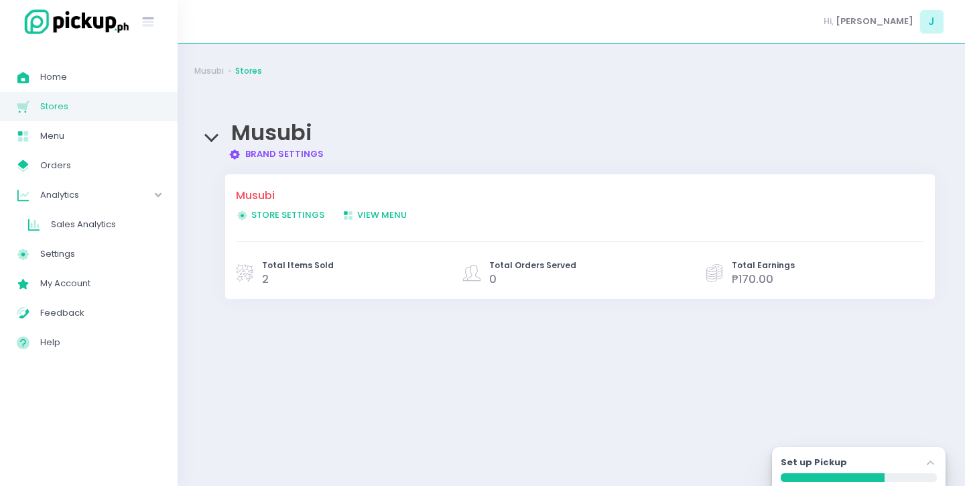
click at [265, 218] on span "Store Settings Created with Sketch. Store Settings" at bounding box center [280, 214] width 88 height 13
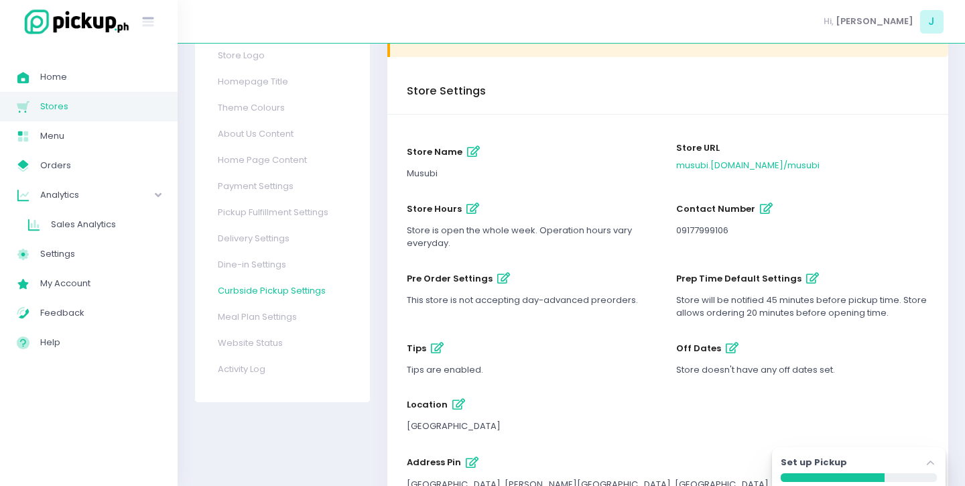
scroll to position [118, 0]
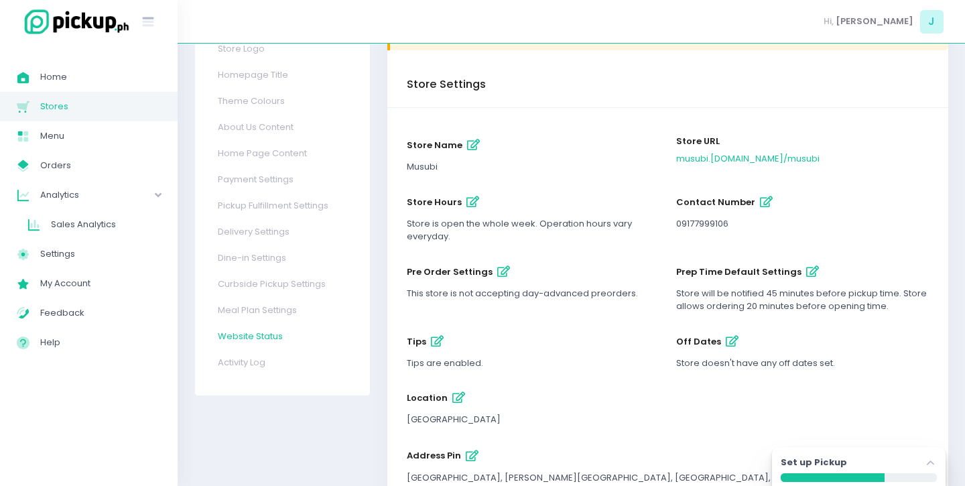
click at [239, 338] on link "Website Status" at bounding box center [281, 336] width 153 height 26
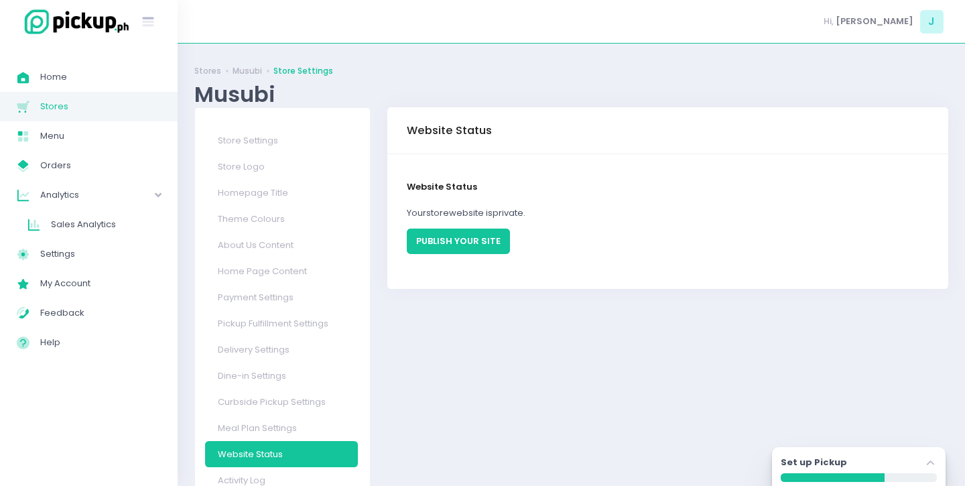
click at [442, 241] on button "PUBLISH YOUR SITE" at bounding box center [458, 240] width 103 height 25
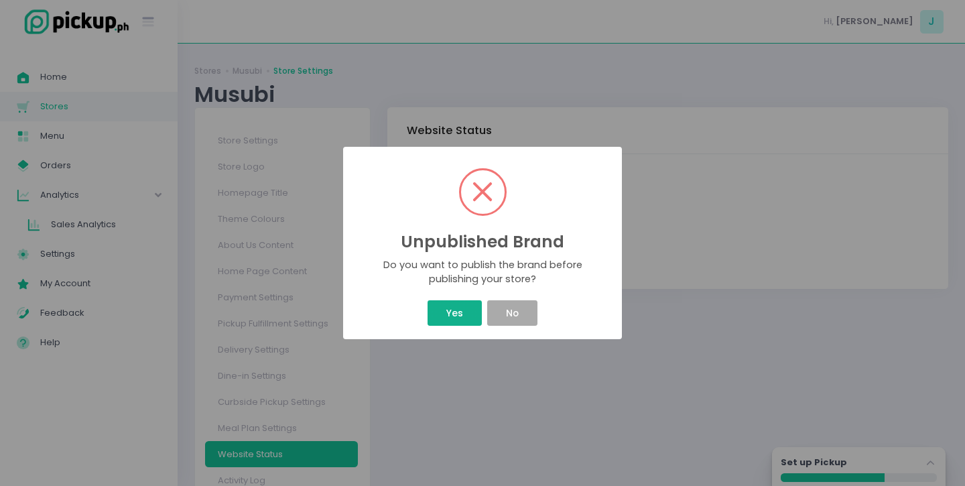
click at [457, 320] on button "Yes" at bounding box center [454, 312] width 54 height 25
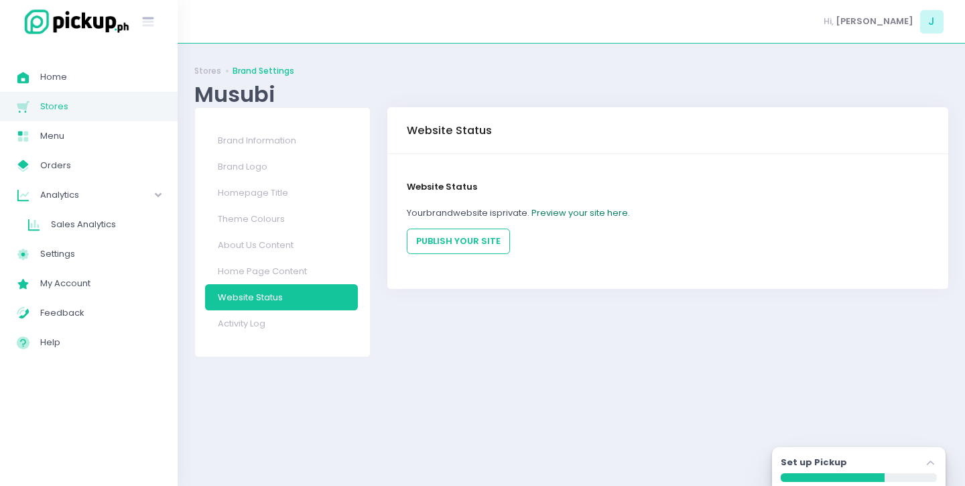
click at [575, 219] on link "Preview your site here." at bounding box center [580, 212] width 98 height 13
click at [273, 244] on link "About Us Content" at bounding box center [281, 245] width 153 height 26
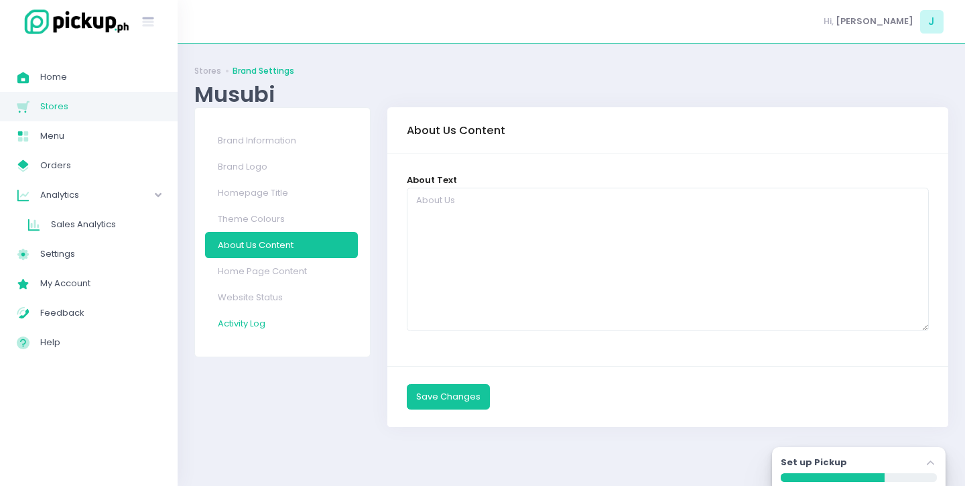
click at [257, 326] on link "Activity Log" at bounding box center [281, 323] width 153 height 26
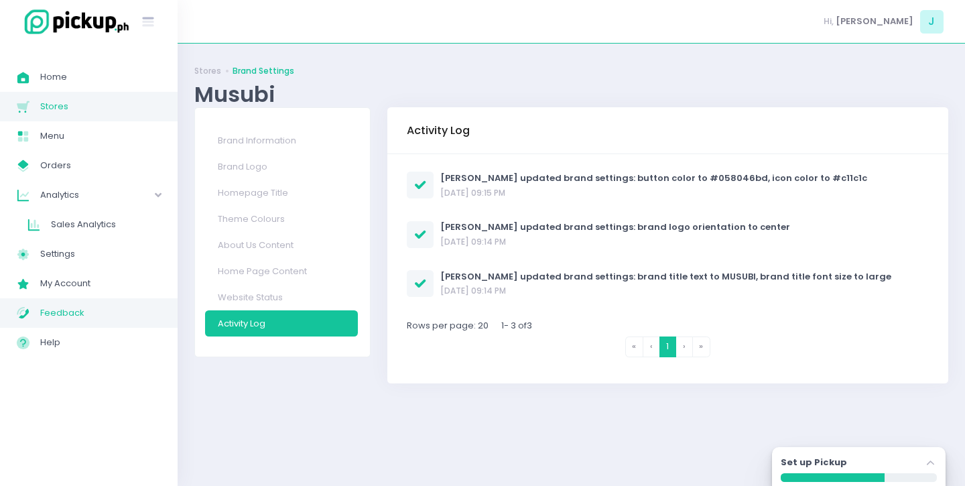
click at [89, 304] on span "Feedback" at bounding box center [100, 312] width 121 height 17
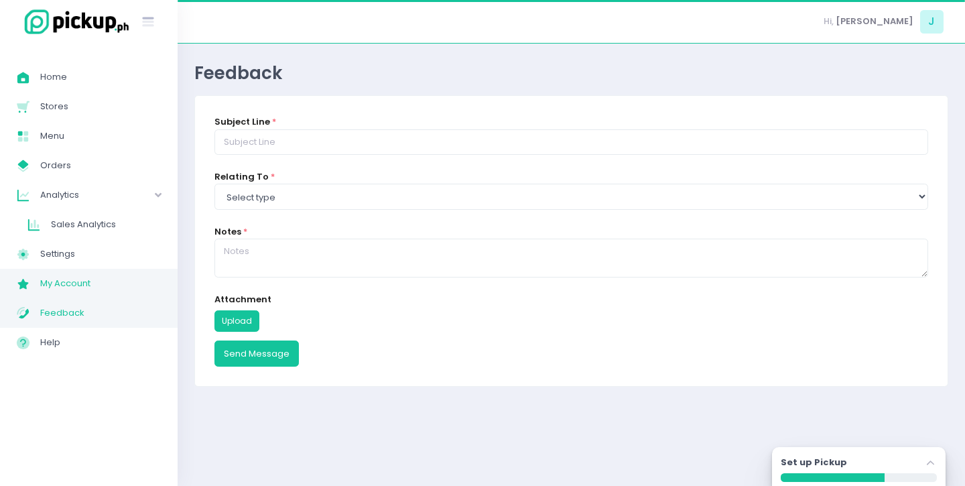
click at [79, 273] on link "My Account Created with Sketch. My Account" at bounding box center [89, 283] width 178 height 29
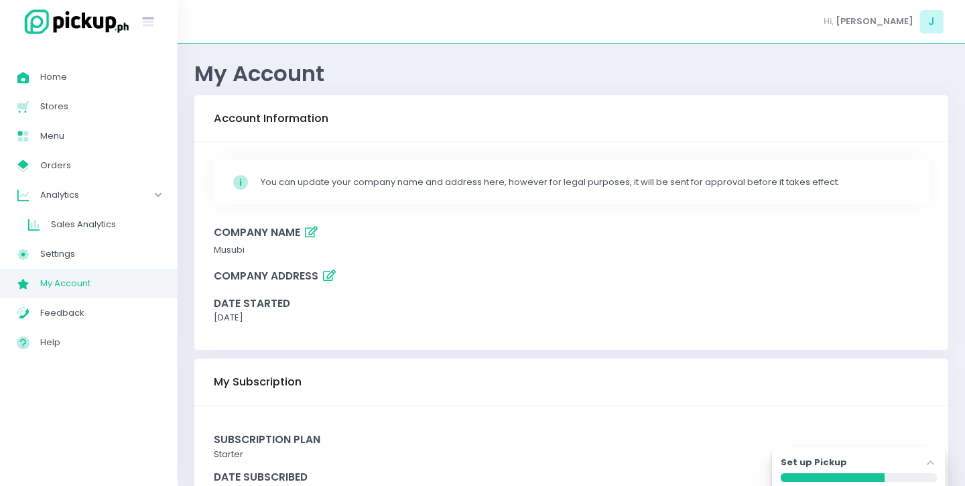
scroll to position [64, 0]
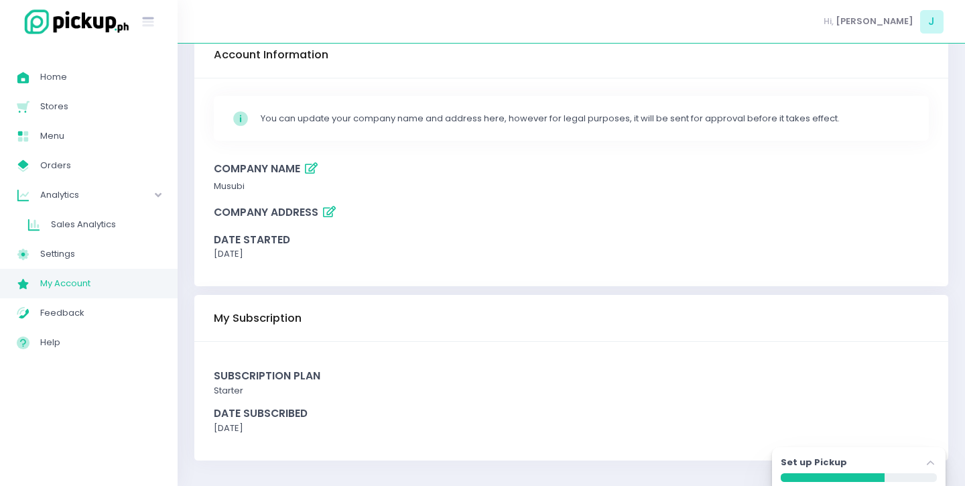
click at [250, 374] on div "Subscription Plan" at bounding box center [571, 375] width 715 height 15
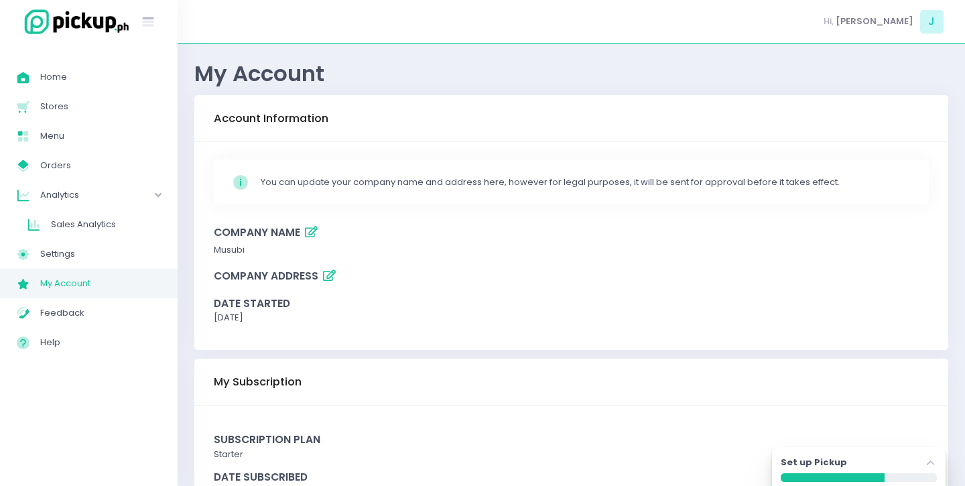
click at [84, 33] on img at bounding box center [74, 21] width 114 height 29
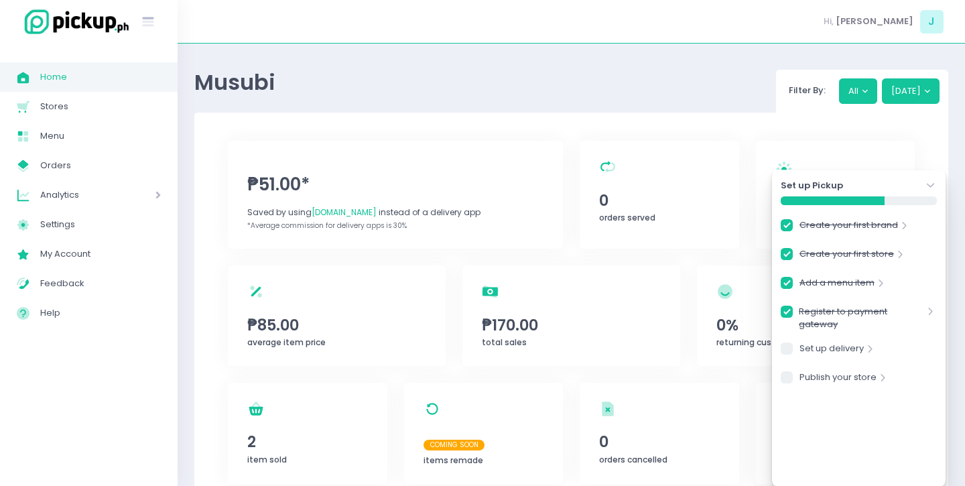
click at [54, 15] on img at bounding box center [74, 21] width 114 height 29
click at [933, 189] on icon "Stockholm-icons / Navigation / Angle-down Created with Sketch." at bounding box center [930, 185] width 13 height 13
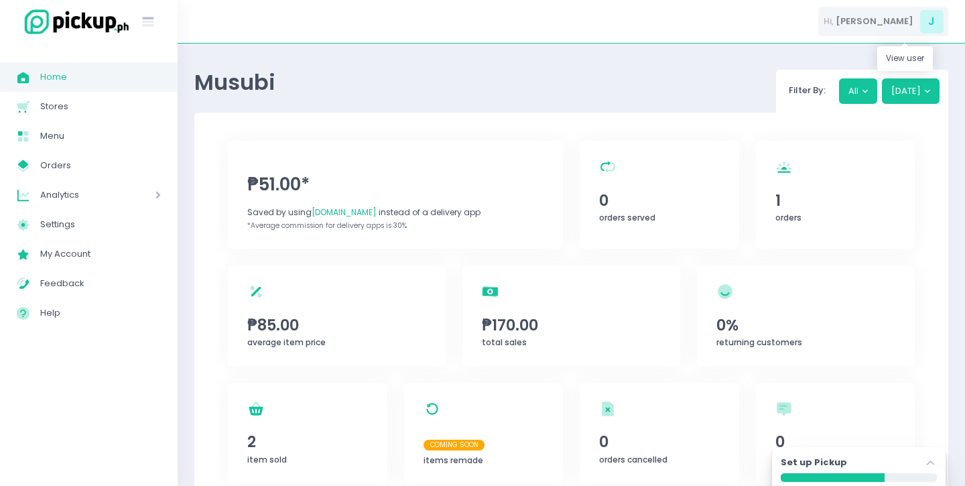
click at [899, 15] on span "[PERSON_NAME]" at bounding box center [874, 21] width 78 height 13
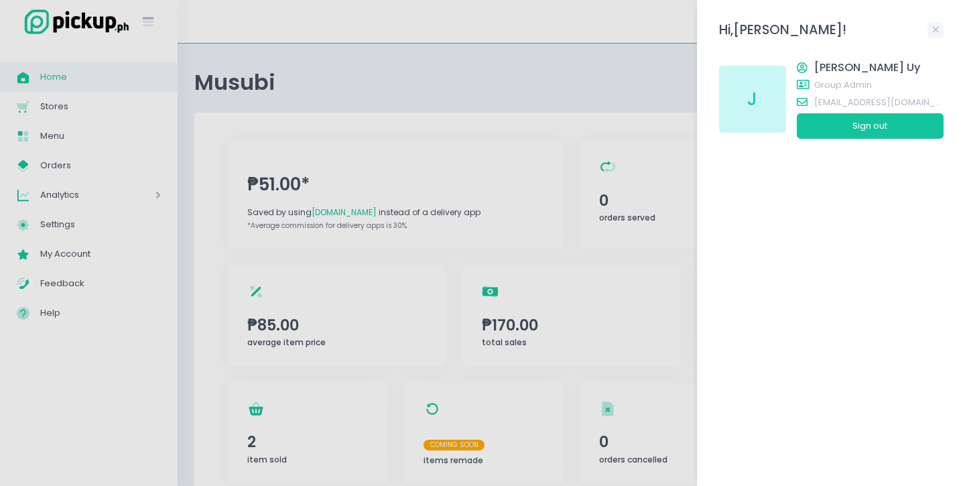
click at [933, 21] on div "Hi, Jonette ! J Jonette Uy group admin uydeongjonette@gmail.com Sign out" at bounding box center [831, 243] width 268 height 486
click at [945, 31] on div "Hi, Jonette ! J Jonette Uy group admin uydeongjonette@gmail.com Sign out" at bounding box center [831, 243] width 268 height 486
click at [939, 29] on link at bounding box center [935, 30] width 16 height 16
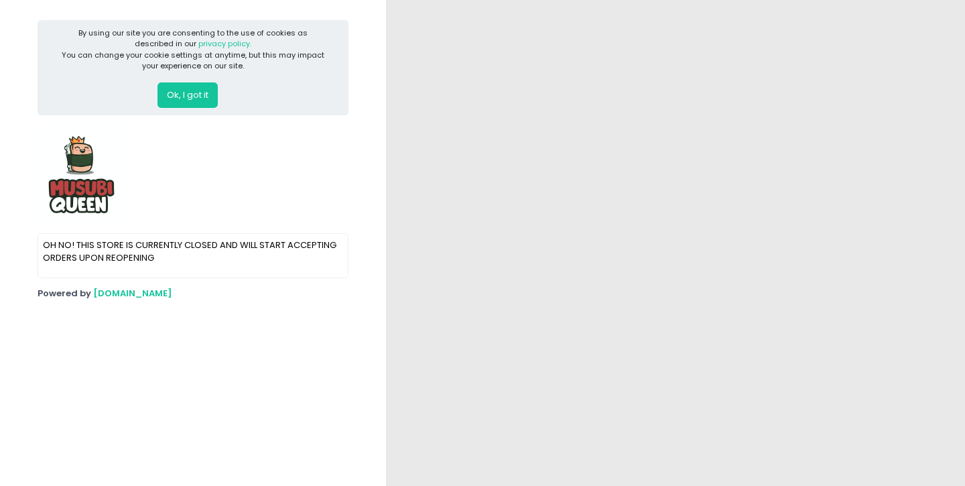
click at [184, 85] on button "Ok, I got it" at bounding box center [187, 94] width 60 height 25
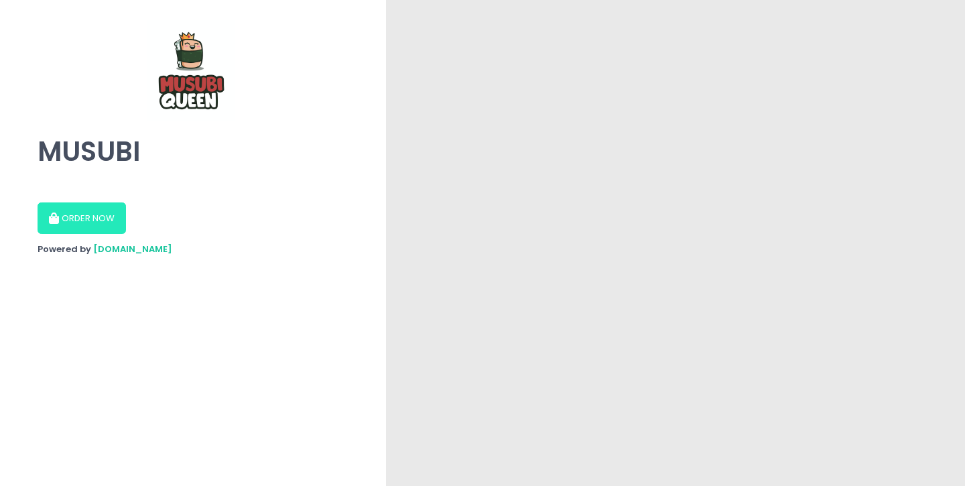
click at [109, 214] on button "ORDER NOW" at bounding box center [82, 218] width 88 height 32
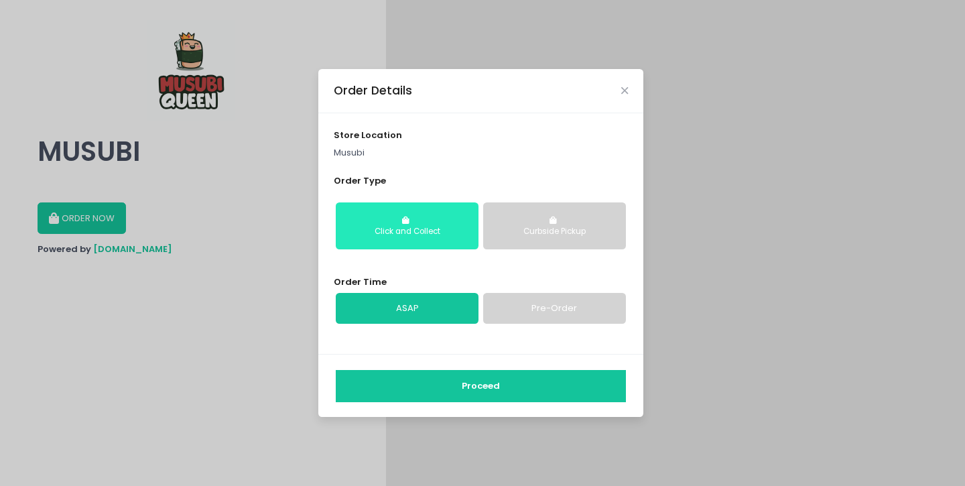
click at [417, 236] on div "Click and Collect" at bounding box center [407, 232] width 124 height 12
click at [413, 226] on div "Click and Collect" at bounding box center [407, 232] width 124 height 12
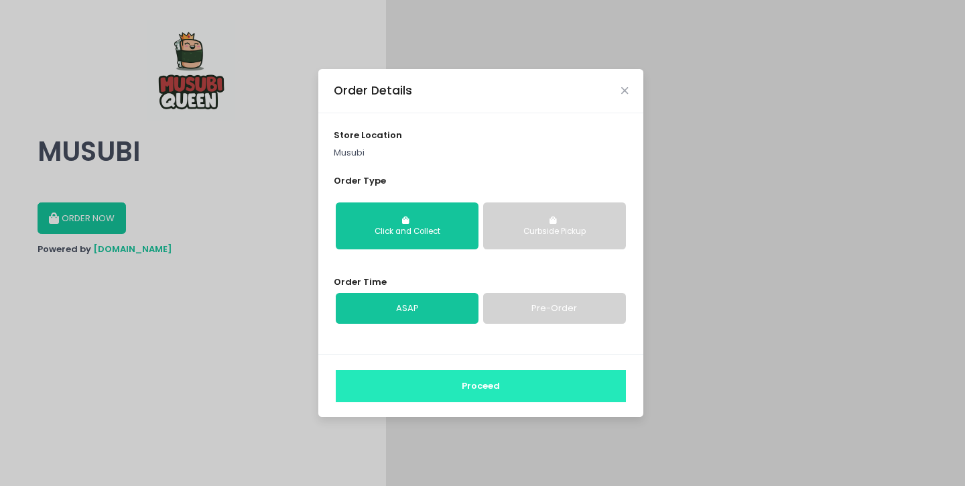
click at [455, 391] on button "Proceed" at bounding box center [481, 386] width 290 height 32
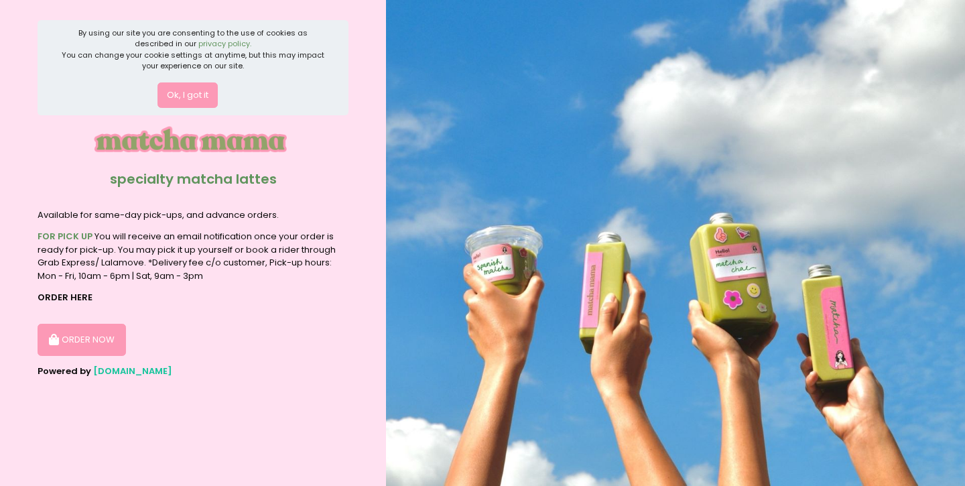
click at [190, 95] on button "Ok, I got it" at bounding box center [187, 94] width 60 height 25
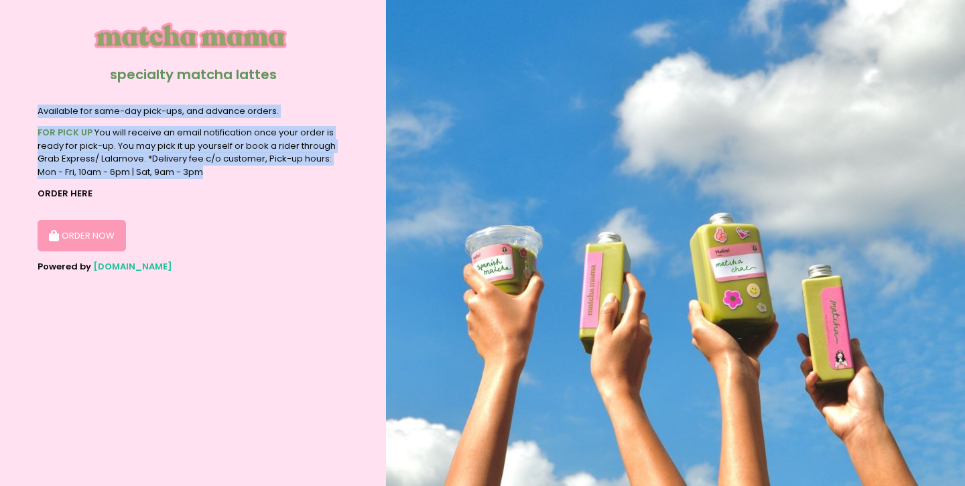
drag, startPoint x: 226, startPoint y: 169, endPoint x: 25, endPoint y: 111, distance: 209.3
click at [25, 111] on section "specialty matcha lattes Available for same-day pick-ups, and advance orders. FO…" at bounding box center [193, 243] width 386 height 486
copy section "Available for same-day pick-ups, and advance orders. FOR PICK UP You will recei…"
click at [112, 235] on button "ORDER NOW" at bounding box center [82, 236] width 88 height 32
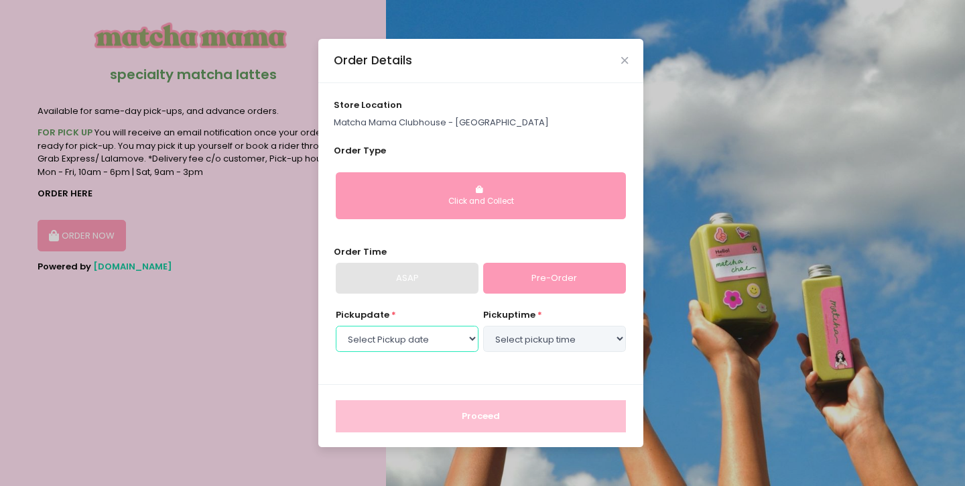
click at [460, 332] on select "Select Pickup date [DATE] [DATE] [DATE] [DATE] [DATE] [DATE] [DATE] [DATE] [DAT…" at bounding box center [407, 338] width 143 height 25
select select "[DATE]"
click option "[DATE]" at bounding box center [0, 0] width 0 height 0
click at [483, 326] on select "Select pickup time 09:00 AM - 09:30 AM 09:30 AM - 10:00 AM 10:00 AM - 10:30 AM …" at bounding box center [554, 338] width 143 height 25
select select "12:00"
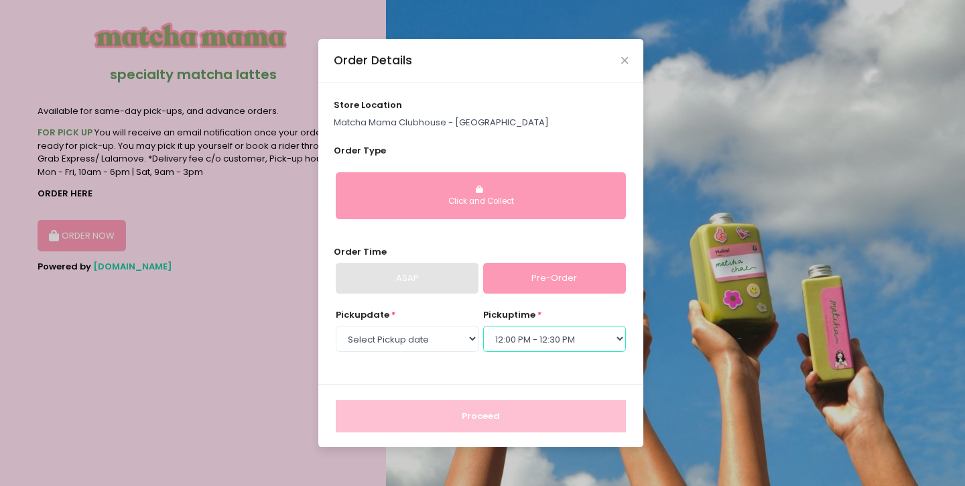
click option "12:00 PM - 12:30 PM" at bounding box center [0, 0] width 0 height 0
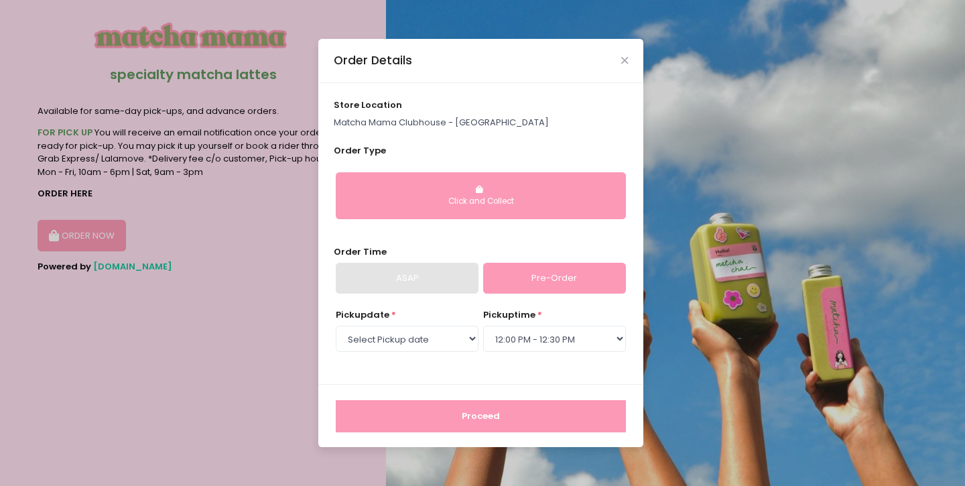
click at [526, 412] on button "Proceed" at bounding box center [481, 416] width 290 height 32
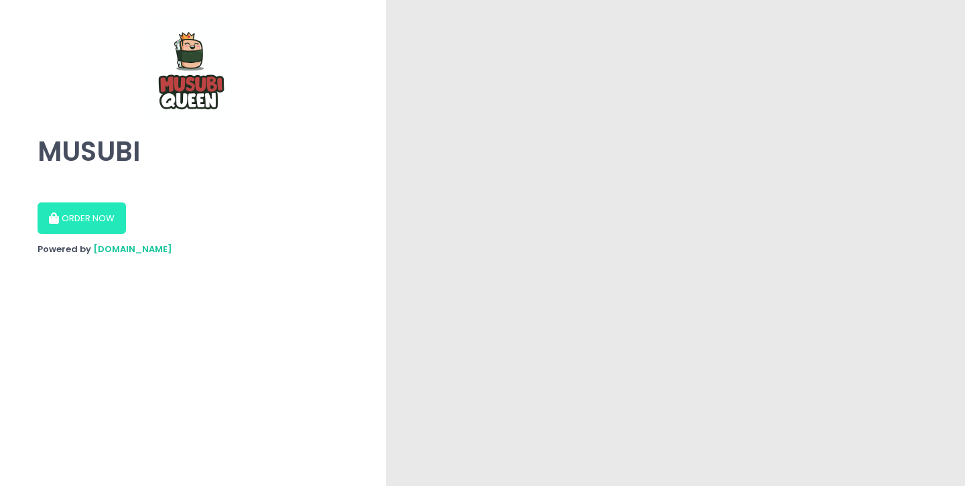
click at [98, 219] on button "ORDER NOW" at bounding box center [82, 218] width 88 height 32
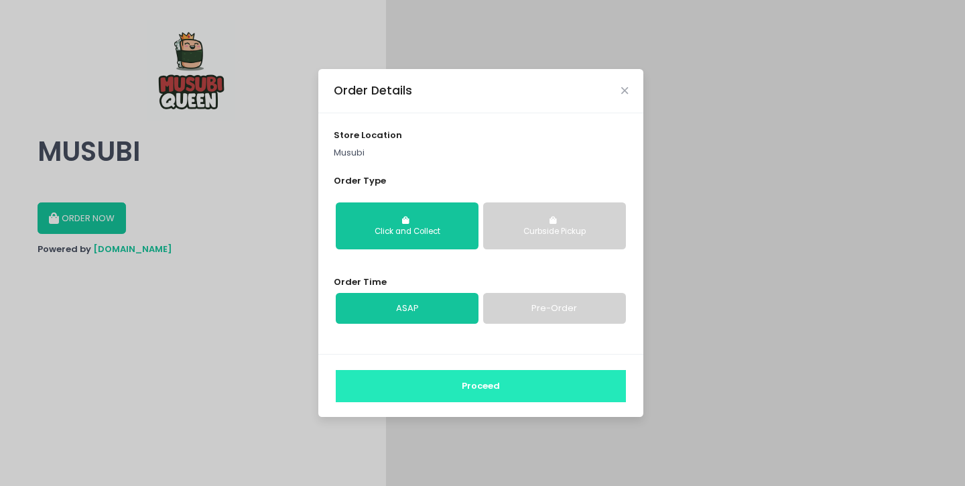
click at [455, 387] on button "Proceed" at bounding box center [481, 386] width 290 height 32
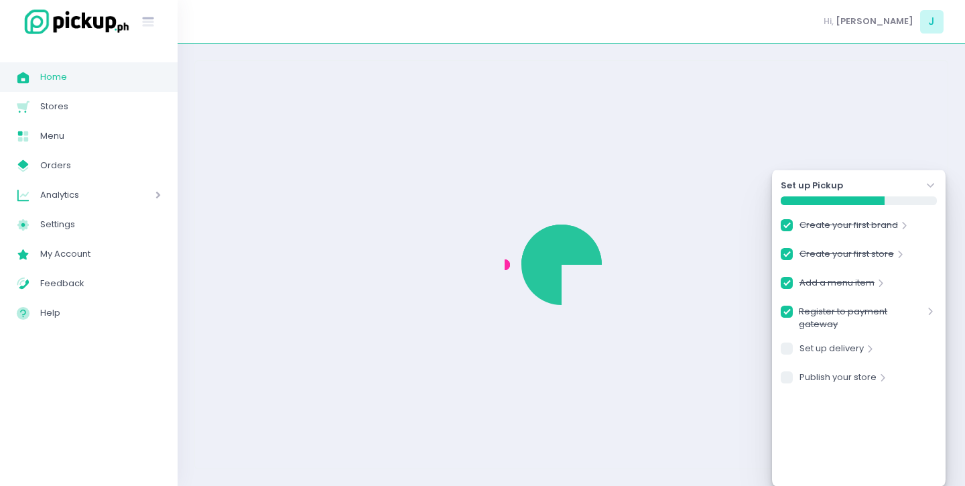
checkbox input "true"
